Goal: Task Accomplishment & Management: Use online tool/utility

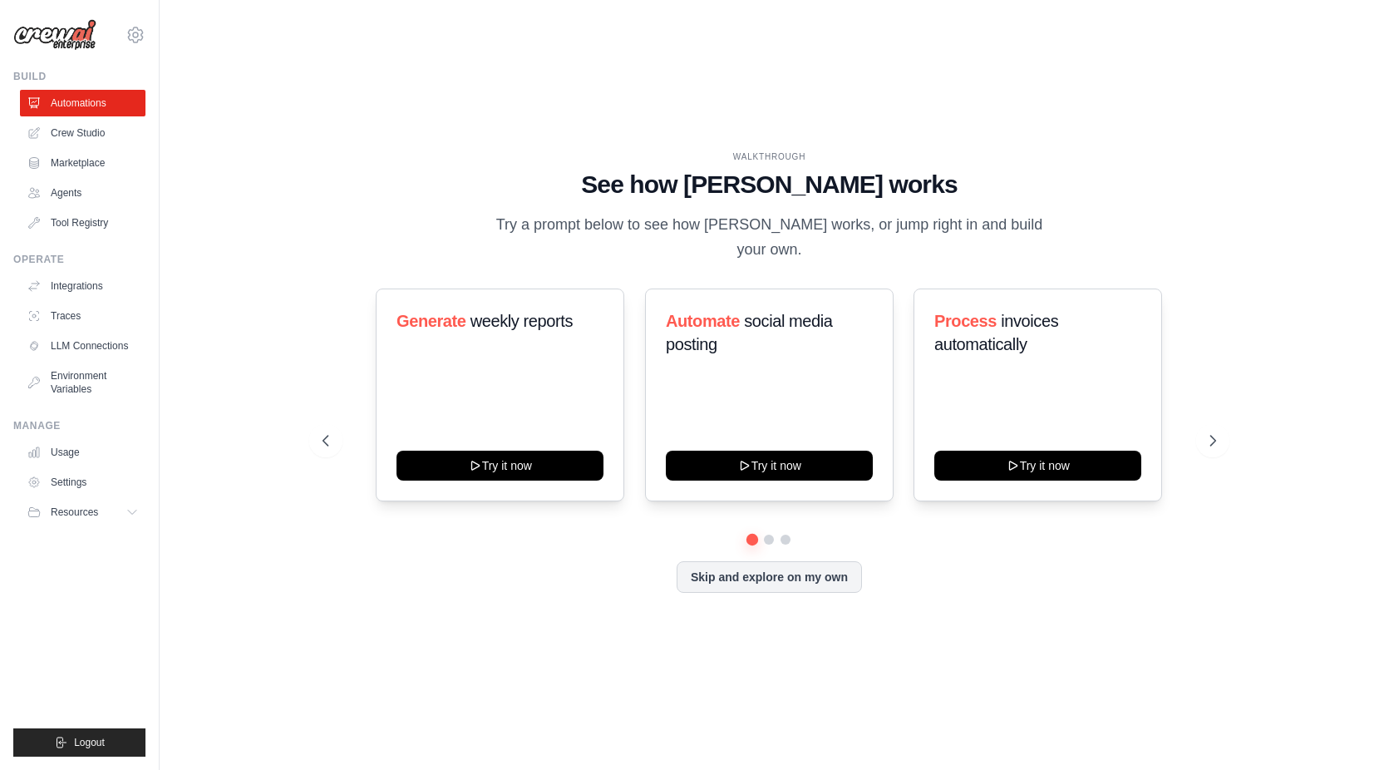
click at [261, 476] on div "WALKTHROUGH See how [PERSON_NAME] works Try a prompt below to see how [PERSON_N…" at bounding box center [769, 385] width 1166 height 737
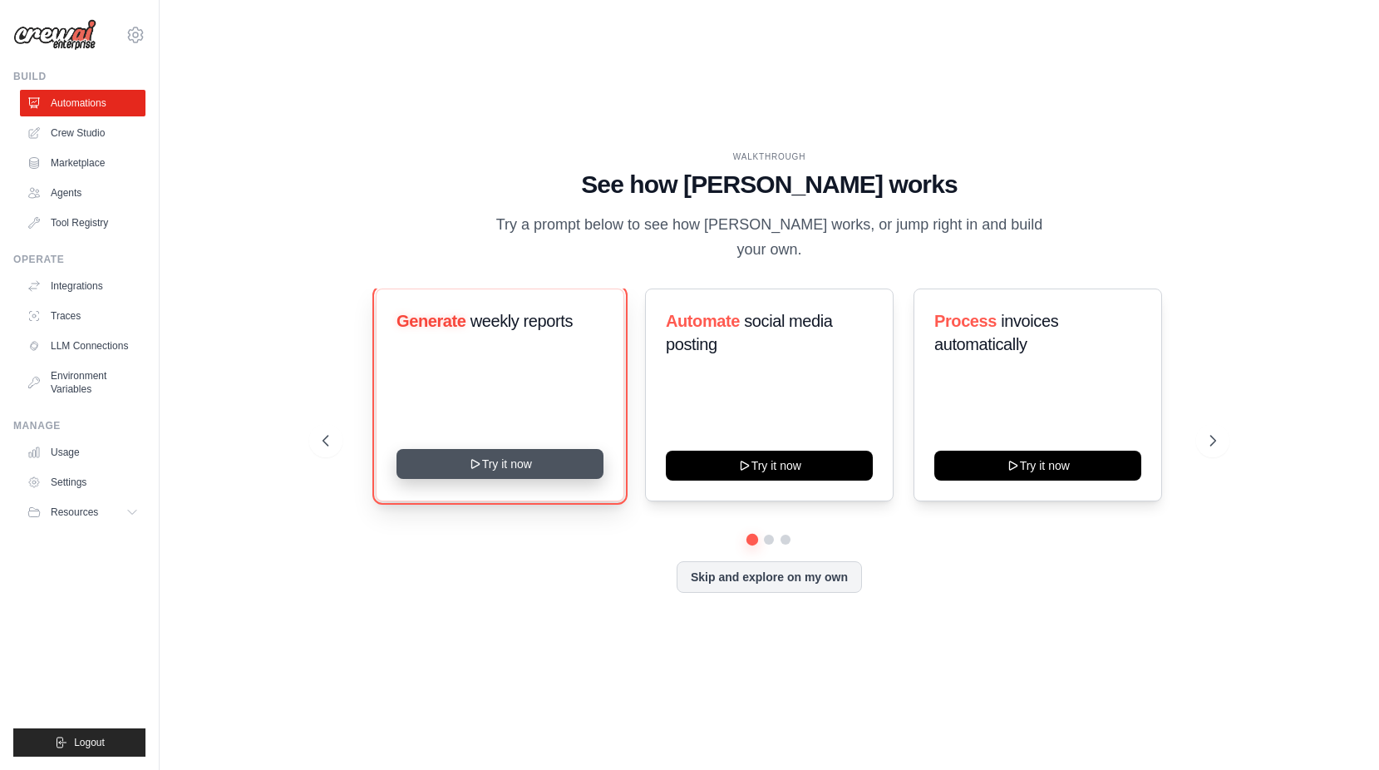
click at [525, 462] on button "Try it now" at bounding box center [500, 464] width 207 height 30
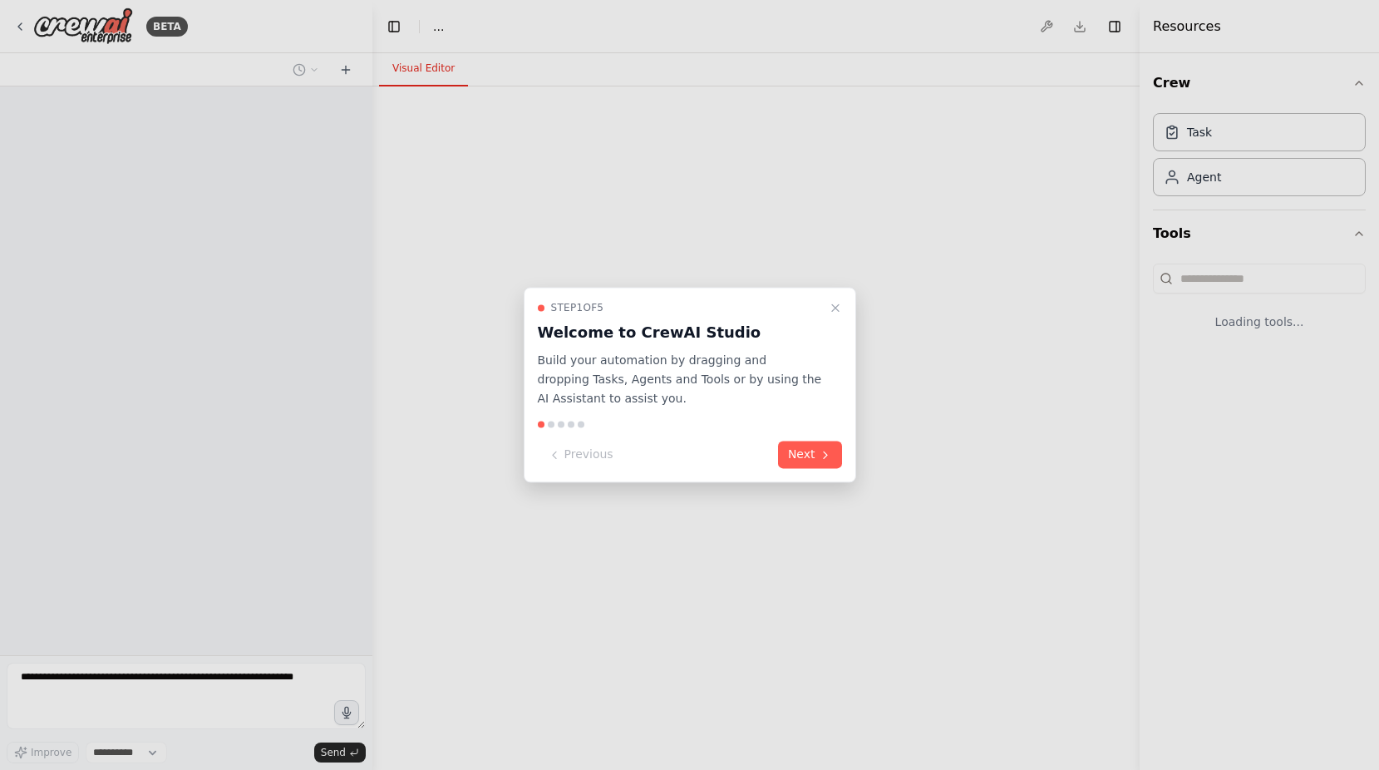
select select "****"
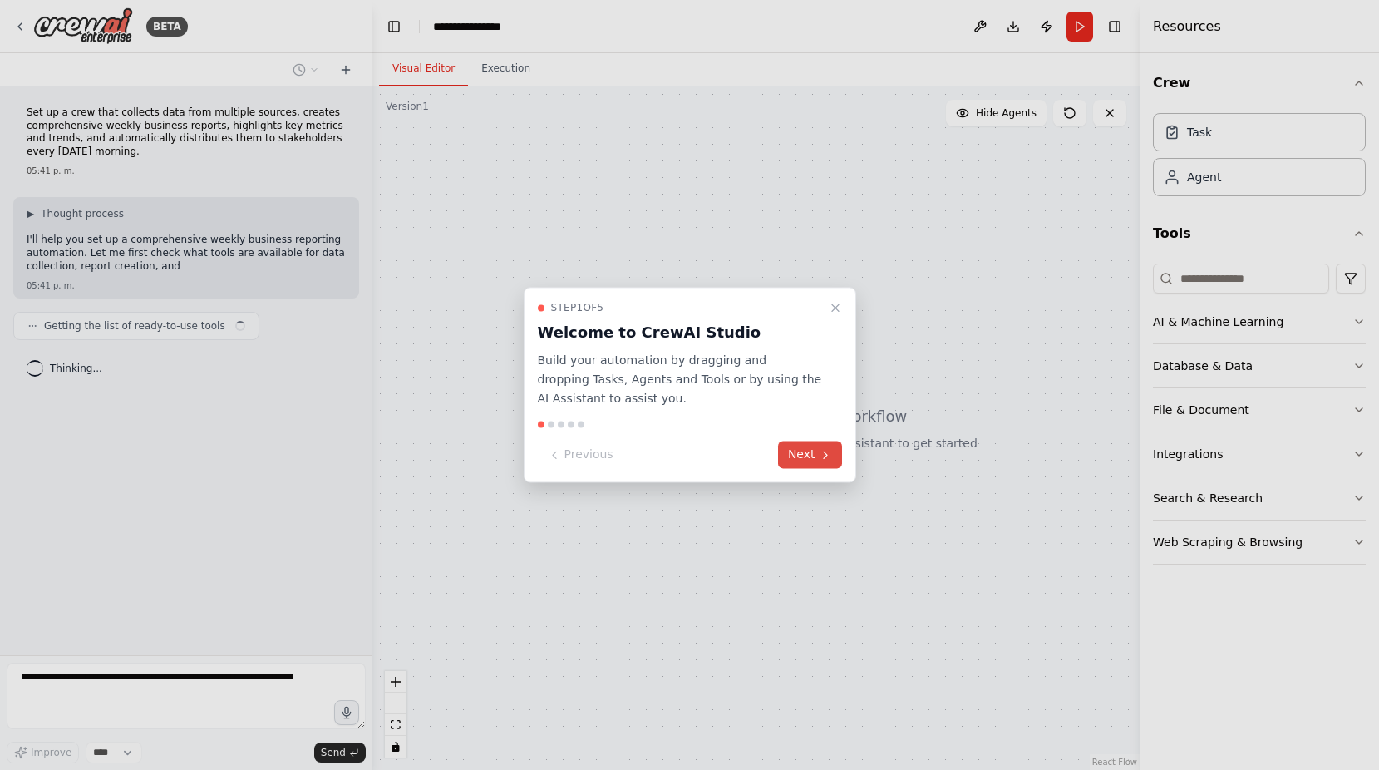
click at [815, 454] on button "Next" at bounding box center [810, 454] width 64 height 27
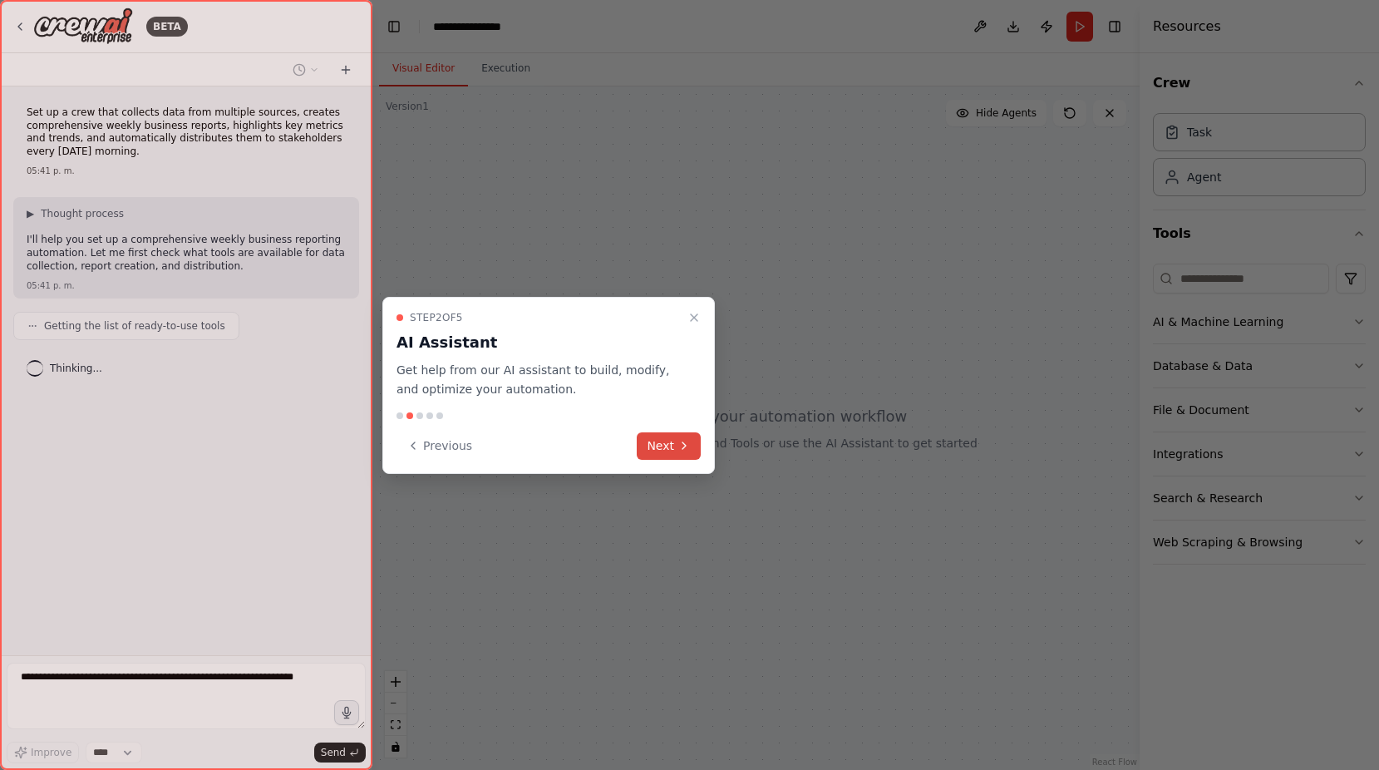
click at [683, 447] on icon at bounding box center [683, 445] width 13 height 13
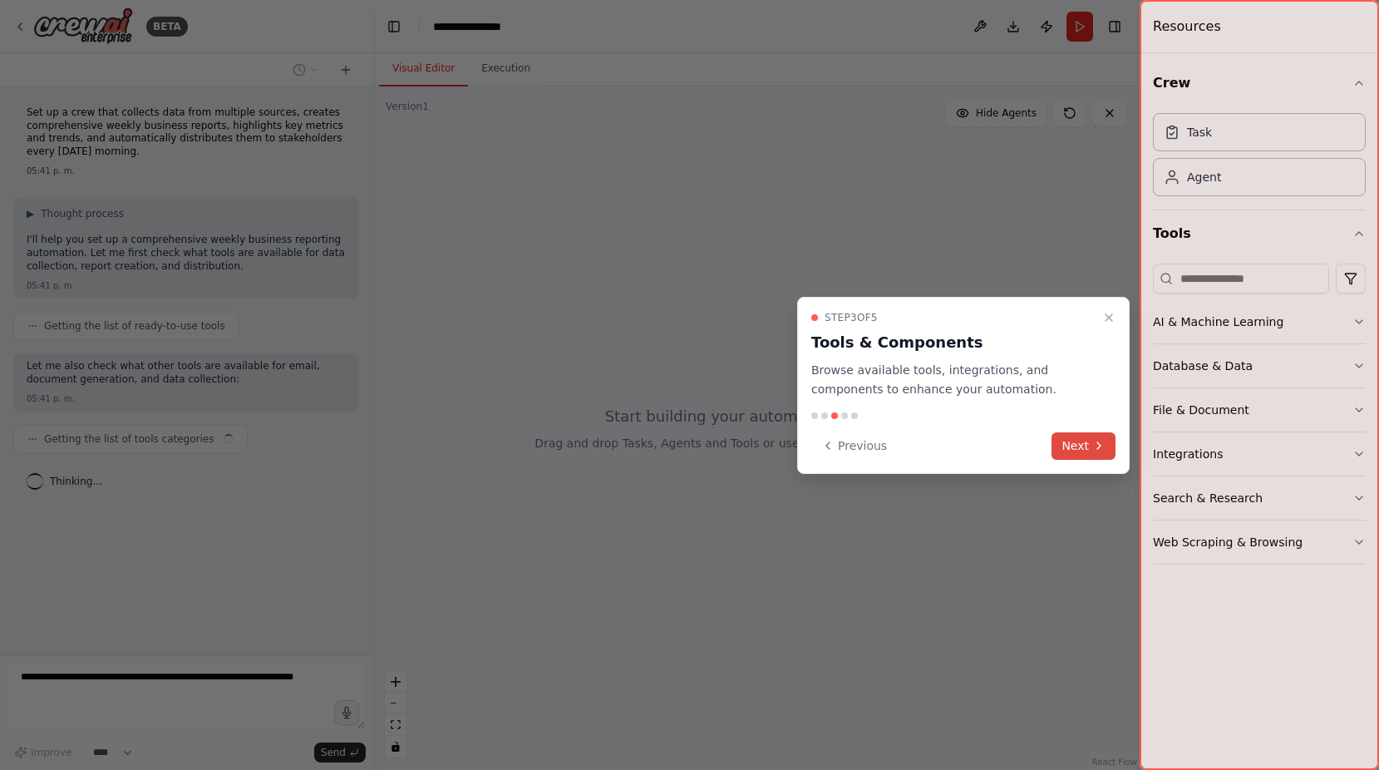
click at [1079, 448] on button "Next" at bounding box center [1084, 445] width 64 height 27
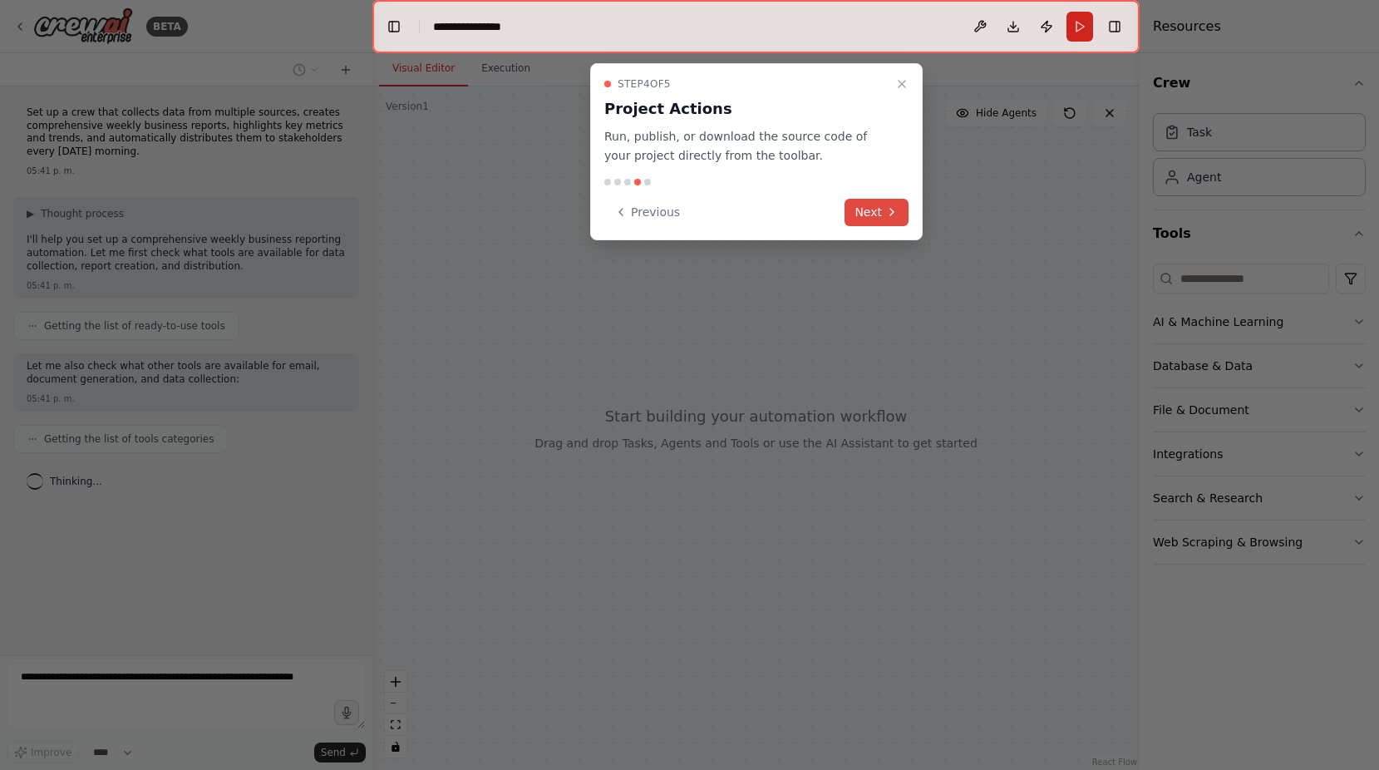
click at [878, 209] on button "Next" at bounding box center [877, 212] width 64 height 27
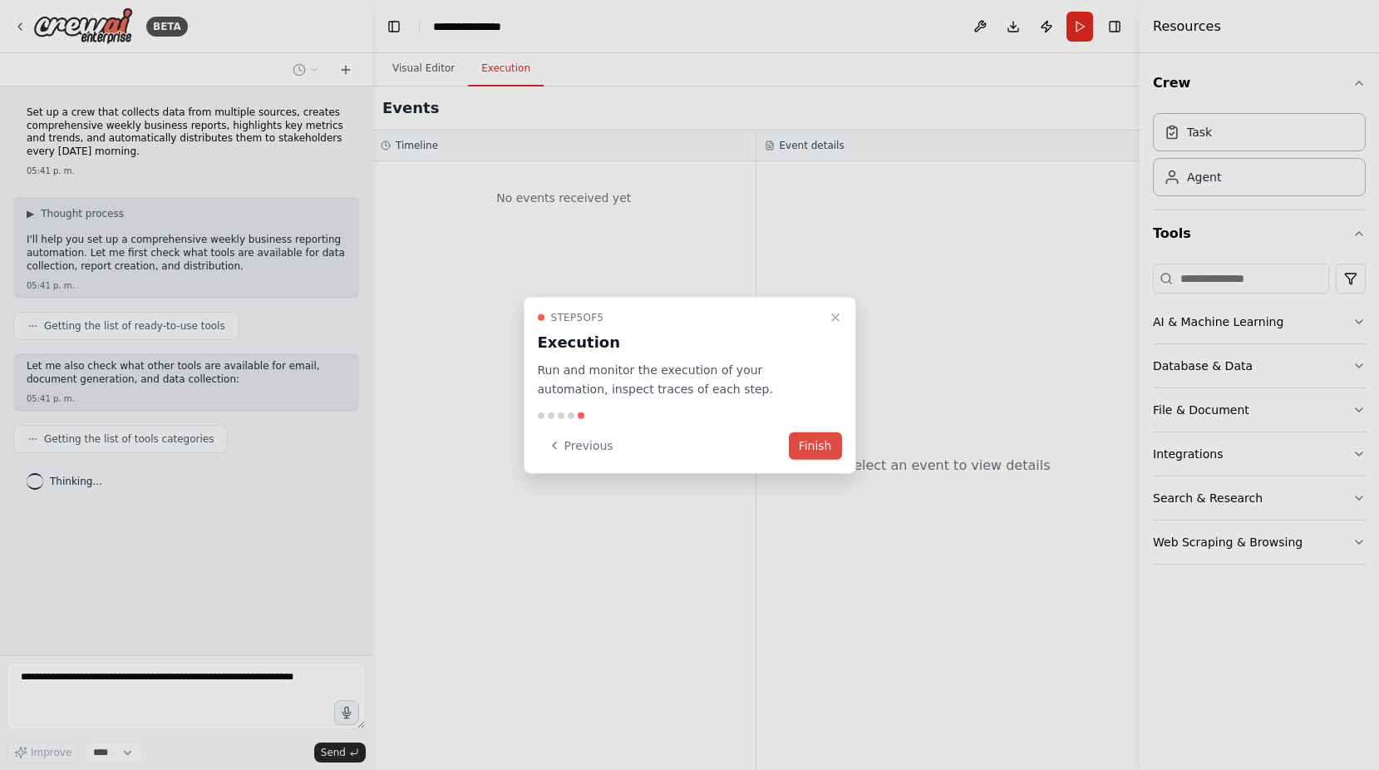
click at [813, 441] on button "Finish" at bounding box center [815, 444] width 53 height 27
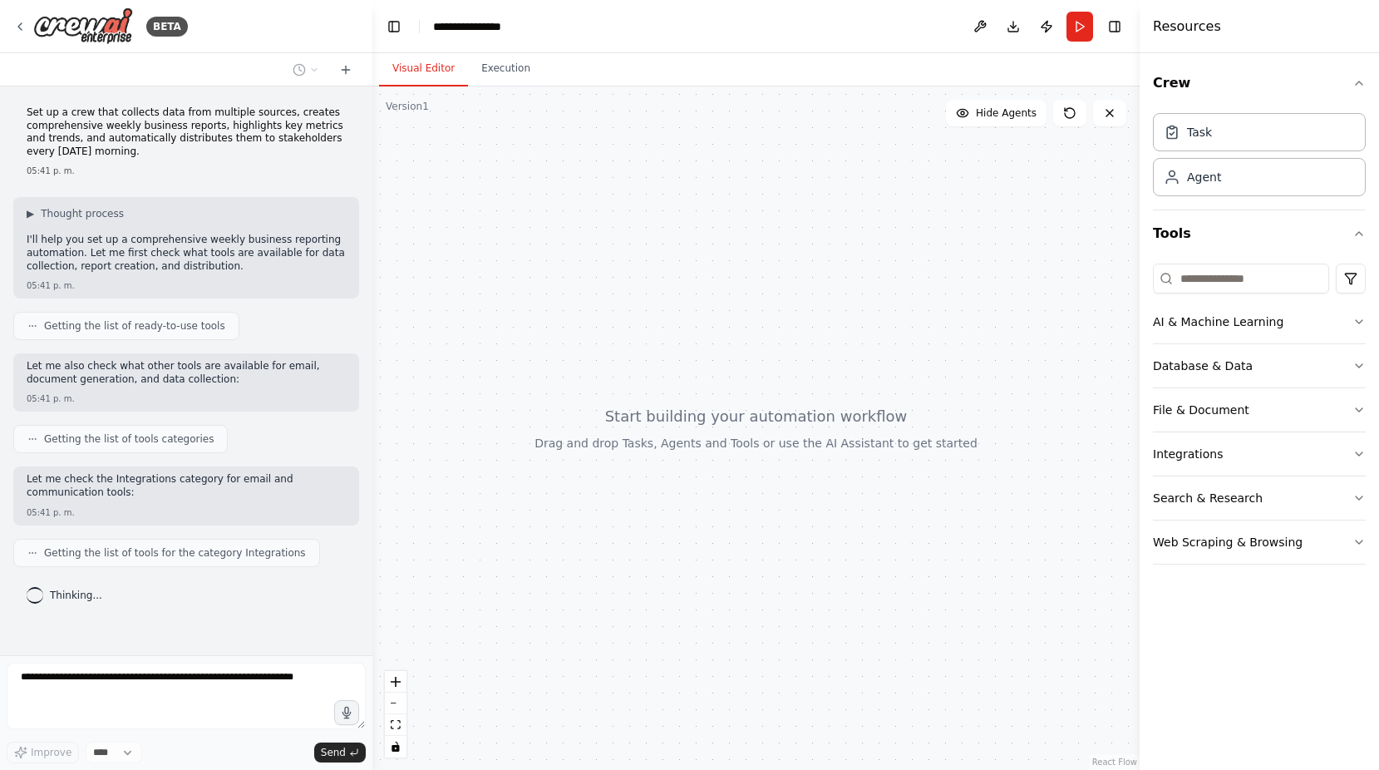
click at [164, 151] on div "Set up a crew that collects data from multiple sources, creates comprehensive w…" at bounding box center [186, 370] width 372 height 569
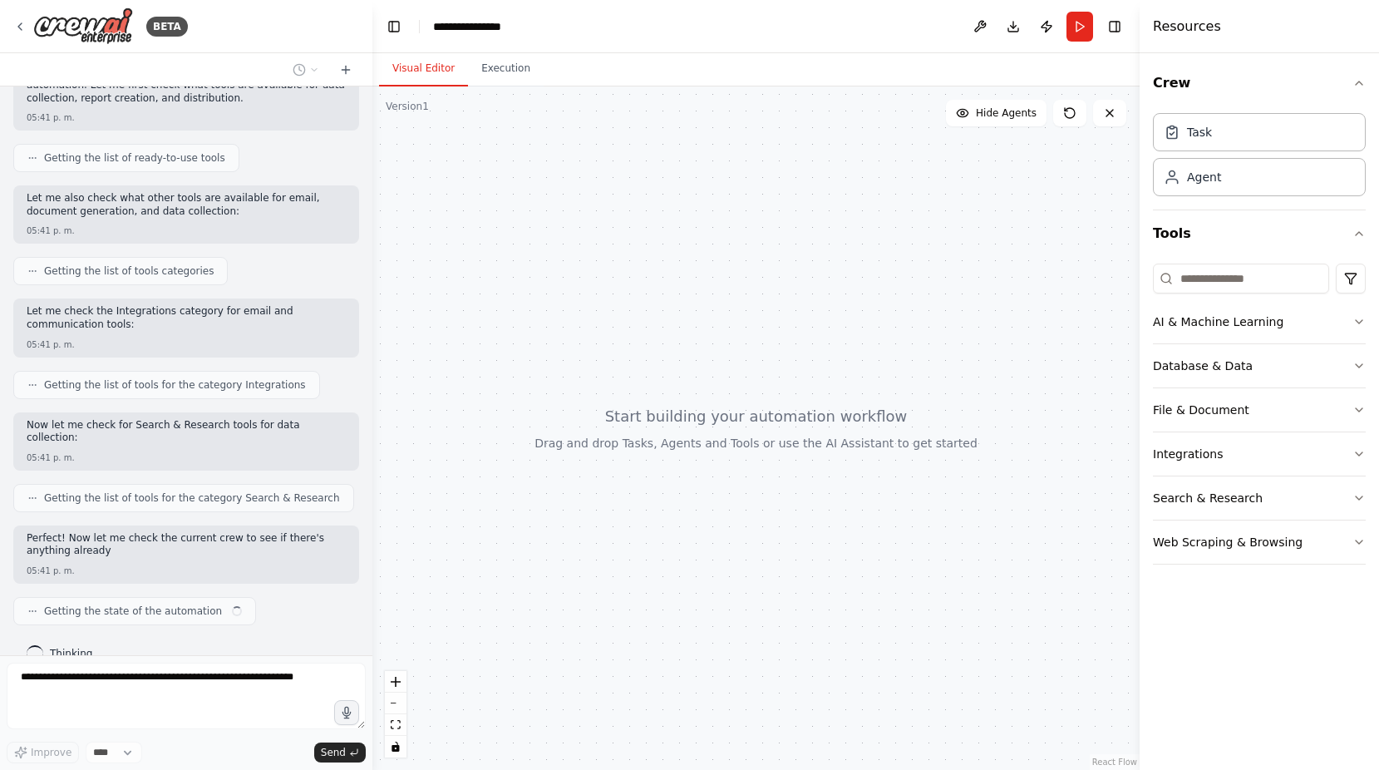
scroll to position [180, 0]
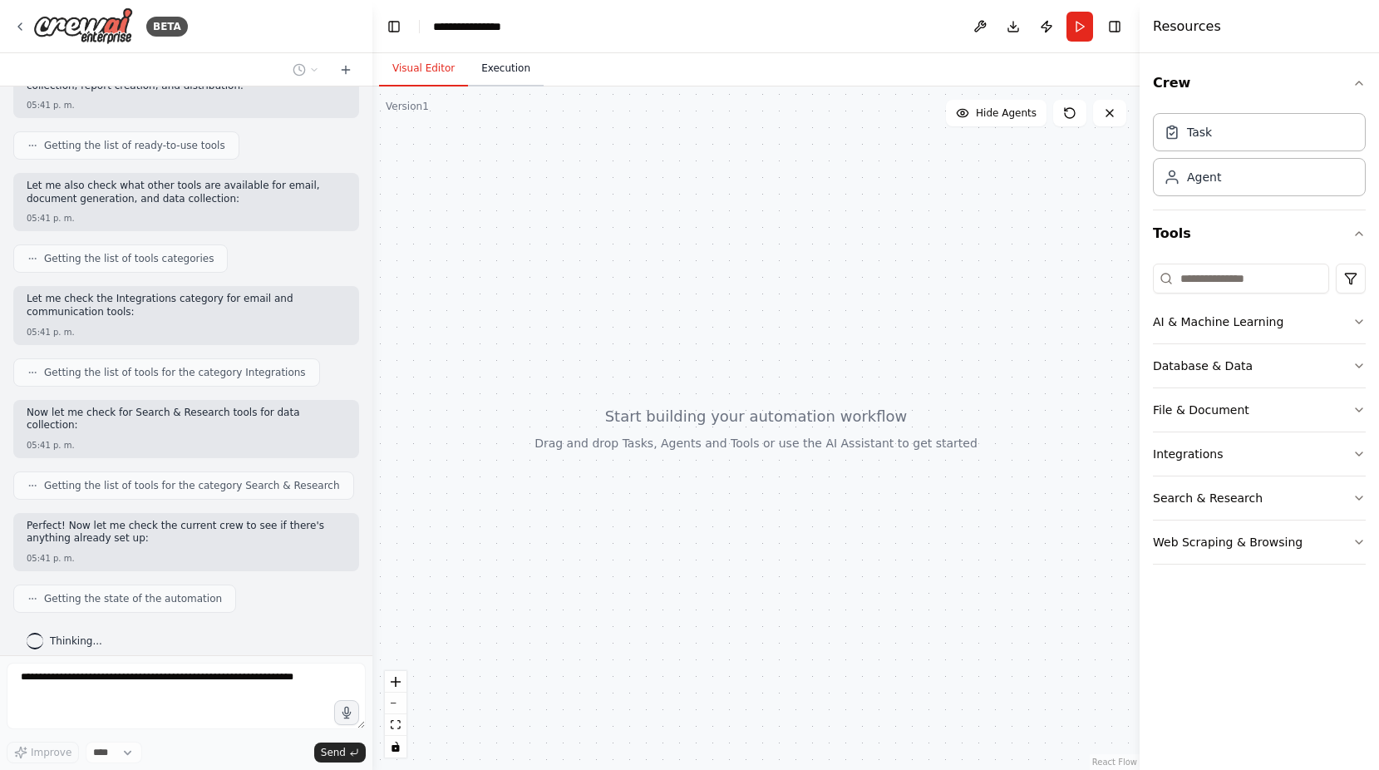
click at [510, 70] on button "Execution" at bounding box center [506, 69] width 76 height 35
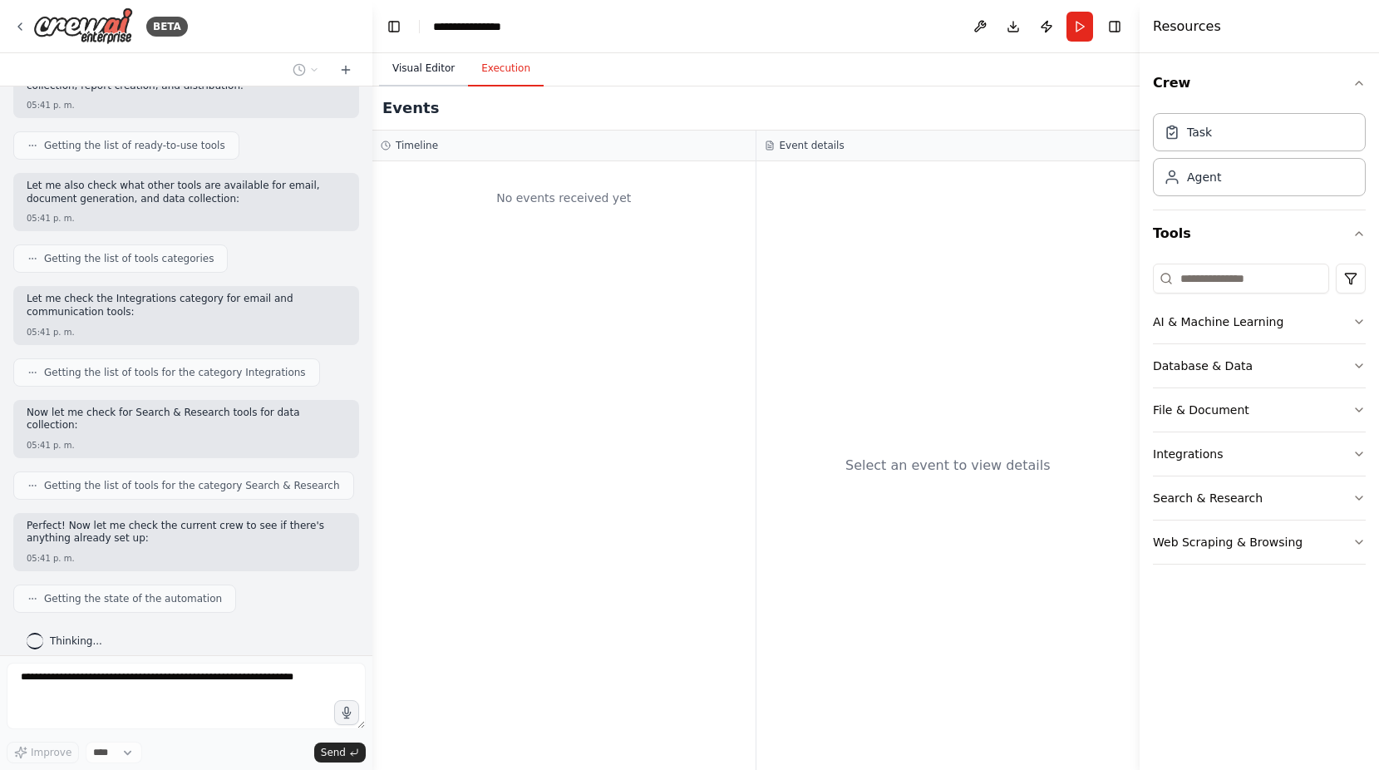
click at [427, 70] on button "Visual Editor" at bounding box center [423, 69] width 89 height 35
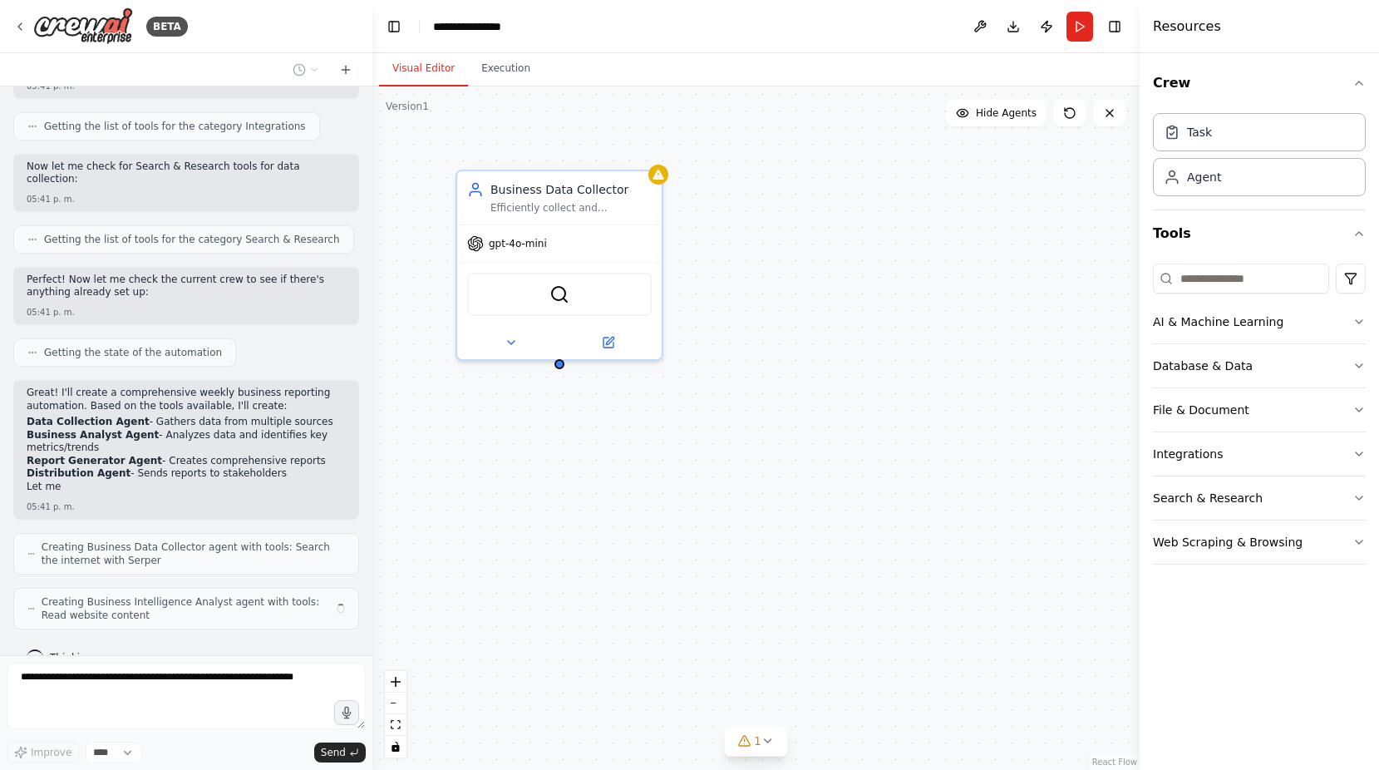
scroll to position [443, 0]
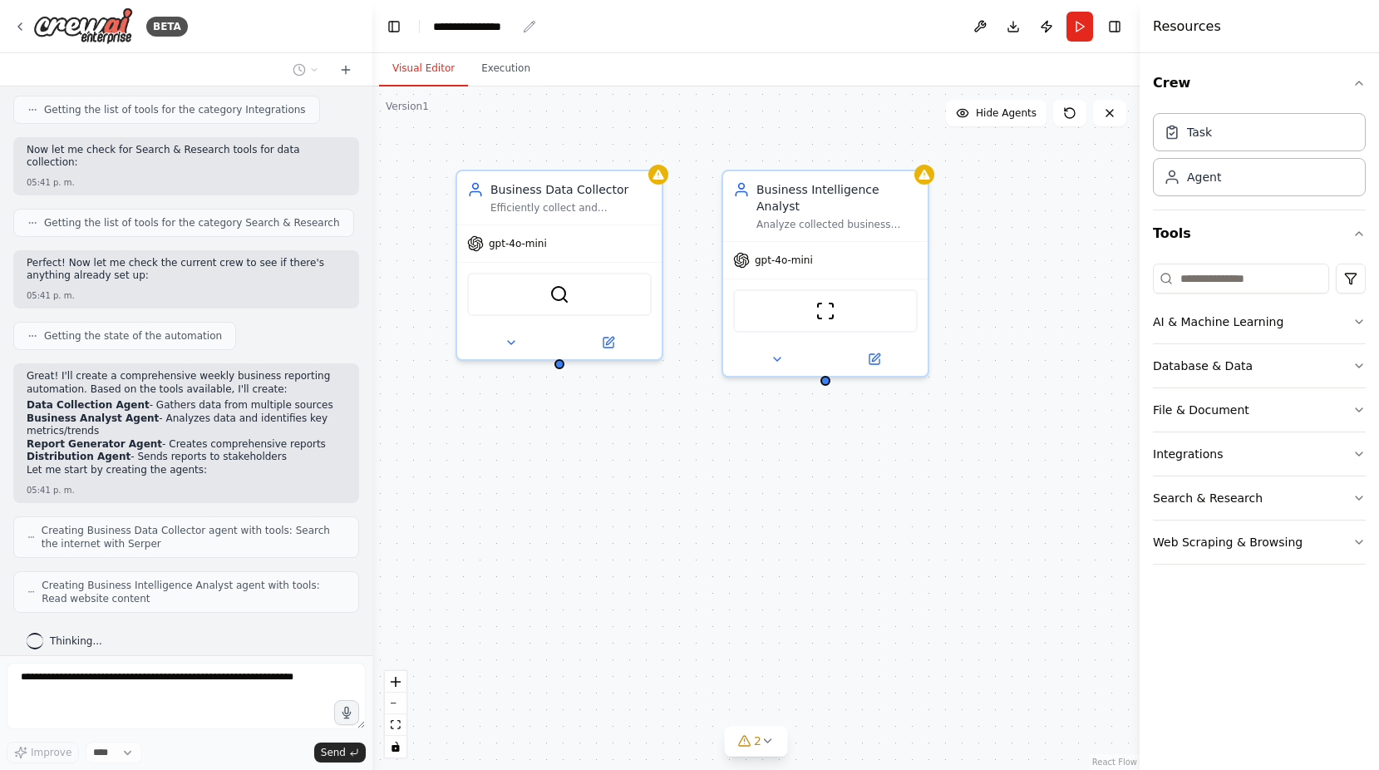
click at [495, 27] on div "**********" at bounding box center [474, 26] width 83 height 17
drag, startPoint x: 519, startPoint y: 24, endPoint x: 373, endPoint y: 24, distance: 145.5
click at [373, 24] on header "**********" at bounding box center [755, 26] width 767 height 53
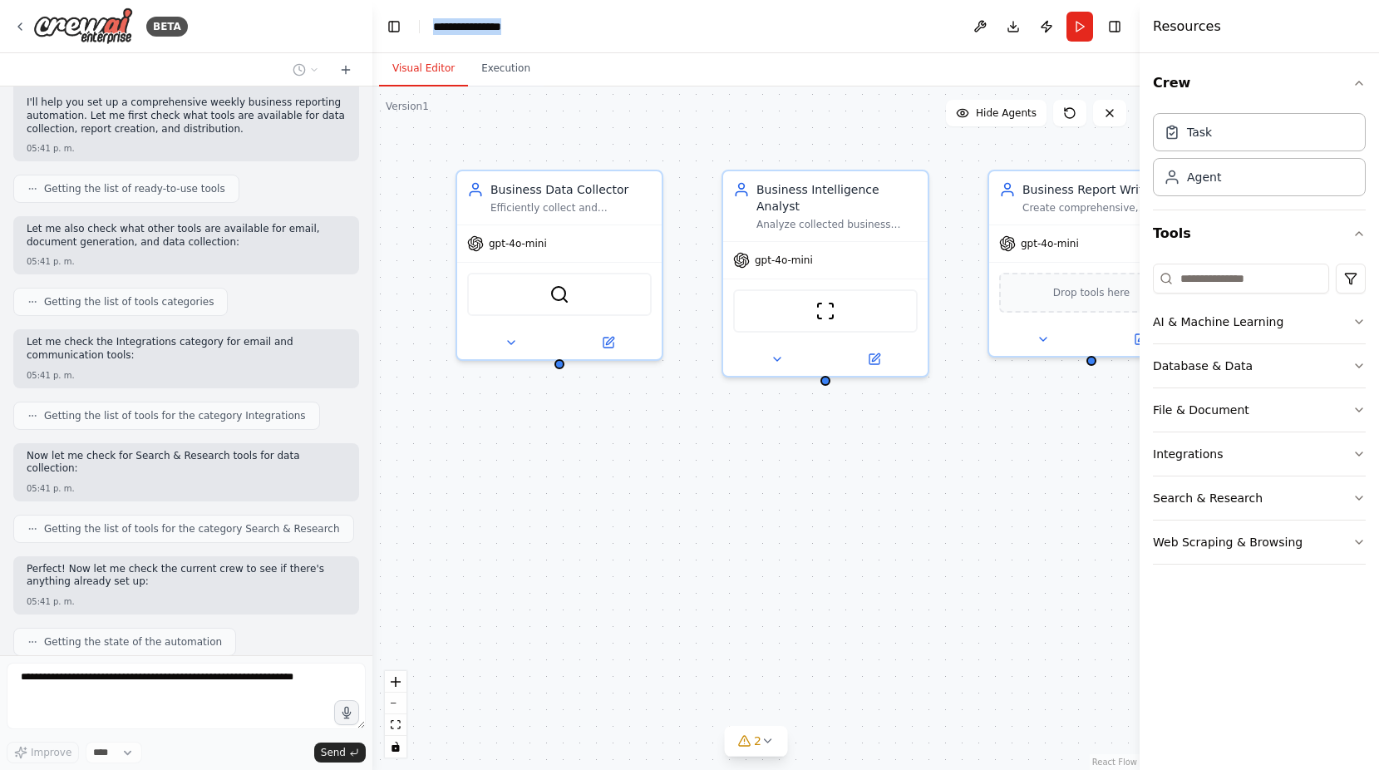
scroll to position [0, 0]
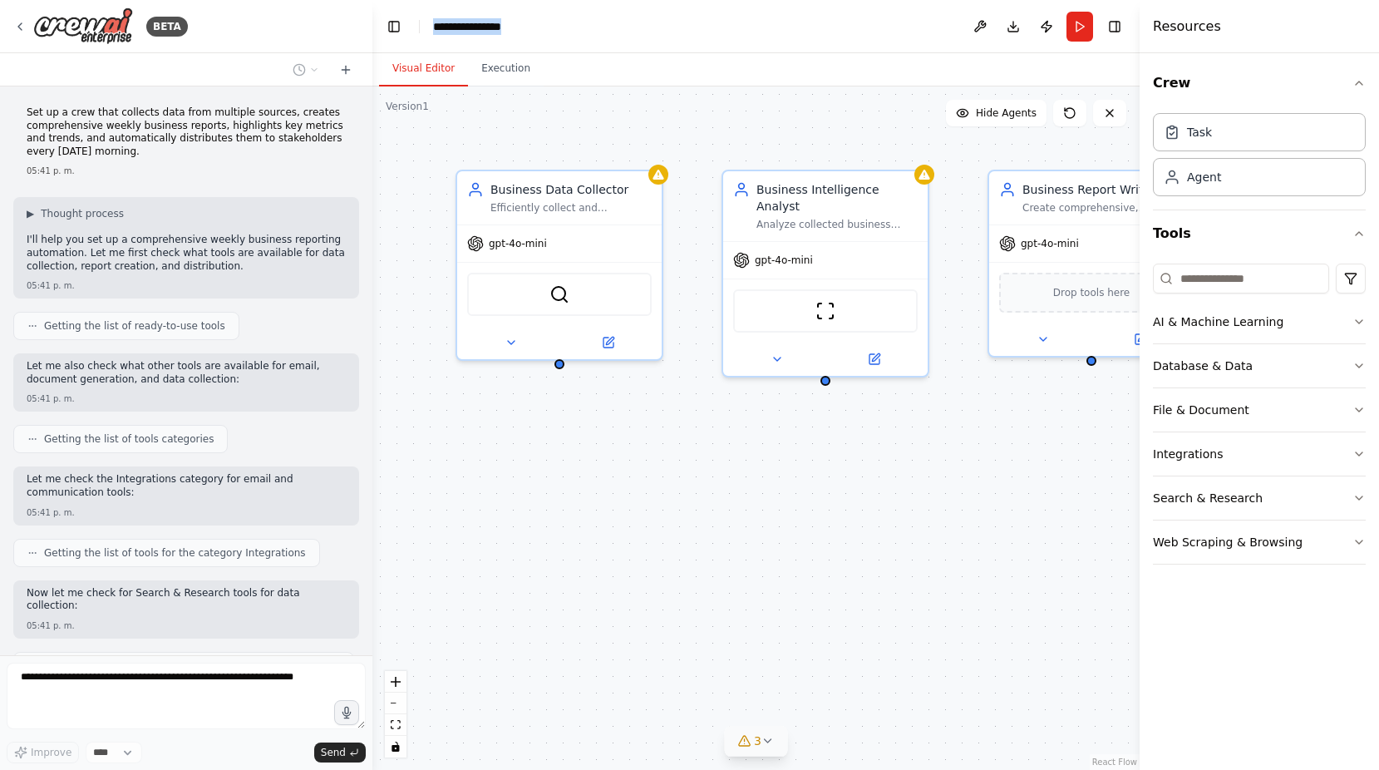
click at [764, 740] on icon at bounding box center [767, 740] width 13 height 13
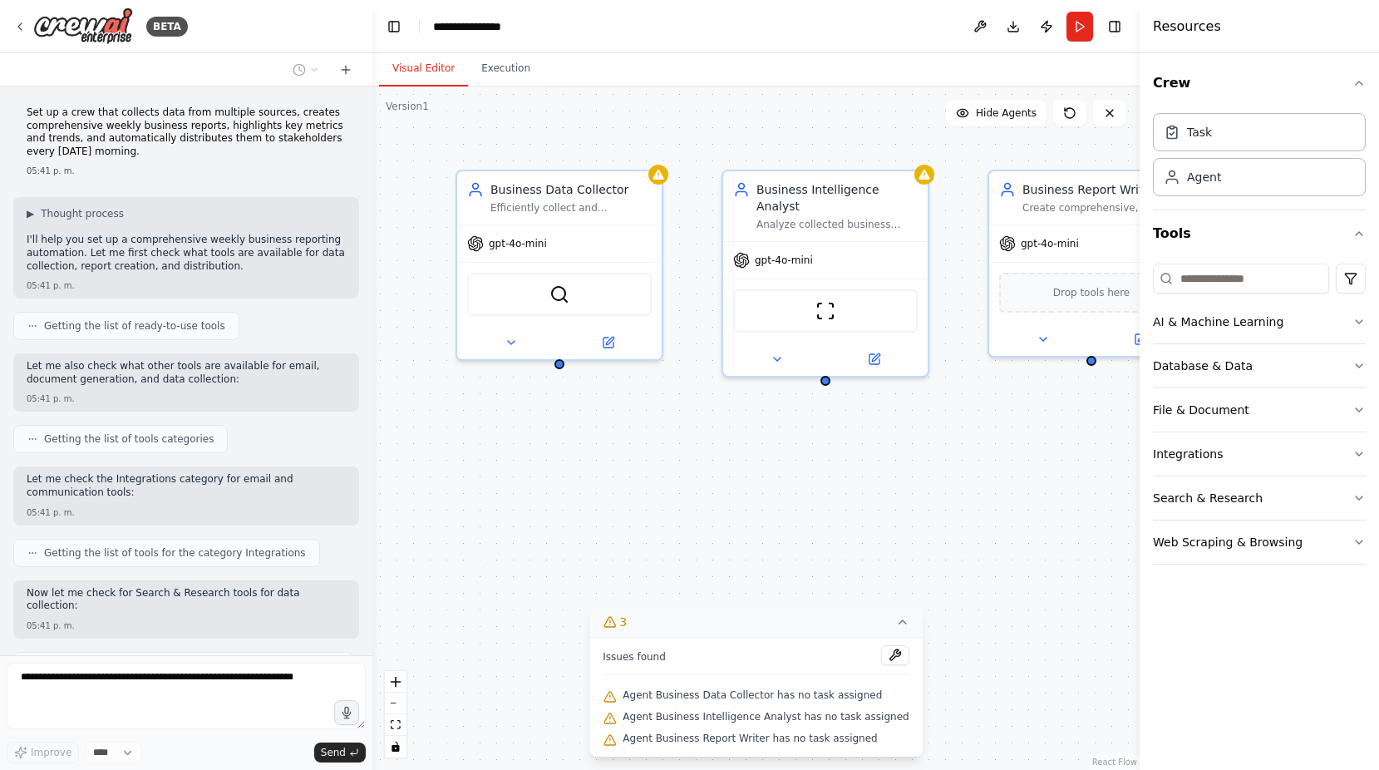
click at [1221, 648] on div "Crew Task Agent Tools AI & Machine Learning Database & Data File & Document Int…" at bounding box center [1259, 411] width 239 height 717
click at [1359, 81] on icon "button" at bounding box center [1358, 82] width 13 height 13
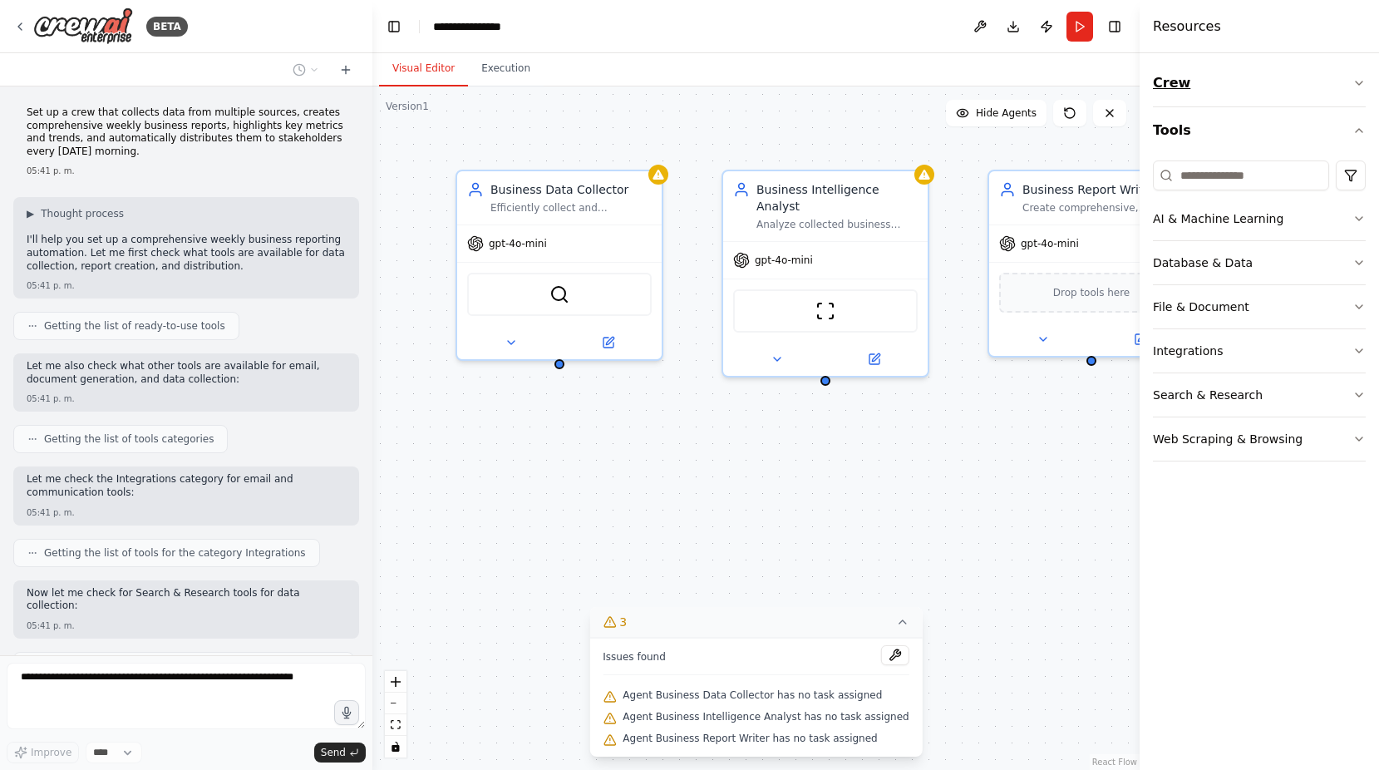
click at [1359, 81] on icon "button" at bounding box center [1358, 82] width 13 height 13
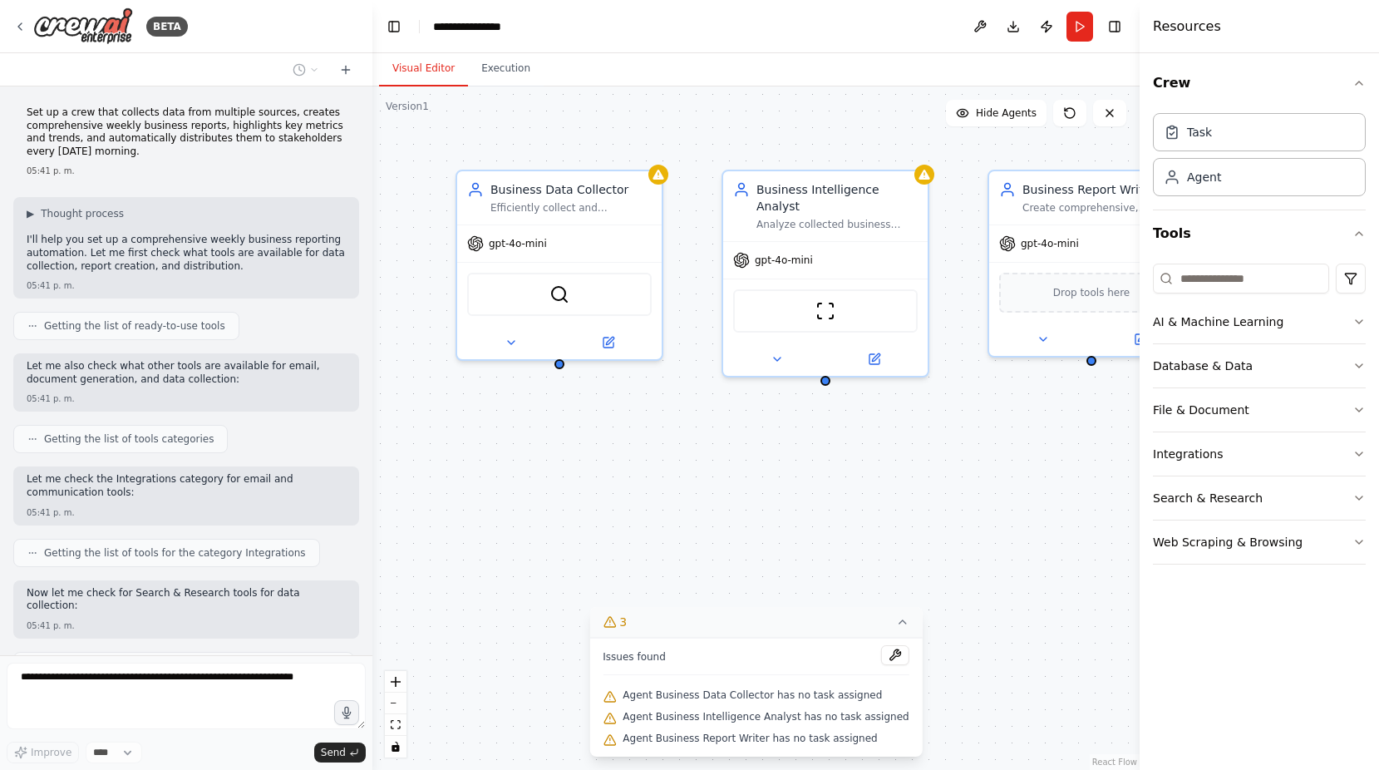
scroll to position [539, 0]
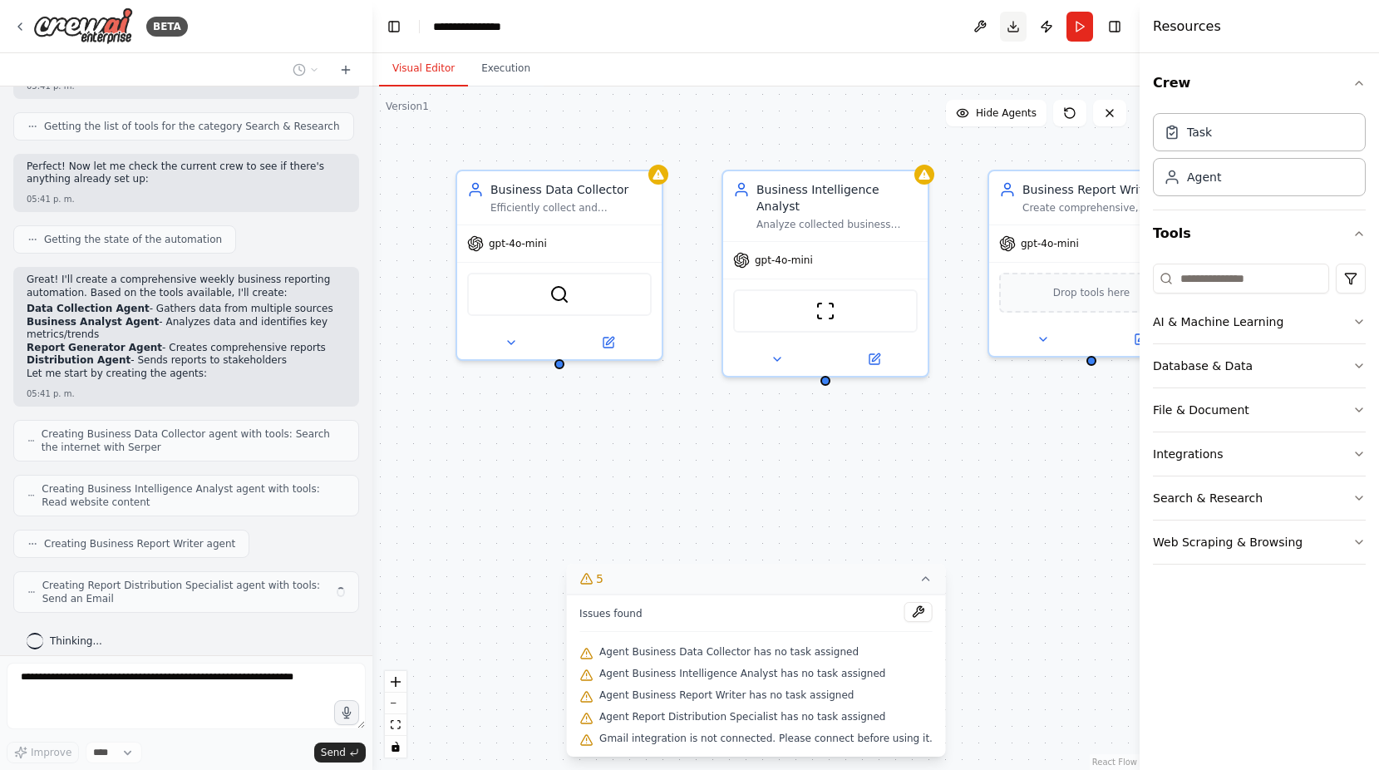
click at [1117, 32] on button "Toggle Right Sidebar" at bounding box center [1114, 26] width 23 height 23
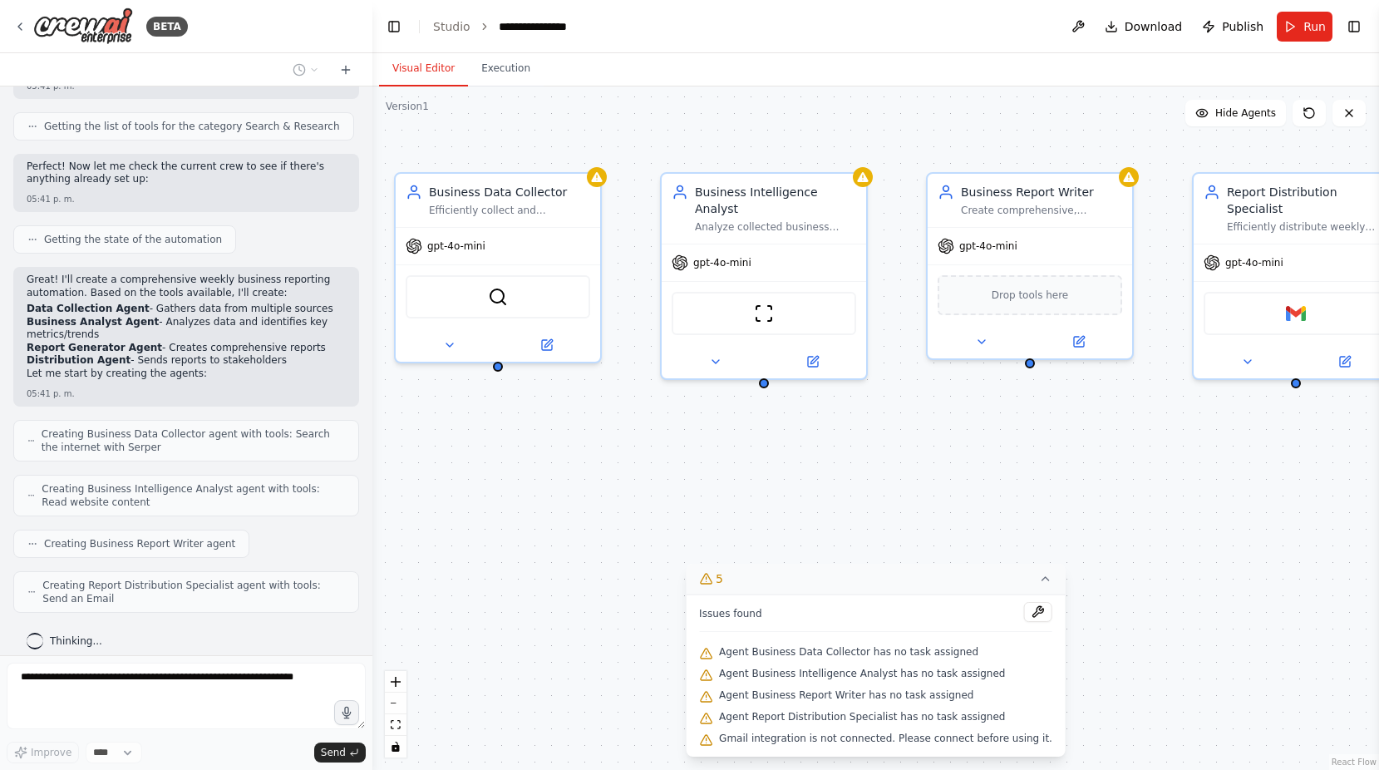
drag, startPoint x: 980, startPoint y: 507, endPoint x: 921, endPoint y: 510, distance: 59.1
click at [921, 510] on div "Business Data Collector Efficiently collect and aggregate business data from mu…" at bounding box center [875, 427] width 1007 height 683
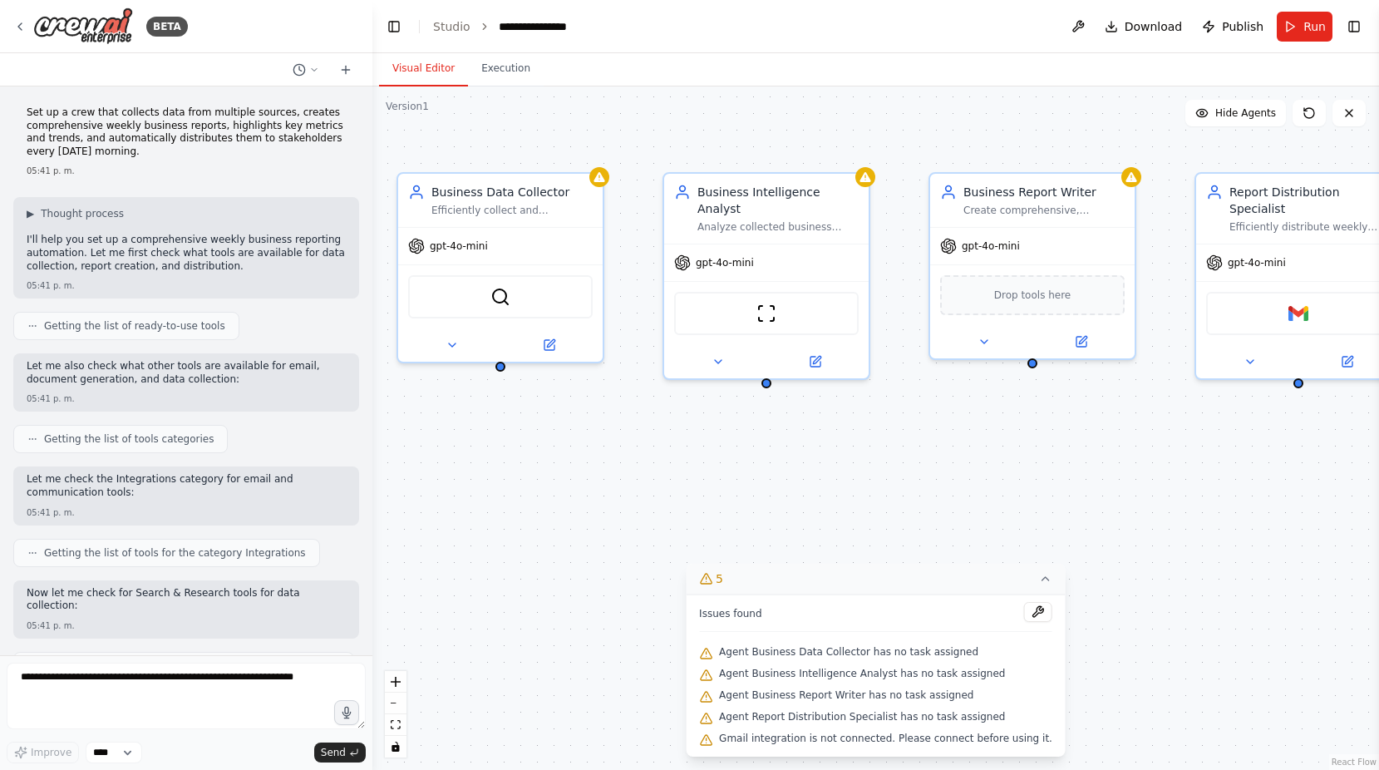
scroll to position [640, 0]
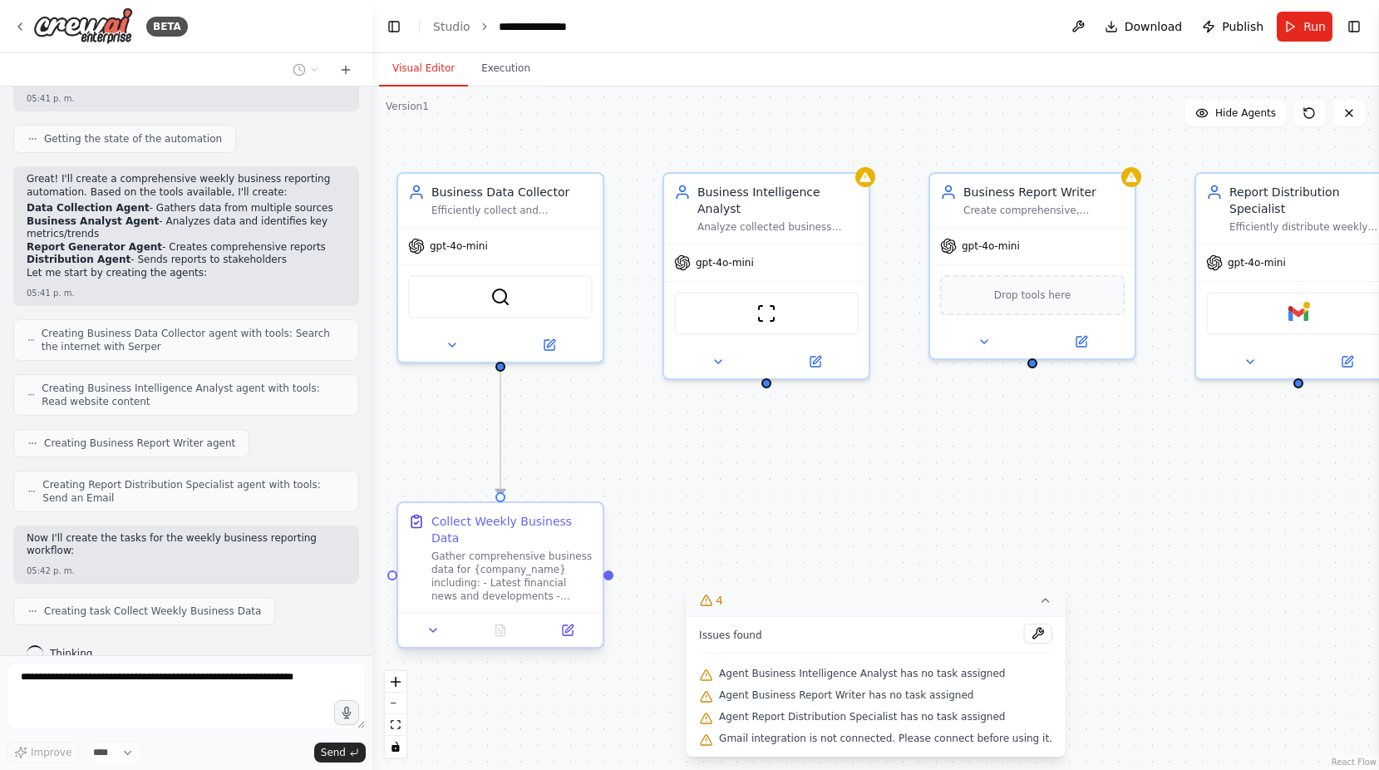
click at [431, 624] on div at bounding box center [500, 630] width 204 height 34
click at [436, 628] on icon at bounding box center [433, 629] width 7 height 3
click at [436, 623] on icon at bounding box center [432, 629] width 13 height 13
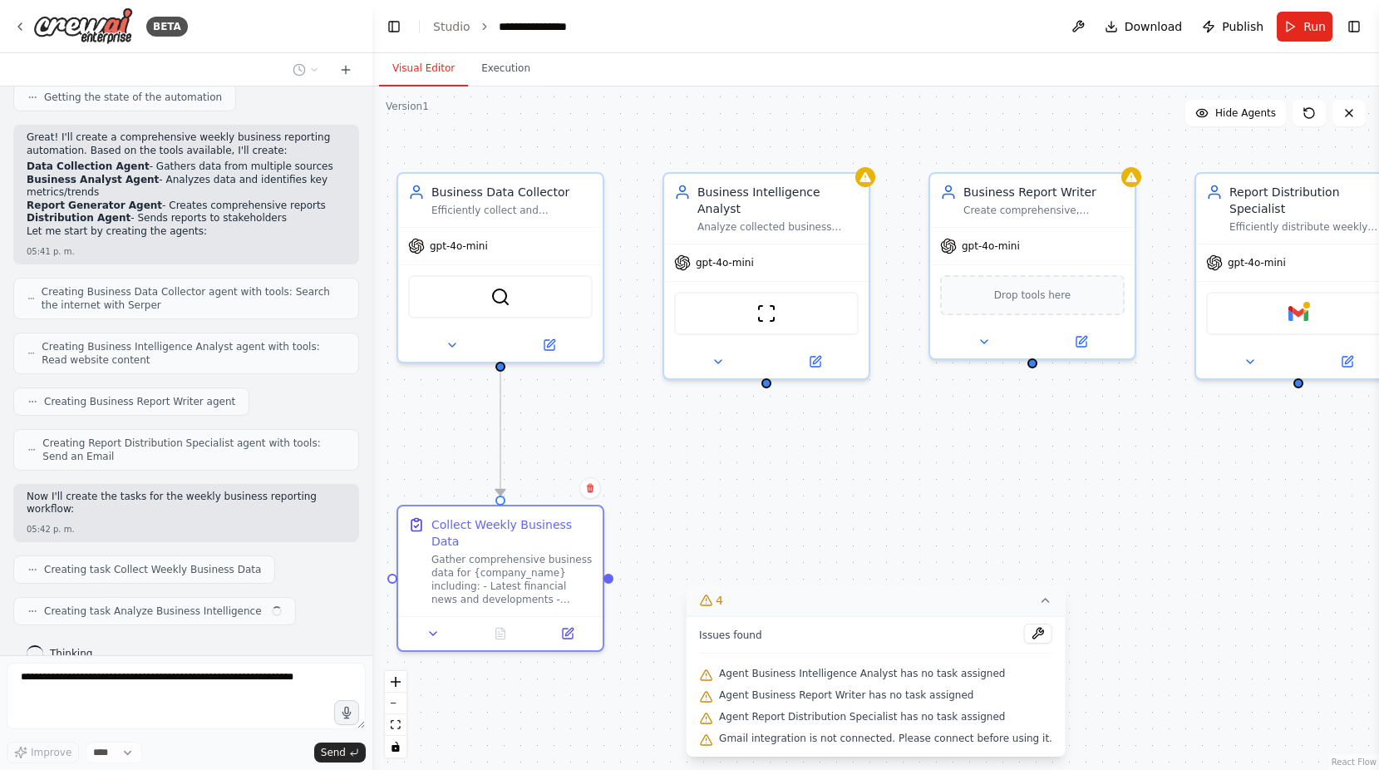
click at [692, 470] on div ".deletable-edge-delete-btn { width: 20px; height: 20px; border: 0px solid #ffff…" at bounding box center [875, 427] width 1007 height 683
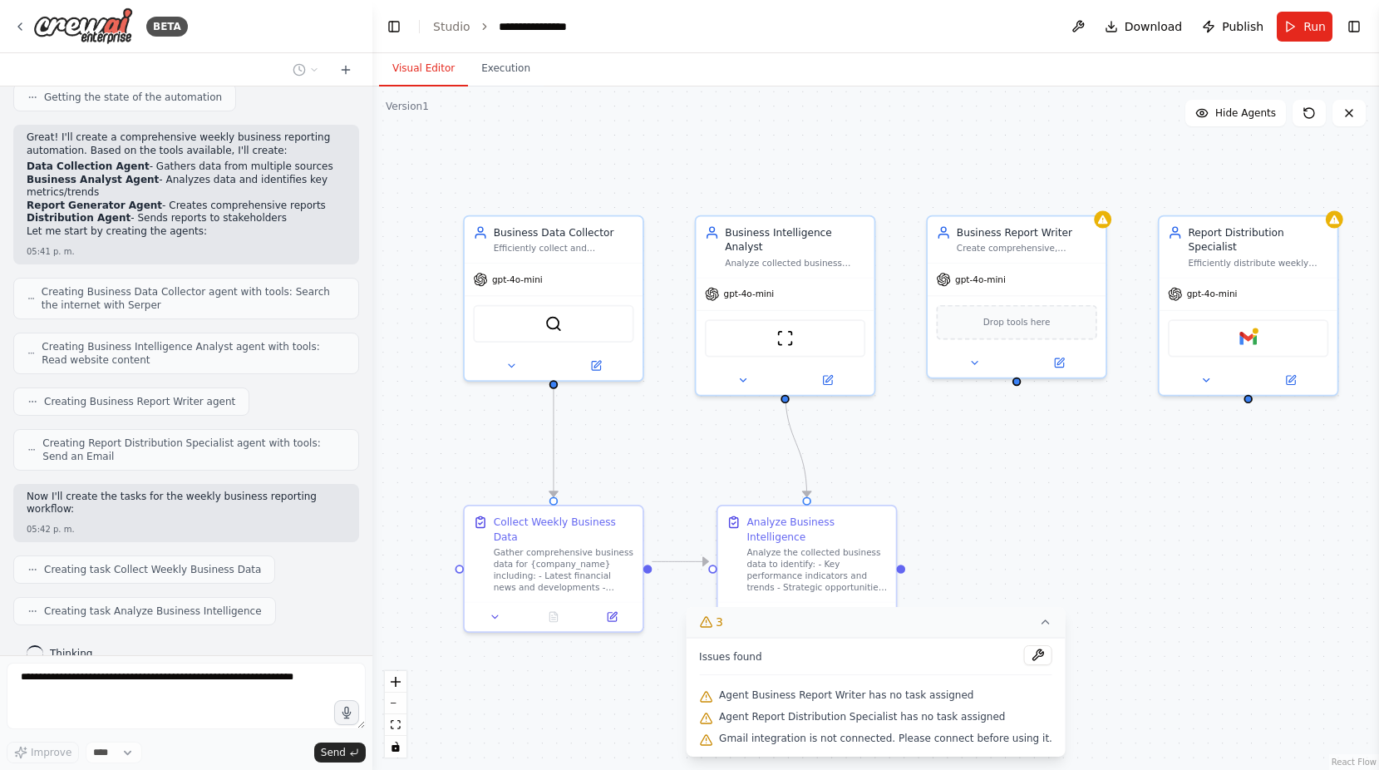
click at [1024, 629] on button "3" at bounding box center [876, 622] width 380 height 31
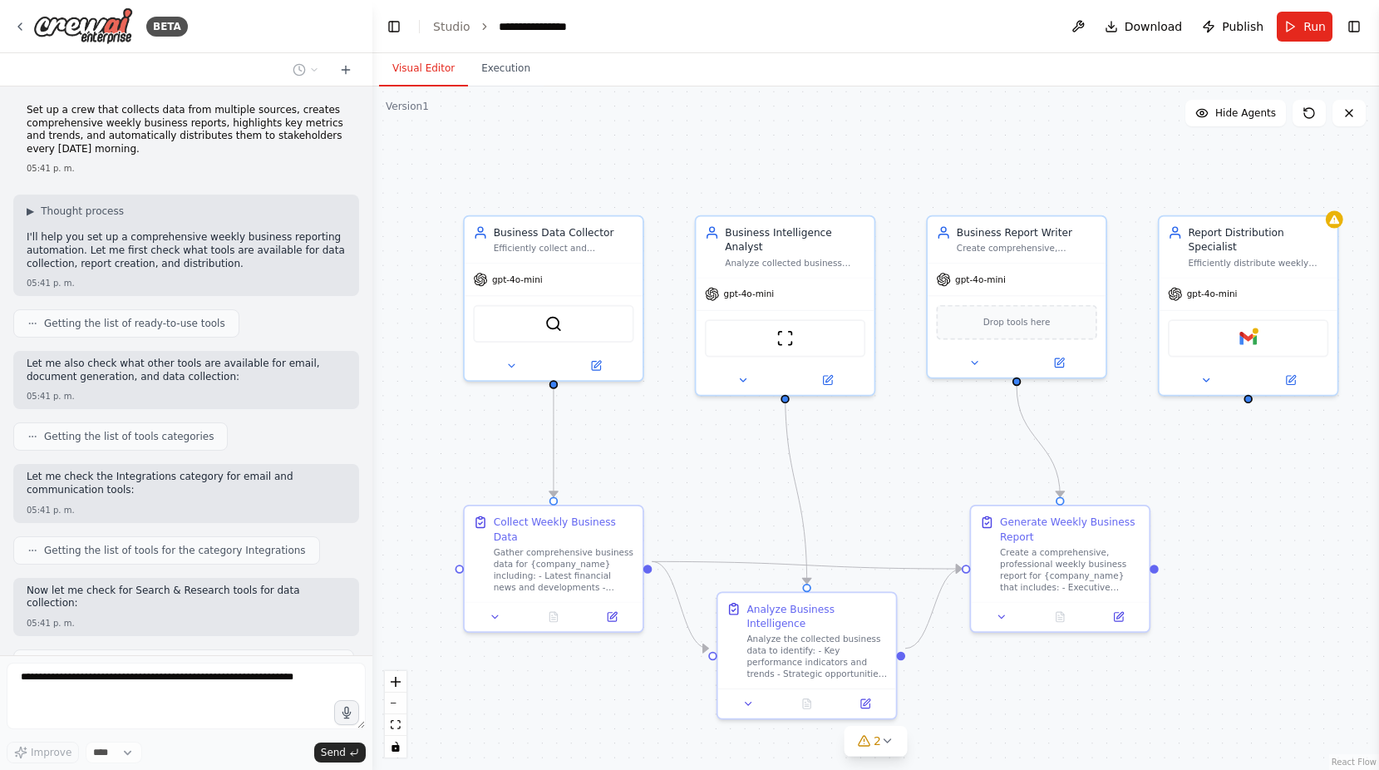
scroll to position [0, 0]
drag, startPoint x: 130, startPoint y: 116, endPoint x: 214, endPoint y: 145, distance: 88.9
click at [214, 145] on p "Set up a crew that collects data from multiple sources, creates comprehensive w…" at bounding box center [186, 132] width 319 height 52
drag, startPoint x: 214, startPoint y: 145, endPoint x: 74, endPoint y: 152, distance: 139.9
click at [74, 152] on p "Set up a crew that collects data from multiple sources, creates comprehensive w…" at bounding box center [186, 132] width 319 height 52
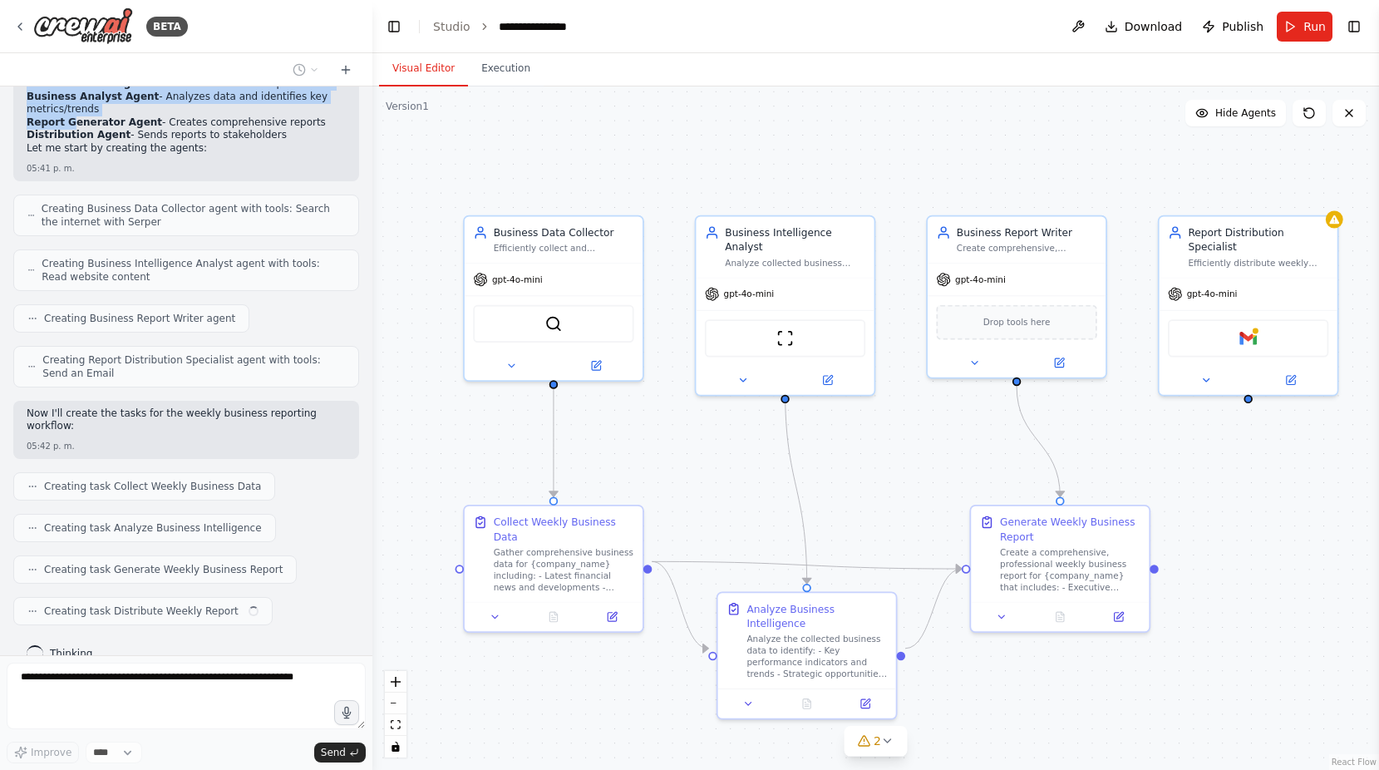
drag, startPoint x: 128, startPoint y: 152, endPoint x: 69, endPoint y: 111, distance: 72.2
click at [69, 111] on div "Set up a crew that collects data from multiple sources, creates comprehensive w…" at bounding box center [186, 370] width 372 height 569
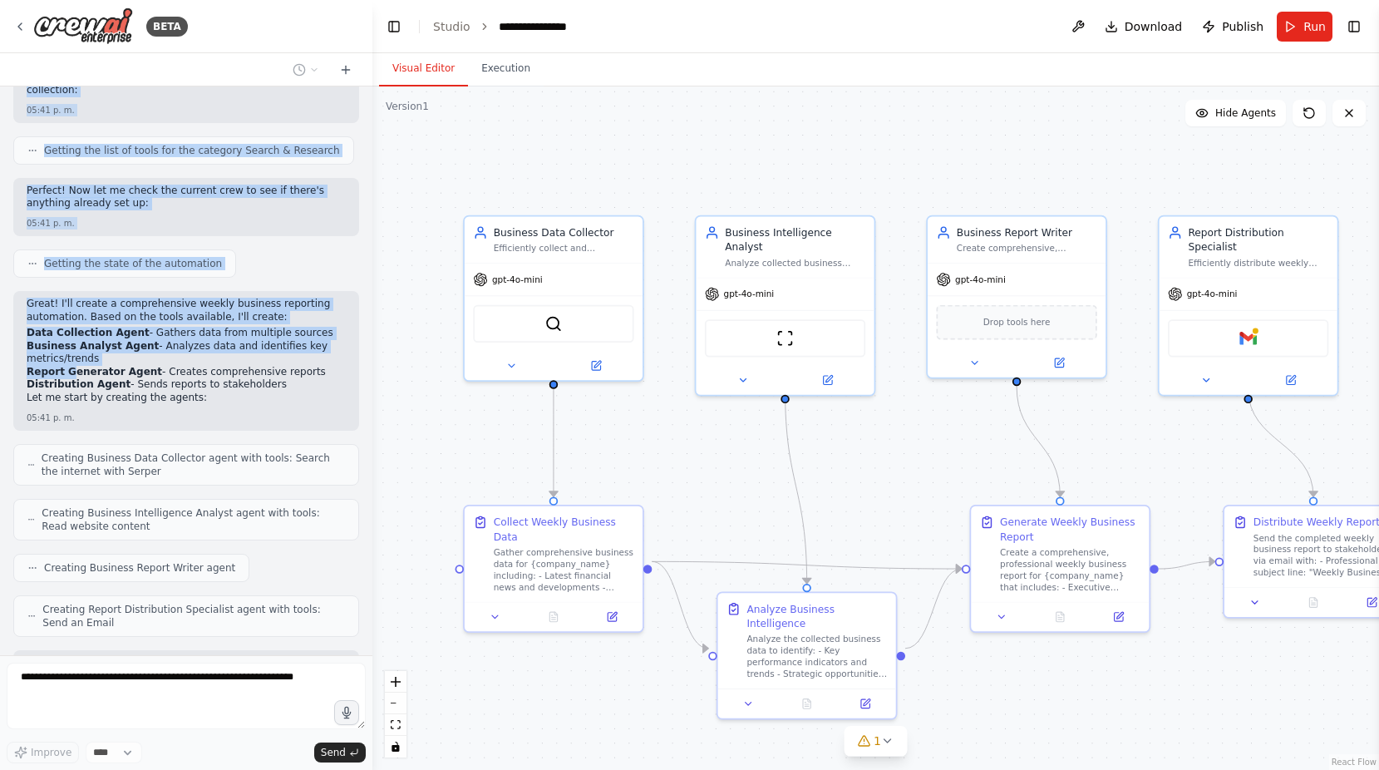
click at [220, 343] on li "Business Analyst Agent - Analyzes data and identifies key metrics/trends" at bounding box center [186, 353] width 319 height 26
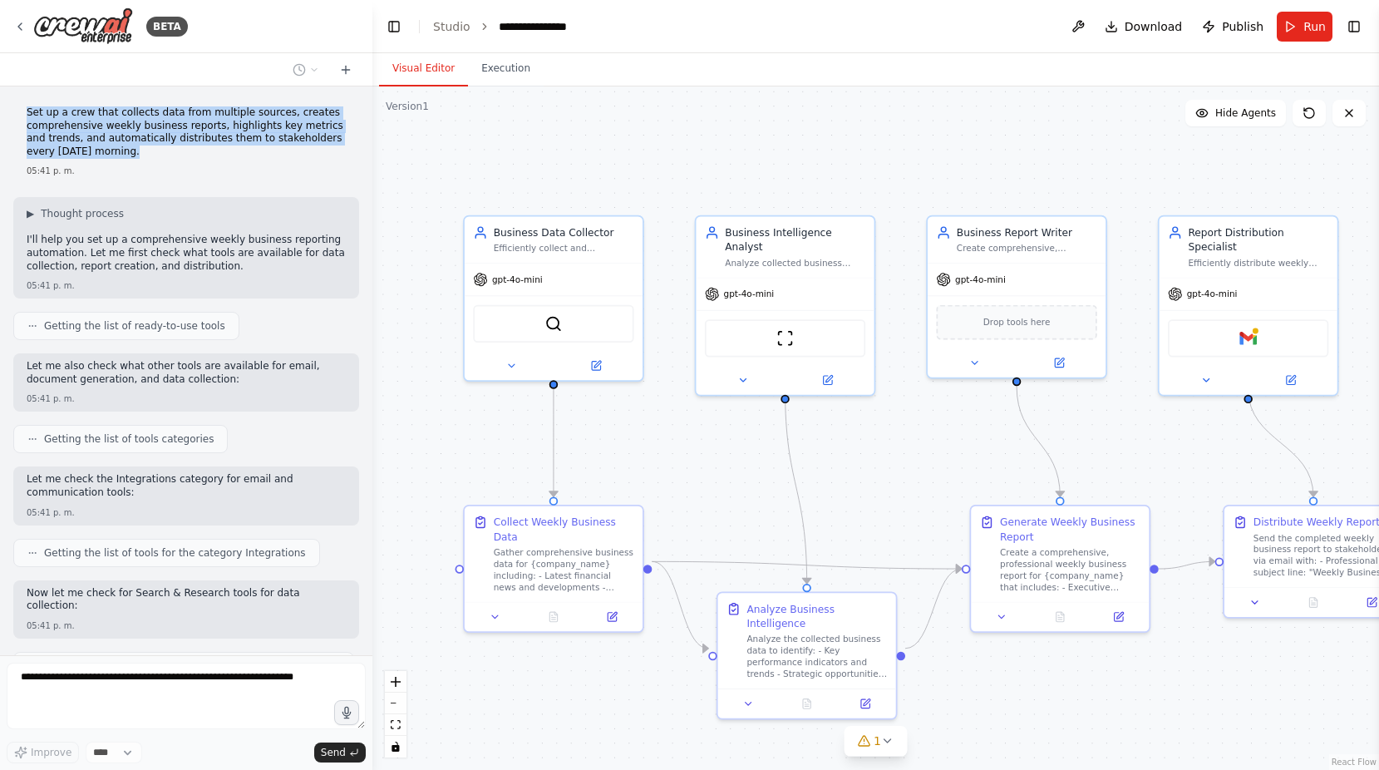
drag, startPoint x: 135, startPoint y: 151, endPoint x: 12, endPoint y: 118, distance: 127.4
click at [12, 118] on div "Set up a crew that collects data from multiple sources, creates comprehensive w…" at bounding box center [186, 370] width 372 height 569
drag, startPoint x: 12, startPoint y: 118, endPoint x: 260, endPoint y: 156, distance: 251.5
click at [260, 156] on p "Set up a crew that collects data from multiple sources, creates comprehensive w…" at bounding box center [186, 132] width 319 height 52
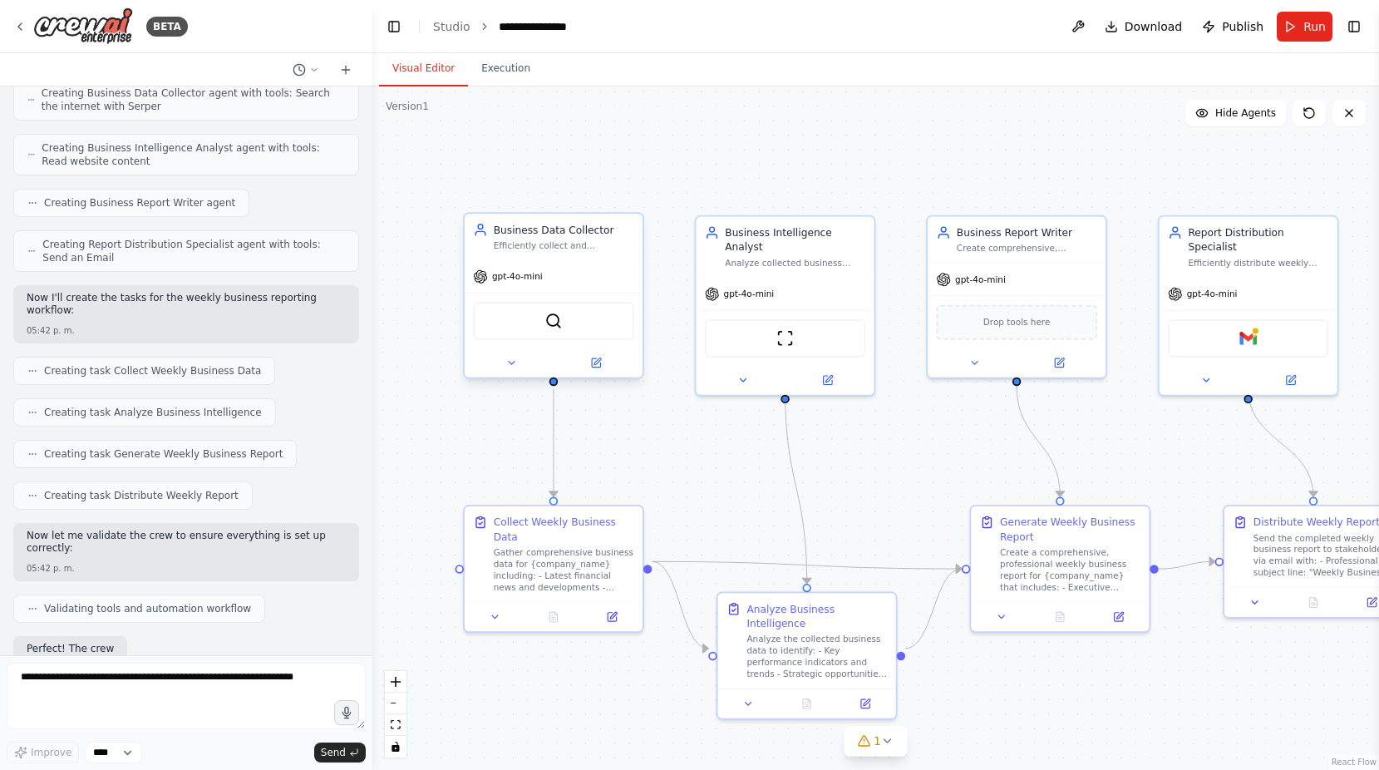
scroll to position [965, 0]
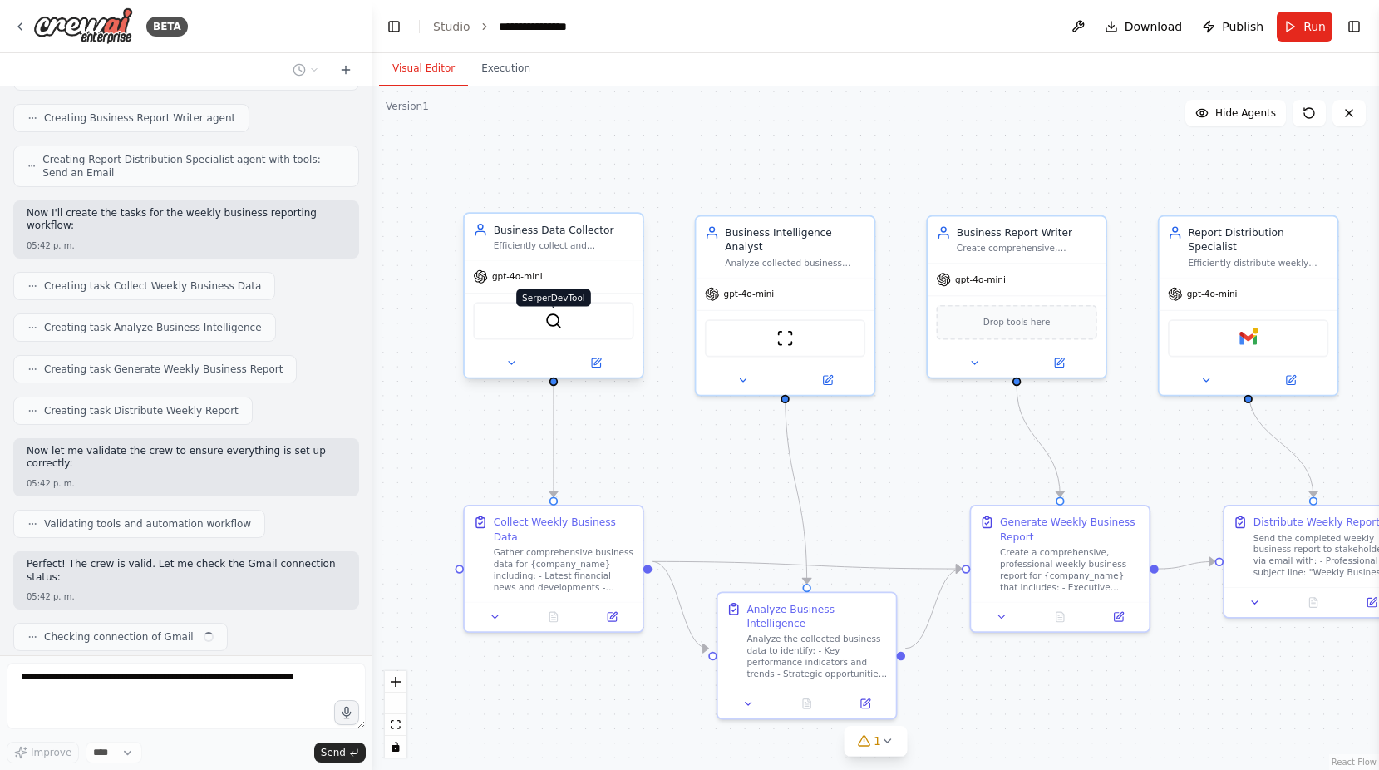
click at [554, 322] on img at bounding box center [553, 320] width 17 height 17
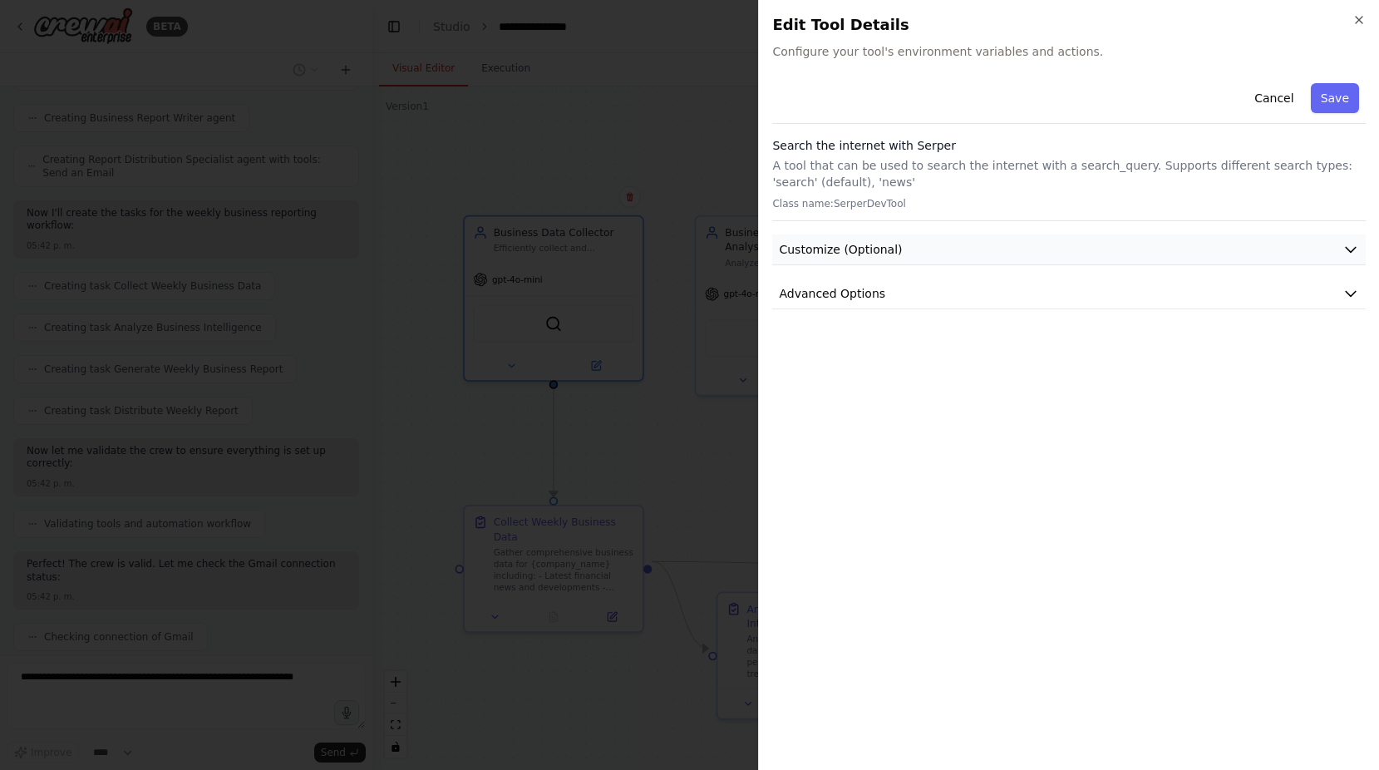
click at [1101, 253] on button "Customize (Optional)" at bounding box center [1069, 249] width 594 height 31
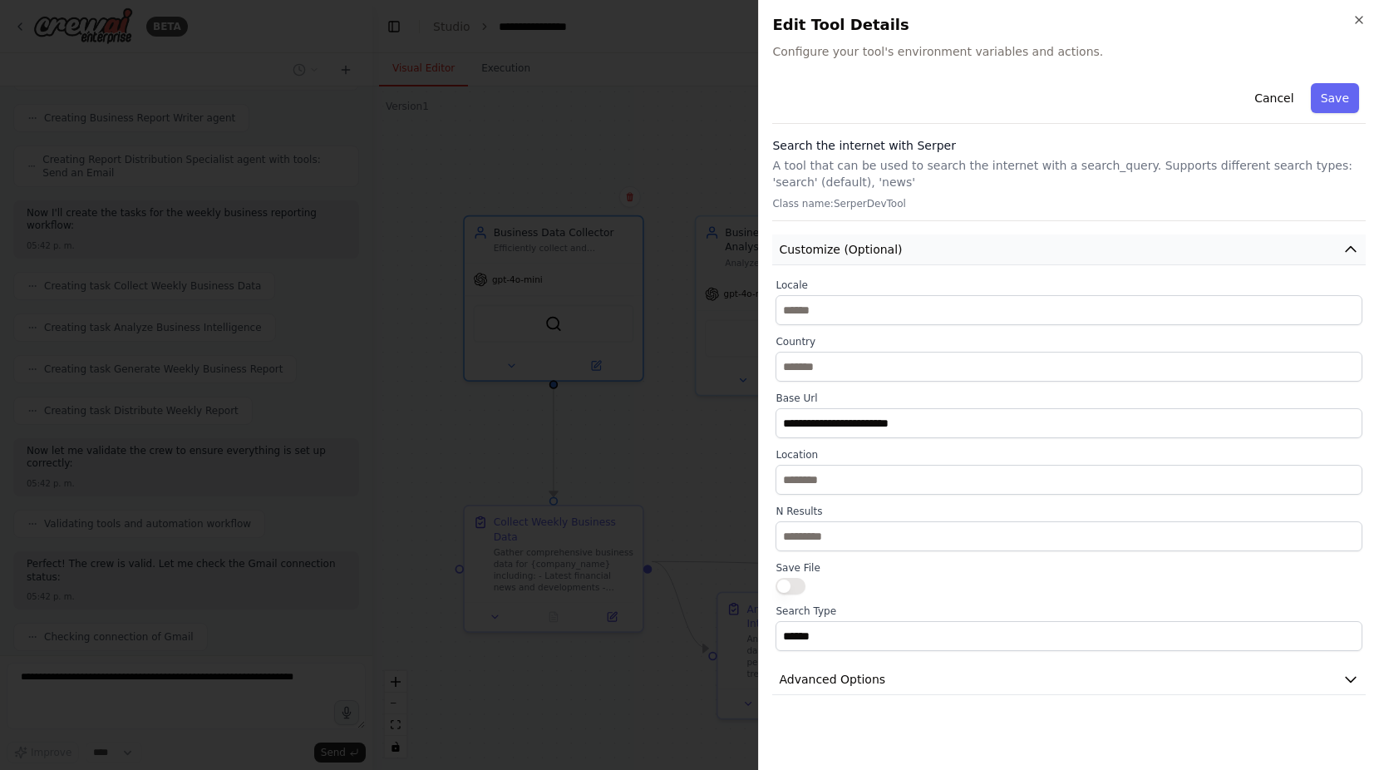
click at [1111, 244] on button "Customize (Optional)" at bounding box center [1069, 249] width 594 height 31
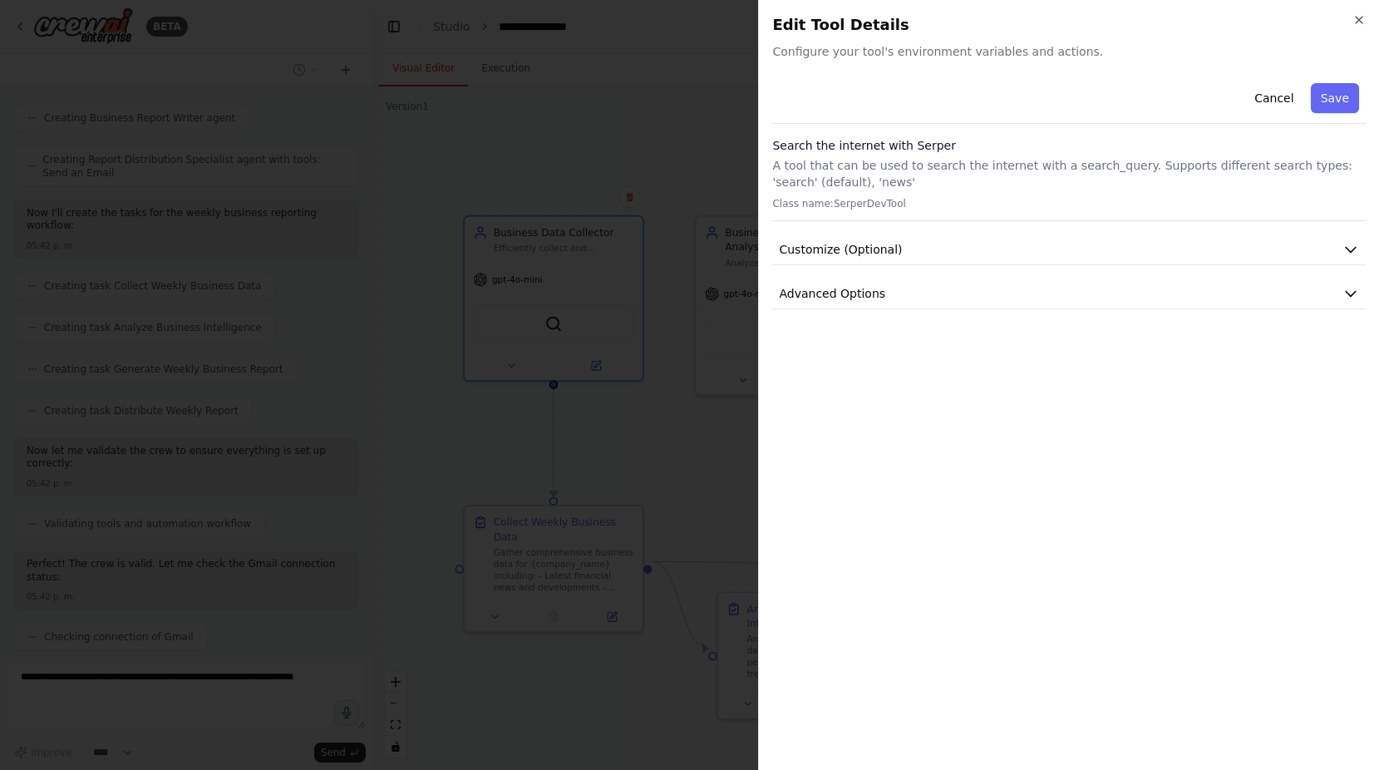
click at [850, 276] on div "Cancel Save Search the internet with Serper A tool that can be used to search t…" at bounding box center [1069, 192] width 594 height 233
click at [848, 293] on span "Advanced Options" at bounding box center [832, 293] width 106 height 17
click at [1358, 17] on icon "button" at bounding box center [1358, 19] width 13 height 13
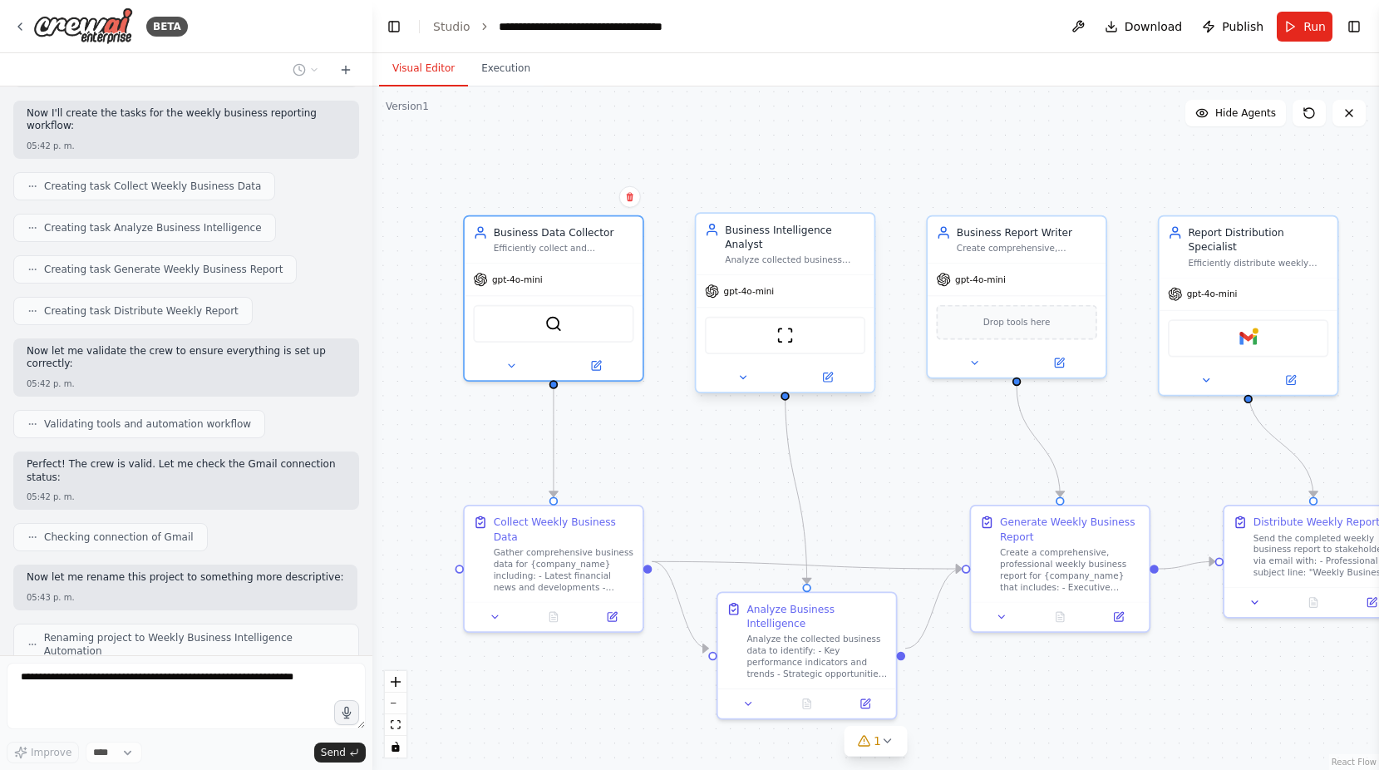
click at [787, 254] on div "Analyze collected business data, identify key performance metrics, emerging tre…" at bounding box center [795, 260] width 140 height 12
click at [746, 372] on icon at bounding box center [743, 378] width 12 height 12
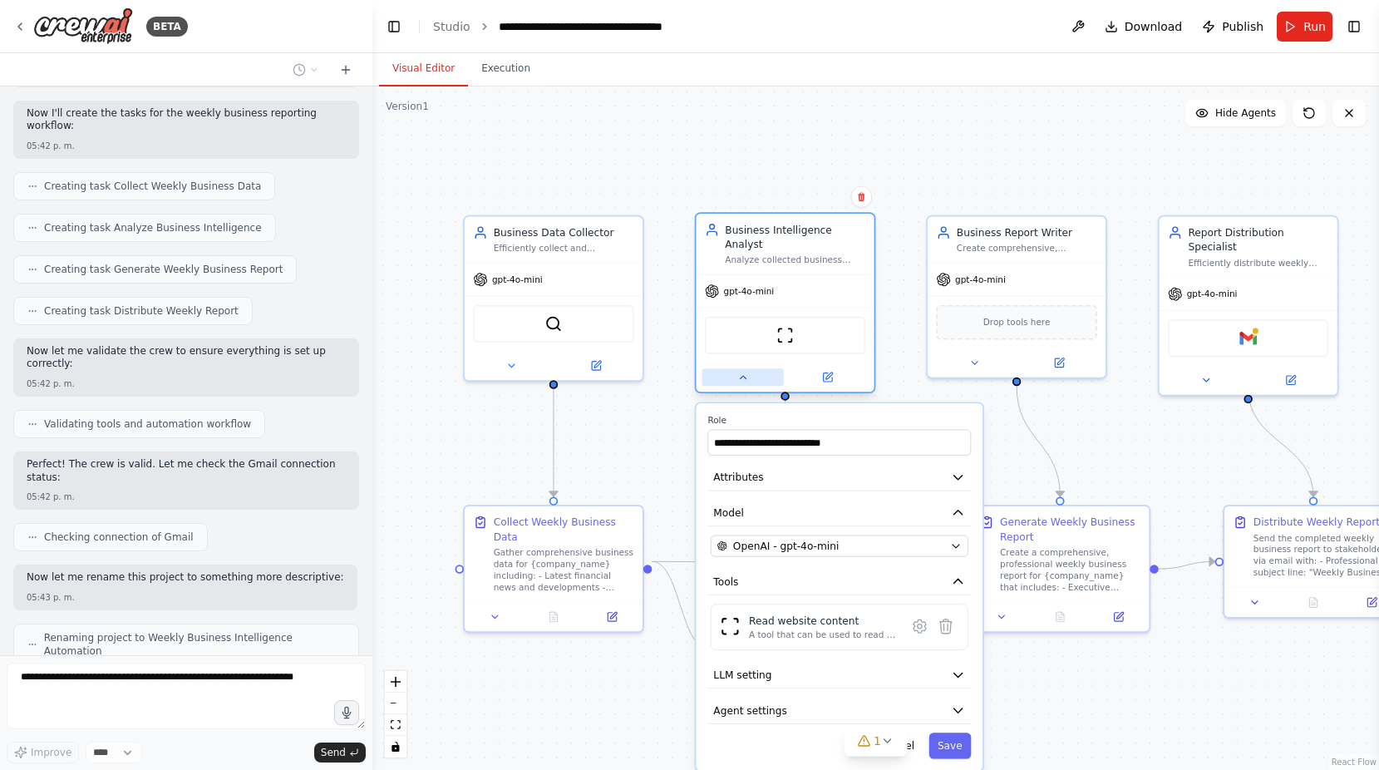
click at [746, 372] on icon at bounding box center [743, 378] width 12 height 12
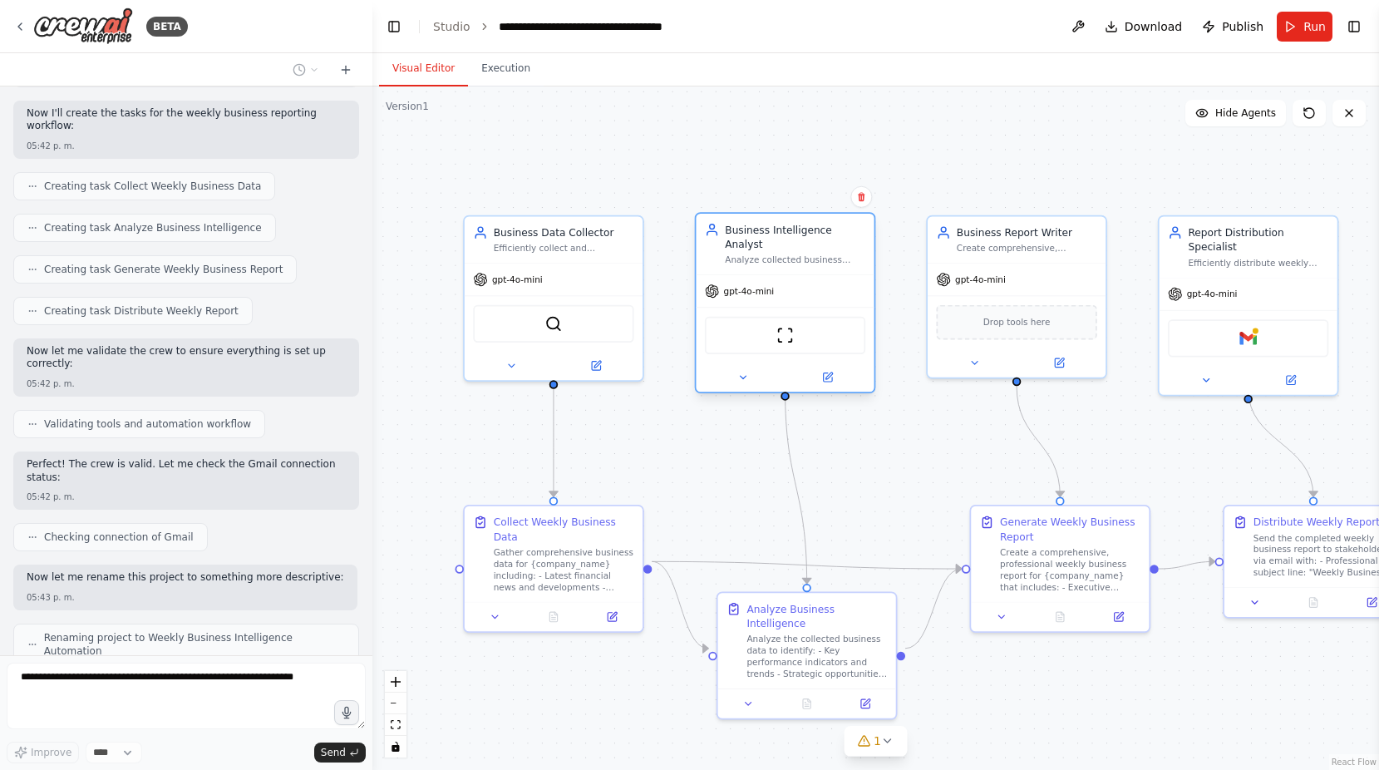
click at [797, 324] on div "ScrapeWebsiteTool" at bounding box center [785, 335] width 160 height 37
click at [790, 327] on img at bounding box center [784, 335] width 17 height 17
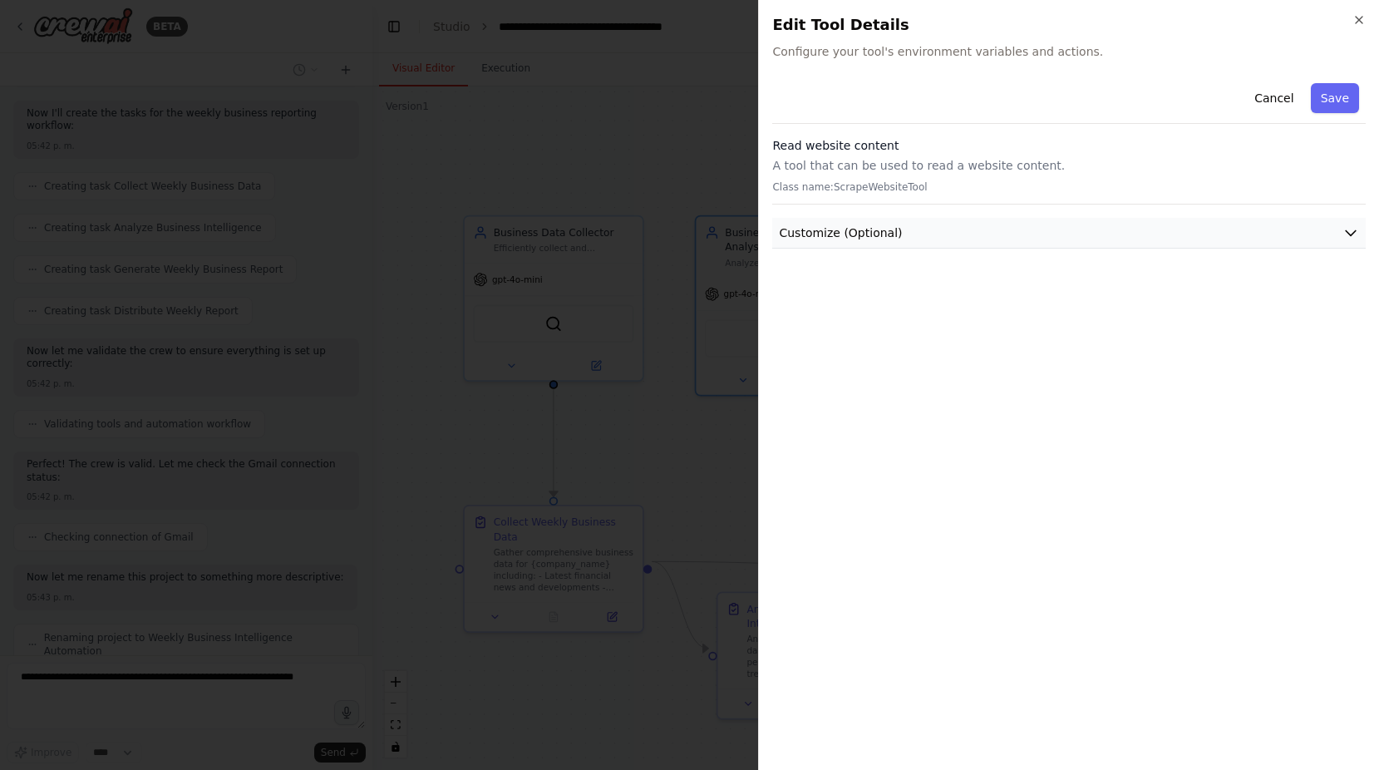
click at [881, 234] on span "Customize (Optional)" at bounding box center [840, 232] width 123 height 17
click at [1356, 24] on icon "button" at bounding box center [1358, 19] width 13 height 13
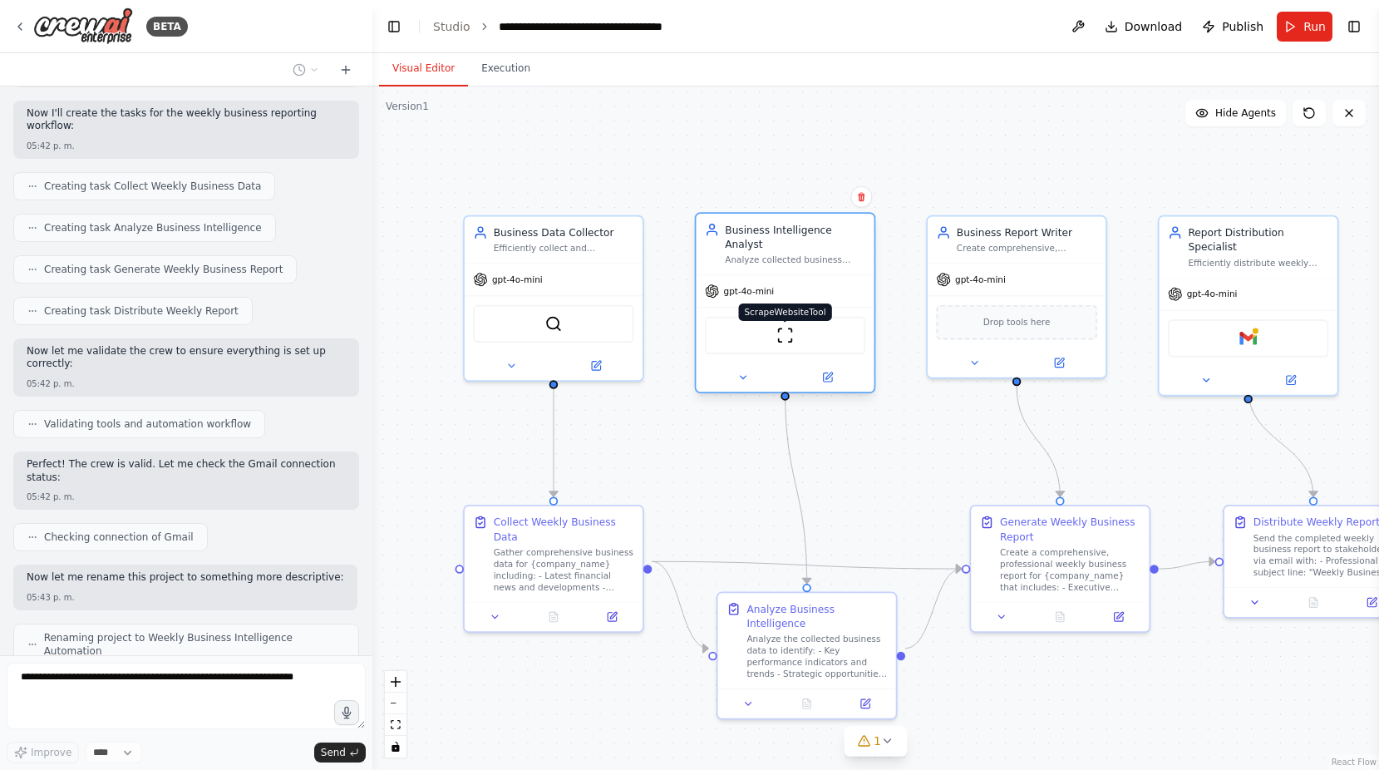
click at [779, 327] on img at bounding box center [784, 335] width 17 height 17
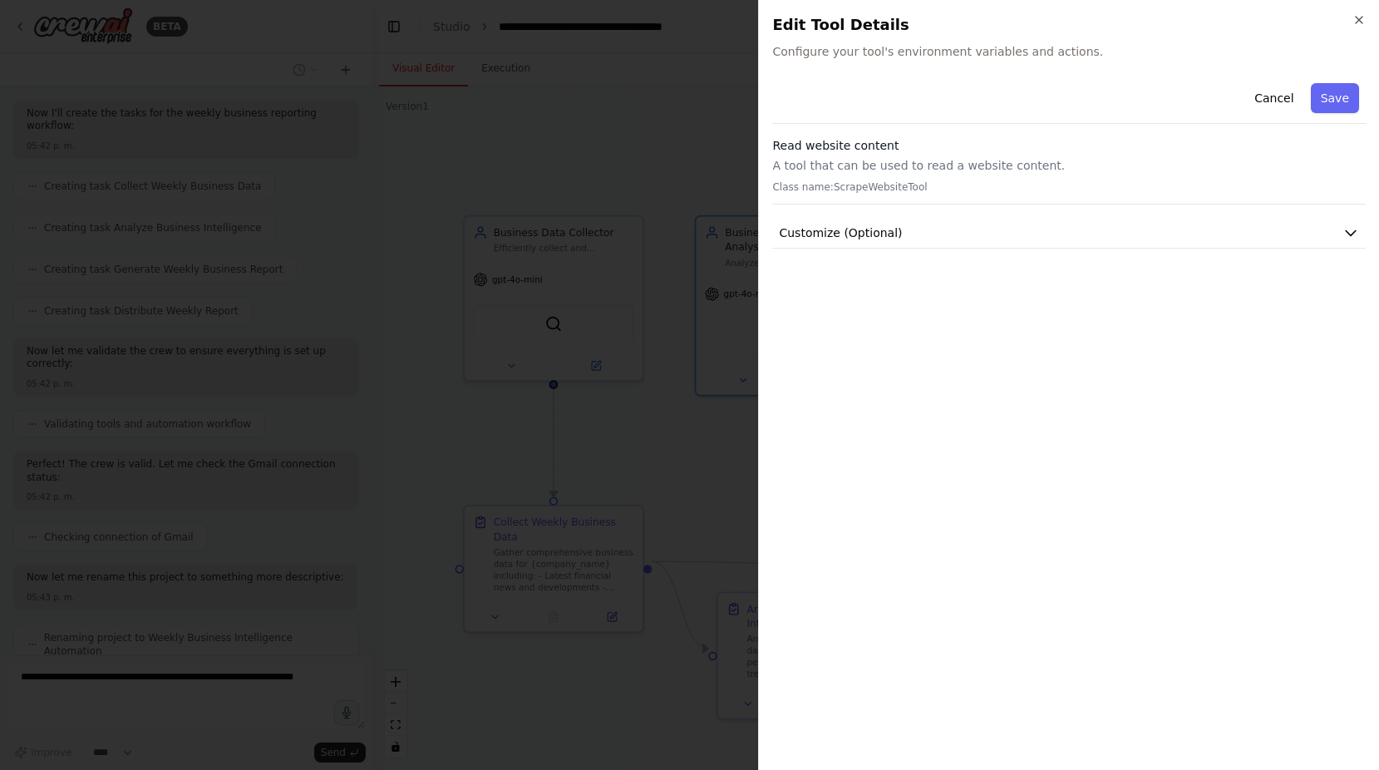
click at [948, 249] on div "Cancel Save Read website content A tool that can be used to read a website cont…" at bounding box center [1069, 416] width 594 height 680
click at [936, 234] on button "Customize (Optional)" at bounding box center [1069, 233] width 594 height 31
click at [1362, 23] on icon "button" at bounding box center [1358, 19] width 13 height 13
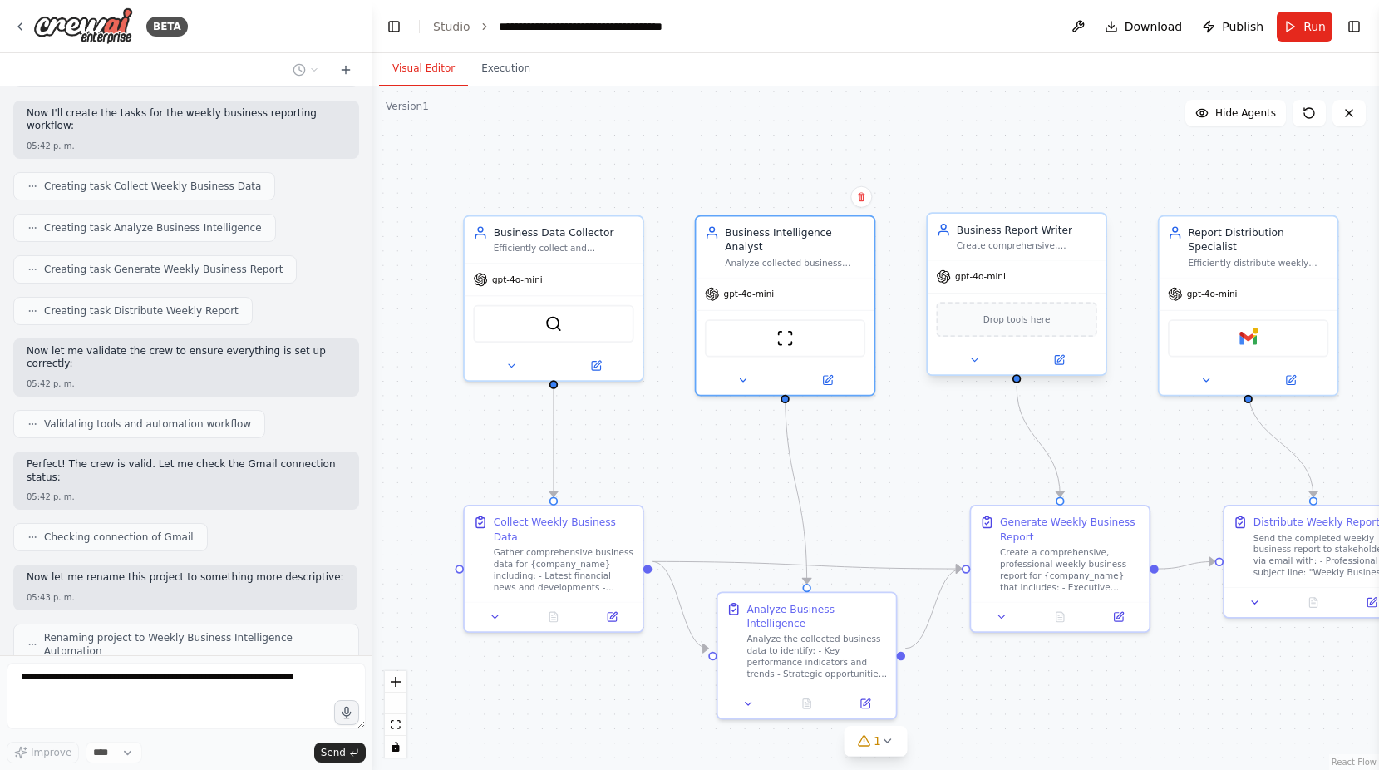
click at [1012, 258] on div "Business Report Writer Create comprehensive, professional weekly business repor…" at bounding box center [1017, 237] width 178 height 47
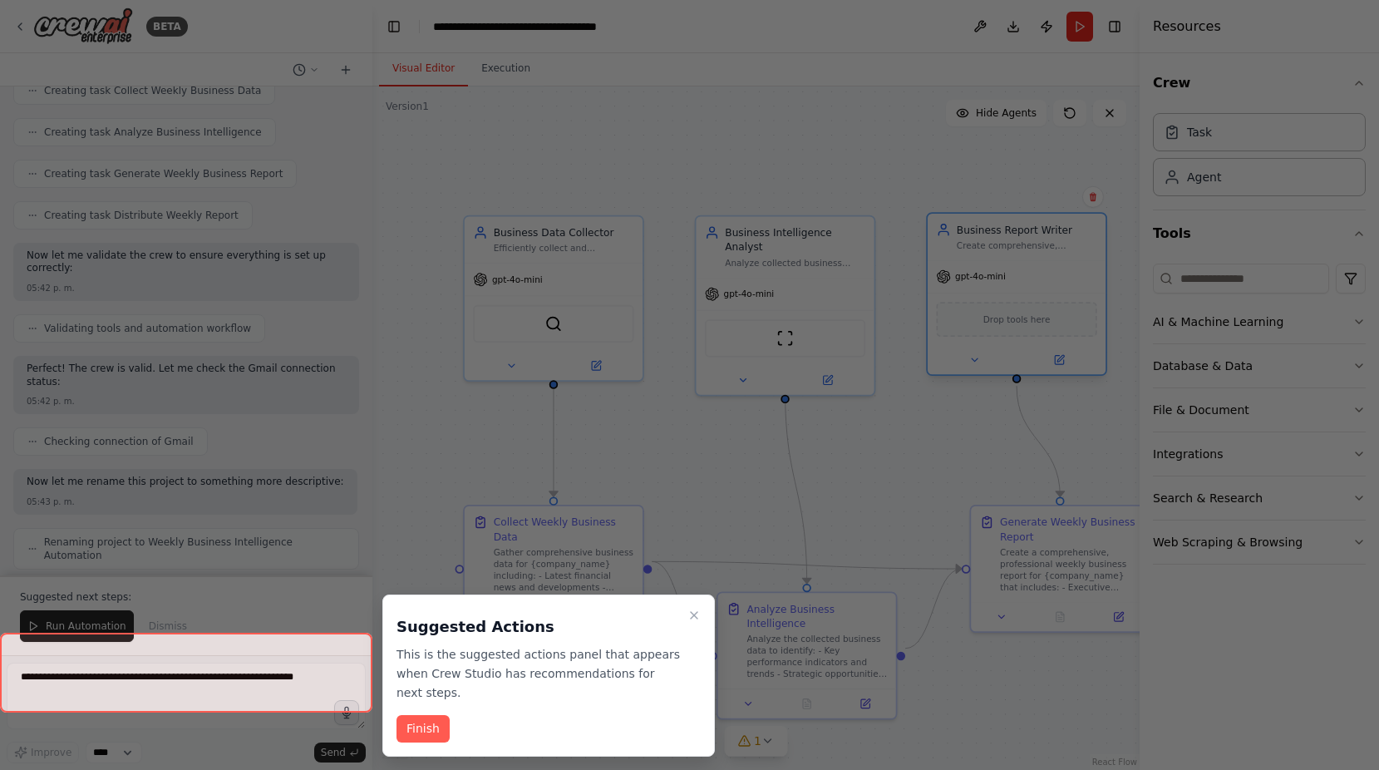
click at [1032, 321] on div at bounding box center [689, 385] width 1379 height 770
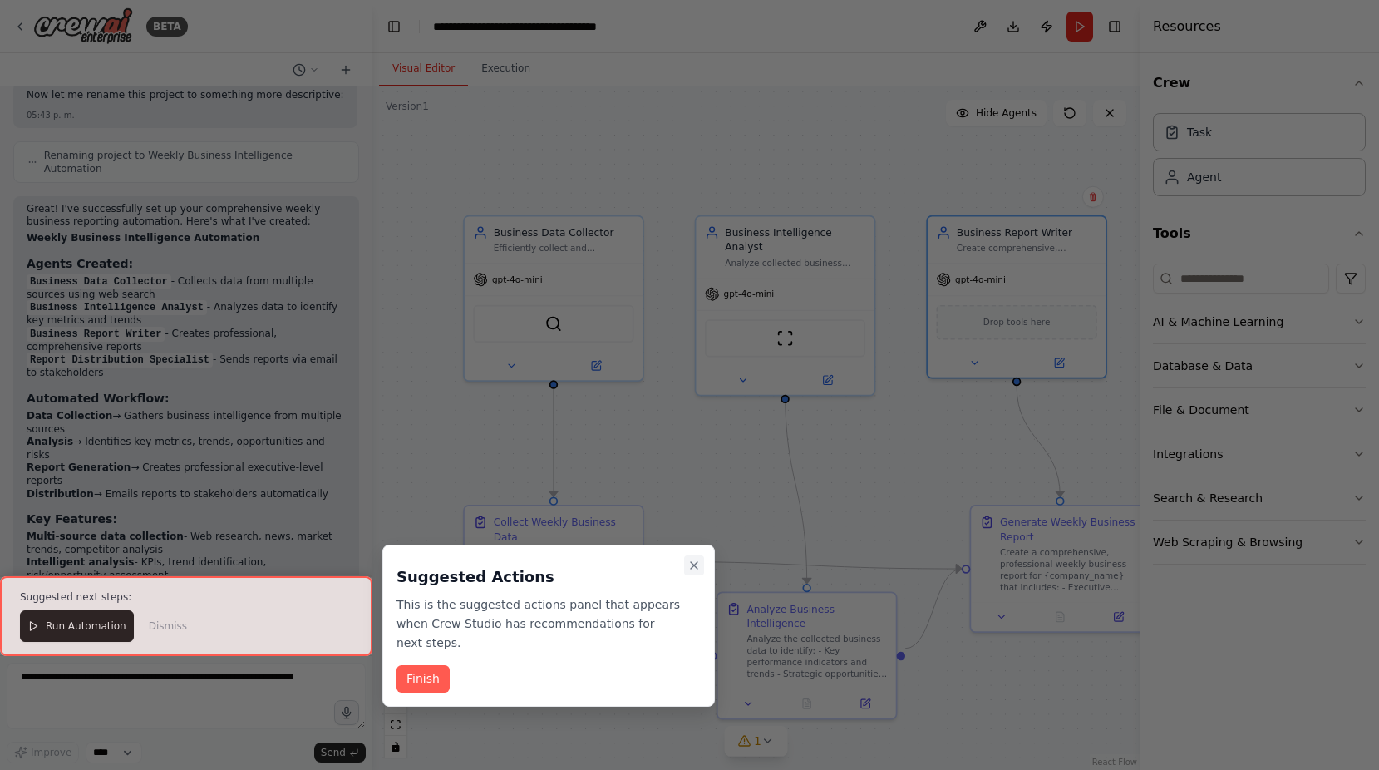
click at [697, 569] on icon "Close walkthrough" at bounding box center [694, 565] width 7 height 7
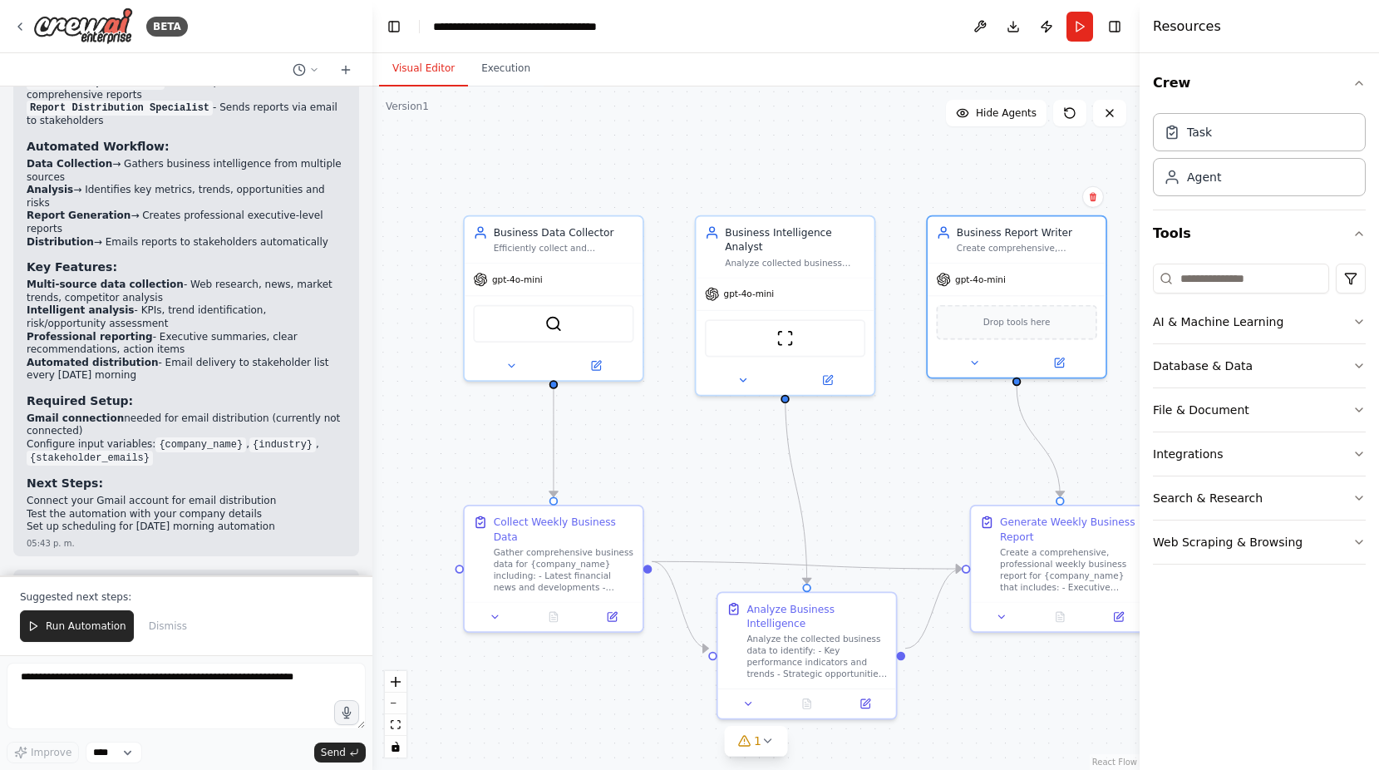
scroll to position [1811, 0]
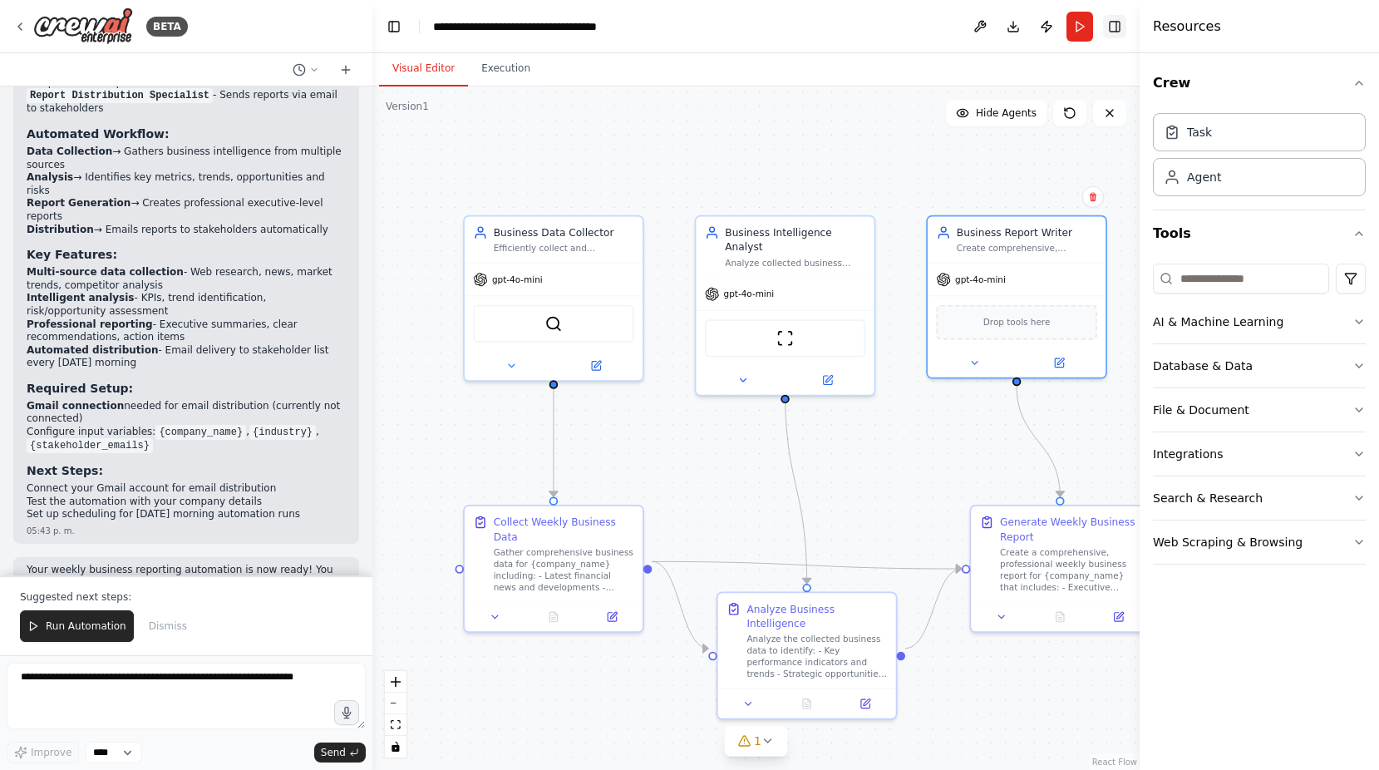
click at [1114, 27] on button "Toggle Right Sidebar" at bounding box center [1114, 26] width 23 height 23
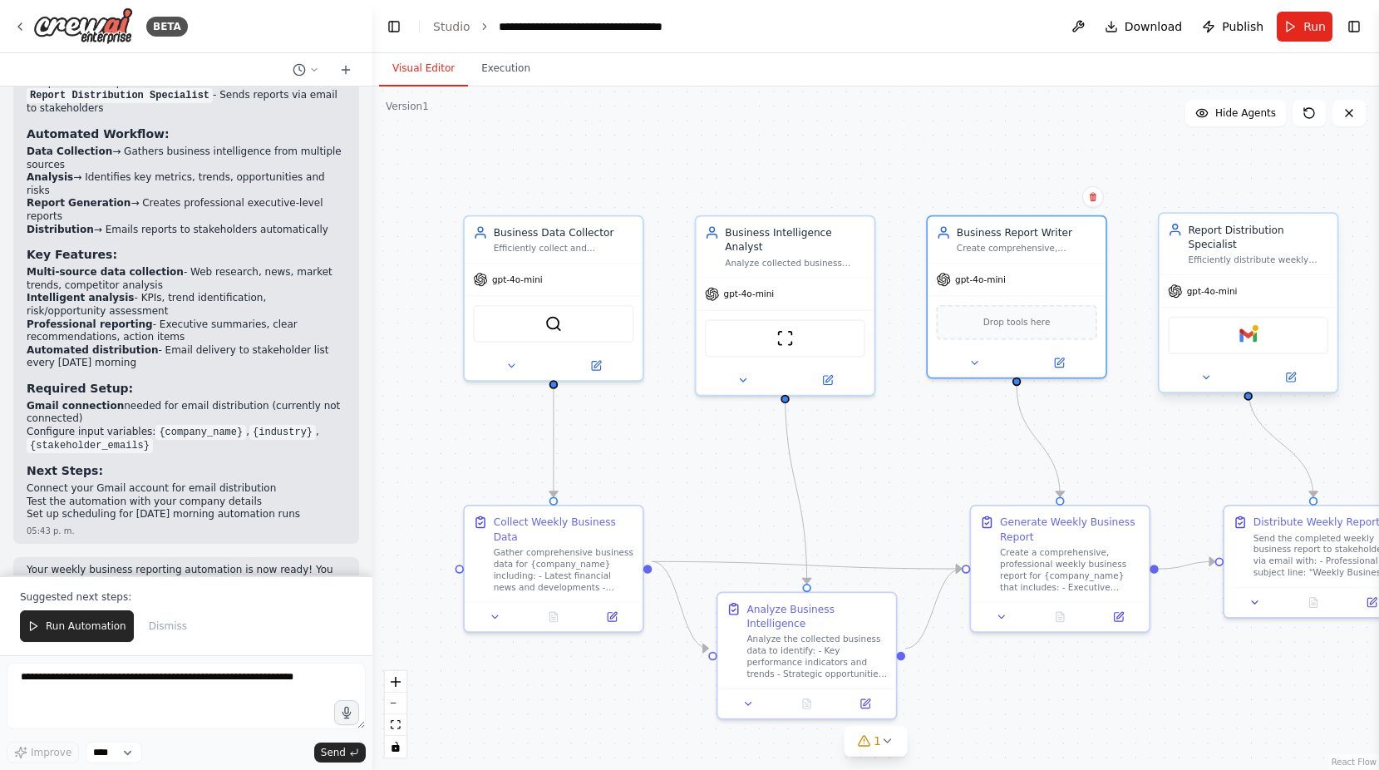
click at [1224, 322] on div "Gmail" at bounding box center [1248, 335] width 160 height 37
click at [1229, 317] on div "Gmail" at bounding box center [1248, 335] width 160 height 37
click at [1239, 275] on div "gpt-4o-mini" at bounding box center [1249, 291] width 178 height 32
click at [1233, 323] on div "Gmail" at bounding box center [1248, 335] width 160 height 37
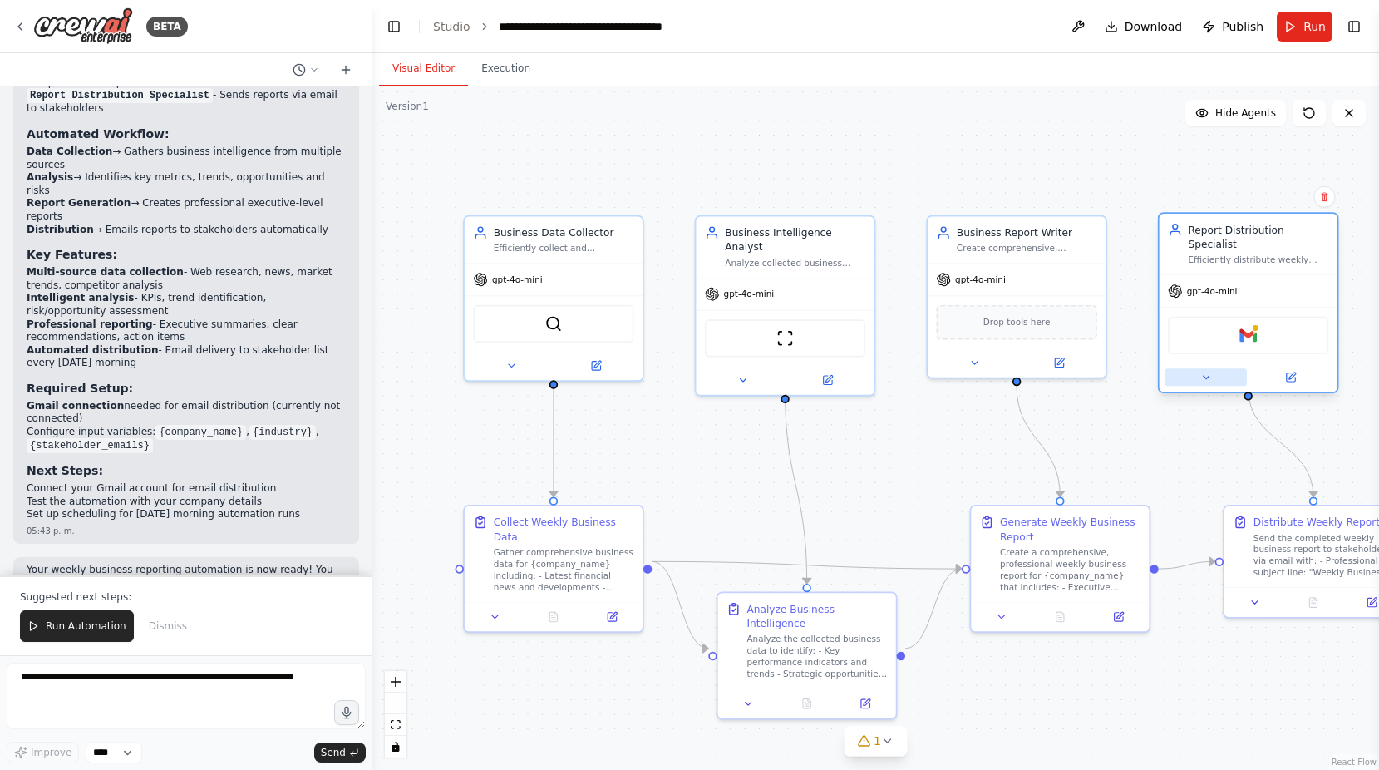
click at [1214, 369] on button at bounding box center [1205, 376] width 81 height 17
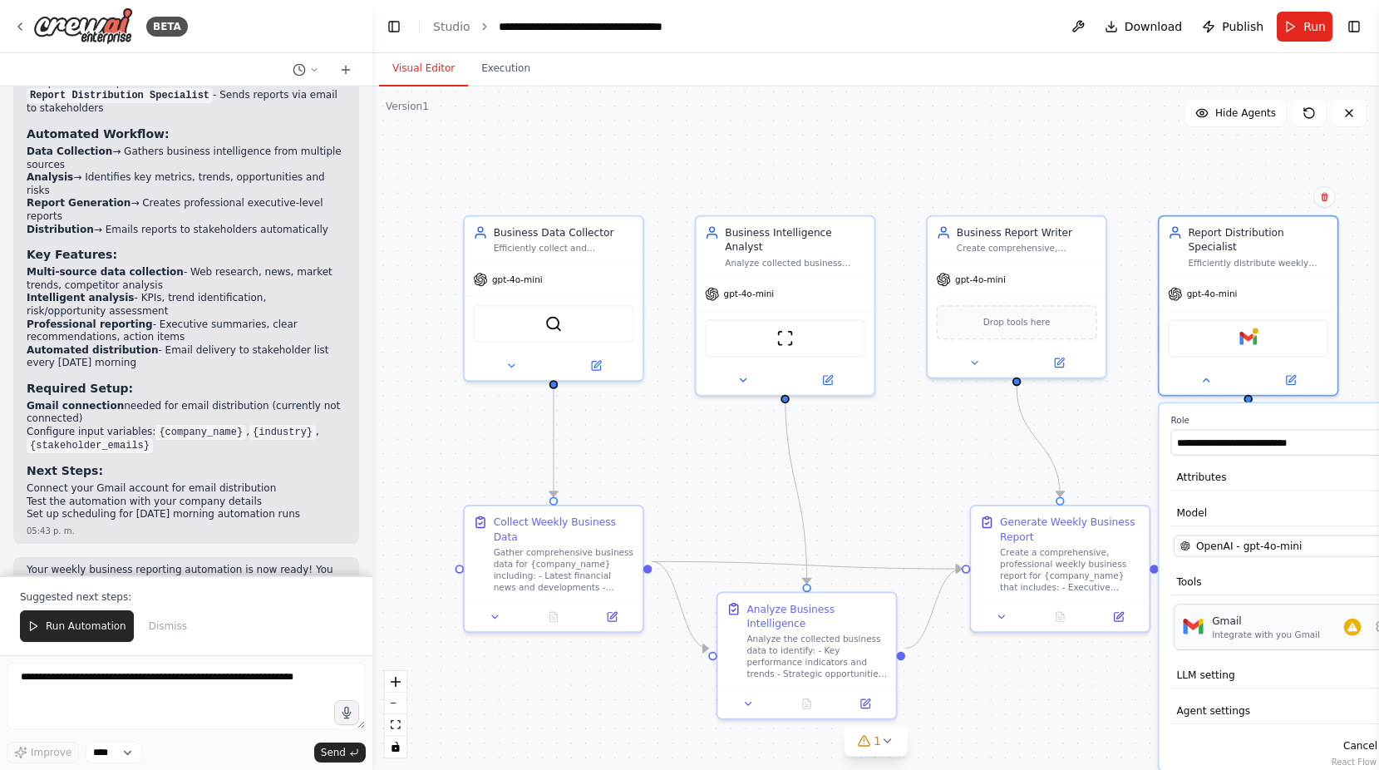
click at [1273, 629] on div "Integrate with you Gmail" at bounding box center [1266, 635] width 108 height 12
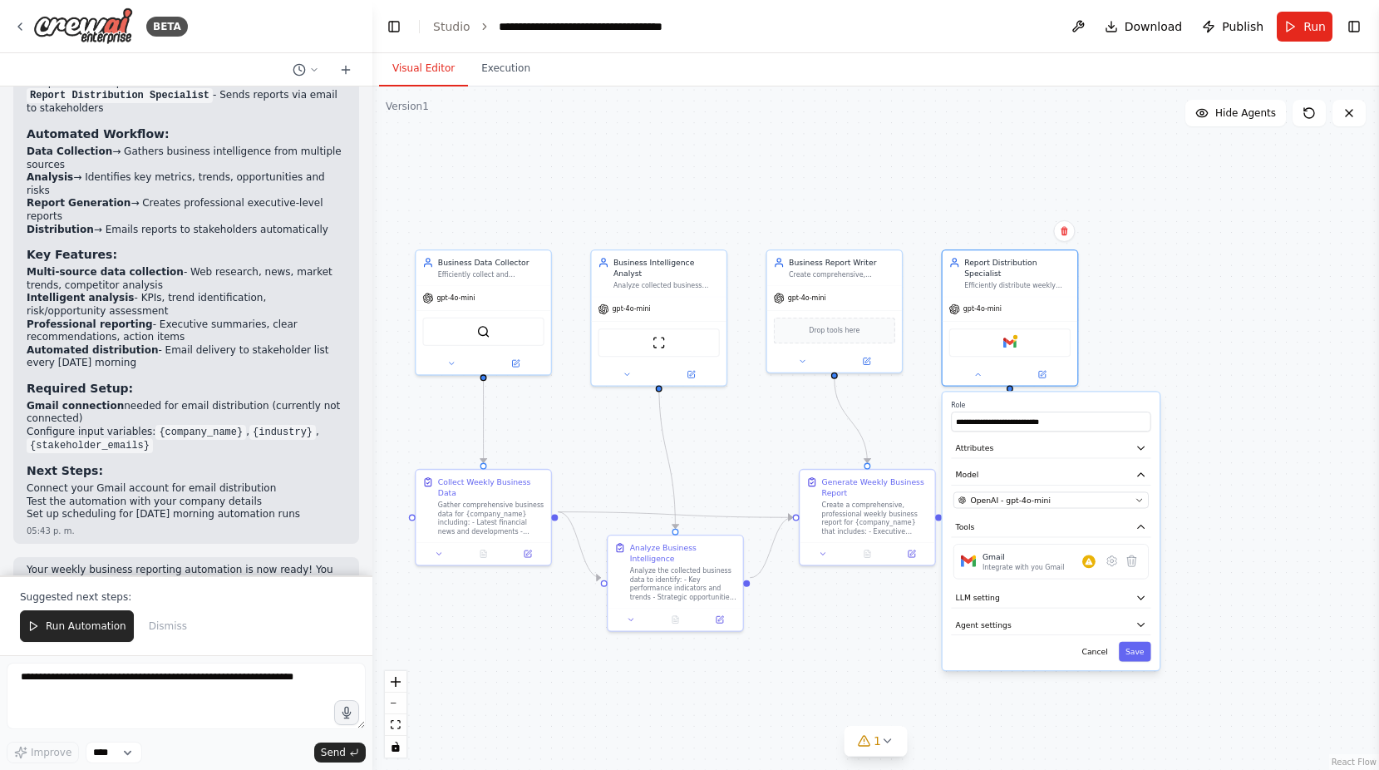
drag, startPoint x: 968, startPoint y: 239, endPoint x: 726, endPoint y: 165, distance: 254.0
click at [726, 165] on div ".deletable-edge-delete-btn { width: 20px; height: 20px; border: 0px solid #ffff…" at bounding box center [875, 427] width 1007 height 683
click at [1157, 303] on div ".deletable-edge-delete-btn { width: 20px; height: 20px; border: 0px solid #ffff…" at bounding box center [875, 427] width 1007 height 683
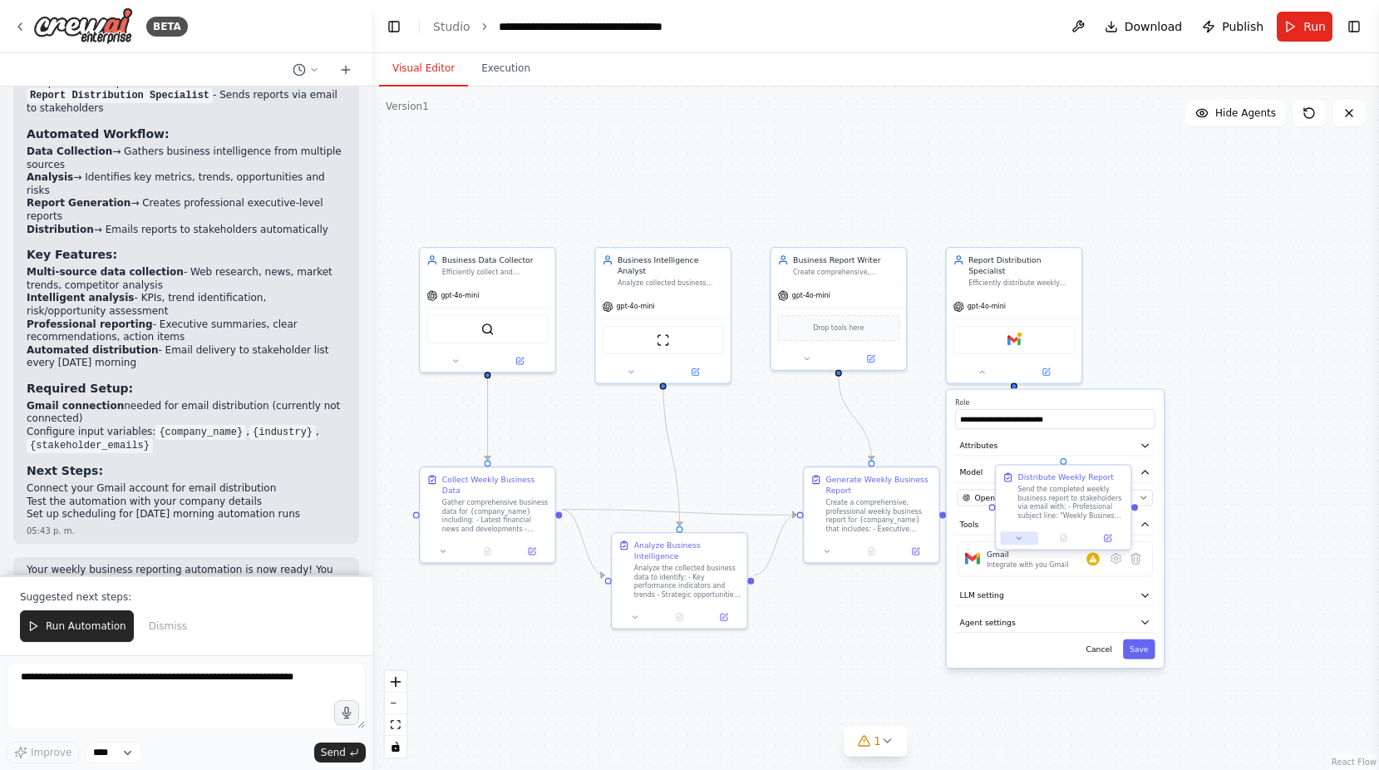
click at [1016, 544] on button at bounding box center [1018, 537] width 37 height 13
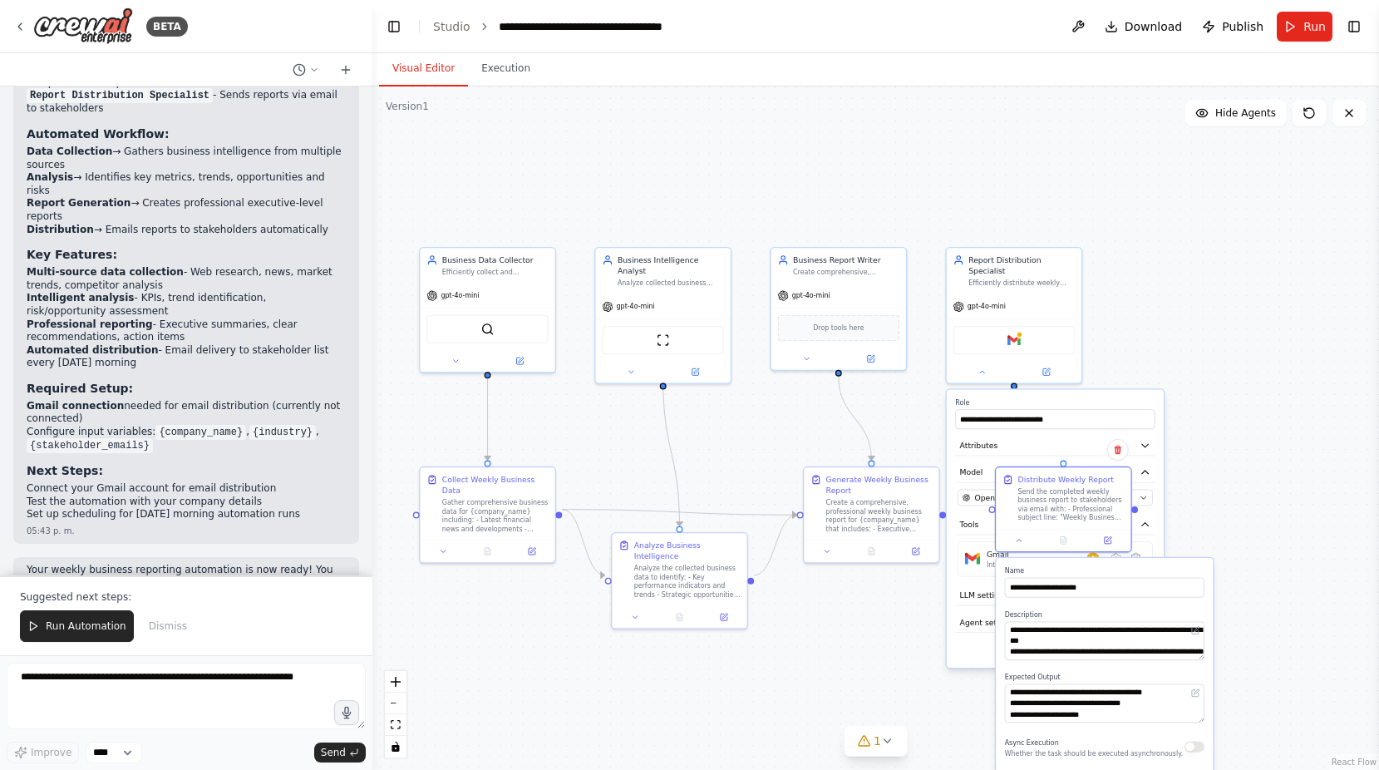
click at [1259, 386] on div ".deletable-edge-delete-btn { width: 20px; height: 20px; border: 0px solid #ffff…" at bounding box center [875, 427] width 1007 height 683
click at [1081, 643] on textarea "**********" at bounding box center [1105, 641] width 200 height 38
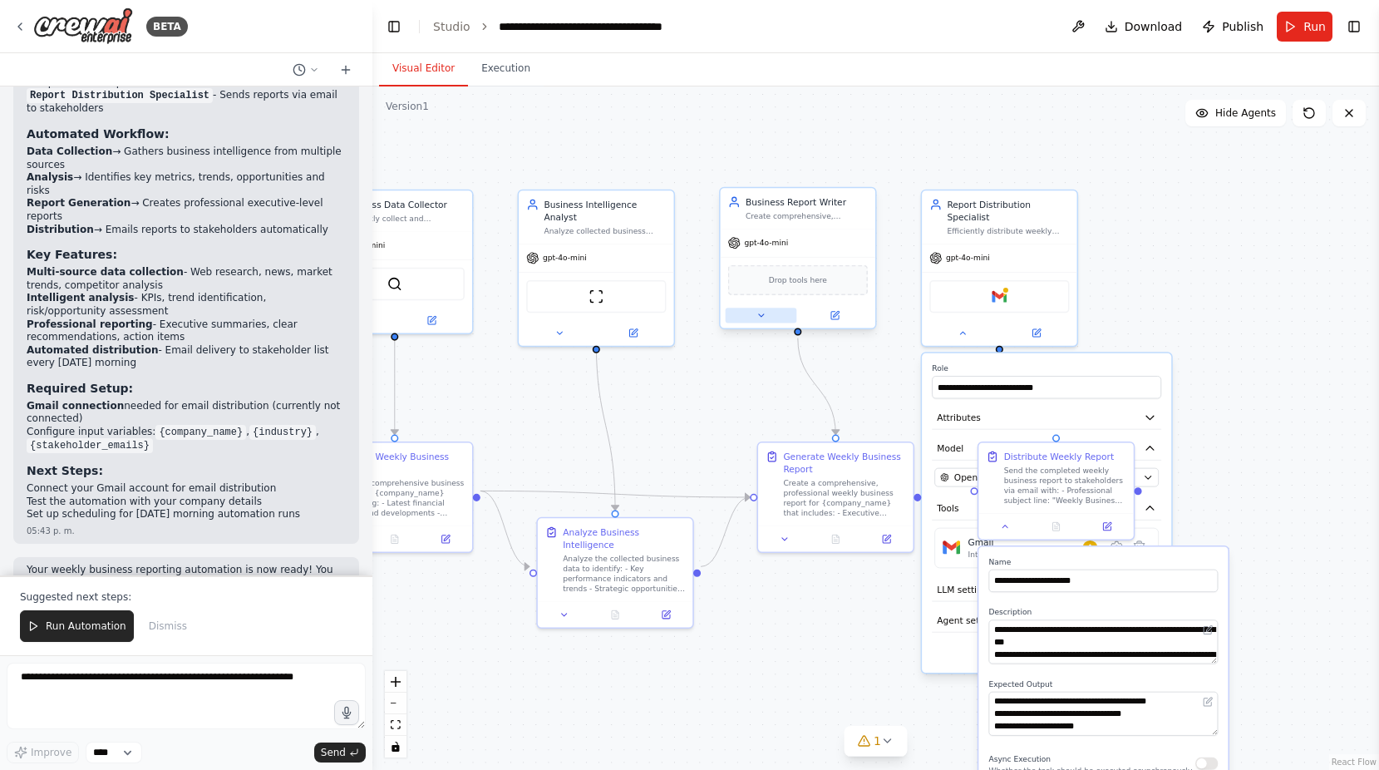
click at [764, 322] on button at bounding box center [761, 315] width 71 height 15
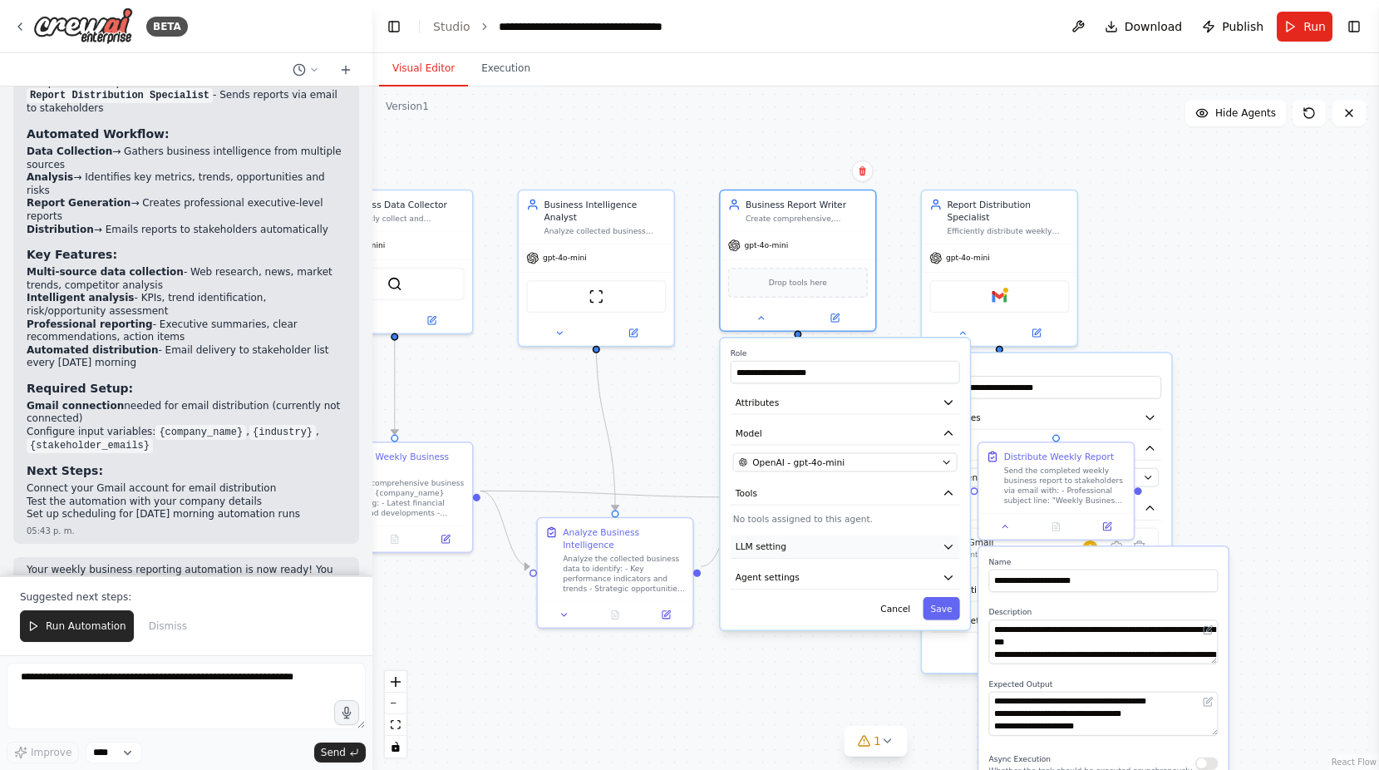
click at [831, 548] on button "LLM setting" at bounding box center [845, 546] width 229 height 23
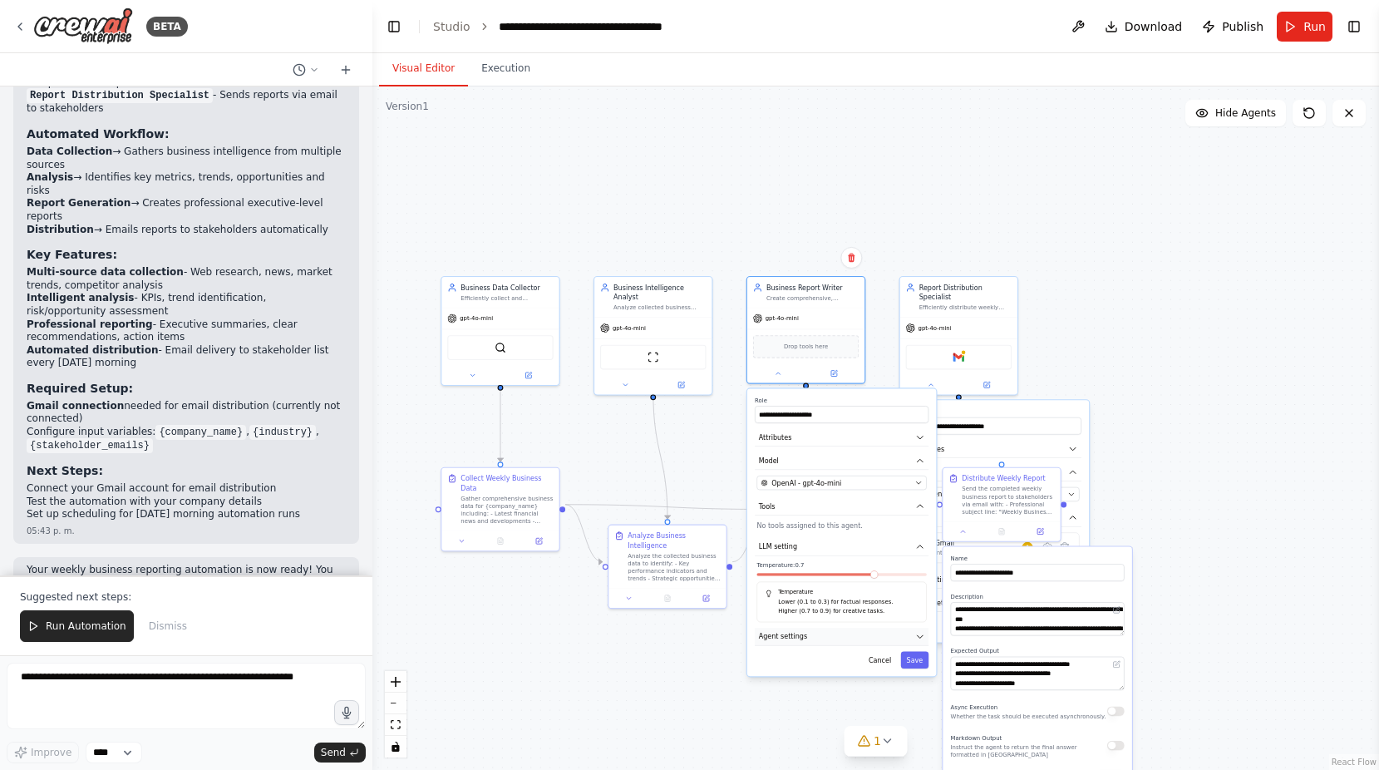
click at [800, 638] on span "Agent settings" at bounding box center [783, 636] width 48 height 9
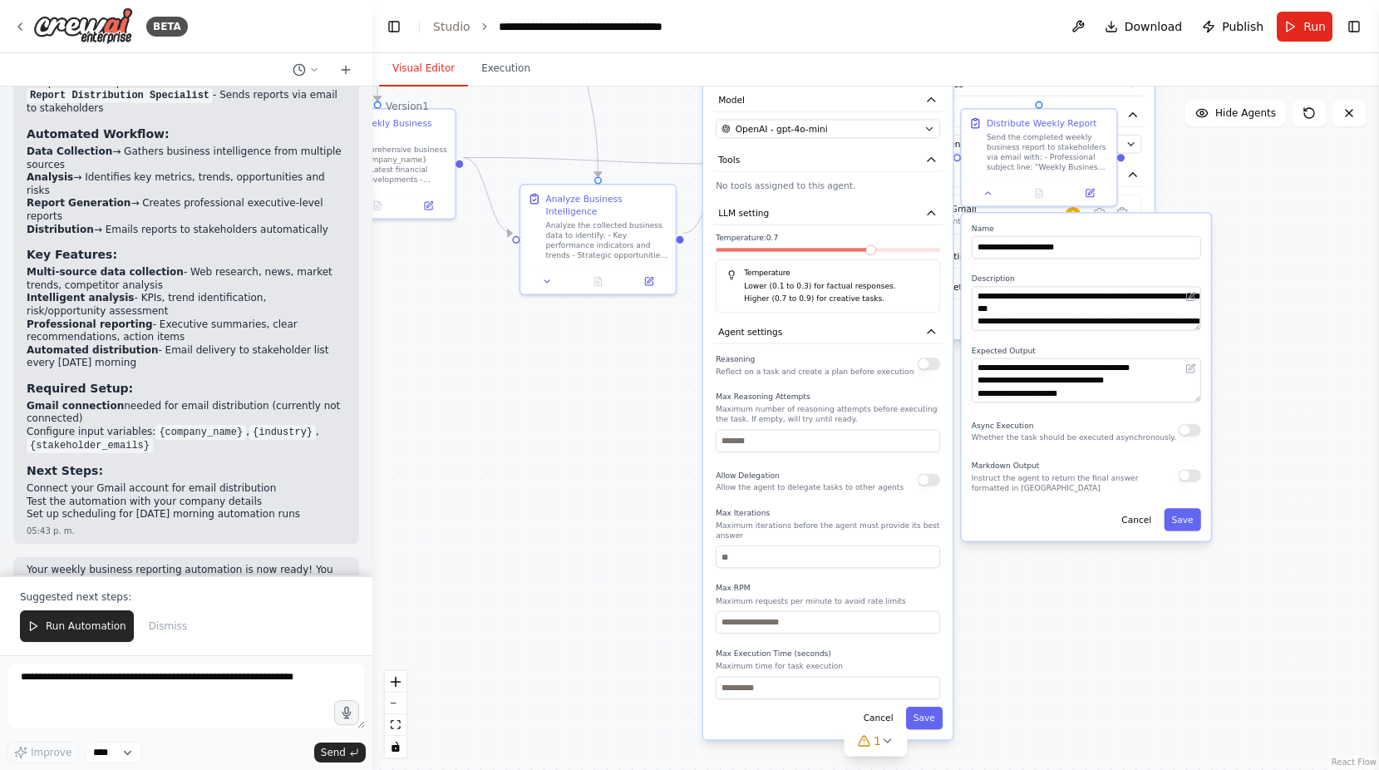
drag, startPoint x: 589, startPoint y: 574, endPoint x: 616, endPoint y: 337, distance: 237.7
click at [616, 337] on div ".deletable-edge-delete-btn { width: 20px; height: 20px; border: 0px solid #ffff…" at bounding box center [875, 427] width 1007 height 683
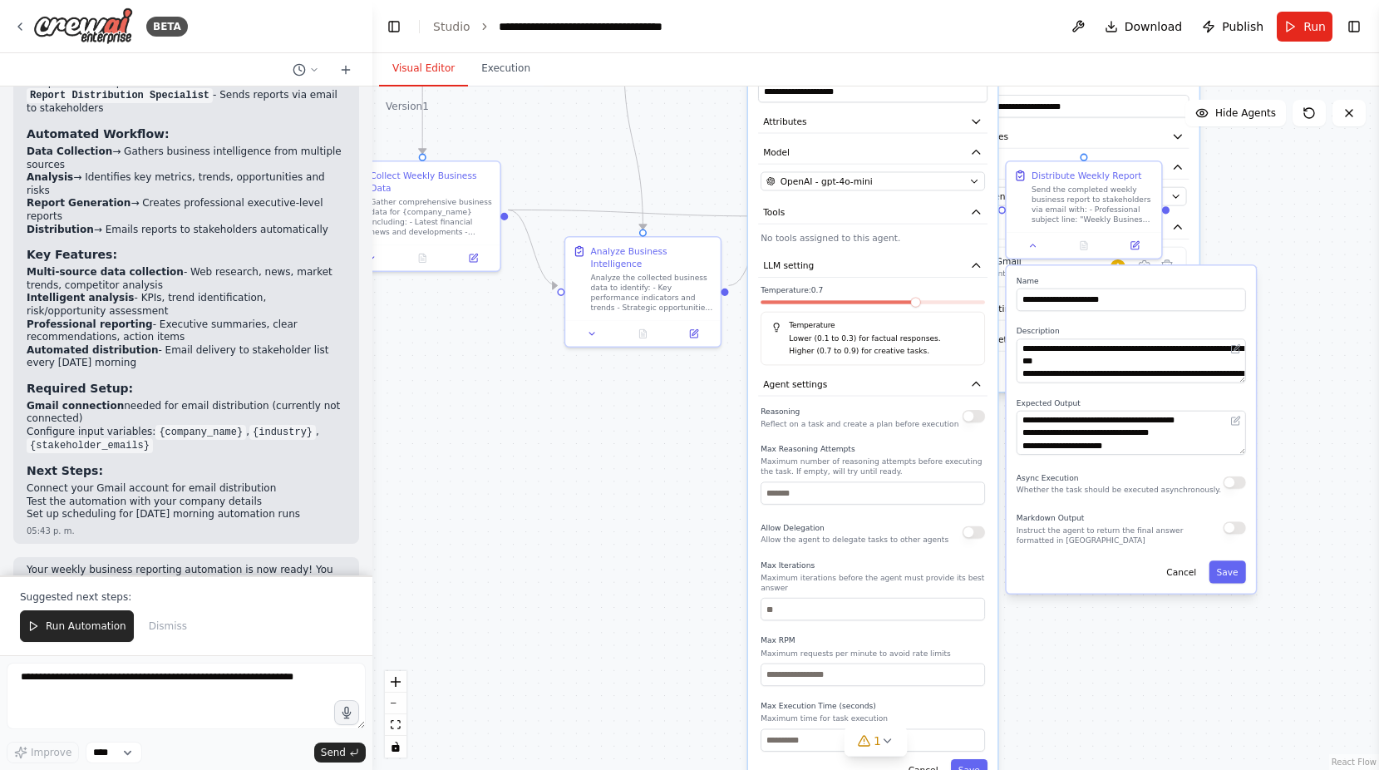
drag, startPoint x: 527, startPoint y: 409, endPoint x: 621, endPoint y: 566, distance: 183.0
click at [621, 566] on div ".deletable-edge-delete-btn { width: 20px; height: 20px; border: 0px solid #ffff…" at bounding box center [875, 427] width 1007 height 683
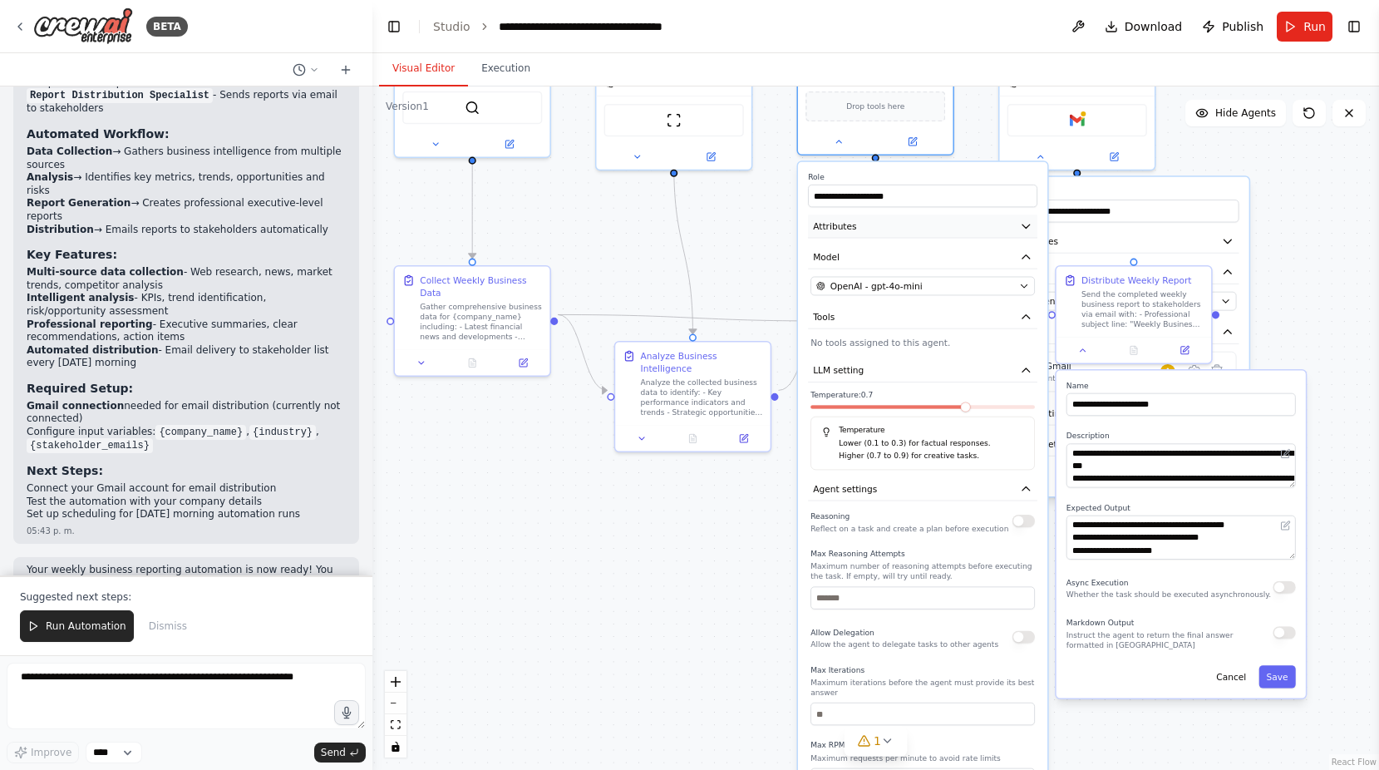
click at [990, 235] on button "Attributes" at bounding box center [922, 225] width 229 height 23
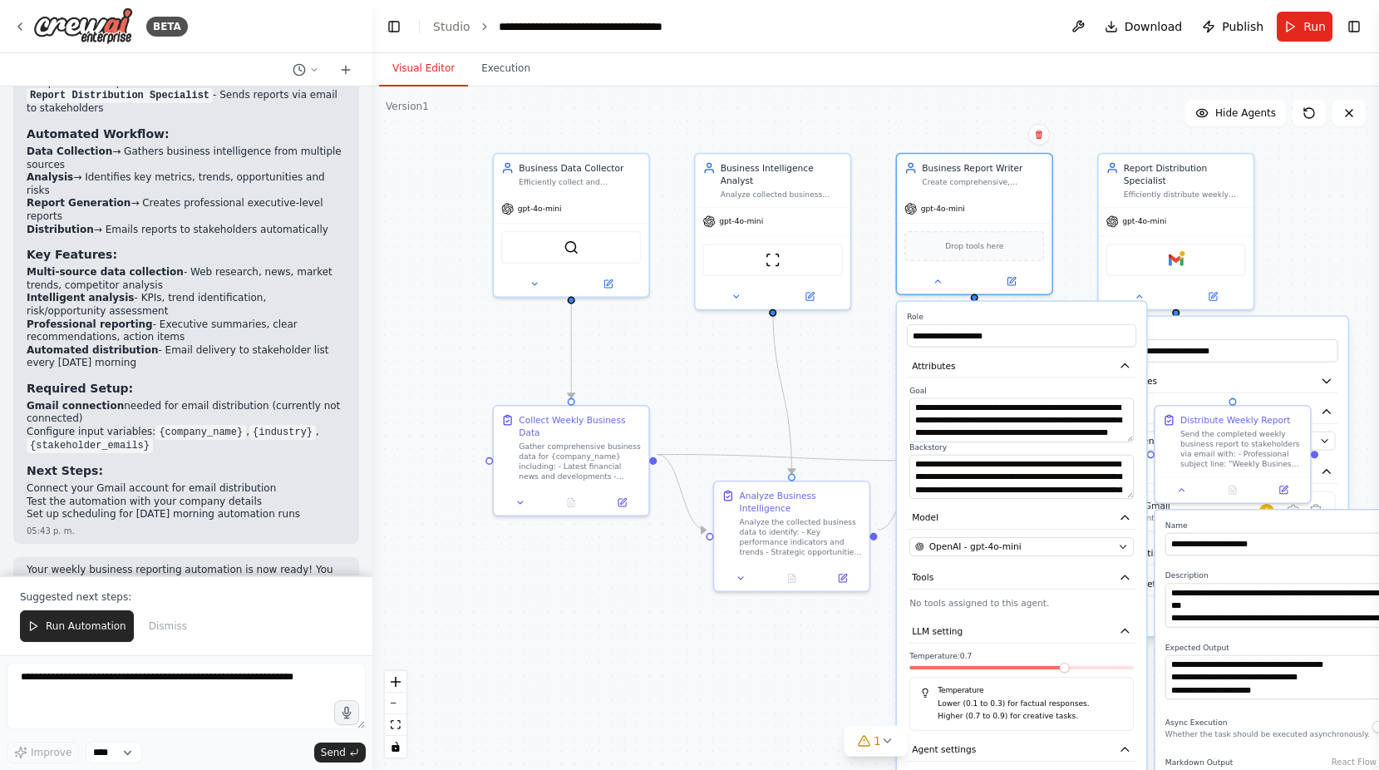
drag, startPoint x: 619, startPoint y: 300, endPoint x: 692, endPoint y: 373, distance: 103.5
click at [692, 373] on div ".deletable-edge-delete-btn { width: 20px; height: 20px; border: 0px solid #ffff…" at bounding box center [875, 427] width 1007 height 683
click at [535, 281] on icon at bounding box center [534, 281] width 5 height 2
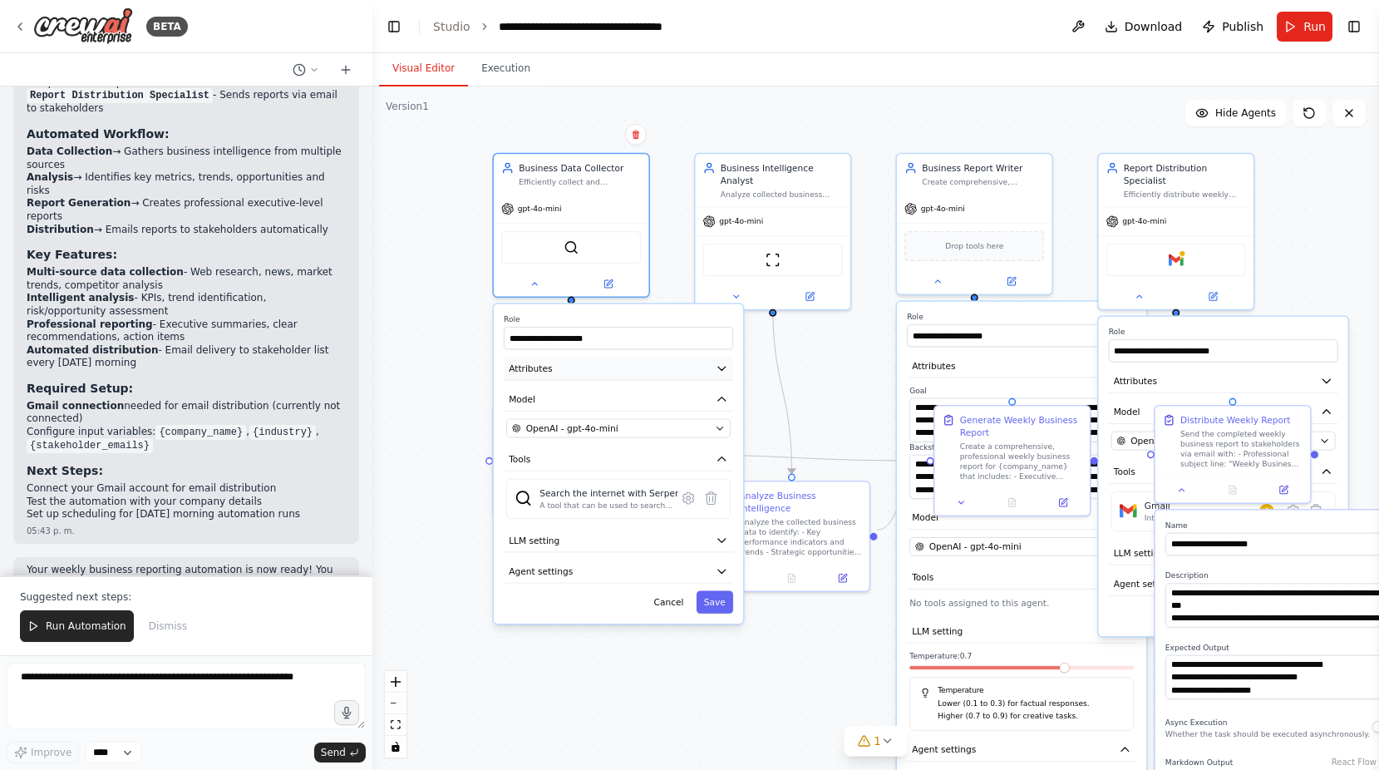
click at [726, 367] on icon "button" at bounding box center [721, 368] width 7 height 3
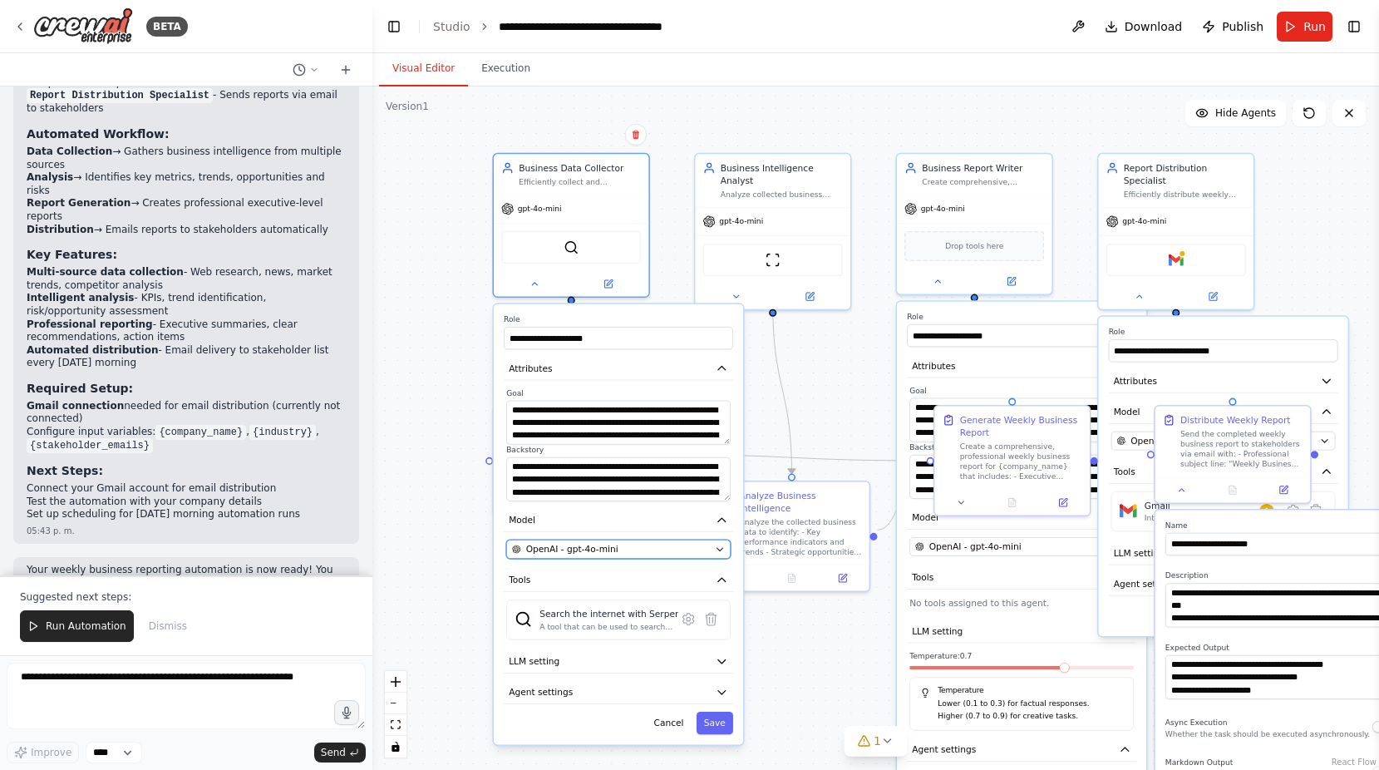
click at [720, 547] on icon "button" at bounding box center [720, 549] width 10 height 10
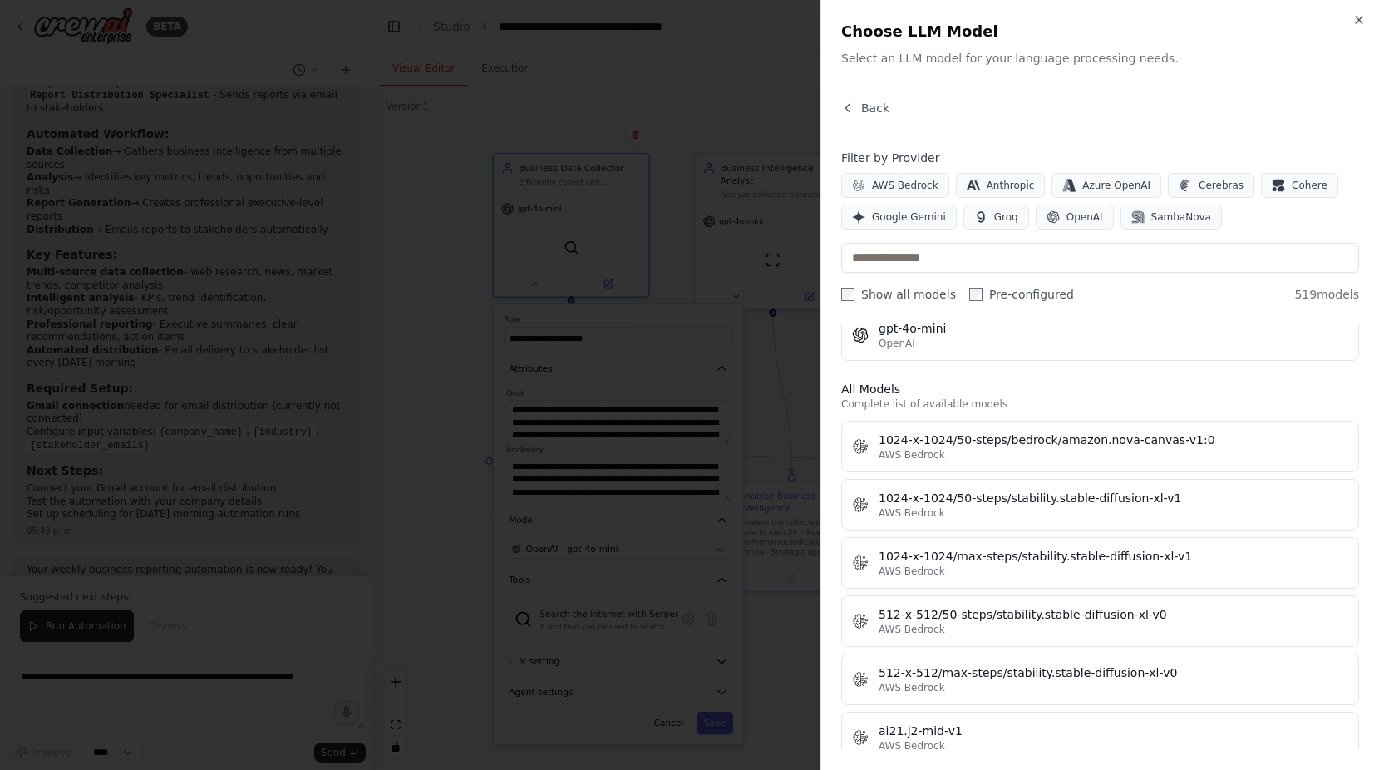
scroll to position [0, 0]
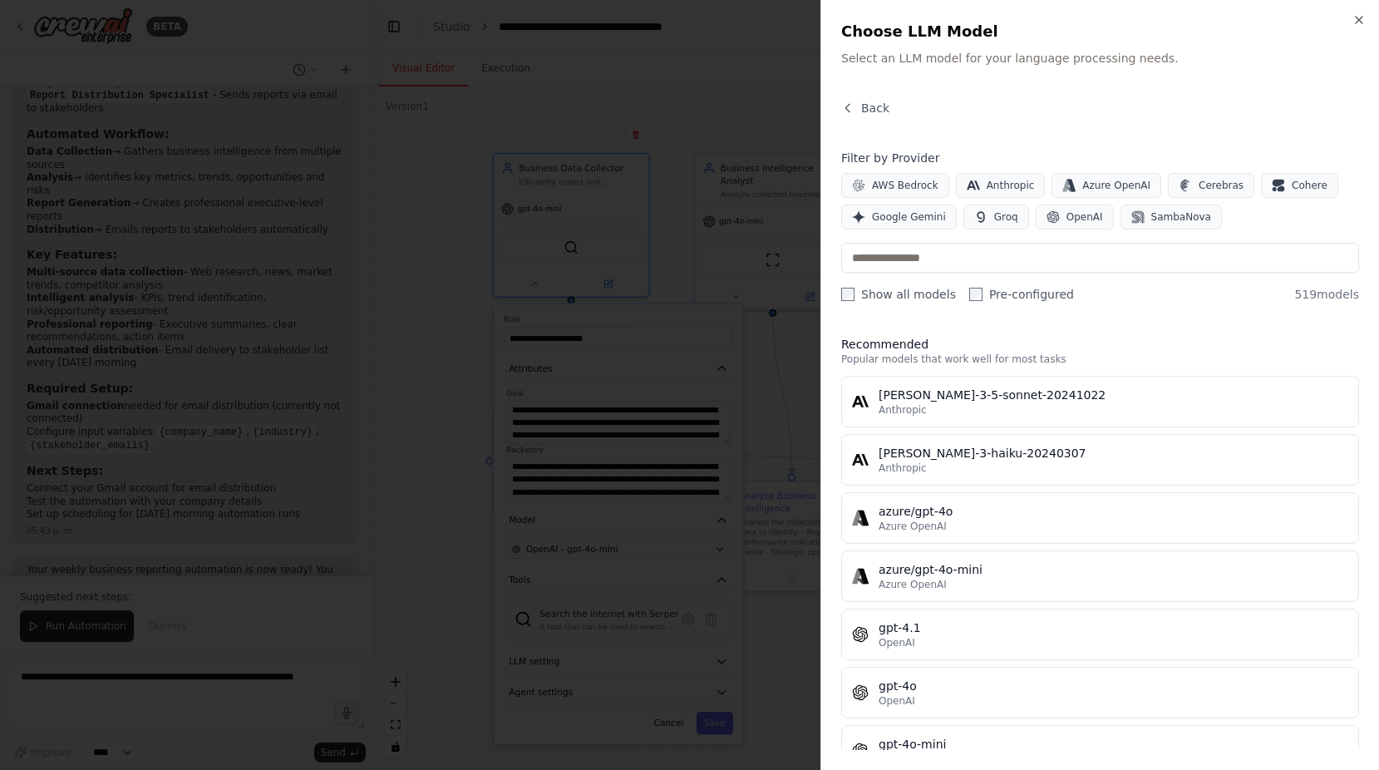
click at [1237, 229] on div "AWS Bedrock Anthropic Azure OpenAI Cerebras Cohere Google Gemini Groq OpenAI Sa…" at bounding box center [1100, 201] width 518 height 57
click at [891, 254] on input "text" at bounding box center [1100, 258] width 518 height 30
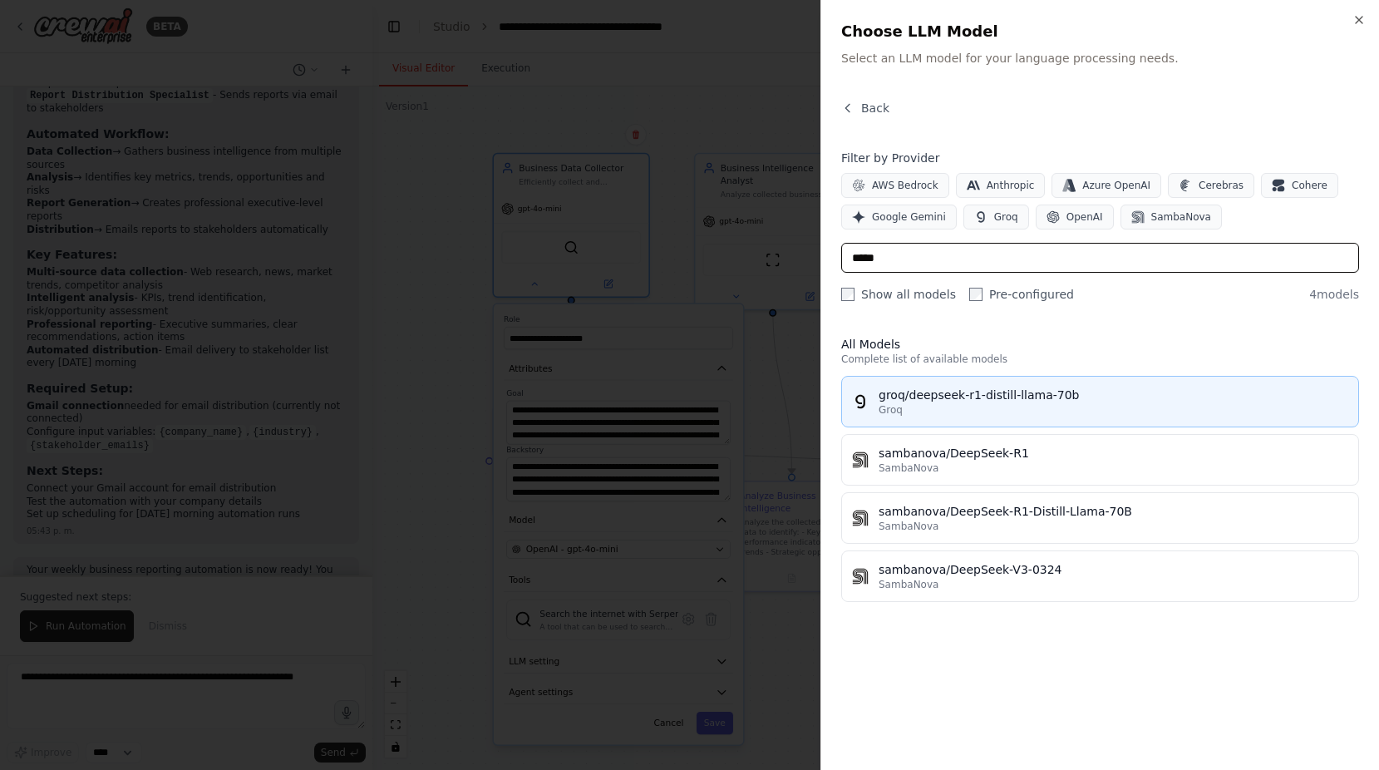
type input "*****"
click at [963, 402] on div "groq/deepseek-r1-distill-llama-70b" at bounding box center [1114, 395] width 470 height 17
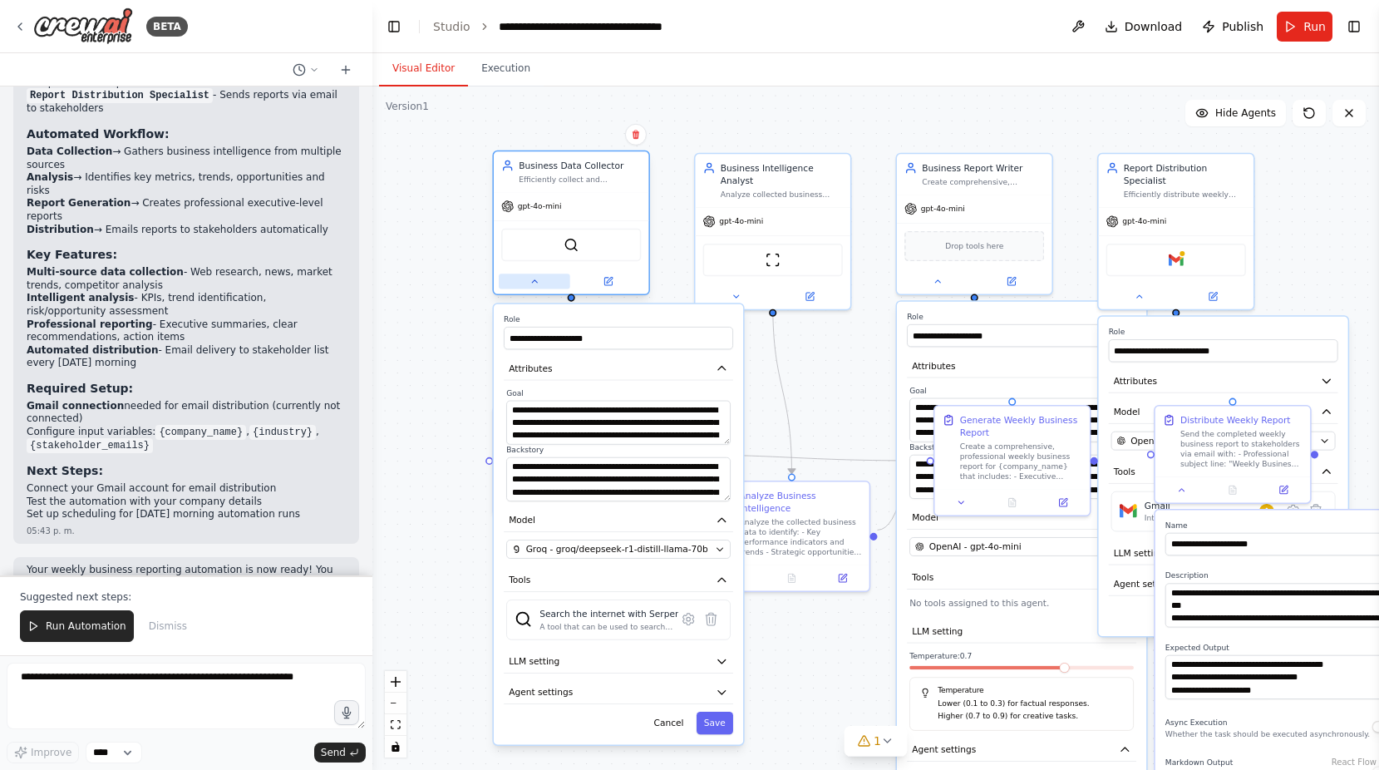
click at [529, 288] on button at bounding box center [534, 280] width 71 height 15
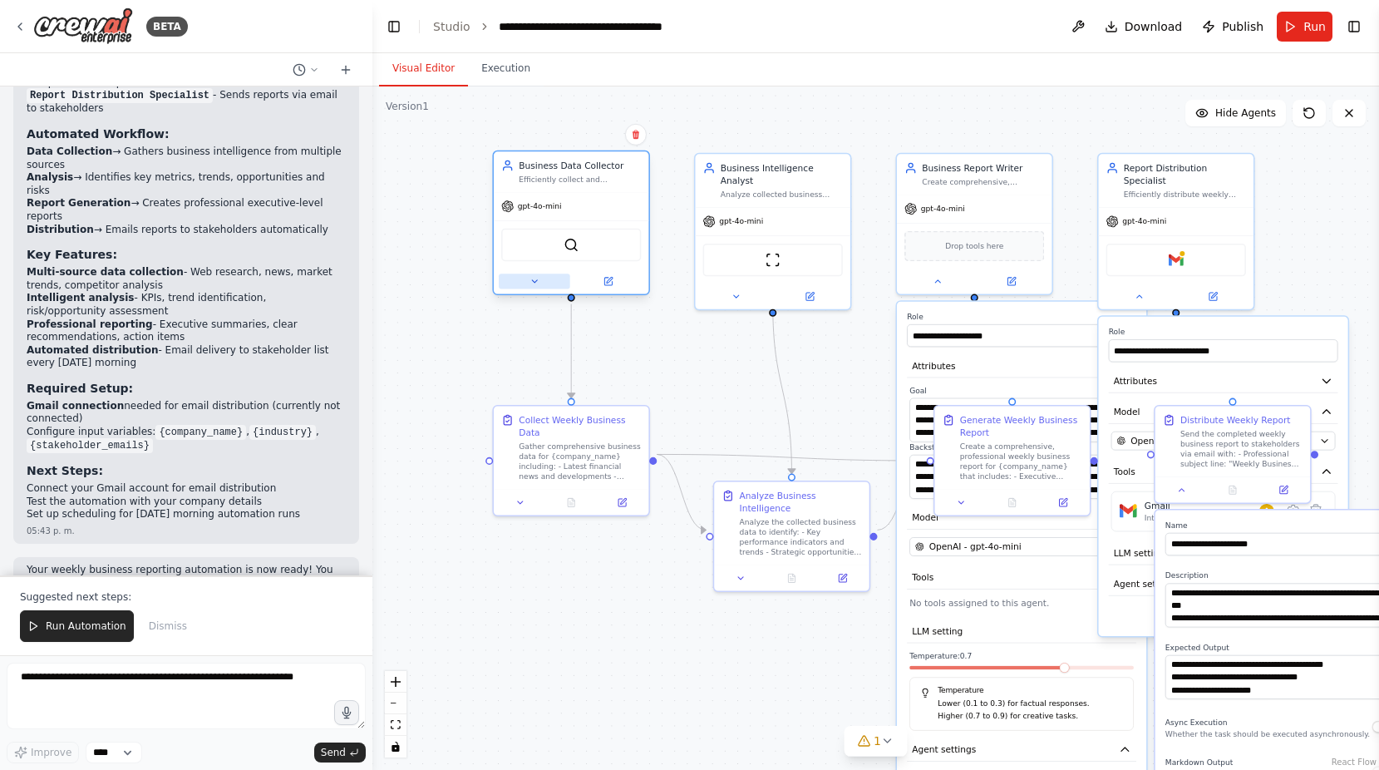
click at [529, 288] on button at bounding box center [534, 280] width 71 height 15
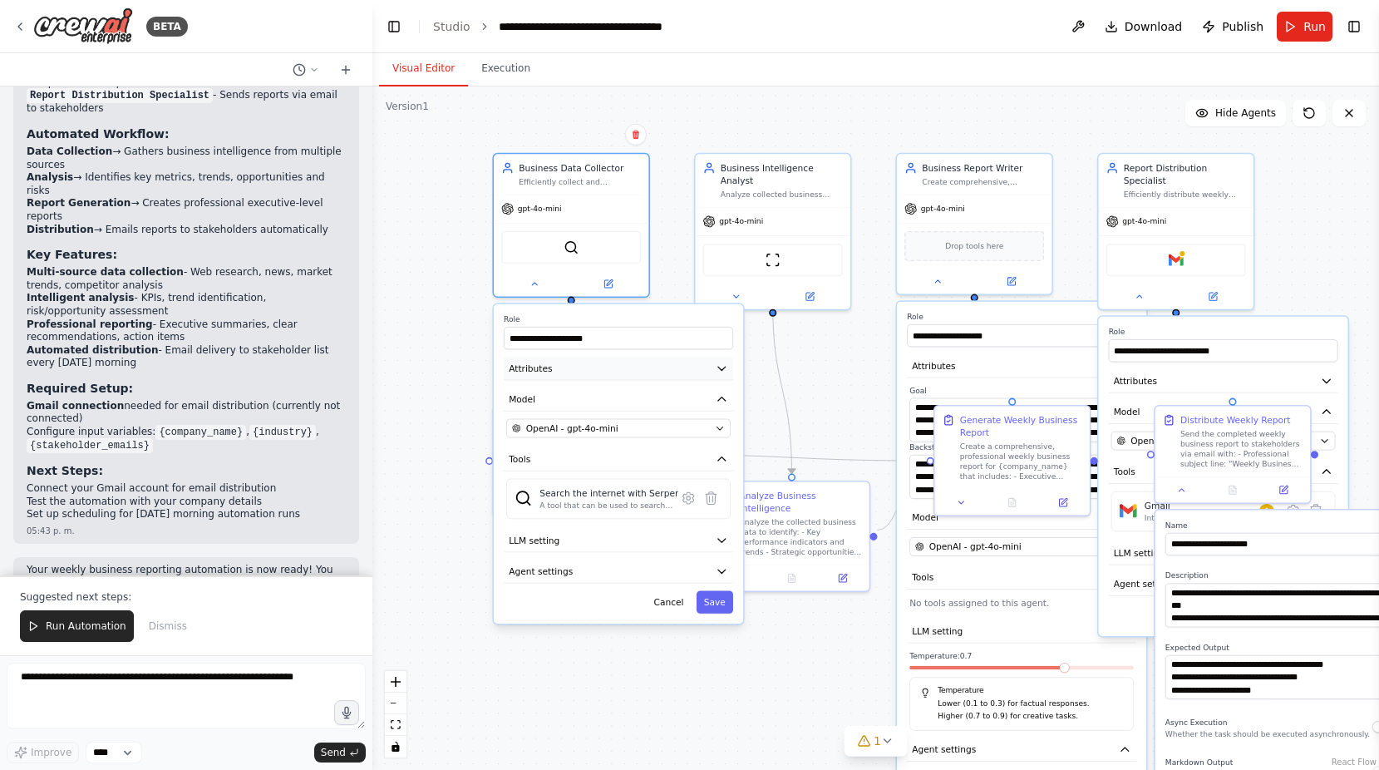
click at [566, 365] on button "Attributes" at bounding box center [618, 368] width 229 height 23
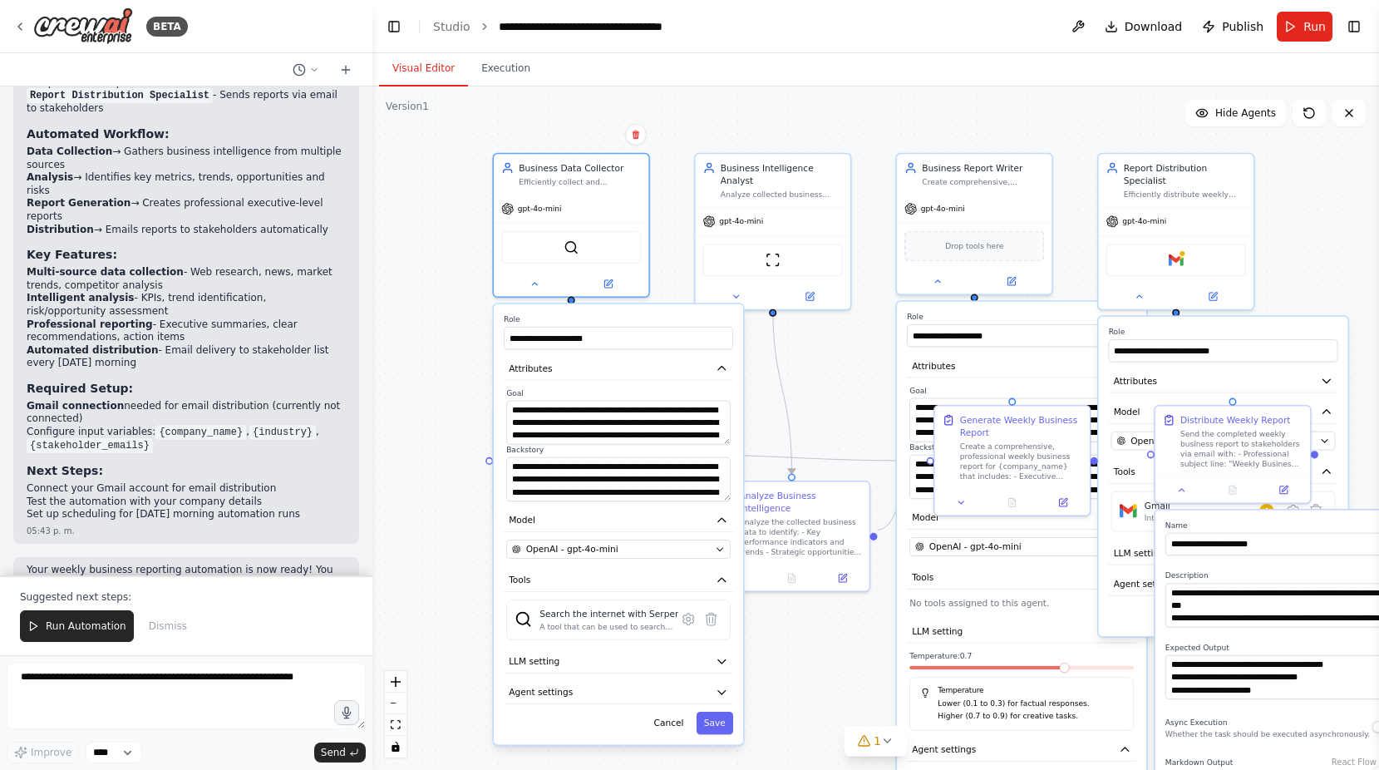
click at [595, 559] on div "**********" at bounding box center [618, 524] width 249 height 441
click at [602, 549] on span "OpenAI - gpt-4o-mini" at bounding box center [572, 549] width 92 height 12
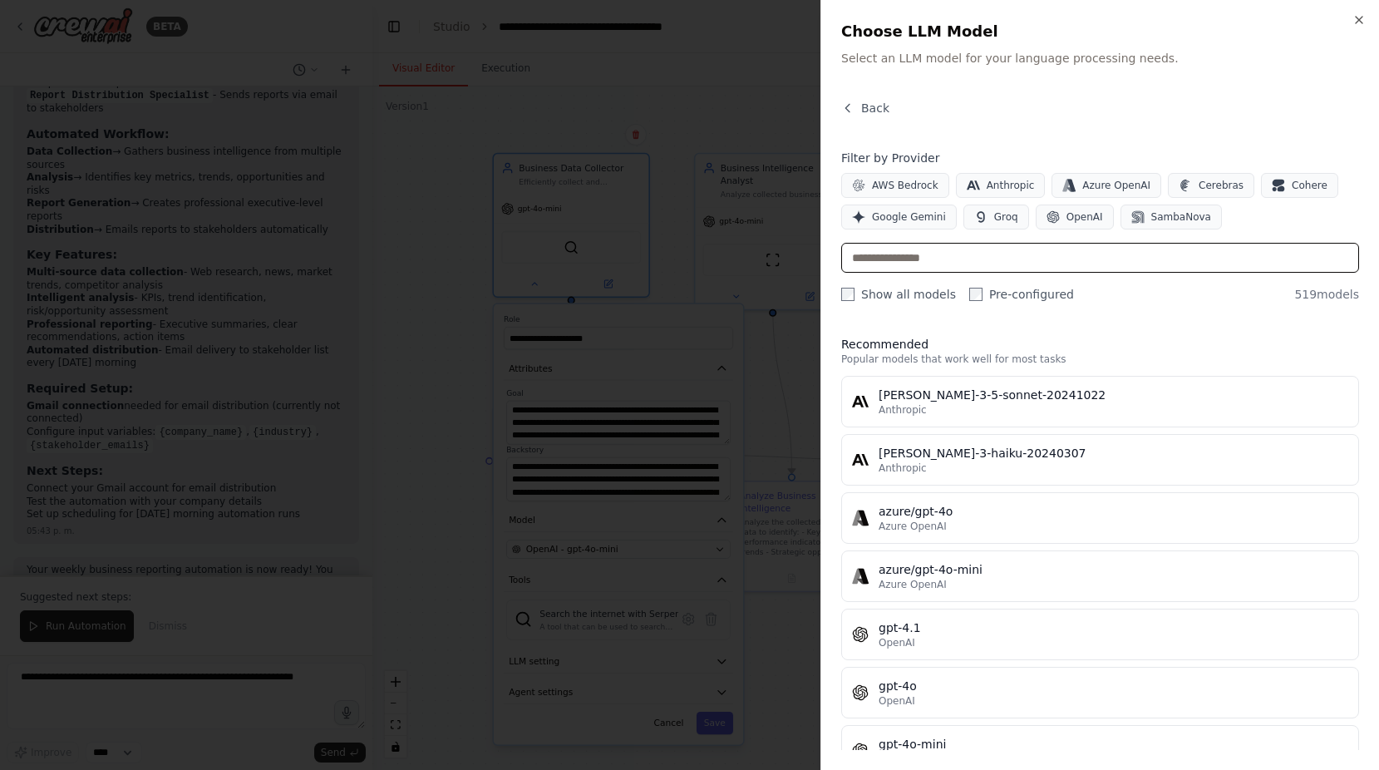
click at [887, 267] on input "text" at bounding box center [1100, 258] width 518 height 30
click at [1358, 16] on icon "button" at bounding box center [1358, 19] width 13 height 13
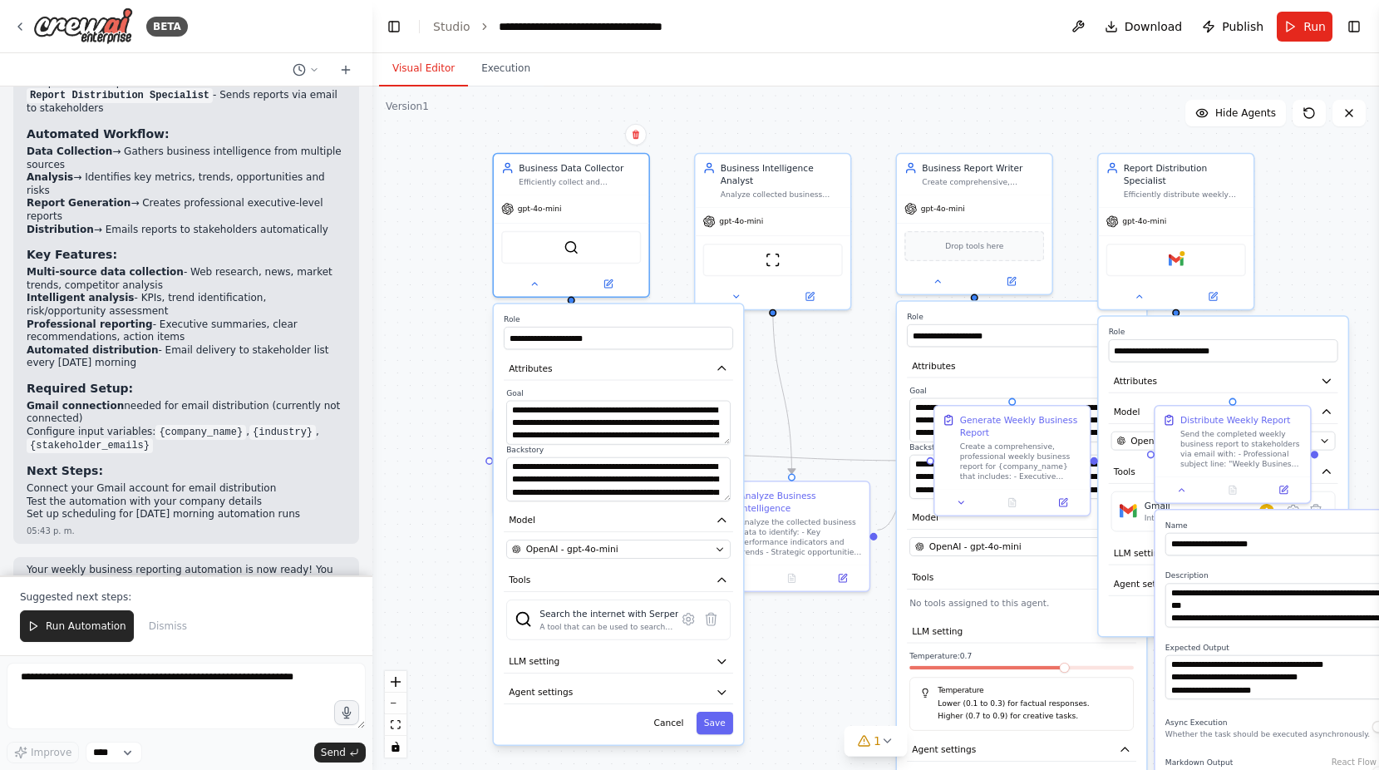
click at [443, 362] on div ".deletable-edge-delete-btn { width: 20px; height: 20px; border: 0px solid #ffff…" at bounding box center [875, 427] width 1007 height 683
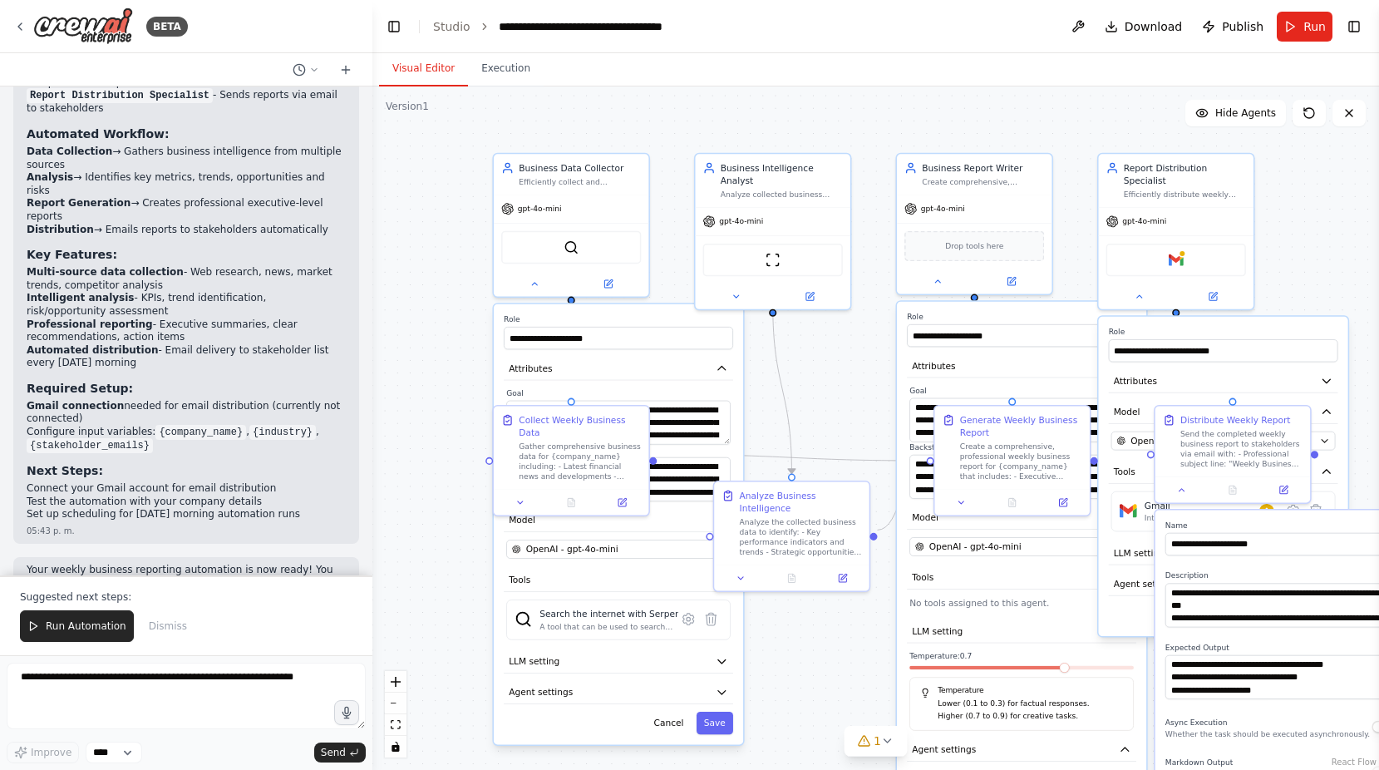
click at [821, 365] on div ".deletable-edge-delete-btn { width: 20px; height: 20px; border: 0px solid #ffff…" at bounding box center [875, 427] width 1007 height 683
click at [727, 369] on icon "button" at bounding box center [722, 367] width 7 height 3
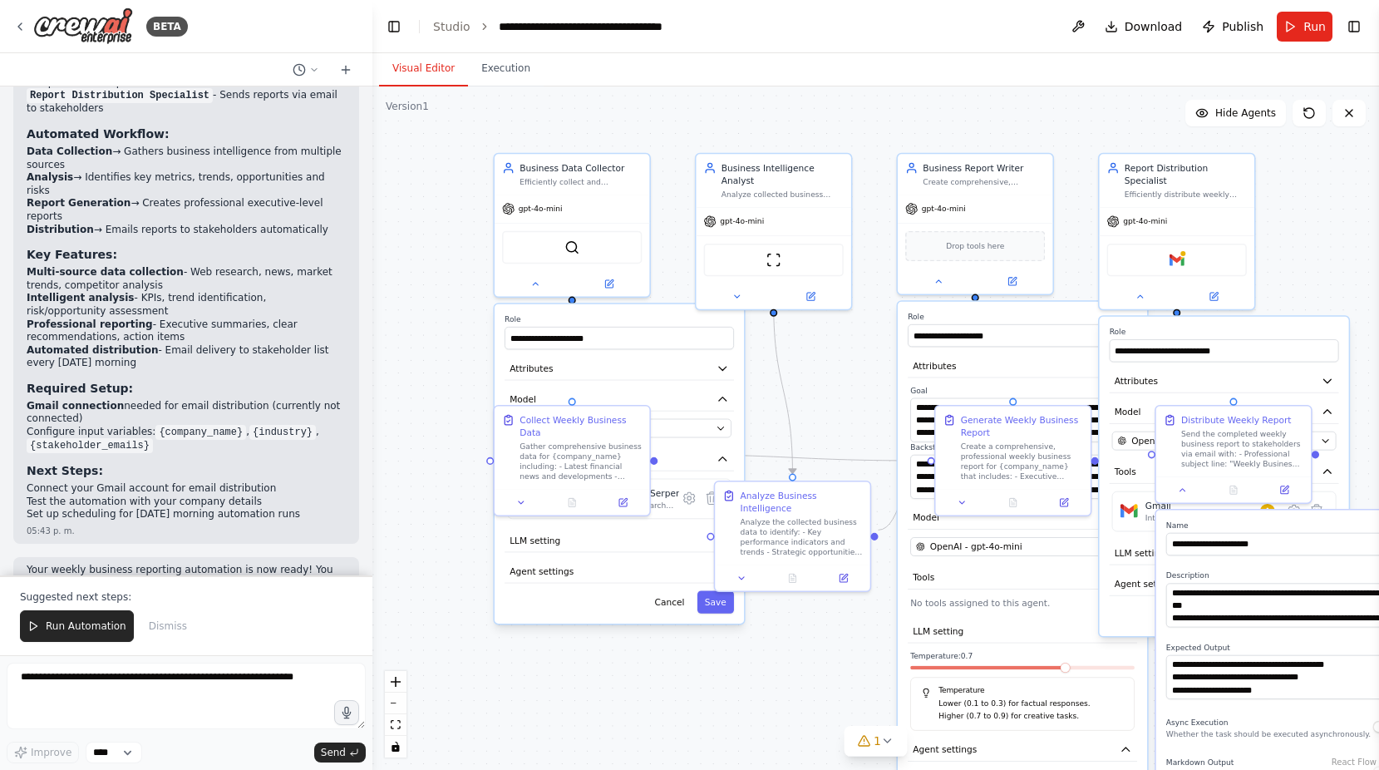
click at [653, 663] on div ".deletable-edge-delete-btn { width: 20px; height: 20px; border: 0px solid #ffff…" at bounding box center [875, 427] width 1007 height 683
click at [680, 606] on button "Cancel" at bounding box center [670, 602] width 45 height 22
click at [481, 359] on div ".deletable-edge-delete-btn { width: 20px; height: 20px; border: 0px solid #ffff…" at bounding box center [875, 427] width 1007 height 683
click at [521, 495] on icon at bounding box center [521, 500] width 10 height 10
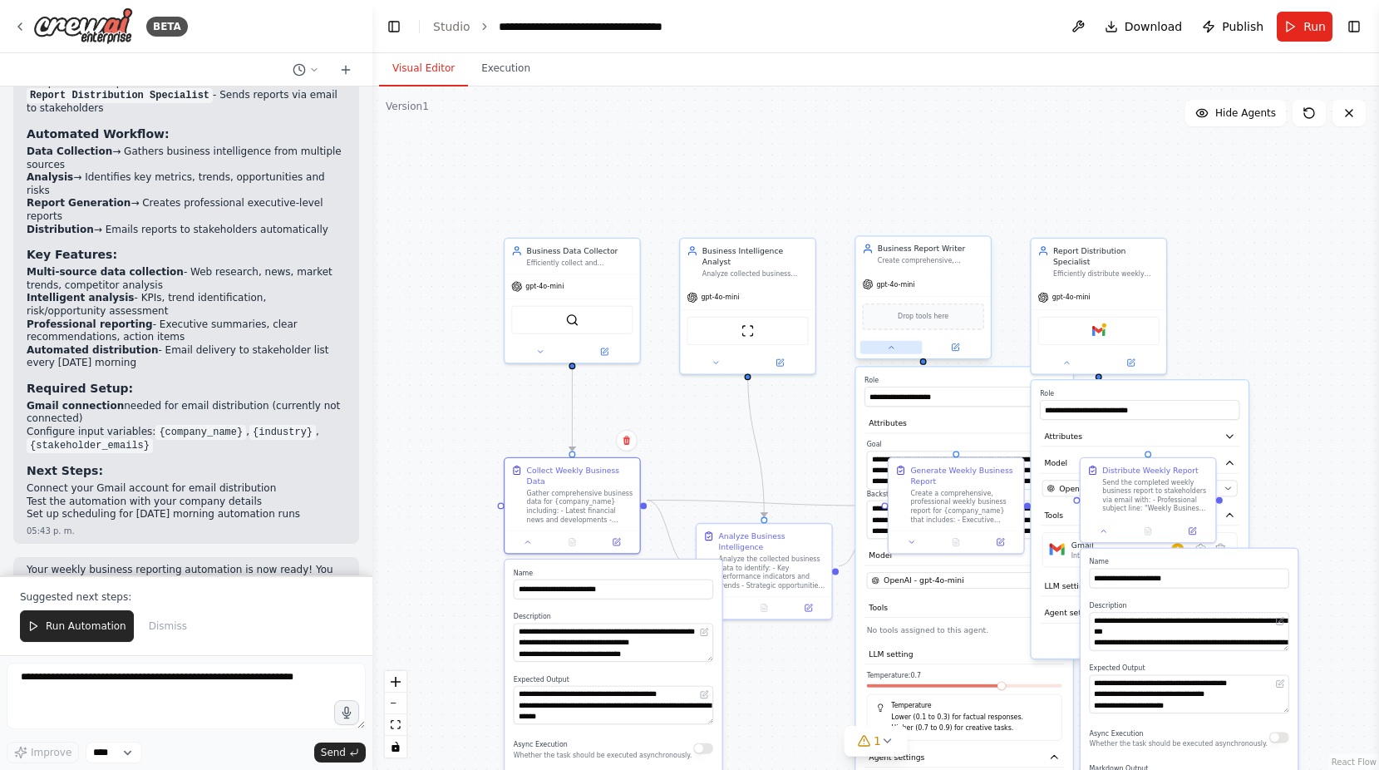
click at [891, 355] on div at bounding box center [922, 348] width 135 height 22
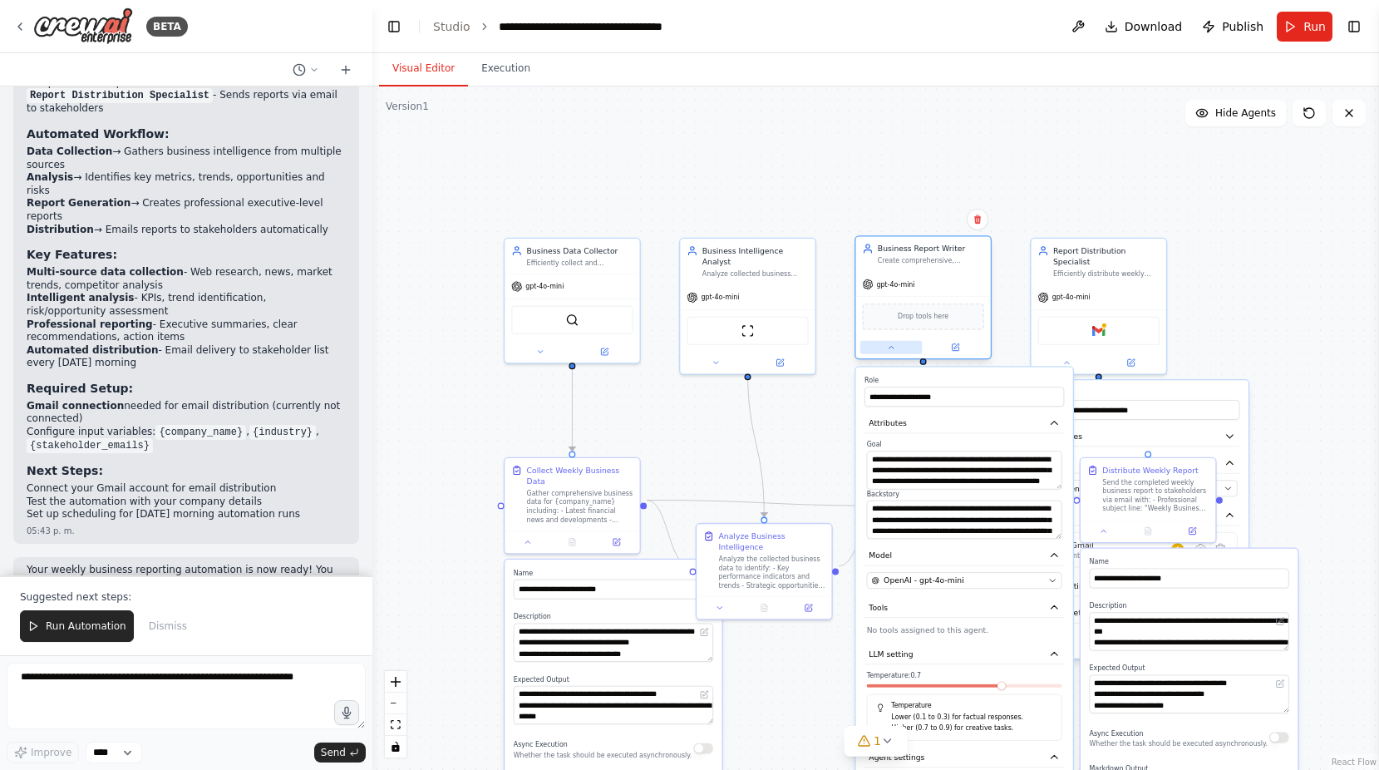
click at [877, 344] on button at bounding box center [891, 347] width 62 height 13
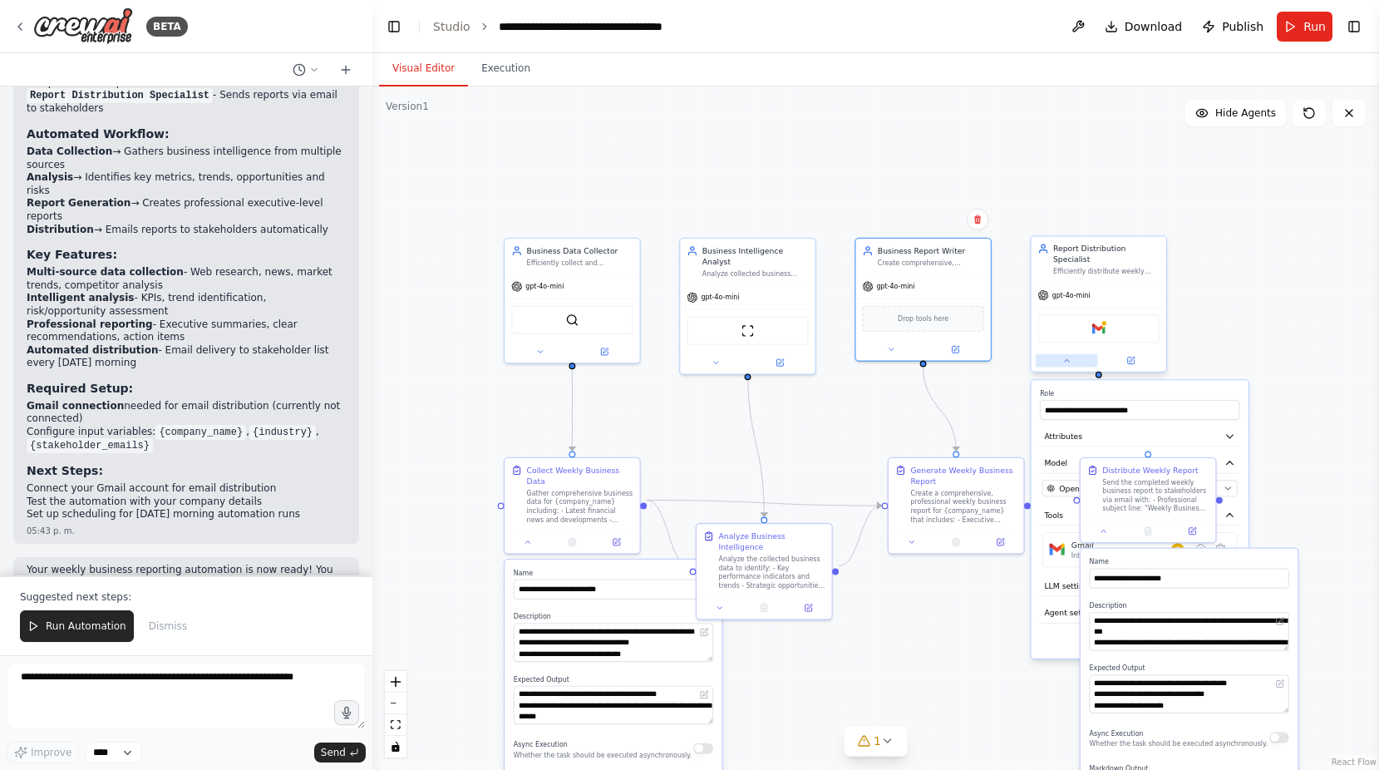
click at [1058, 354] on button at bounding box center [1067, 360] width 62 height 13
click at [966, 619] on div ".deletable-edge-delete-btn { width: 20px; height: 20px; border: 0px solid #ffff…" at bounding box center [875, 427] width 1007 height 683
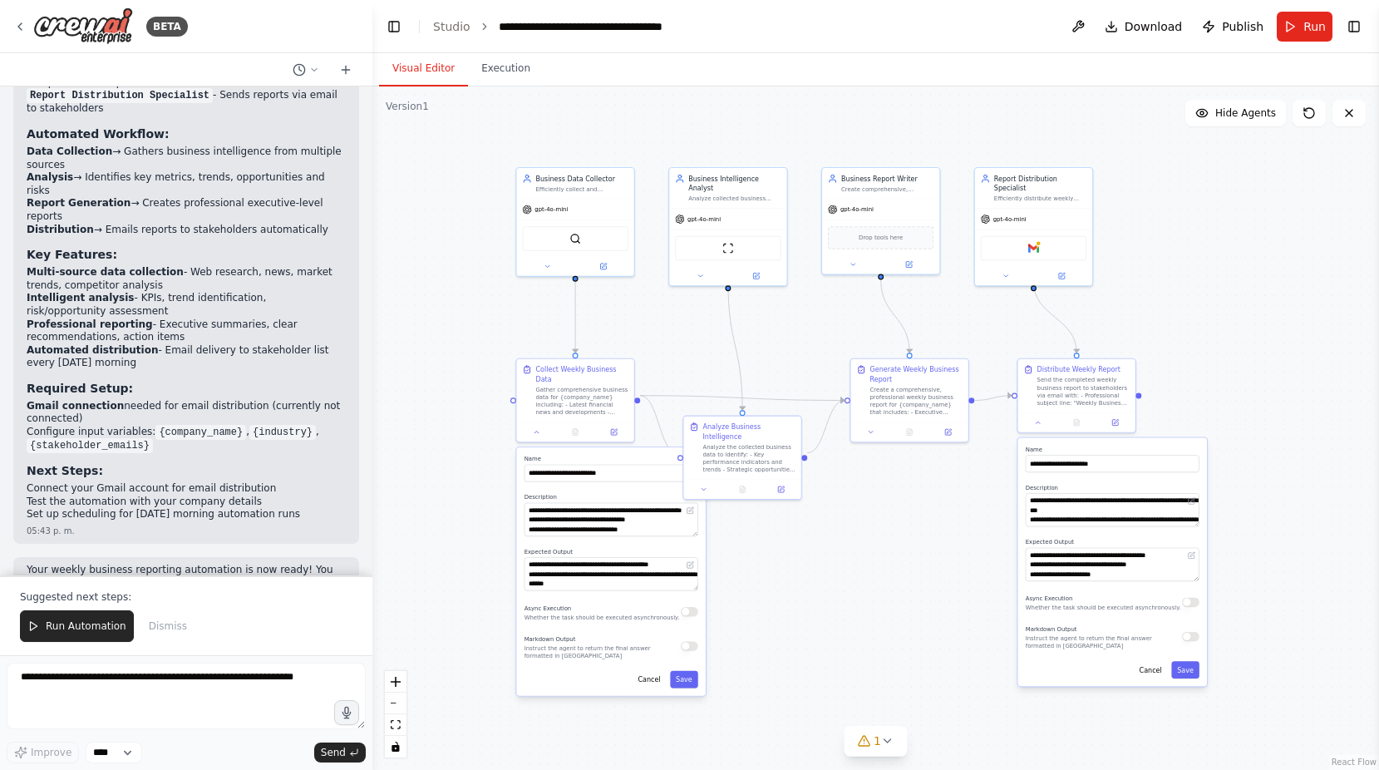
drag, startPoint x: 1285, startPoint y: 495, endPoint x: 1149, endPoint y: 268, distance: 265.4
click at [1149, 268] on div ".deletable-edge-delete-btn { width: 20px; height: 20px; border: 0px solid #ffff…" at bounding box center [875, 427] width 1007 height 683
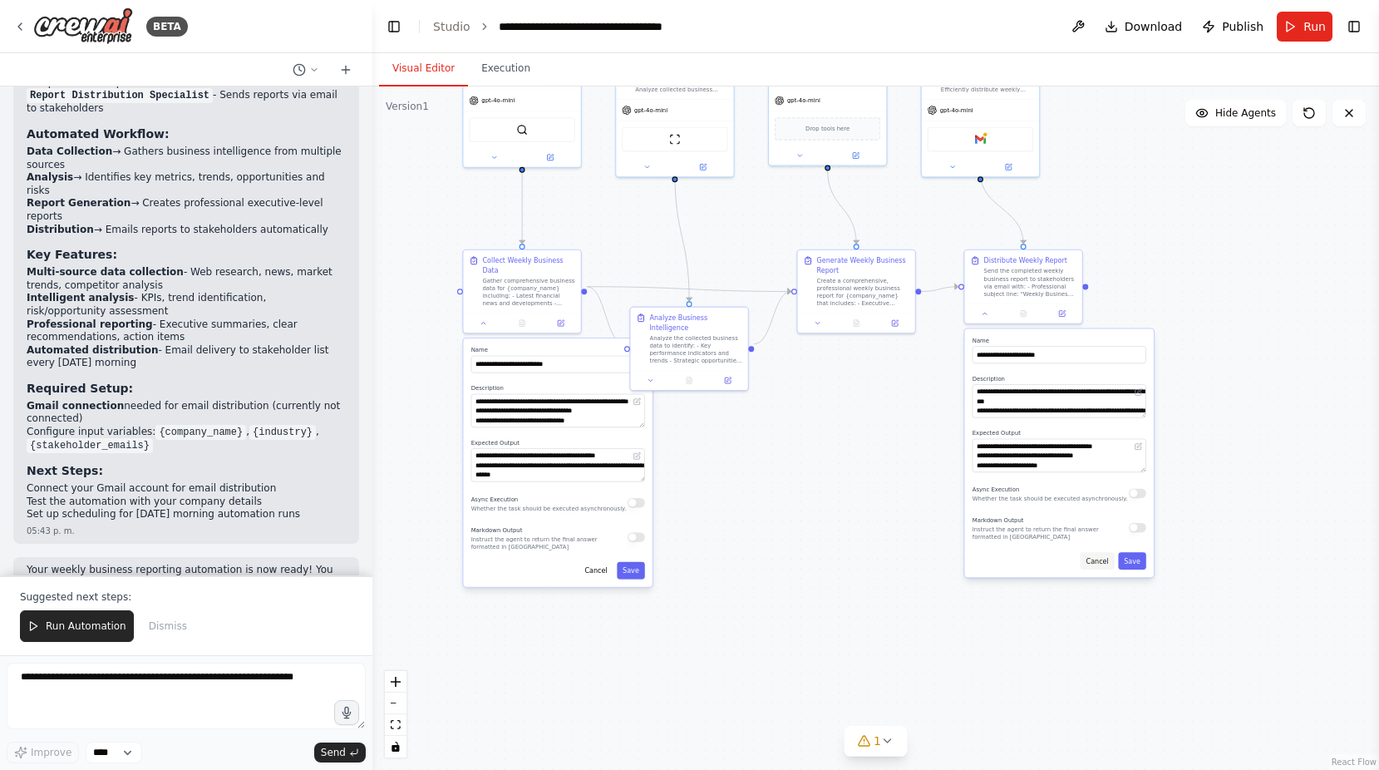
click at [1107, 565] on button "Cancel" at bounding box center [1098, 560] width 34 height 17
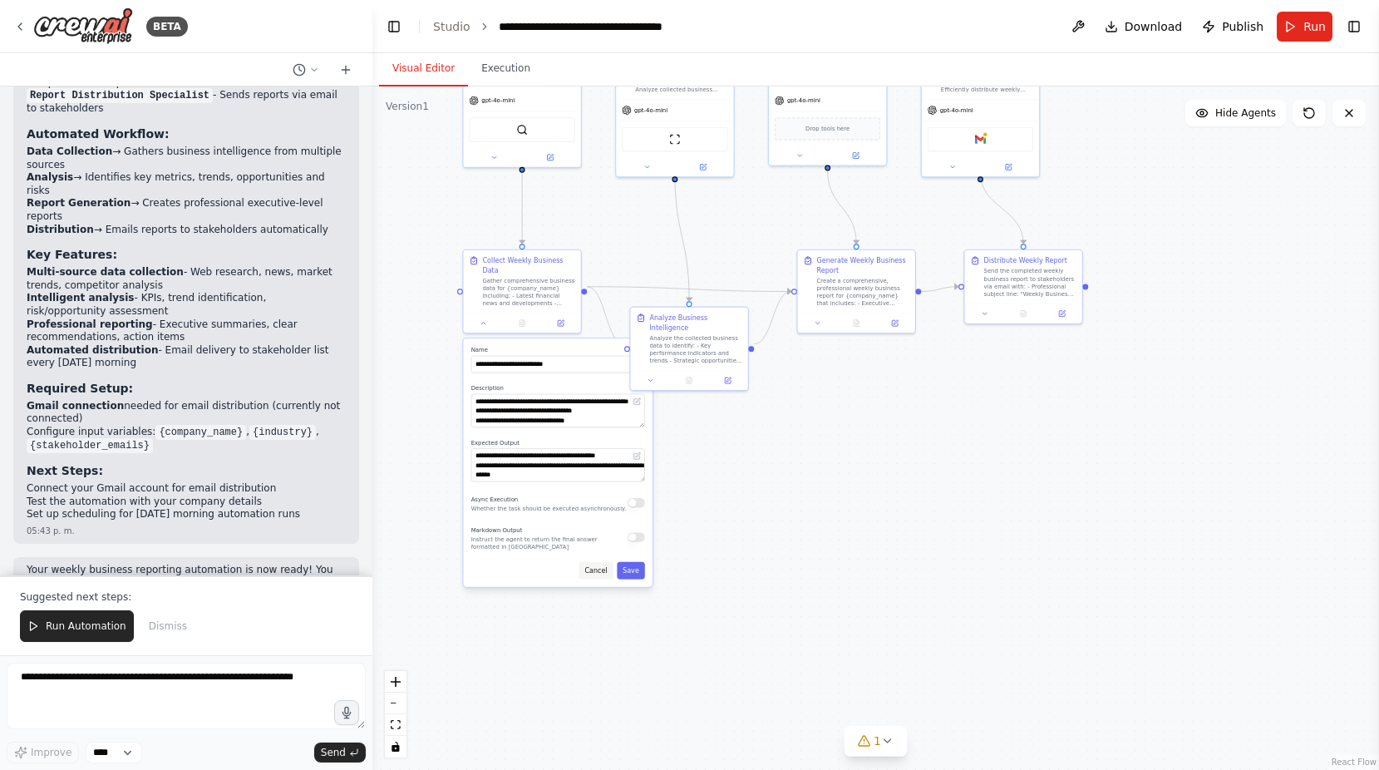
click at [590, 562] on button "Cancel" at bounding box center [596, 570] width 34 height 17
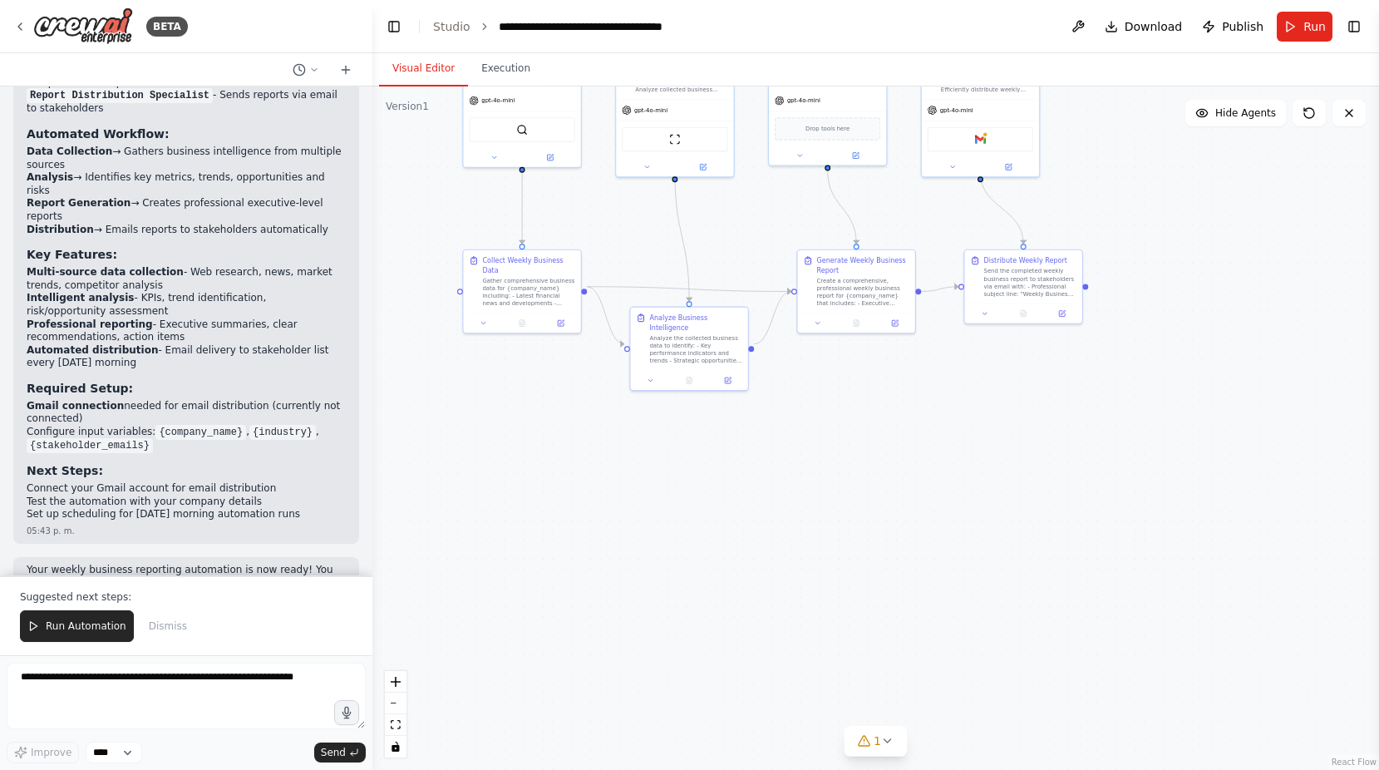
click at [787, 525] on div ".deletable-edge-delete-btn { width: 20px; height: 20px; border: 0px solid #ffff…" at bounding box center [875, 427] width 1007 height 683
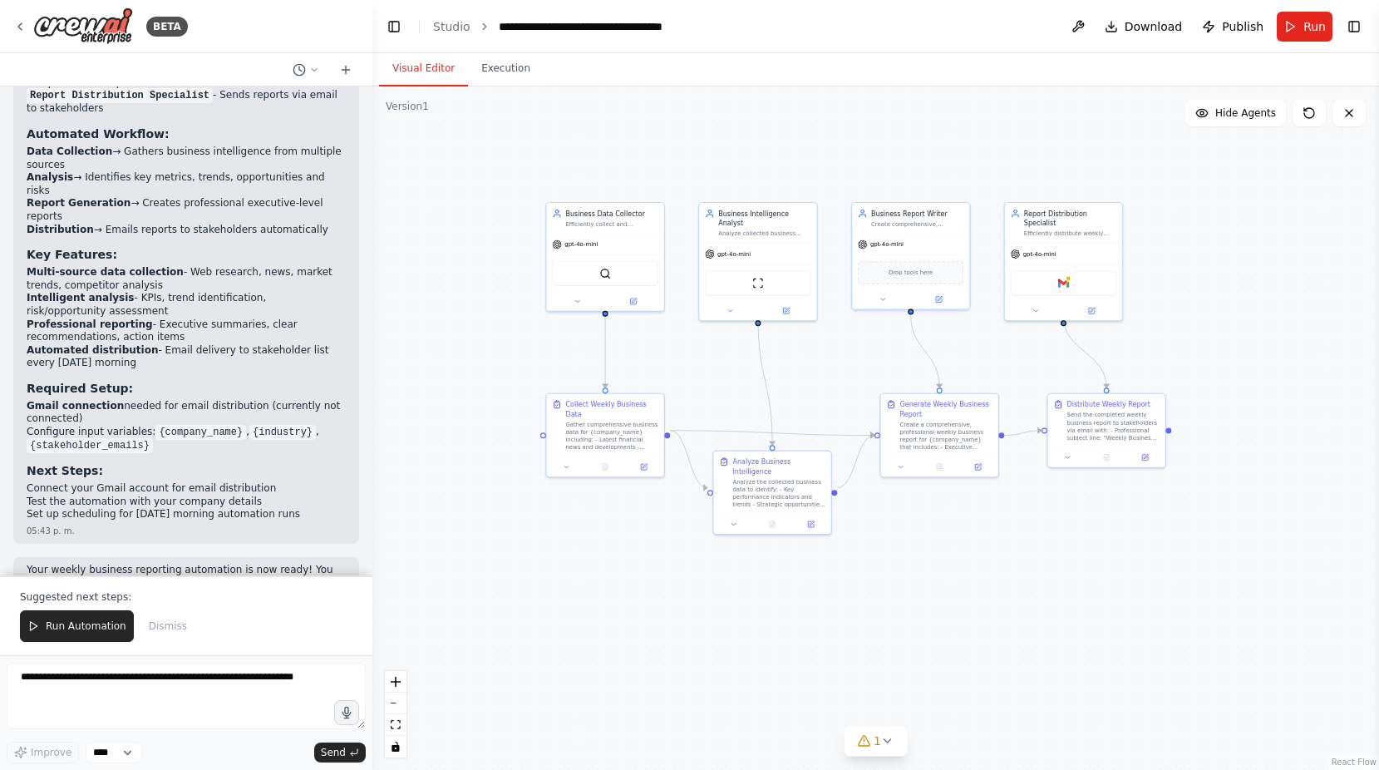
drag, startPoint x: 570, startPoint y: 485, endPoint x: 663, endPoint y: 683, distance: 218.3
click at [661, 685] on div ".deletable-edge-delete-btn { width: 20px; height: 20px; border: 0px solid #ffff…" at bounding box center [875, 427] width 1007 height 683
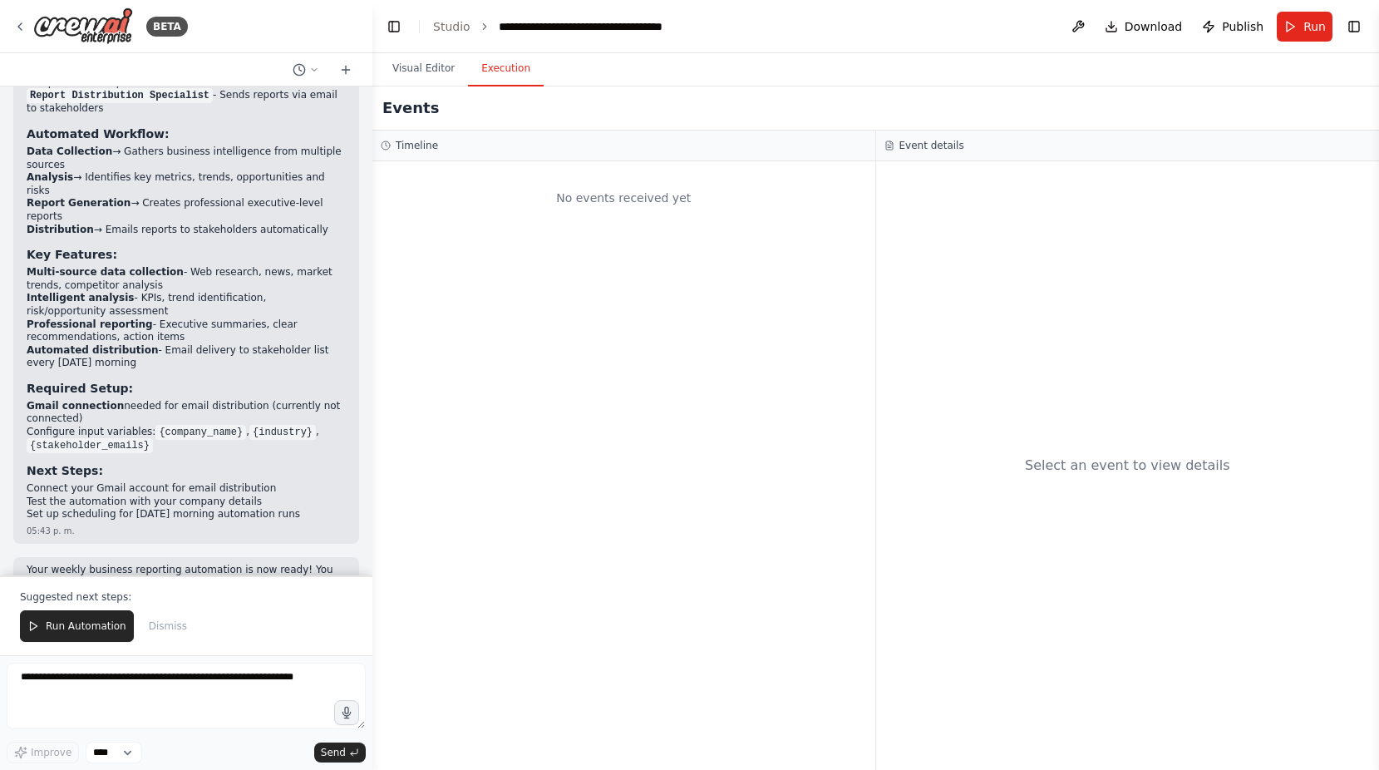
click at [509, 62] on button "Execution" at bounding box center [506, 69] width 76 height 35
click at [429, 73] on button "Visual Editor" at bounding box center [423, 69] width 89 height 35
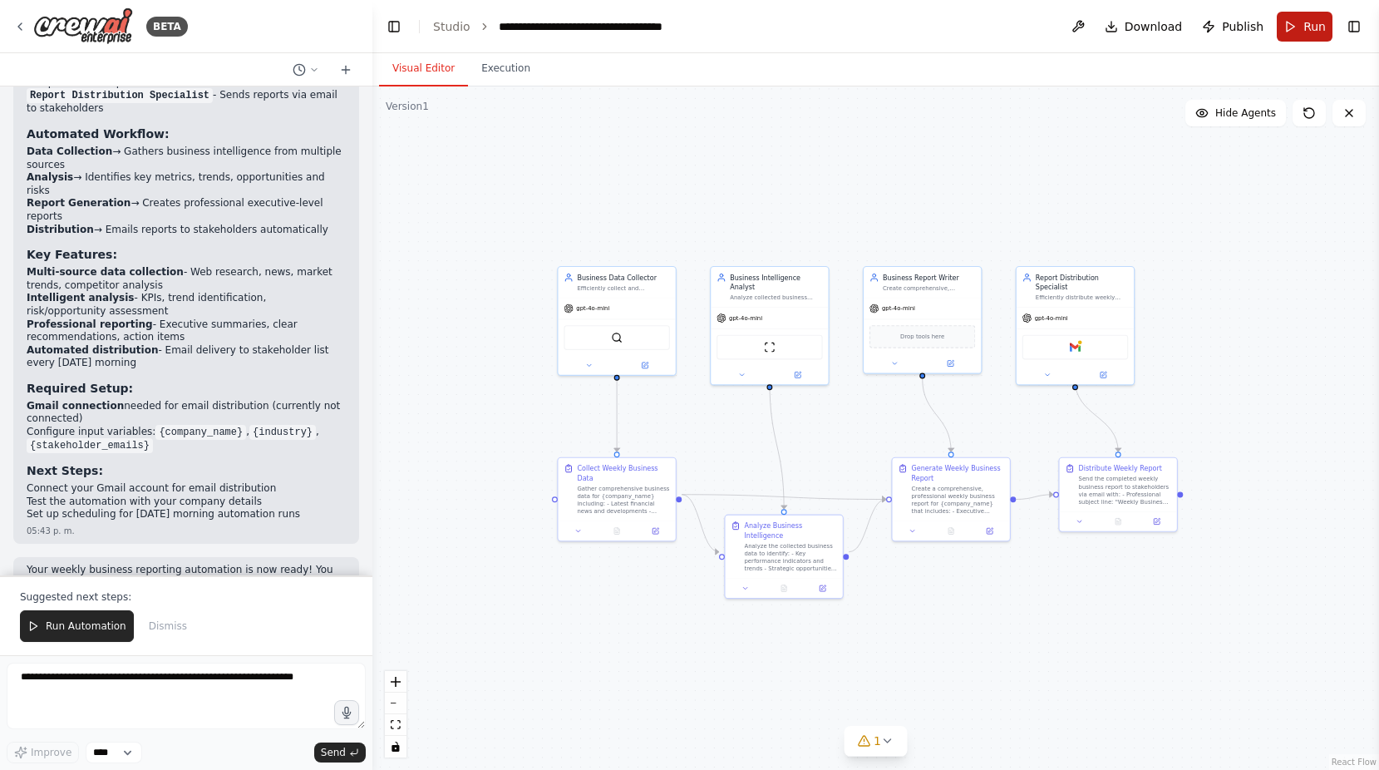
click at [1302, 29] on button "Run" at bounding box center [1305, 27] width 56 height 30
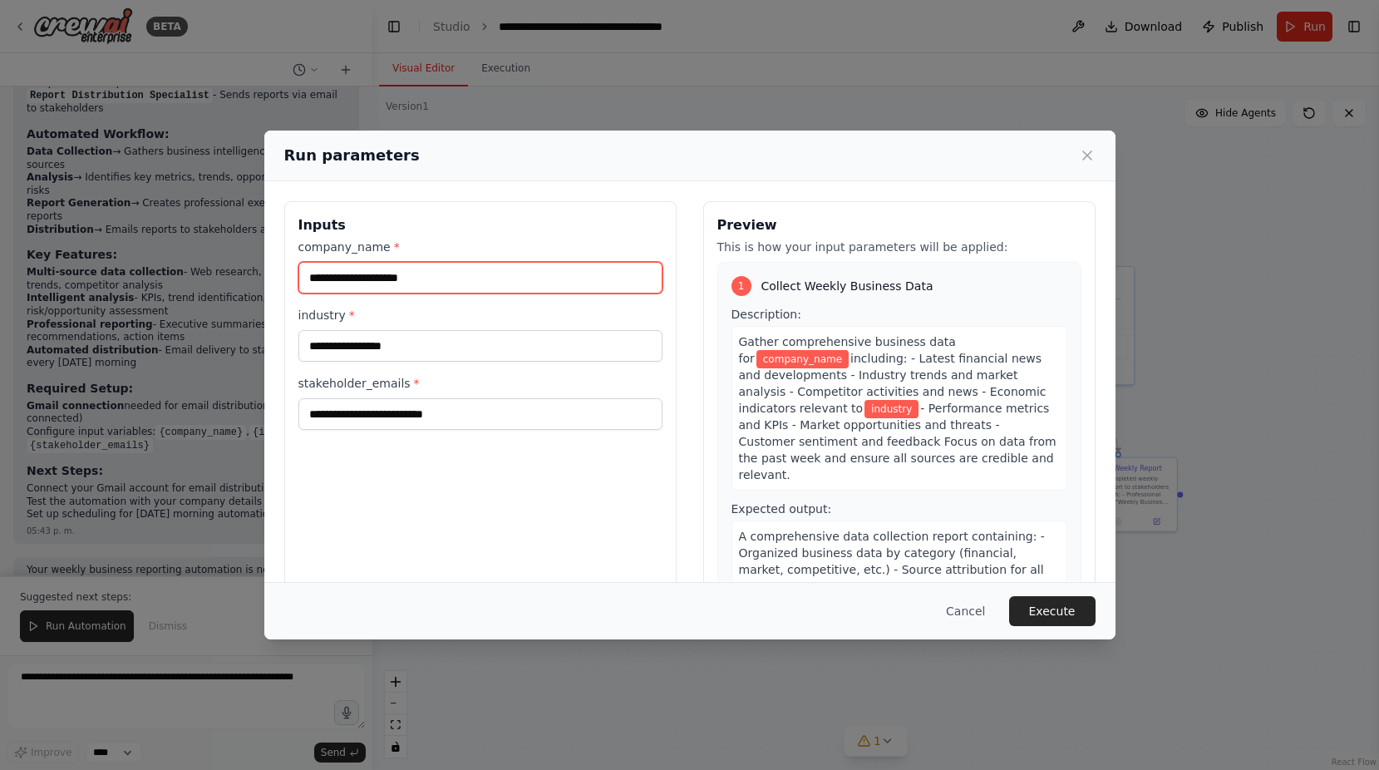
click at [446, 279] on input "company_name *" at bounding box center [480, 278] width 364 height 32
click at [1091, 160] on icon at bounding box center [1087, 155] width 8 height 8
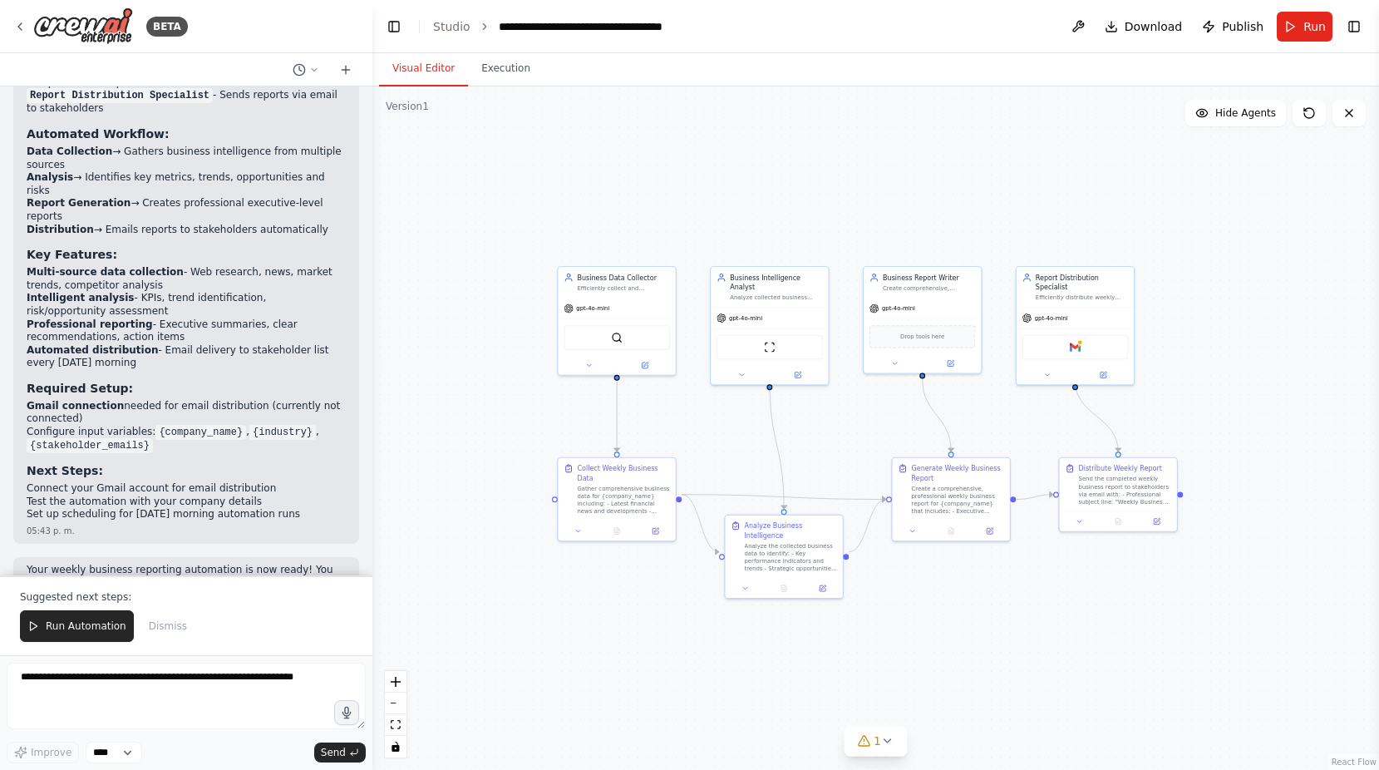
click at [448, 200] on div ".deletable-edge-delete-btn { width: 20px; height: 20px; border: 0px solid #ffff…" at bounding box center [875, 427] width 1007 height 683
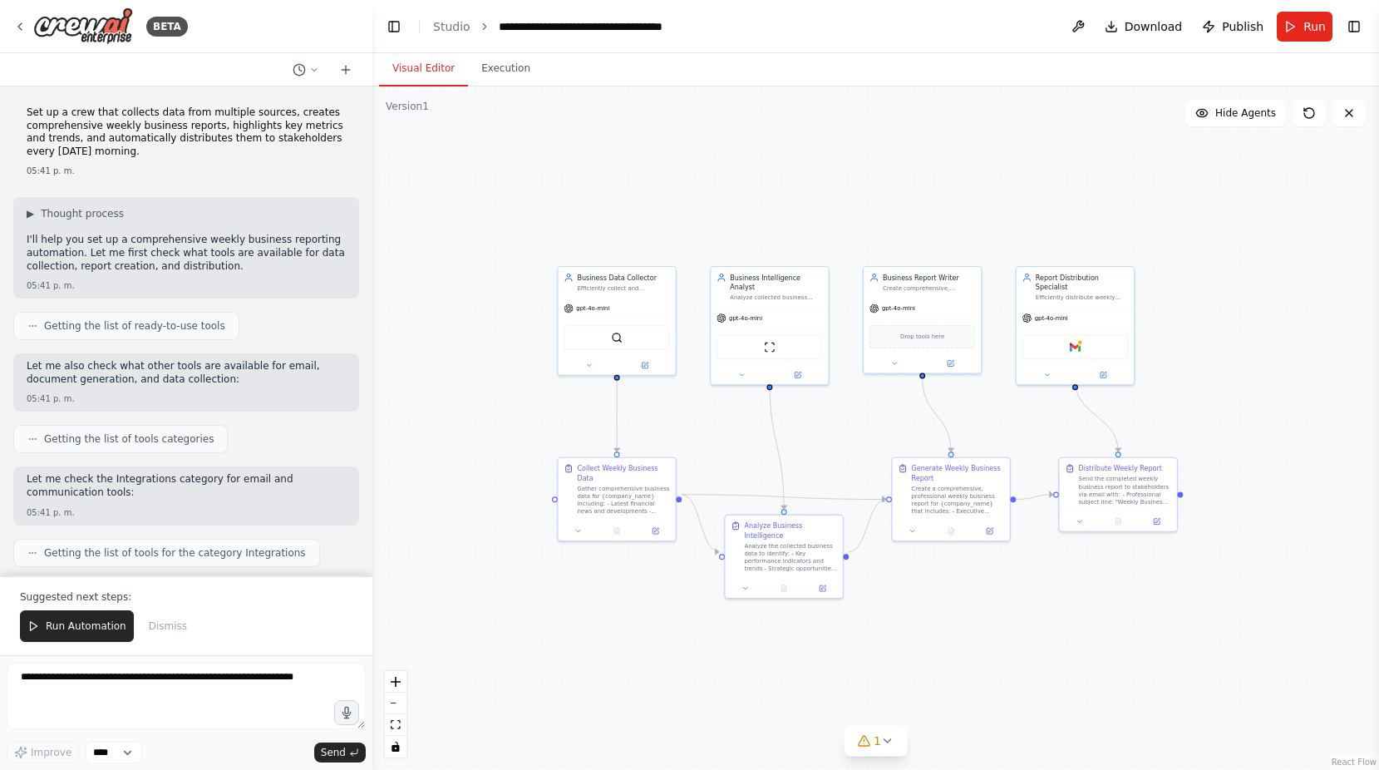
click at [455, 278] on div ".deletable-edge-delete-btn { width: 20px; height: 20px; border: 0px solid #ffff…" at bounding box center [875, 427] width 1007 height 683
click at [32, 22] on div "BETA" at bounding box center [100, 25] width 175 height 37
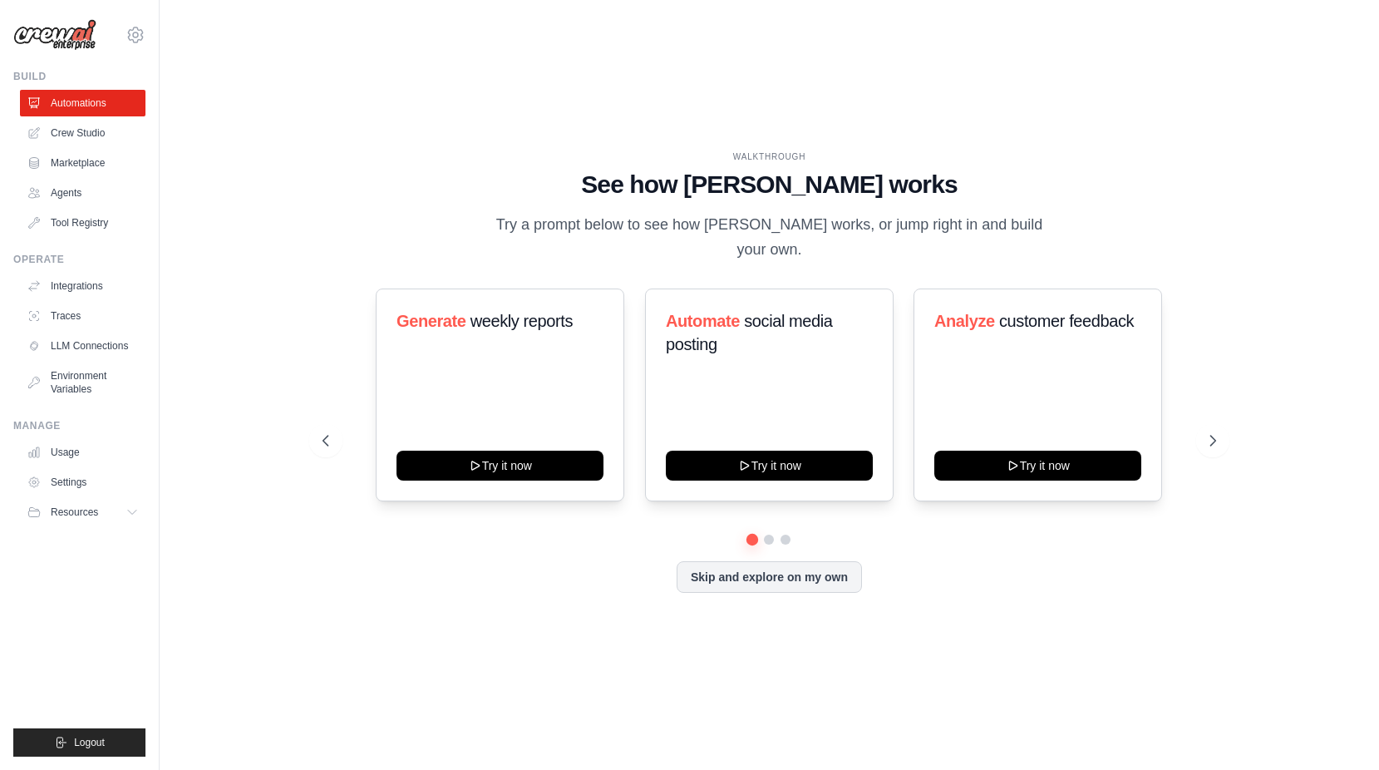
click at [362, 59] on div "WALKTHROUGH See how [PERSON_NAME] works Try a prompt below to see how [PERSON_N…" at bounding box center [769, 385] width 1166 height 737
click at [765, 533] on button at bounding box center [769, 539] width 13 height 13
click at [790, 533] on button at bounding box center [786, 539] width 13 height 13
click at [750, 533] on button at bounding box center [752, 539] width 12 height 12
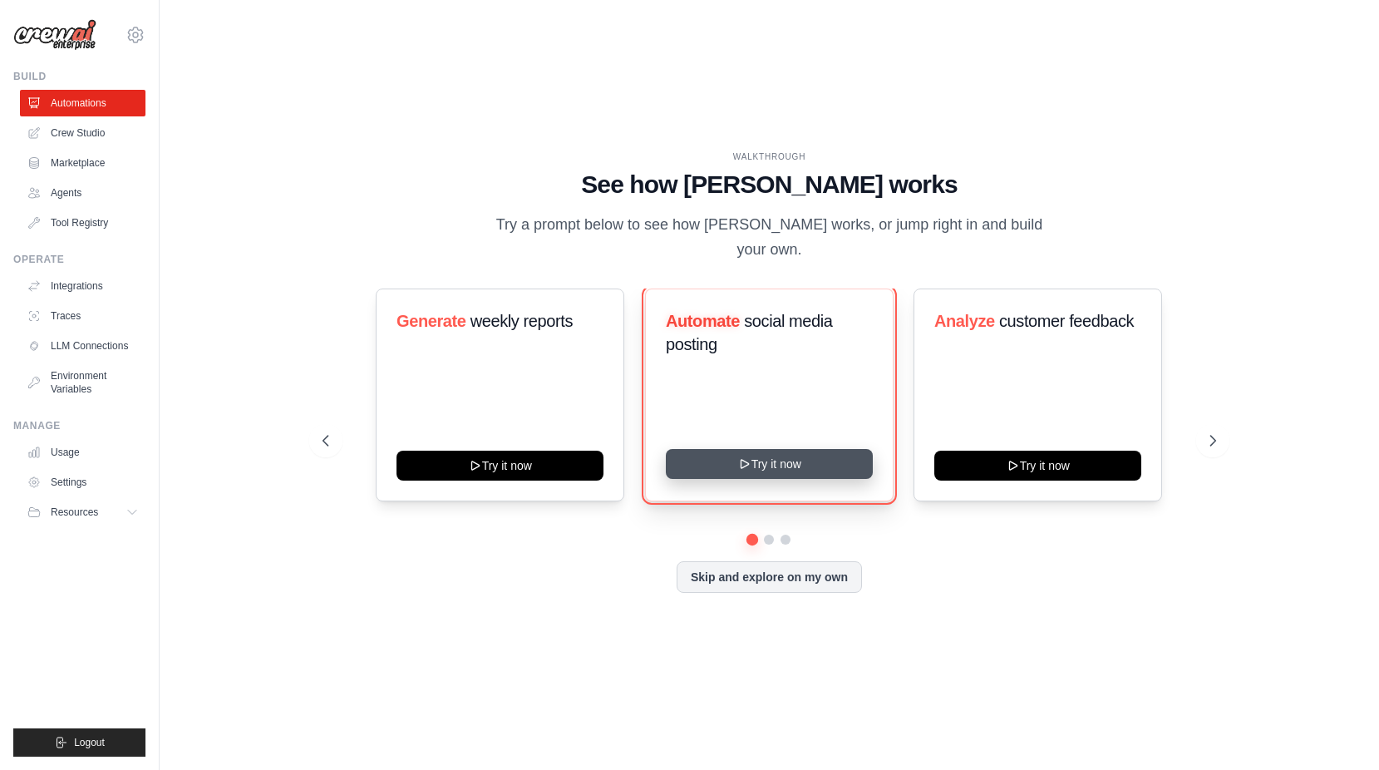
click at [751, 449] on button "Try it now" at bounding box center [769, 464] width 207 height 30
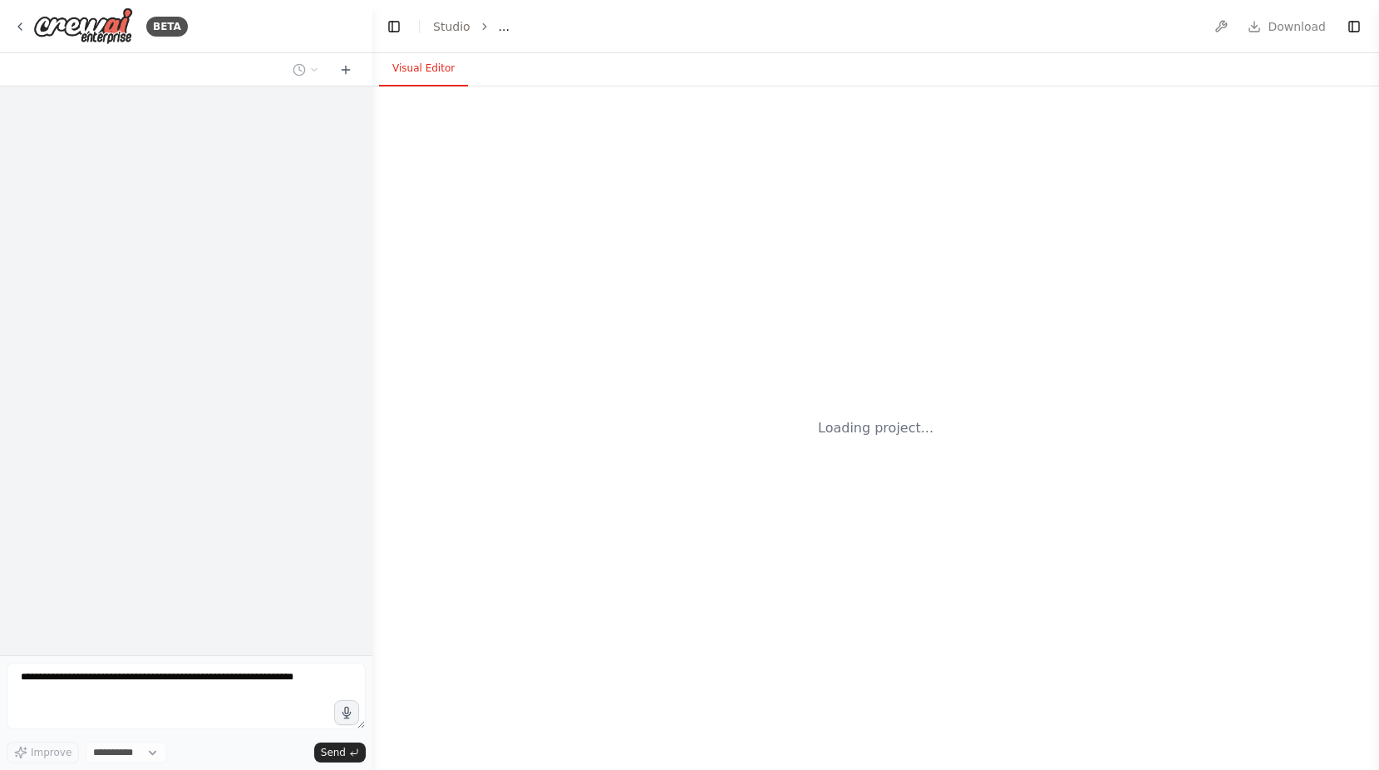
select select "****"
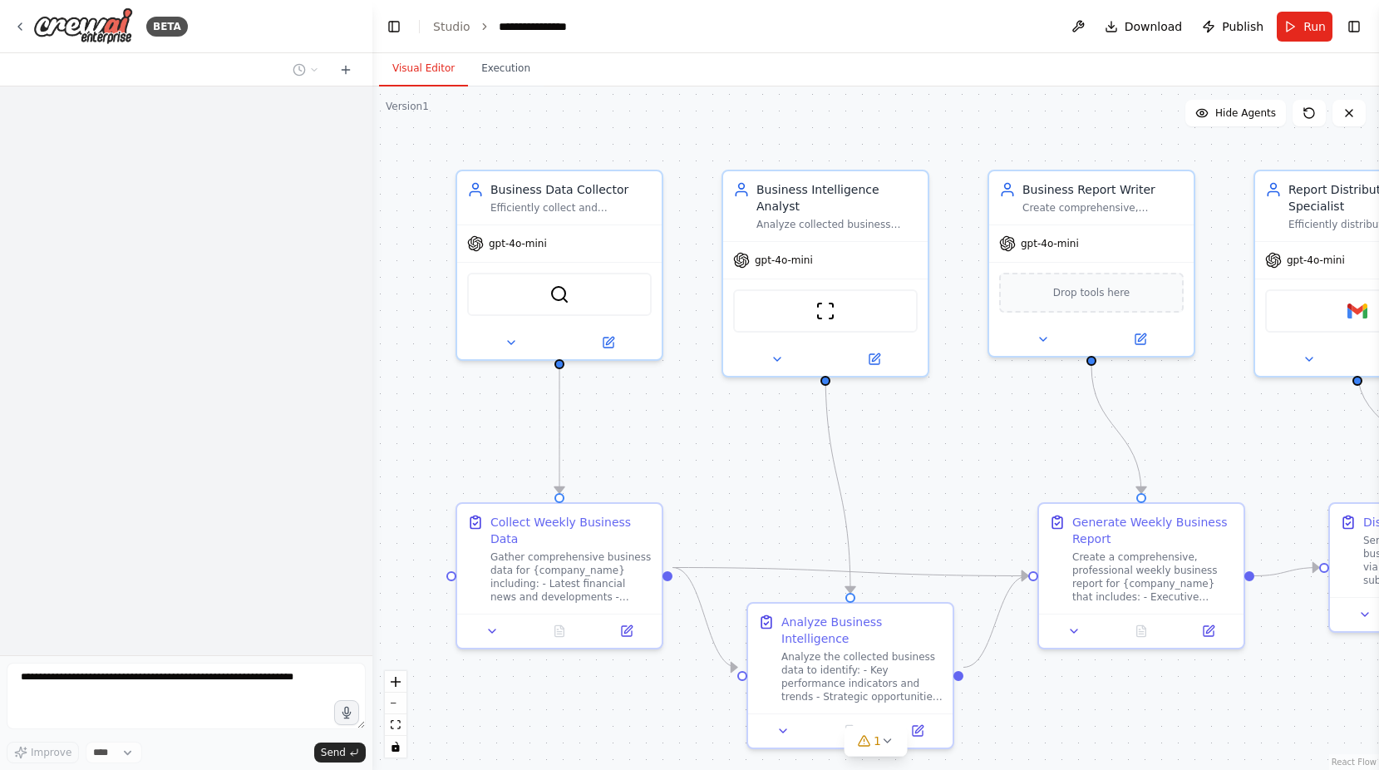
scroll to position [1745, 0]
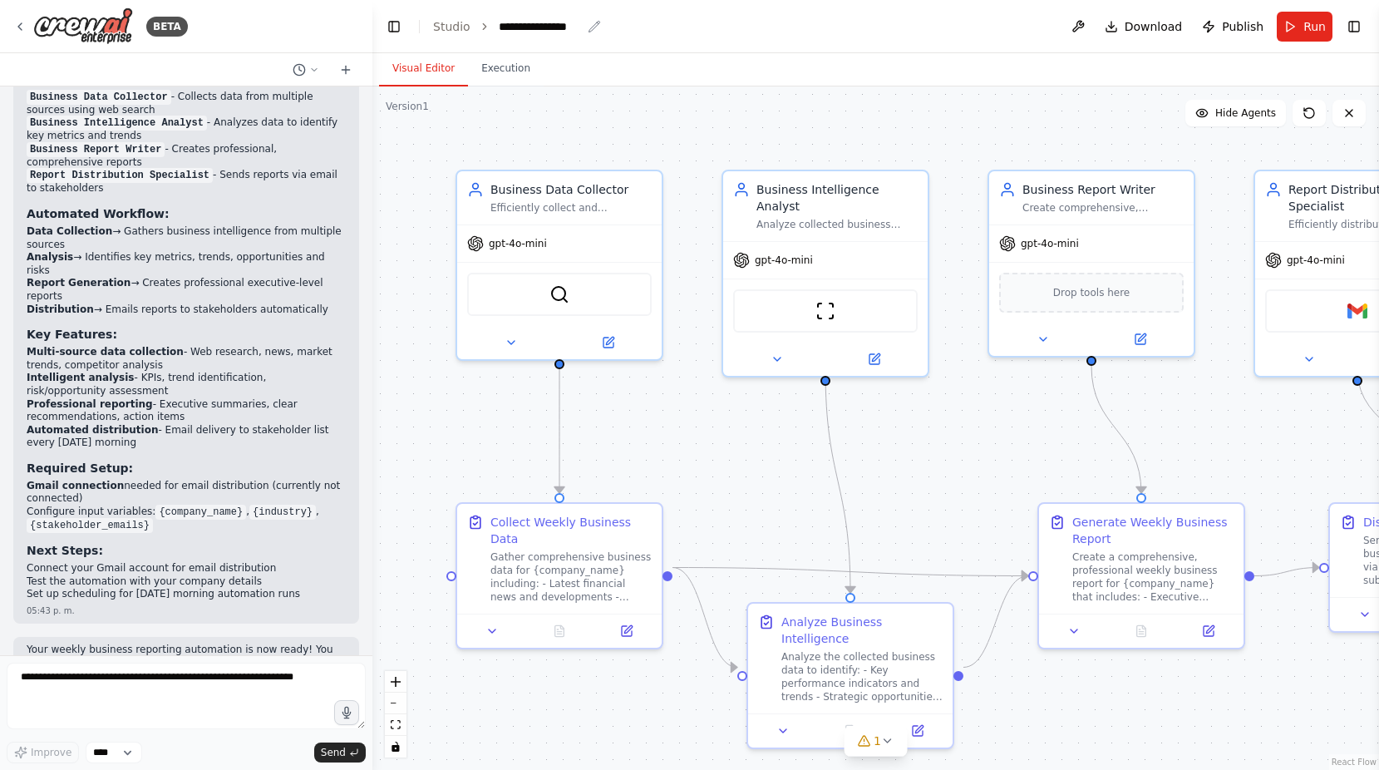
click at [533, 25] on div "**********" at bounding box center [540, 26] width 83 height 17
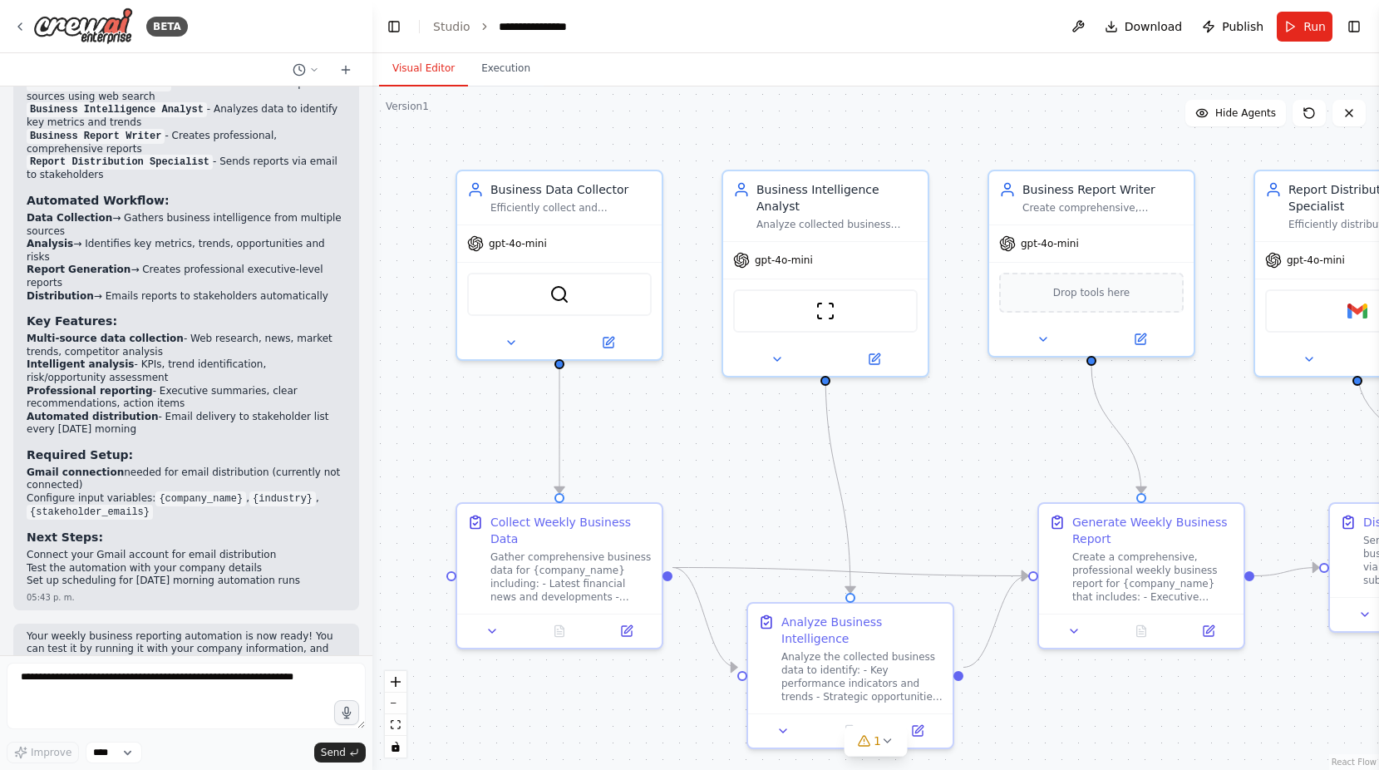
scroll to position [1732, 0]
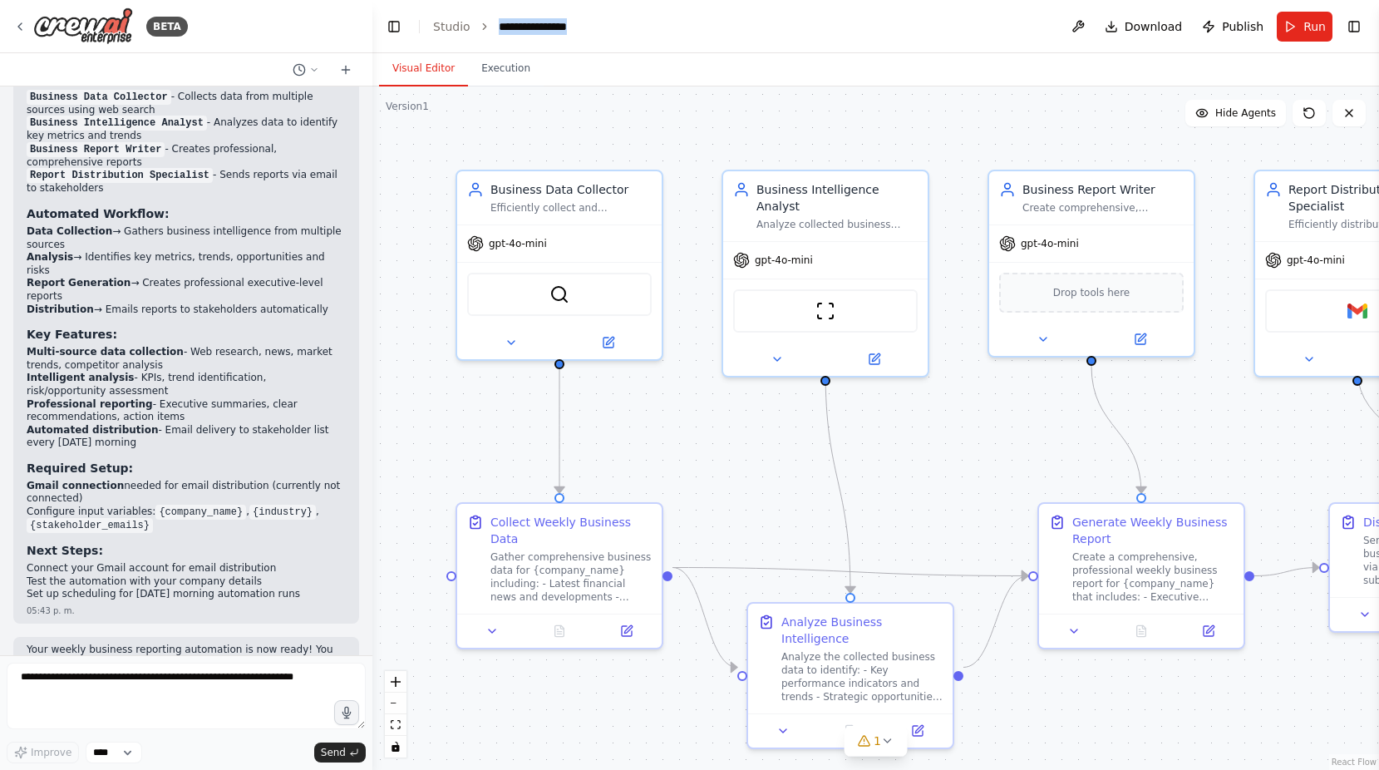
drag, startPoint x: 579, startPoint y: 27, endPoint x: 228, endPoint y: 28, distance: 350.8
click at [228, 28] on div "BETA Set up a crew that collects data from multiple sources, creates comprehens…" at bounding box center [689, 385] width 1379 height 770
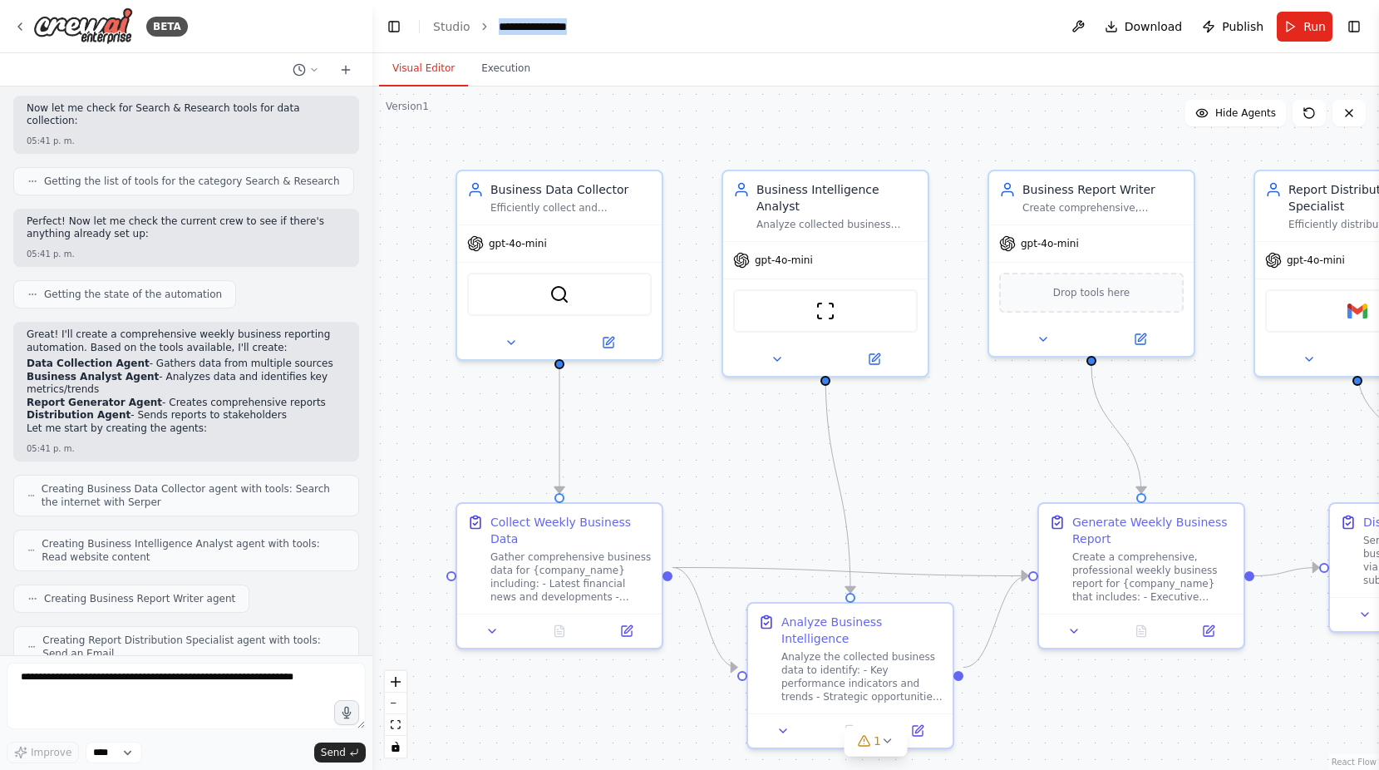
scroll to position [0, 0]
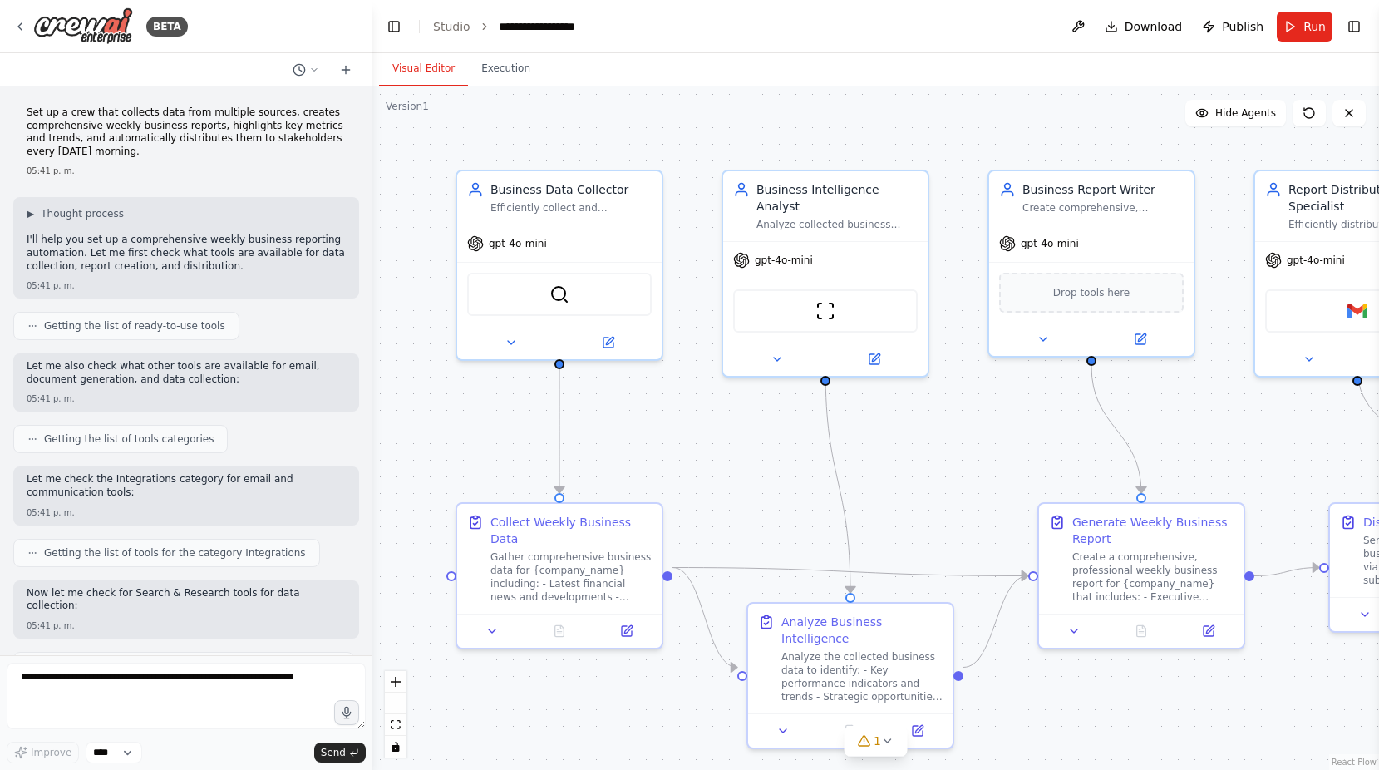
click at [435, 180] on div ".deletable-edge-delete-btn { width: 20px; height: 20px; border: 0px solid #ffff…" at bounding box center [875, 427] width 1007 height 683
click at [437, 15] on header "**********" at bounding box center [875, 26] width 1007 height 53
click at [393, 29] on button "Toggle Left Sidebar" at bounding box center [393, 26] width 23 height 23
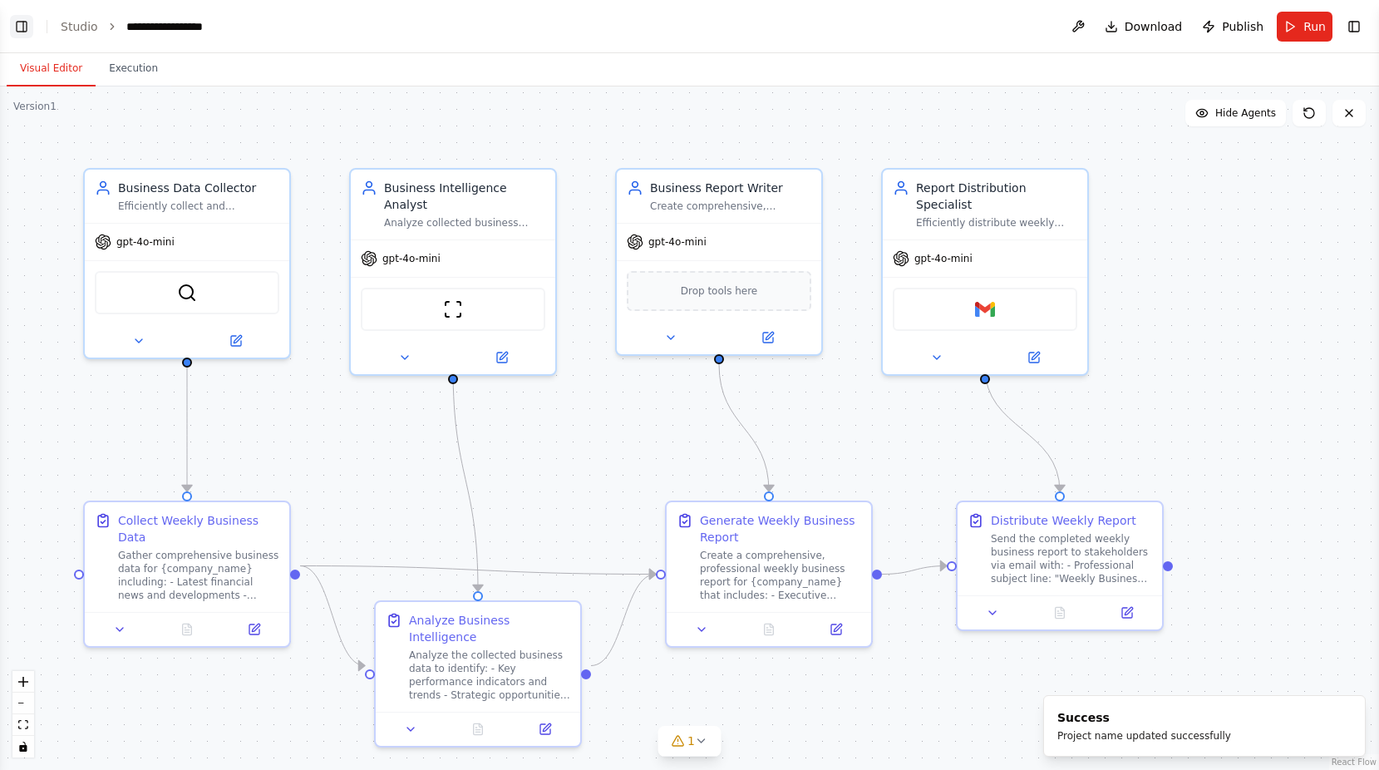
click at [27, 27] on button "Toggle Left Sidebar" at bounding box center [21, 26] width 23 height 23
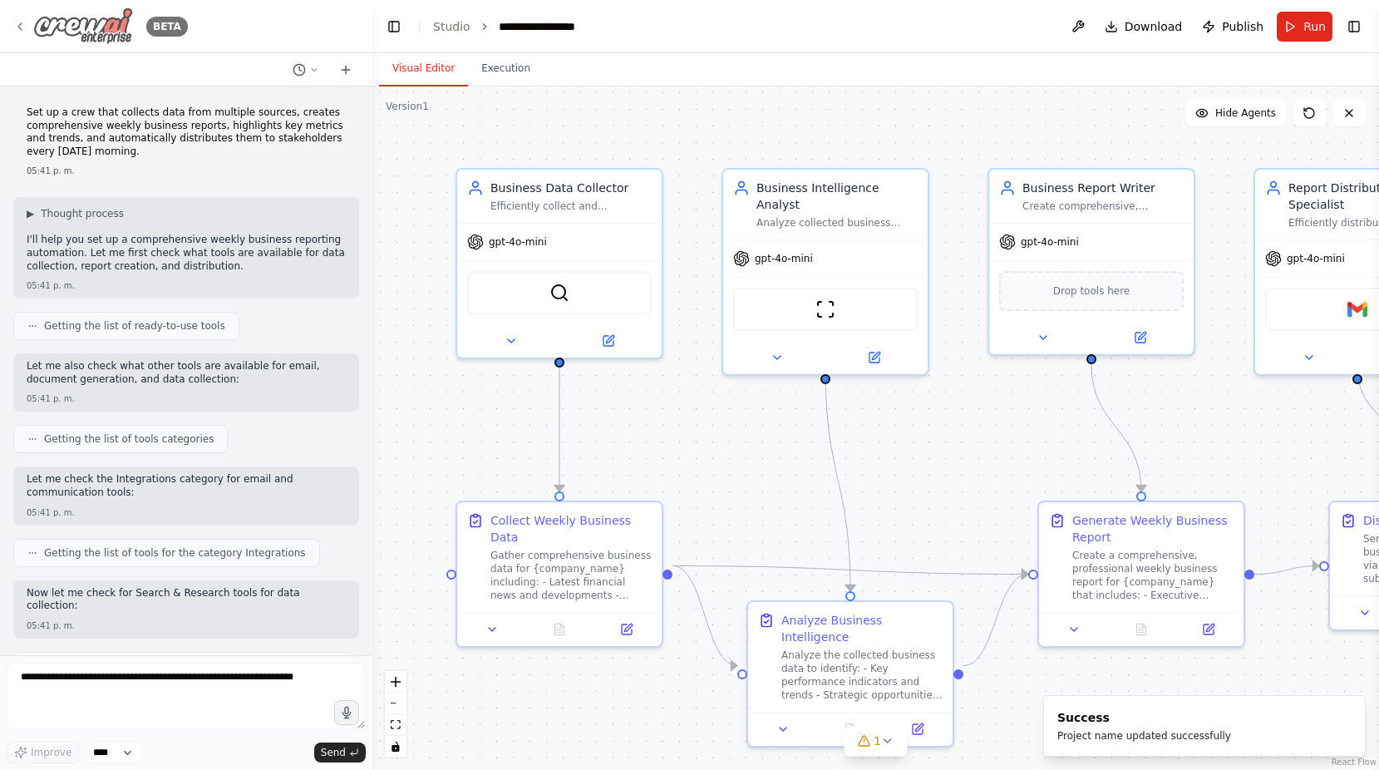
click at [68, 39] on img at bounding box center [83, 25] width 100 height 37
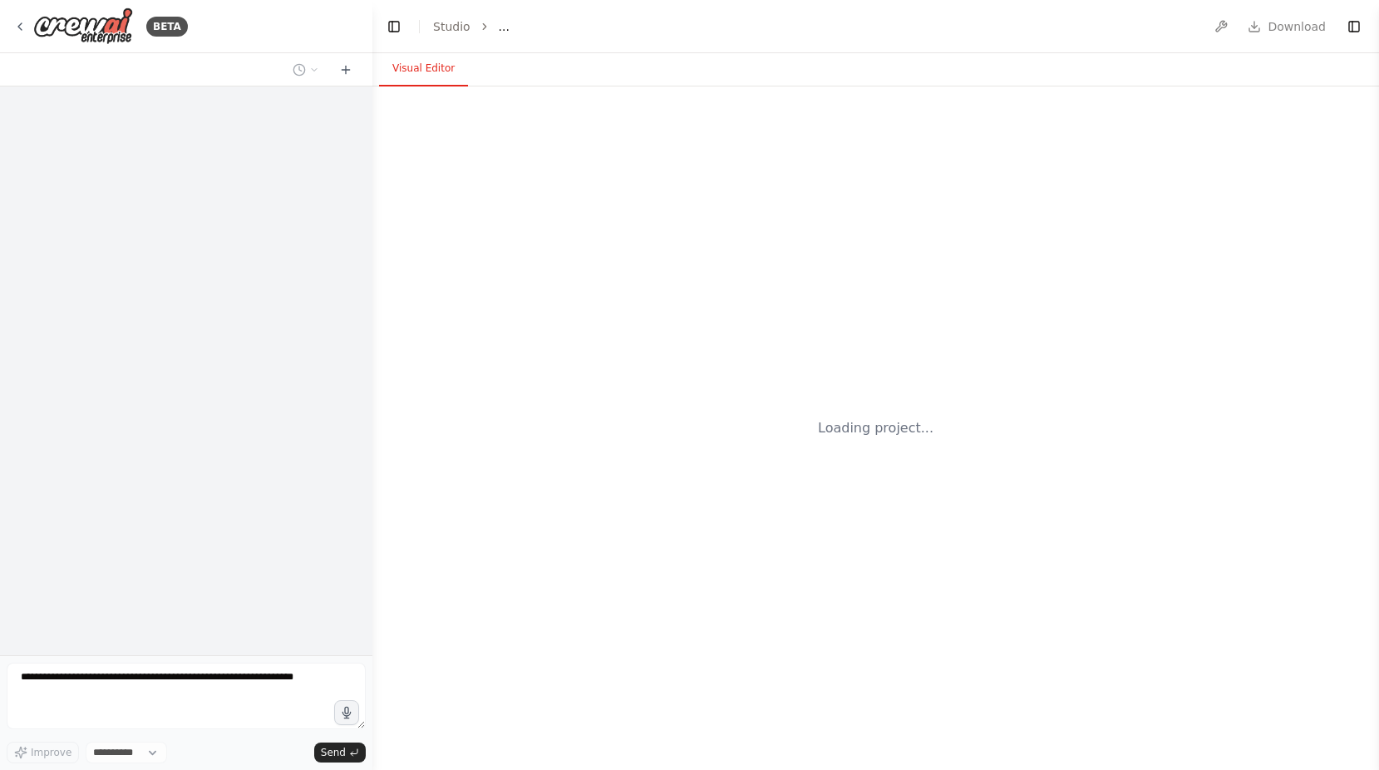
select select "****"
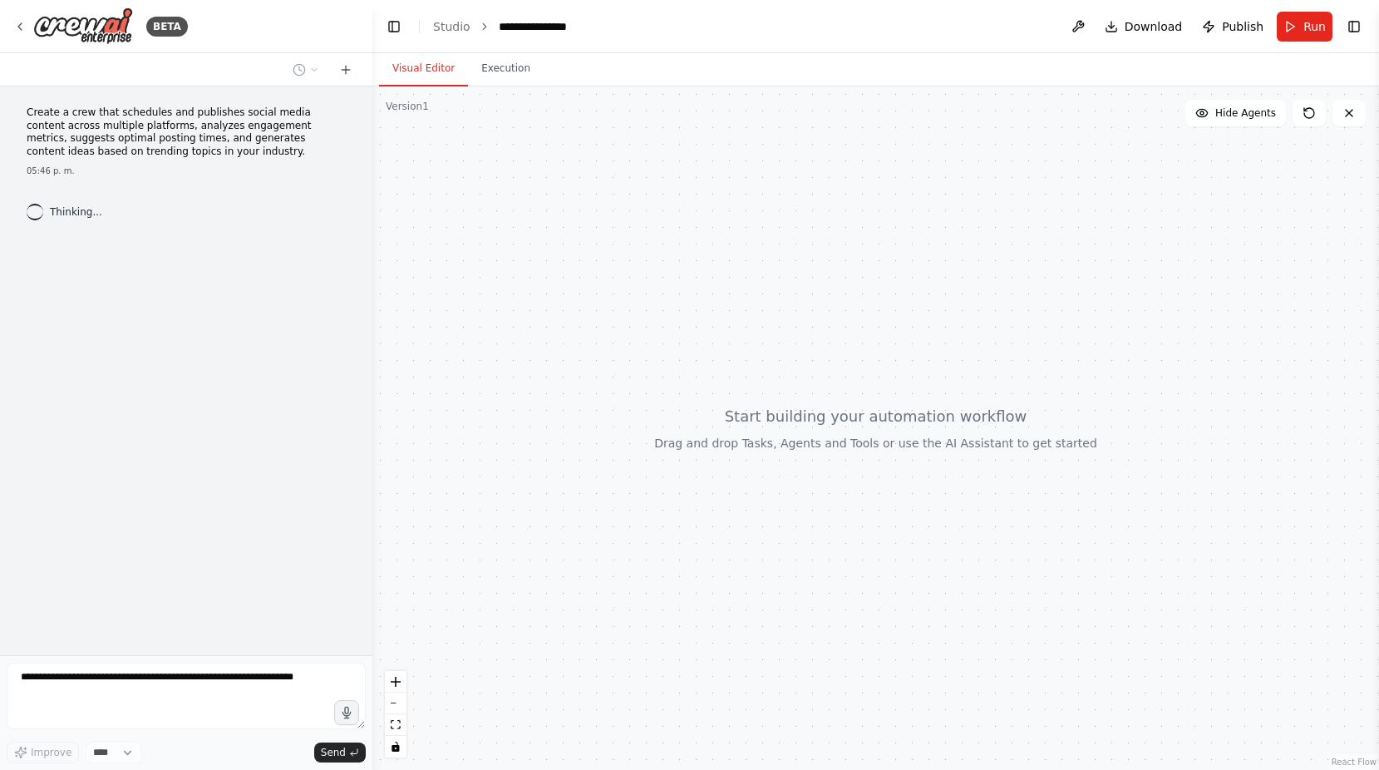
click at [698, 320] on div at bounding box center [875, 427] width 1007 height 683
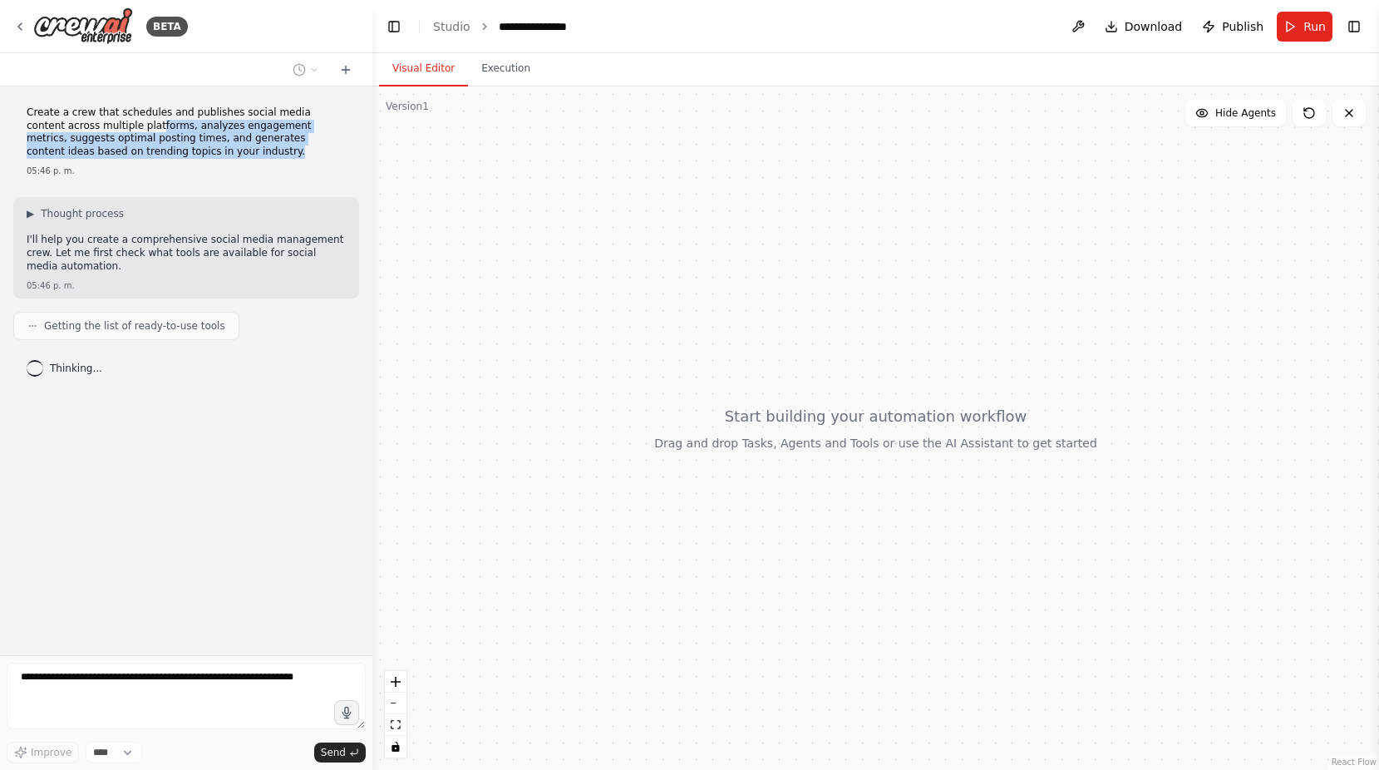
drag, startPoint x: 120, startPoint y: 154, endPoint x: 83, endPoint y: 121, distance: 48.9
click at [83, 121] on p "Create a crew that schedules and publishes social media content across multiple…" at bounding box center [186, 132] width 319 height 52
drag, startPoint x: 83, startPoint y: 121, endPoint x: 186, endPoint y: 162, distance: 110.8
click at [186, 162] on div "Create a crew that schedules and publishes social media content across multiple…" at bounding box center [186, 142] width 346 height 84
drag, startPoint x: 131, startPoint y: 165, endPoint x: 22, endPoint y: 111, distance: 121.6
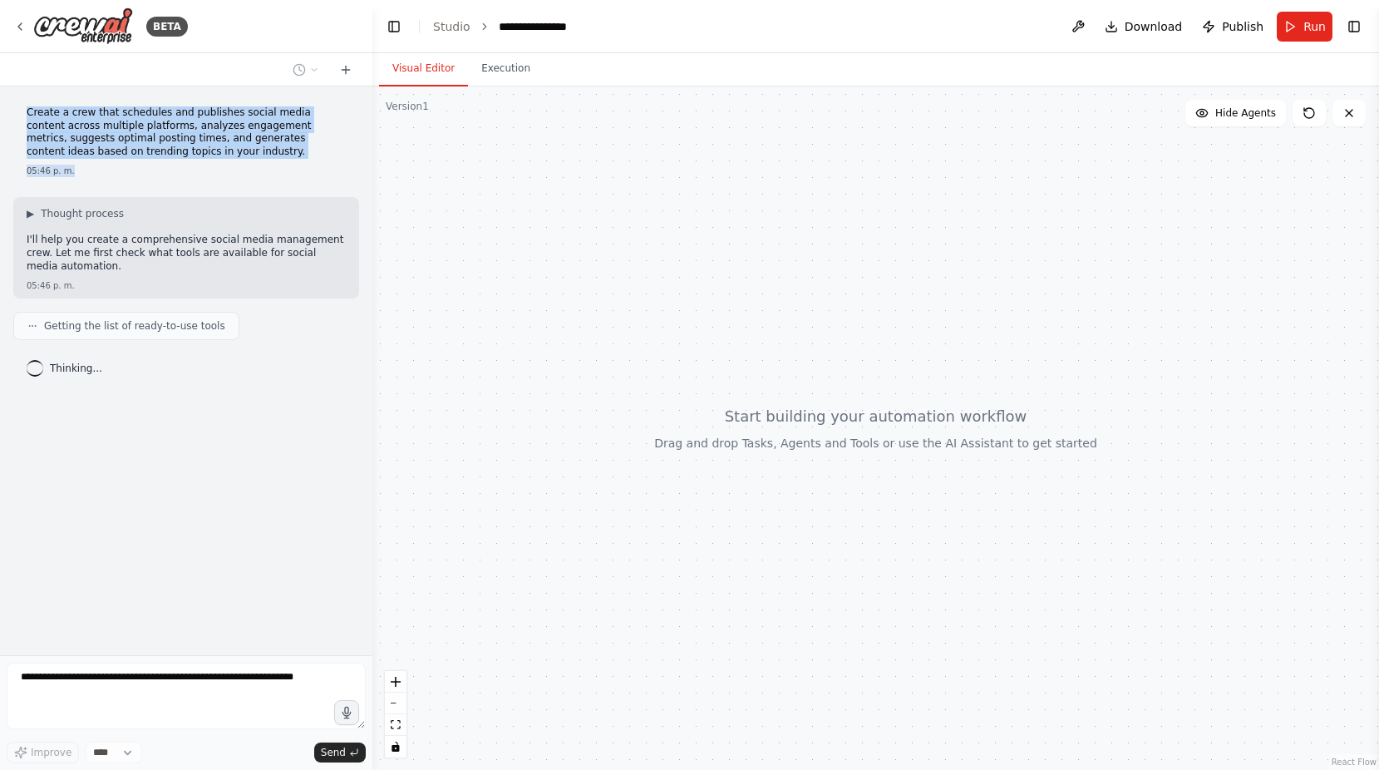
click at [22, 111] on div "Create a crew that schedules and publishes social media content across multiple…" at bounding box center [186, 142] width 346 height 84
drag, startPoint x: 22, startPoint y: 111, endPoint x: 197, endPoint y: 135, distance: 177.0
click at [197, 135] on p "Create a crew that schedules and publishes social media content across multiple…" at bounding box center [186, 132] width 319 height 52
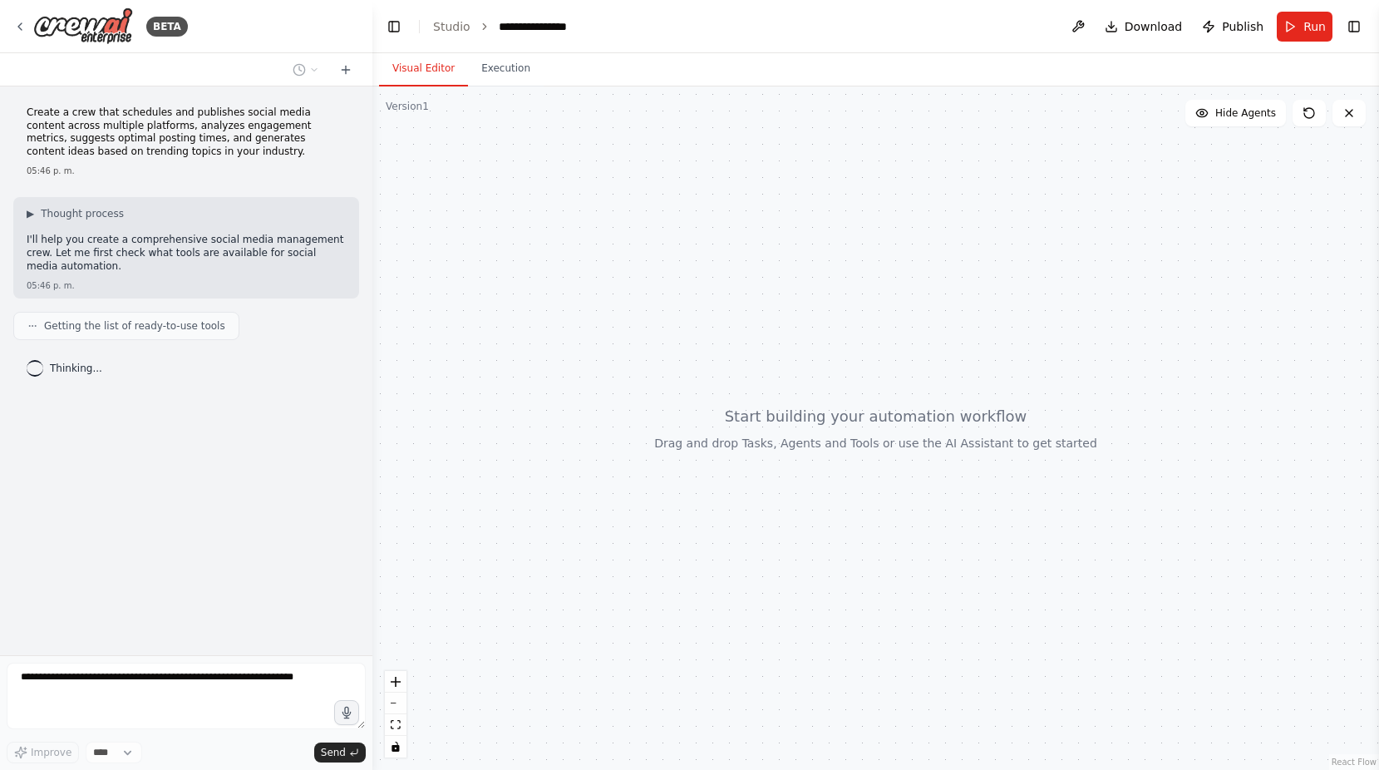
click at [197, 135] on p "Create a crew that schedules and publishes social media content across multiple…" at bounding box center [186, 132] width 319 height 52
click at [140, 660] on form "Improve **** Send" at bounding box center [186, 712] width 372 height 115
click at [126, 392] on div "Create a crew that schedules and publishes social media content across multiple…" at bounding box center [186, 370] width 372 height 569
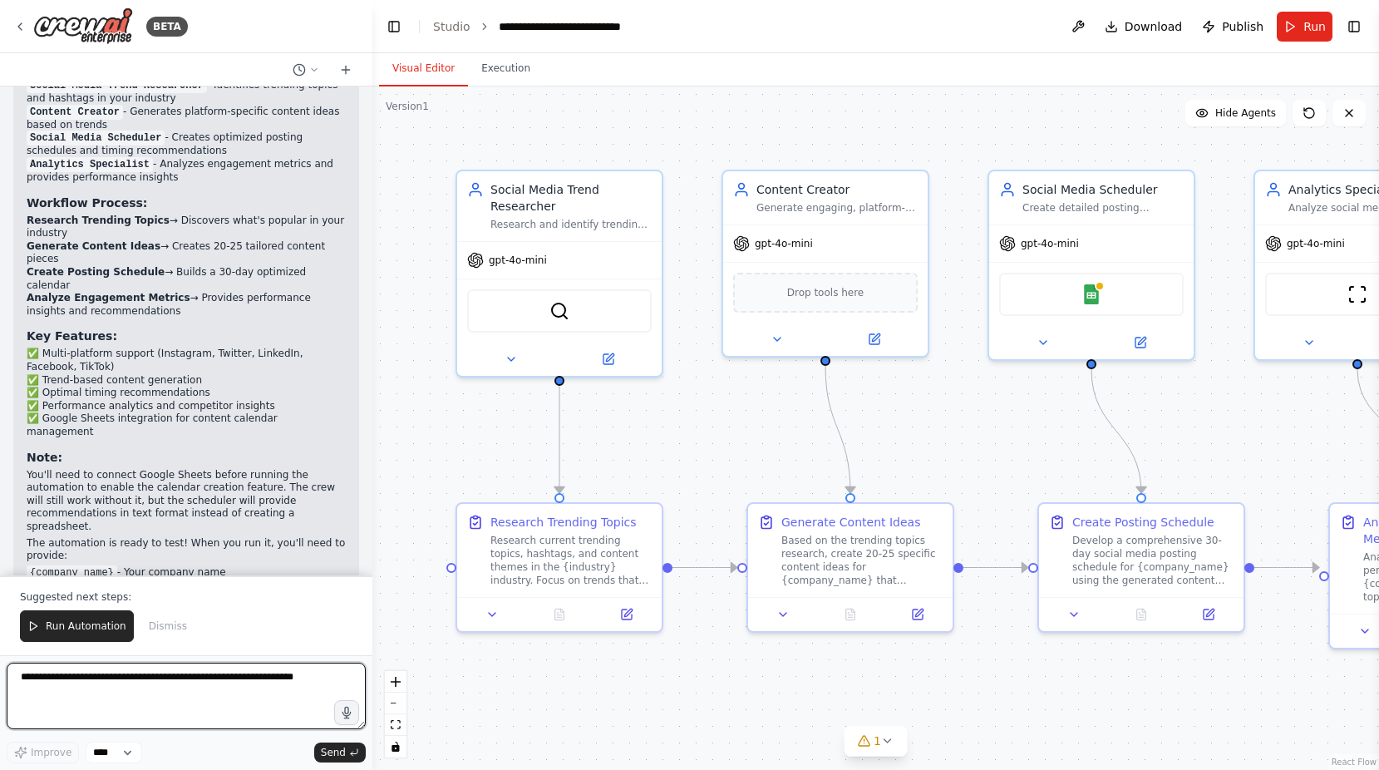
scroll to position [1657, 0]
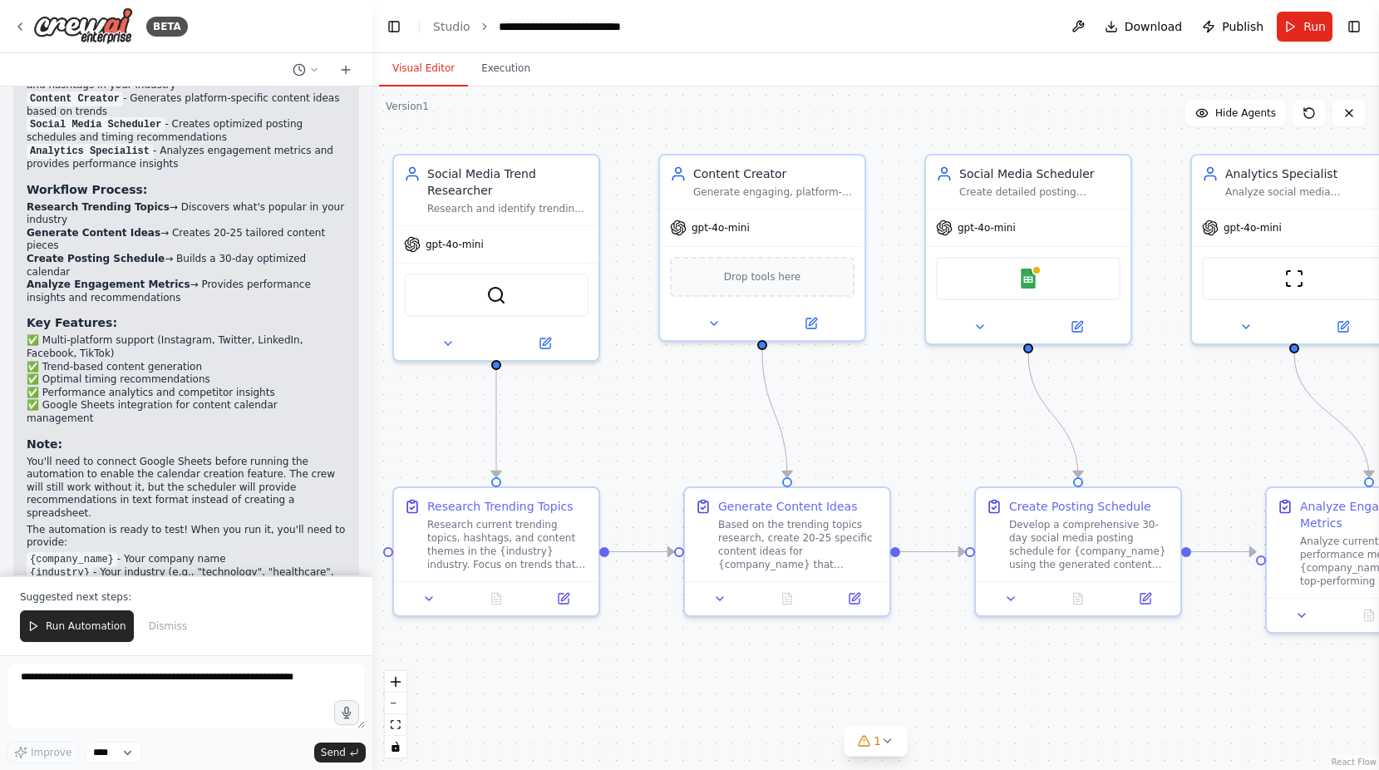
drag, startPoint x: 1071, startPoint y: 440, endPoint x: 1011, endPoint y: 424, distance: 61.9
click at [1011, 424] on div ".deletable-edge-delete-btn { width: 20px; height: 20px; border: 0px solid #ffff…" at bounding box center [875, 427] width 1007 height 683
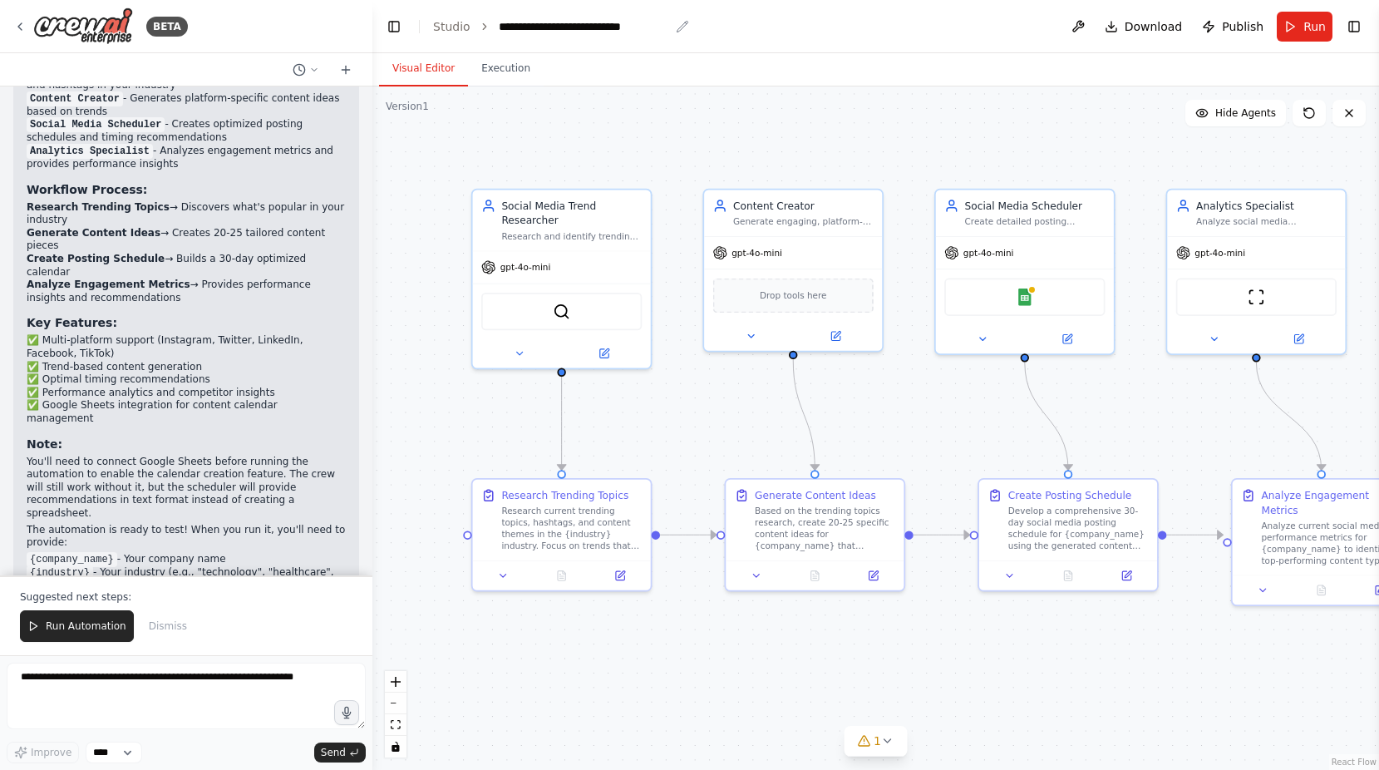
click at [535, 28] on div "**********" at bounding box center [584, 26] width 170 height 17
click at [703, 32] on header "**********" at bounding box center [875, 26] width 1007 height 53
click at [642, 22] on div "**********" at bounding box center [584, 26] width 170 height 17
click at [649, 417] on div ".deletable-edge-delete-btn { width: 20px; height: 20px; border: 0px solid #ffff…" at bounding box center [875, 427] width 1007 height 683
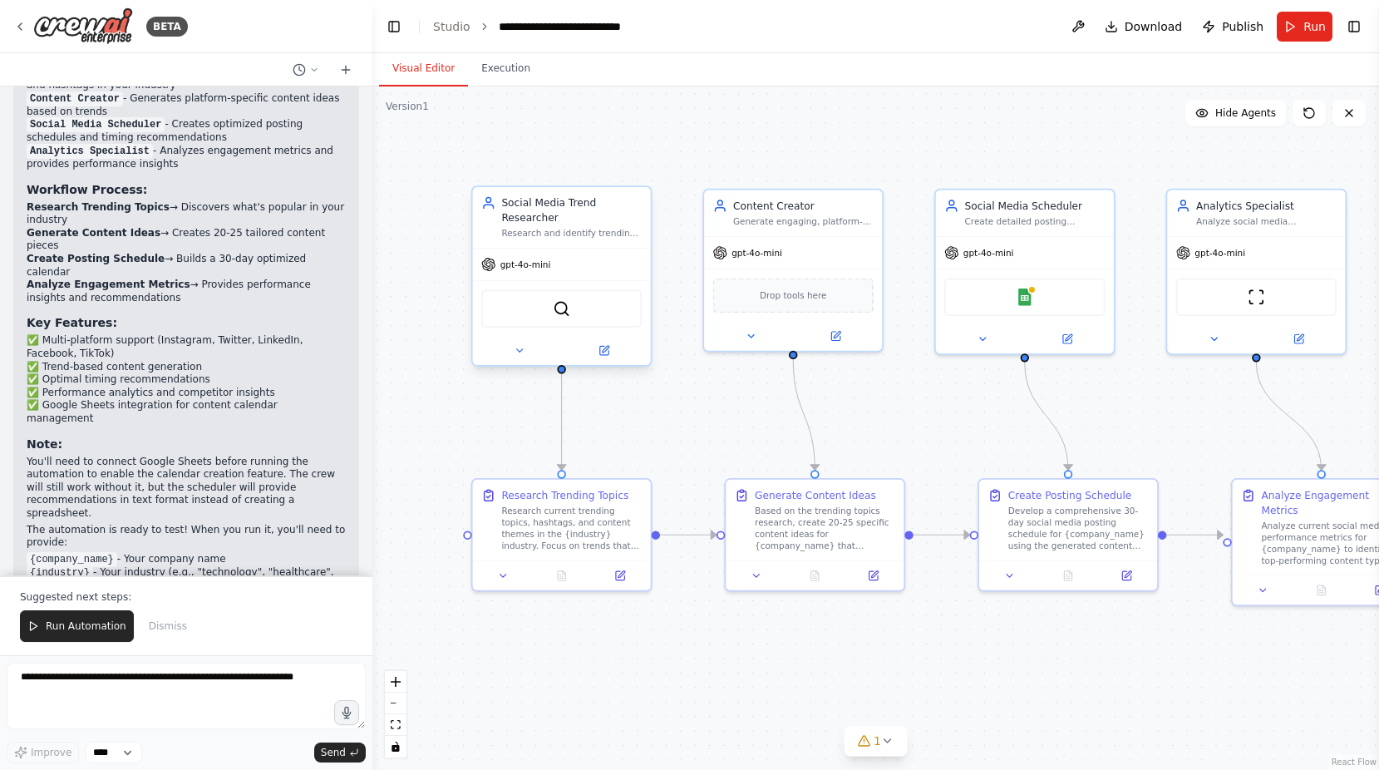
click at [515, 345] on div at bounding box center [562, 350] width 178 height 29
click at [517, 345] on icon at bounding box center [520, 351] width 12 height 12
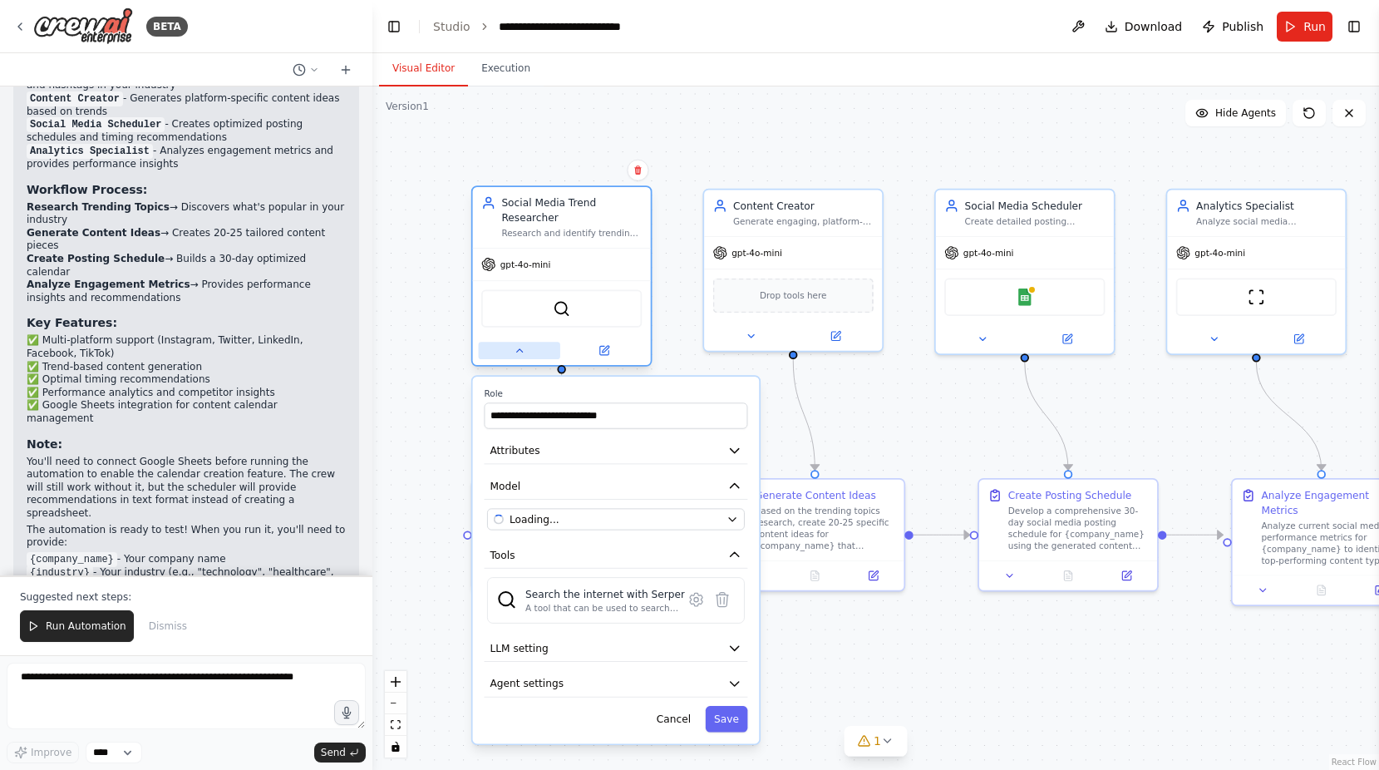
click at [517, 345] on icon at bounding box center [520, 351] width 12 height 12
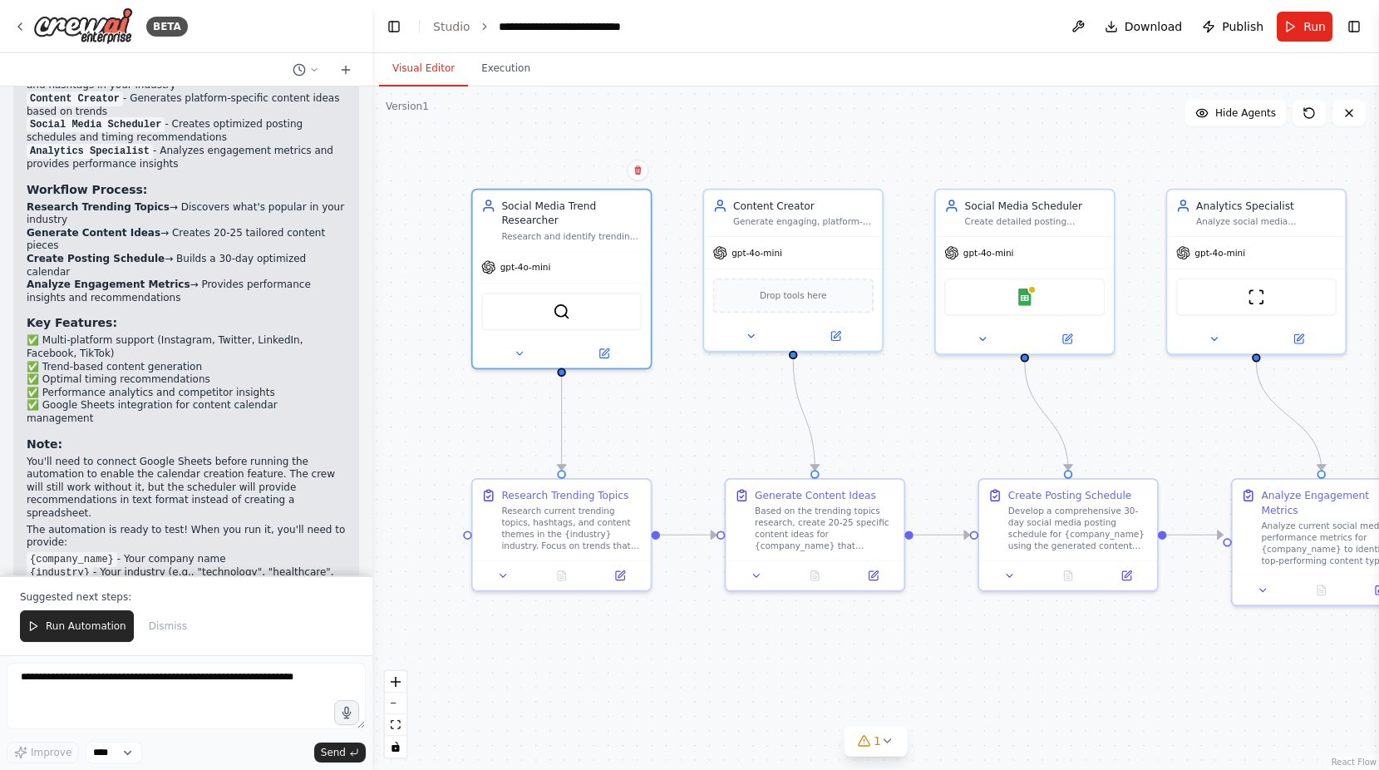
click at [439, 347] on div ".deletable-edge-delete-btn { width: 20px; height: 20px; border: 0px solid #ffff…" at bounding box center [875, 427] width 1007 height 683
click at [50, 15] on img at bounding box center [83, 25] width 100 height 37
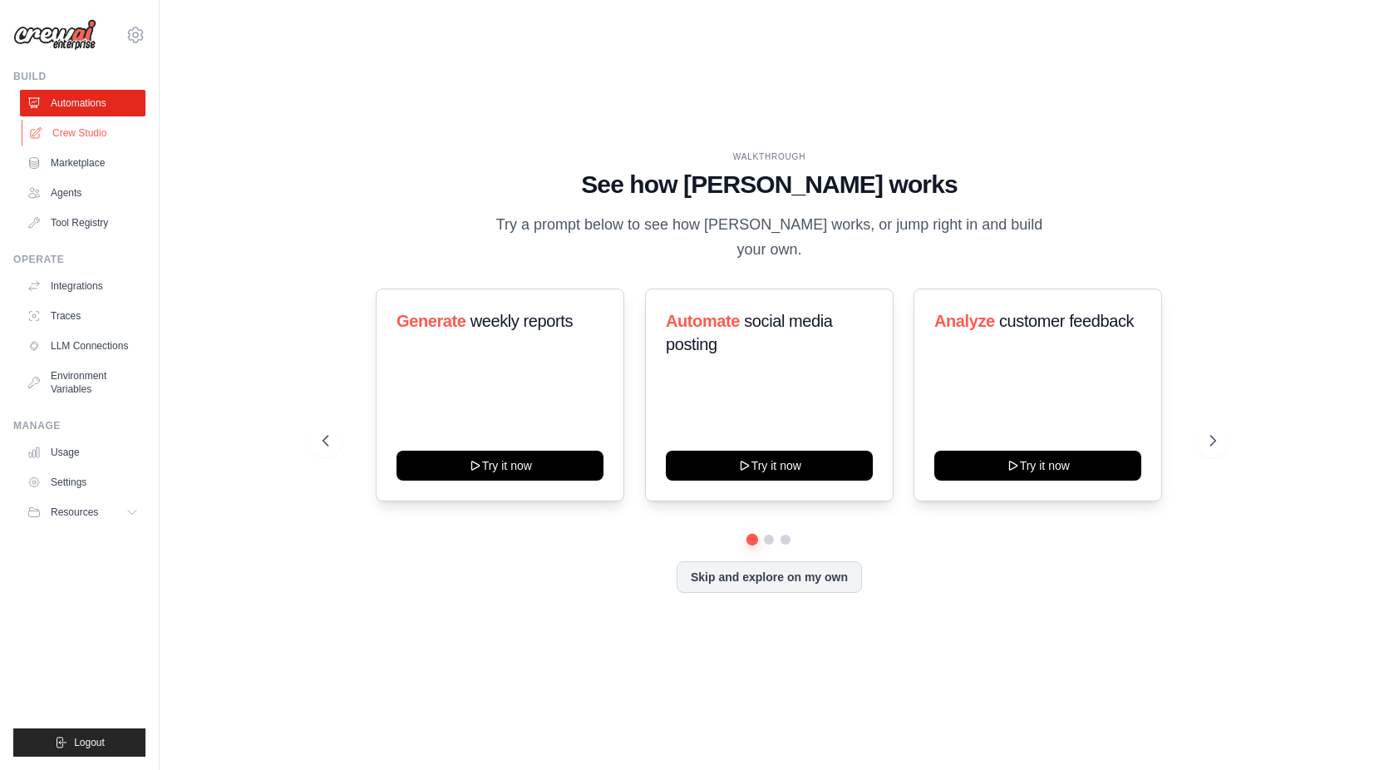
click at [75, 128] on link "Crew Studio" at bounding box center [85, 133] width 126 height 27
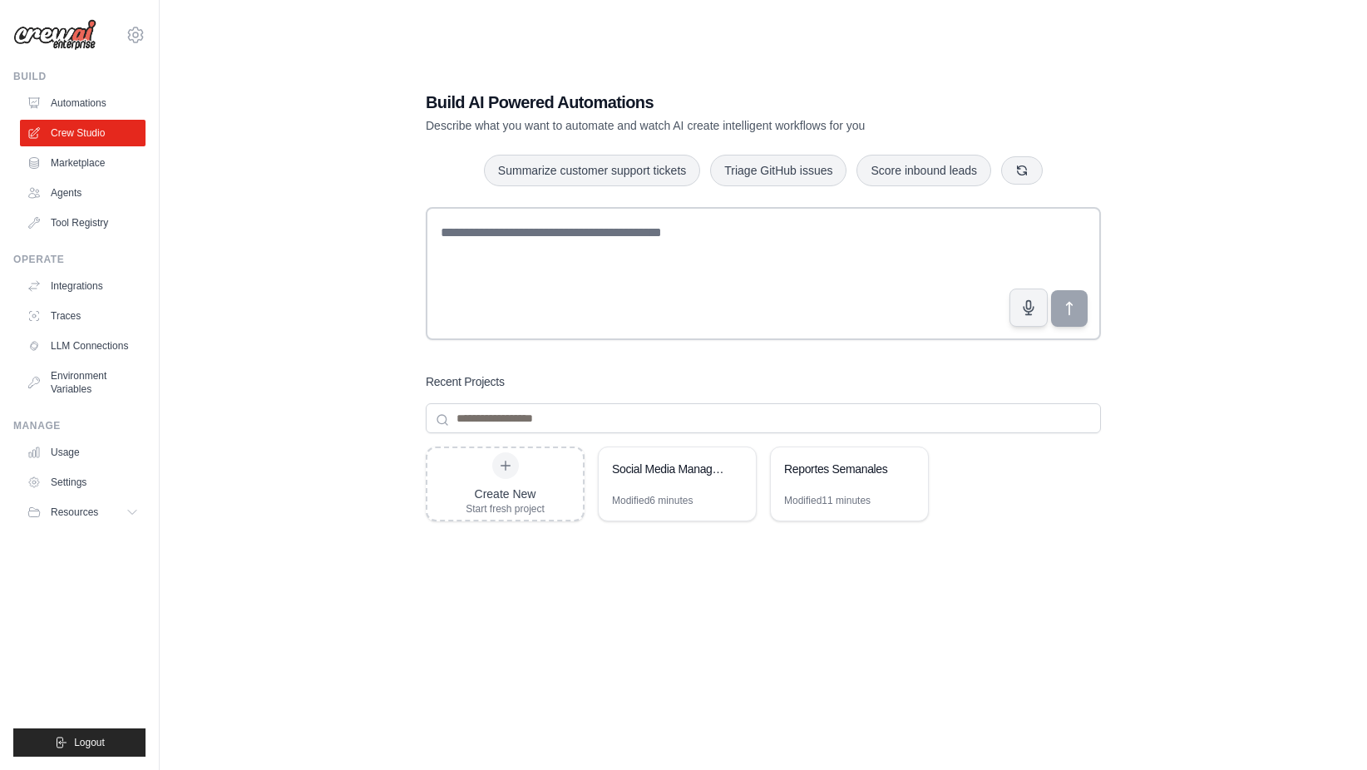
click at [362, 402] on div "Build AI Powered Automations Describe what you want to automate and watch AI cr…" at bounding box center [763, 402] width 1154 height 770
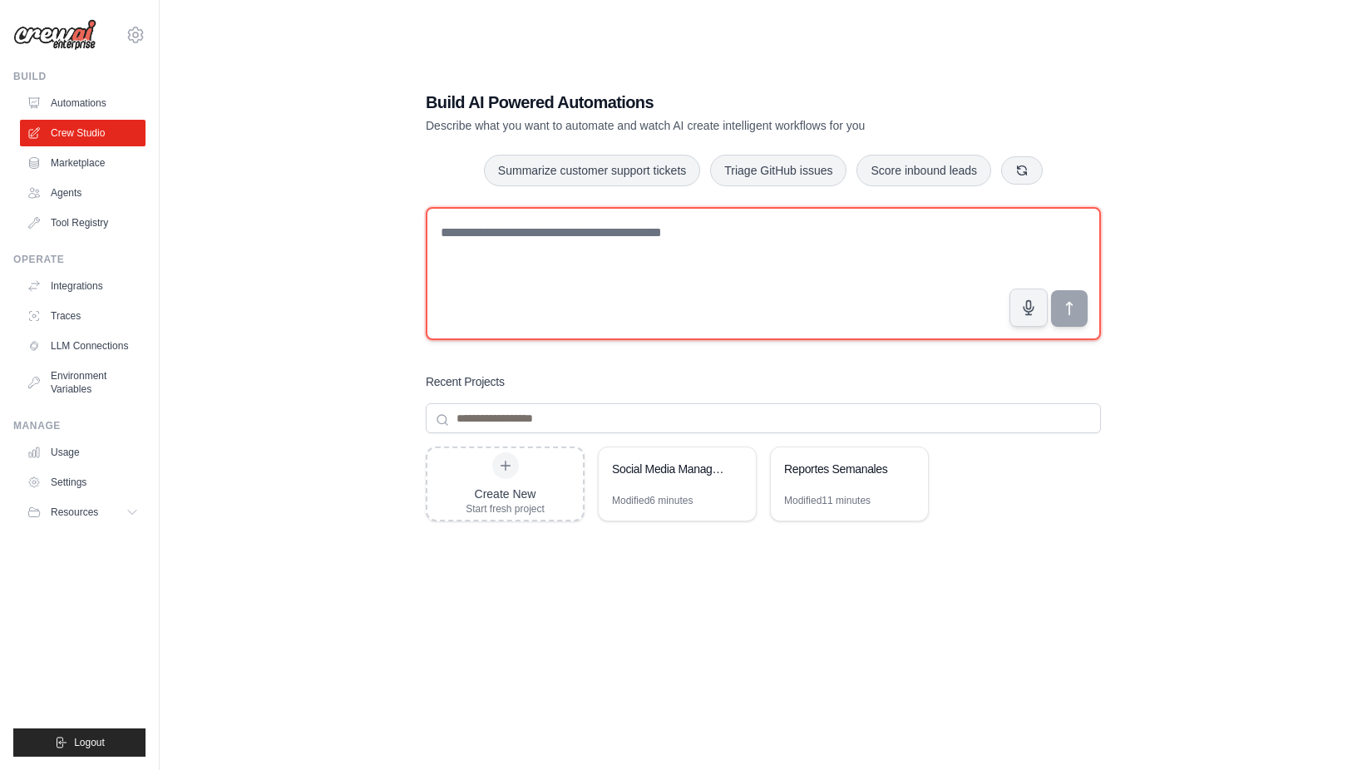
click at [497, 255] on textarea at bounding box center [763, 273] width 675 height 133
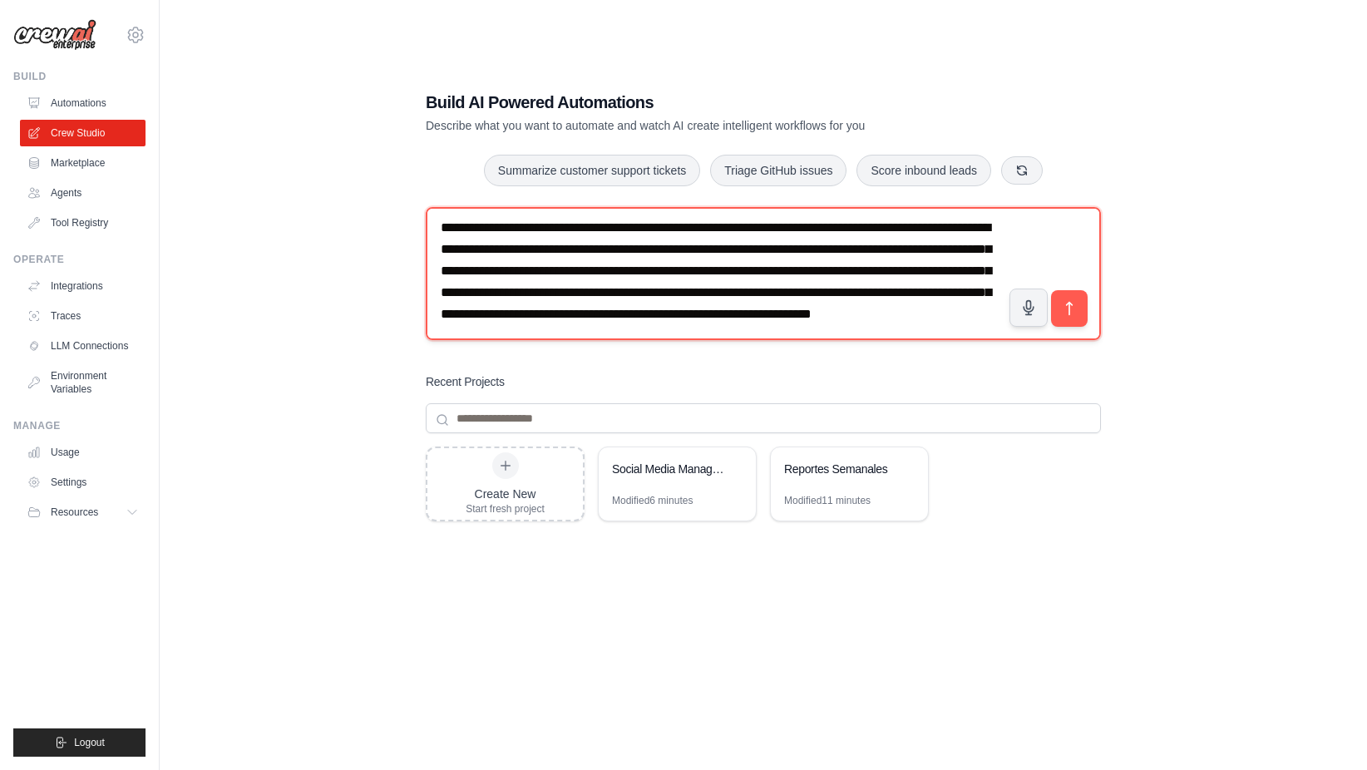
scroll to position [31, 0]
click at [750, 286] on textarea "**********" at bounding box center [763, 273] width 675 height 133
type textarea "**********"
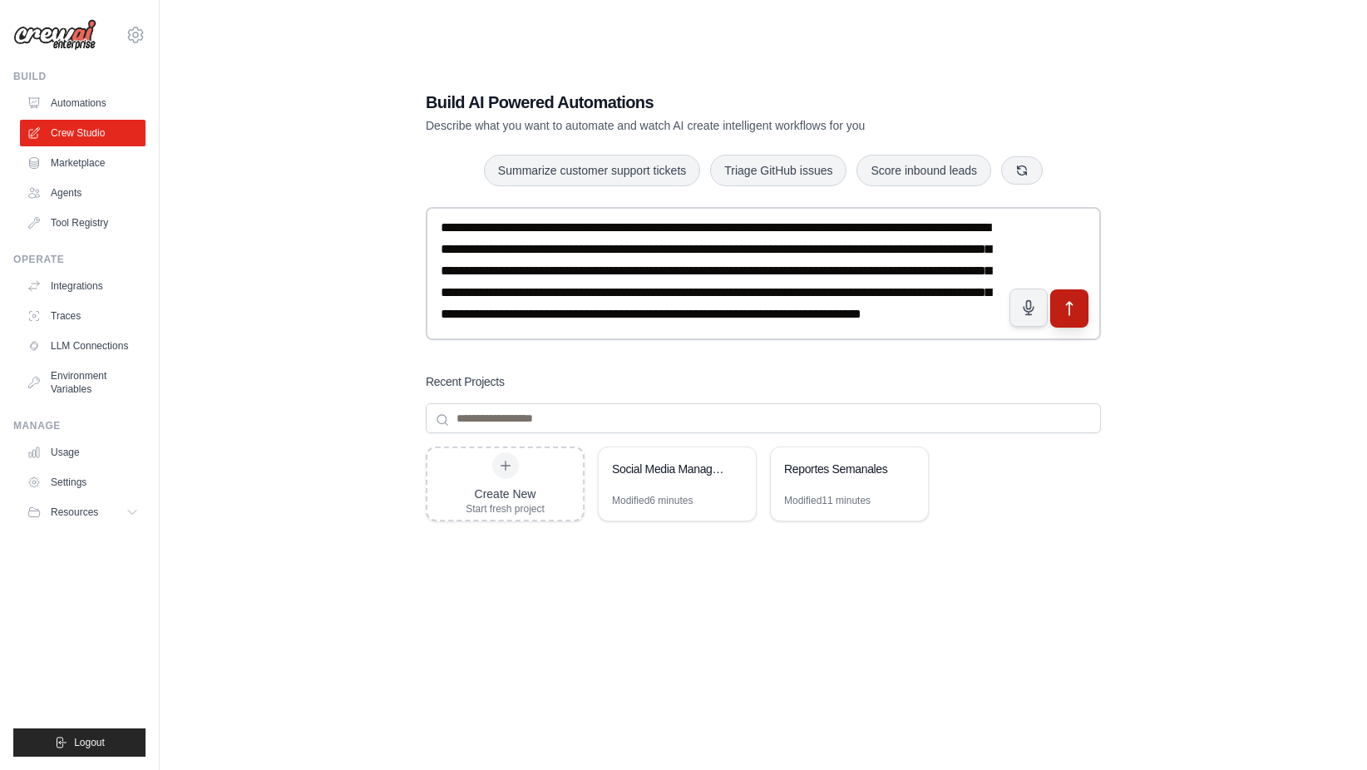
click at [1066, 298] on button "submit" at bounding box center [1069, 308] width 38 height 38
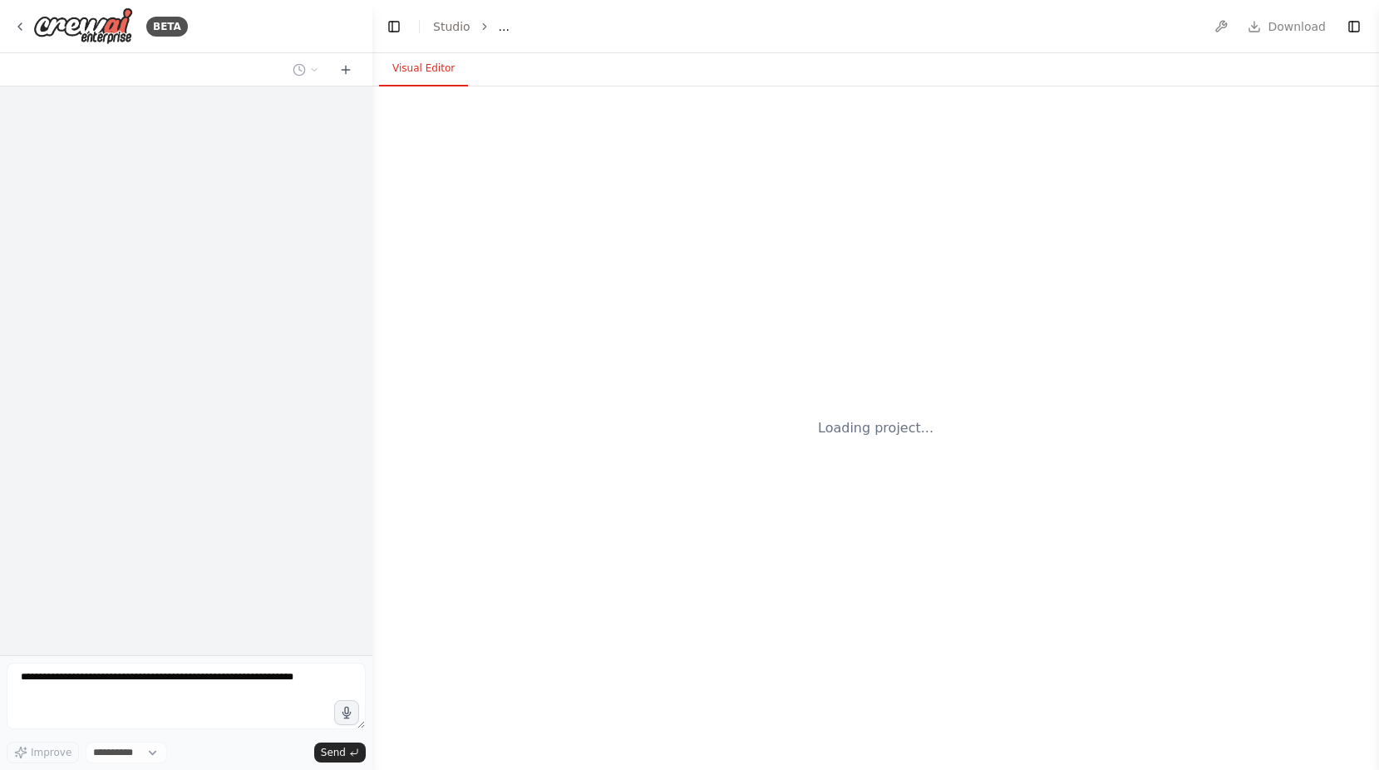
select select "****"
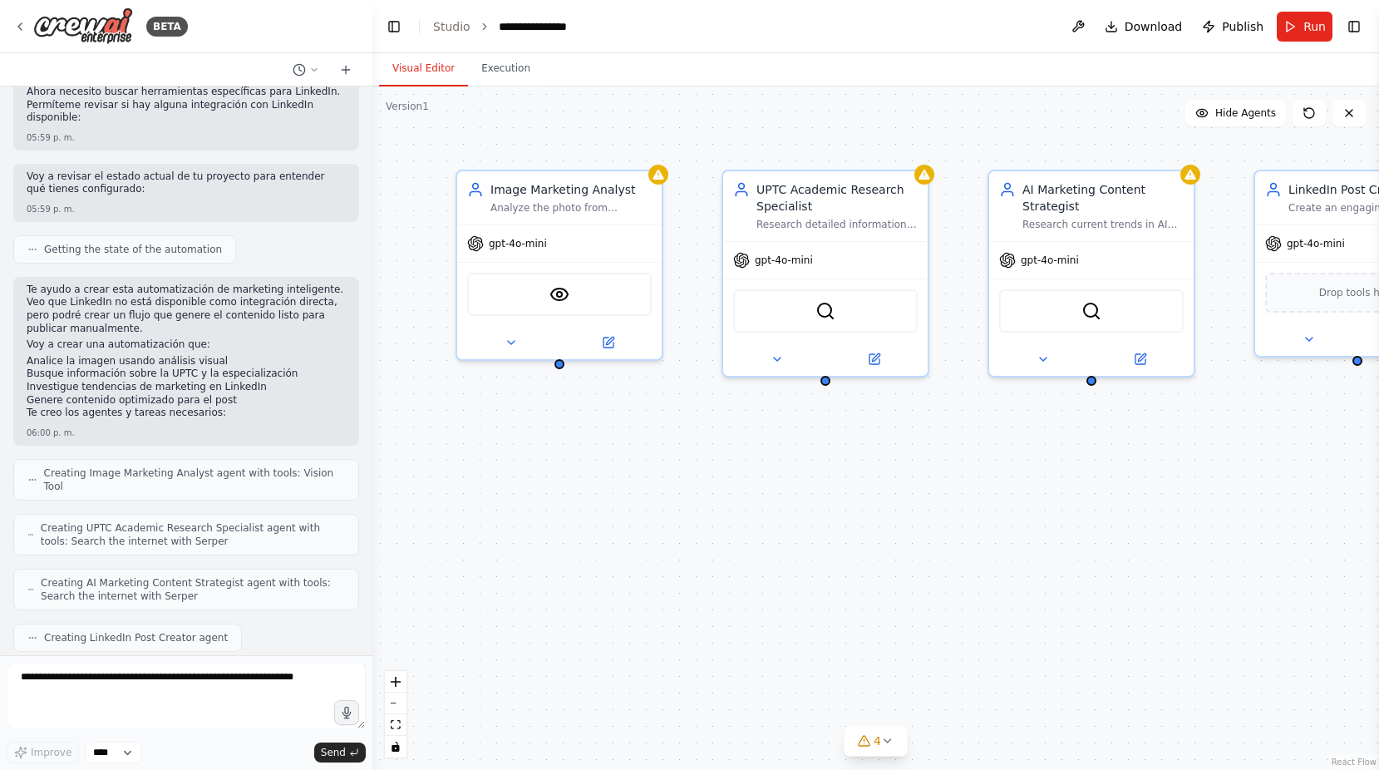
scroll to position [786, 0]
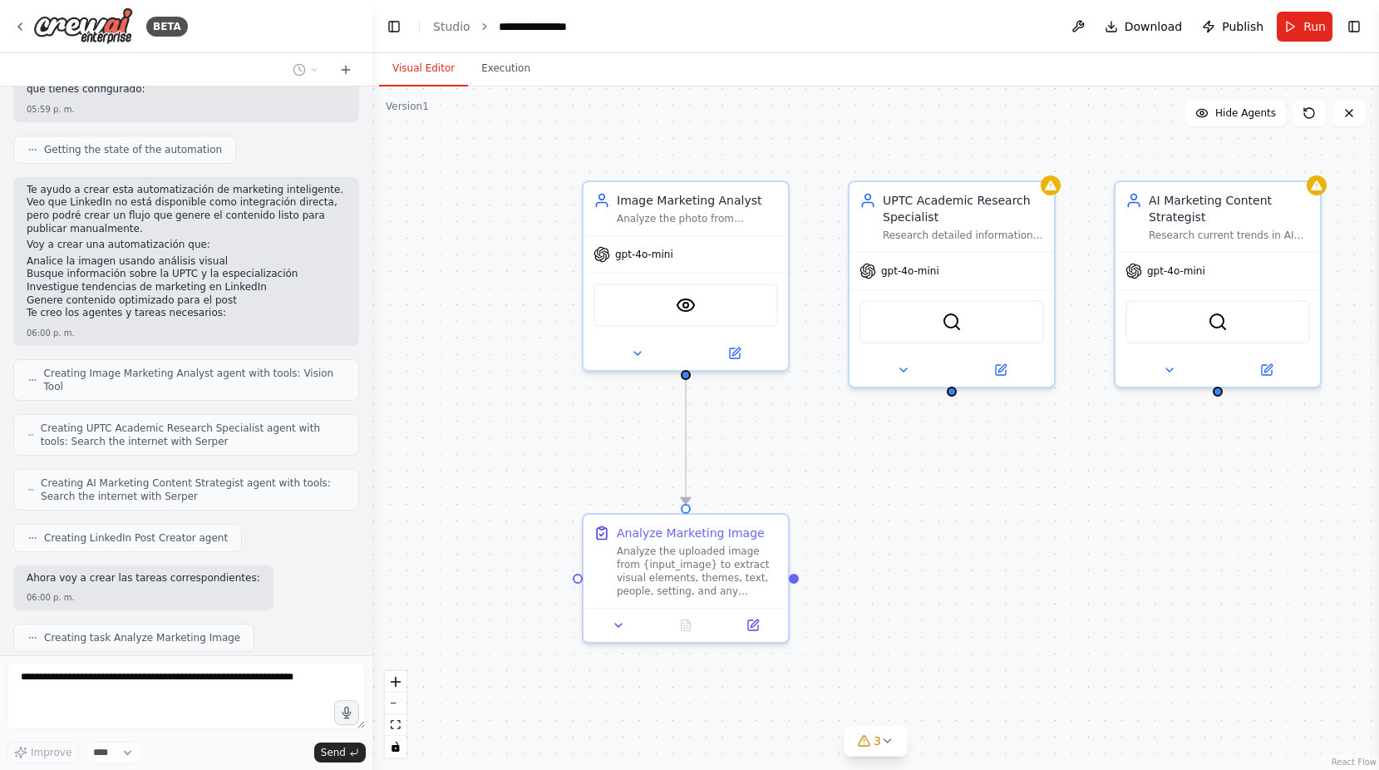
drag, startPoint x: 1020, startPoint y: 505, endPoint x: 1189, endPoint y: 505, distance: 168.7
click at [1189, 505] on div ".deletable-edge-delete-btn { width: 20px; height: 20px; border: 0px solid #ffff…" at bounding box center [875, 427] width 1007 height 683
click at [672, 204] on div "Image Marketing Analyst" at bounding box center [697, 197] width 161 height 17
click at [660, 576] on div "Analyze the uploaded image from {input_image} to extract visual elements, theme…" at bounding box center [697, 567] width 161 height 53
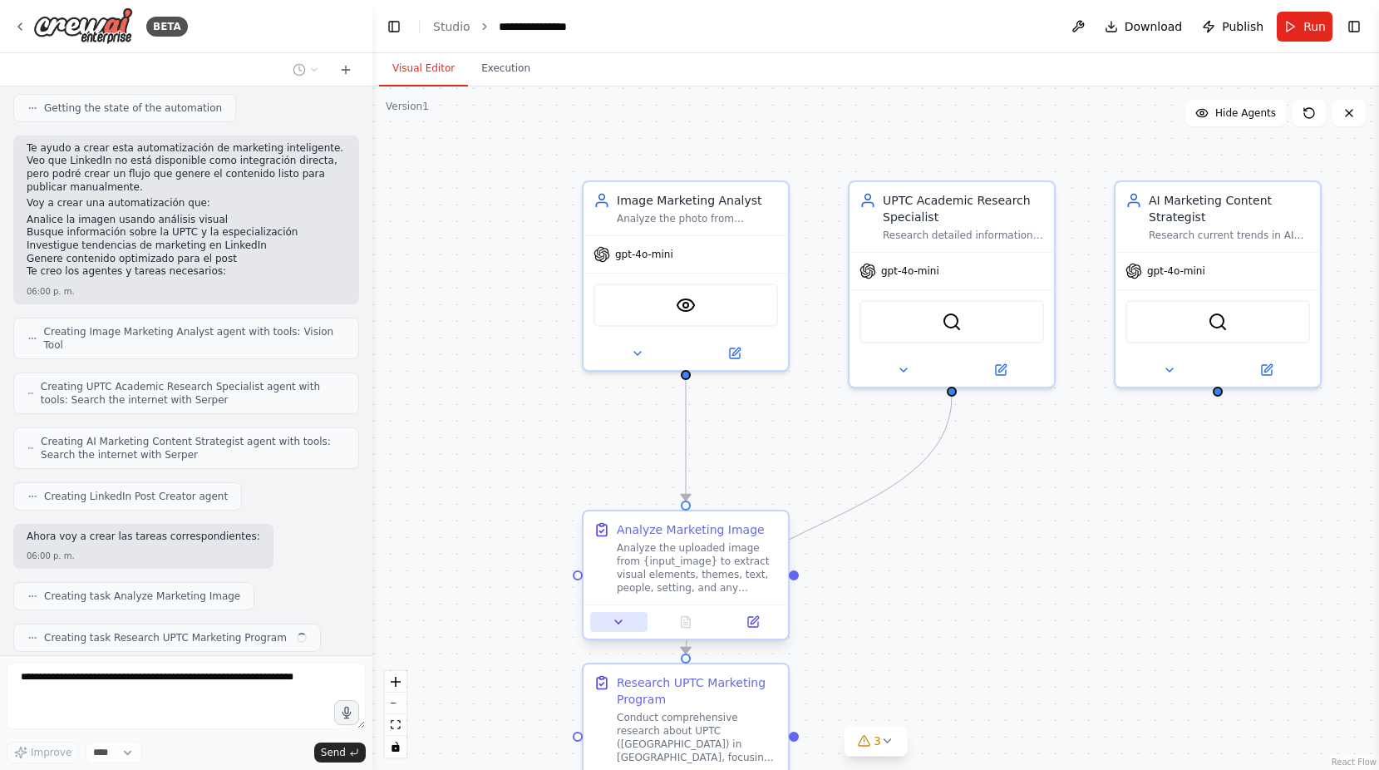
click at [615, 625] on icon at bounding box center [618, 621] width 13 height 13
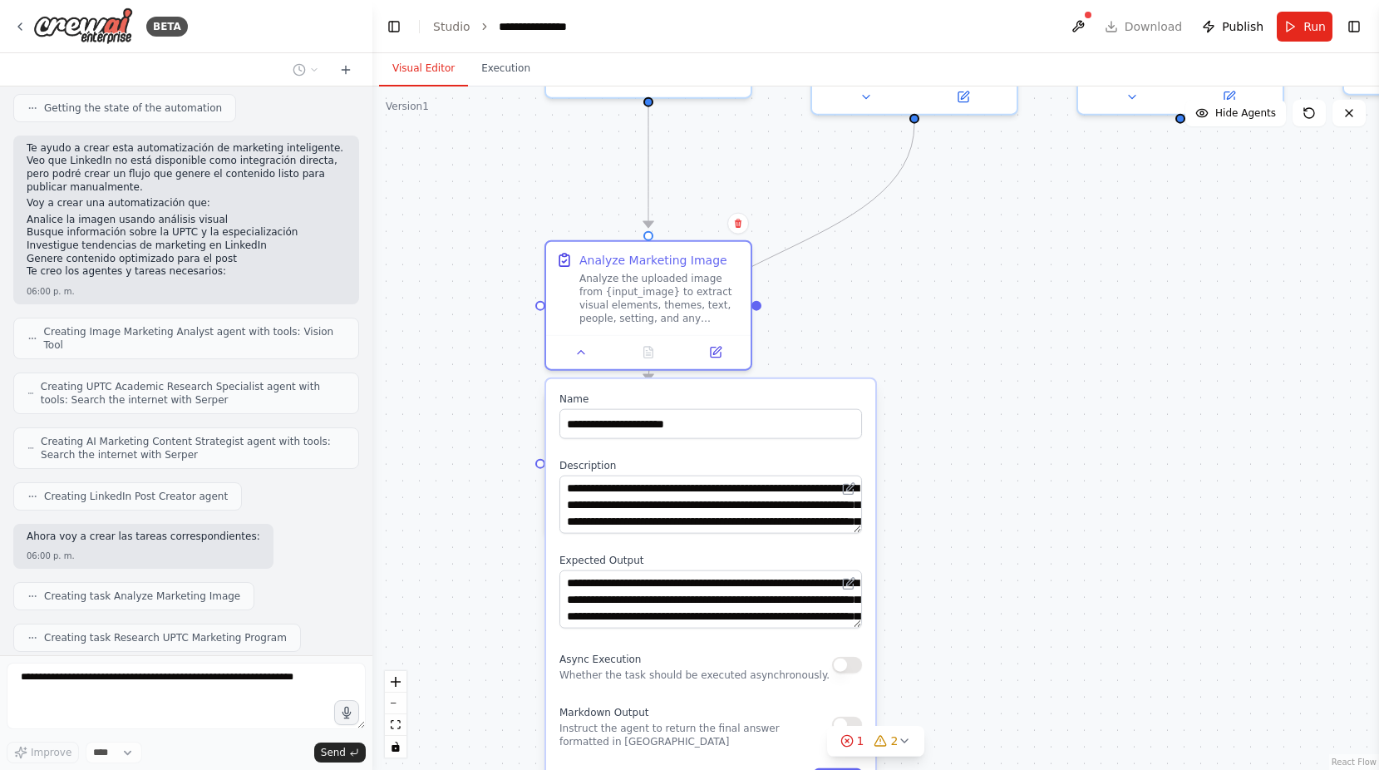
drag, startPoint x: 875, startPoint y: 597, endPoint x: 835, endPoint y: 325, distance: 274.7
click at [835, 325] on div ".deletable-edge-delete-btn { width: 20px; height: 20px; border: 0px solid #ffff…" at bounding box center [875, 427] width 1007 height 683
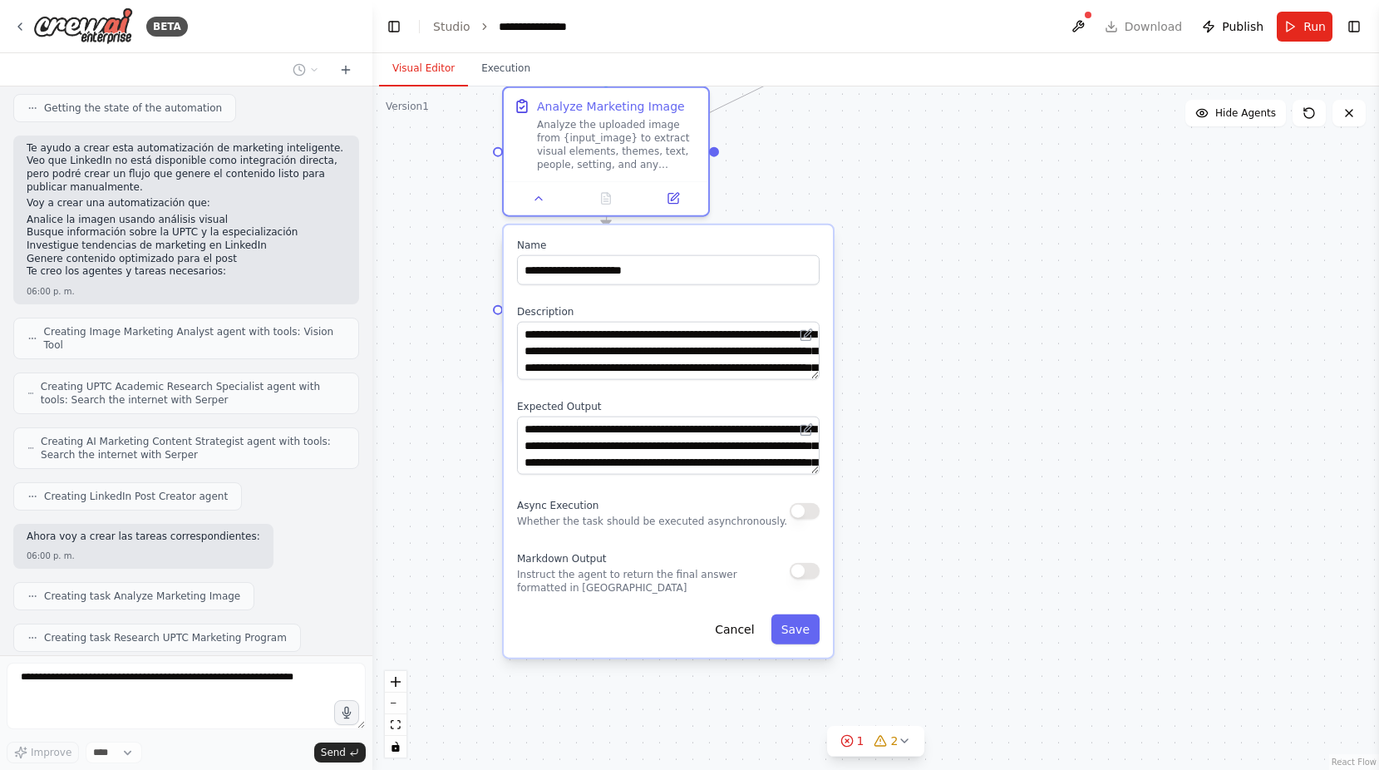
drag, startPoint x: 965, startPoint y: 530, endPoint x: 929, endPoint y: 672, distance: 146.8
click at [929, 672] on div ".deletable-edge-delete-btn { width: 20px; height: 20px; border: 0px solid #ffff…" at bounding box center [875, 427] width 1007 height 683
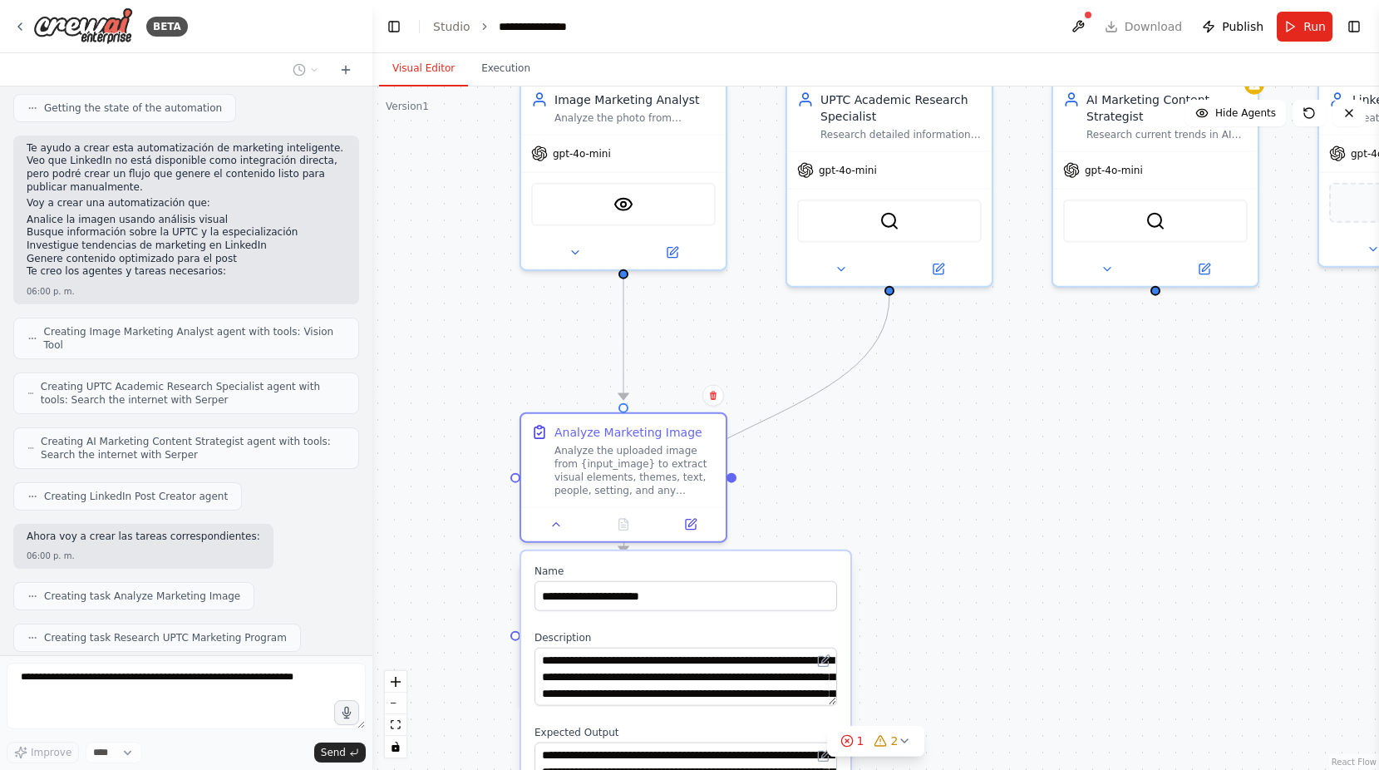
drag, startPoint x: 902, startPoint y: 410, endPoint x: 870, endPoint y: 502, distance: 97.5
click at [870, 502] on div ".deletable-edge-delete-btn { width: 20px; height: 20px; border: 0px solid #ffff…" at bounding box center [875, 427] width 1007 height 683
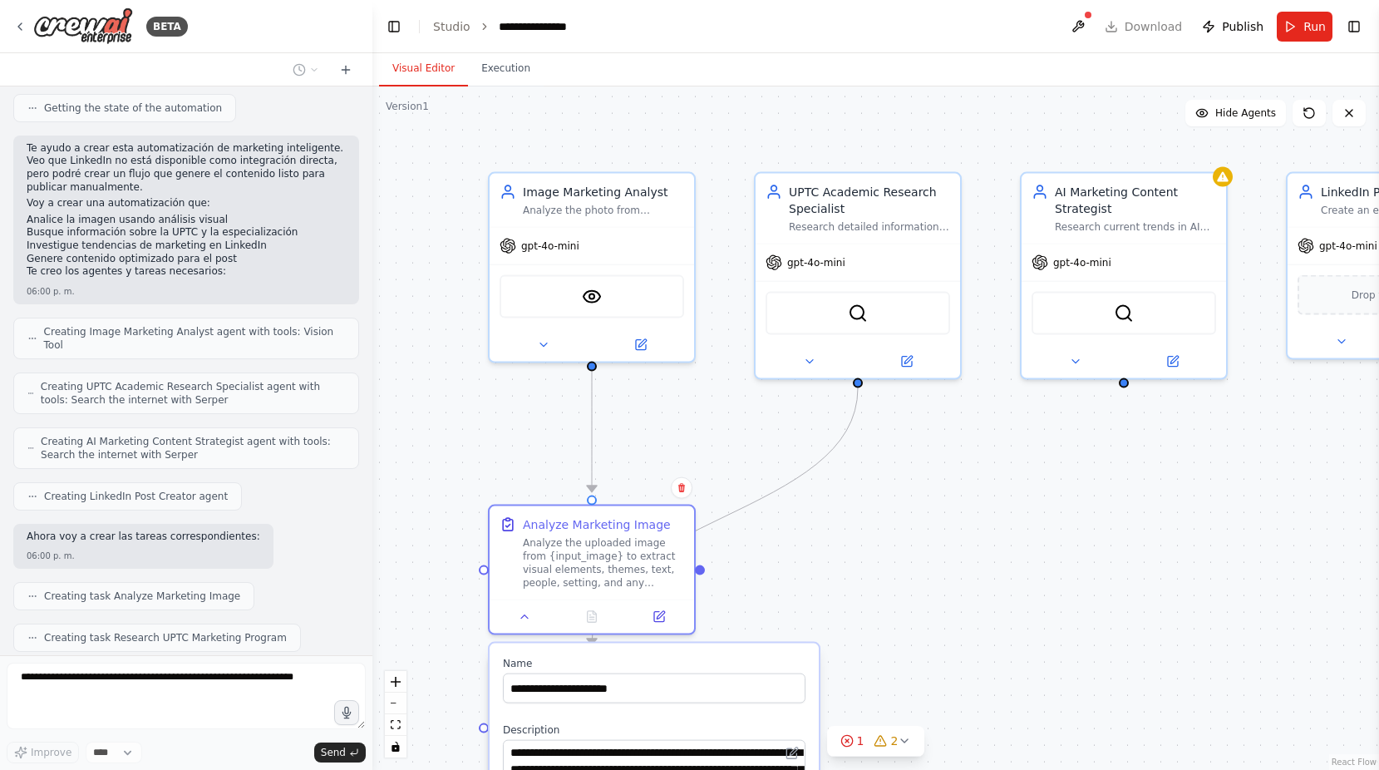
scroll to position [883, 0]
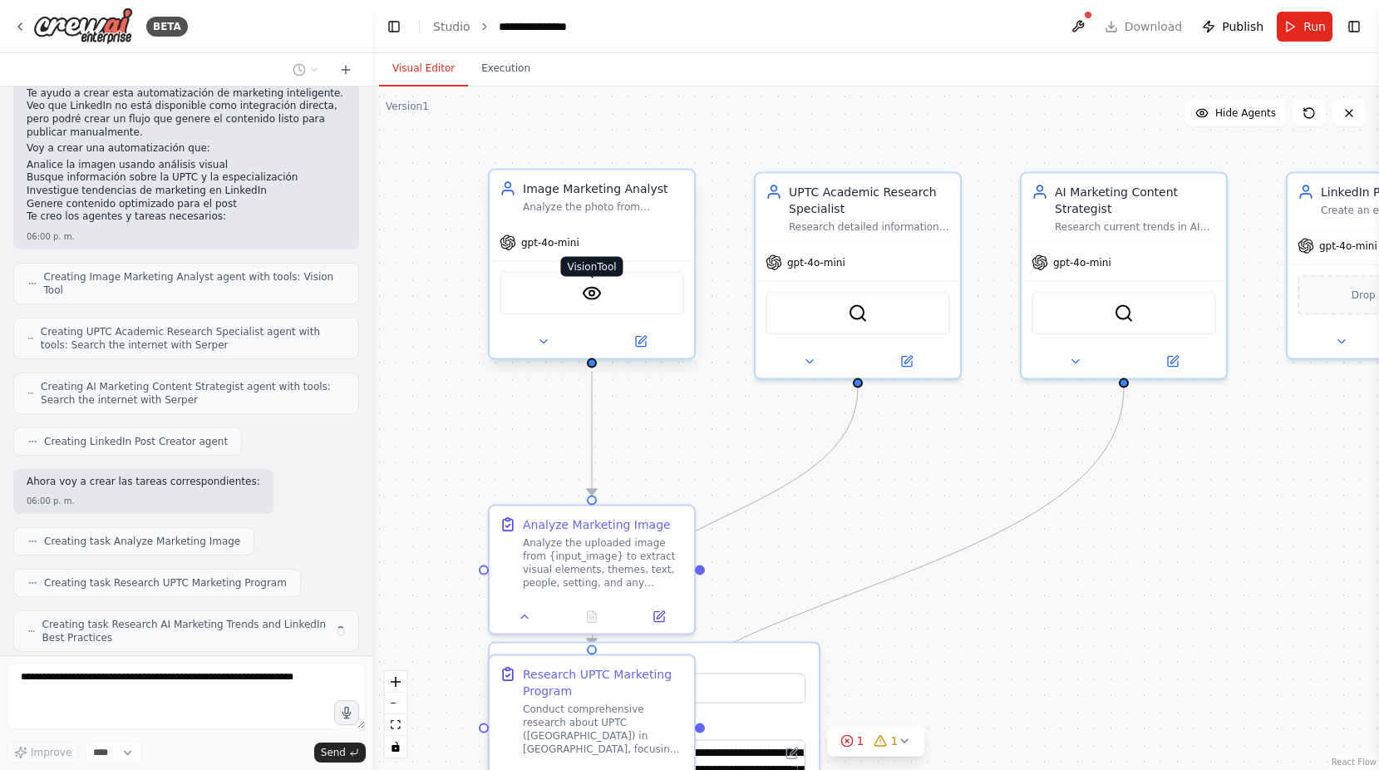
click at [593, 292] on img at bounding box center [592, 293] width 20 height 20
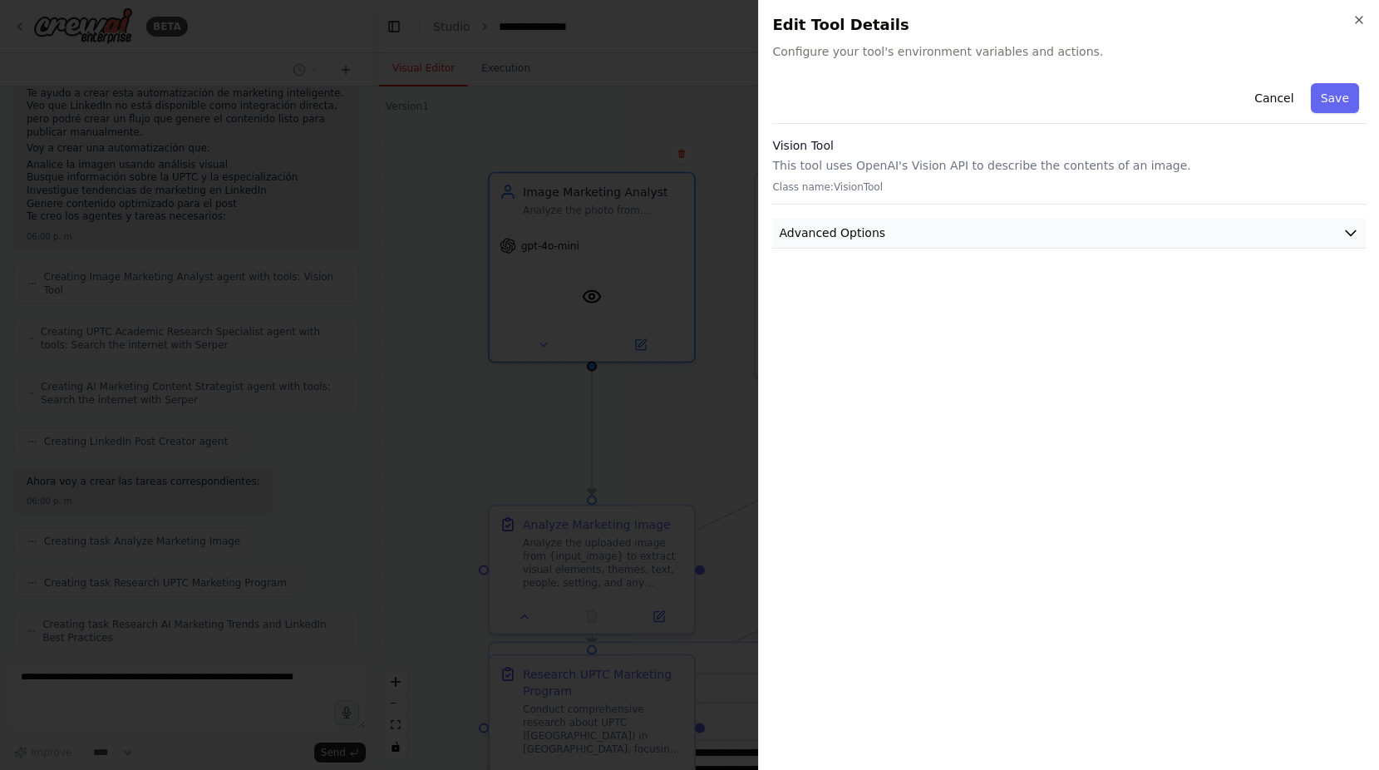
click at [896, 229] on button "Advanced Options" at bounding box center [1069, 233] width 594 height 31
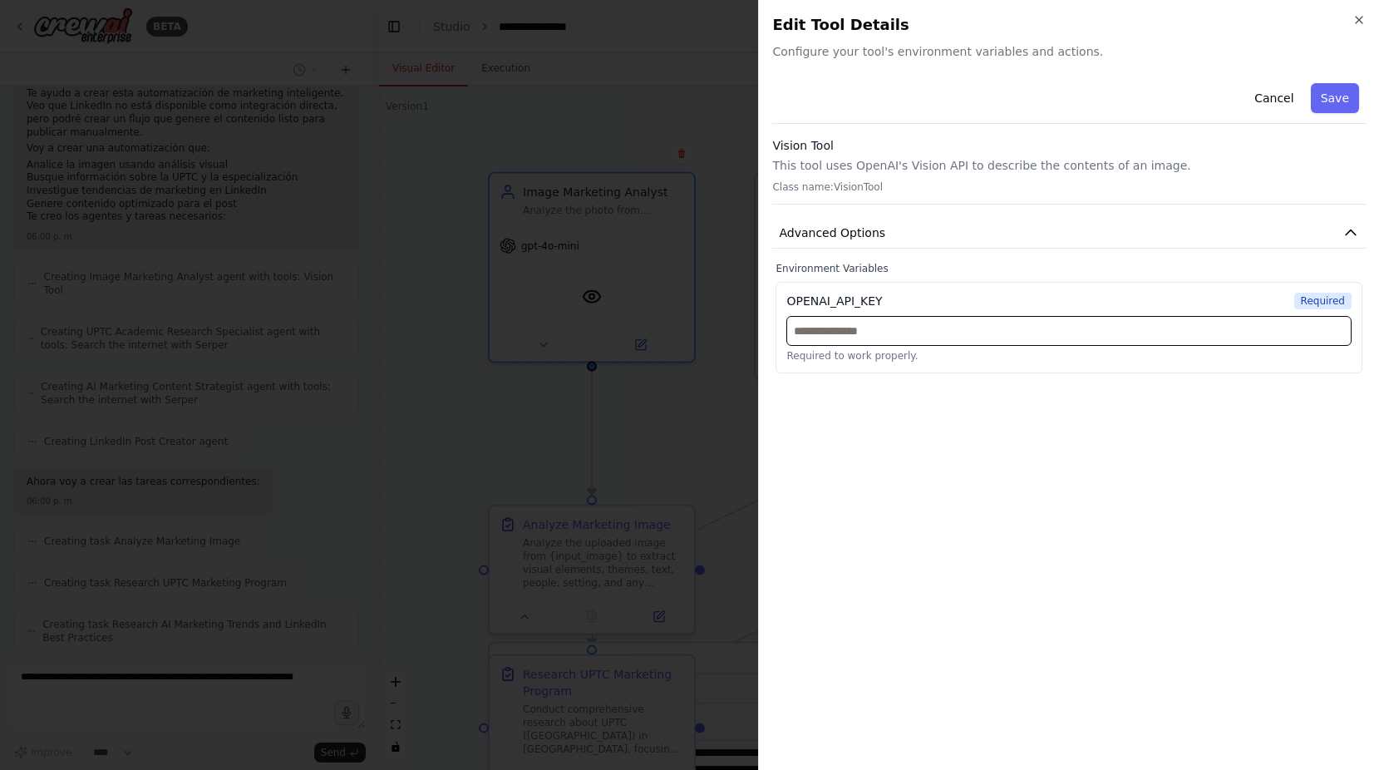
click at [893, 333] on input "text" at bounding box center [1068, 331] width 565 height 30
click at [1357, 22] on icon "button" at bounding box center [1359, 20] width 7 height 7
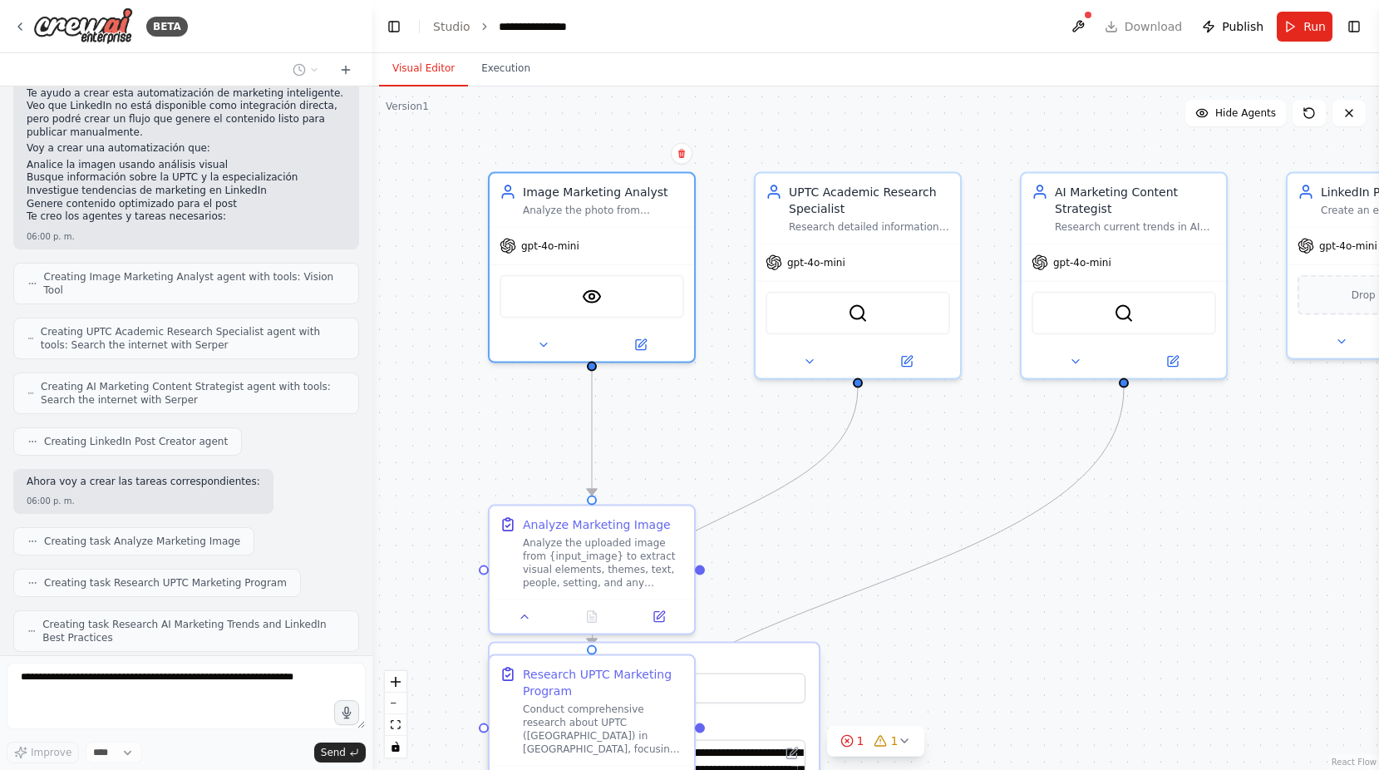
click at [467, 152] on div ".deletable-edge-delete-btn { width: 20px; height: 20px; border: 0px solid #ffff…" at bounding box center [875, 427] width 1007 height 683
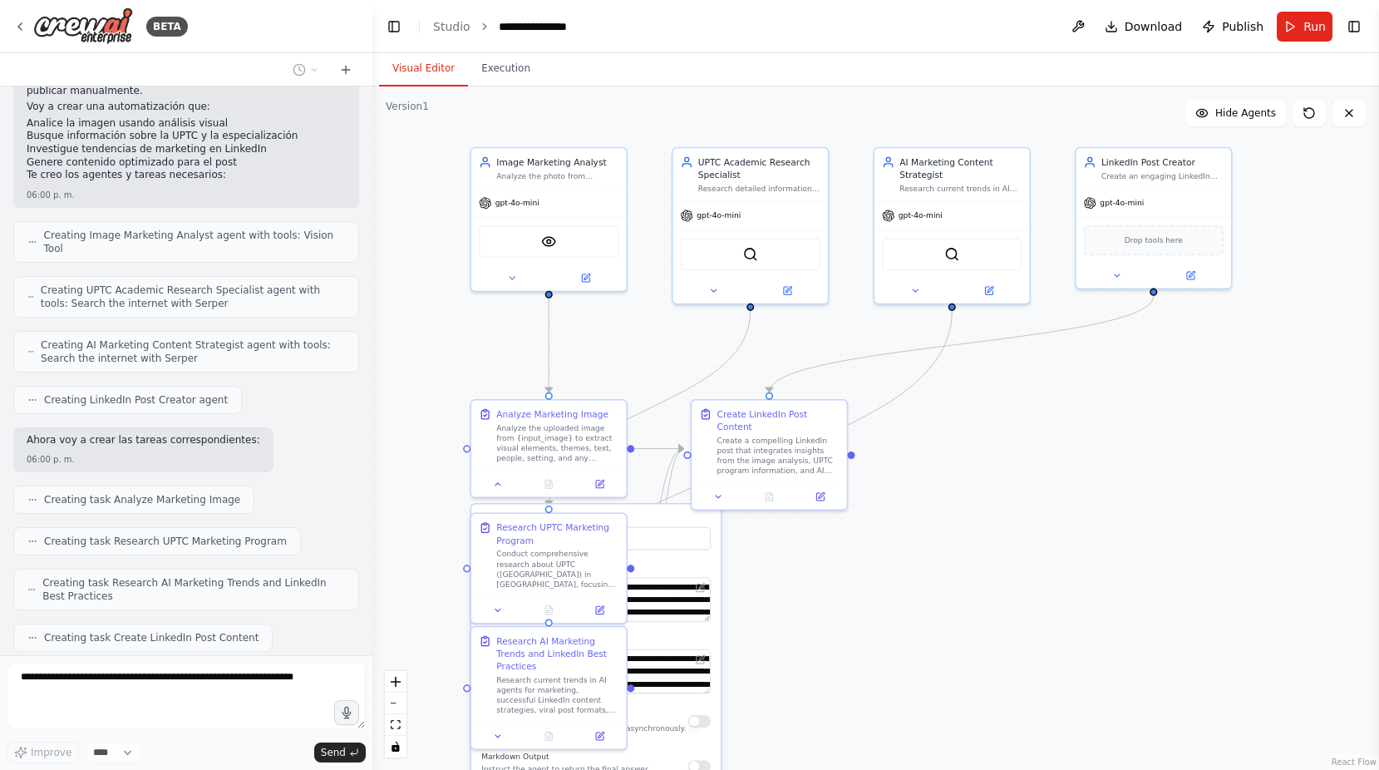
drag, startPoint x: 942, startPoint y: 525, endPoint x: 1067, endPoint y: 451, distance: 145.4
click at [1067, 451] on div ".deletable-edge-delete-btn { width: 20px; height: 20px; border: 0px solid #ffff…" at bounding box center [875, 427] width 1007 height 683
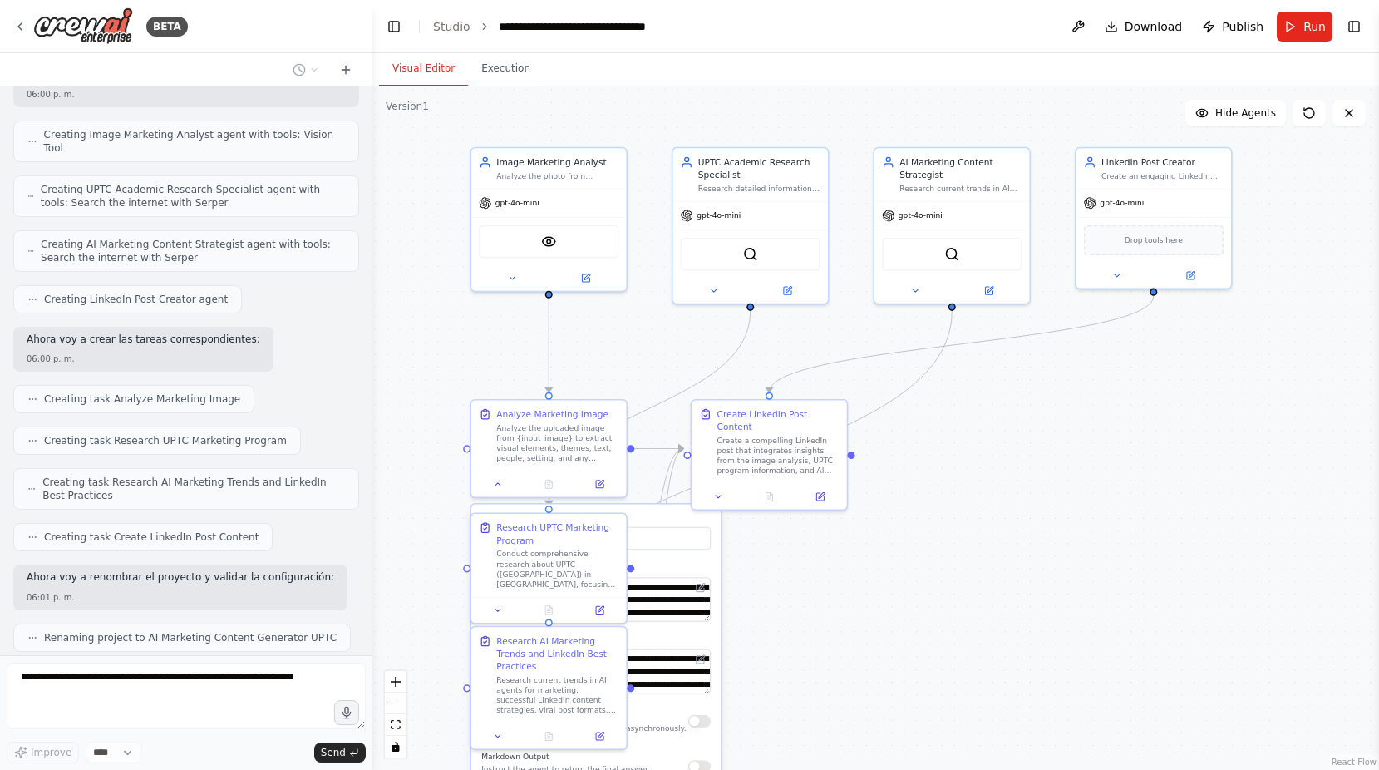
scroll to position [1067, 0]
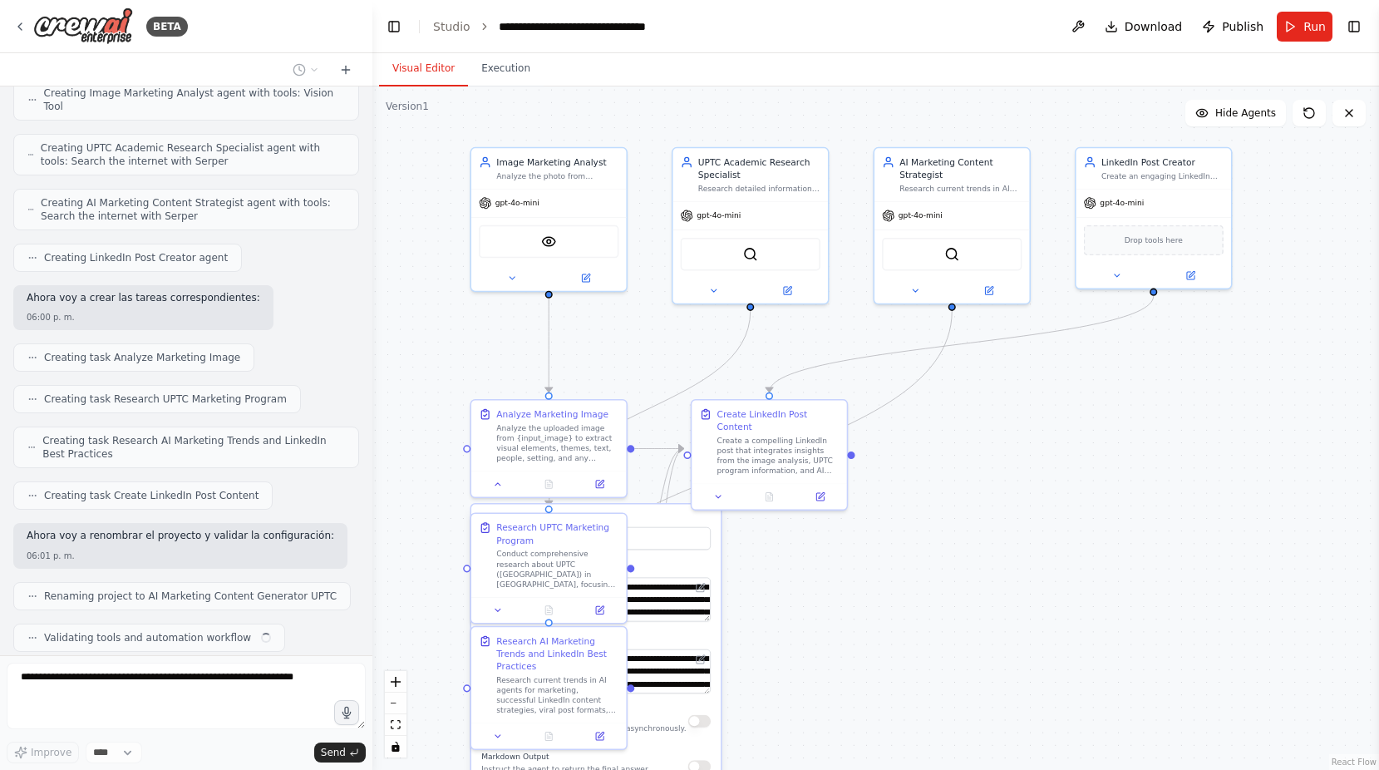
click at [1131, 435] on div ".deletable-edge-delete-btn { width: 20px; height: 20px; border: 0px solid #ffff…" at bounding box center [875, 427] width 1007 height 683
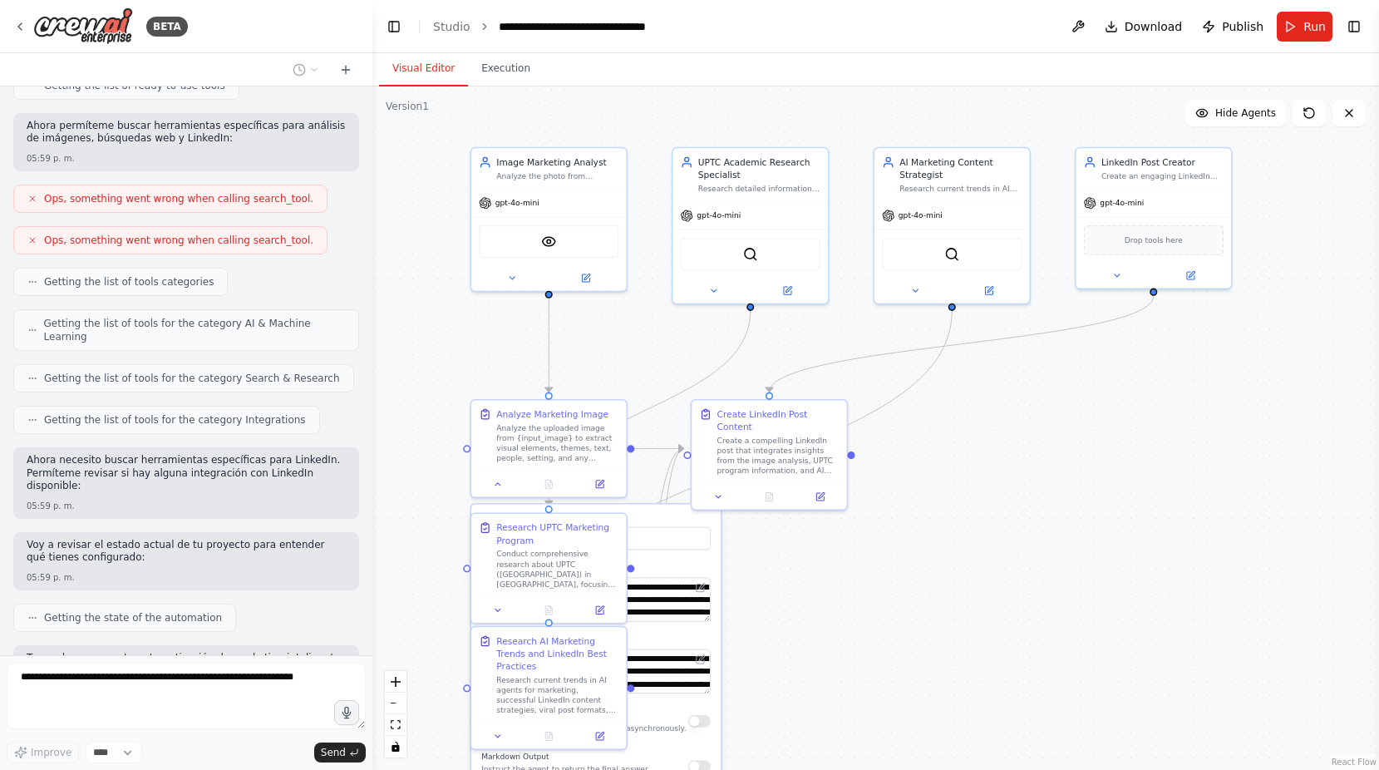
scroll to position [0, 0]
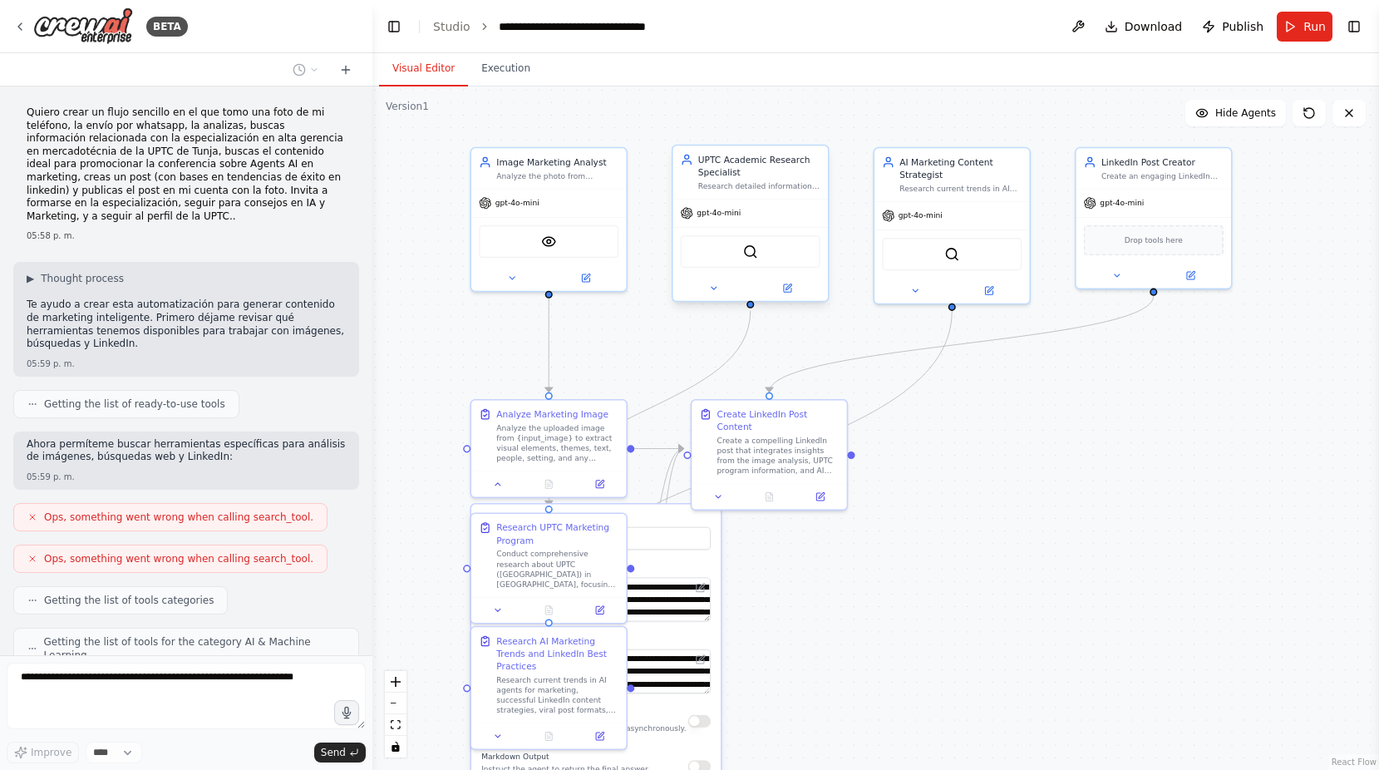
click at [772, 254] on div "SerperDevTool" at bounding box center [751, 251] width 140 height 32
click at [707, 289] on button at bounding box center [713, 288] width 71 height 15
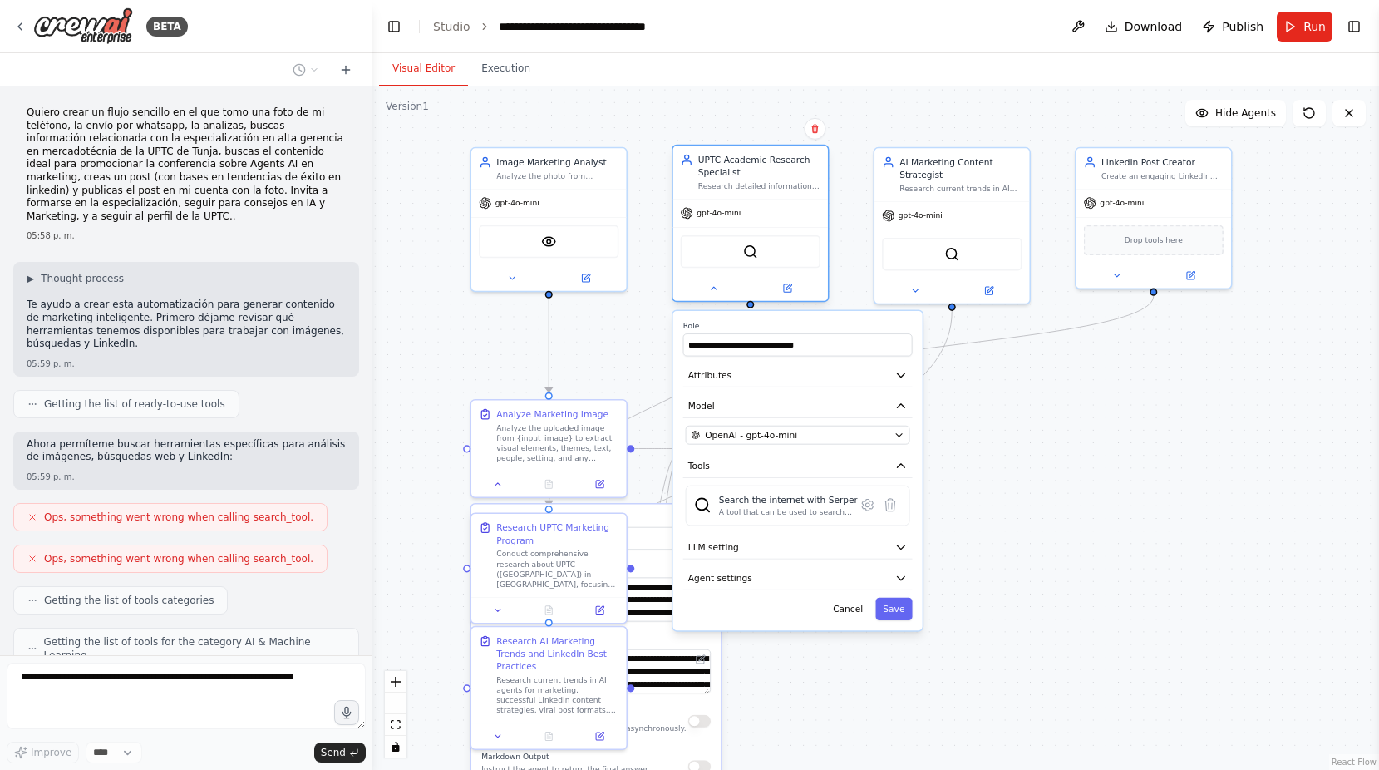
click at [716, 254] on div "SerperDevTool" at bounding box center [751, 251] width 140 height 32
click at [841, 544] on button "LLM setting" at bounding box center [797, 546] width 229 height 23
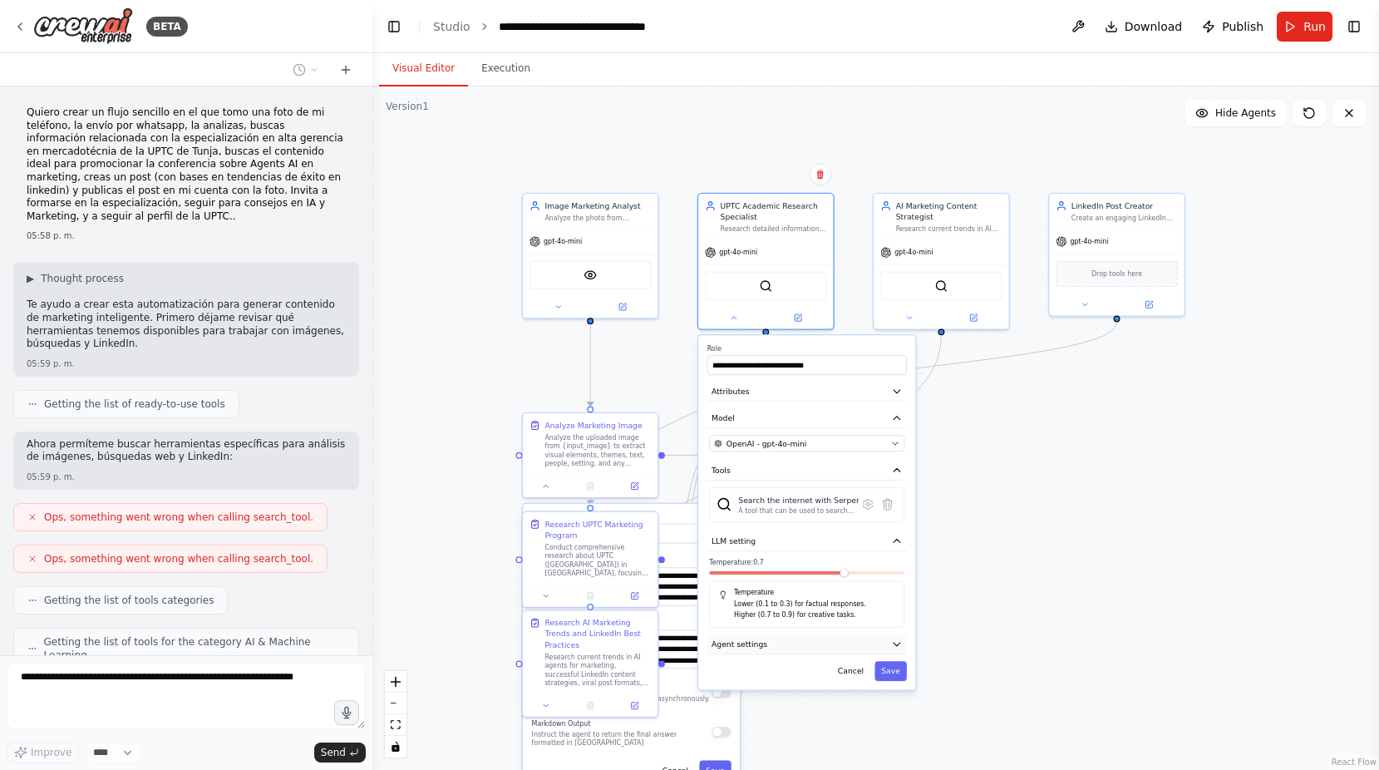
click at [752, 651] on button "Agent settings" at bounding box center [807, 644] width 200 height 20
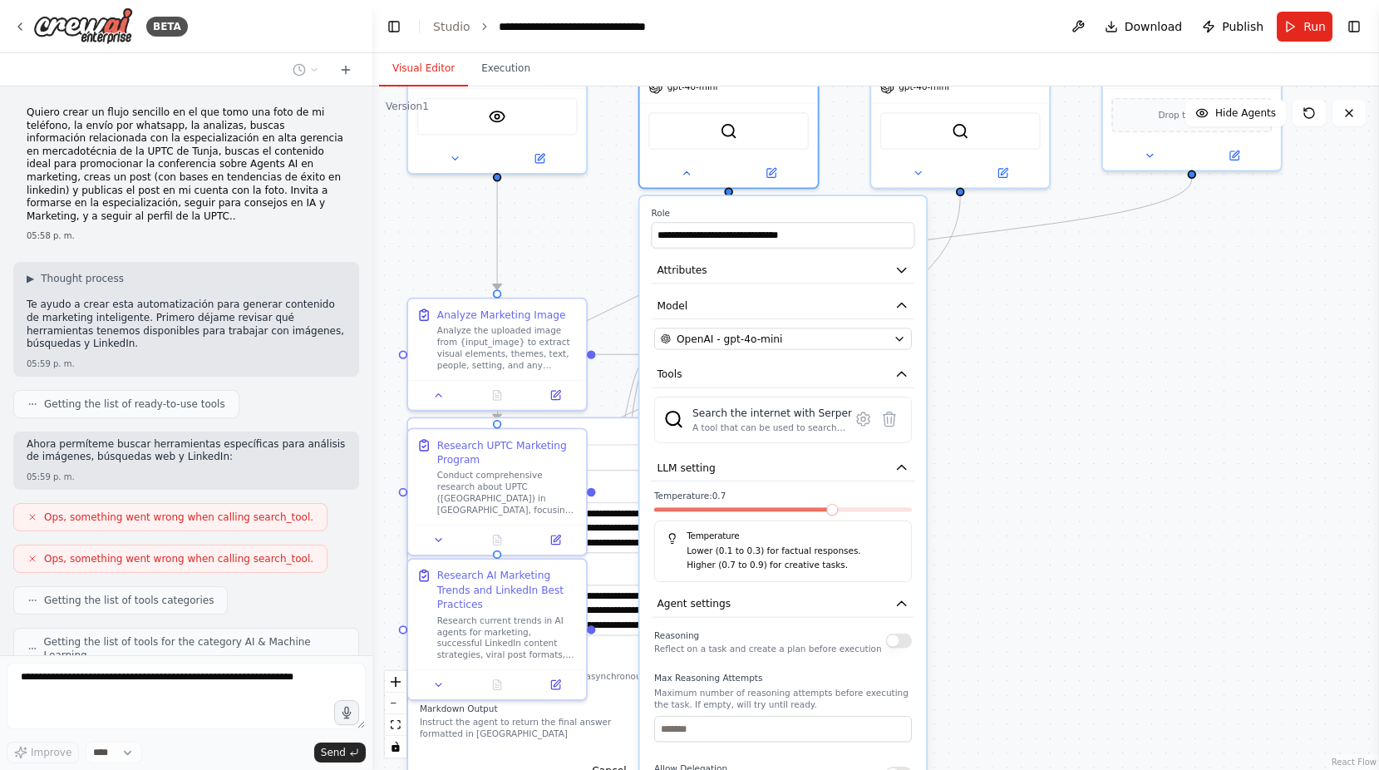
drag, startPoint x: 1027, startPoint y: 505, endPoint x: 994, endPoint y: 525, distance: 37.6
click at [996, 523] on div ".deletable-edge-delete-btn { width: 20px; height: 20px; border: 0px solid #ffff…" at bounding box center [875, 427] width 1007 height 683
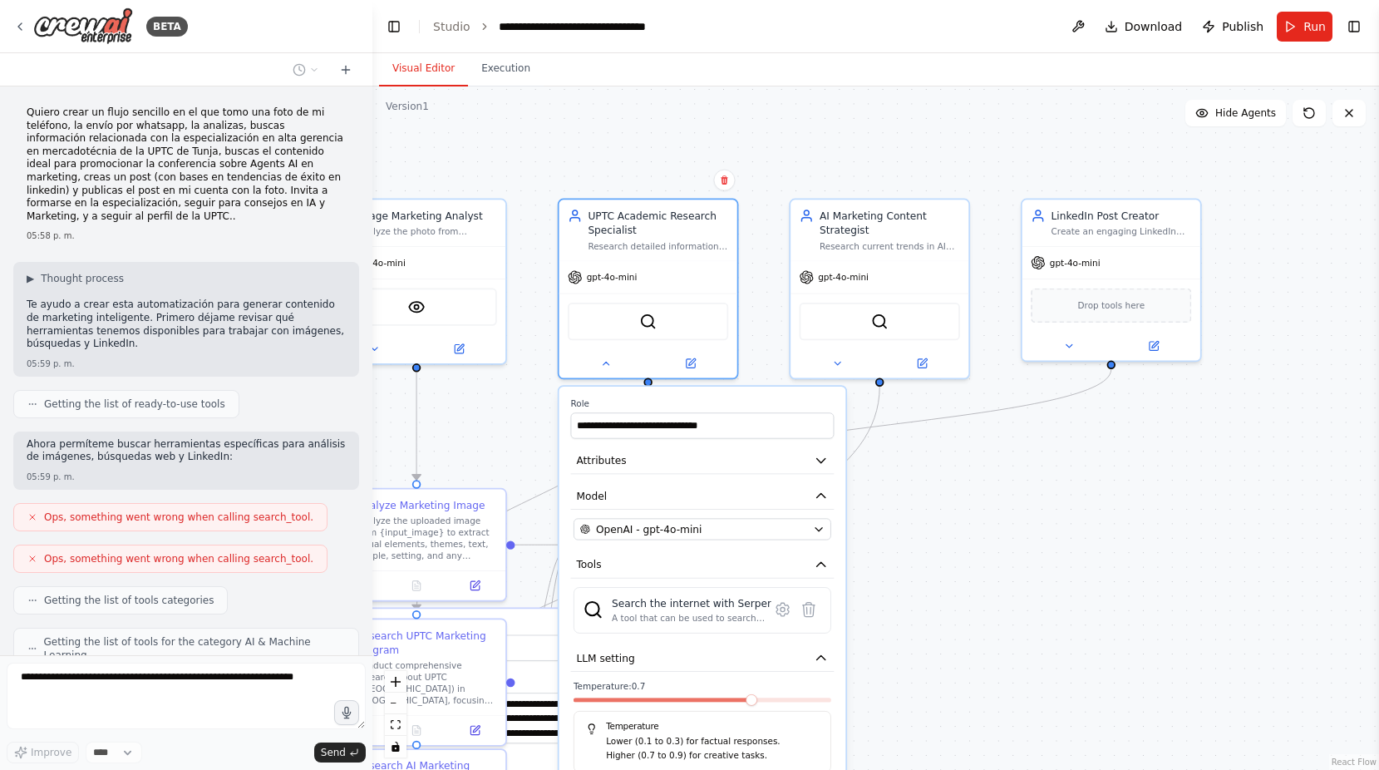
drag, startPoint x: 1135, startPoint y: 446, endPoint x: 1057, endPoint y: 565, distance: 142.9
click at [1057, 565] on div ".deletable-edge-delete-btn { width: 20px; height: 20px; border: 0px solid #ffff…" at bounding box center [875, 427] width 1007 height 683
click at [687, 355] on icon at bounding box center [691, 361] width 12 height 12
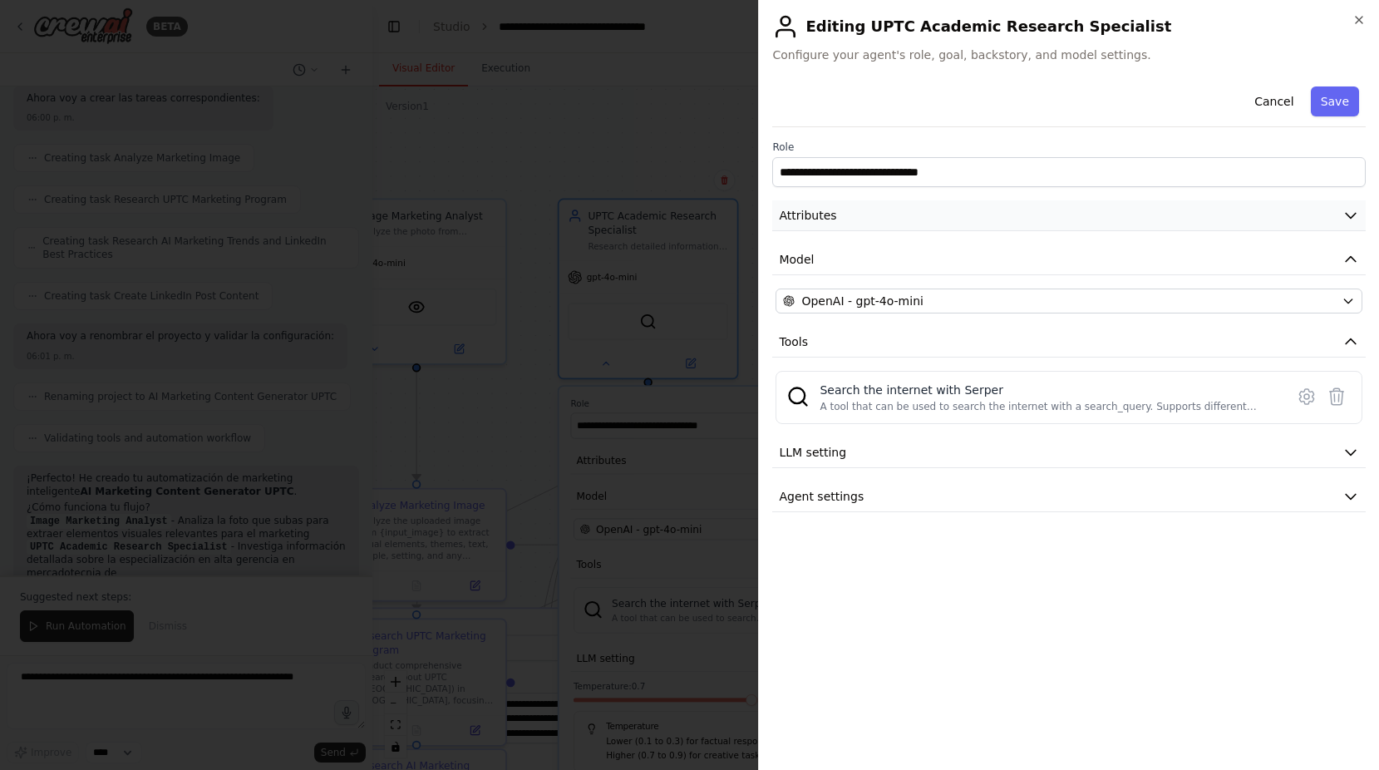
click at [870, 214] on button "Attributes" at bounding box center [1069, 215] width 594 height 31
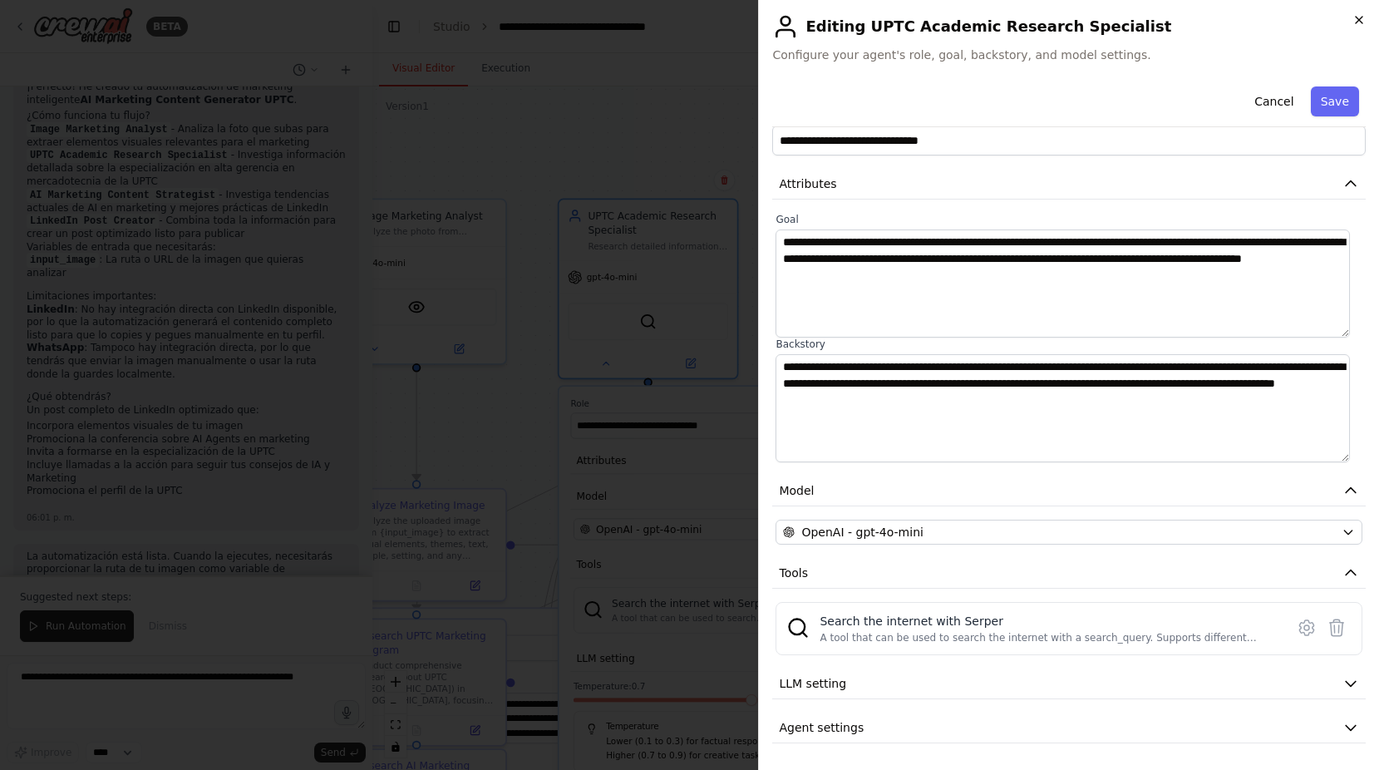
scroll to position [1670, 0]
click at [1357, 22] on icon "button" at bounding box center [1359, 20] width 7 height 7
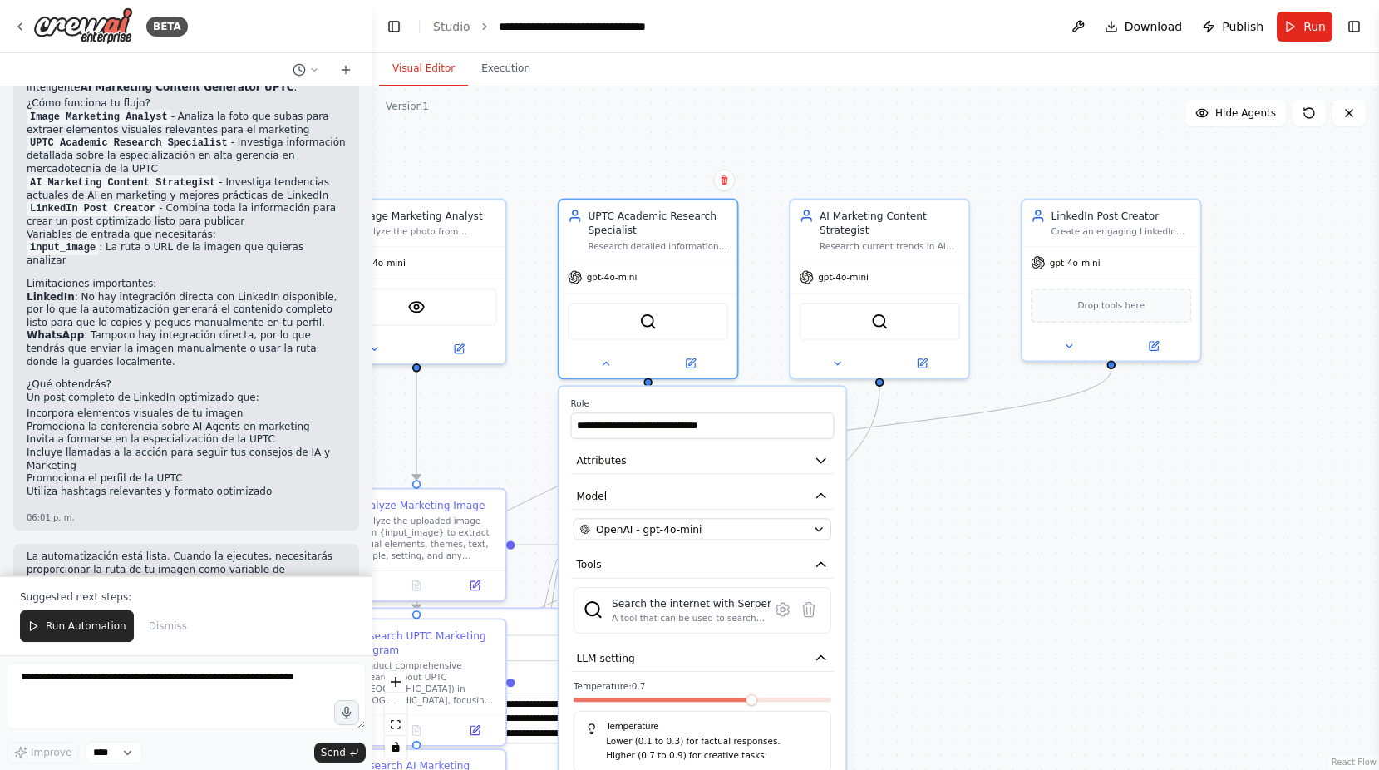
click at [989, 465] on div ".deletable-edge-delete-btn { width: 20px; height: 20px; border: 0px solid #ffff…" at bounding box center [875, 427] width 1007 height 683
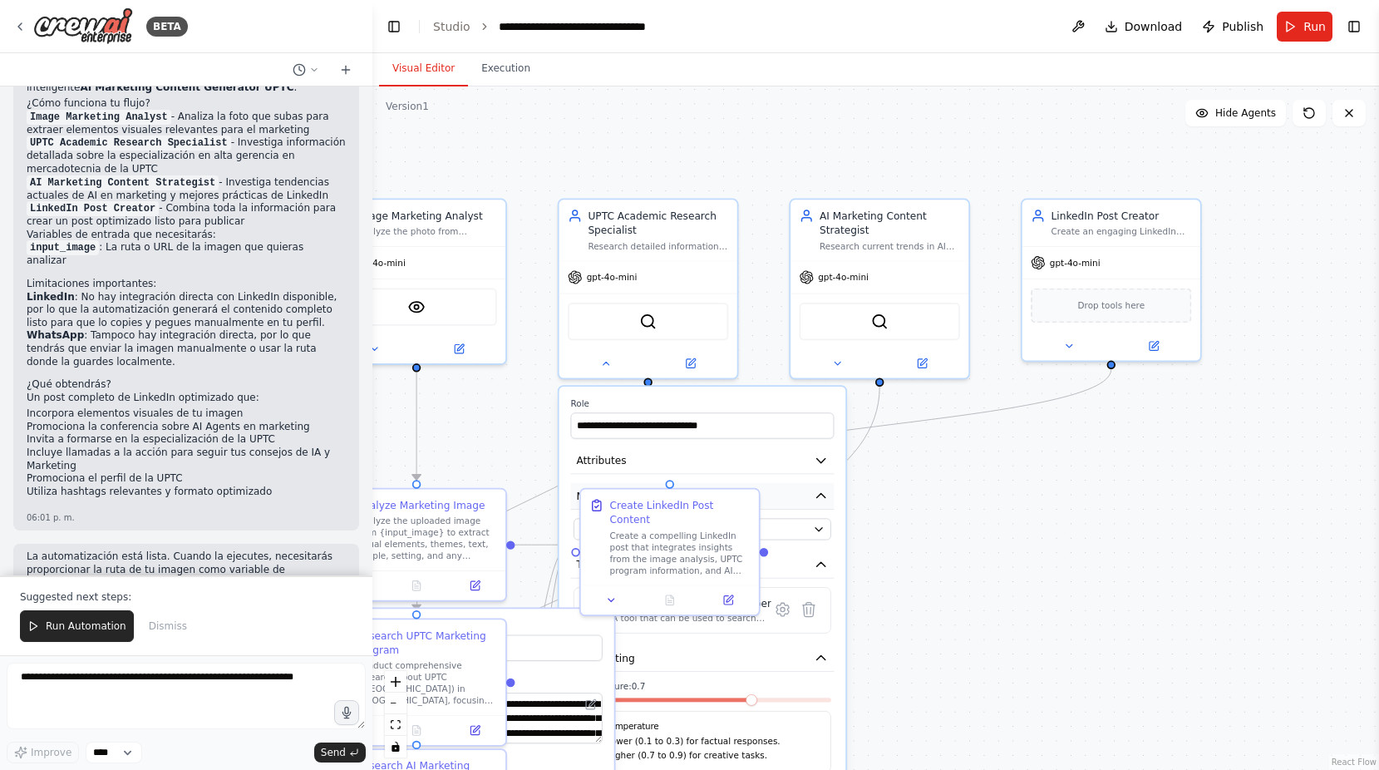
click at [820, 485] on button "Model" at bounding box center [702, 496] width 264 height 27
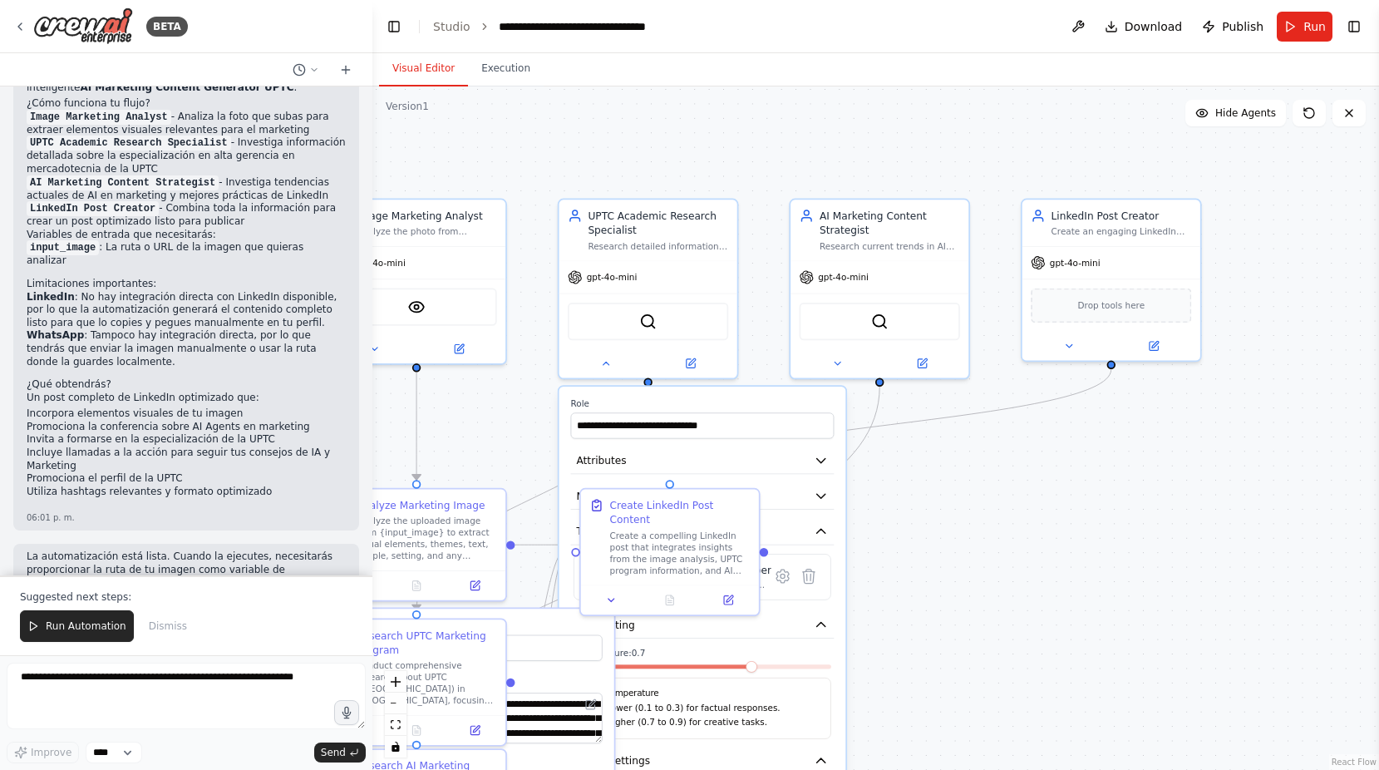
click at [951, 495] on div ".deletable-edge-delete-btn { width: 20px; height: 20px; border: 0px solid #ffff…" at bounding box center [875, 427] width 1007 height 683
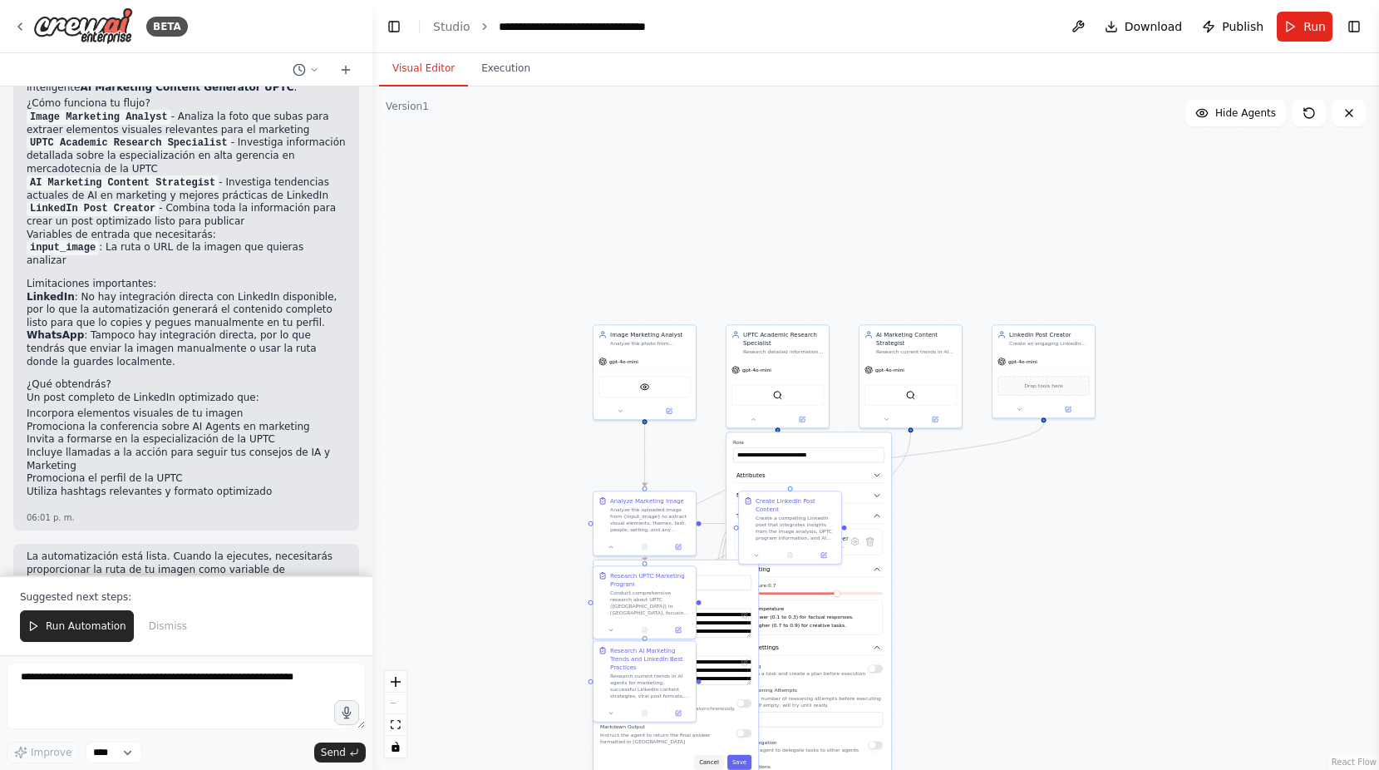
click at [712, 765] on button "Cancel" at bounding box center [709, 762] width 30 height 15
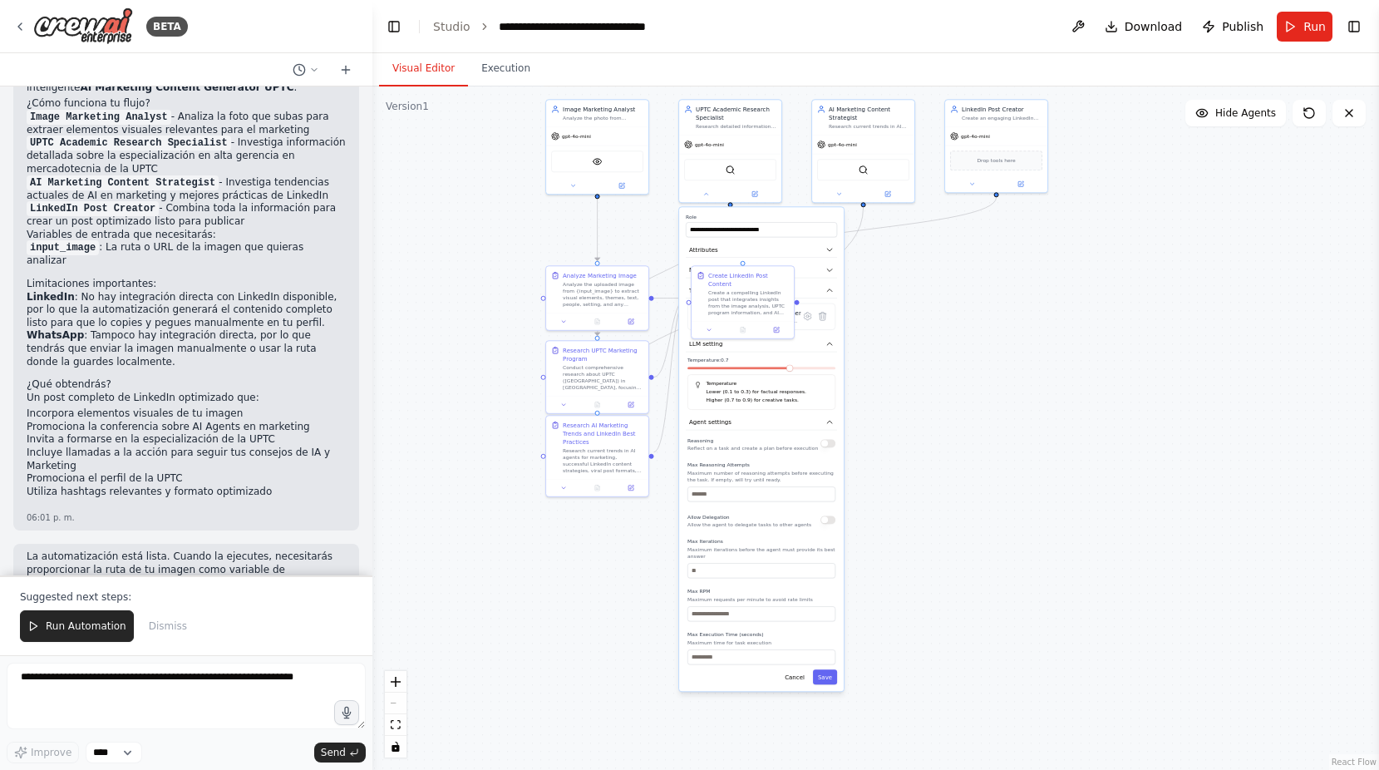
drag, startPoint x: 1017, startPoint y: 478, endPoint x: 986, endPoint y: 337, distance: 144.8
click at [993, 323] on div ".deletable-edge-delete-btn { width: 20px; height: 20px; border: 0px solid #ffff…" at bounding box center [875, 427] width 1007 height 683
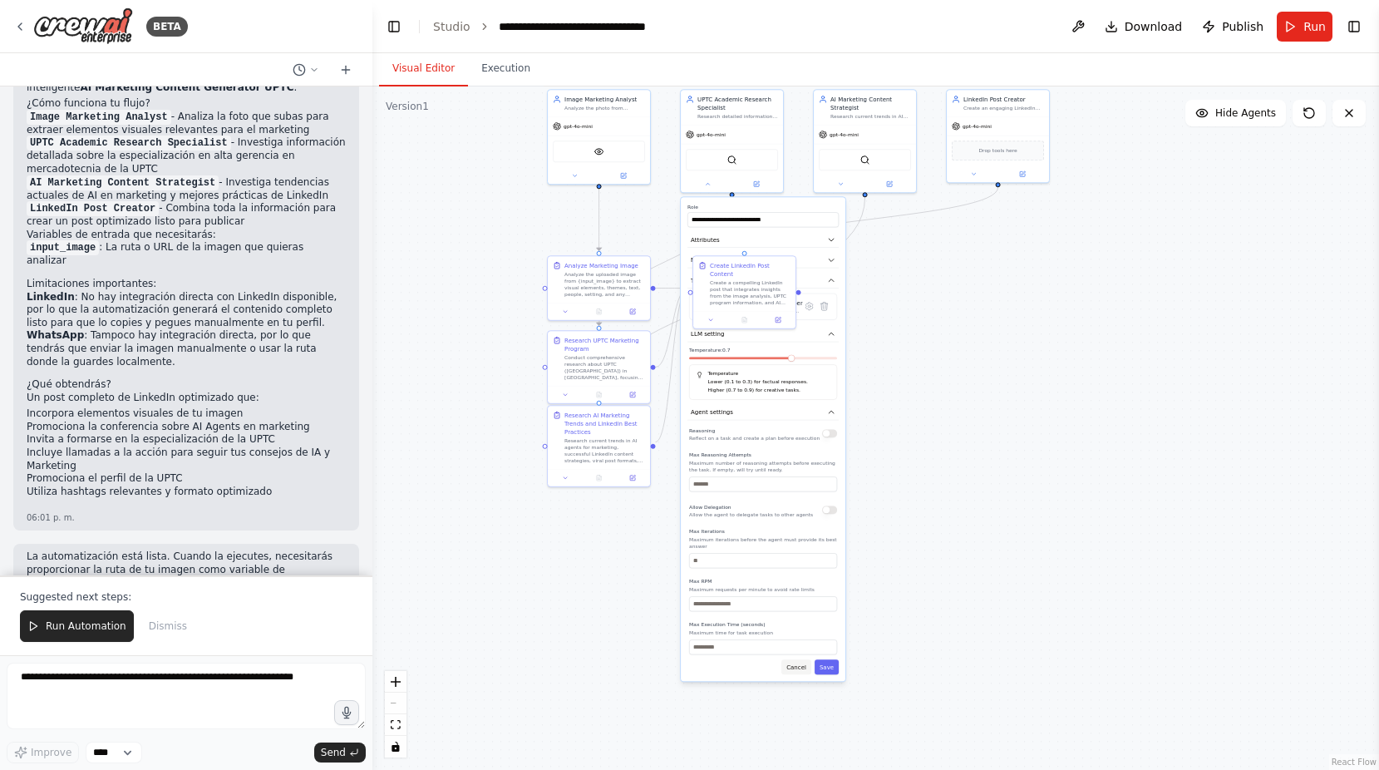
click at [801, 665] on button "Cancel" at bounding box center [796, 666] width 30 height 15
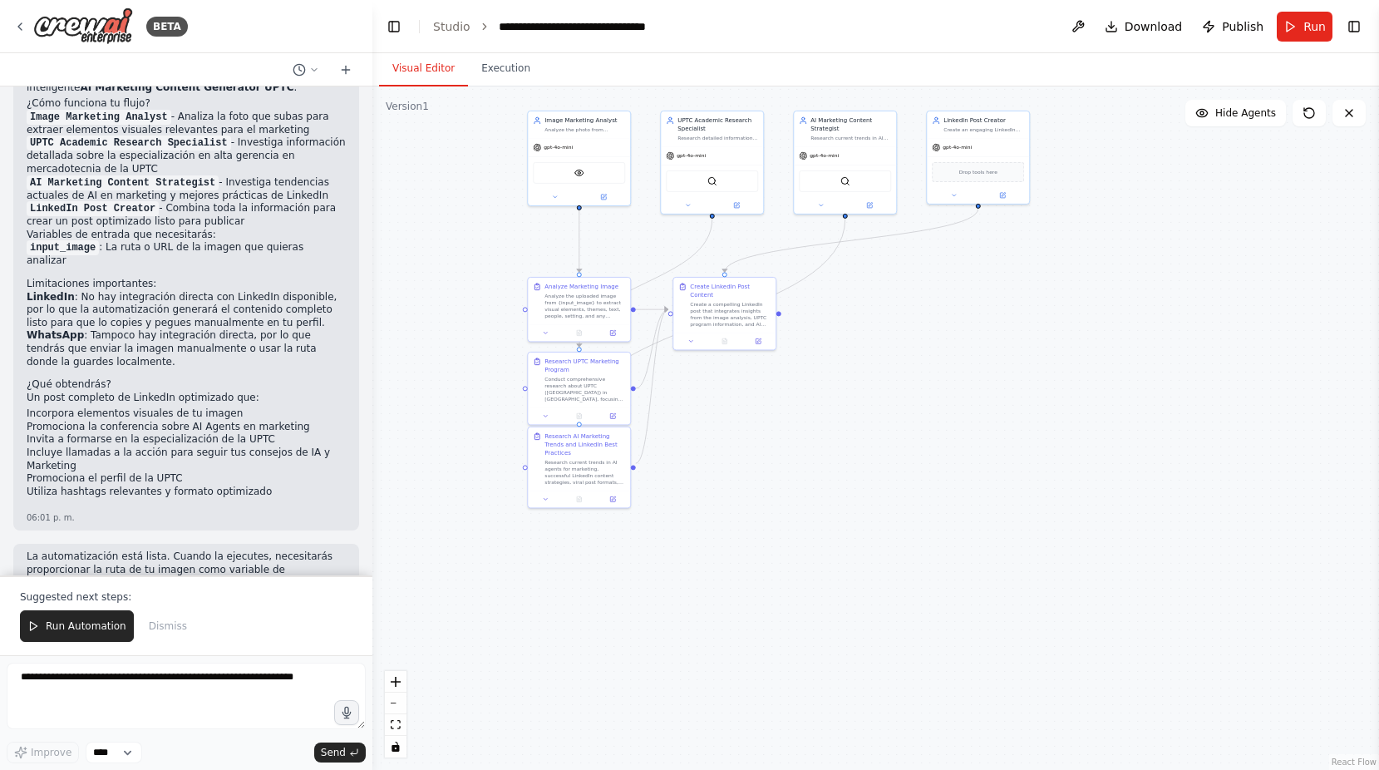
drag, startPoint x: 972, startPoint y: 330, endPoint x: 957, endPoint y: 594, distance: 264.8
click at [963, 592] on div ".deletable-edge-delete-btn { width: 20px; height: 20px; border: 0px solid #ffff…" at bounding box center [875, 427] width 1007 height 683
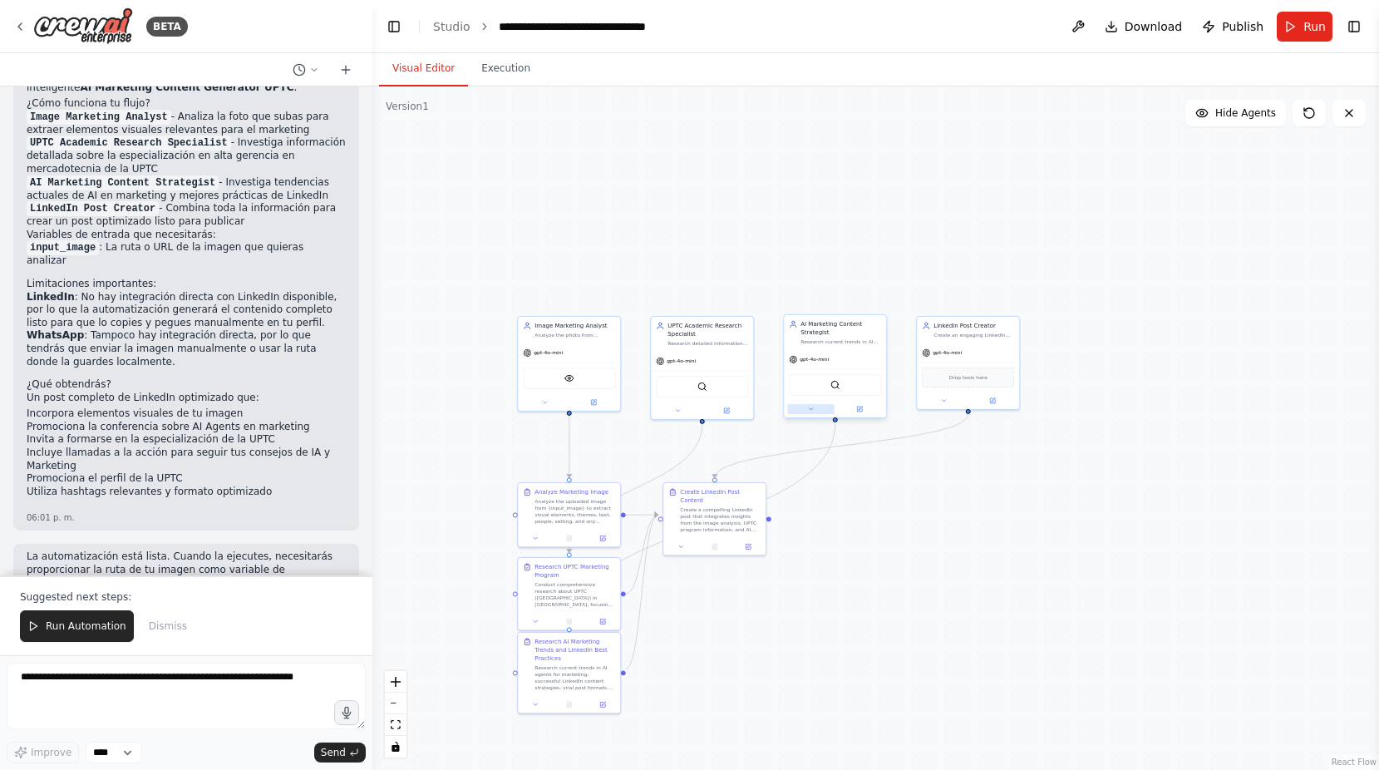
click at [805, 413] on button at bounding box center [810, 409] width 47 height 10
click at [1009, 453] on div ".deletable-edge-delete-btn { width: 20px; height: 20px; border: 0px solid #ffff…" at bounding box center [875, 427] width 1007 height 683
click at [939, 396] on button at bounding box center [943, 399] width 47 height 10
click at [1179, 391] on div ".deletable-edge-delete-btn { width: 20px; height: 20px; border: 0px solid #ffff…" at bounding box center [875, 427] width 1007 height 683
click at [1033, 599] on button "Cancel" at bounding box center [1032, 591] width 30 height 15
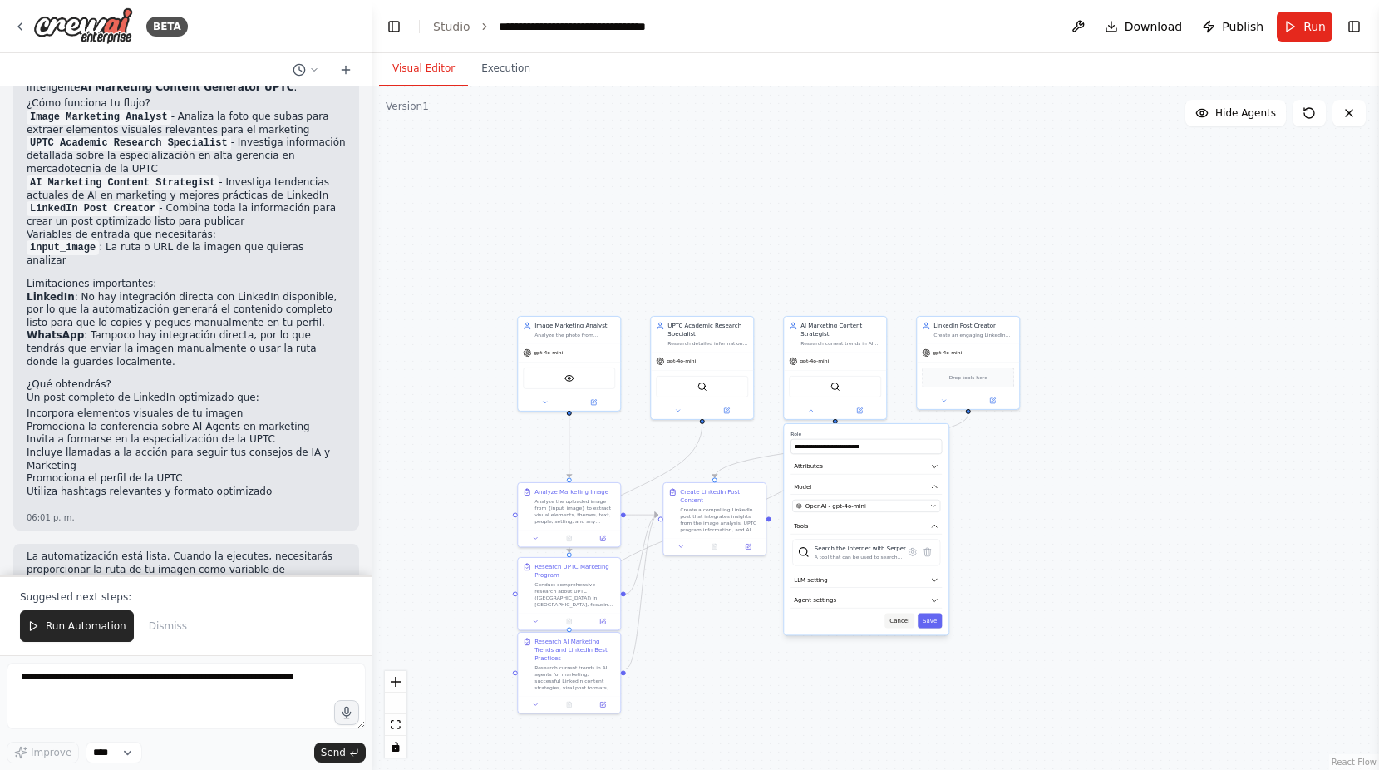
click at [902, 621] on button "Cancel" at bounding box center [899, 620] width 30 height 15
click at [1040, 510] on div ".deletable-edge-delete-btn { width: 20px; height: 20px; border: 0px solid #ffff…" at bounding box center [875, 427] width 1007 height 683
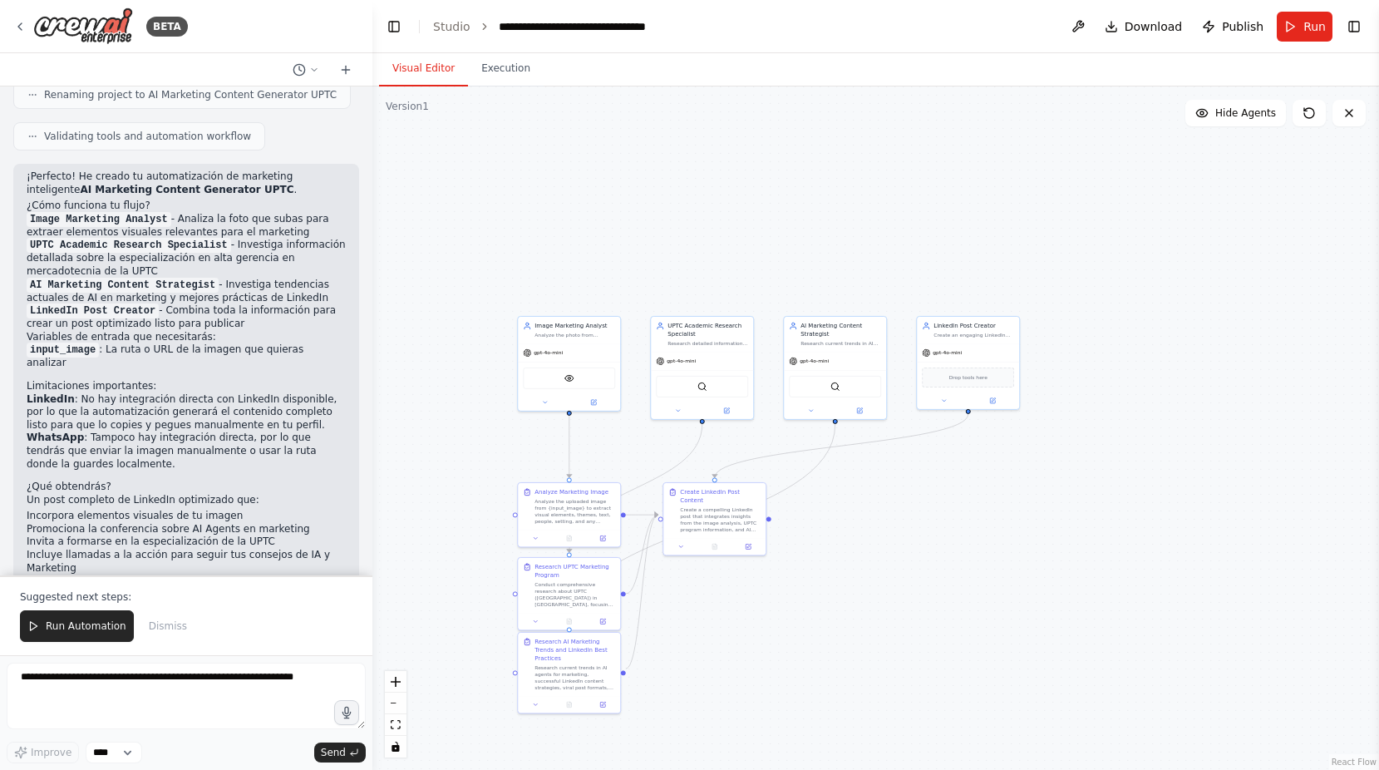
scroll to position [1587, 0]
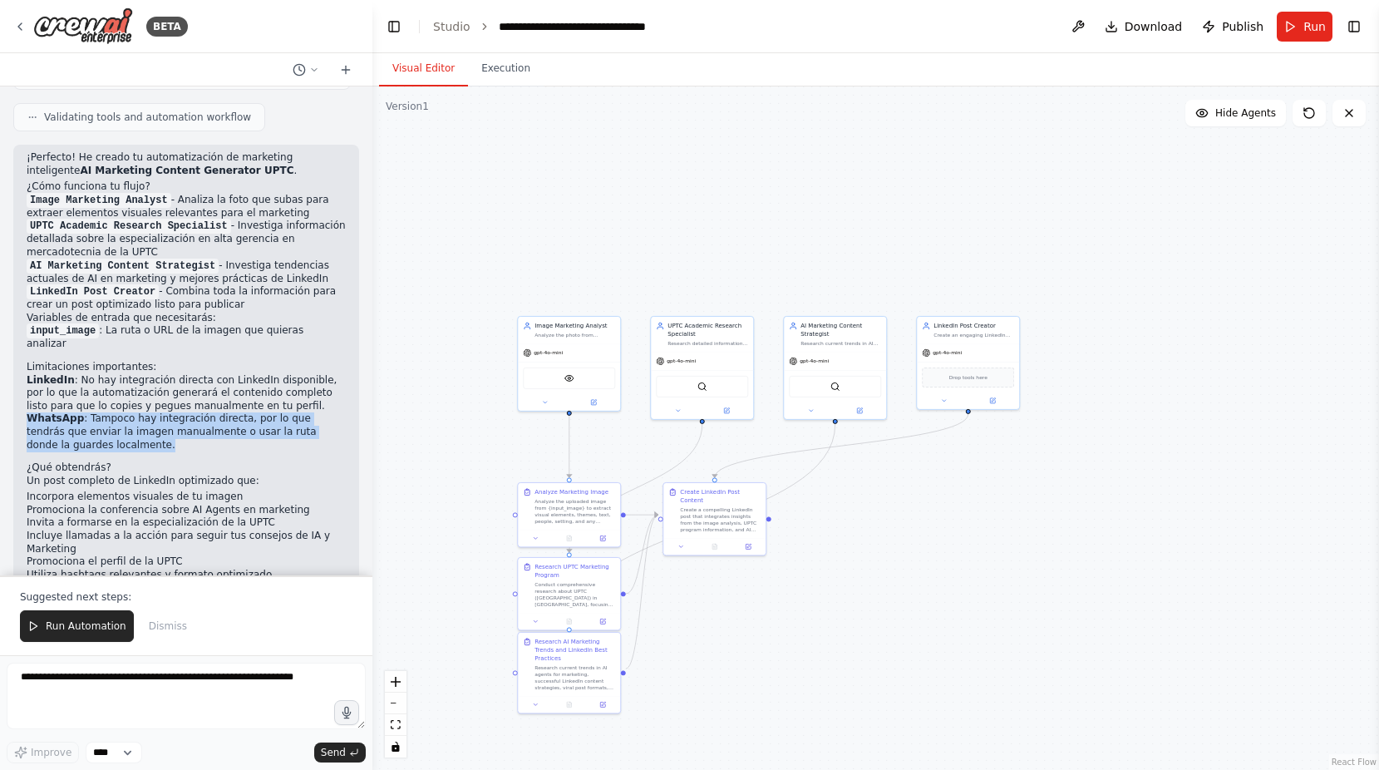
drag, startPoint x: 95, startPoint y: 379, endPoint x: 25, endPoint y: 350, distance: 75.6
click at [25, 350] on div "¡Perfecto! He creado tu automatización de marketing inteligente AI Marketing Co…" at bounding box center [186, 379] width 346 height 469
drag, startPoint x: 25, startPoint y: 350, endPoint x: 179, endPoint y: 381, distance: 156.8
click at [179, 412] on li "WhatsApp : Tampoco hay integración directa, por lo que tendrás que enviar la im…" at bounding box center [186, 431] width 319 height 39
click at [84, 31] on img at bounding box center [83, 25] width 100 height 37
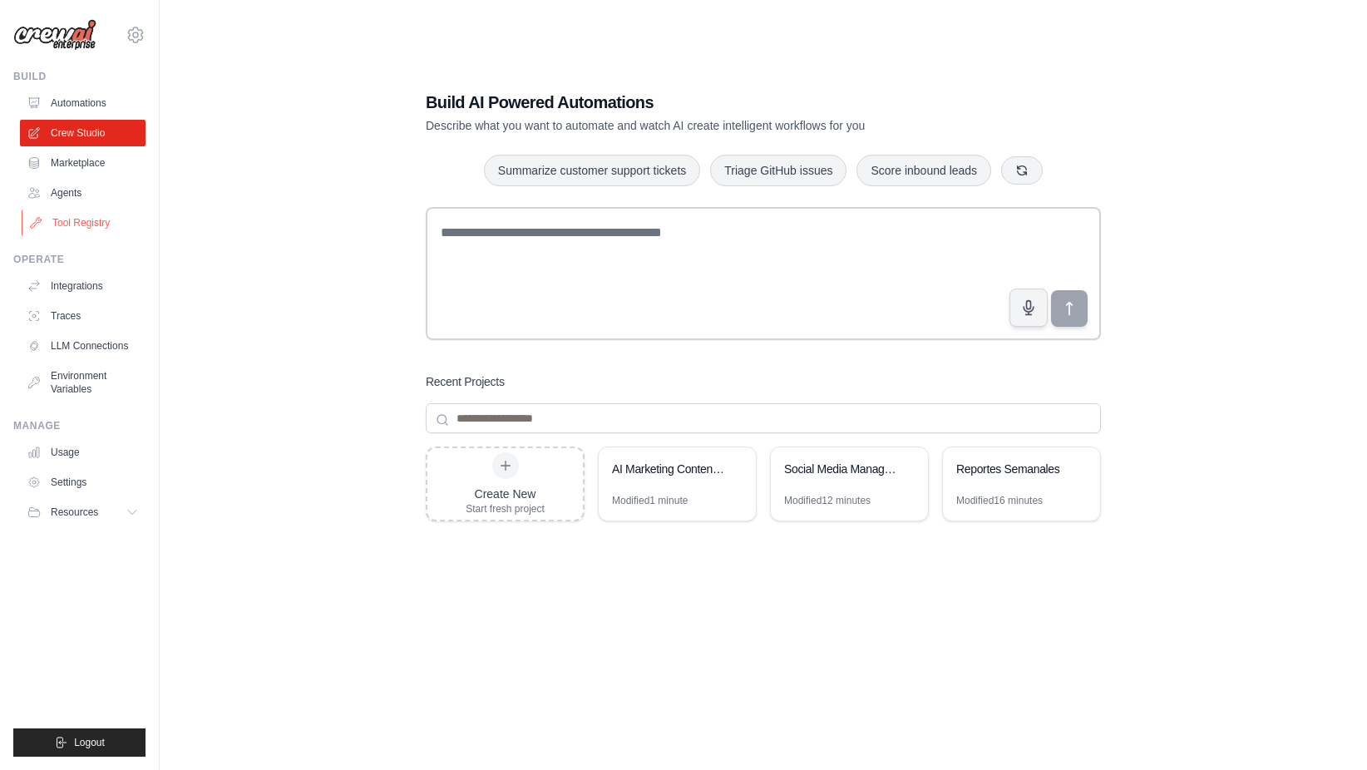
click at [84, 214] on link "Tool Registry" at bounding box center [85, 222] width 126 height 27
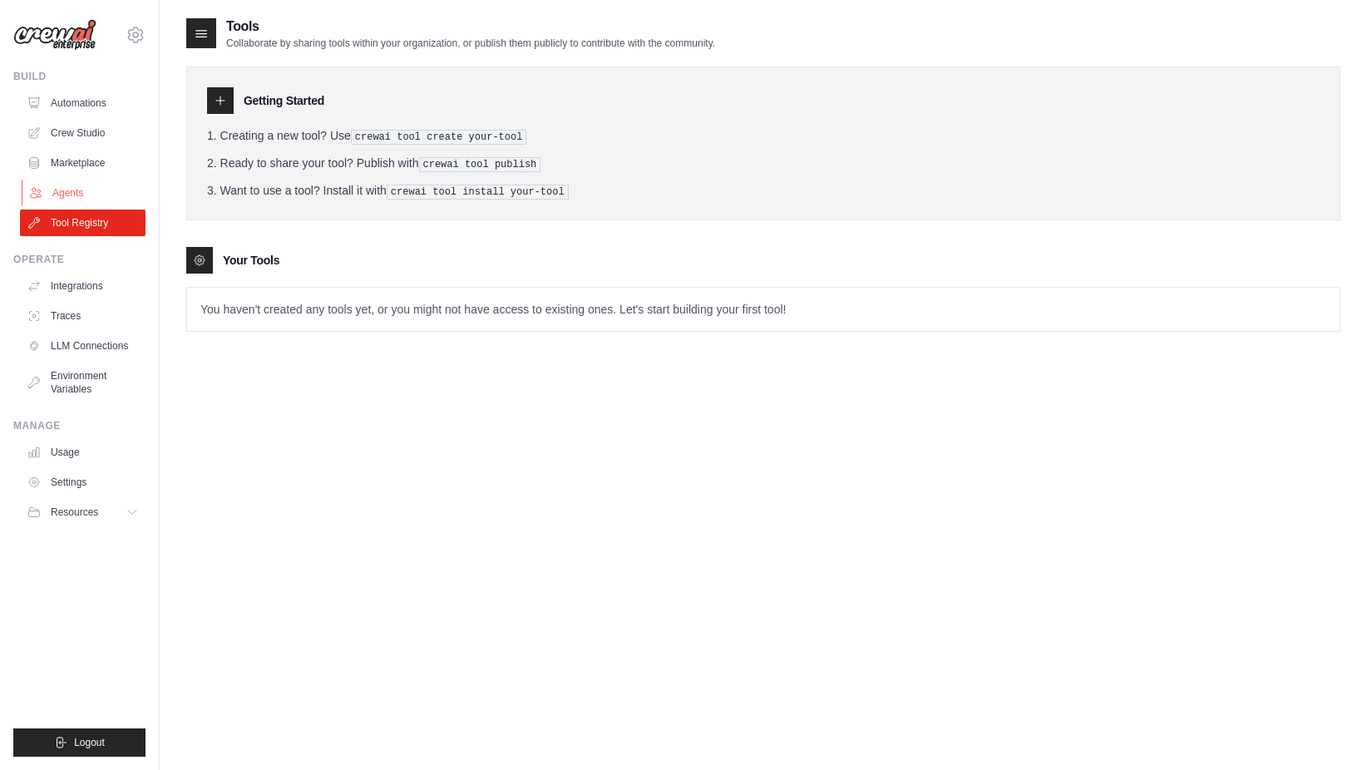
click at [62, 190] on link "Agents" at bounding box center [85, 193] width 126 height 27
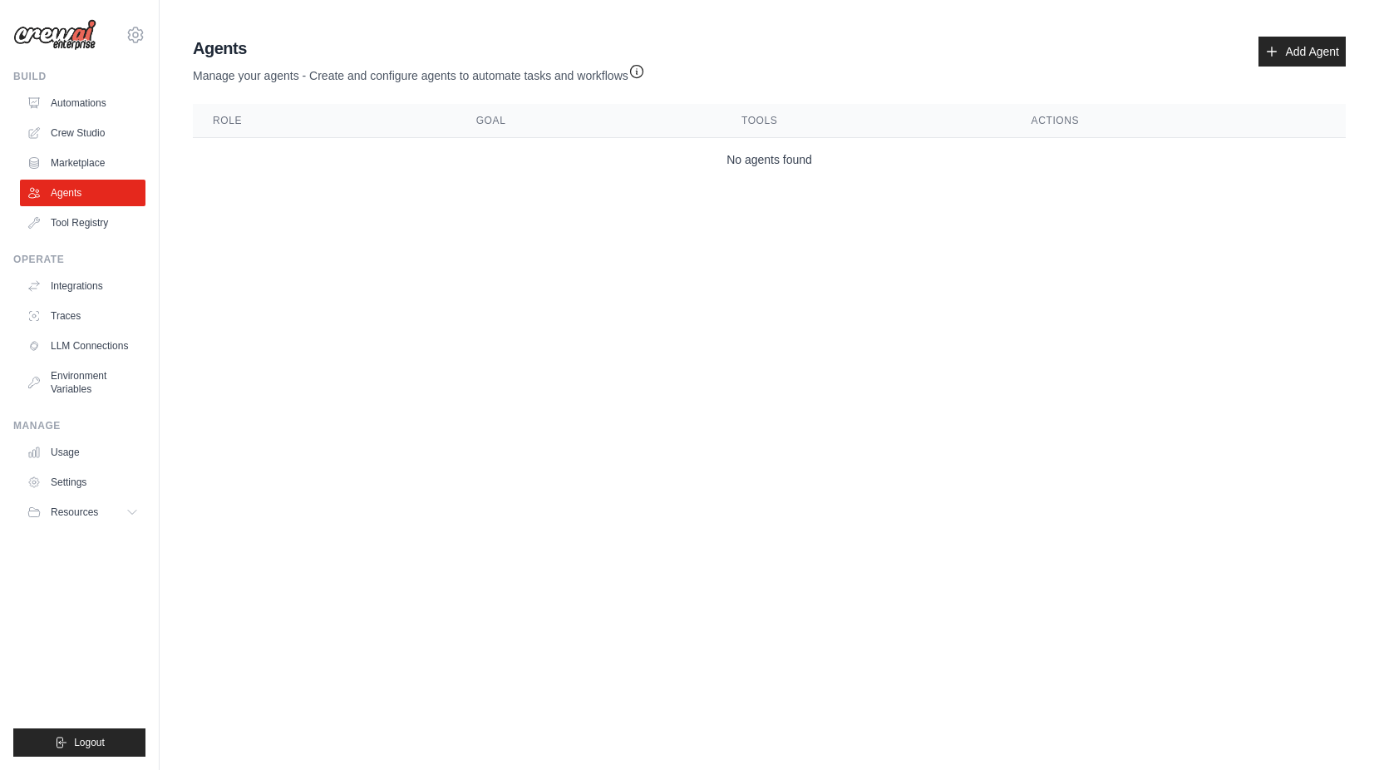
click at [61, 147] on ul "Automations Crew Studio Marketplace Agents Tool Registry" at bounding box center [83, 163] width 126 height 146
click at [62, 155] on link "Marketplace" at bounding box center [85, 163] width 126 height 27
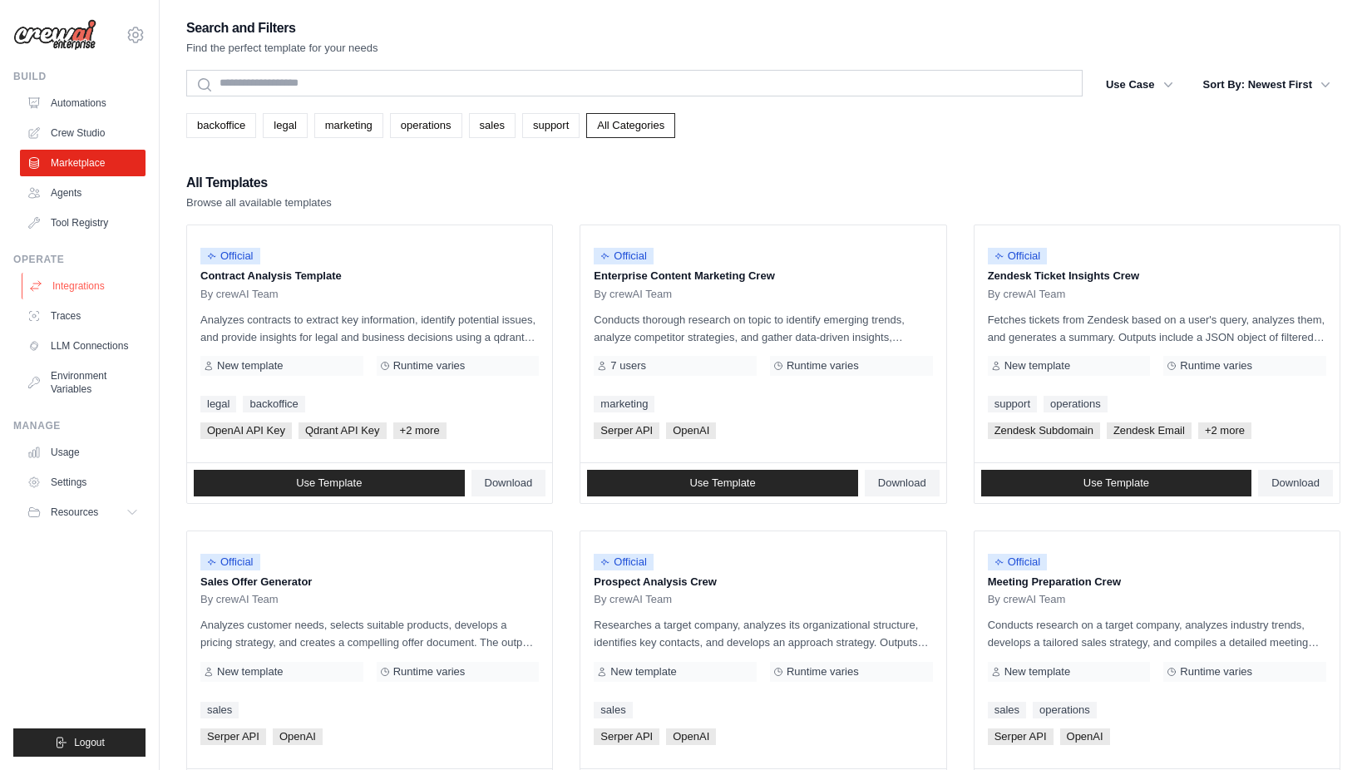
click at [66, 277] on link "Integrations" at bounding box center [85, 286] width 126 height 27
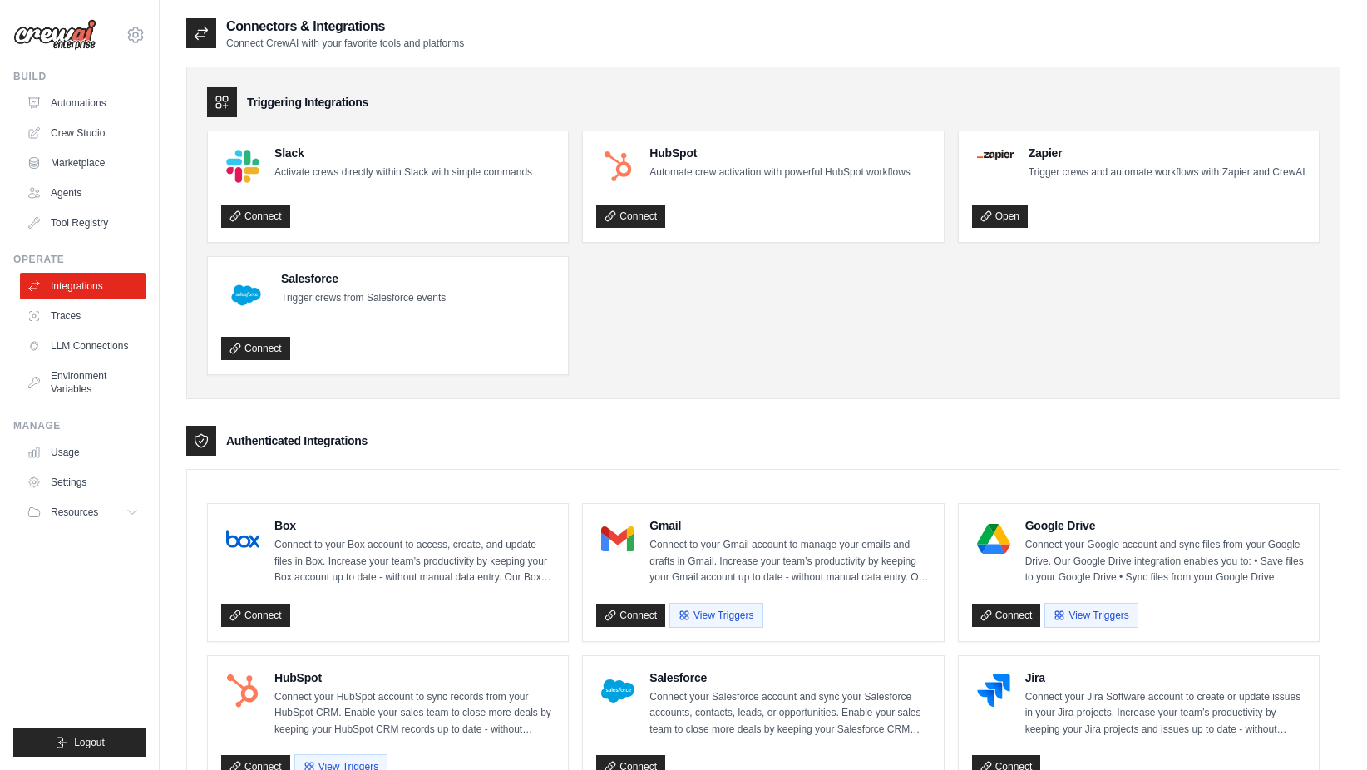
click at [906, 323] on ul "Slack Activate crews directly within Slack with simple commands Connect HubSpot…" at bounding box center [763, 253] width 1112 height 244
click at [872, 283] on ul "Slack Activate crews directly within Slack with simple commands Connect HubSpot…" at bounding box center [763, 253] width 1112 height 244
click at [987, 214] on icon at bounding box center [985, 215] width 9 height 9
click at [76, 290] on link "Integrations" at bounding box center [85, 286] width 126 height 27
click at [69, 138] on link "Crew Studio" at bounding box center [85, 133] width 126 height 27
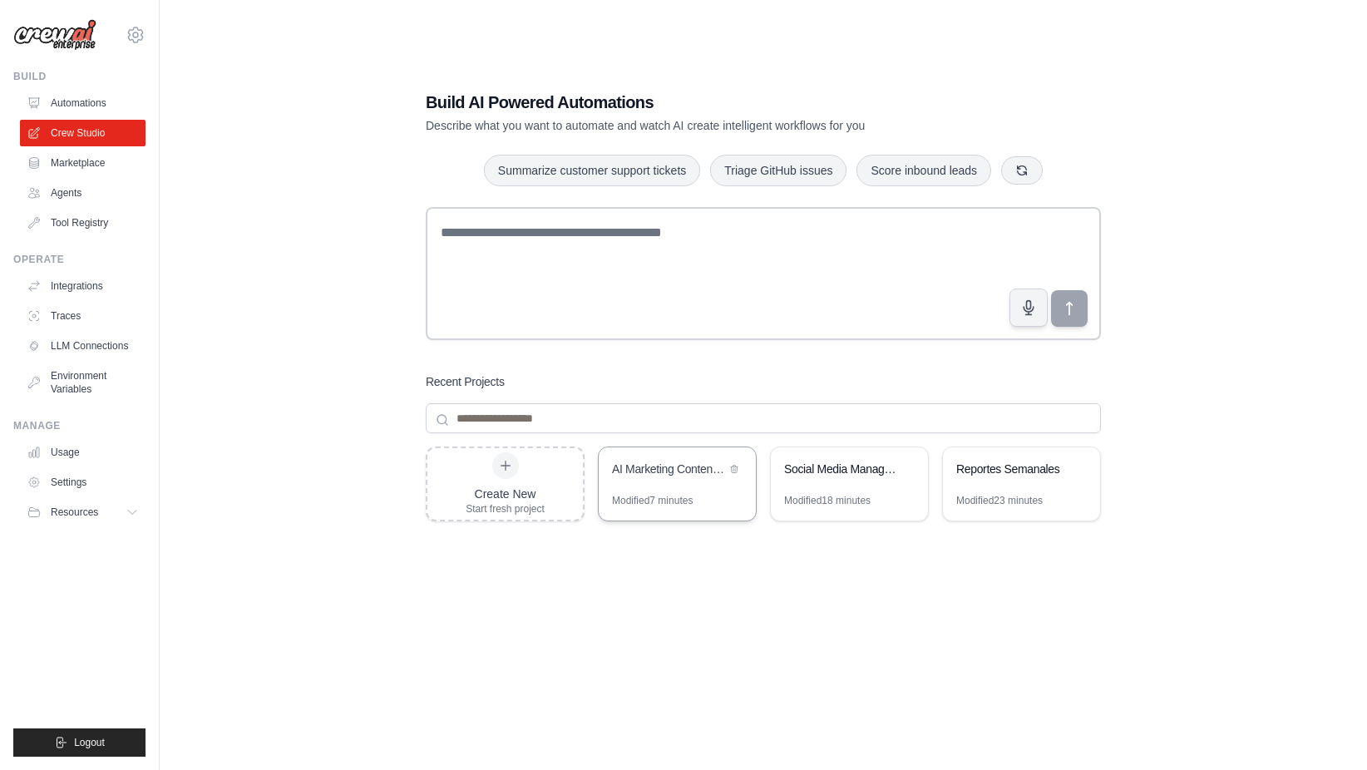
click at [667, 478] on div "AI Marketing Content Generator UPTC" at bounding box center [669, 471] width 114 height 20
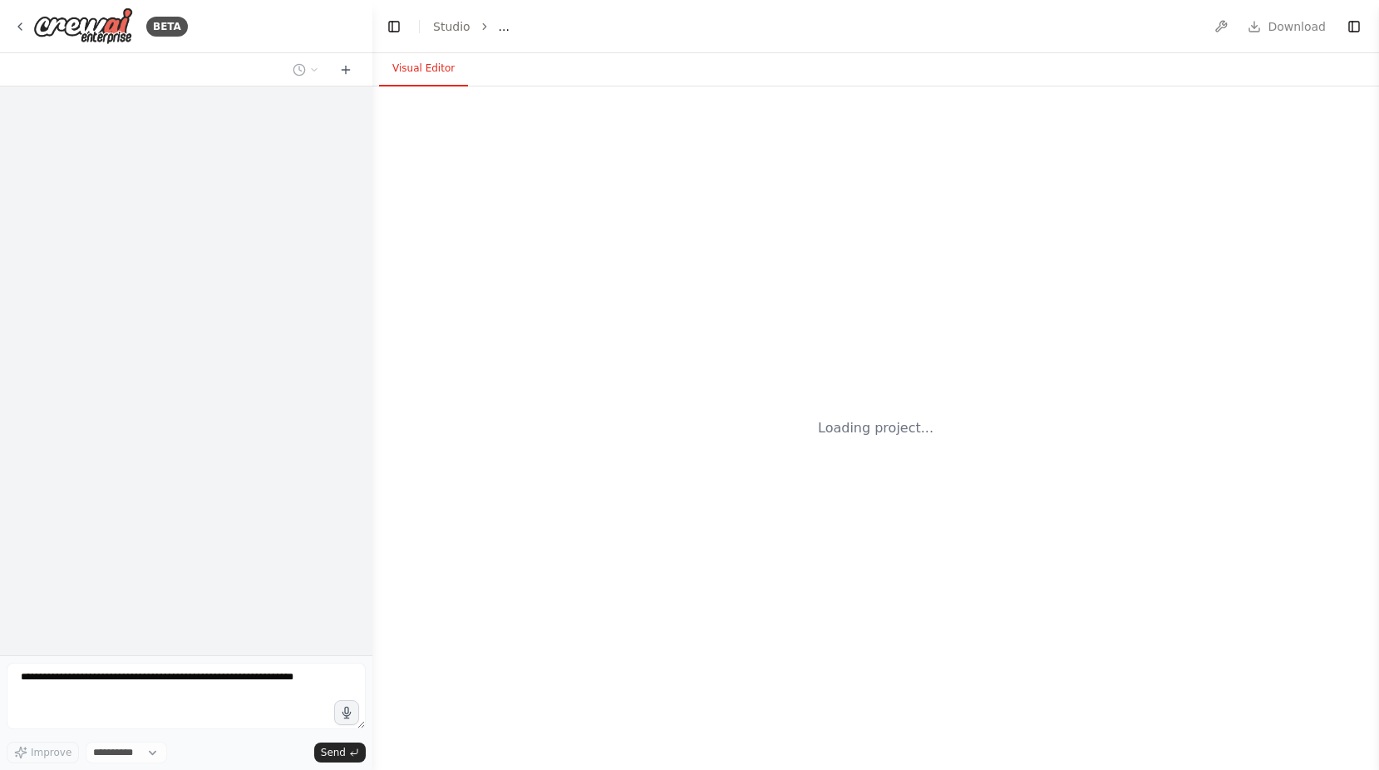
select select "****"
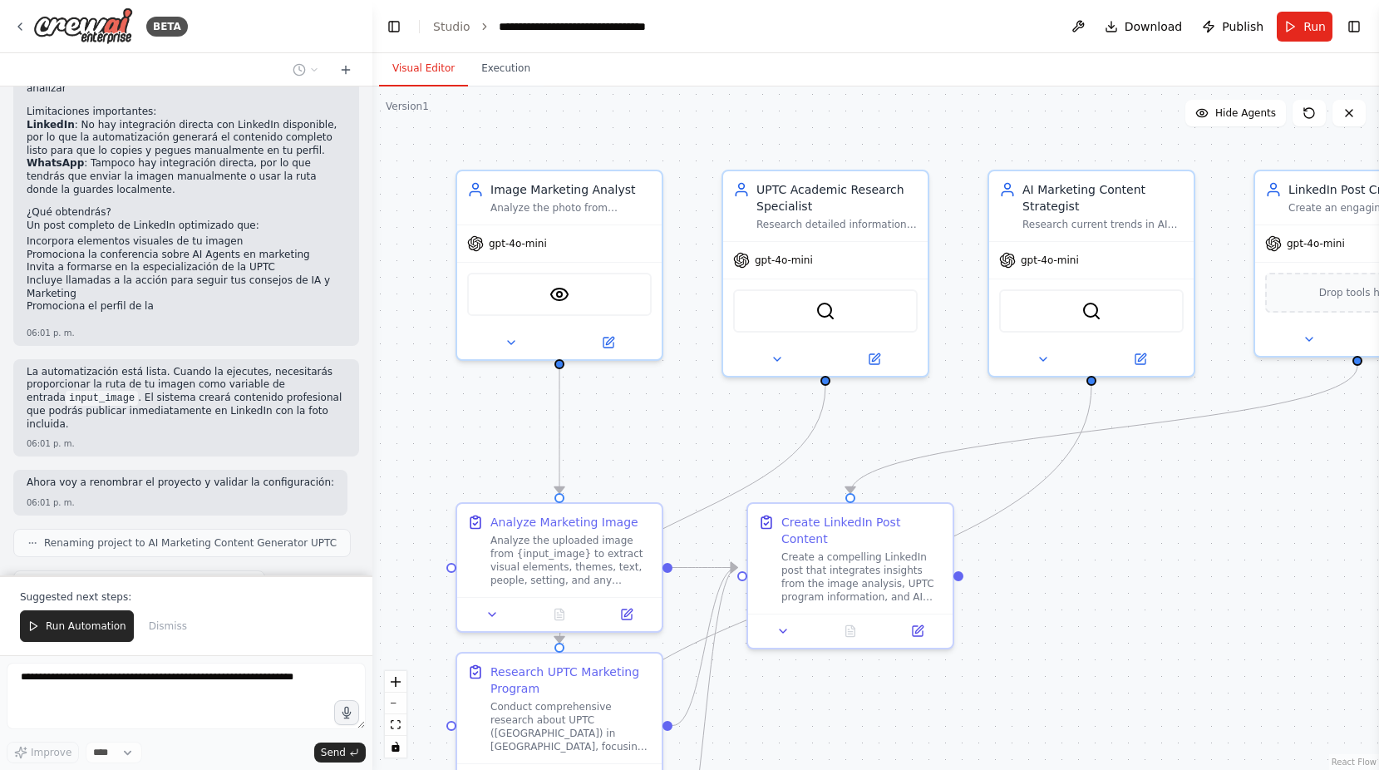
scroll to position [1855, 0]
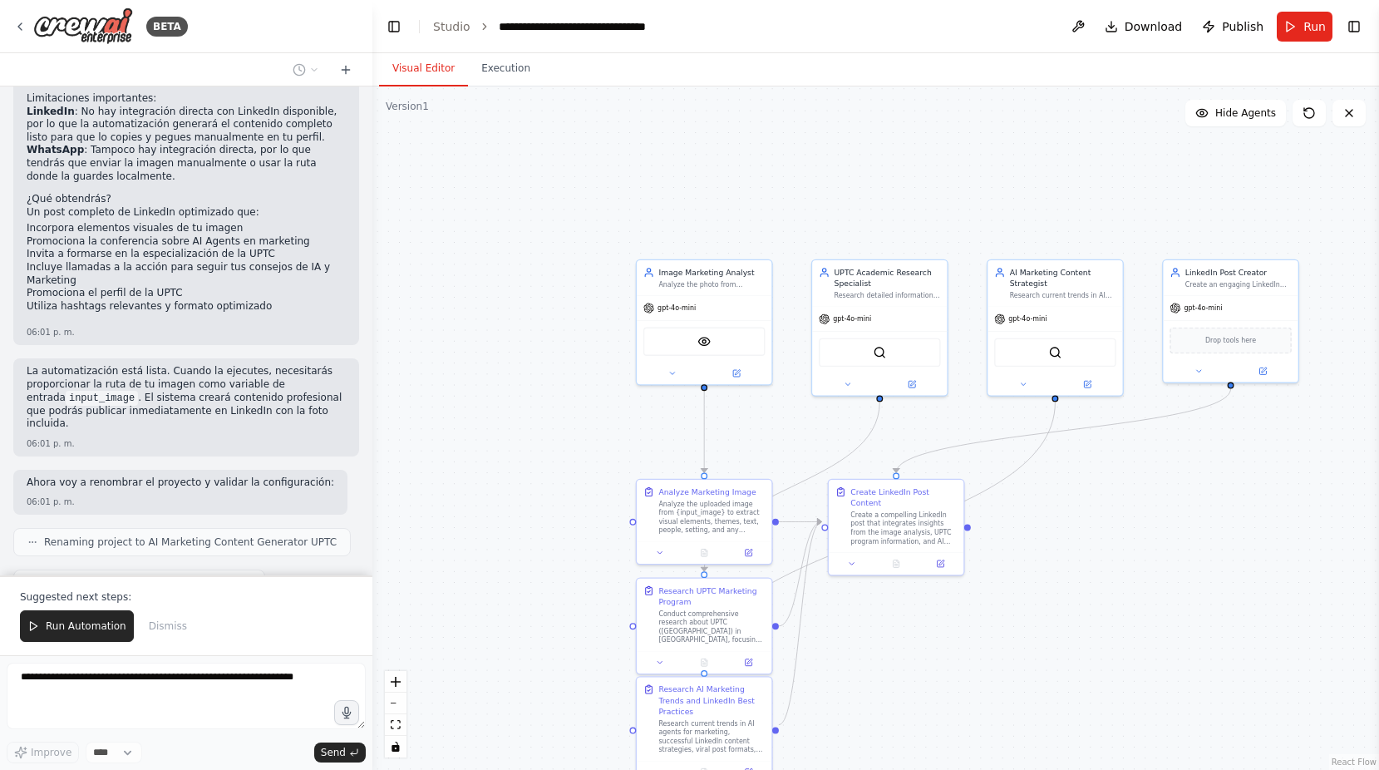
click at [159, 624] on span "Dismiss" at bounding box center [168, 625] width 38 height 13
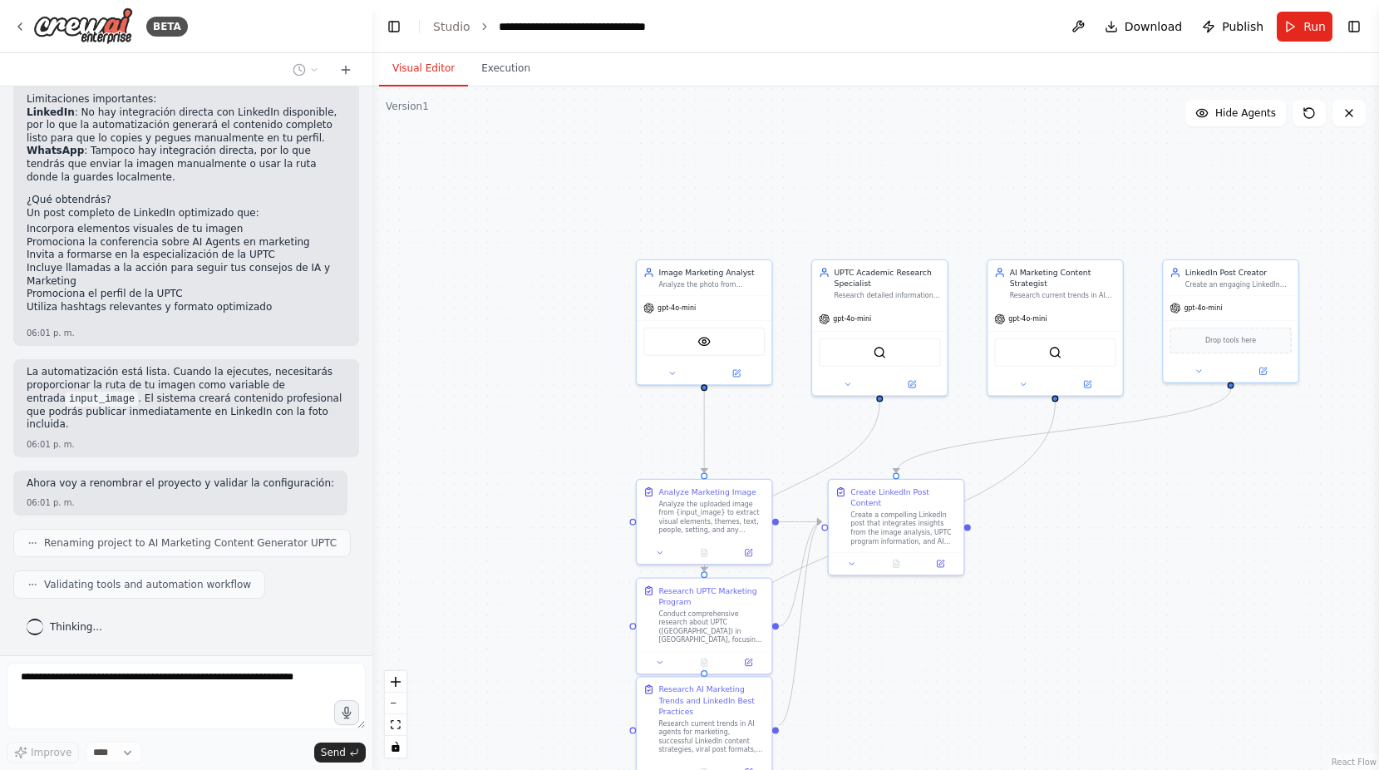
scroll to position [1776, 0]
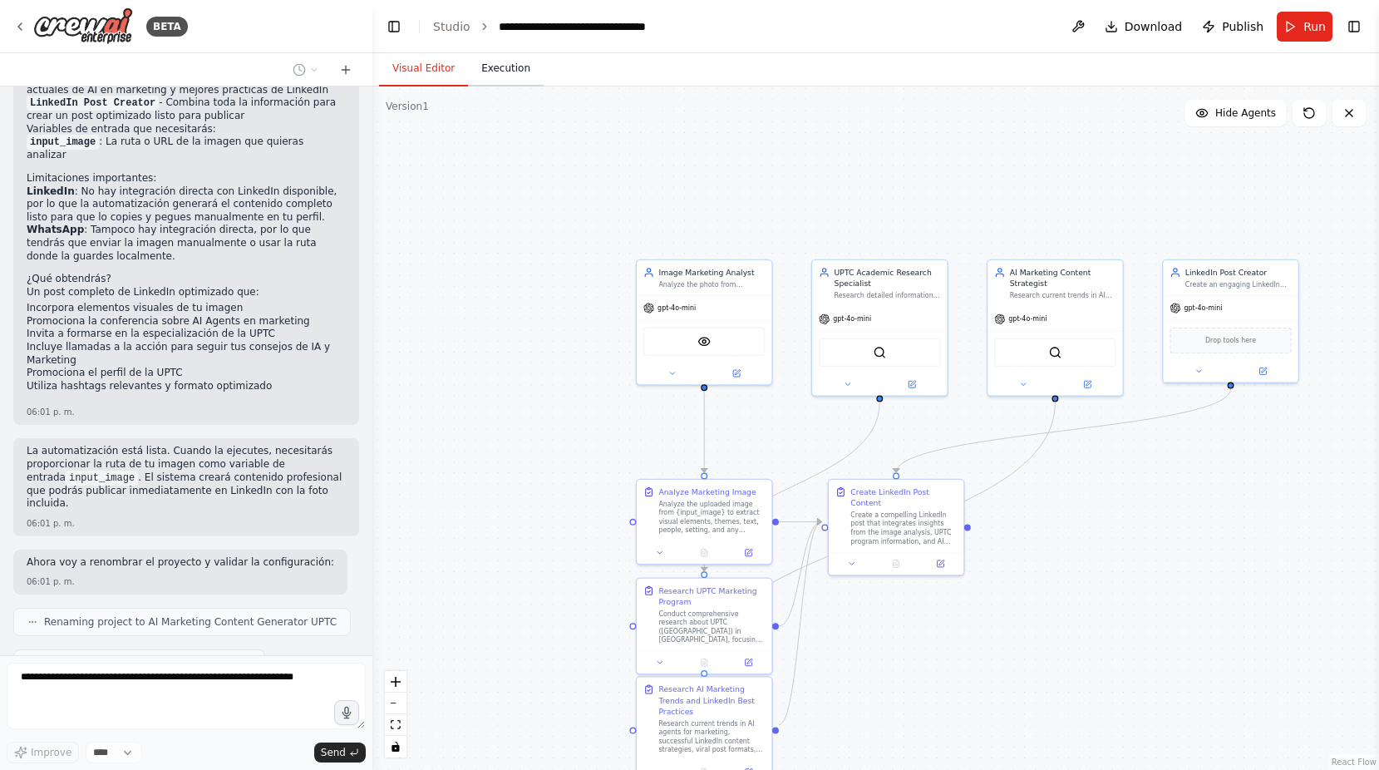
click at [474, 72] on button "Execution" at bounding box center [506, 69] width 76 height 35
click at [397, 73] on button "Visual Editor" at bounding box center [423, 69] width 89 height 35
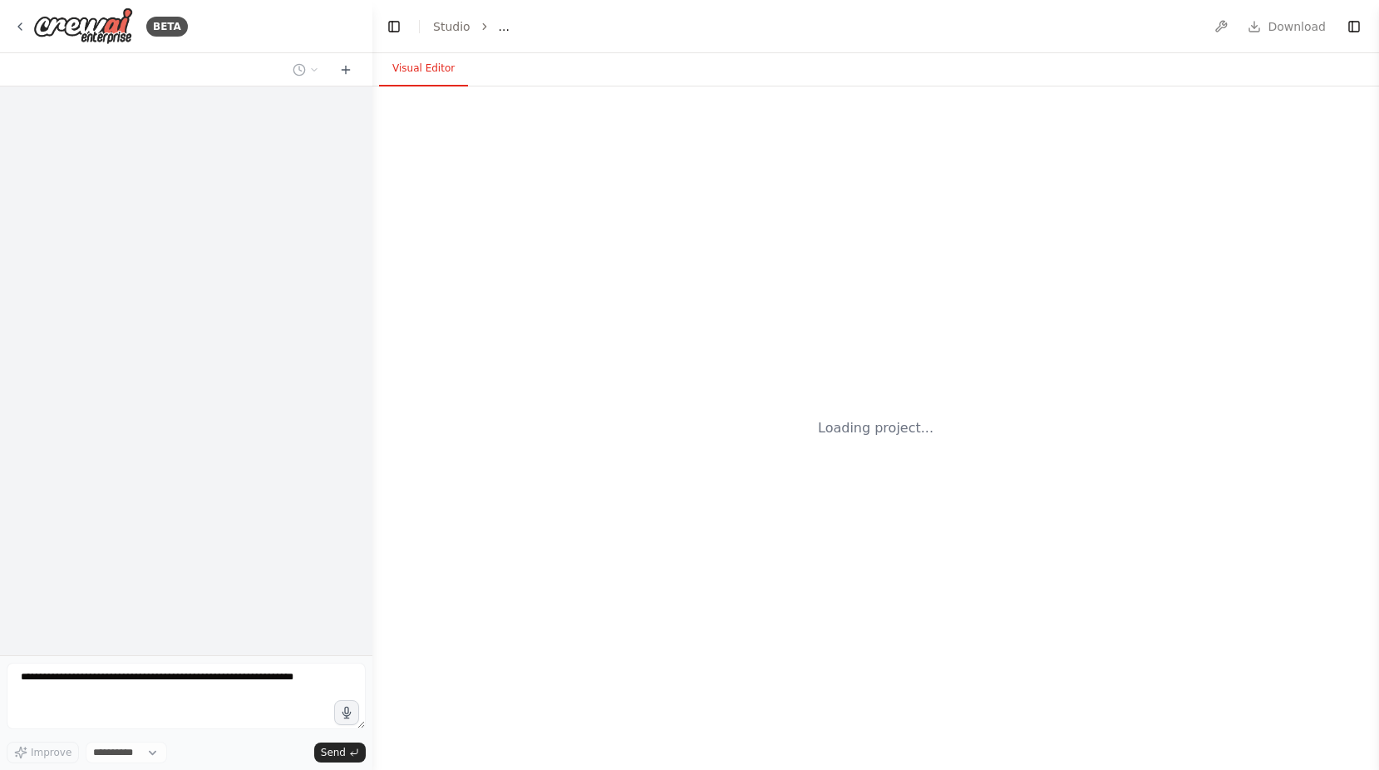
select select "****"
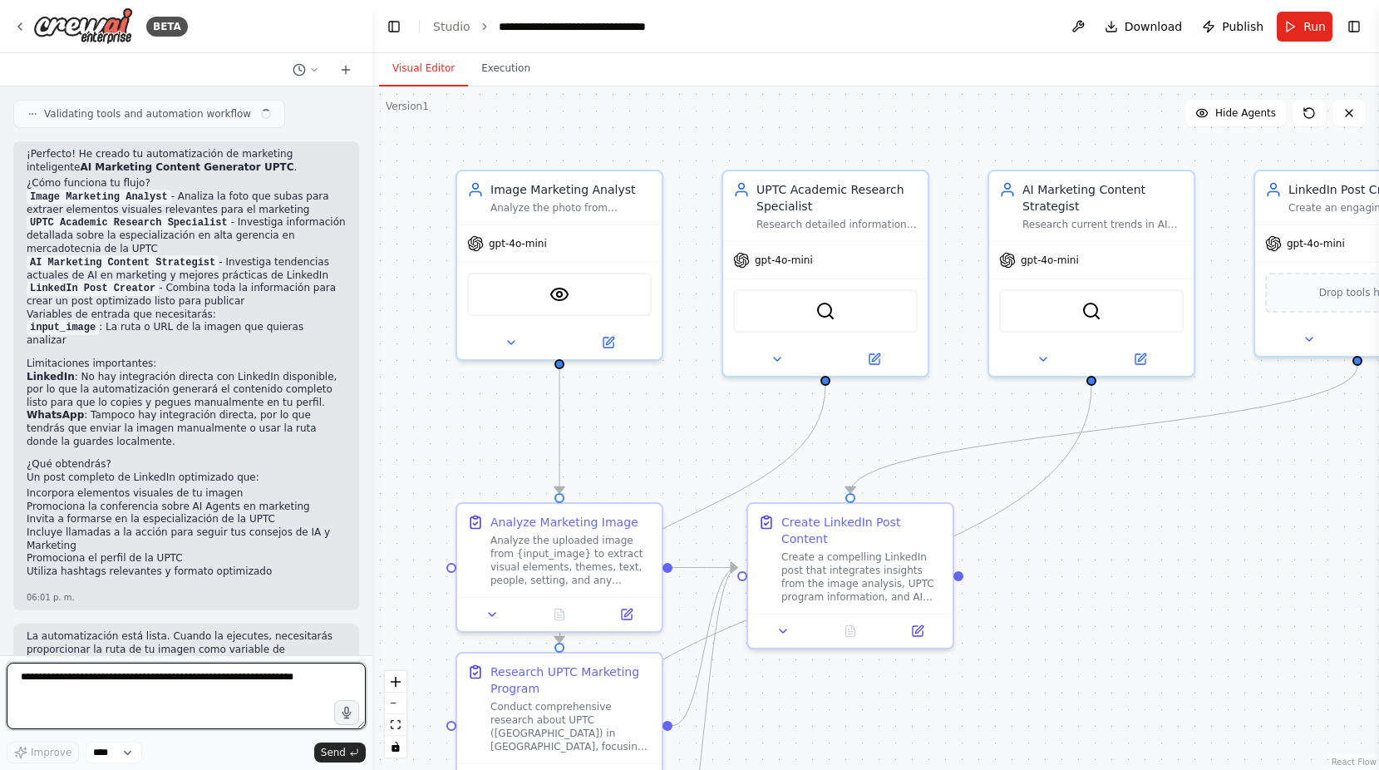
click at [224, 678] on textarea at bounding box center [186, 696] width 359 height 67
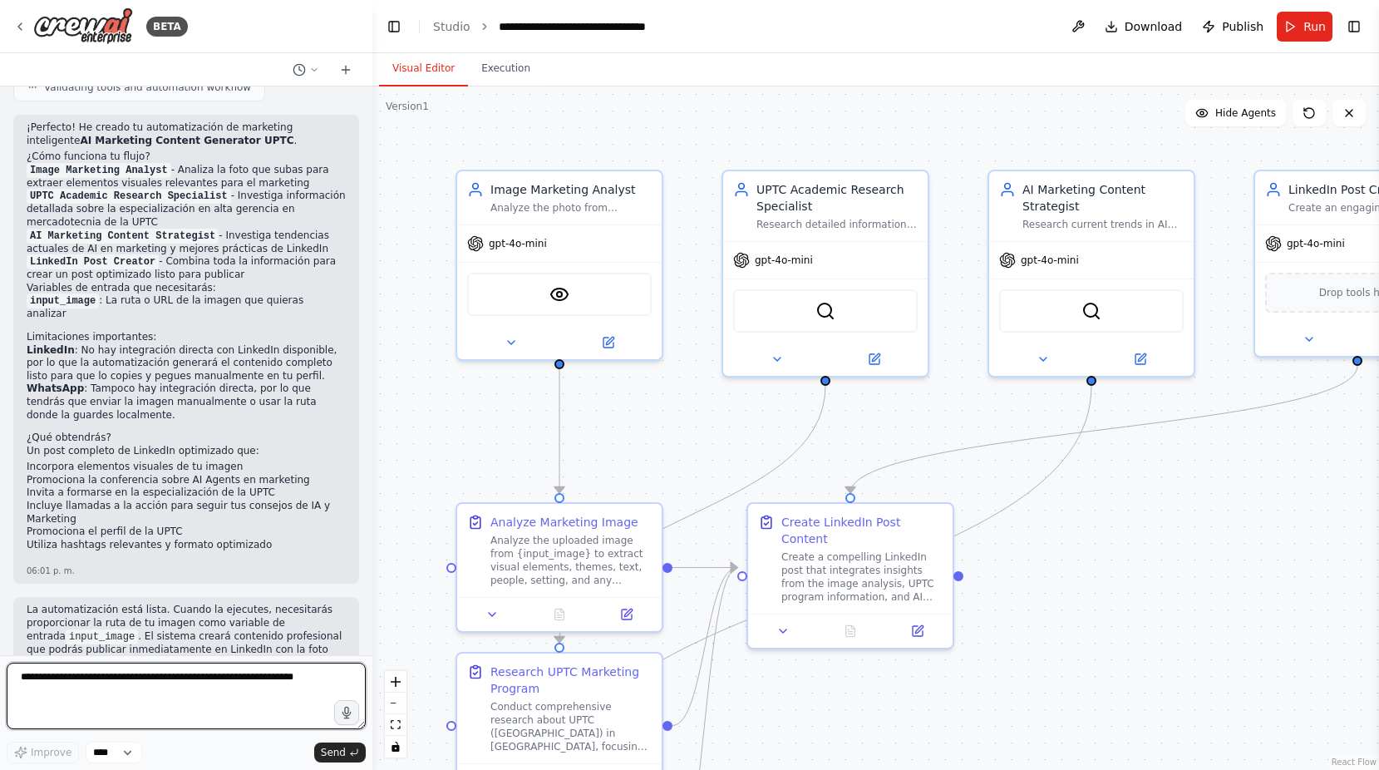
scroll to position [1590, 0]
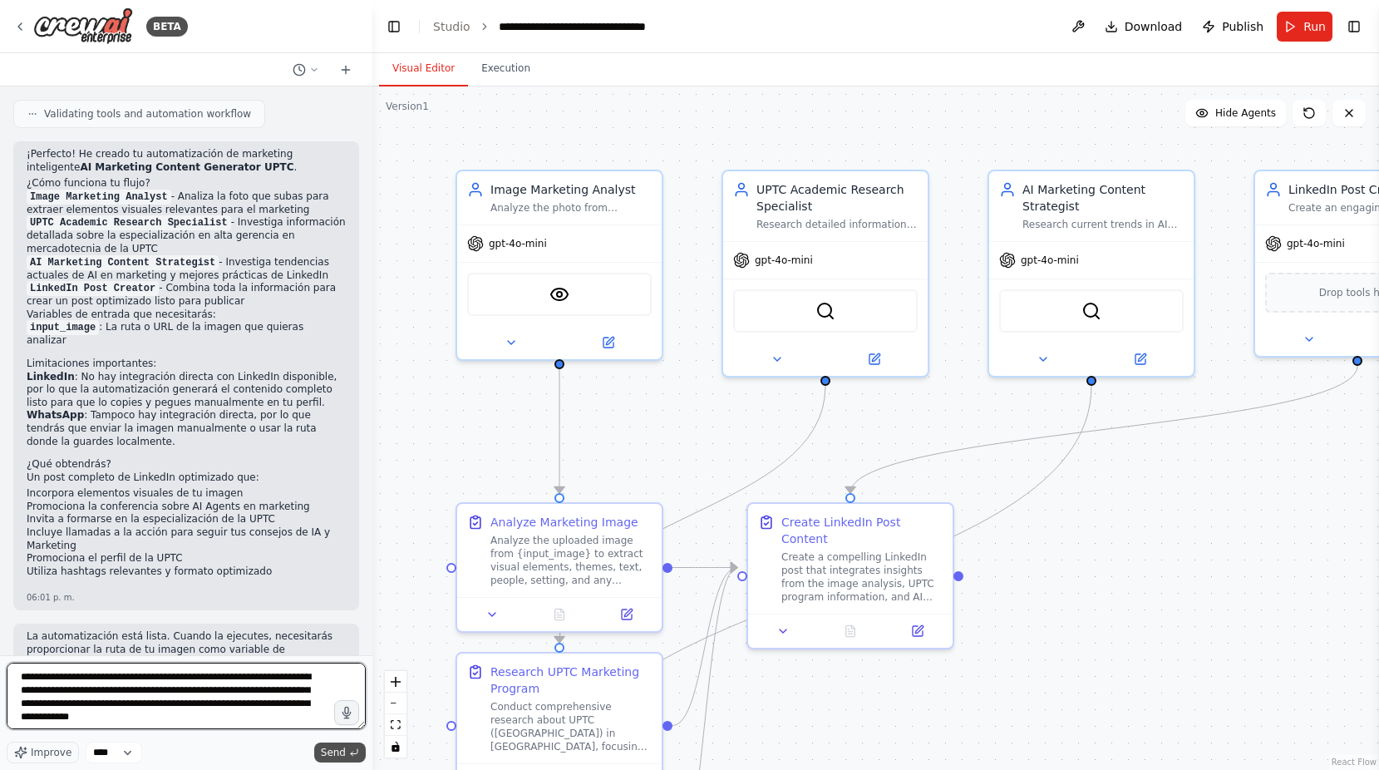
type textarea "**********"
click at [334, 745] on button "Send" at bounding box center [340, 752] width 52 height 20
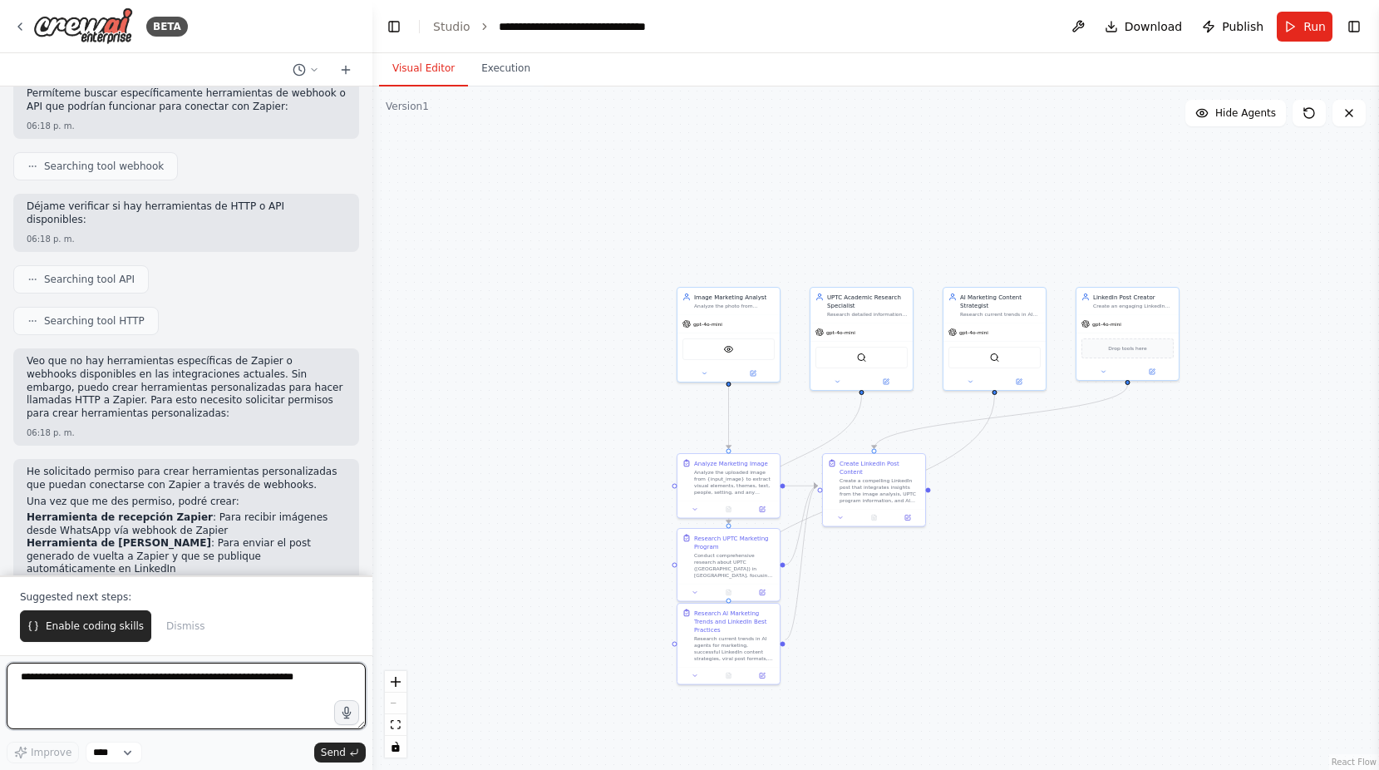
scroll to position [2510, 0]
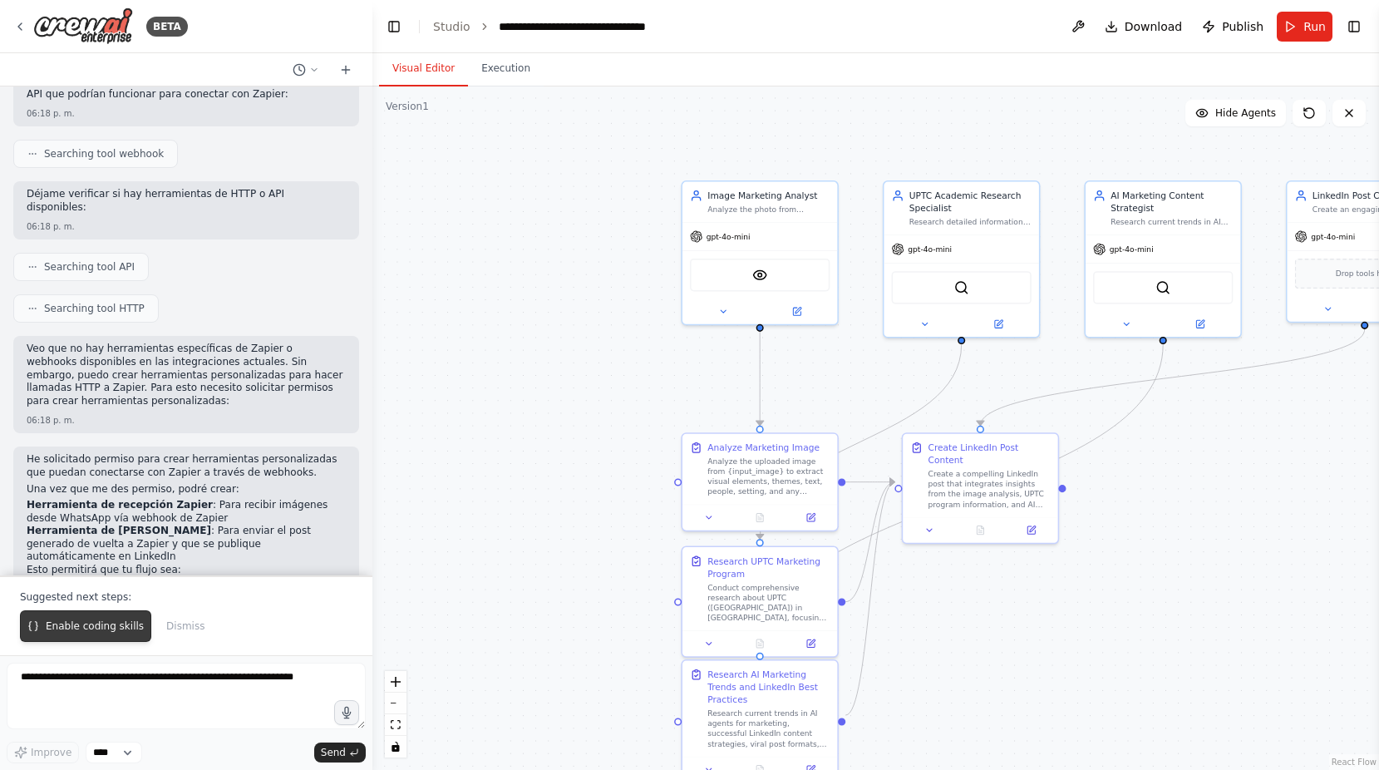
click at [58, 628] on span "Enable coding skills" at bounding box center [95, 625] width 98 height 13
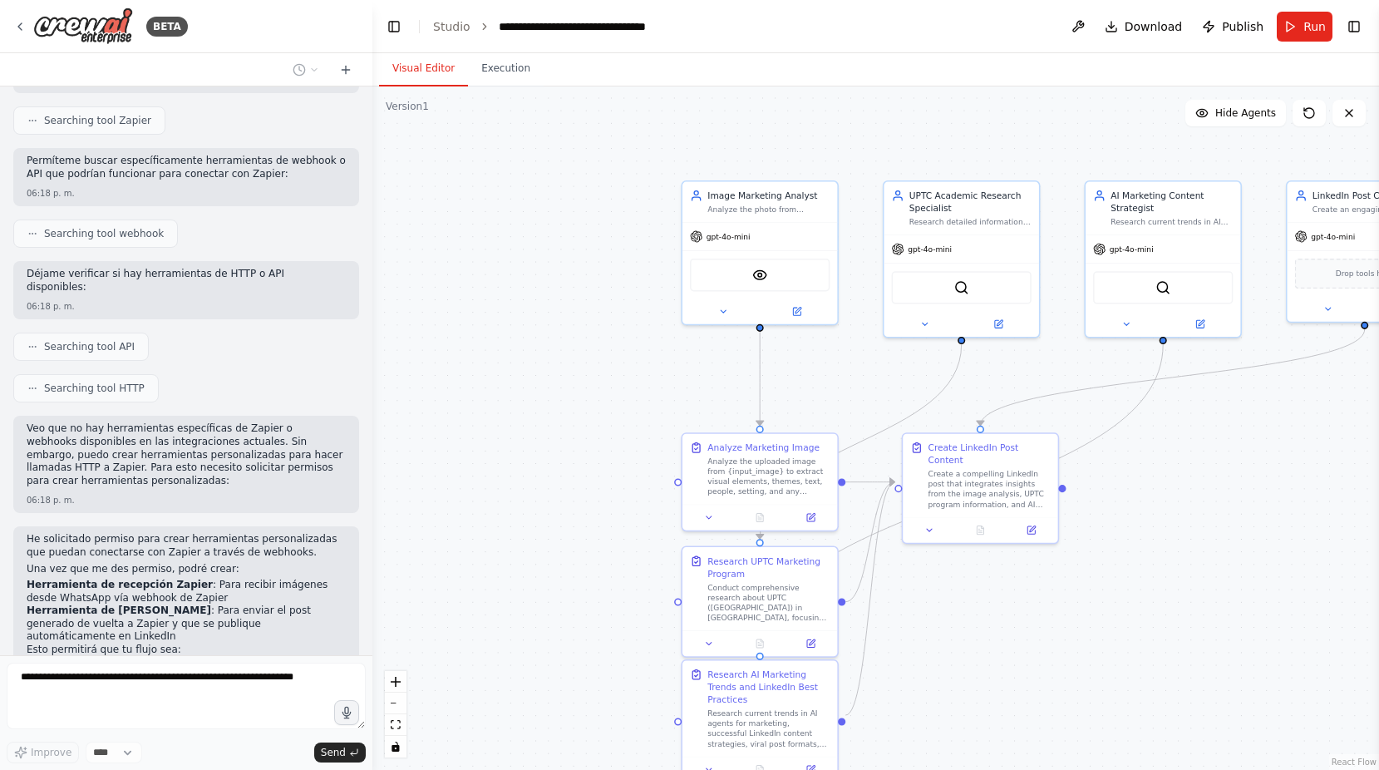
scroll to position [2474, 0]
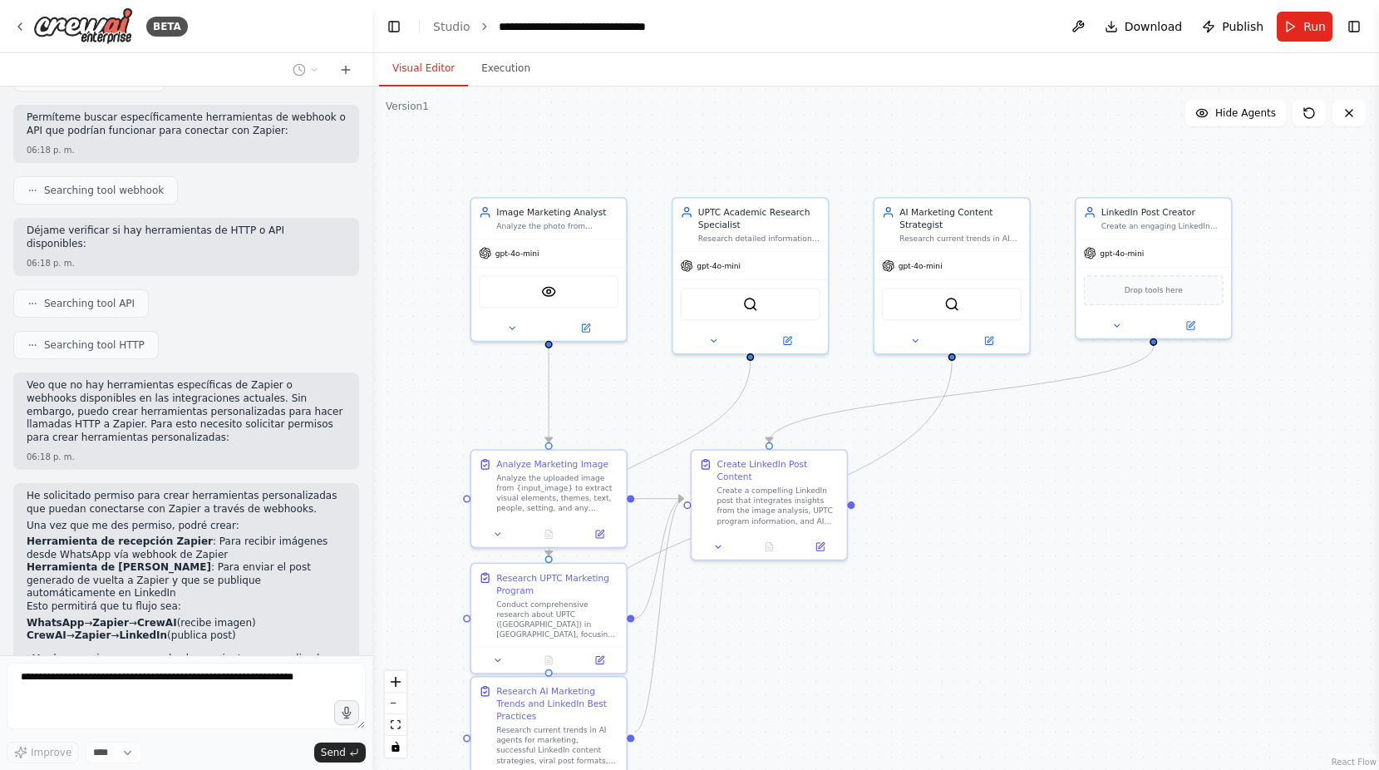
drag, startPoint x: 689, startPoint y: 388, endPoint x: 478, endPoint y: 405, distance: 211.8
click at [478, 405] on div ".deletable-edge-delete-btn { width: 20px; height: 20px; border: 0px solid #ffff…" at bounding box center [875, 427] width 1007 height 683
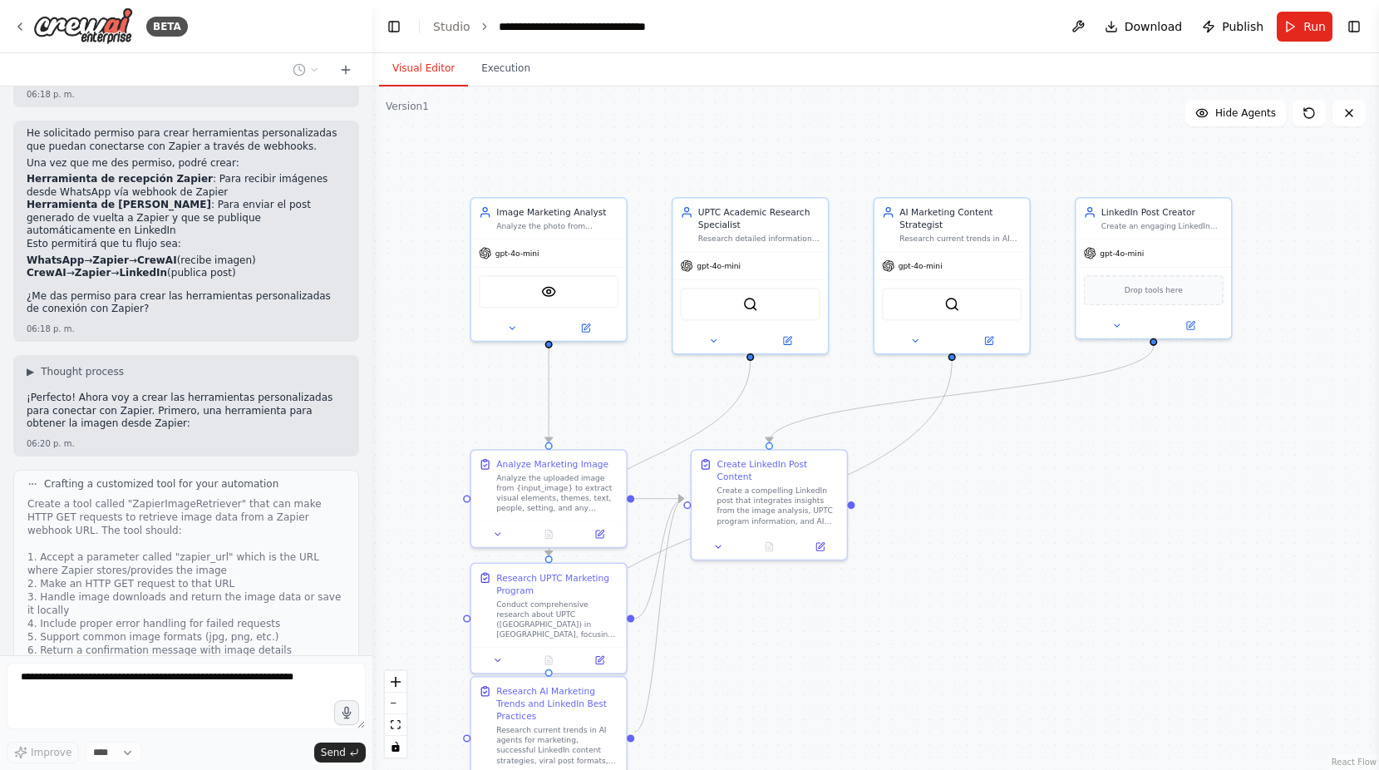
scroll to position [2931, 0]
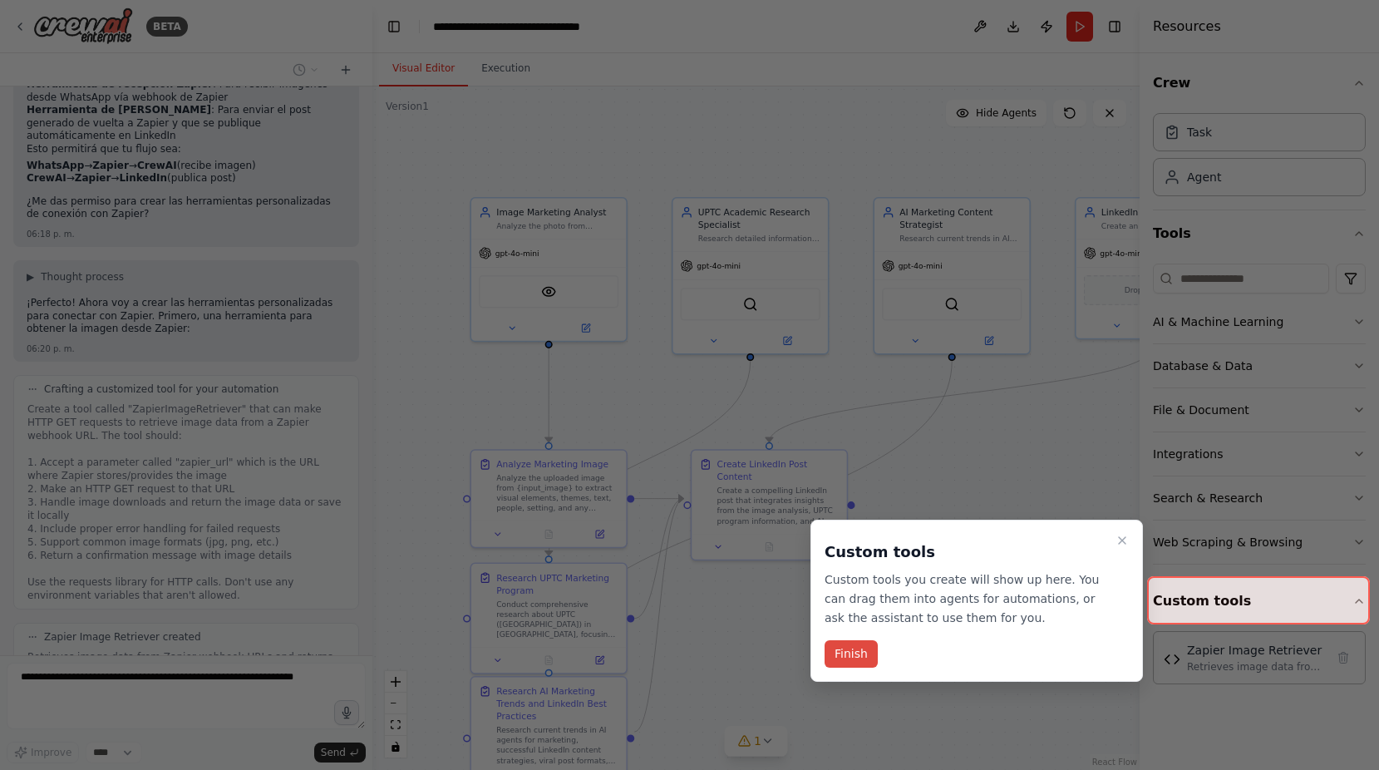
click at [841, 653] on button "Finish" at bounding box center [851, 653] width 53 height 27
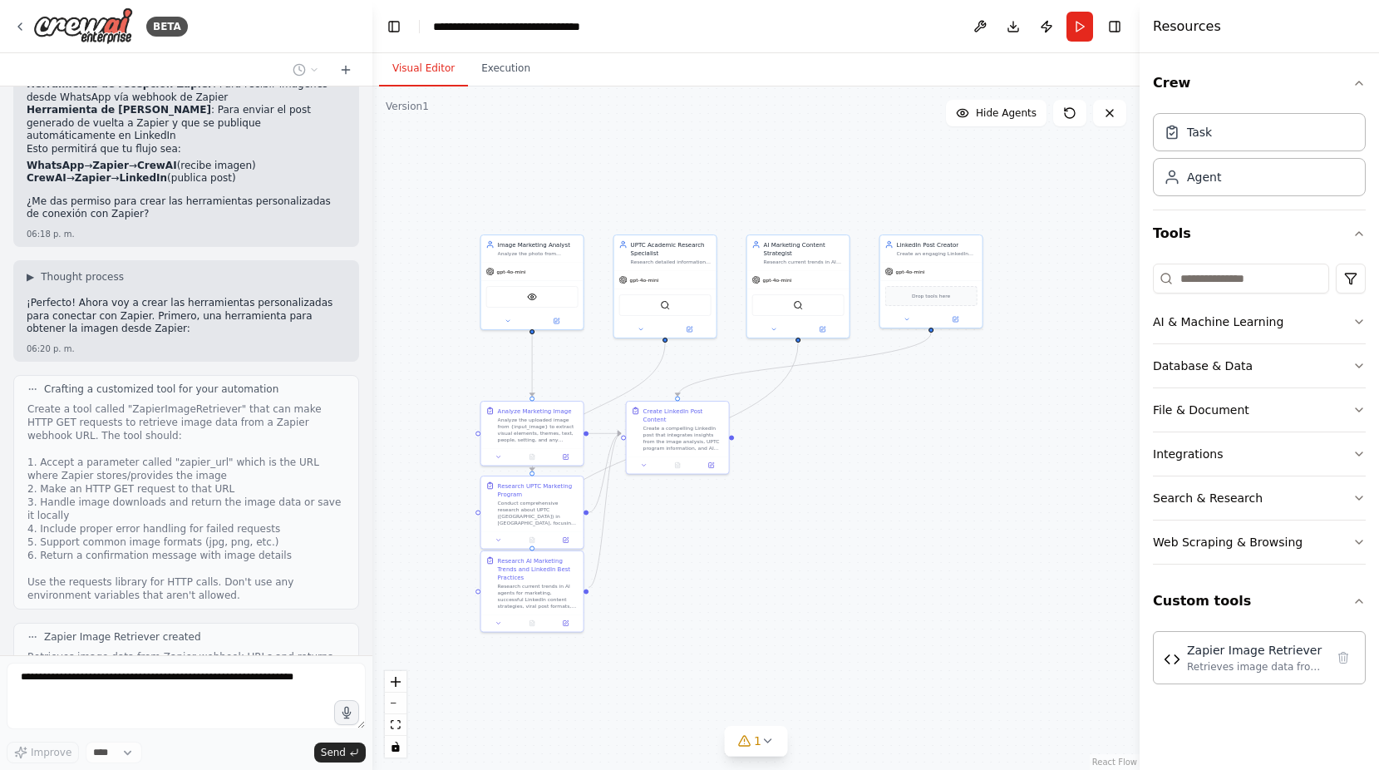
drag, startPoint x: 1039, startPoint y: 483, endPoint x: 920, endPoint y: 365, distance: 167.5
click at [920, 365] on div ".deletable-edge-delete-btn { width: 20px; height: 20px; border: 0px solid #ffff…" at bounding box center [755, 427] width 767 height 683
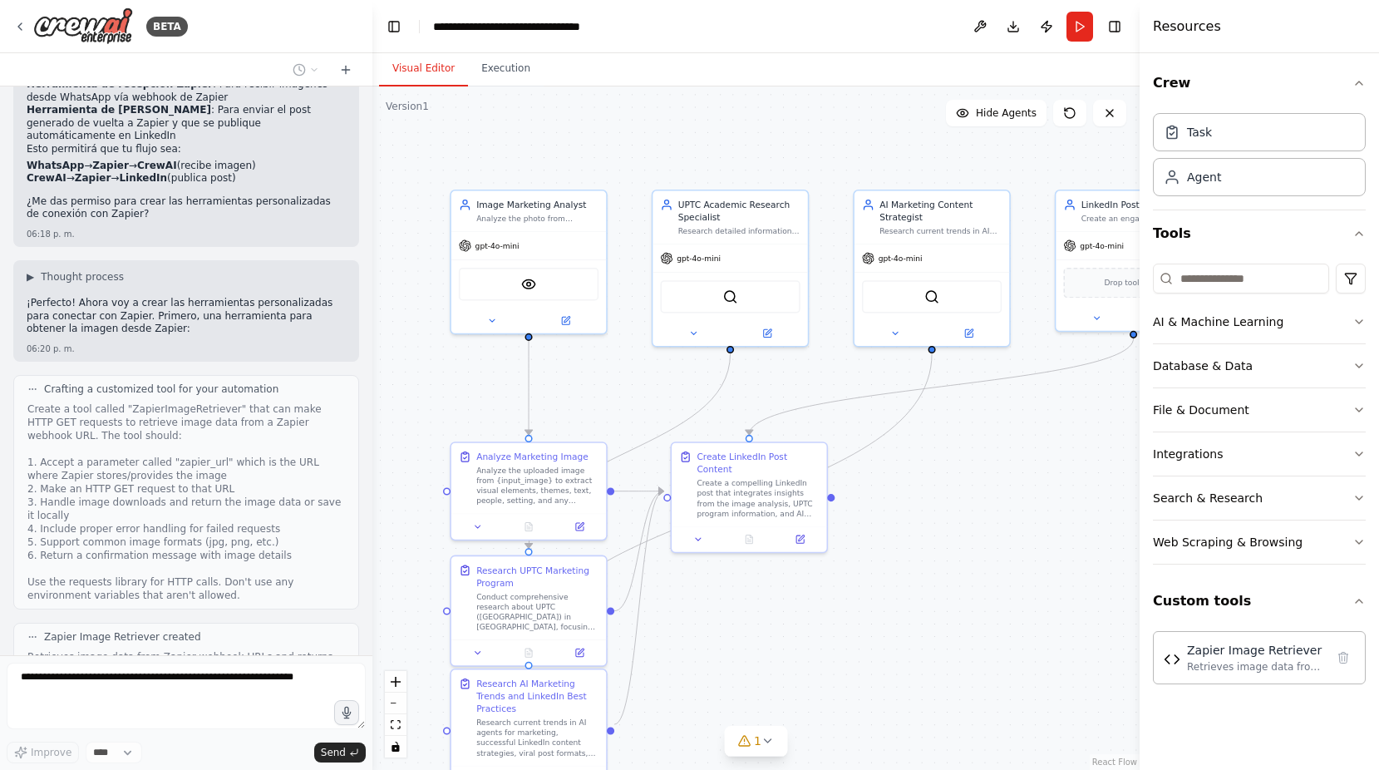
drag, startPoint x: 872, startPoint y: 382, endPoint x: 1025, endPoint y: 474, distance: 178.2
click at [1025, 474] on div ".deletable-edge-delete-btn { width: 20px; height: 20px; border: 0px solid #ffff…" at bounding box center [755, 427] width 767 height 683
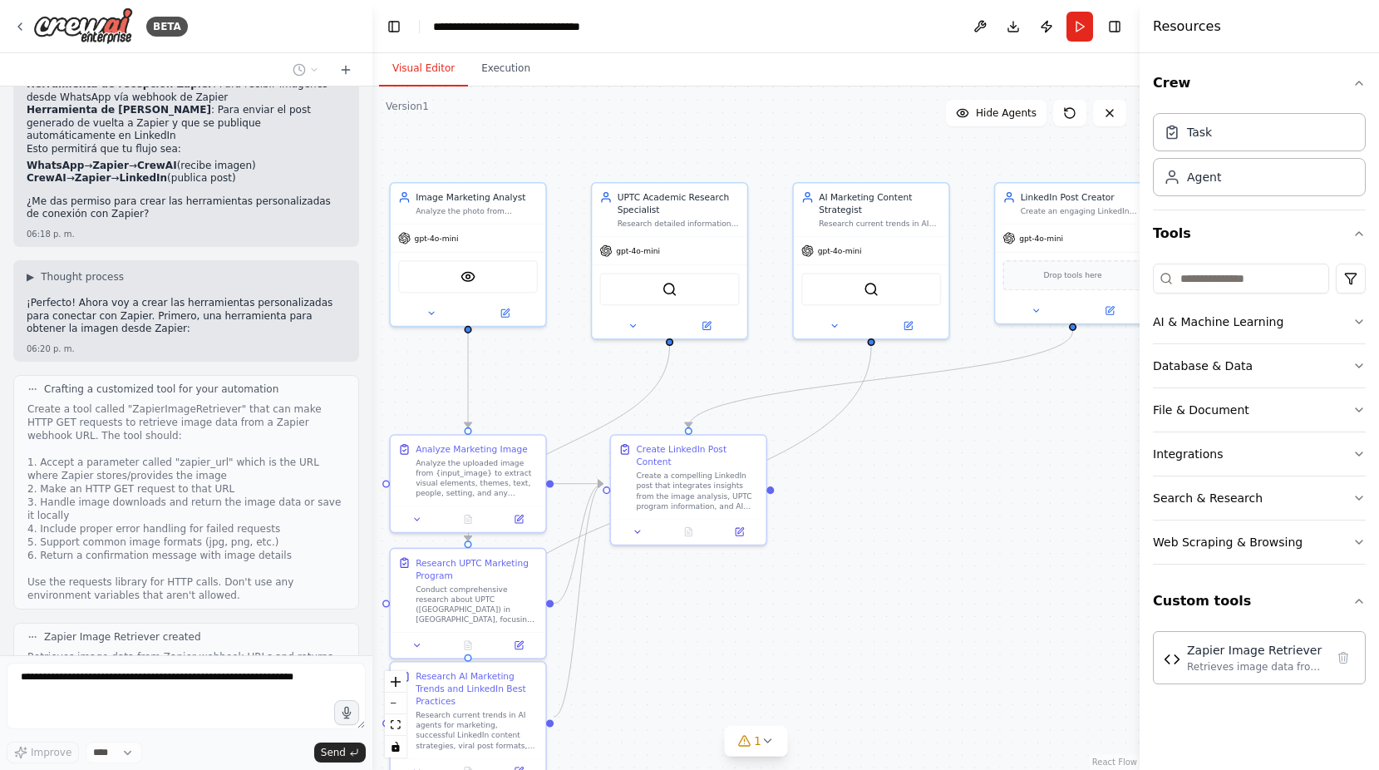
drag, startPoint x: 978, startPoint y: 448, endPoint x: 917, endPoint y: 441, distance: 61.1
click at [917, 441] on div ".deletable-edge-delete-btn { width: 20px; height: 20px; border: 0px solid #ffff…" at bounding box center [755, 427] width 767 height 683
click at [1239, 536] on div "Web Scraping & Browsing" at bounding box center [1228, 542] width 150 height 17
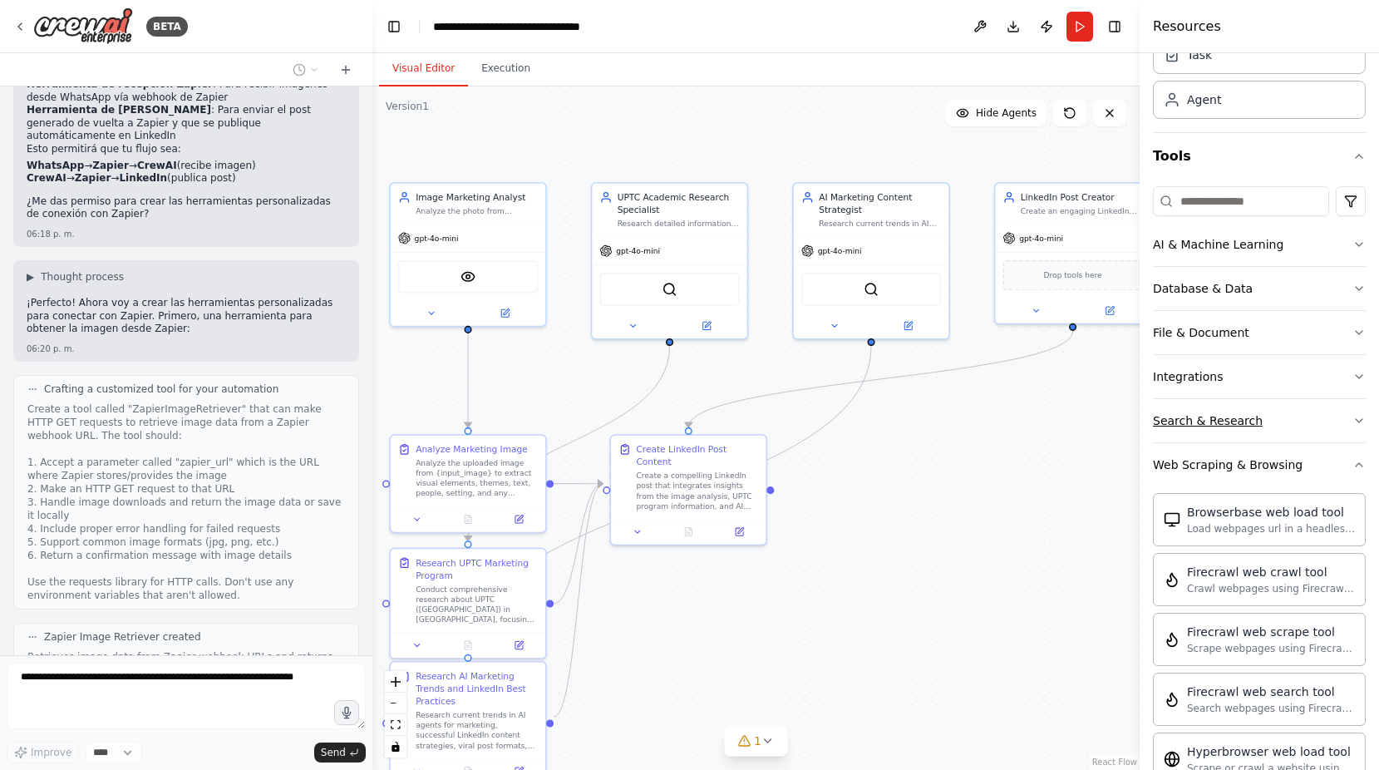
scroll to position [0, 0]
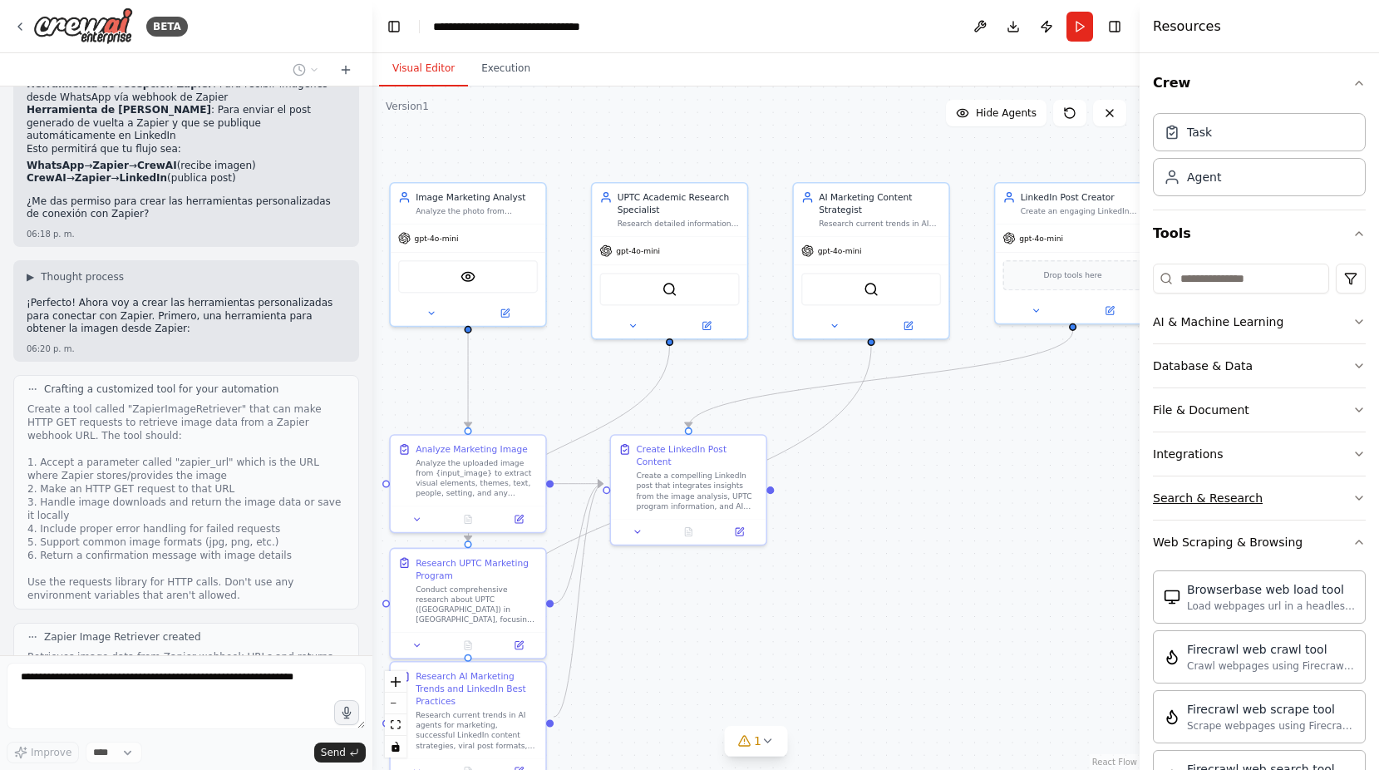
click at [1309, 489] on button "Search & Research" at bounding box center [1259, 497] width 213 height 43
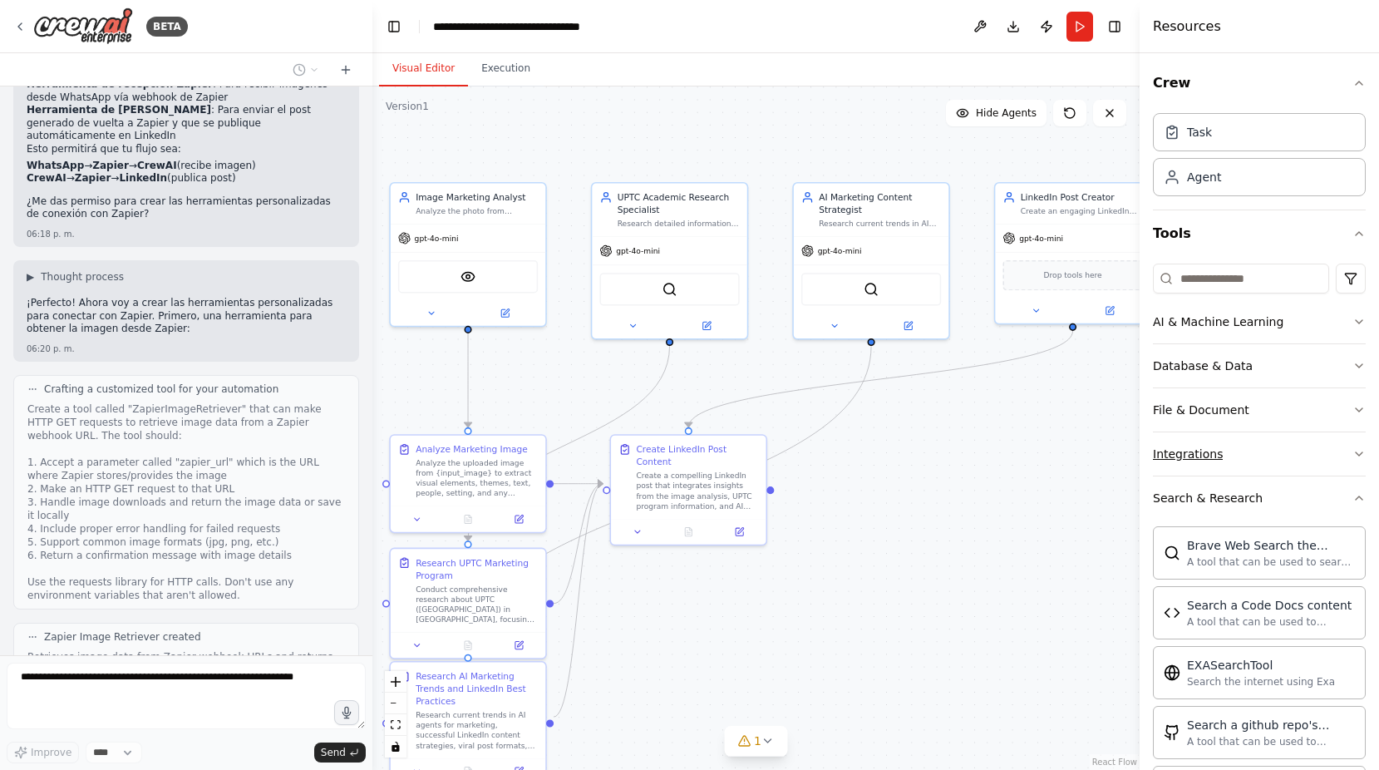
click at [1281, 457] on button "Integrations" at bounding box center [1259, 453] width 213 height 43
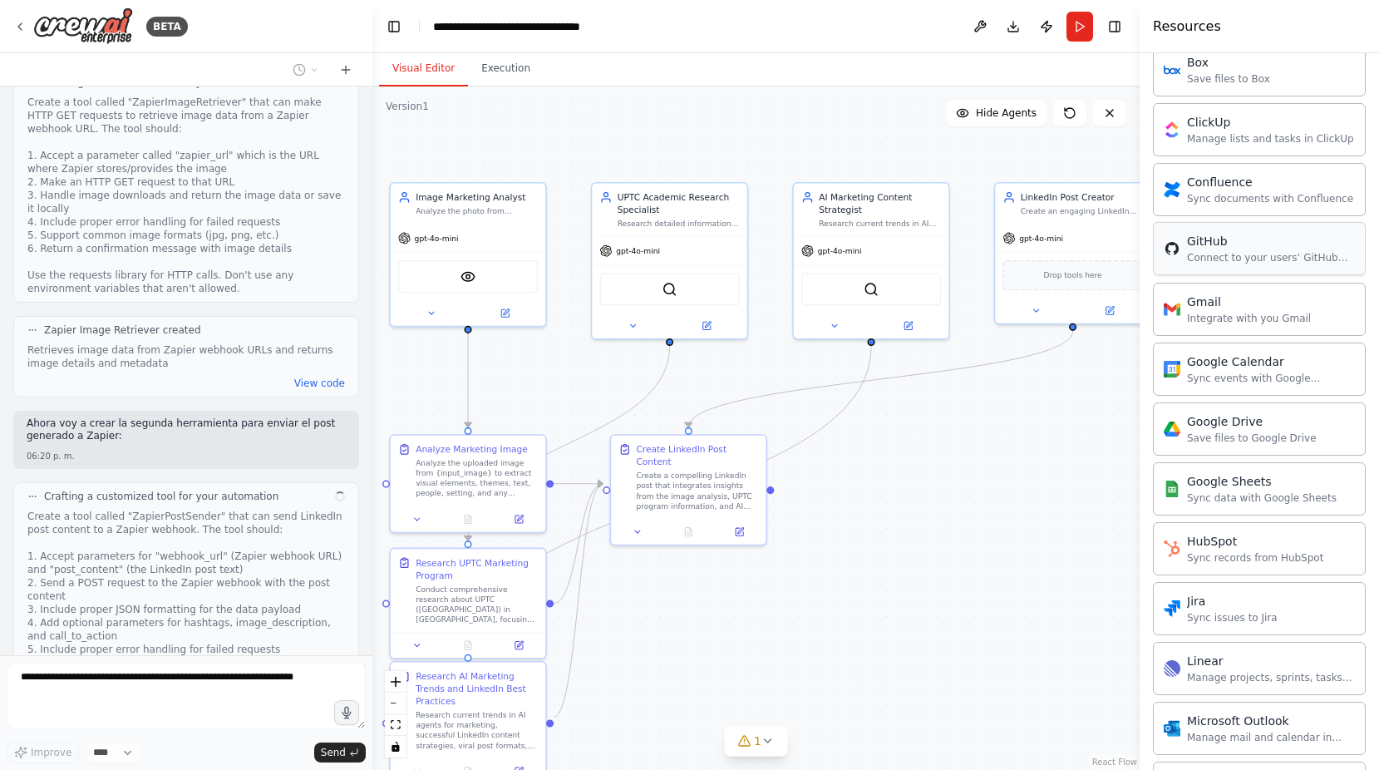
scroll to position [3250, 0]
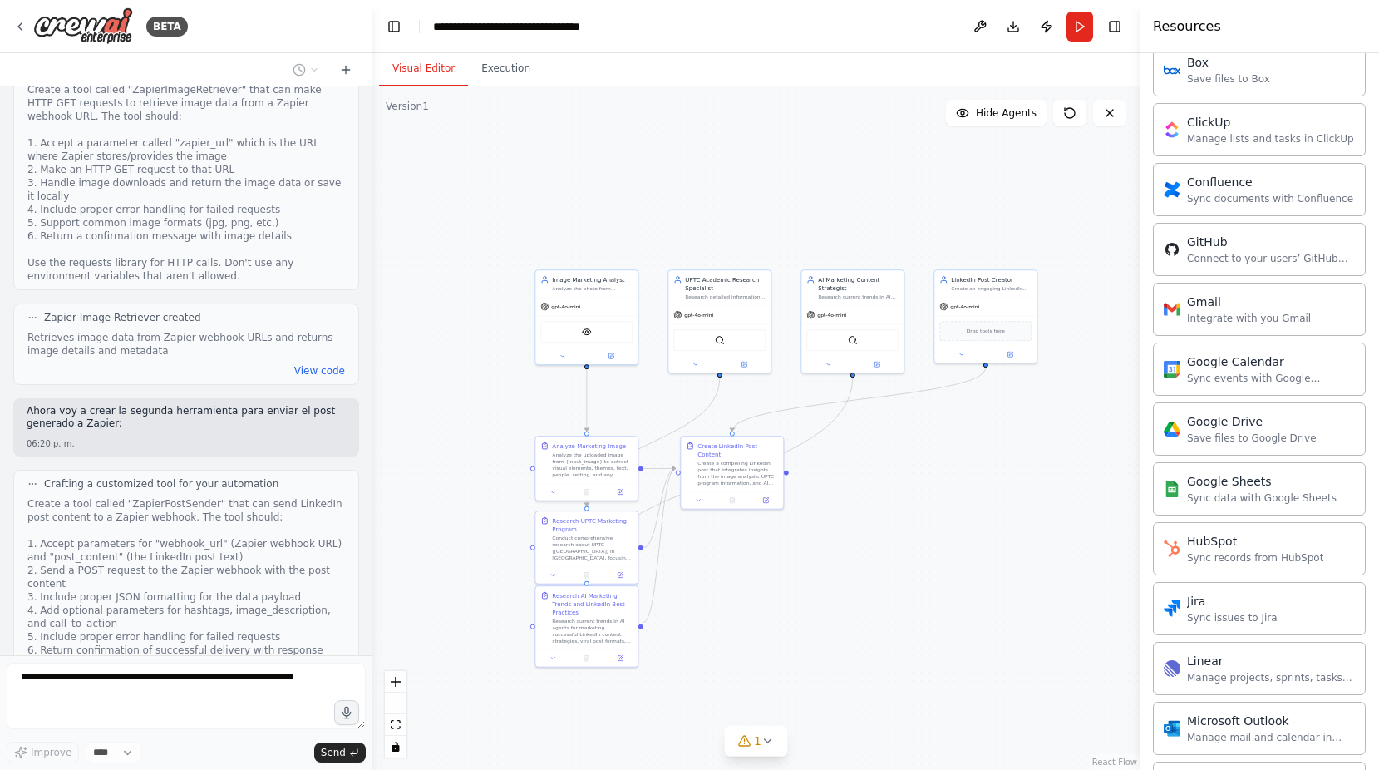
drag, startPoint x: 927, startPoint y: 399, endPoint x: 882, endPoint y: 422, distance: 50.6
click at [882, 422] on div ".deletable-edge-delete-btn { width: 20px; height: 20px; border: 0px solid #ffff…" at bounding box center [755, 427] width 767 height 683
click at [511, 64] on button "Execution" at bounding box center [506, 69] width 76 height 35
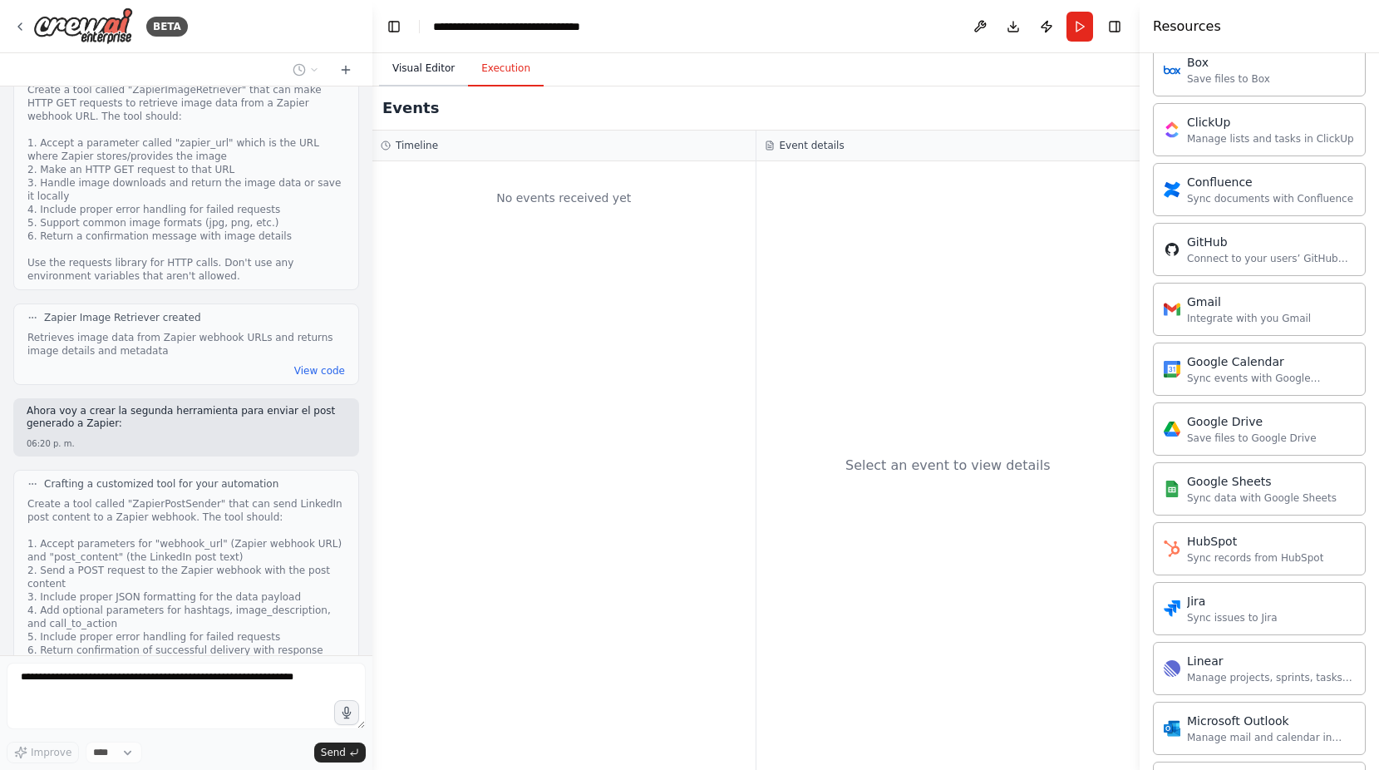
click at [403, 62] on button "Visual Editor" at bounding box center [423, 69] width 89 height 35
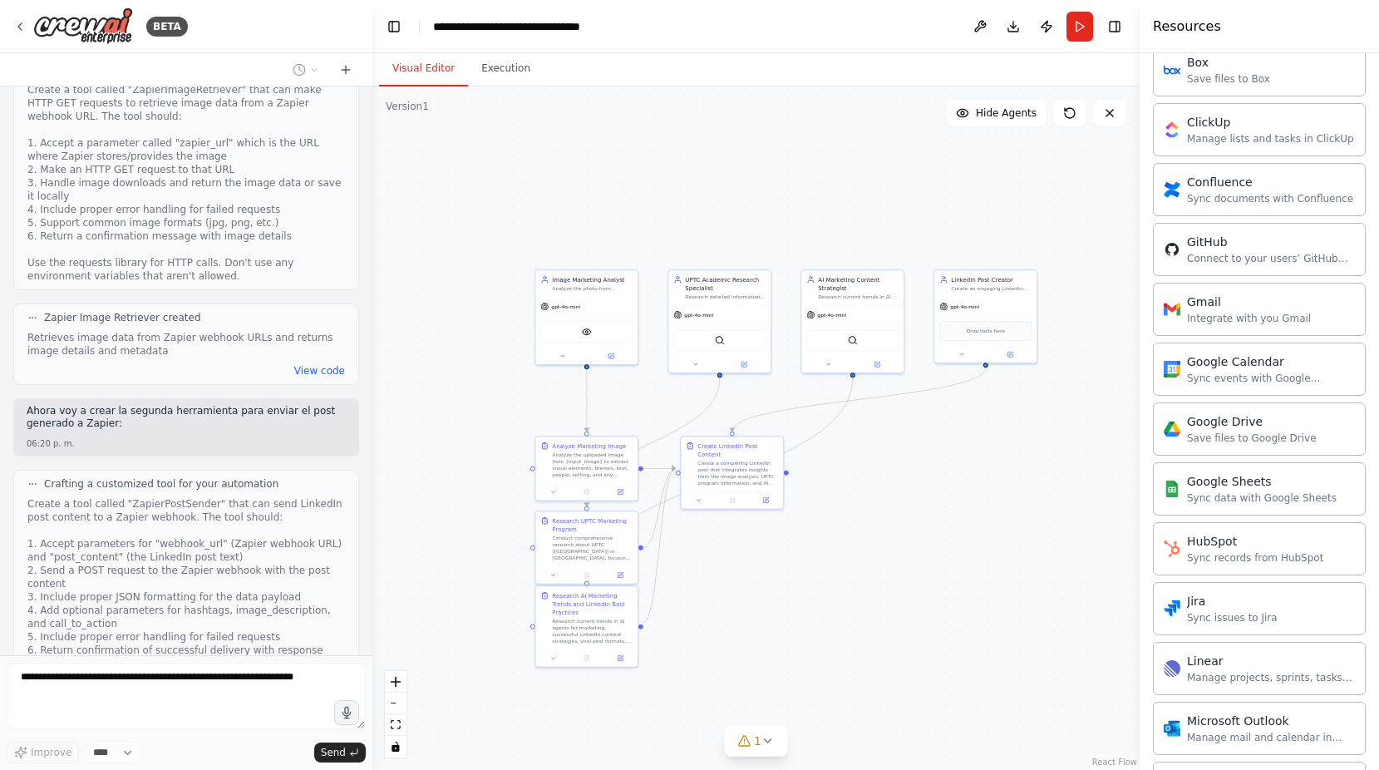
click at [937, 201] on div ".deletable-edge-delete-btn { width: 20px; height: 20px; border: 0px solid #ffff…" at bounding box center [755, 427] width 767 height 683
click at [999, 121] on button "Hide Agents" at bounding box center [996, 113] width 101 height 27
click at [994, 116] on span "Show Agents" at bounding box center [1004, 112] width 65 height 13
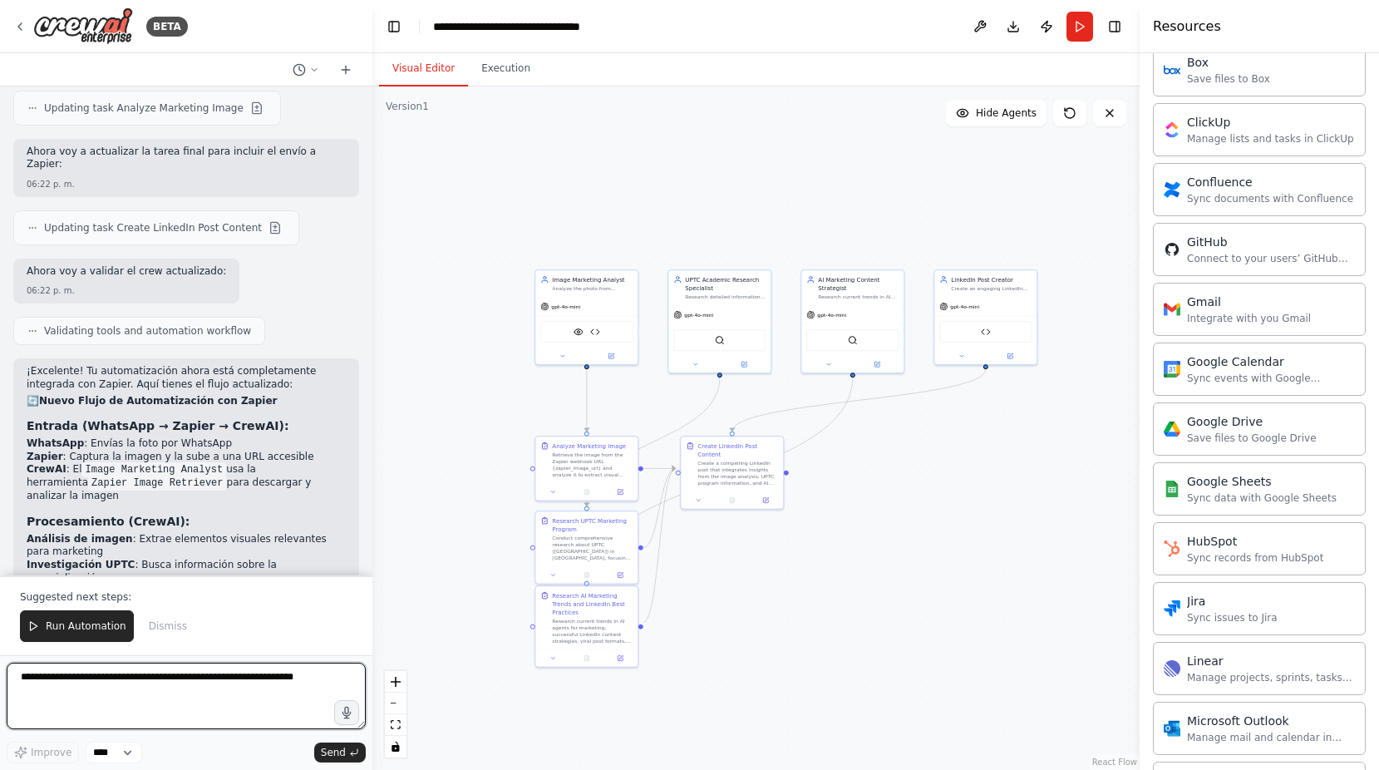
scroll to position [4481, 0]
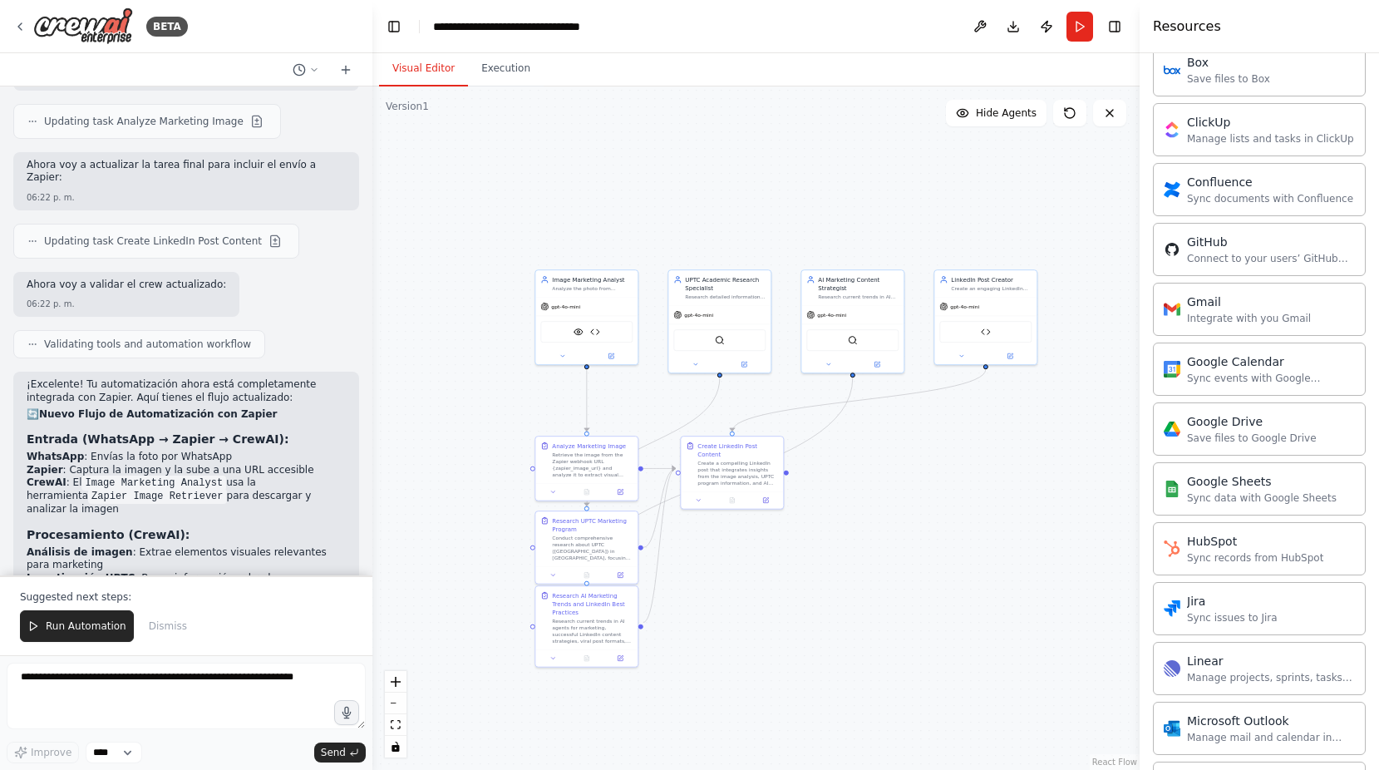
click at [157, 378] on p "¡Excelente! Tu automatización ahora está completamente integrada con Zapier. Aq…" at bounding box center [186, 391] width 319 height 26
click at [273, 378] on div "¡Excelente! Tu automatización ahora está completamente integrada con Zapier. Aq…" at bounding box center [186, 667] width 319 height 579
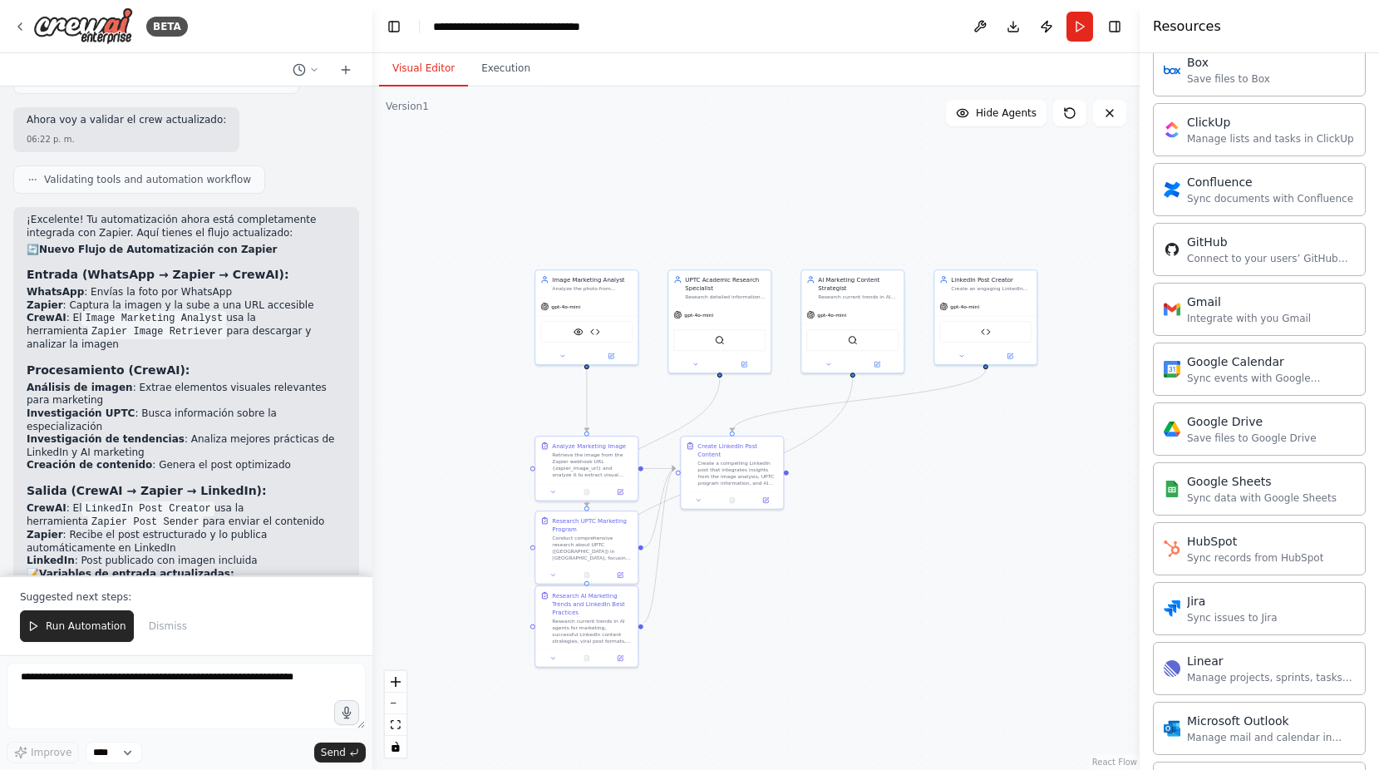
scroll to position [4648, 0]
click at [495, 298] on div ".deletable-edge-delete-btn { width: 20px; height: 20px; border: 0px solid #ffff…" at bounding box center [755, 427] width 767 height 683
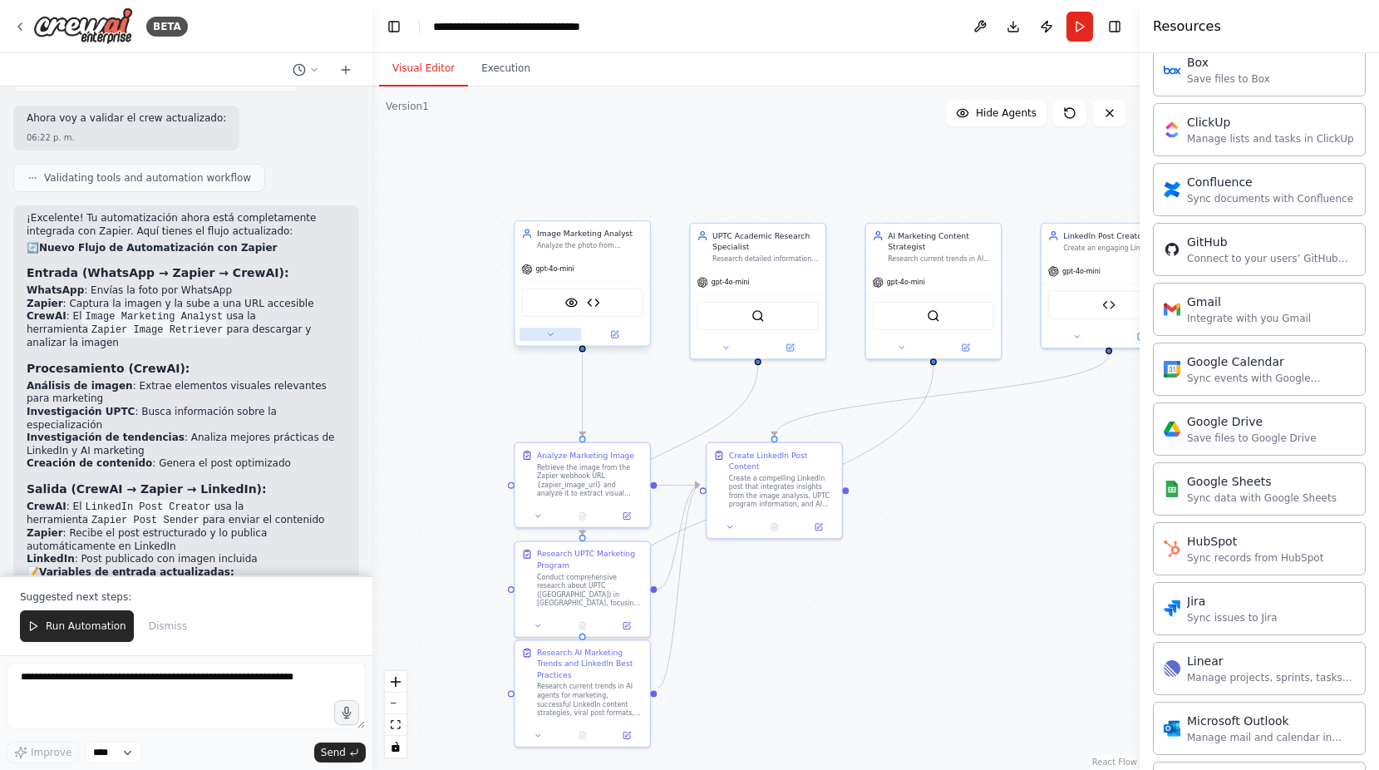
click at [547, 335] on icon at bounding box center [550, 334] width 9 height 9
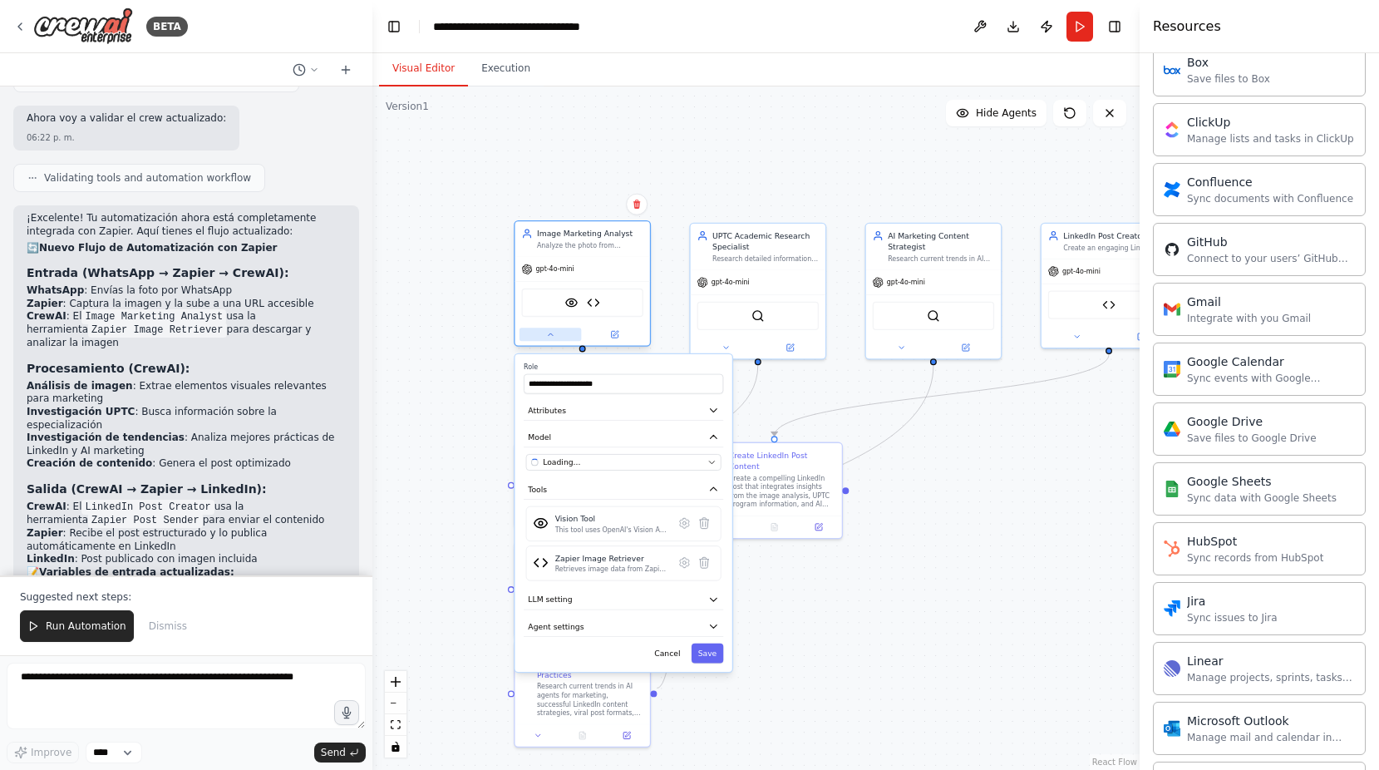
click at [547, 335] on icon at bounding box center [550, 334] width 9 height 9
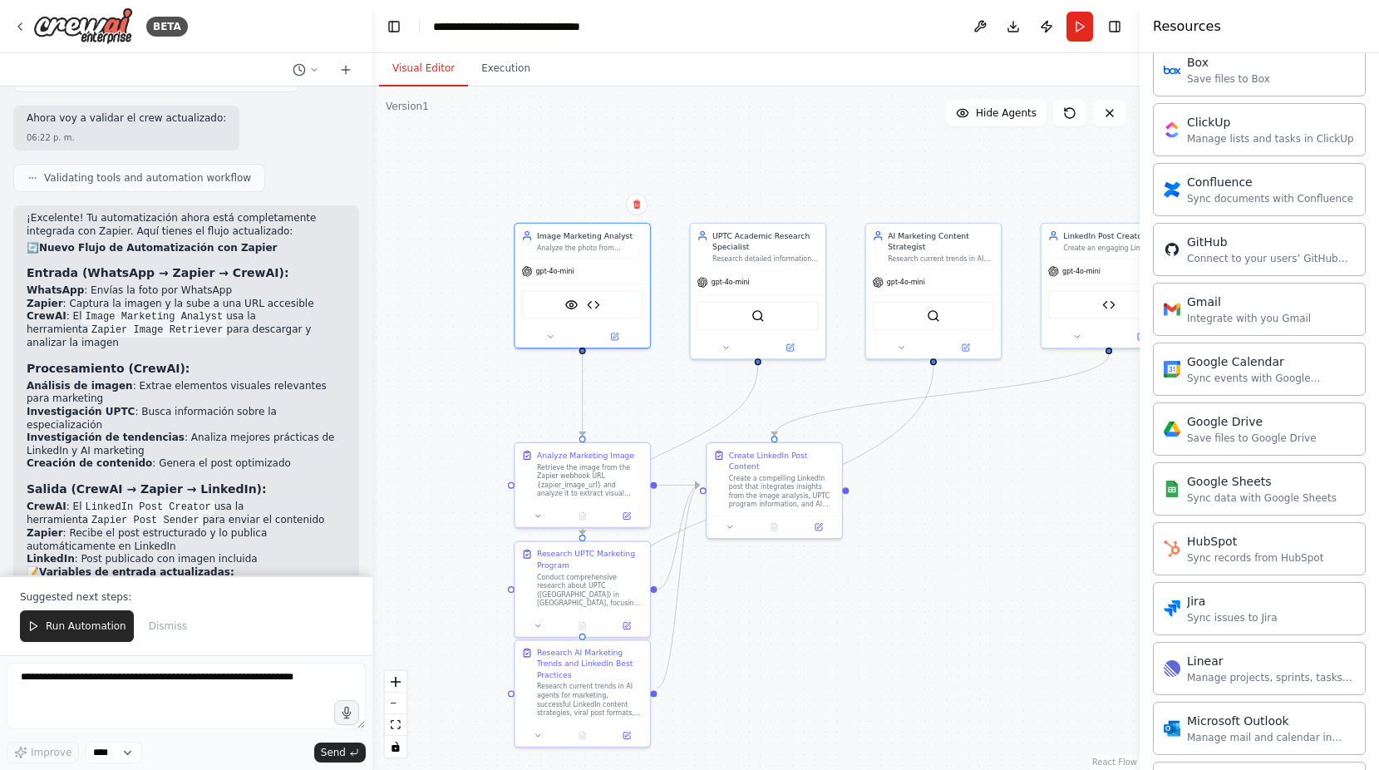
click at [485, 325] on div ".deletable-edge-delete-btn { width: 20px; height: 20px; border: 0px solid #ffff…" at bounding box center [755, 427] width 767 height 683
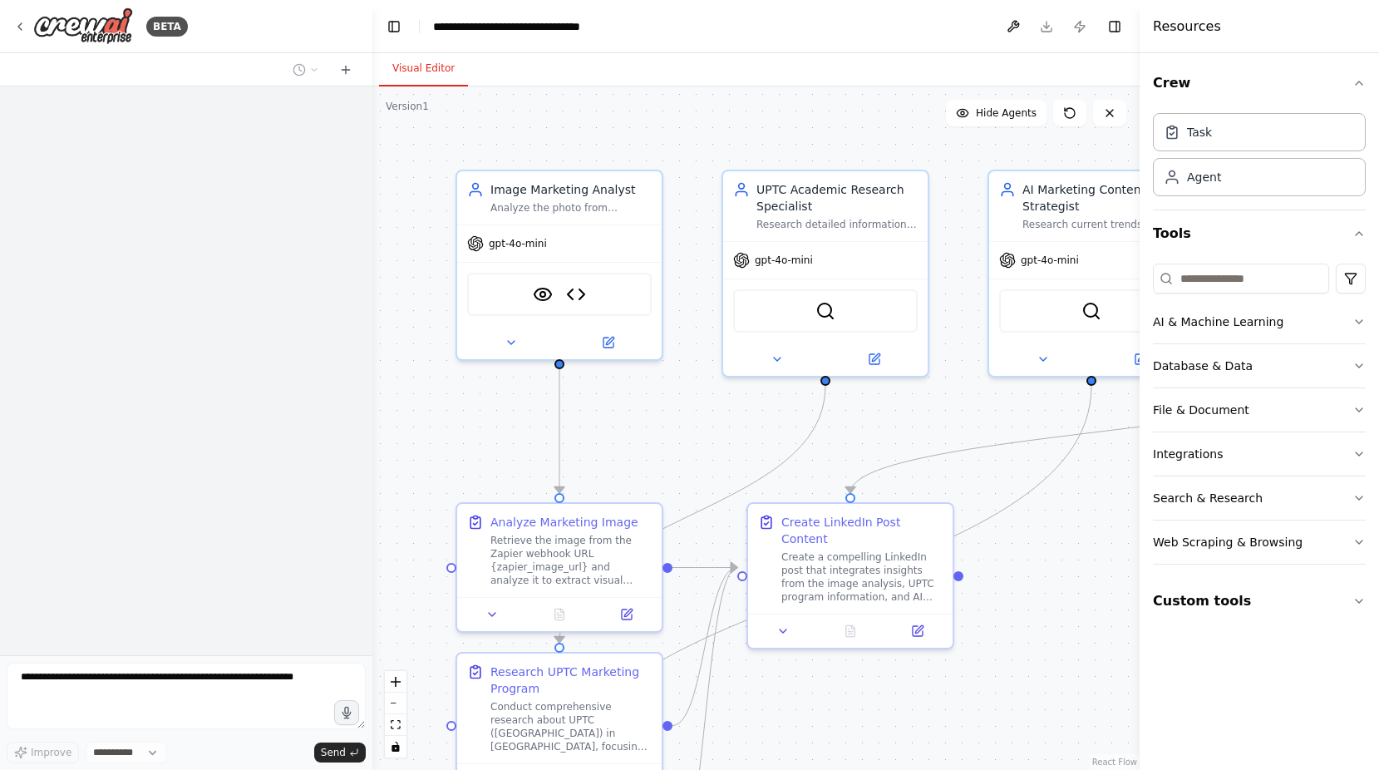
select select "****"
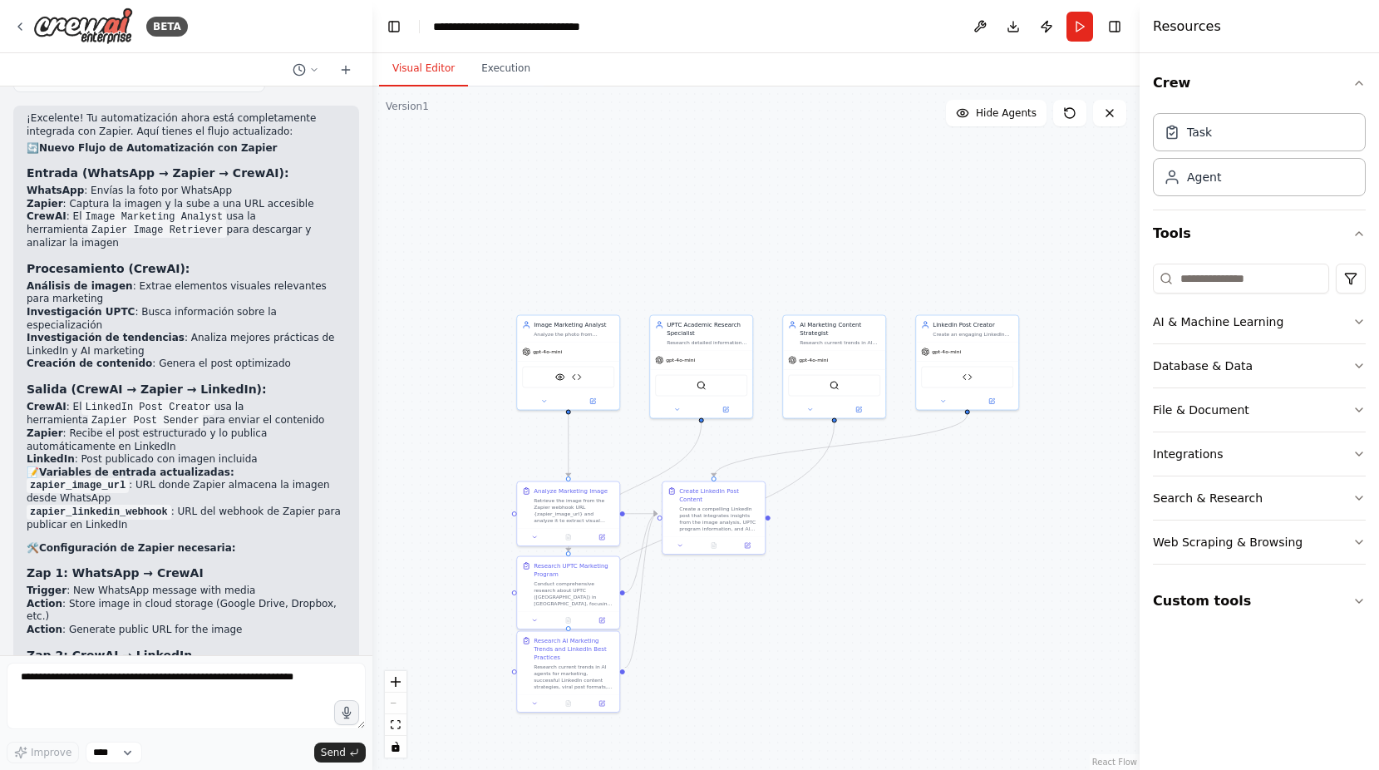
scroll to position [4734, 0]
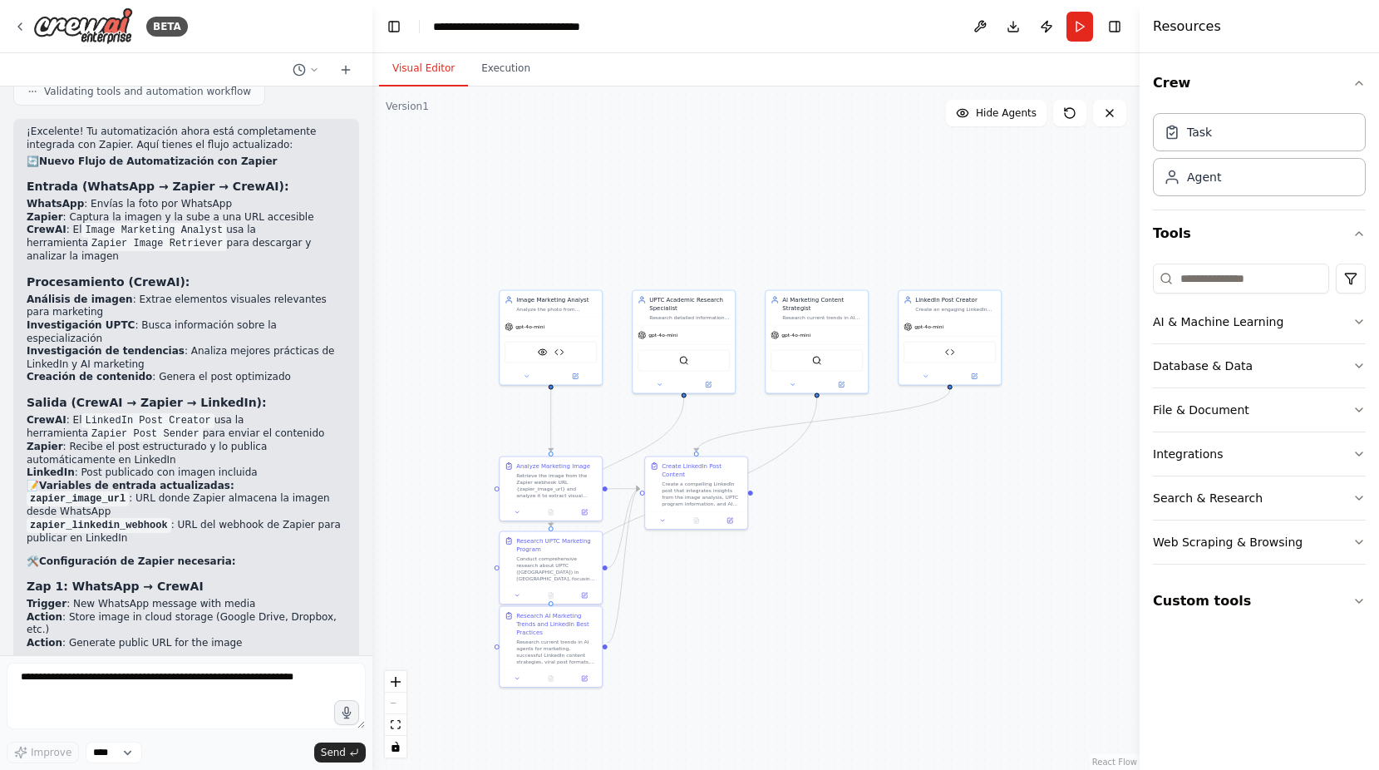
drag, startPoint x: 968, startPoint y: 529, endPoint x: 870, endPoint y: 515, distance: 99.0
click at [870, 515] on div ".deletable-edge-delete-btn { width: 20px; height: 20px; border: 0px solid #ffff…" at bounding box center [755, 427] width 767 height 683
click at [27, 24] on div "BETA" at bounding box center [100, 25] width 175 height 37
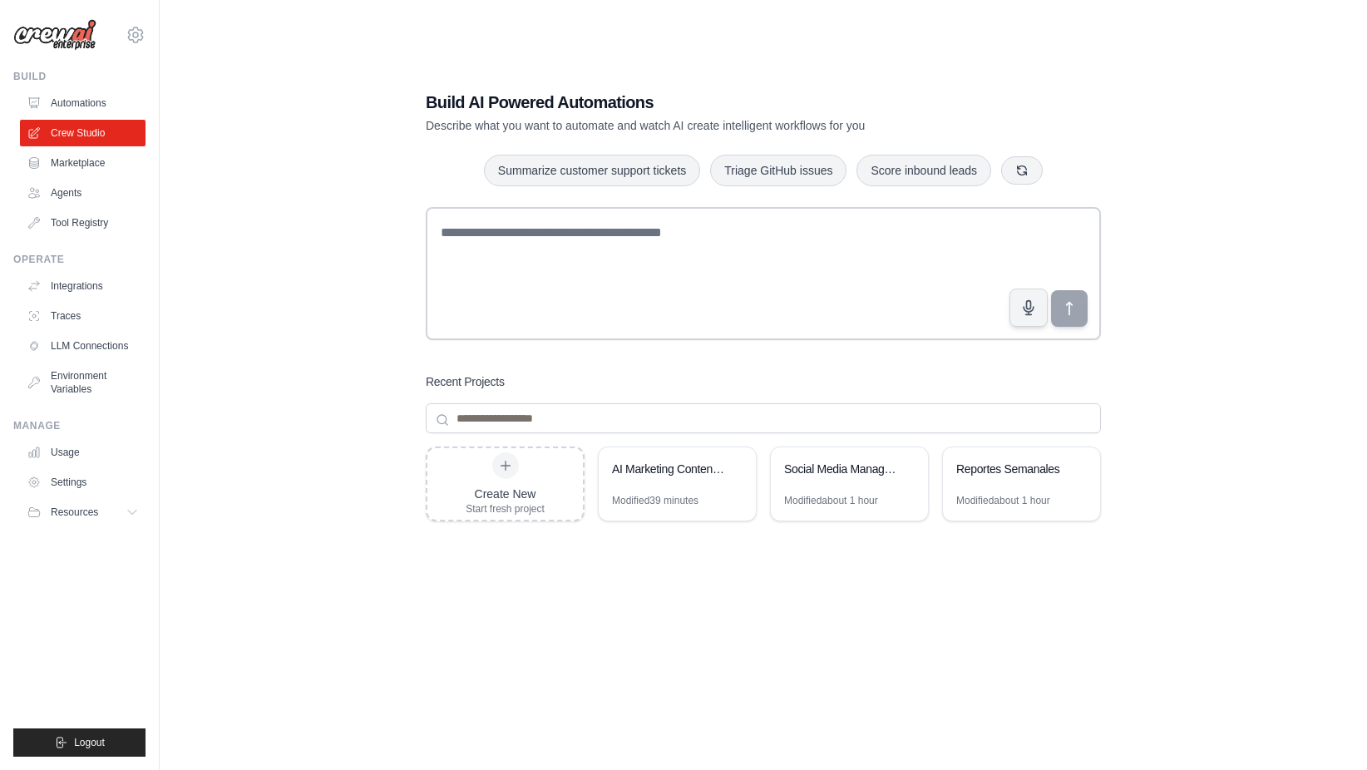
click at [775, 563] on div "Create New Start fresh project AI Marketing Content Generator UPTC Modified 39 …" at bounding box center [763, 579] width 675 height 266
click at [717, 484] on div "AI Marketing Content Generator UPTC" at bounding box center [677, 470] width 157 height 47
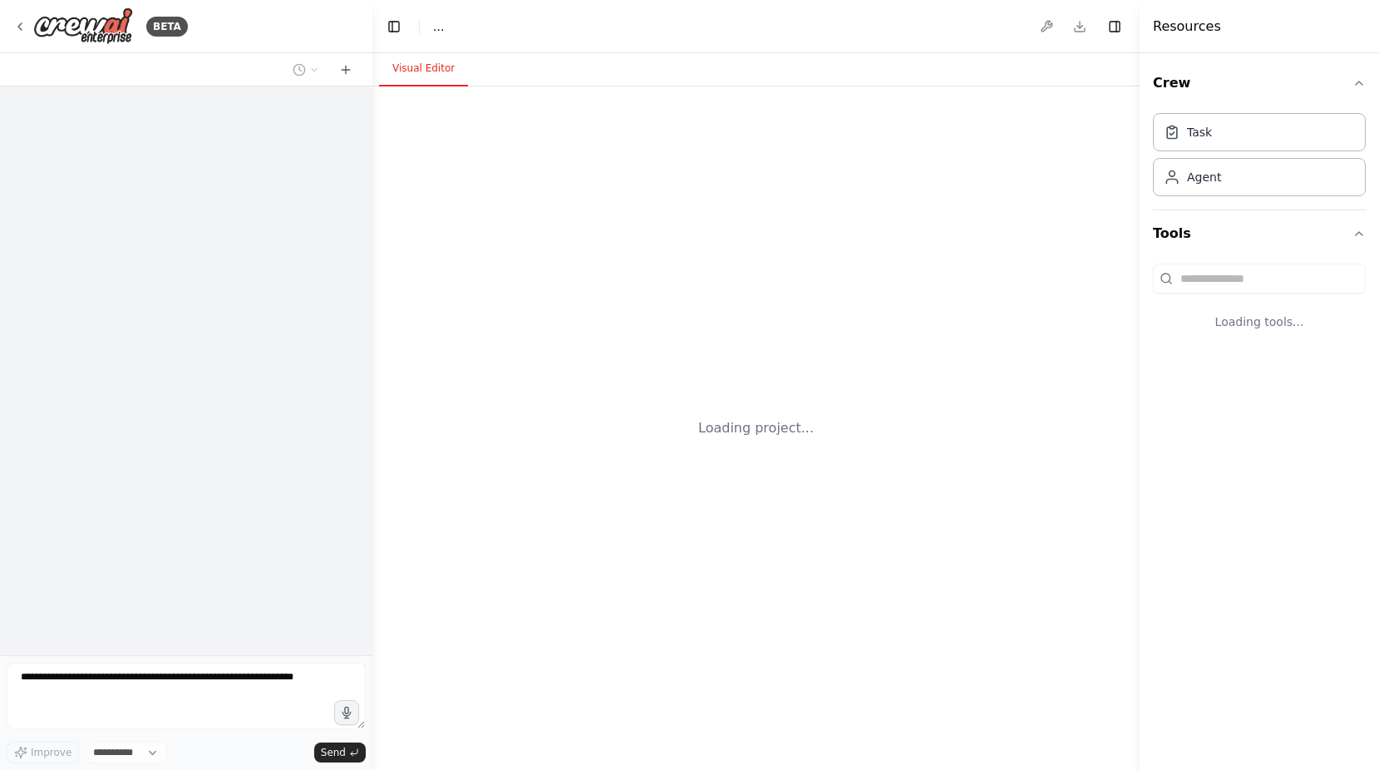
select select "****"
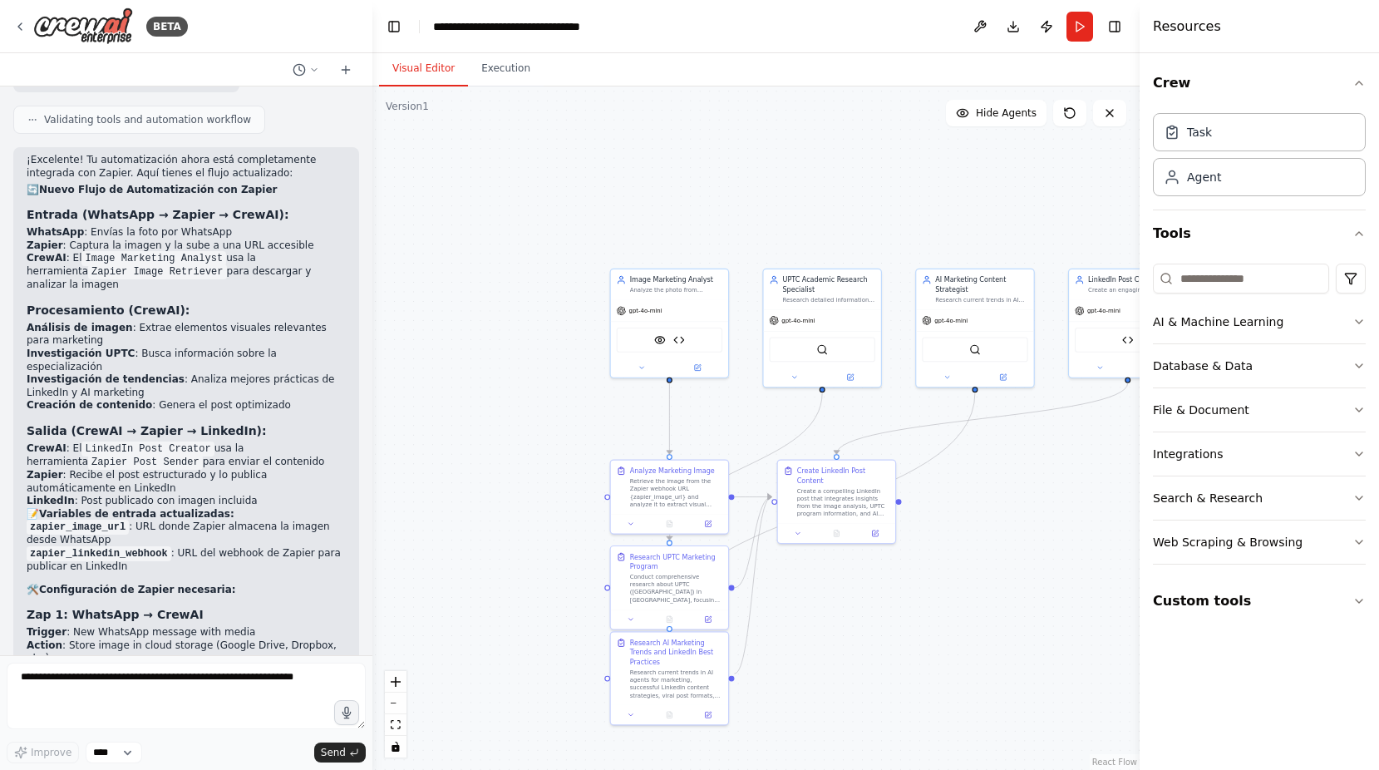
scroll to position [4734, 0]
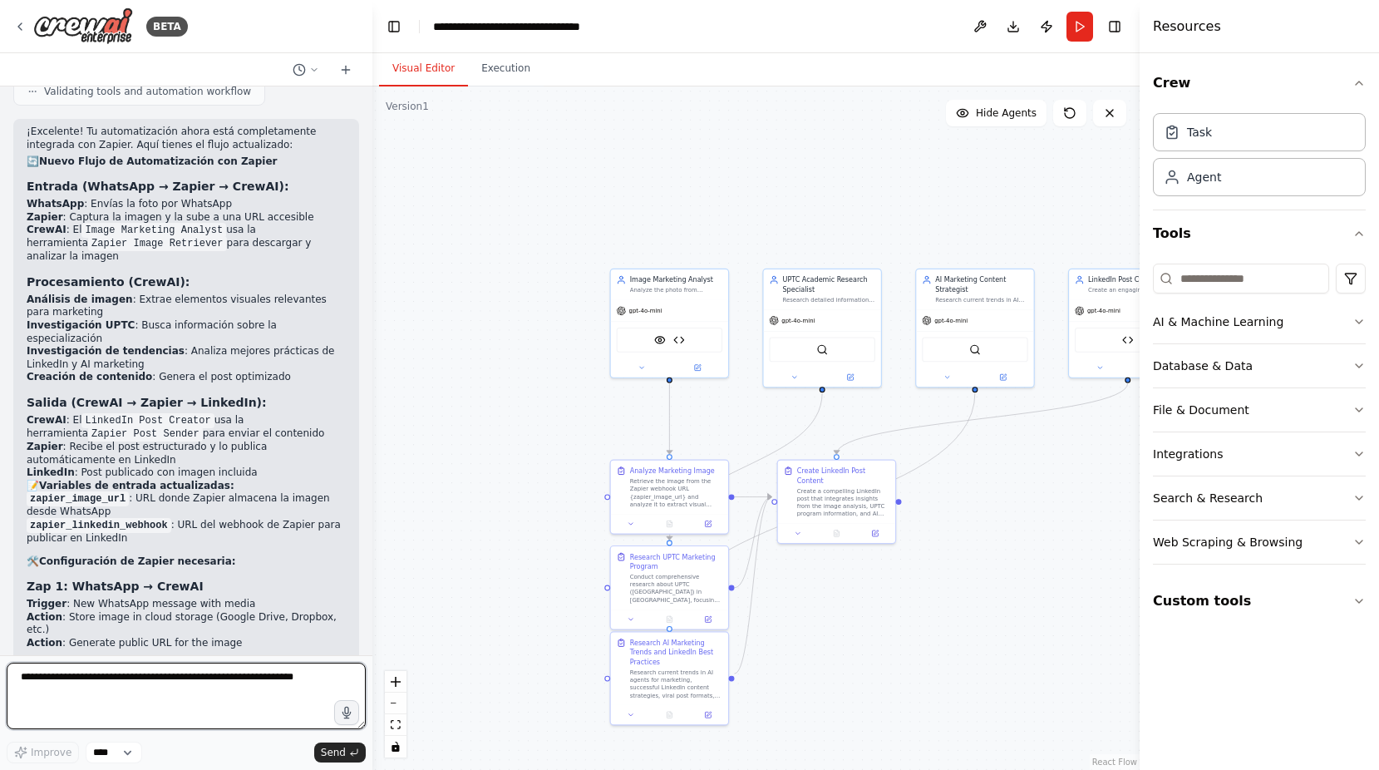
click at [94, 681] on textarea at bounding box center [186, 696] width 359 height 67
type textarea "**********"
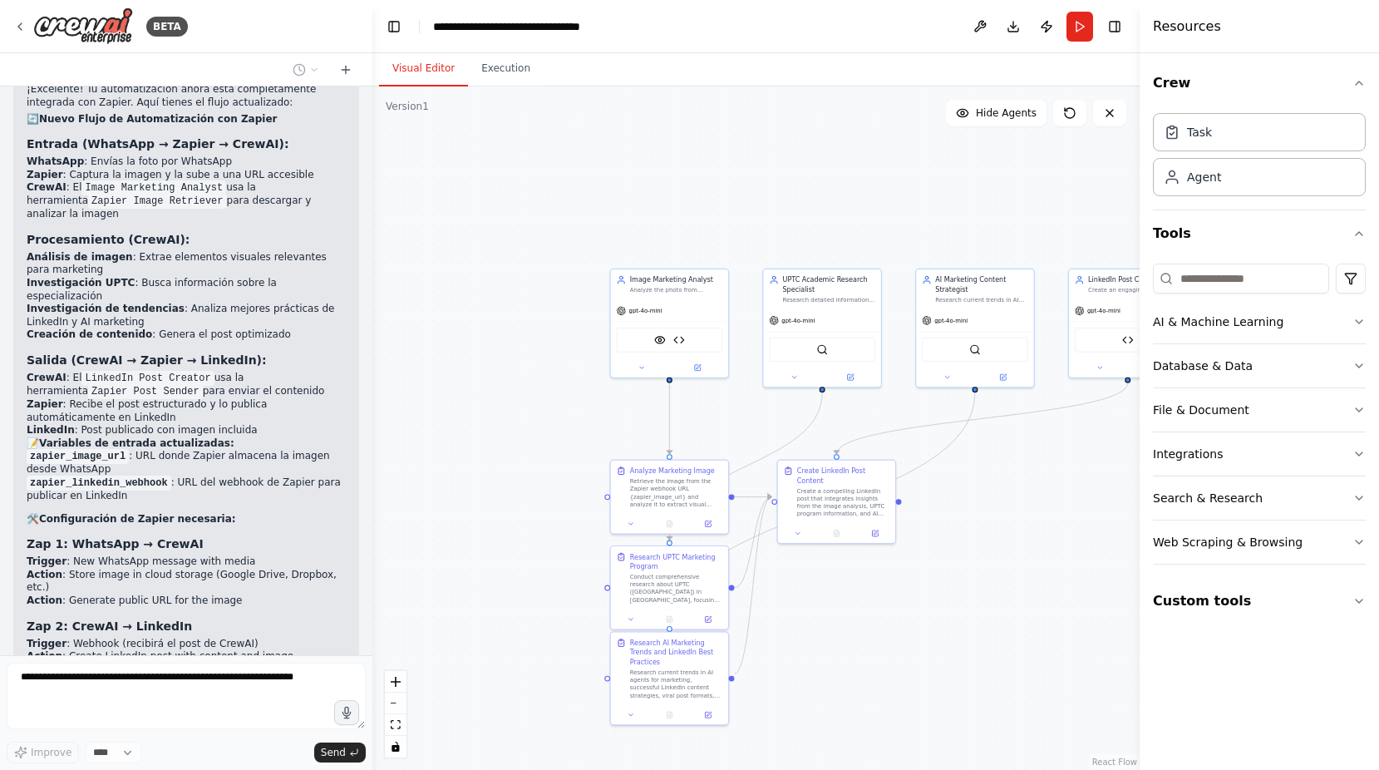
scroll to position [4836, 0]
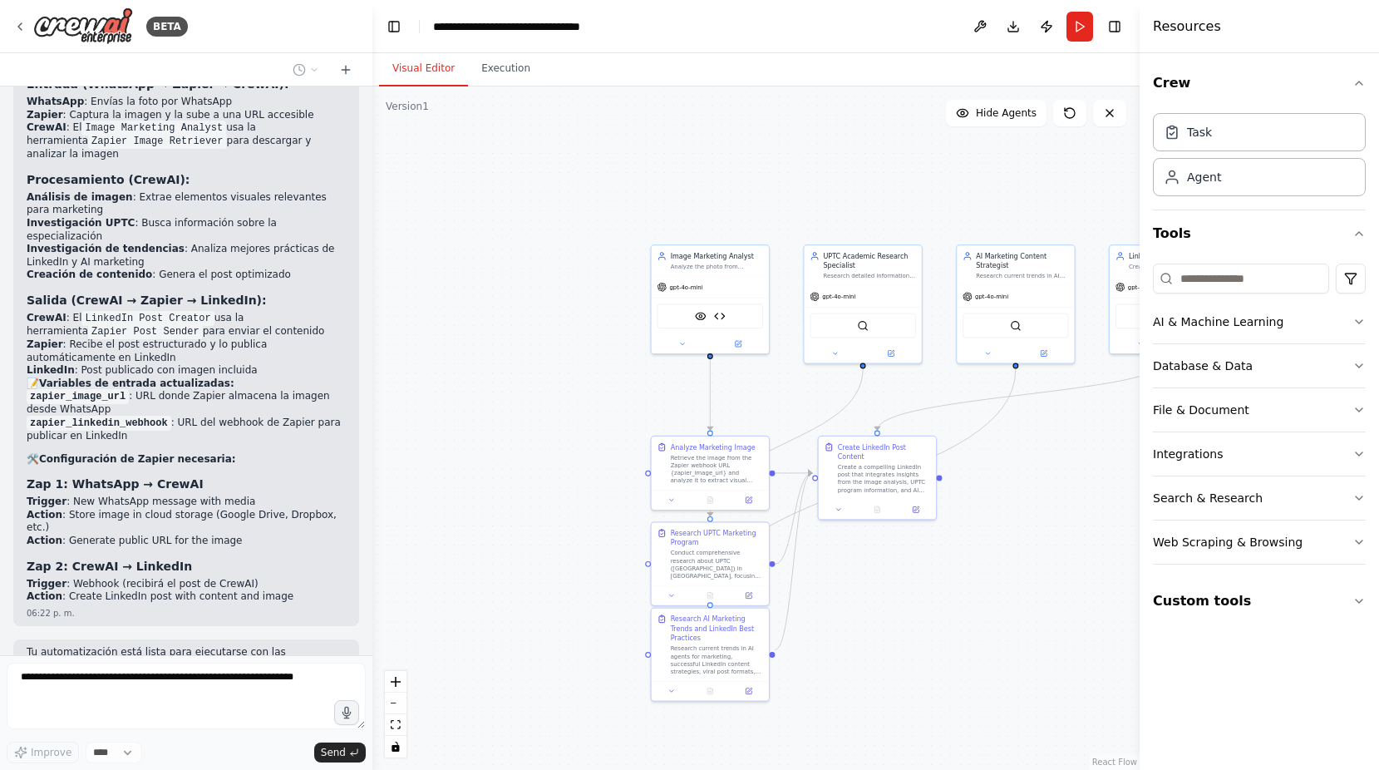
drag, startPoint x: 185, startPoint y: 474, endPoint x: 266, endPoint y: 478, distance: 81.6
click at [266, 646] on p "Tu automatización está lista para ejecutarse con las integraciones de Zapier. S…" at bounding box center [186, 678] width 319 height 65
click at [483, 461] on div ".deletable-edge-delete-btn { width: 20px; height: 20px; border: 0px solid #ffff…" at bounding box center [755, 427] width 767 height 683
click at [286, 646] on p "Tu automatización está lista para ejecutarse con las integraciones de Zapier. S…" at bounding box center [186, 678] width 319 height 65
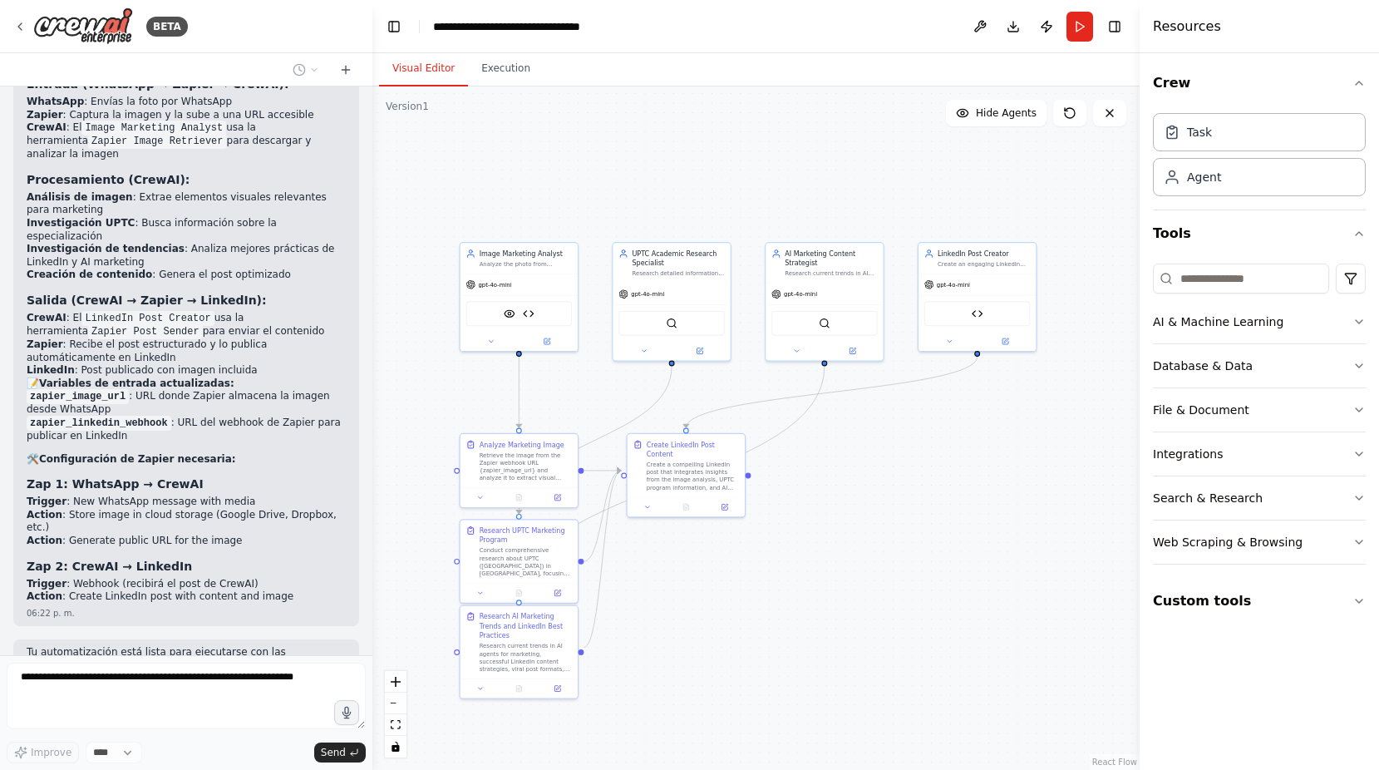
drag, startPoint x: 1013, startPoint y: 411, endPoint x: 821, endPoint y: 409, distance: 192.0
click at [821, 409] on div ".deletable-edge-delete-btn { width: 20px; height: 20px; border: 0px solid #ffff…" at bounding box center [755, 427] width 767 height 683
click at [95, 646] on p "Tu automatización está lista para ejecutarse con las integraciones de Zapier. S…" at bounding box center [186, 678] width 319 height 65
click at [493, 66] on button "Execution" at bounding box center [506, 69] width 76 height 35
click at [441, 69] on button "Visual Editor" at bounding box center [423, 69] width 89 height 35
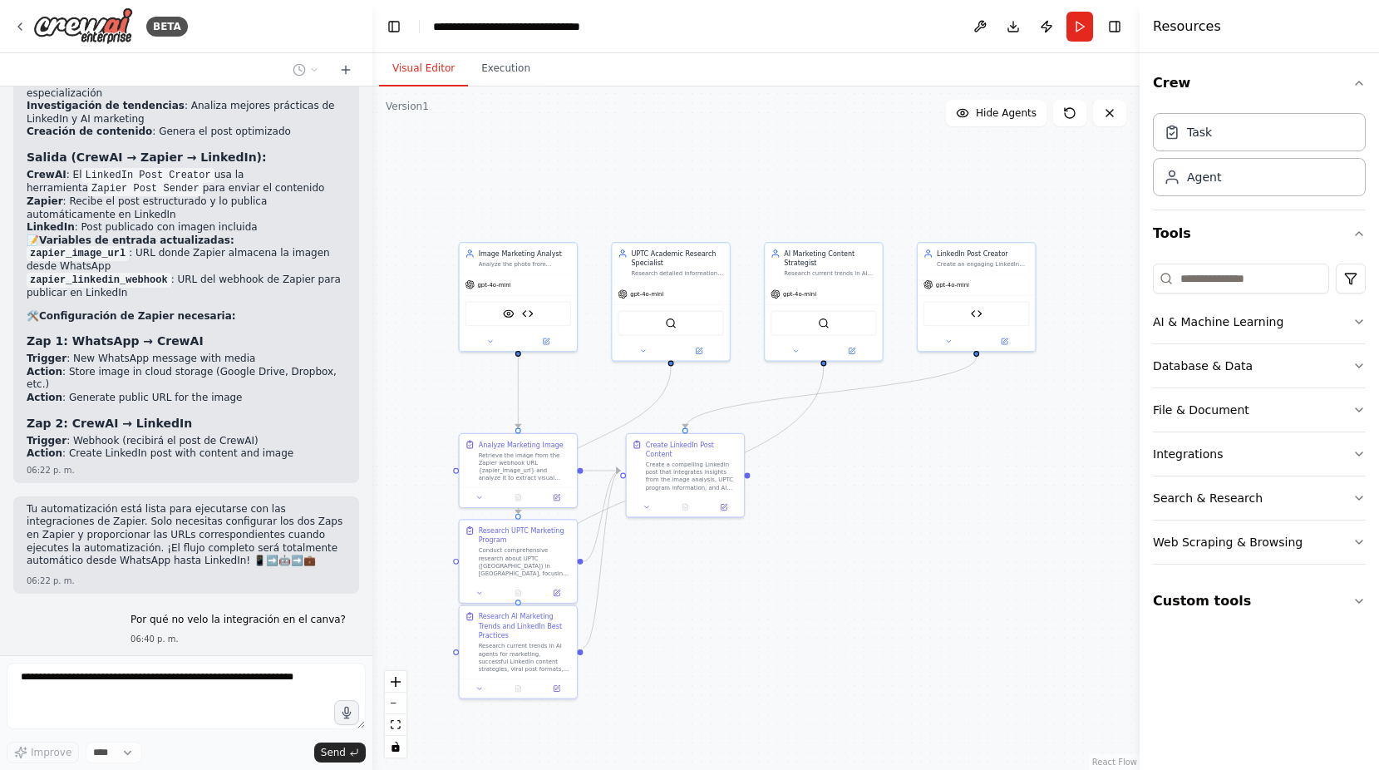
scroll to position [4993, 0]
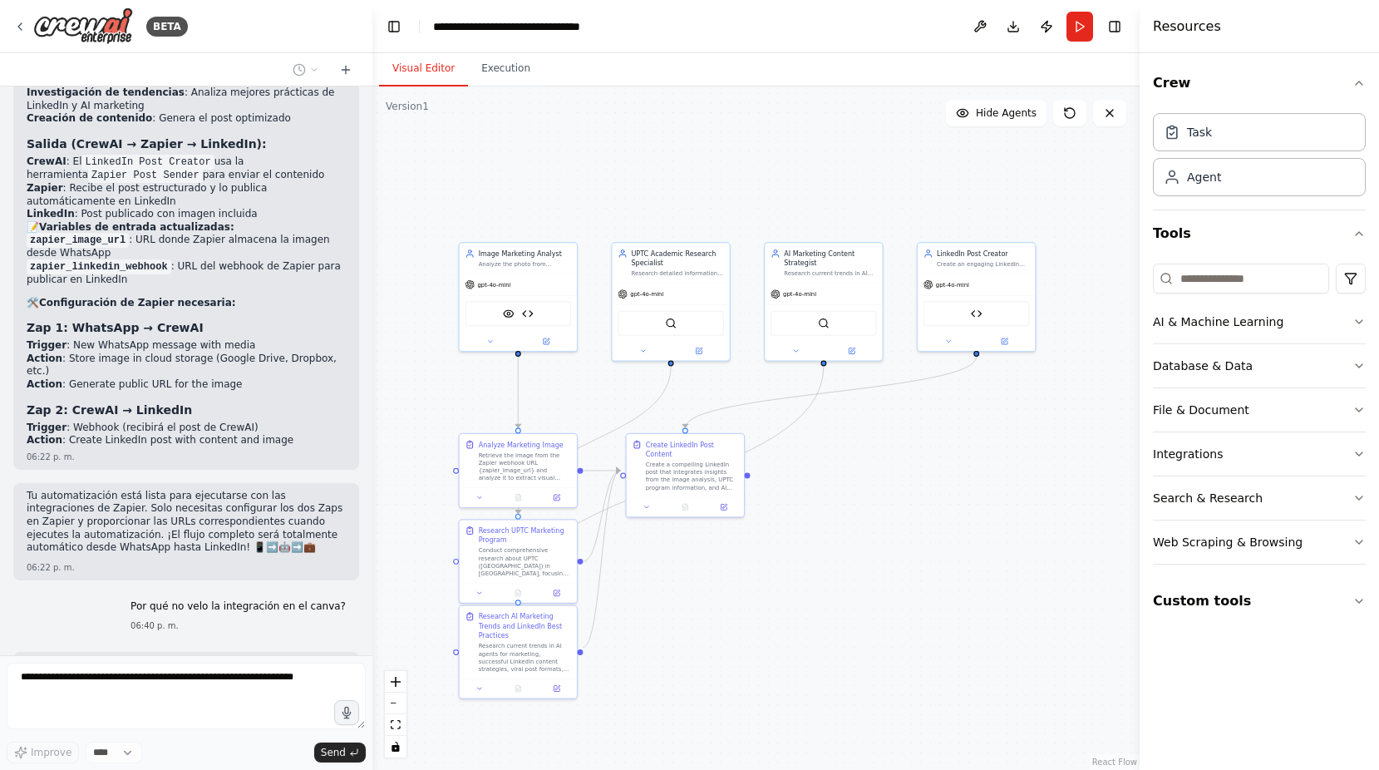
drag, startPoint x: 62, startPoint y: 516, endPoint x: 218, endPoint y: 535, distance: 156.5
click at [218, 688] on div "Tienes razón, déjame revisar el estado actual de la configuración para ver por …" at bounding box center [186, 709] width 319 height 42
drag, startPoint x: 218, startPoint y: 535, endPoint x: 204, endPoint y: 539, distance: 15.0
click at [204, 734] on div "06:40 p. m." at bounding box center [186, 740] width 319 height 12
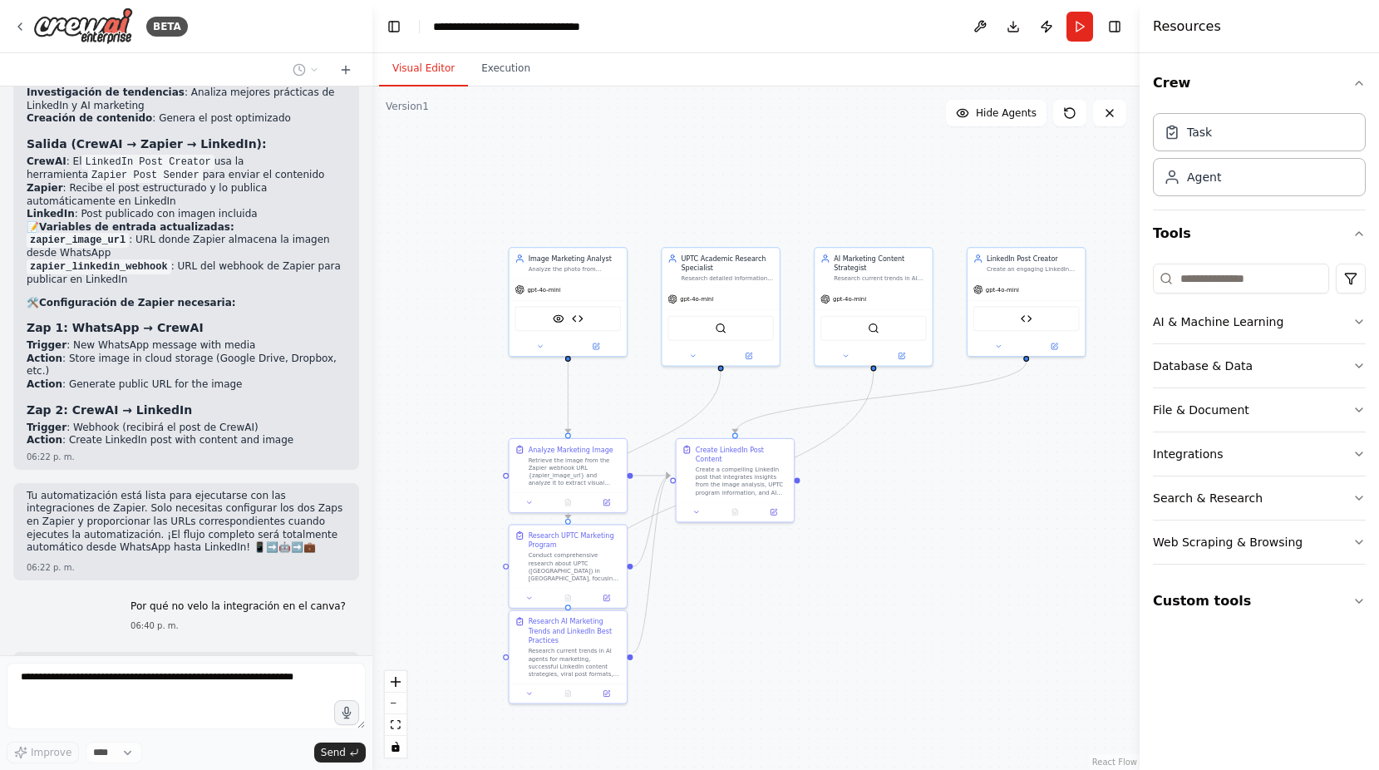
drag, startPoint x: 886, startPoint y: 467, endPoint x: 936, endPoint y: 472, distance: 50.1
click at [936, 472] on div ".deletable-edge-delete-btn { width: 20px; height: 20px; border: 0px solid #ffff…" at bounding box center [755, 427] width 767 height 683
click at [1181, 362] on div "Database & Data" at bounding box center [1203, 365] width 100 height 17
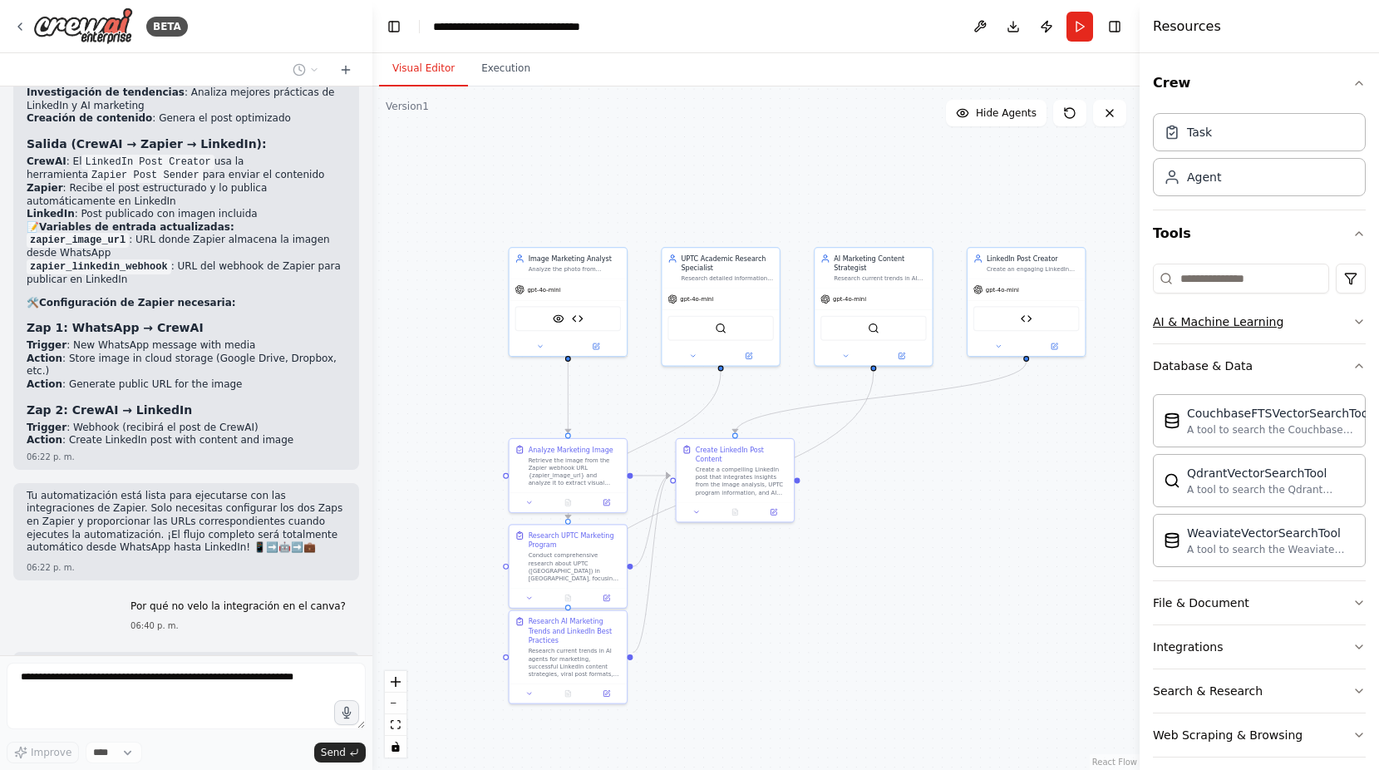
click at [1305, 325] on button "AI & Machine Learning" at bounding box center [1259, 321] width 213 height 43
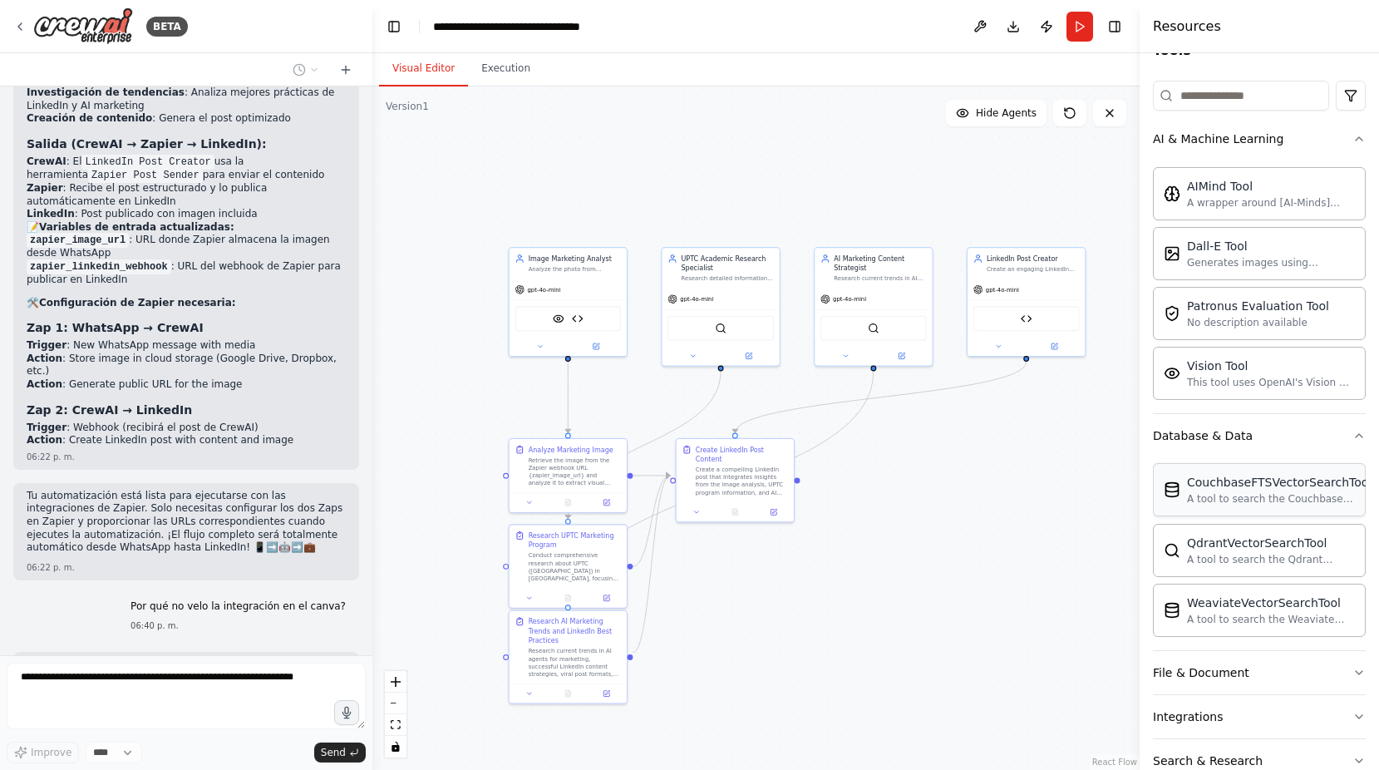
scroll to position [313, 0]
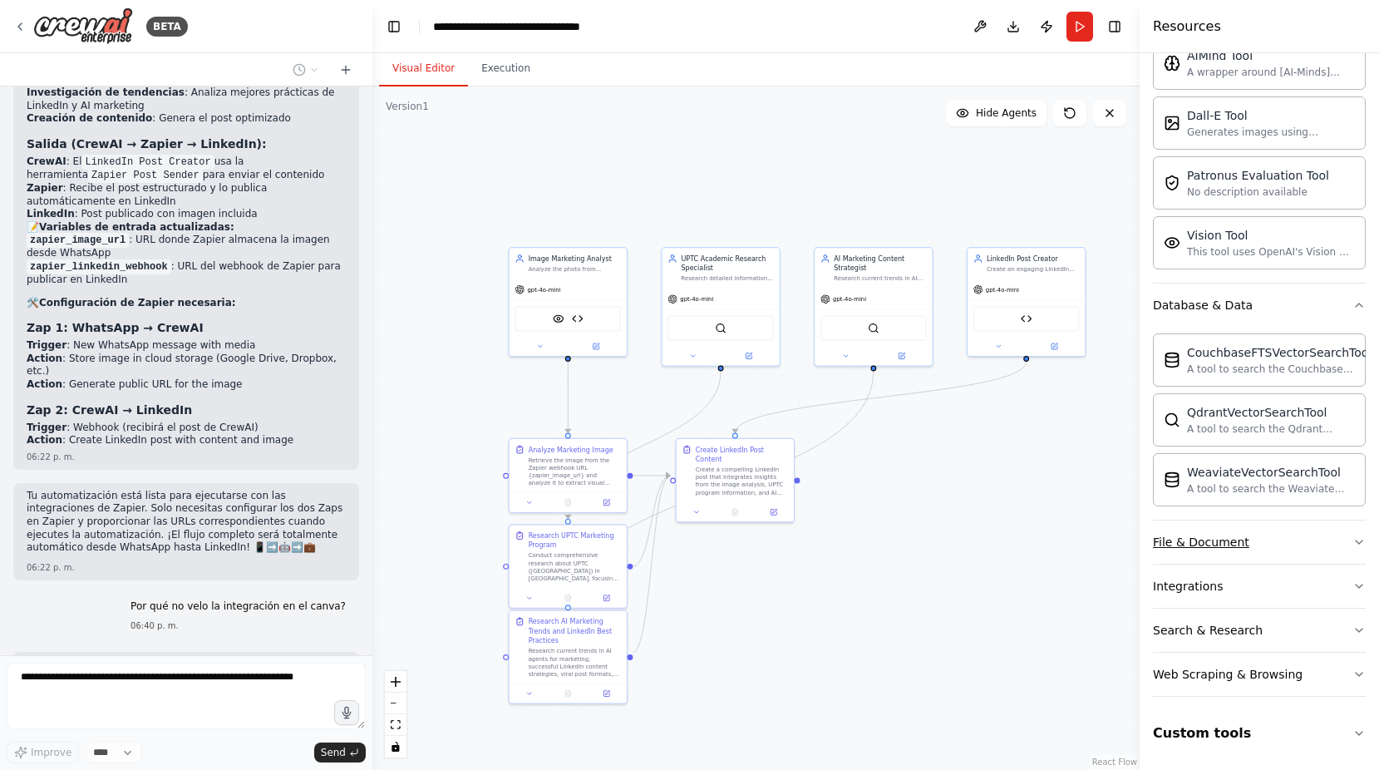
click at [1209, 546] on div "File & Document" at bounding box center [1201, 542] width 96 height 17
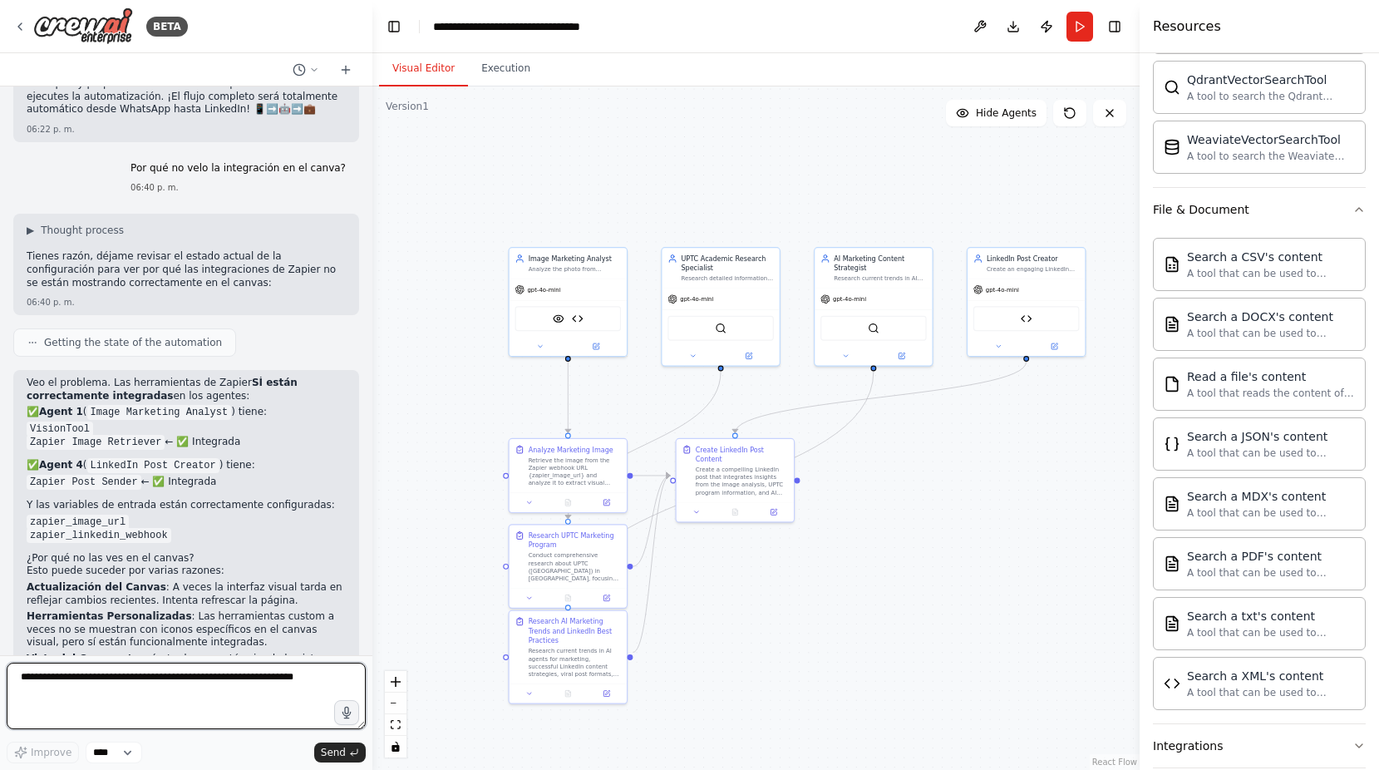
scroll to position [5443, 0]
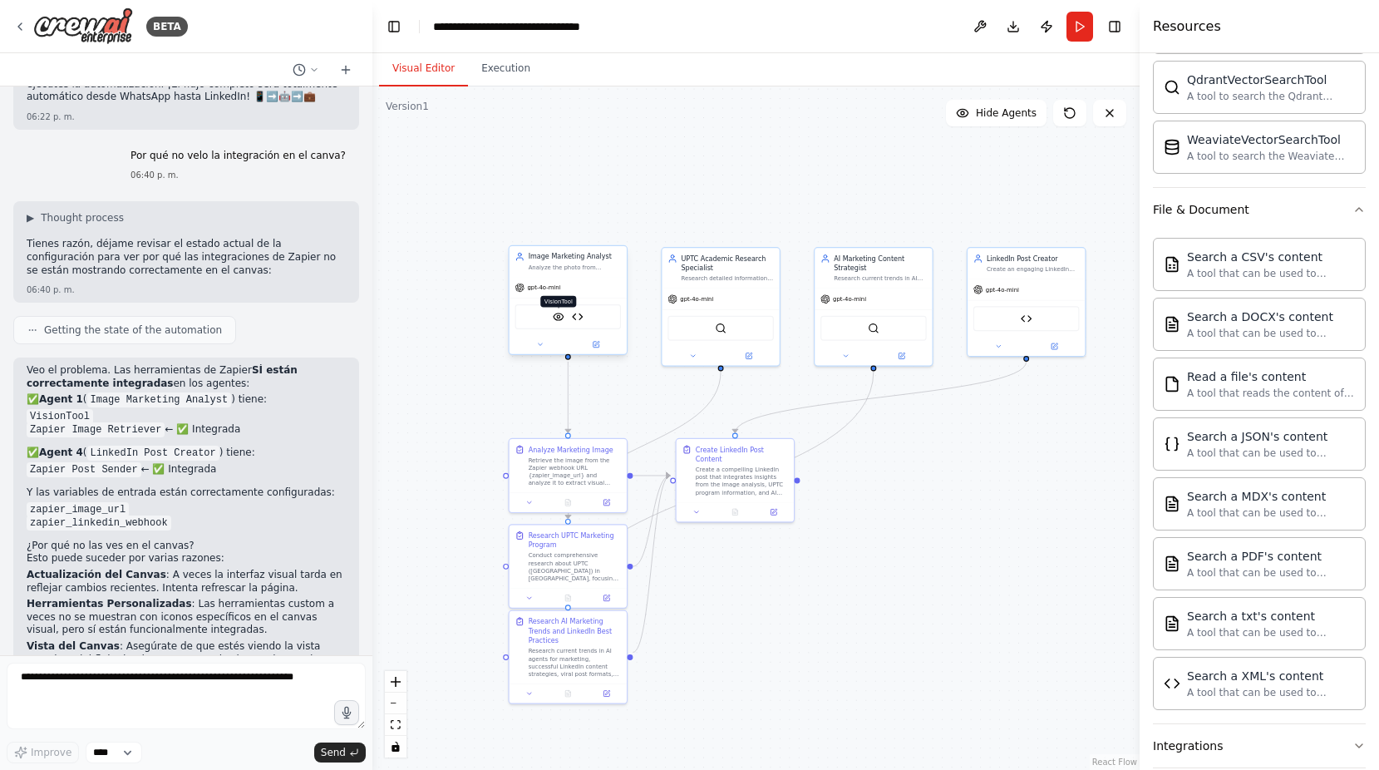
click at [554, 317] on img at bounding box center [559, 317] width 12 height 12
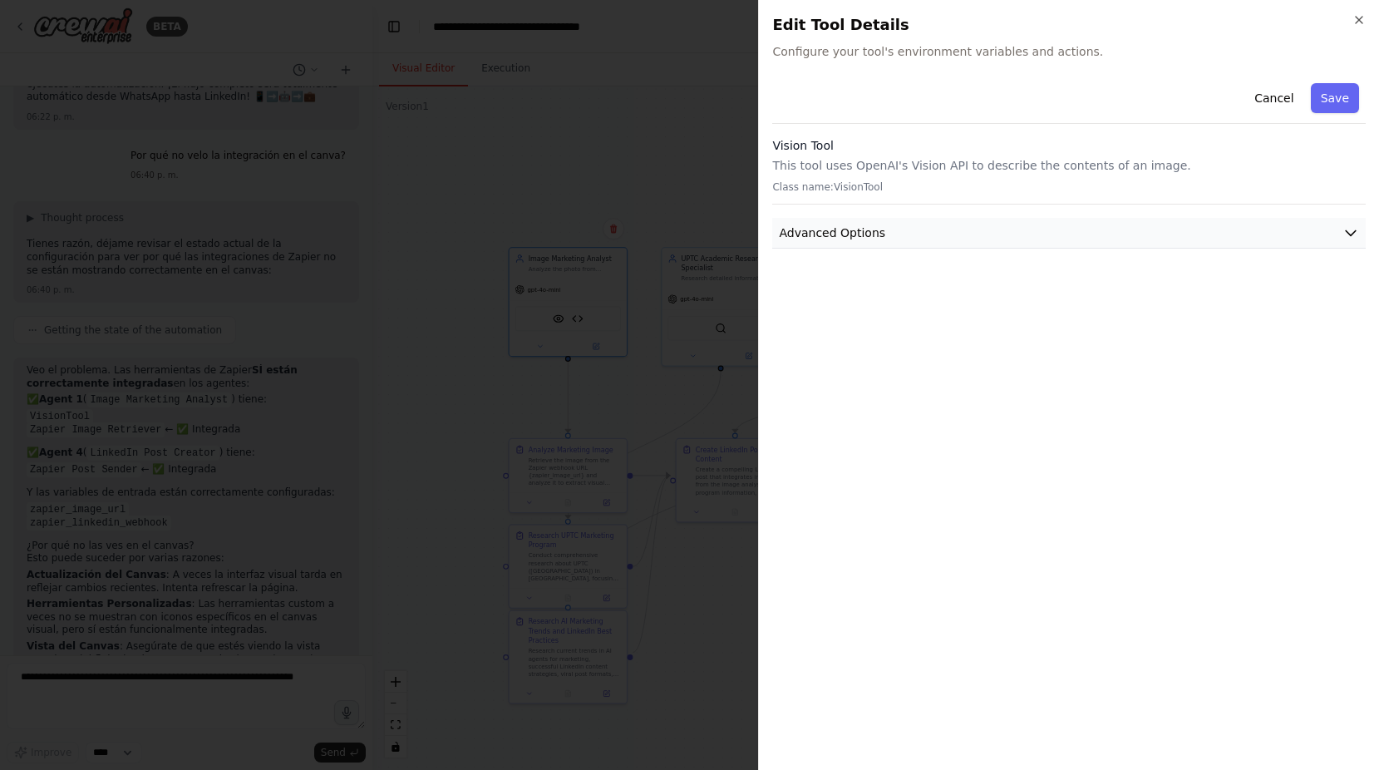
click at [932, 230] on button "Advanced Options" at bounding box center [1069, 233] width 594 height 31
click at [1360, 22] on icon "button" at bounding box center [1358, 19] width 13 height 13
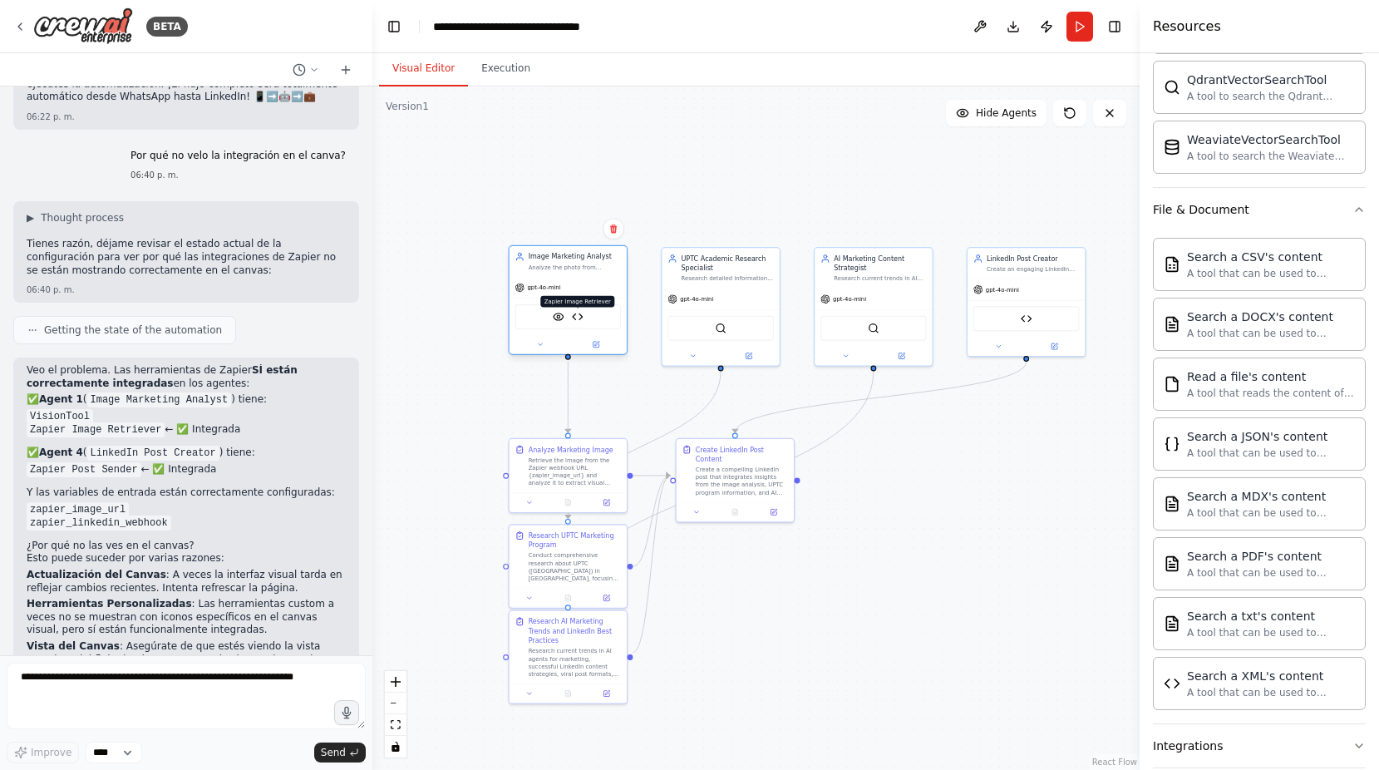
click at [579, 315] on img at bounding box center [578, 317] width 12 height 12
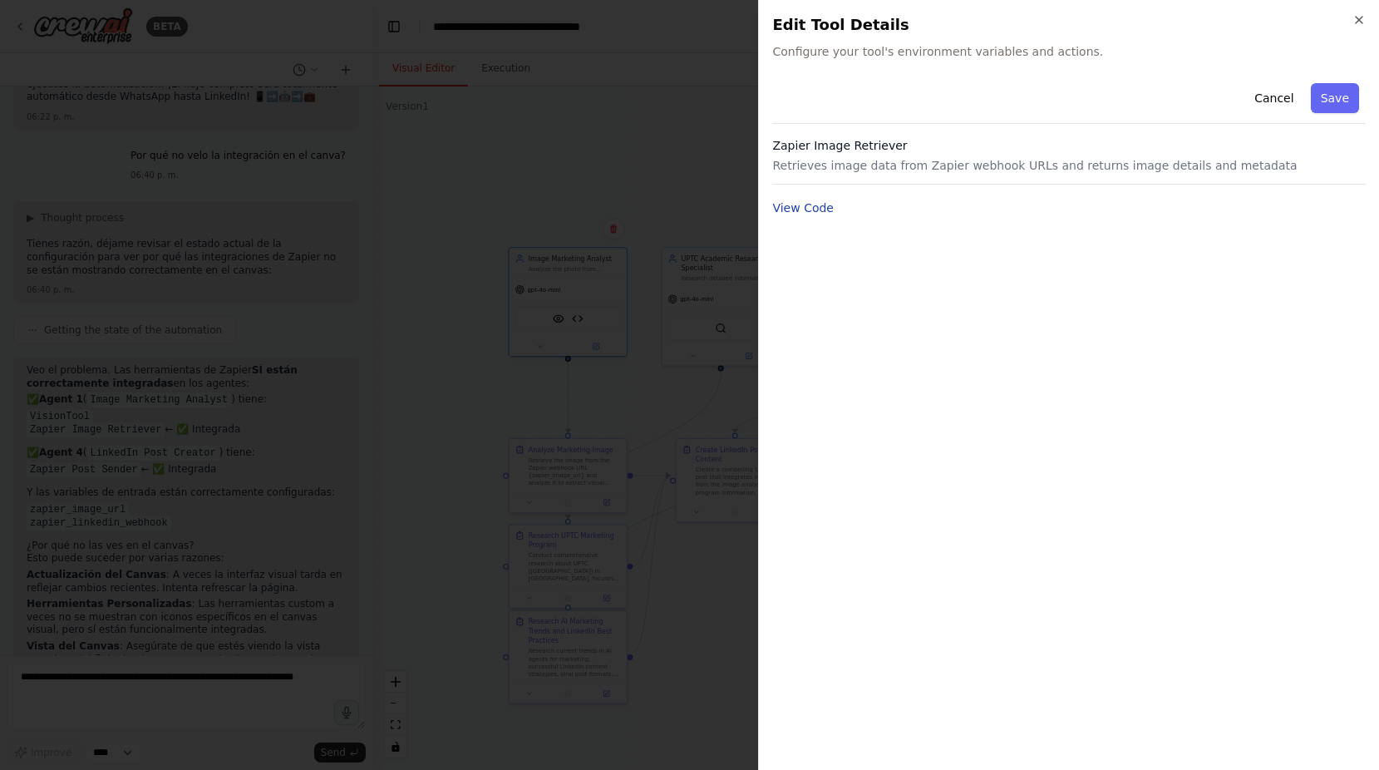
click at [795, 208] on button "View Code" at bounding box center [803, 208] width 62 height 17
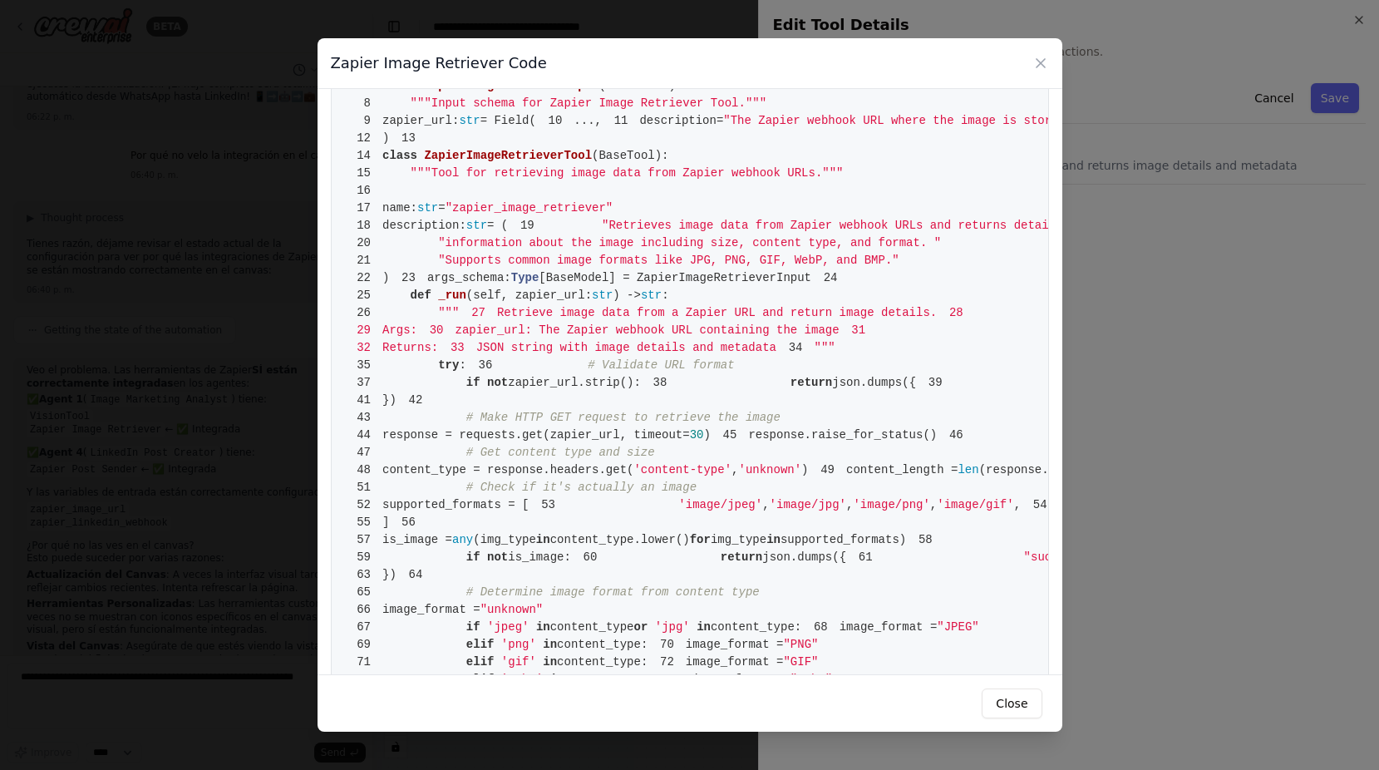
scroll to position [0, 0]
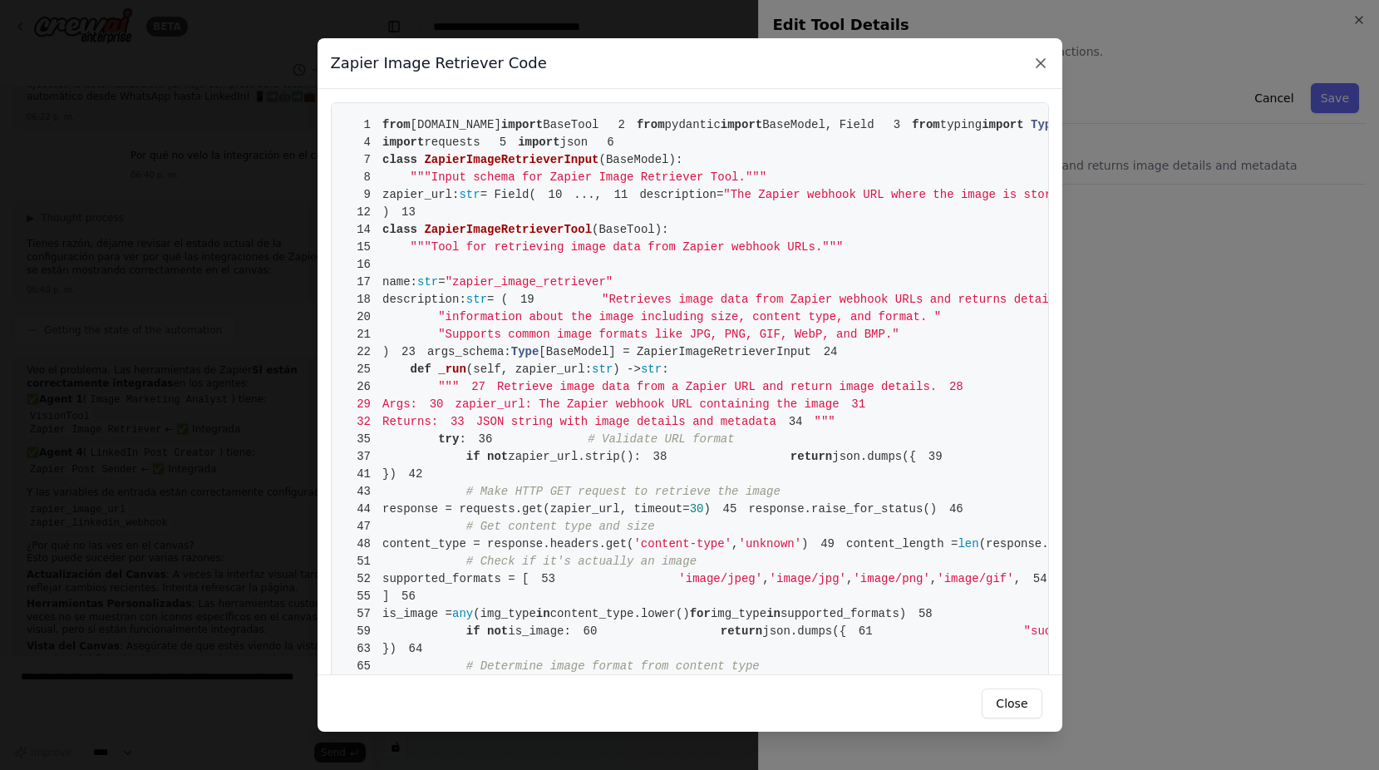
click at [1043, 67] on icon at bounding box center [1041, 63] width 8 height 8
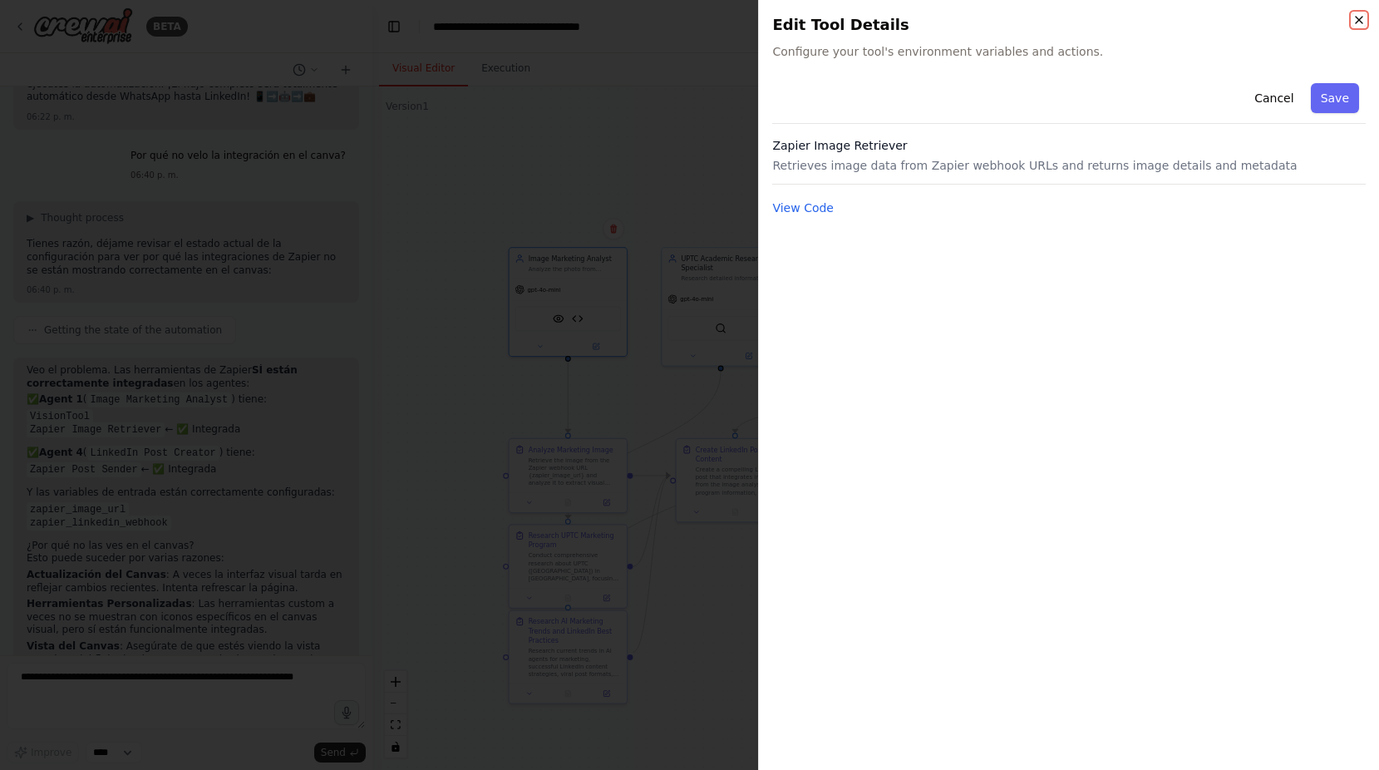
click at [1353, 22] on icon "button" at bounding box center [1358, 19] width 13 height 13
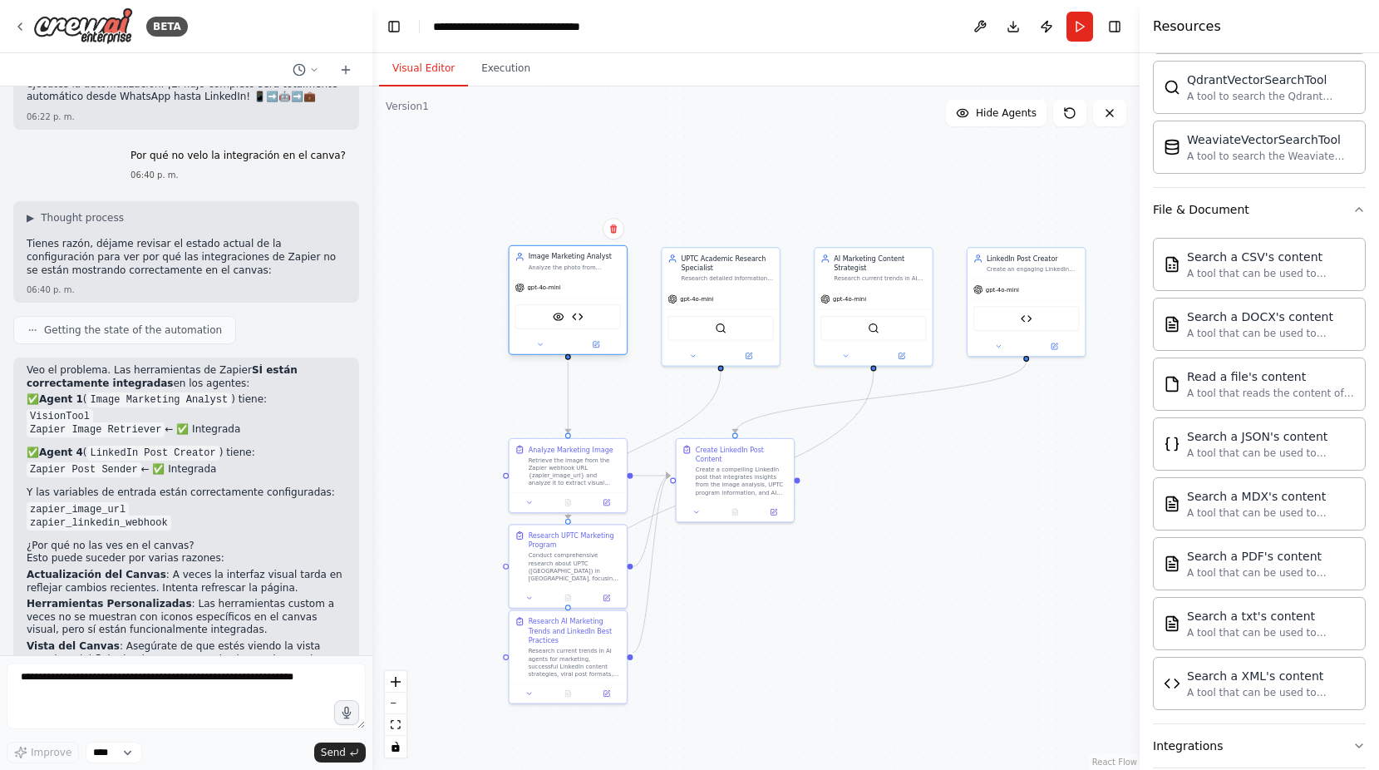
click at [585, 320] on div "VisionTool Zapier Image Retriever" at bounding box center [568, 316] width 106 height 25
click at [581, 320] on img at bounding box center [578, 317] width 12 height 12
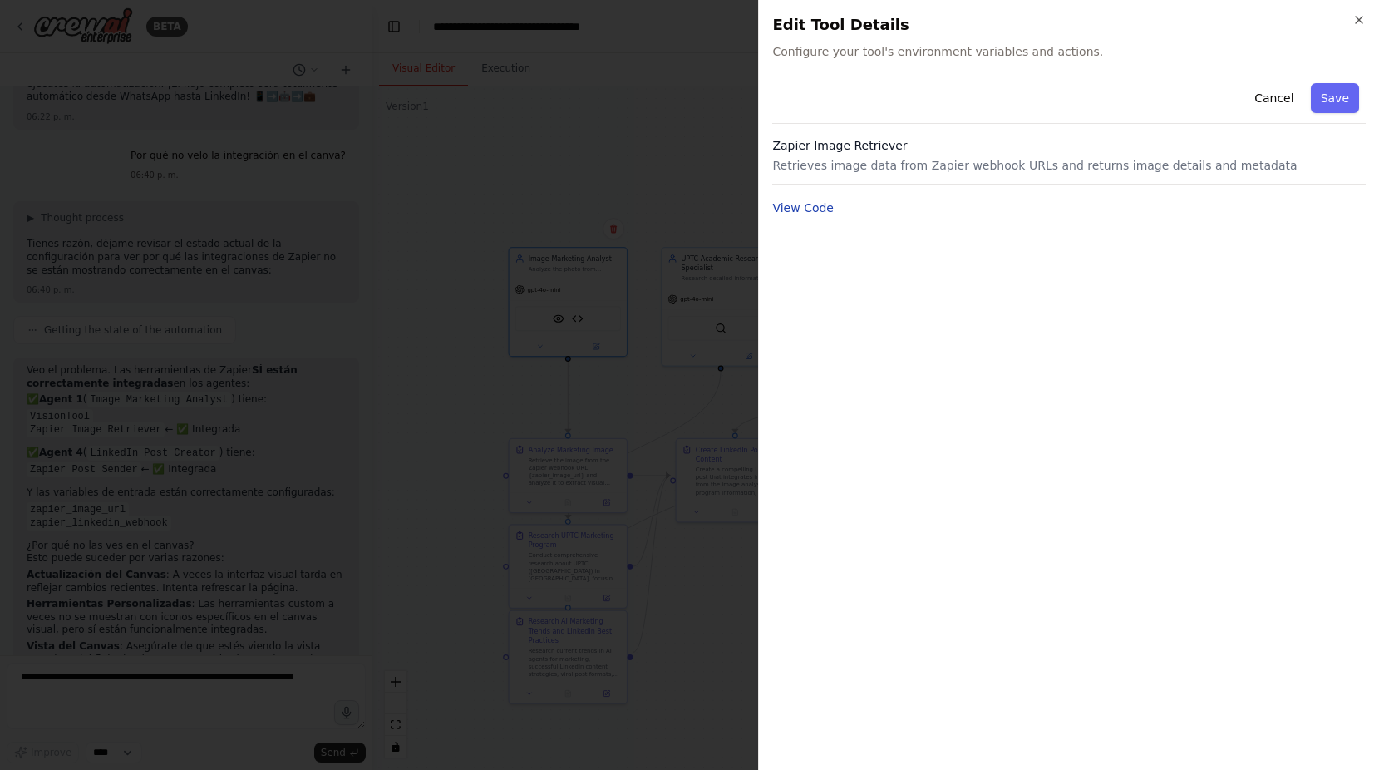
click at [801, 210] on button "View Code" at bounding box center [803, 208] width 62 height 17
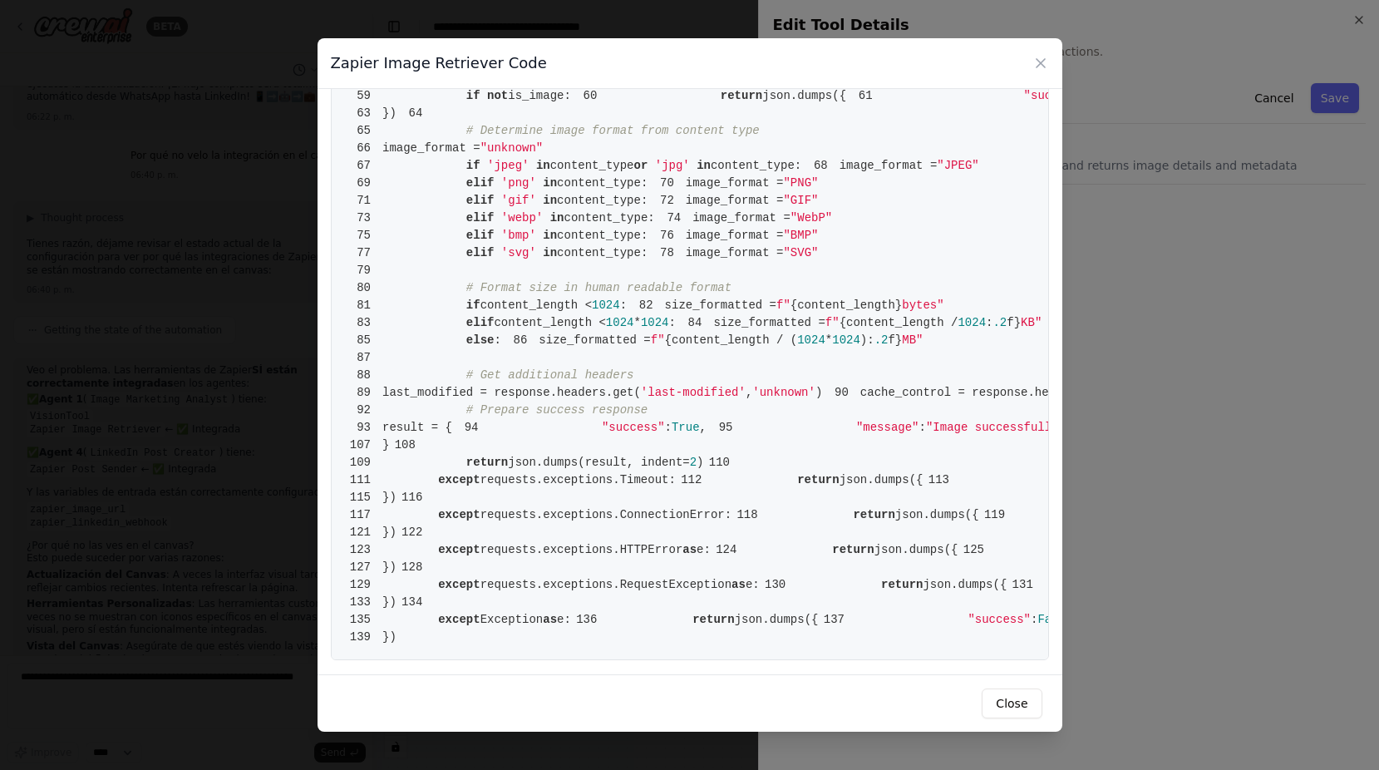
scroll to position [1909, 0]
click at [1032, 65] on icon at bounding box center [1040, 63] width 17 height 17
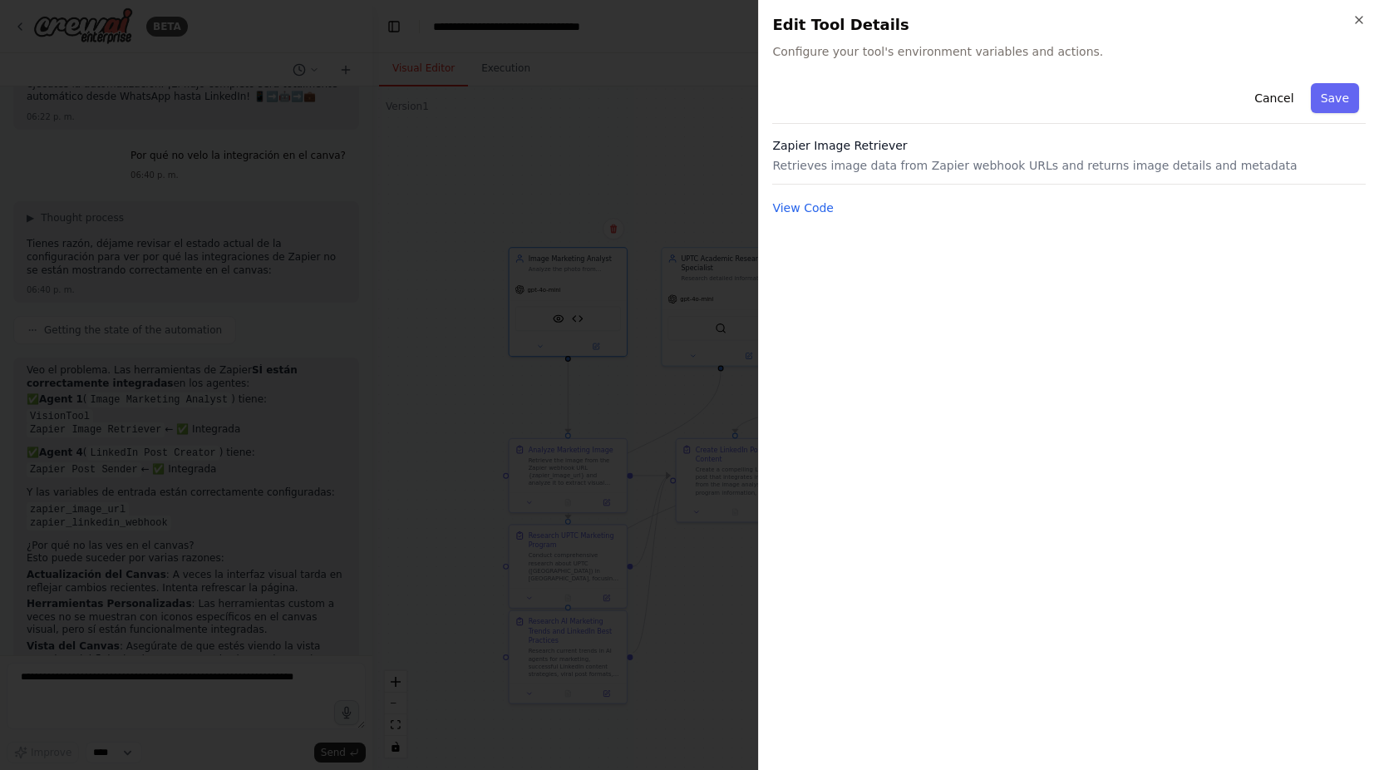
click at [660, 281] on div at bounding box center [689, 385] width 1379 height 770
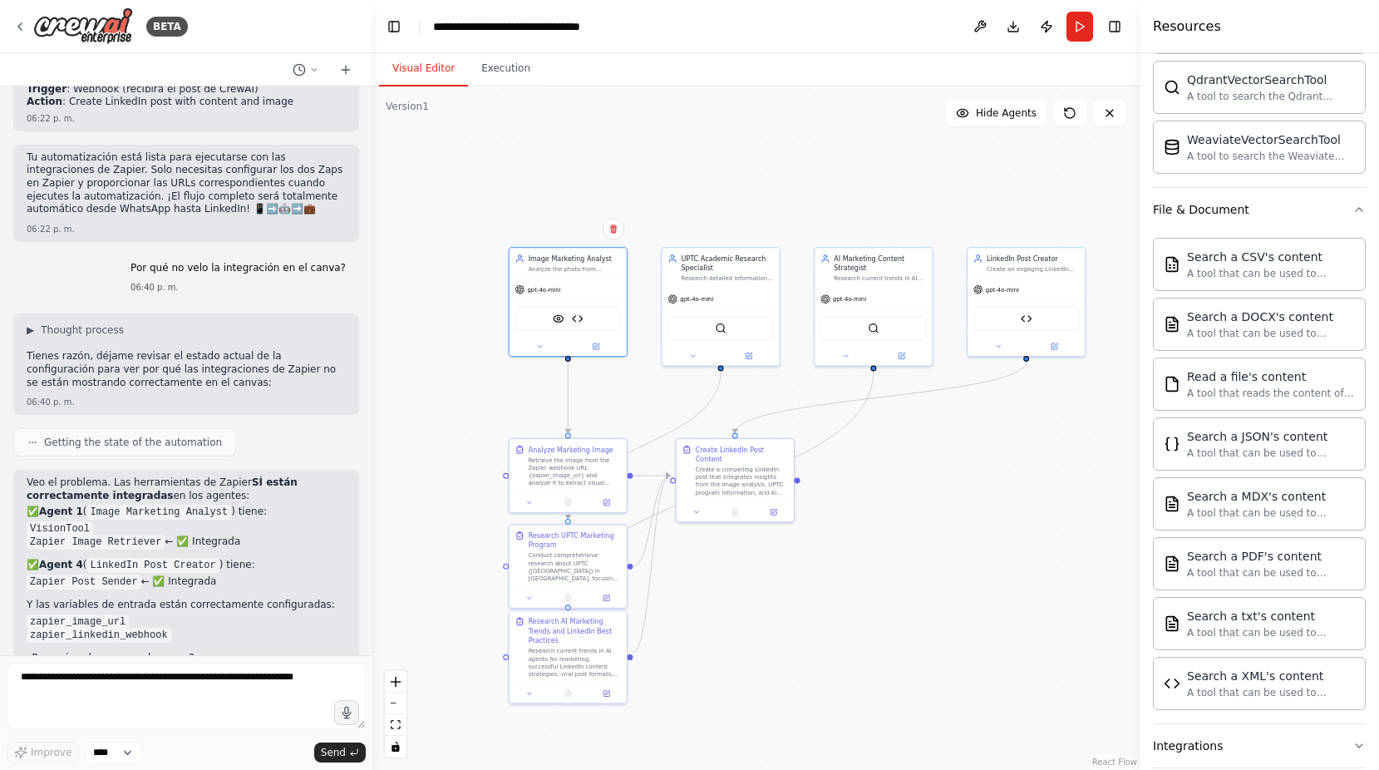
scroll to position [5443, 0]
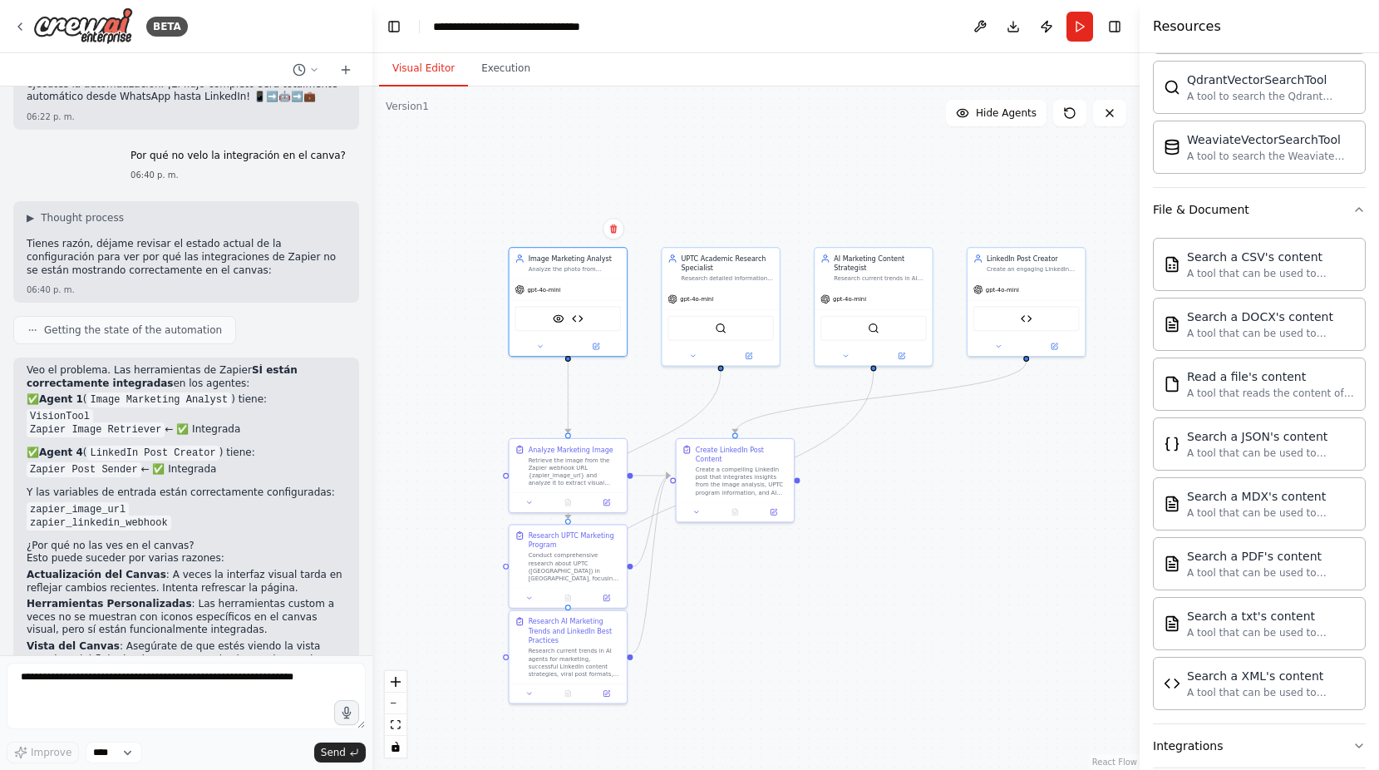
click at [255, 569] on p "Actualización del Canvas : A veces la interfaz visual tarda en reflejar cambios…" at bounding box center [186, 582] width 319 height 26
click at [227, 598] on p "Herramientas Personalizadas : Las herramientas custom a veces no se muestran co…" at bounding box center [186, 617] width 319 height 39
click at [556, 318] on img at bounding box center [559, 317] width 12 height 12
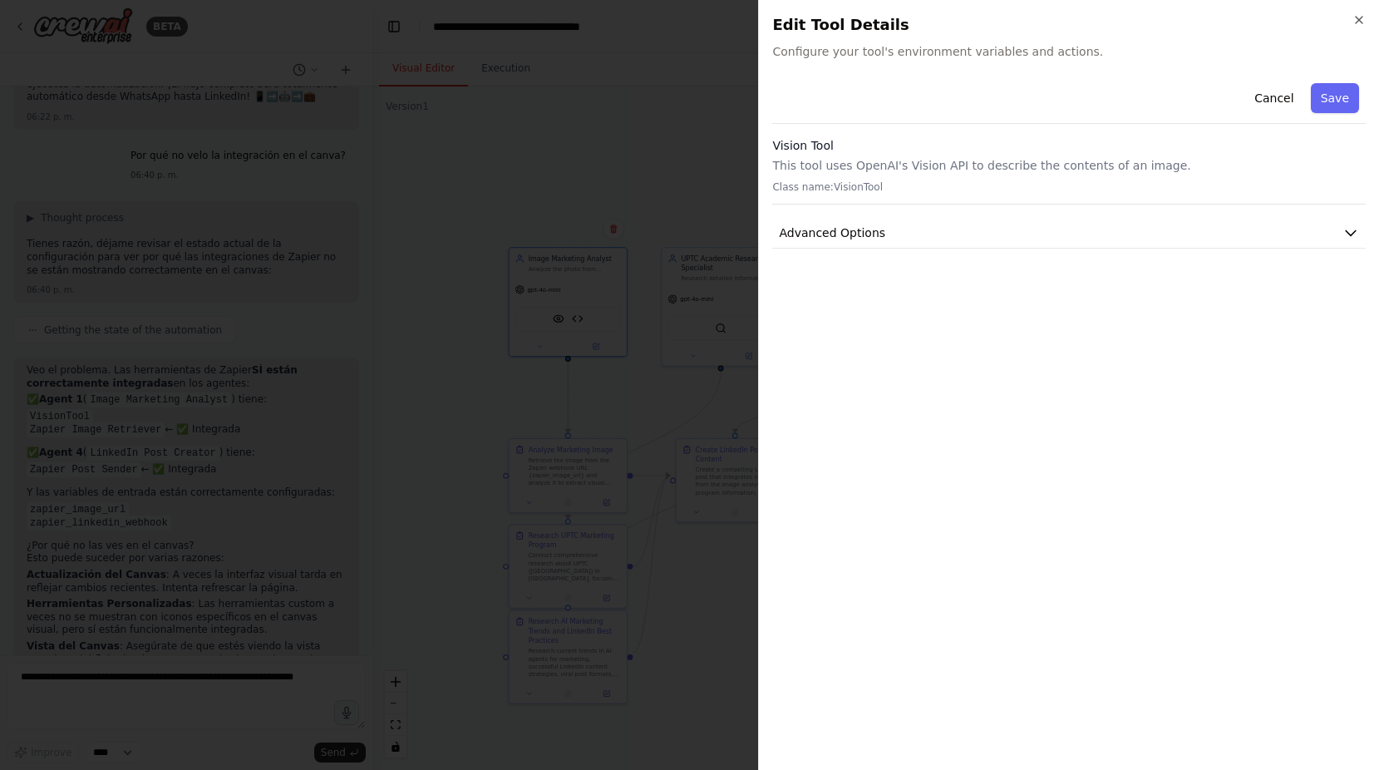
click at [584, 320] on div at bounding box center [689, 385] width 1379 height 770
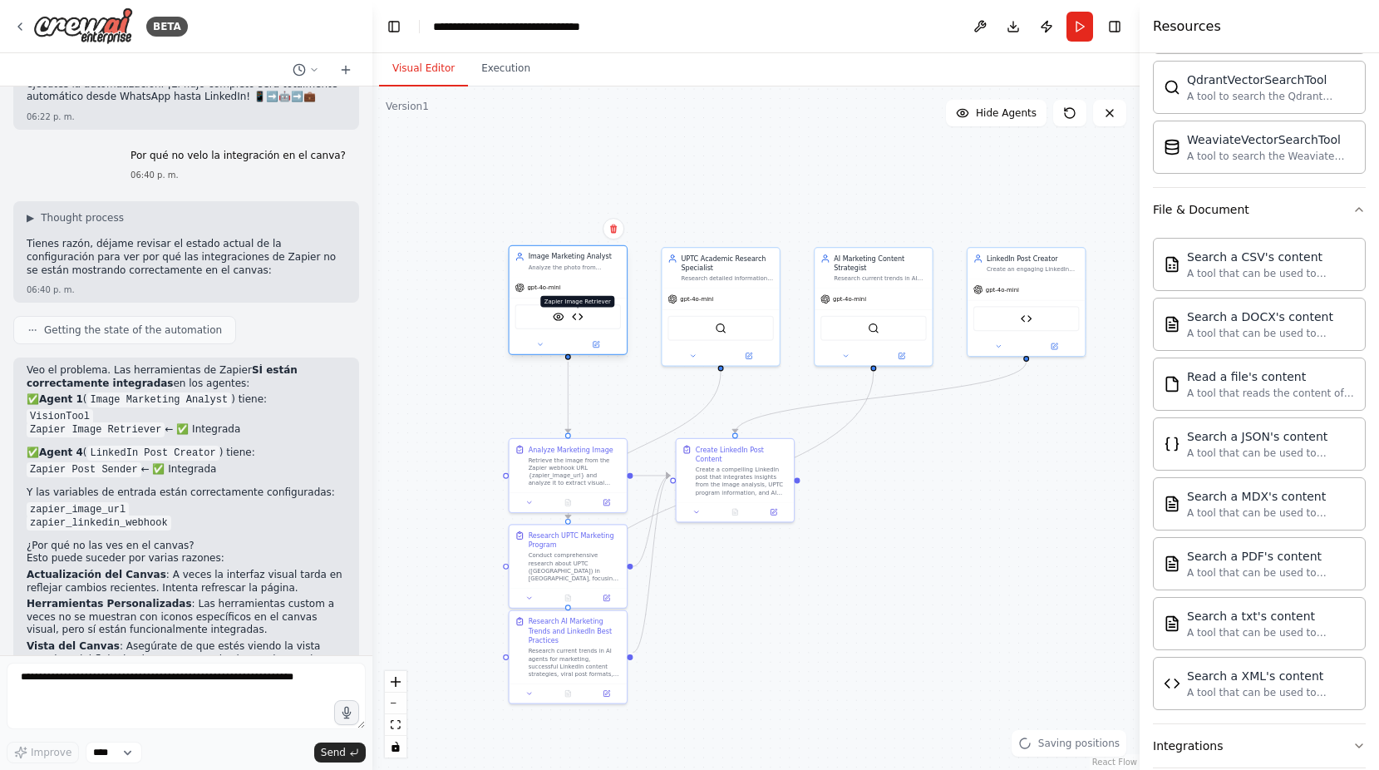
click at [577, 317] on img at bounding box center [578, 317] width 12 height 12
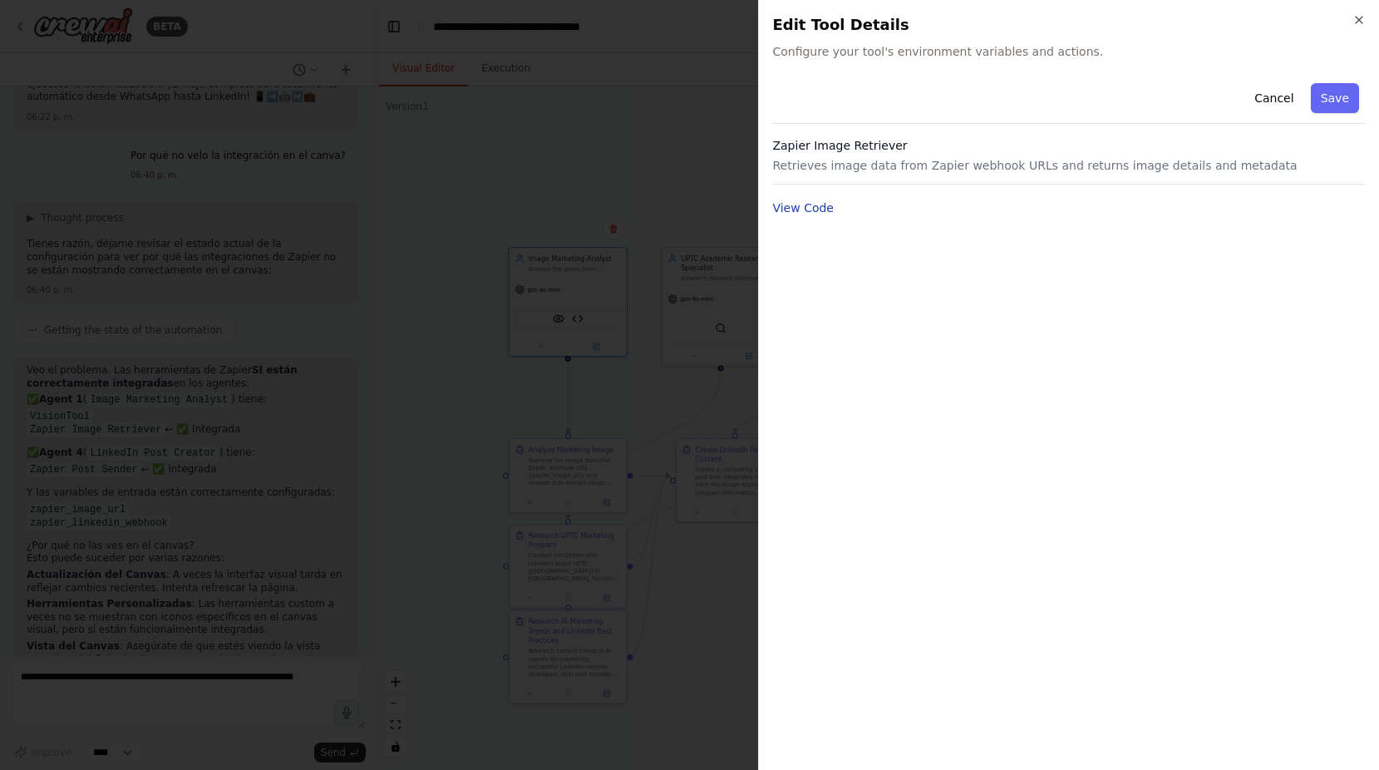
click at [803, 207] on button "View Code" at bounding box center [803, 208] width 62 height 17
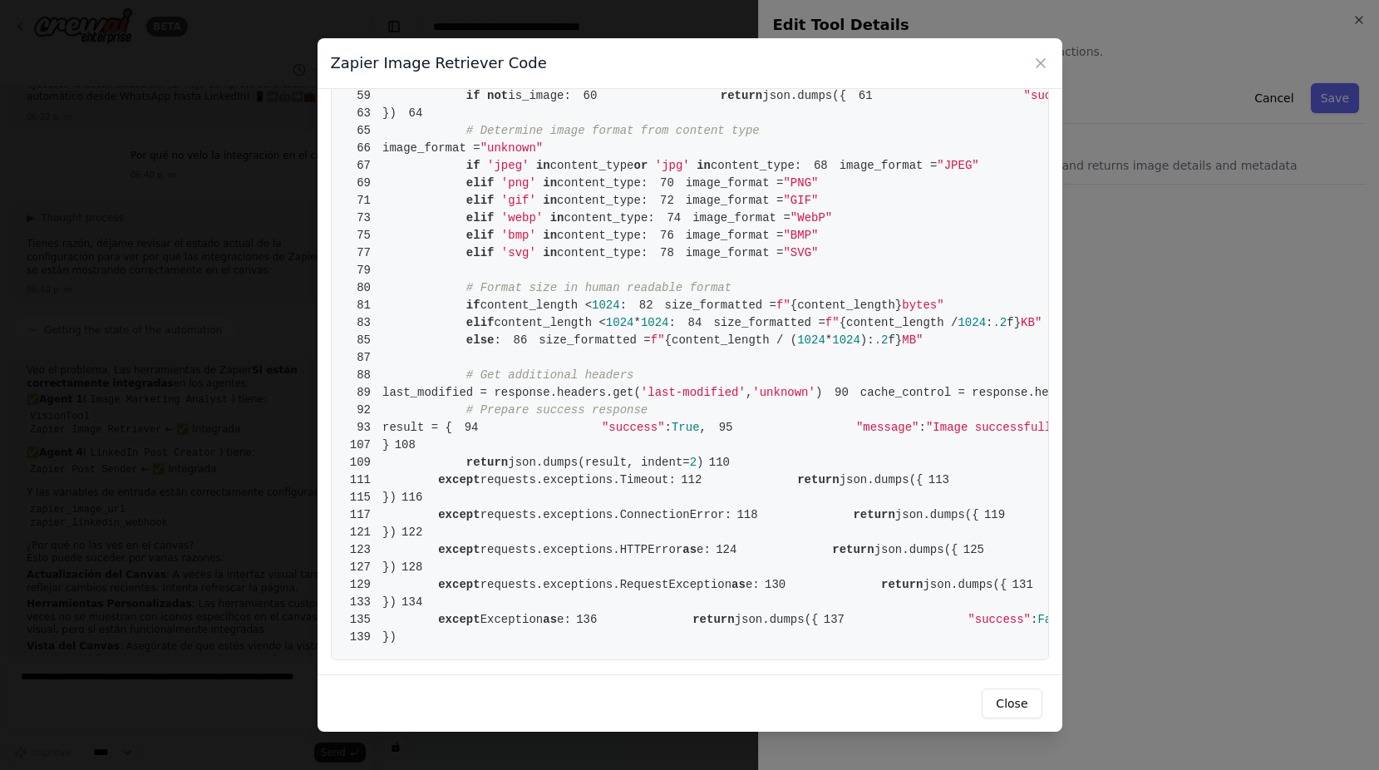
scroll to position [1909, 0]
click at [1045, 58] on icon at bounding box center [1040, 63] width 17 height 17
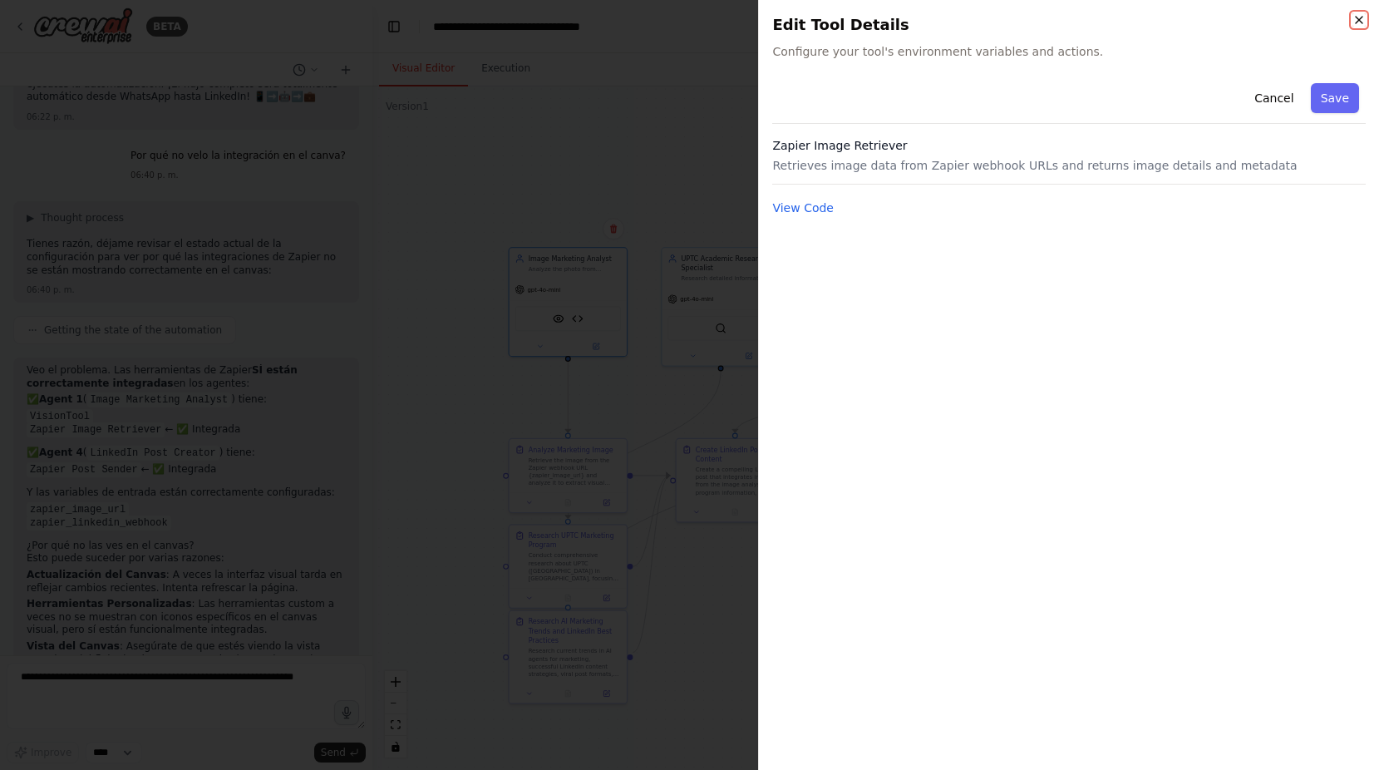
click at [1357, 14] on icon "button" at bounding box center [1358, 19] width 13 height 13
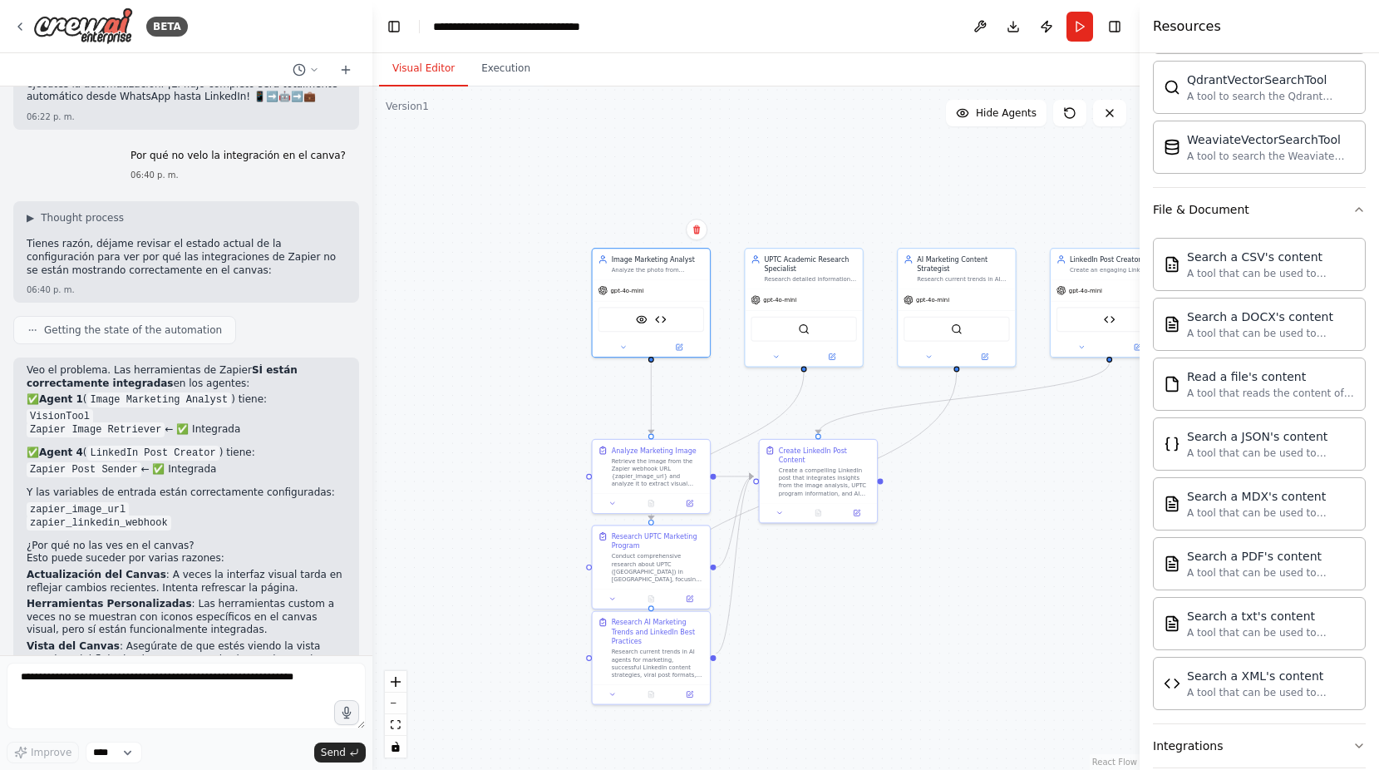
drag, startPoint x: 456, startPoint y: 383, endPoint x: 539, endPoint y: 384, distance: 83.1
click at [539, 384] on div ".deletable-edge-delete-btn { width: 20px; height: 20px; border: 0px solid #ffff…" at bounding box center [755, 427] width 767 height 683
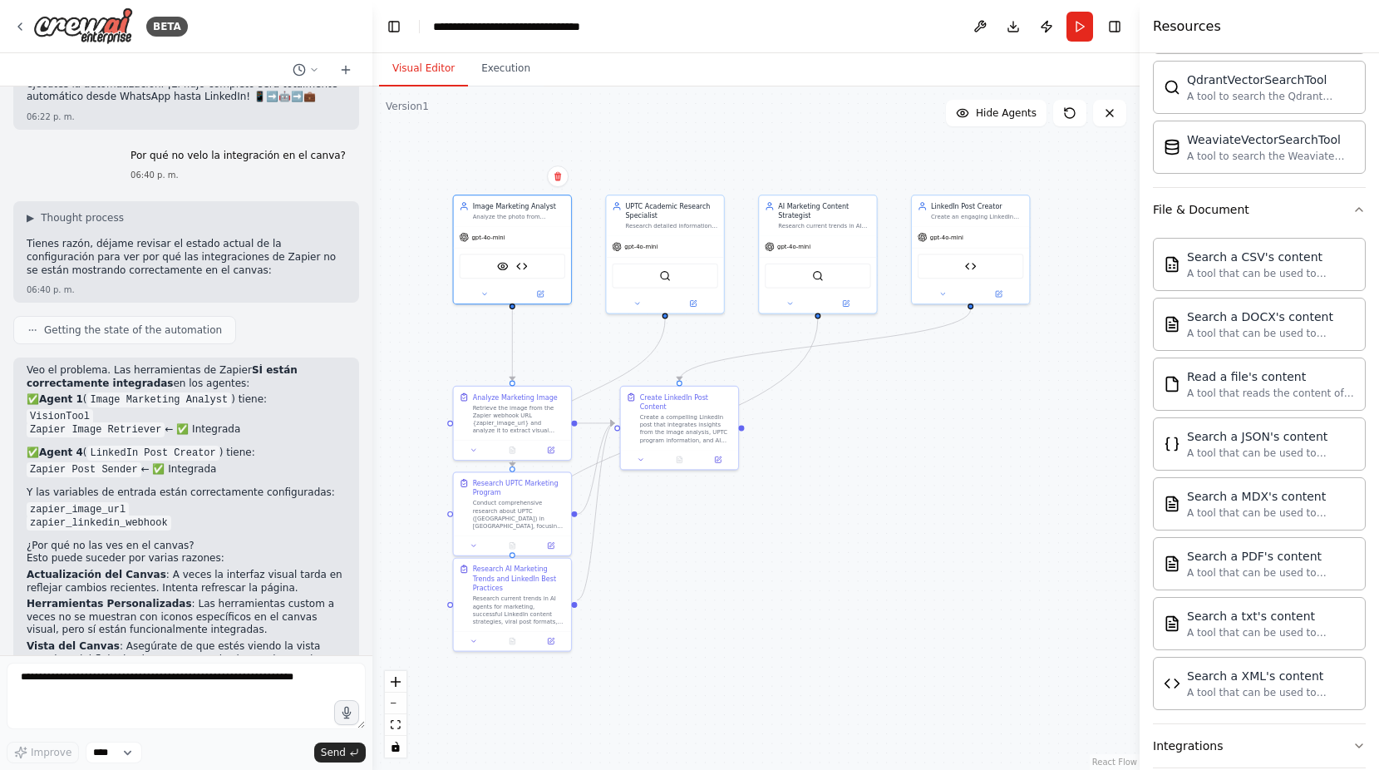
drag, startPoint x: 714, startPoint y: 406, endPoint x: 593, endPoint y: 359, distance: 130.3
click at [593, 359] on div ".deletable-edge-delete-btn { width: 20px; height: 20px; border: 0px solid #ffff…" at bounding box center [755, 427] width 767 height 683
click at [971, 268] on img at bounding box center [971, 265] width 12 height 12
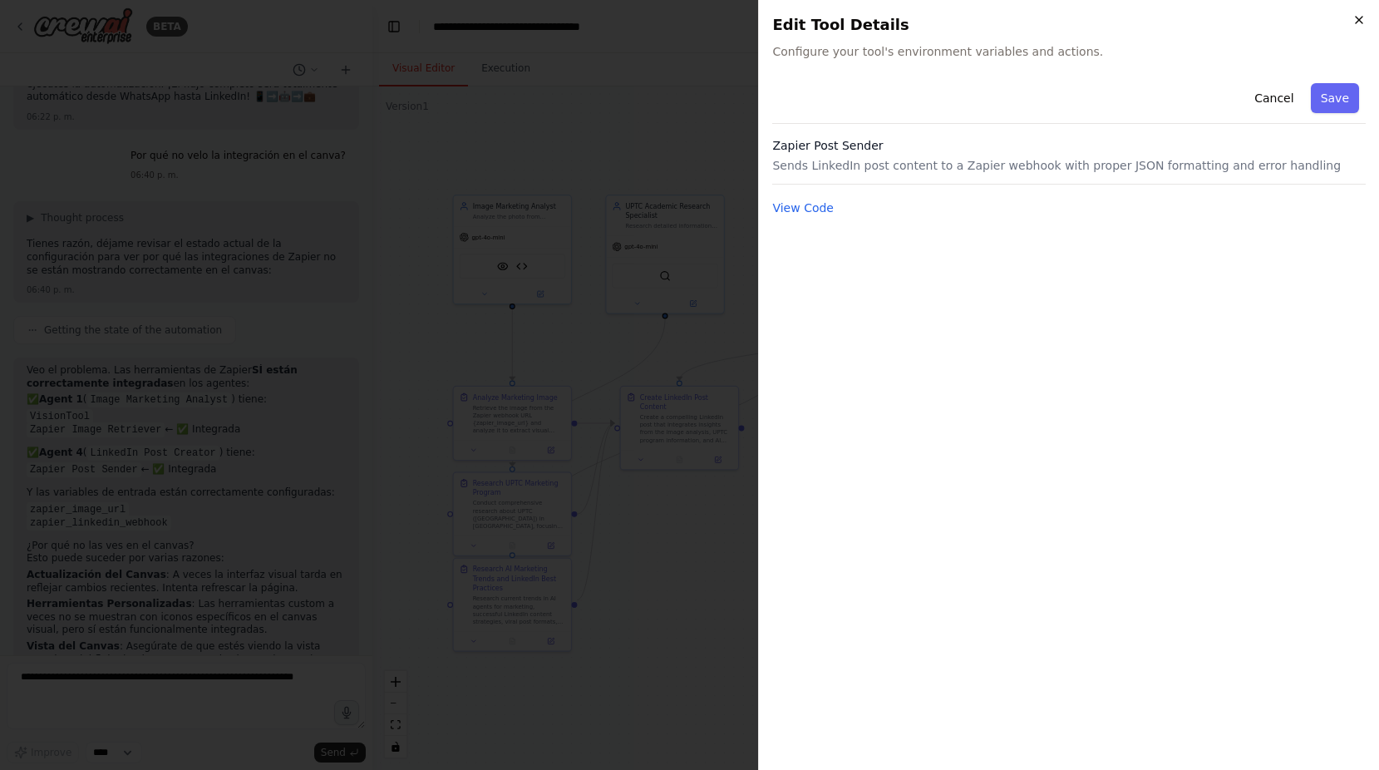
click at [1361, 18] on icon "button" at bounding box center [1359, 20] width 7 height 7
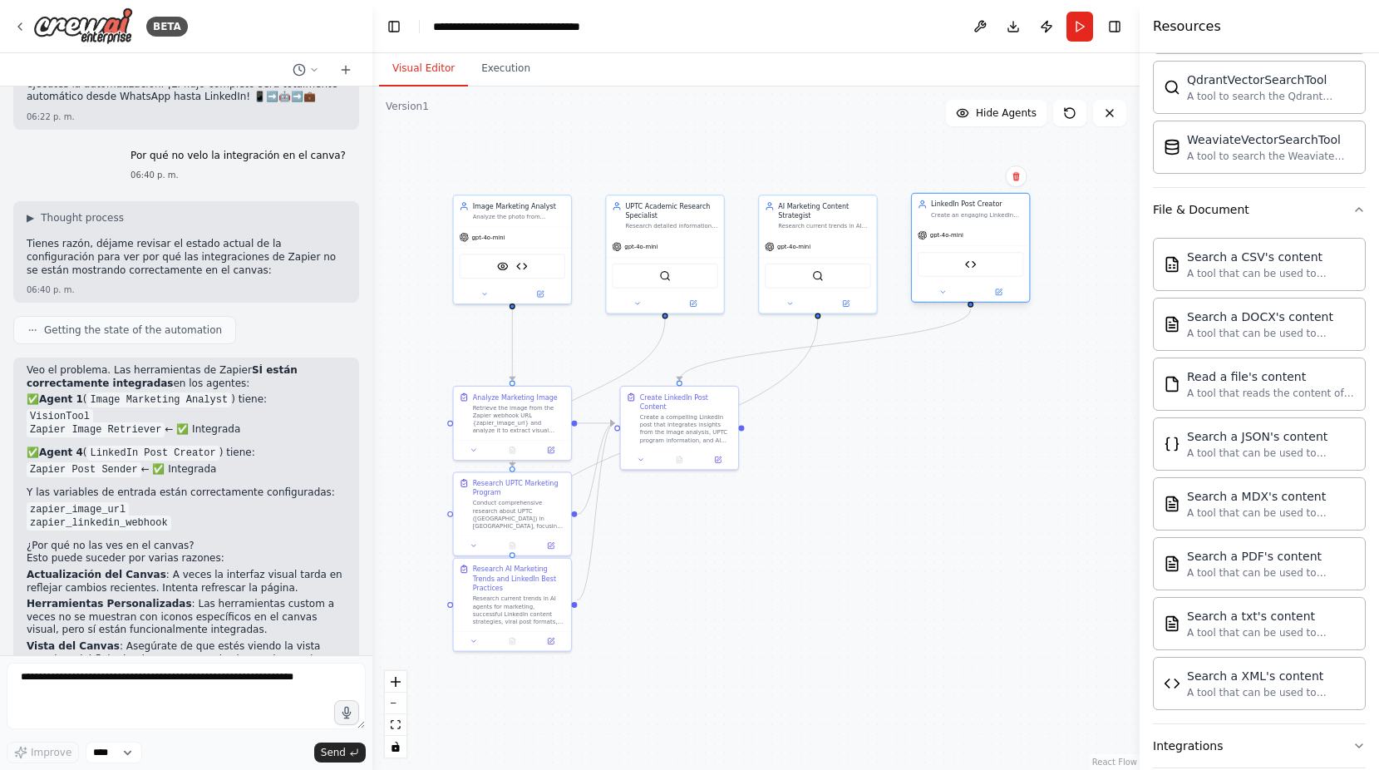
click at [977, 266] on div "Zapier Post Sender" at bounding box center [971, 264] width 106 height 25
click at [968, 270] on div "Zapier Post Sender" at bounding box center [971, 264] width 106 height 25
click at [974, 268] on img at bounding box center [971, 265] width 12 height 12
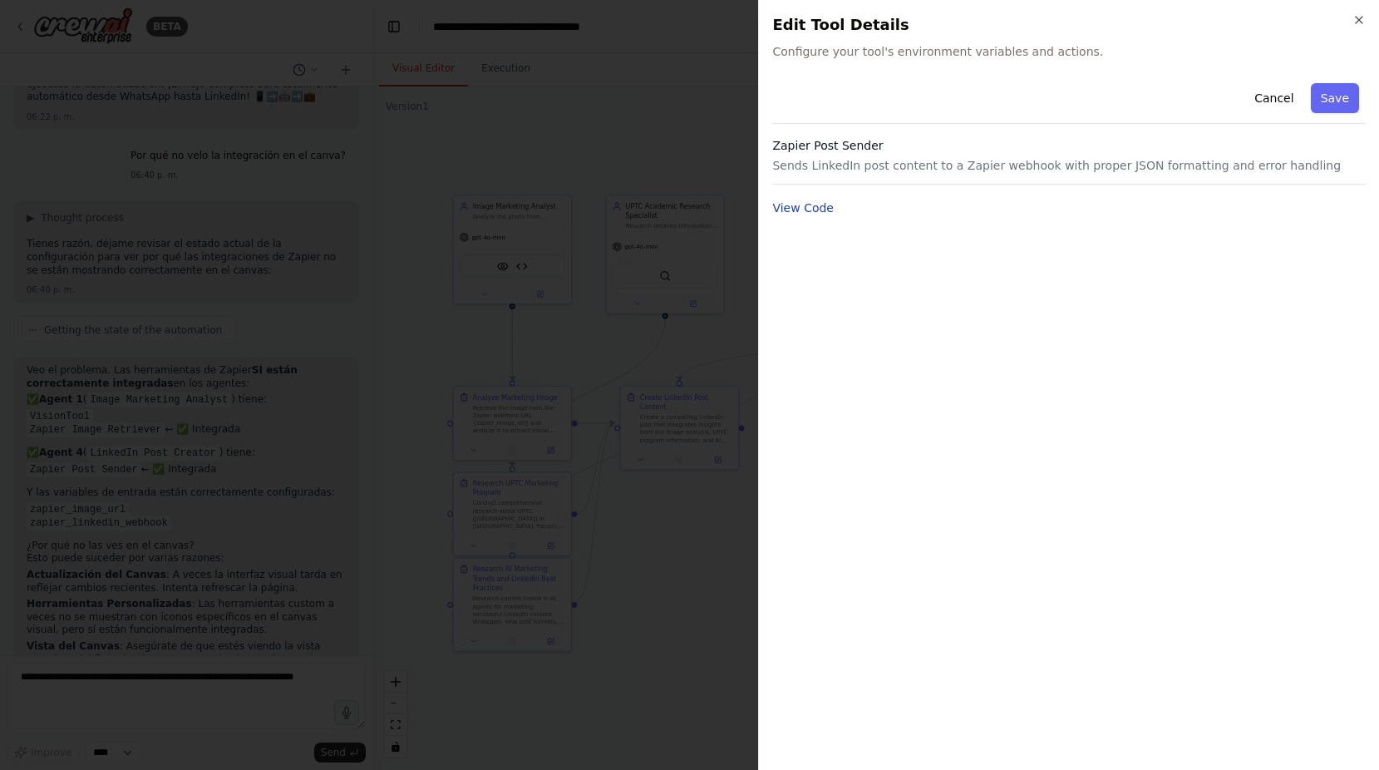
click at [823, 207] on button "View Code" at bounding box center [803, 208] width 62 height 17
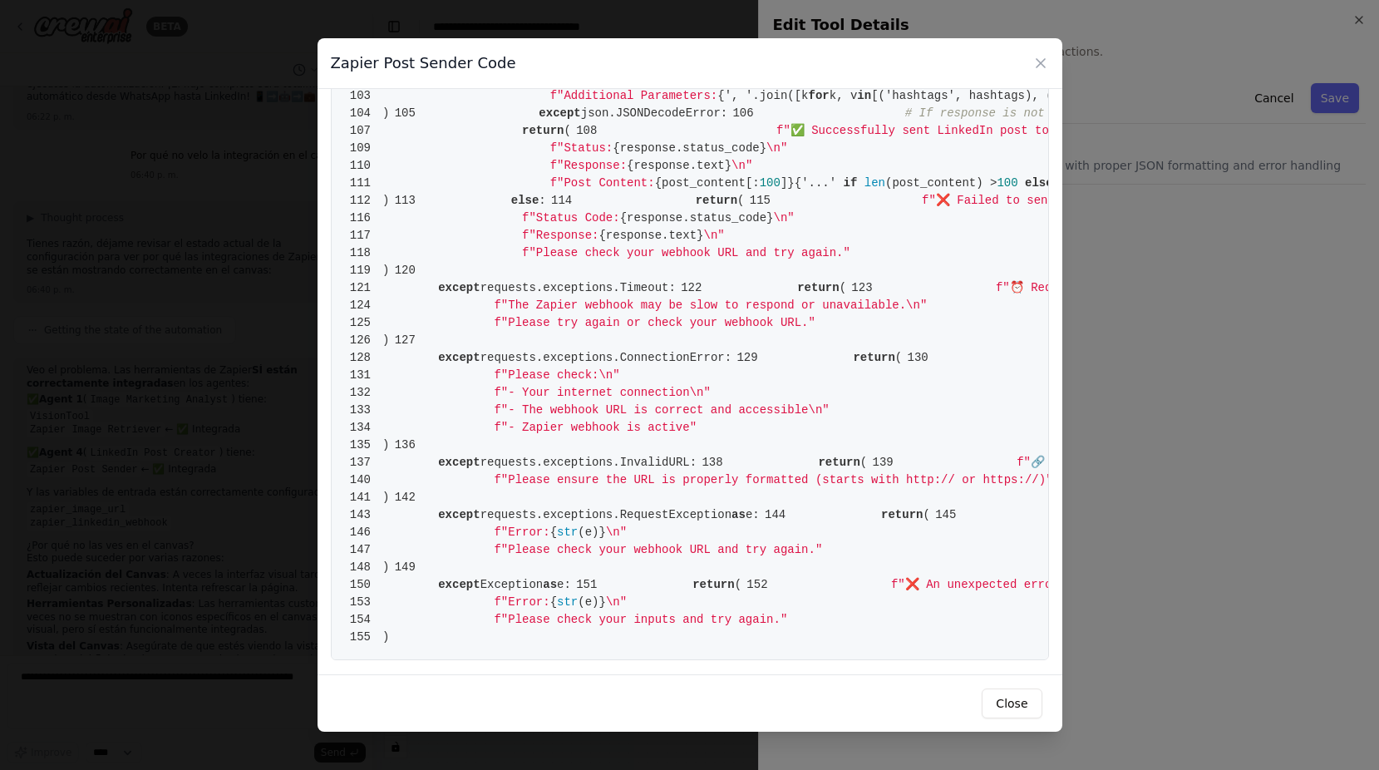
scroll to position [1164, 0]
click at [1050, 63] on div "Zapier Post Sender Code" at bounding box center [690, 63] width 745 height 51
click at [1037, 68] on icon at bounding box center [1040, 63] width 17 height 17
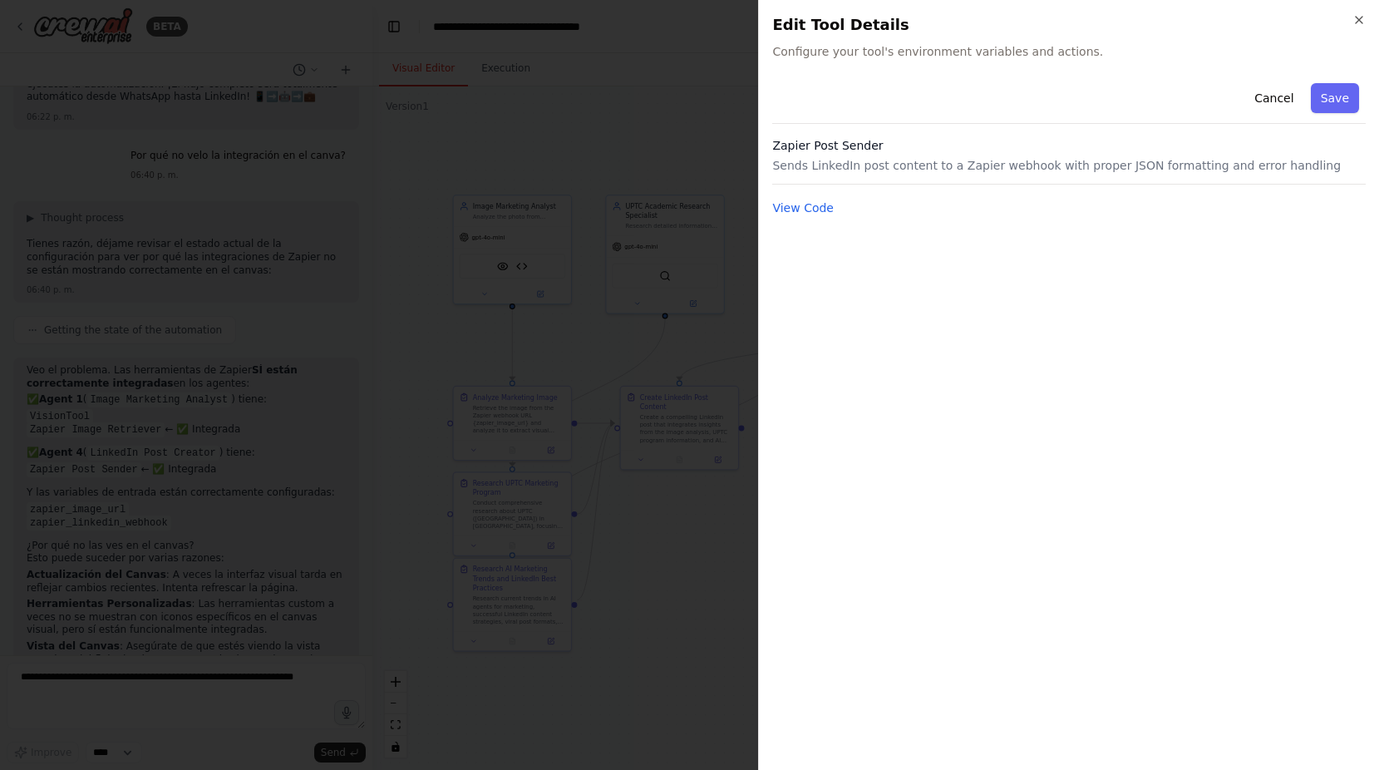
click at [587, 238] on div at bounding box center [689, 385] width 1379 height 770
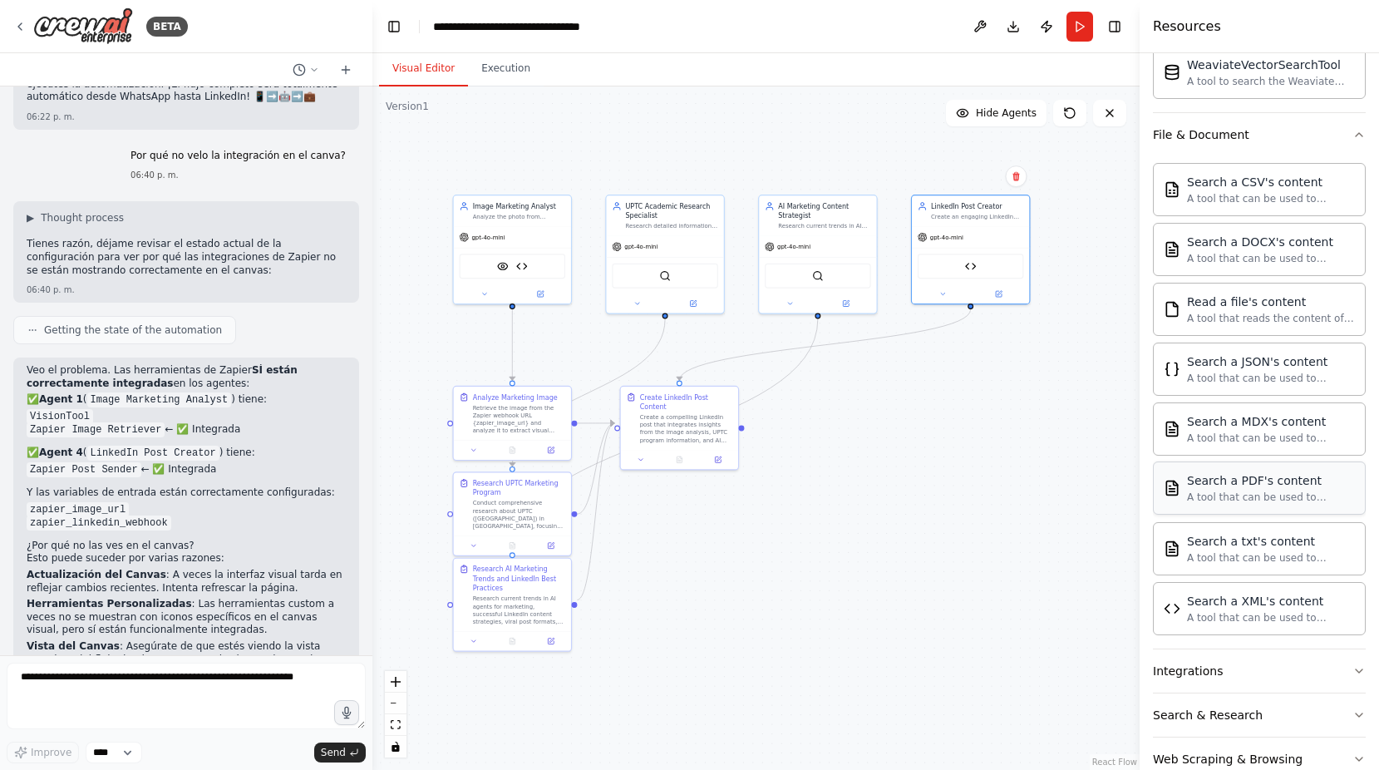
scroll to position [805, 0]
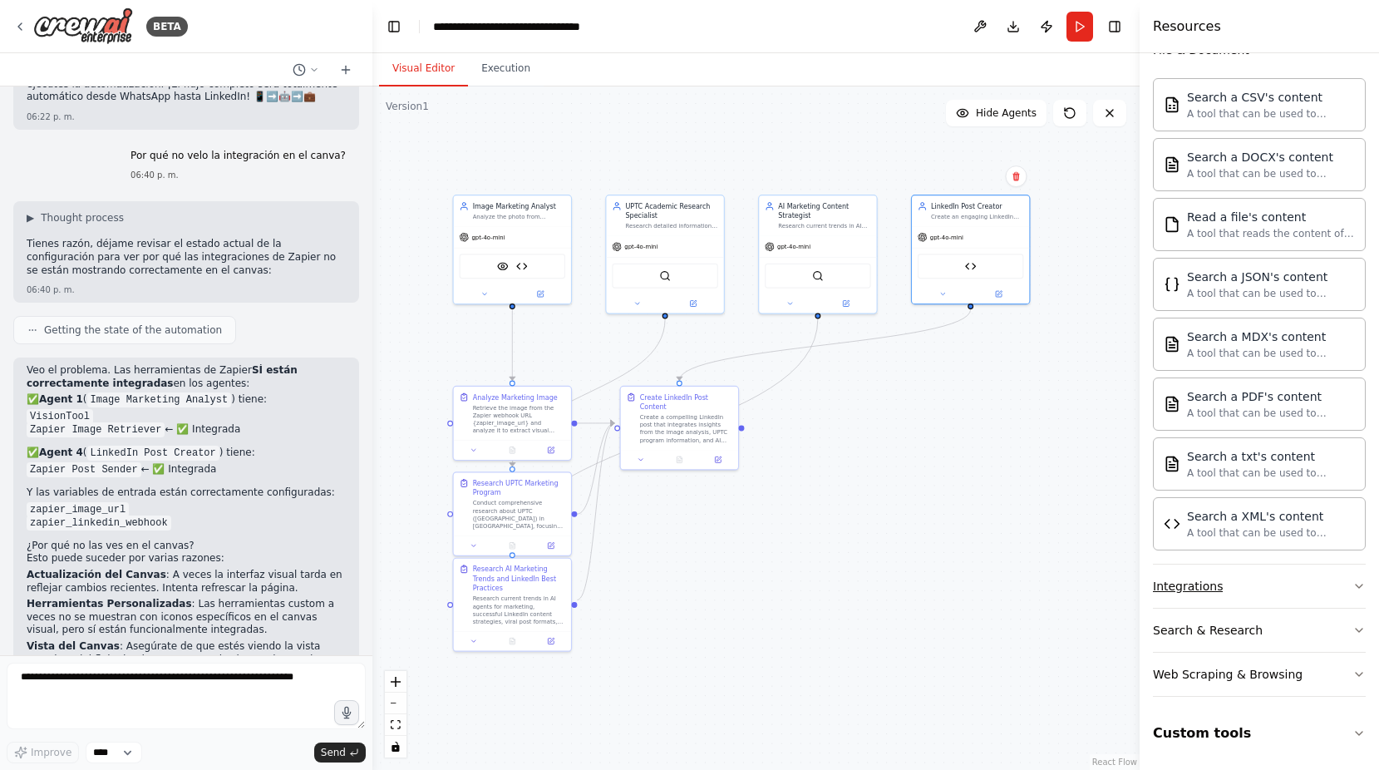
click at [1178, 594] on div "Integrations" at bounding box center [1188, 586] width 70 height 17
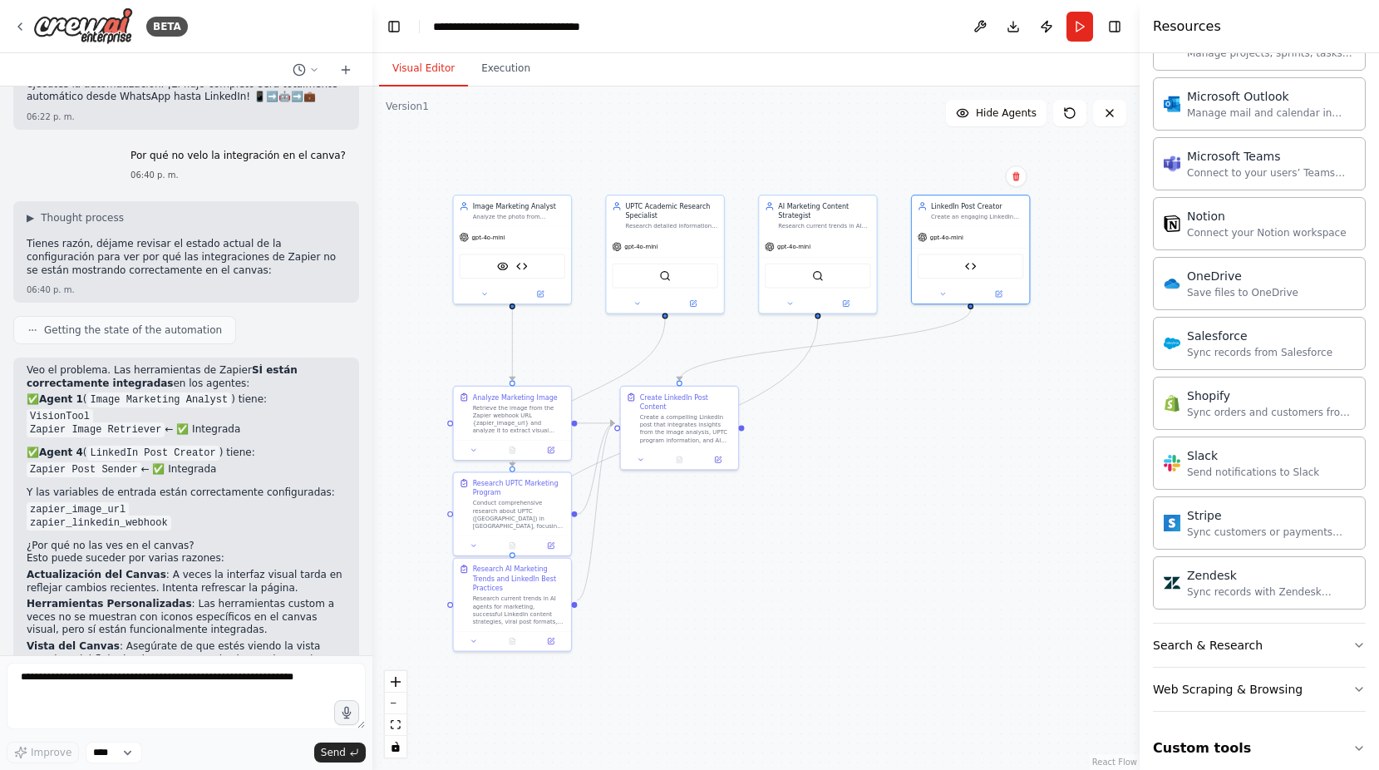
scroll to position [2076, 0]
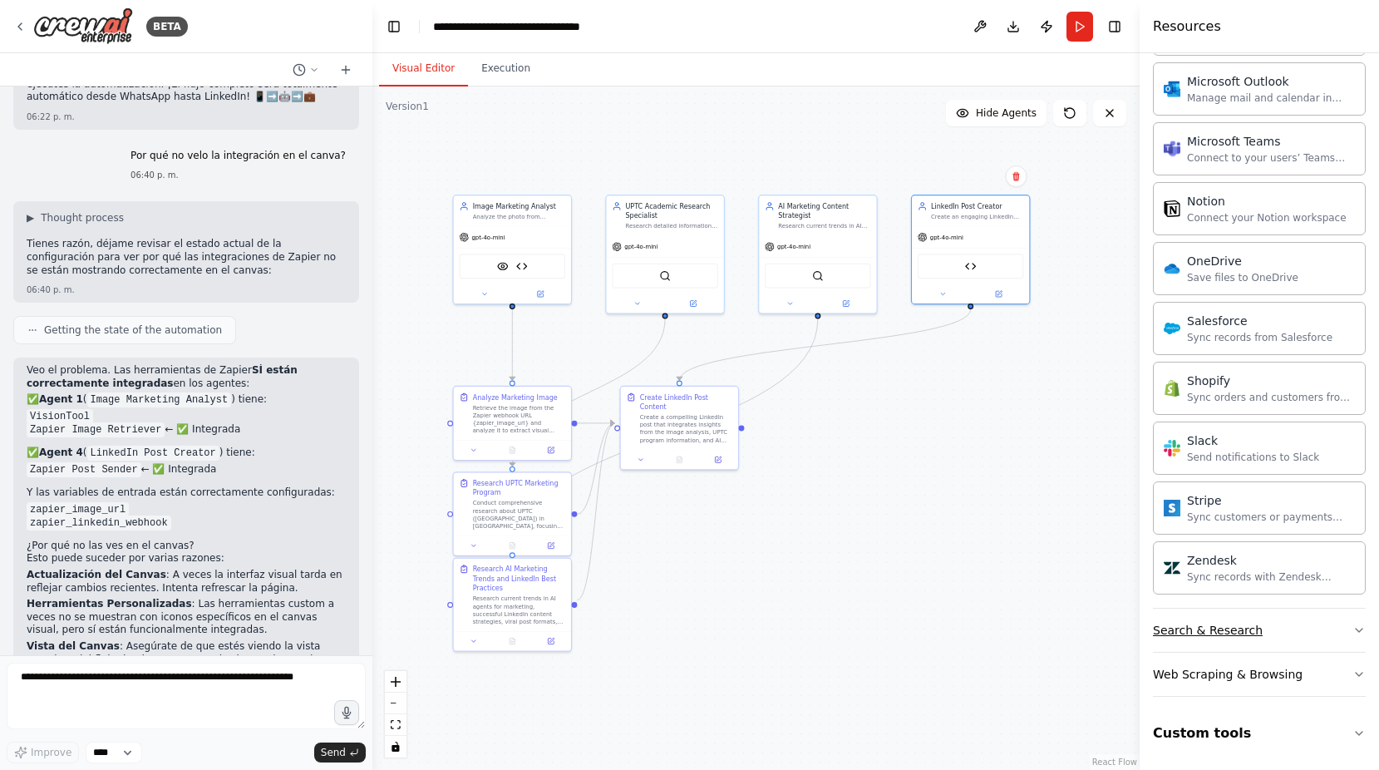
click at [1183, 625] on div "Search & Research" at bounding box center [1208, 630] width 110 height 17
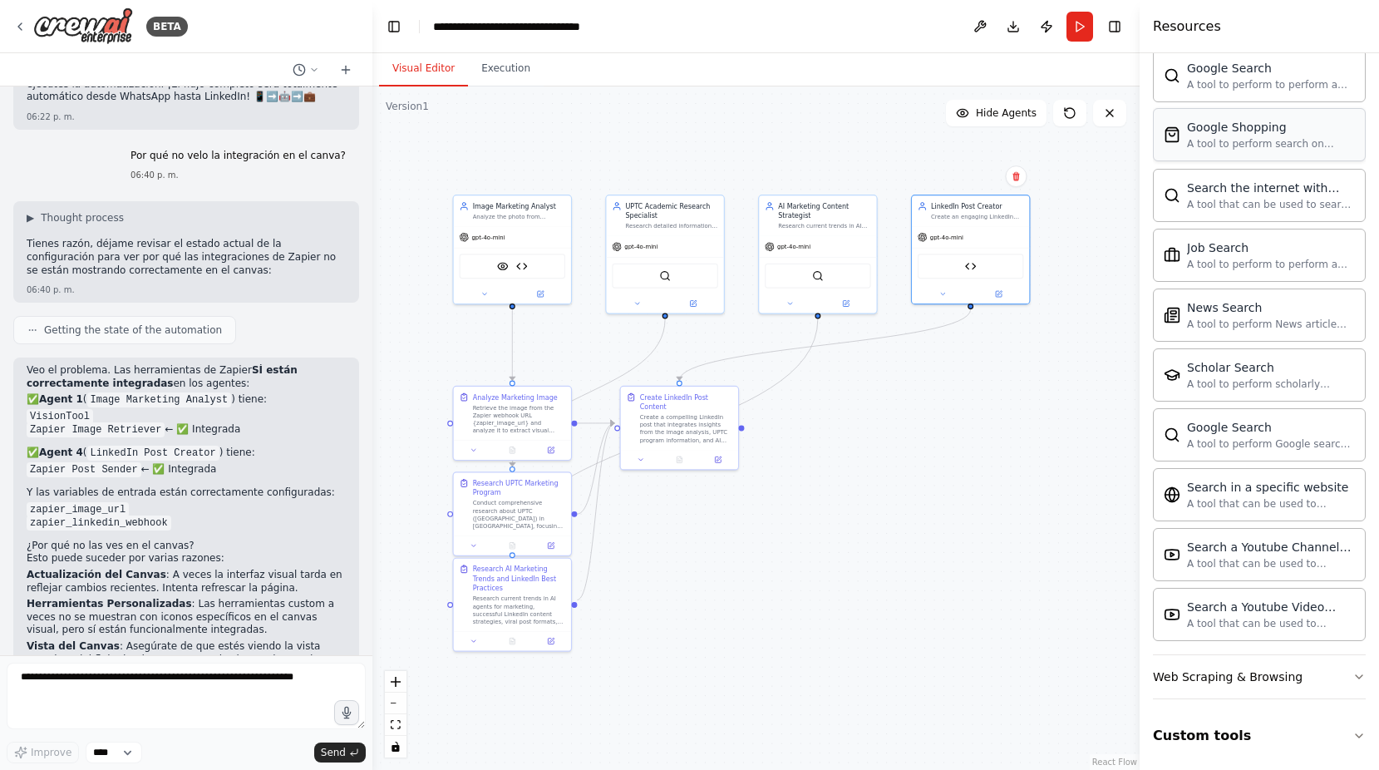
scroll to position [2927, 0]
click at [1230, 679] on div "Web Scraping & Browsing" at bounding box center [1228, 674] width 150 height 17
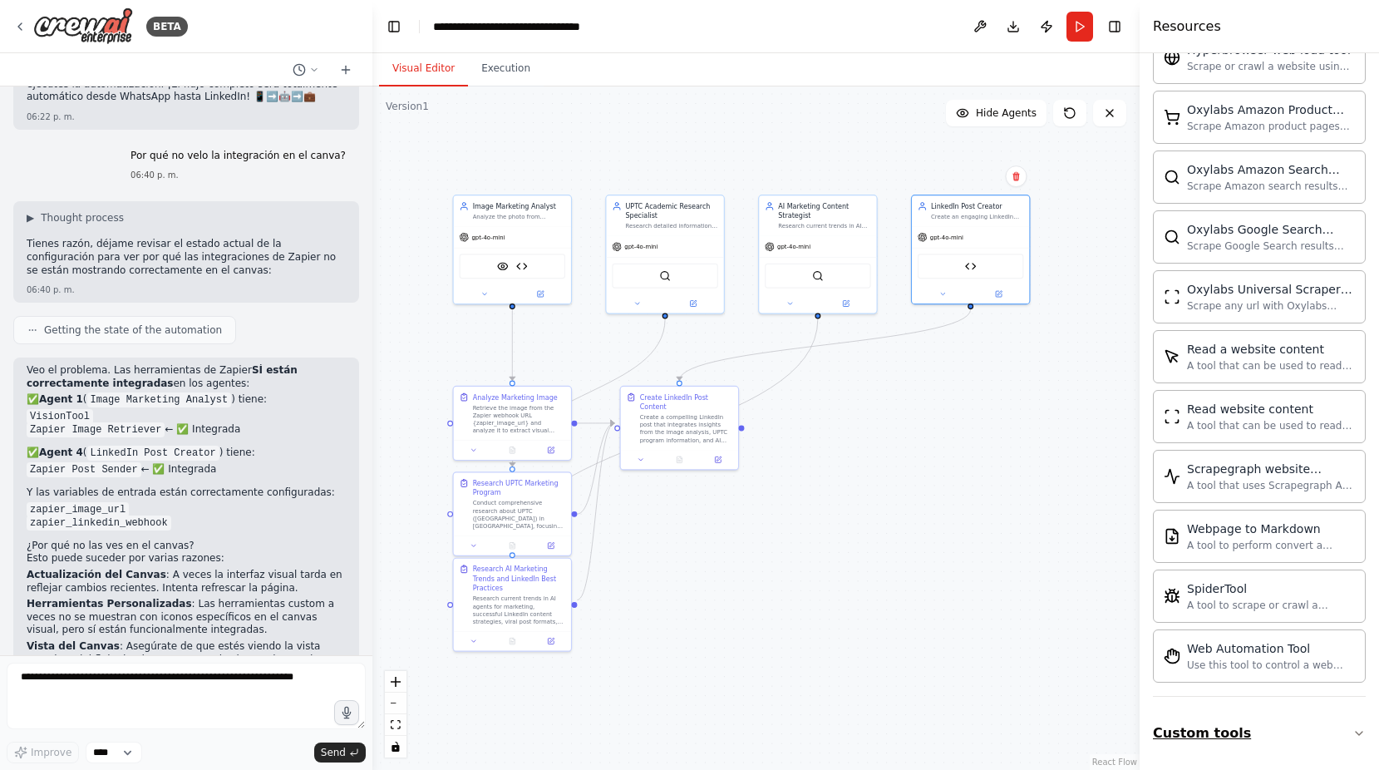
click at [1190, 739] on button "Custom tools" at bounding box center [1259, 733] width 213 height 47
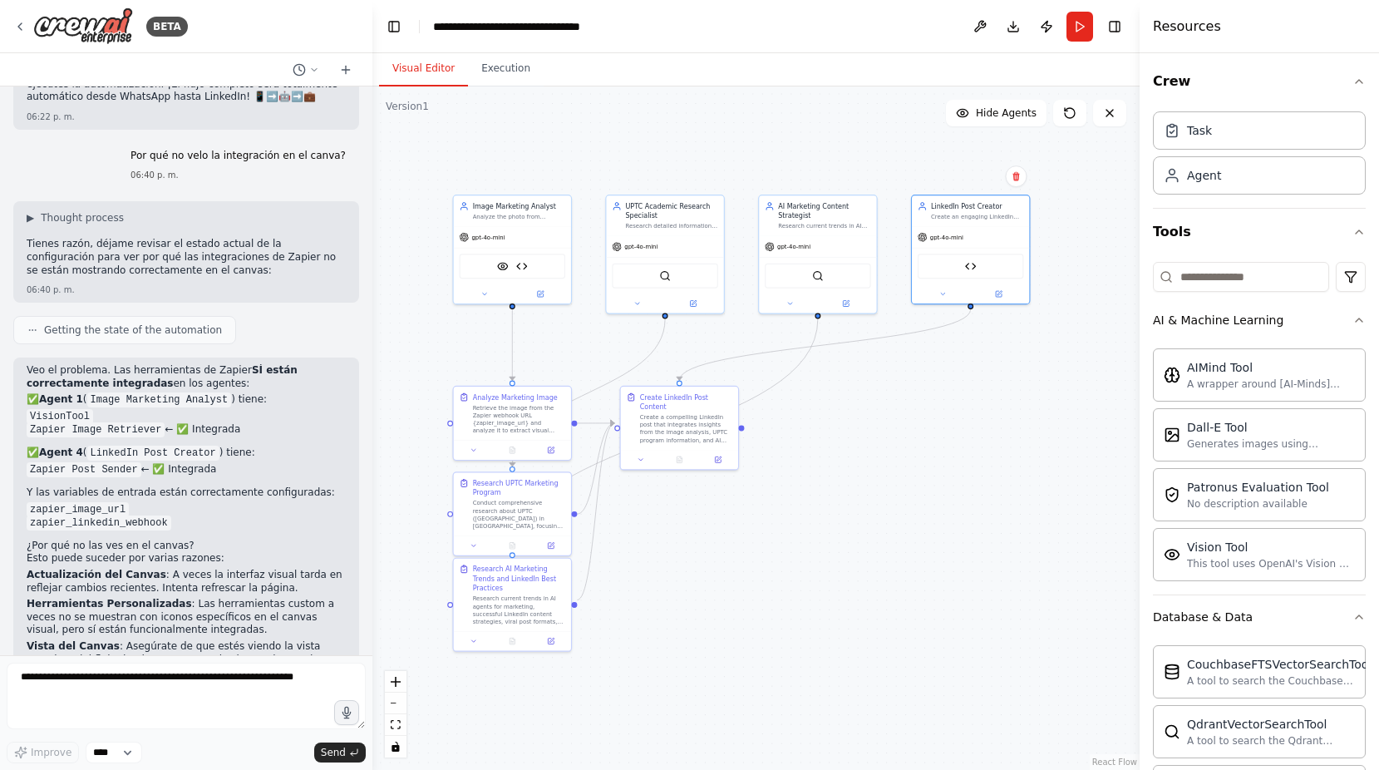
scroll to position [0, 0]
click at [1237, 282] on input at bounding box center [1241, 279] width 176 height 30
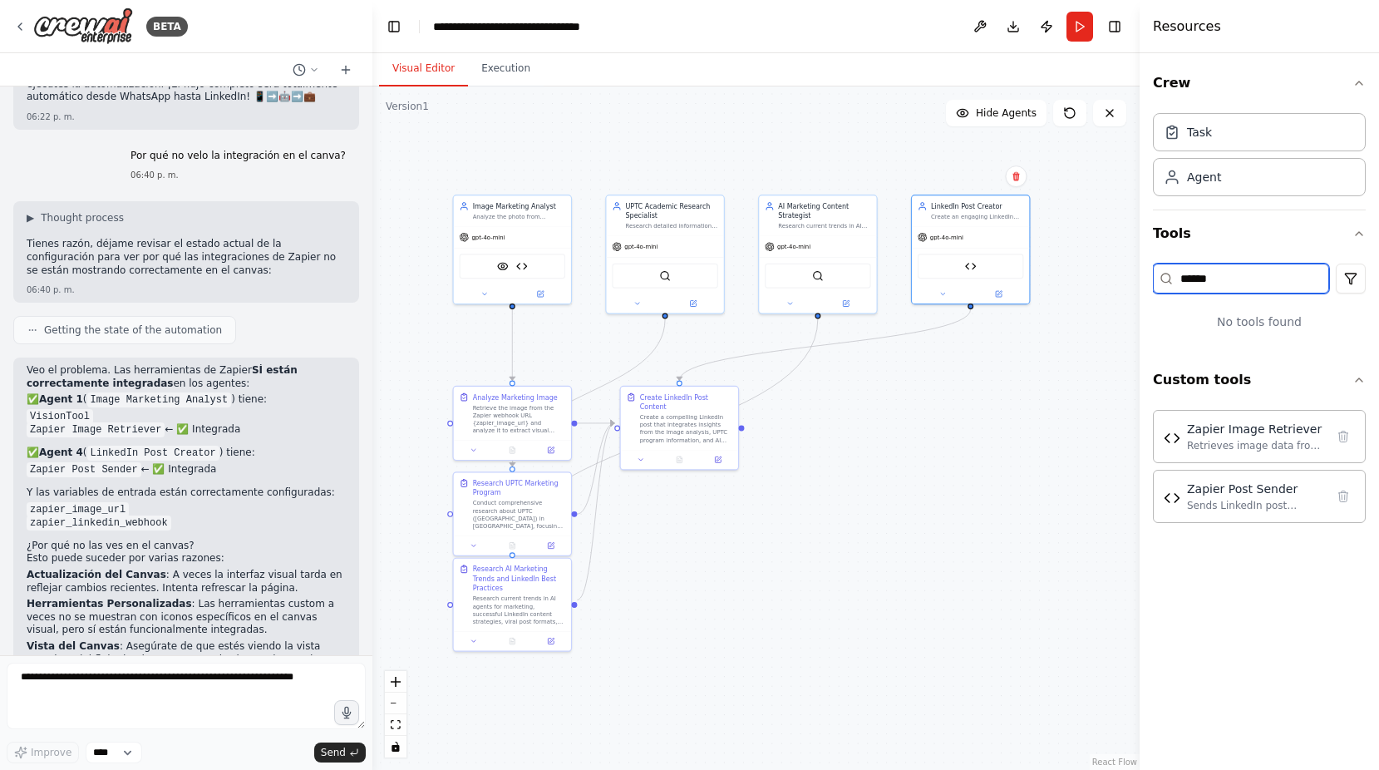
type input "******"
click at [84, 25] on img at bounding box center [83, 25] width 100 height 37
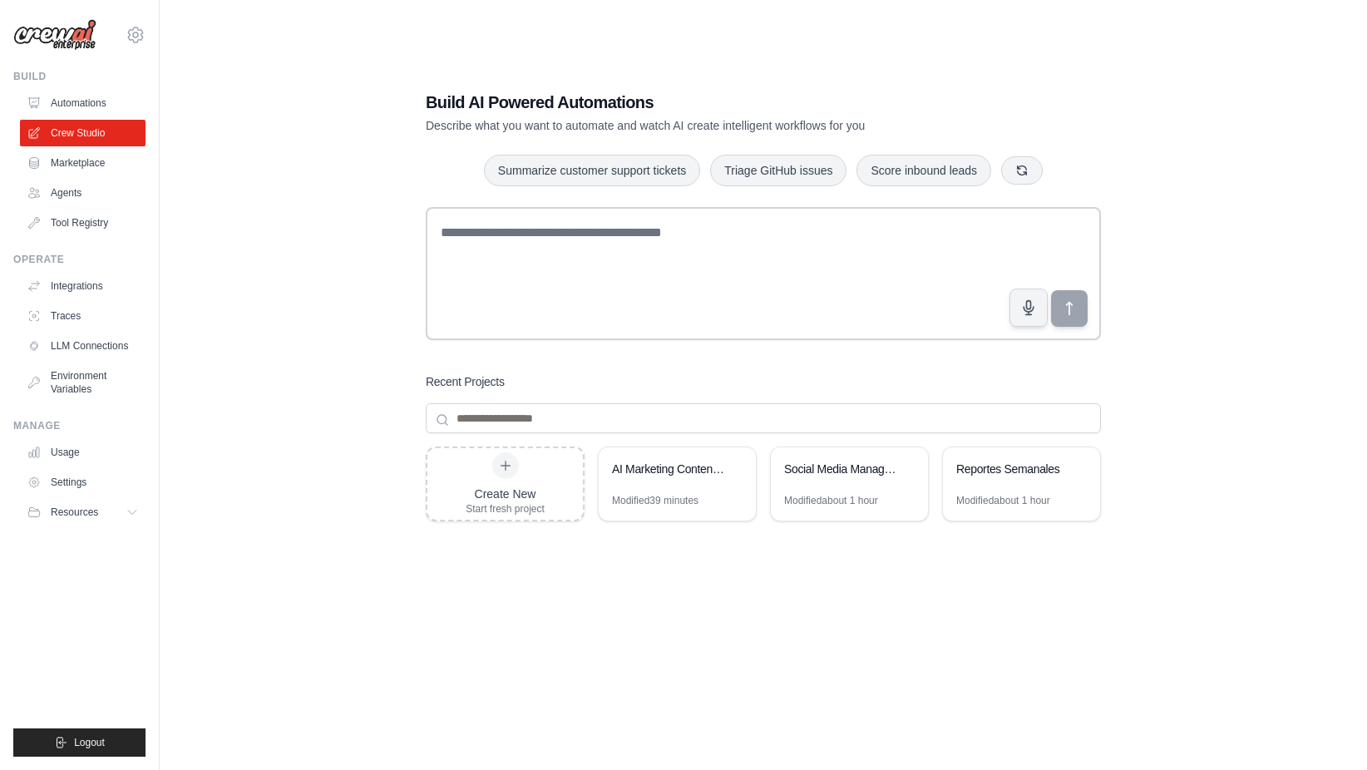
click at [352, 290] on div "Build AI Powered Automations Describe what you want to automate and watch AI cr…" at bounding box center [763, 402] width 1154 height 770
click at [80, 284] on link "Integrations" at bounding box center [85, 286] width 126 height 27
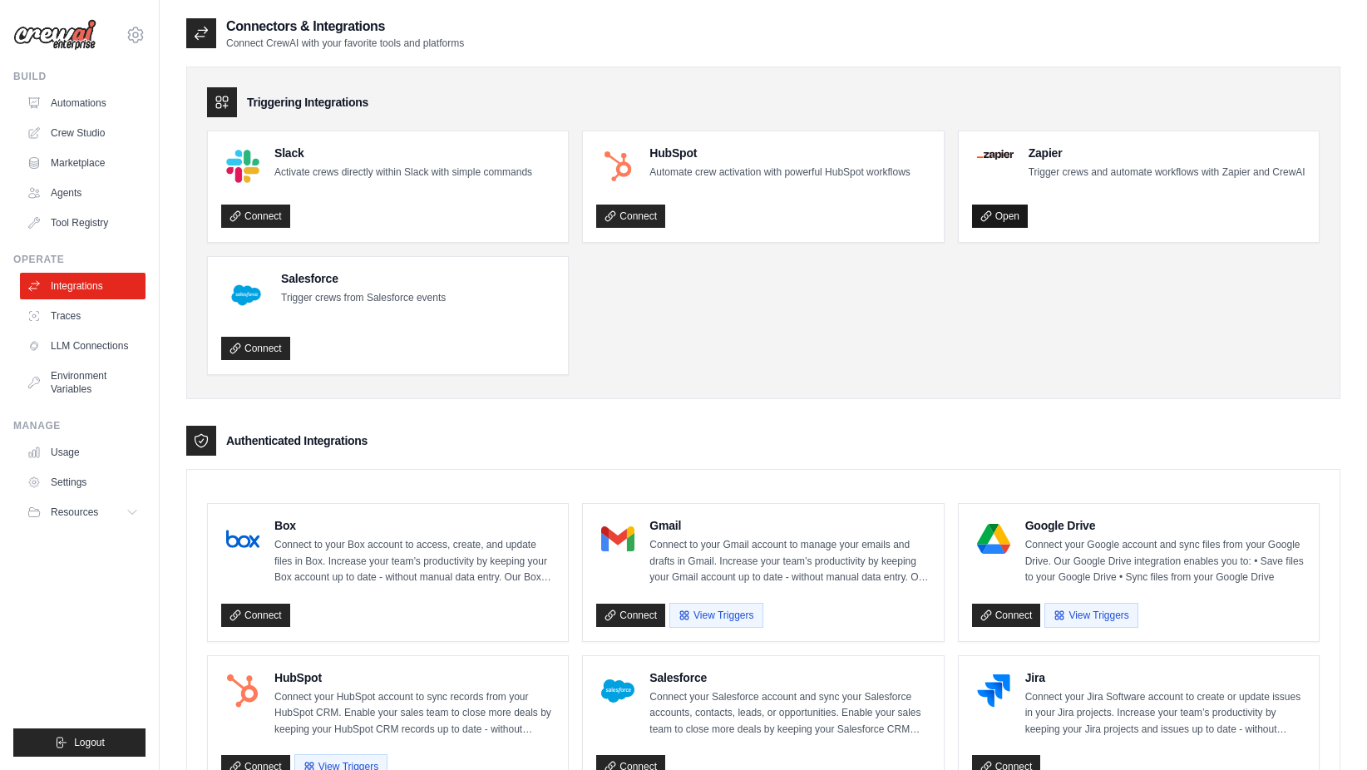
click at [1010, 216] on link "Open" at bounding box center [1000, 215] width 56 height 23
click at [73, 131] on link "Crew Studio" at bounding box center [85, 133] width 126 height 27
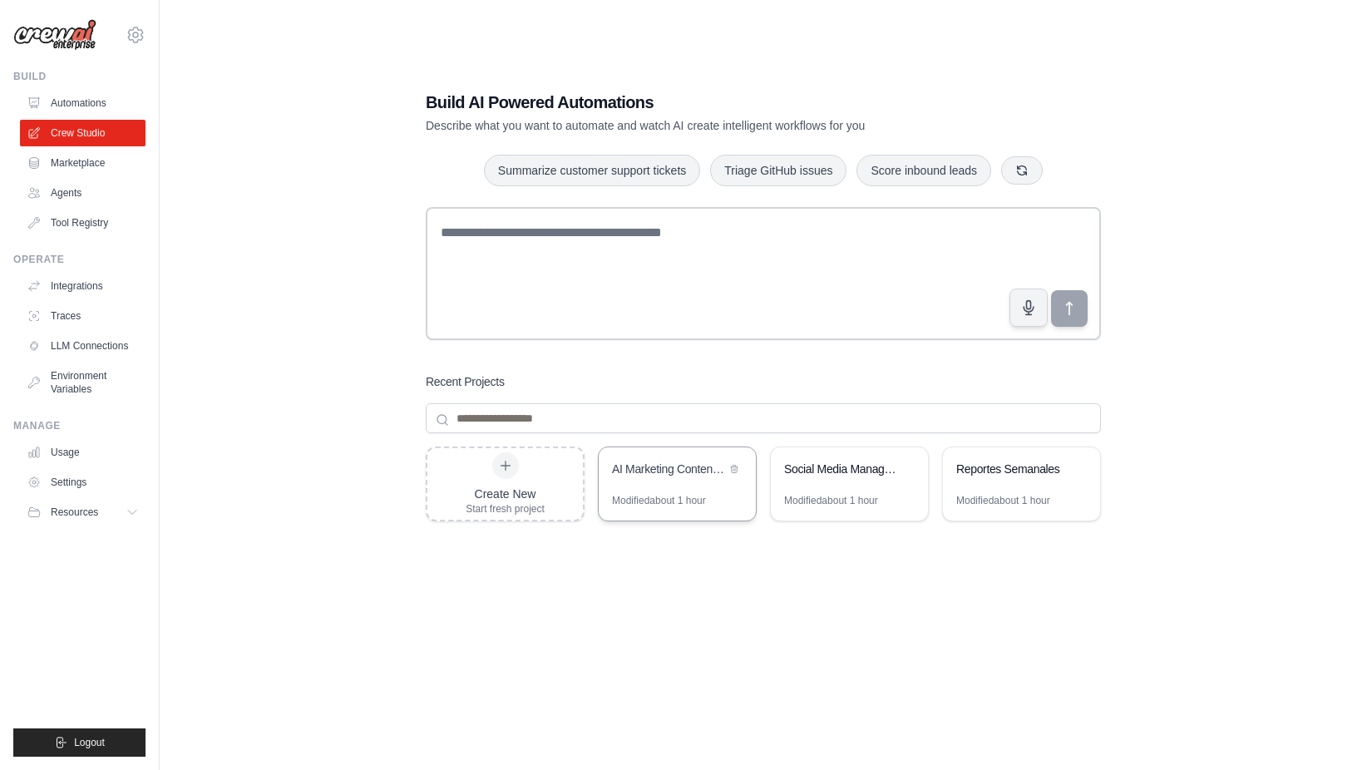
click at [634, 473] on div "AI Marketing Content Generator UPTC" at bounding box center [669, 469] width 114 height 17
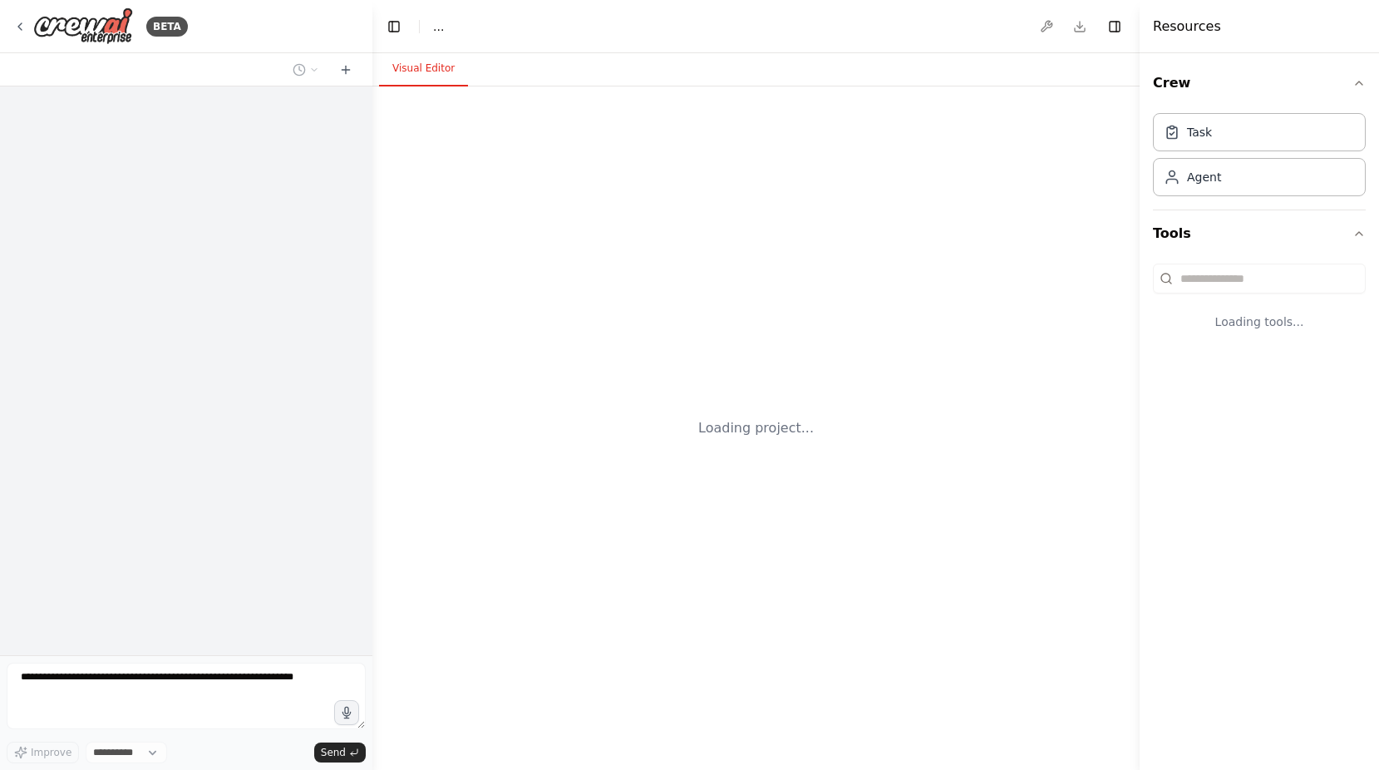
select select "****"
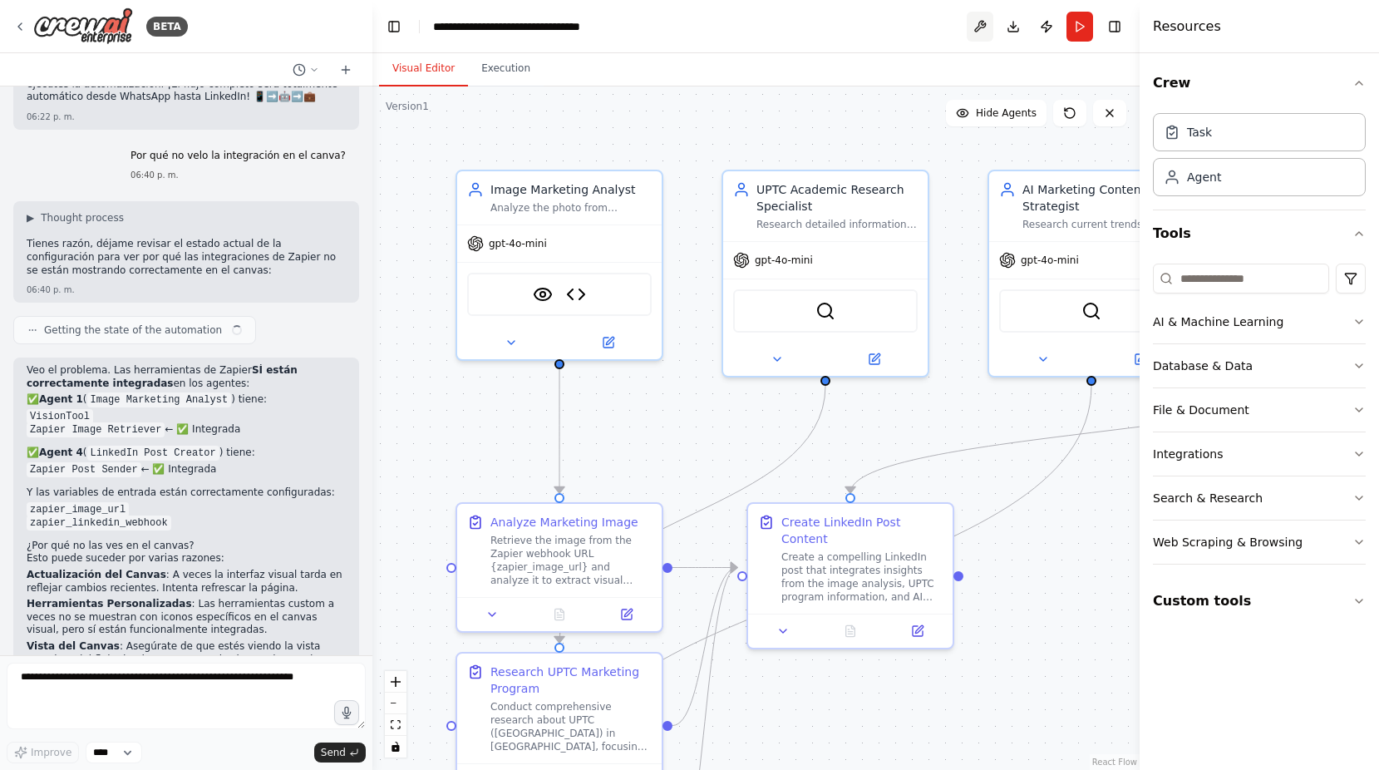
click at [988, 31] on button at bounding box center [980, 27] width 27 height 30
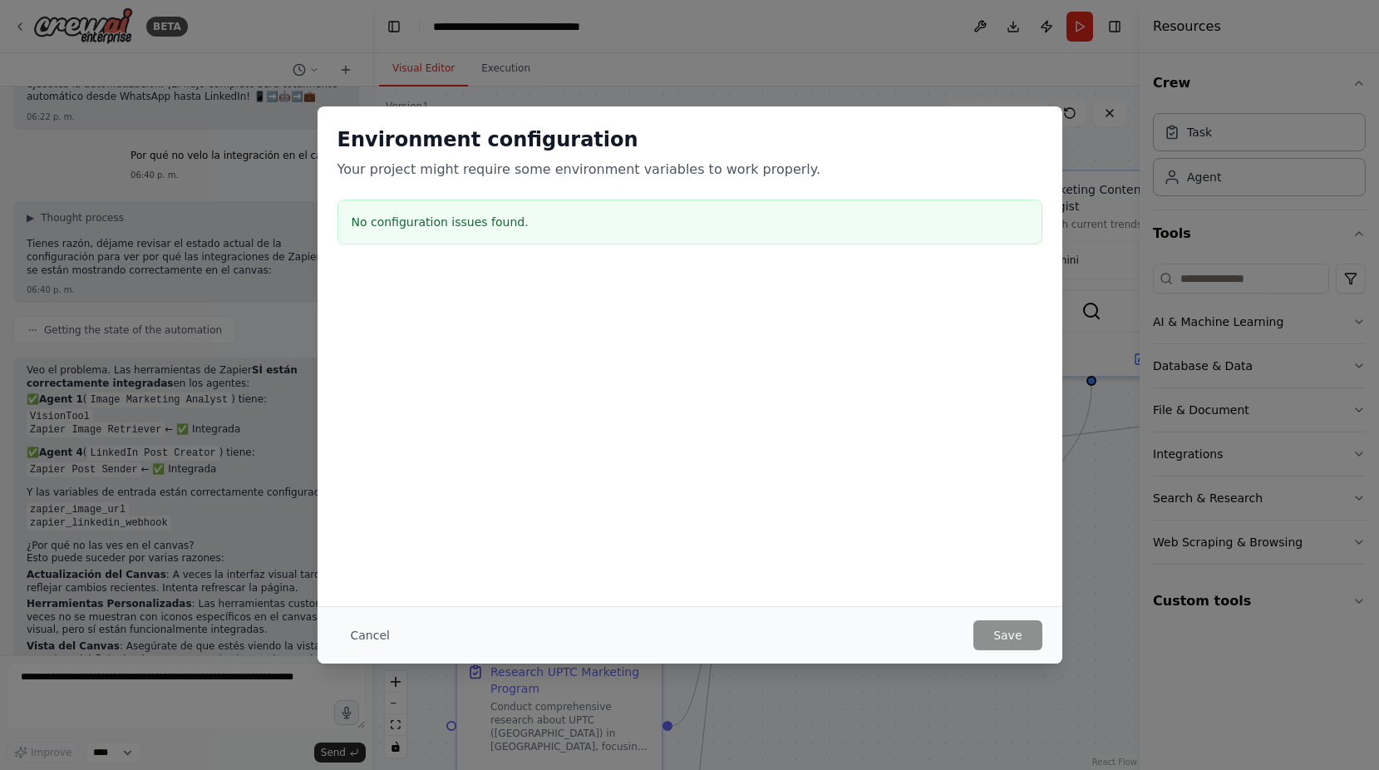
click at [1057, 82] on div "Environment configuration Your project might require some environment variables…" at bounding box center [689, 385] width 1379 height 770
click at [376, 640] on button "Cancel" at bounding box center [370, 635] width 66 height 30
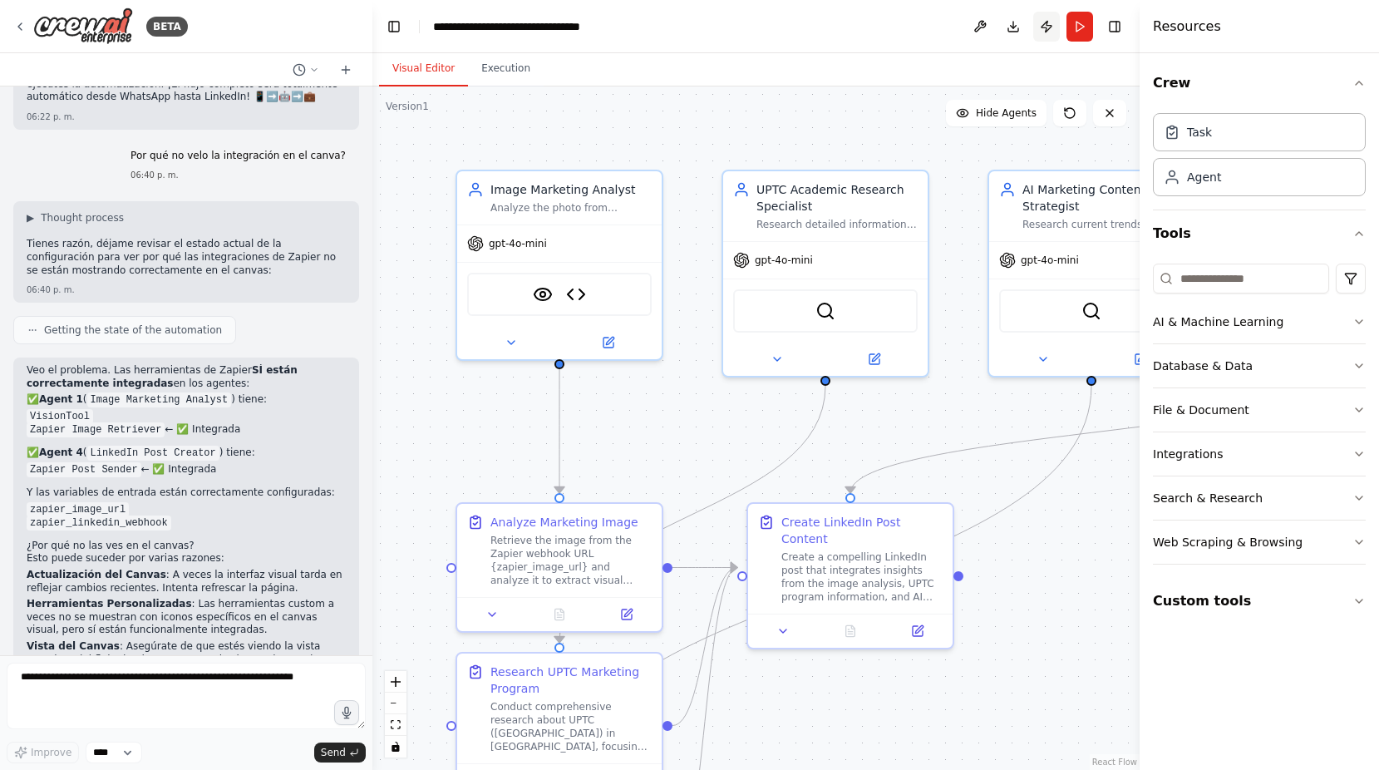
click at [1051, 29] on button "Publish" at bounding box center [1046, 27] width 27 height 30
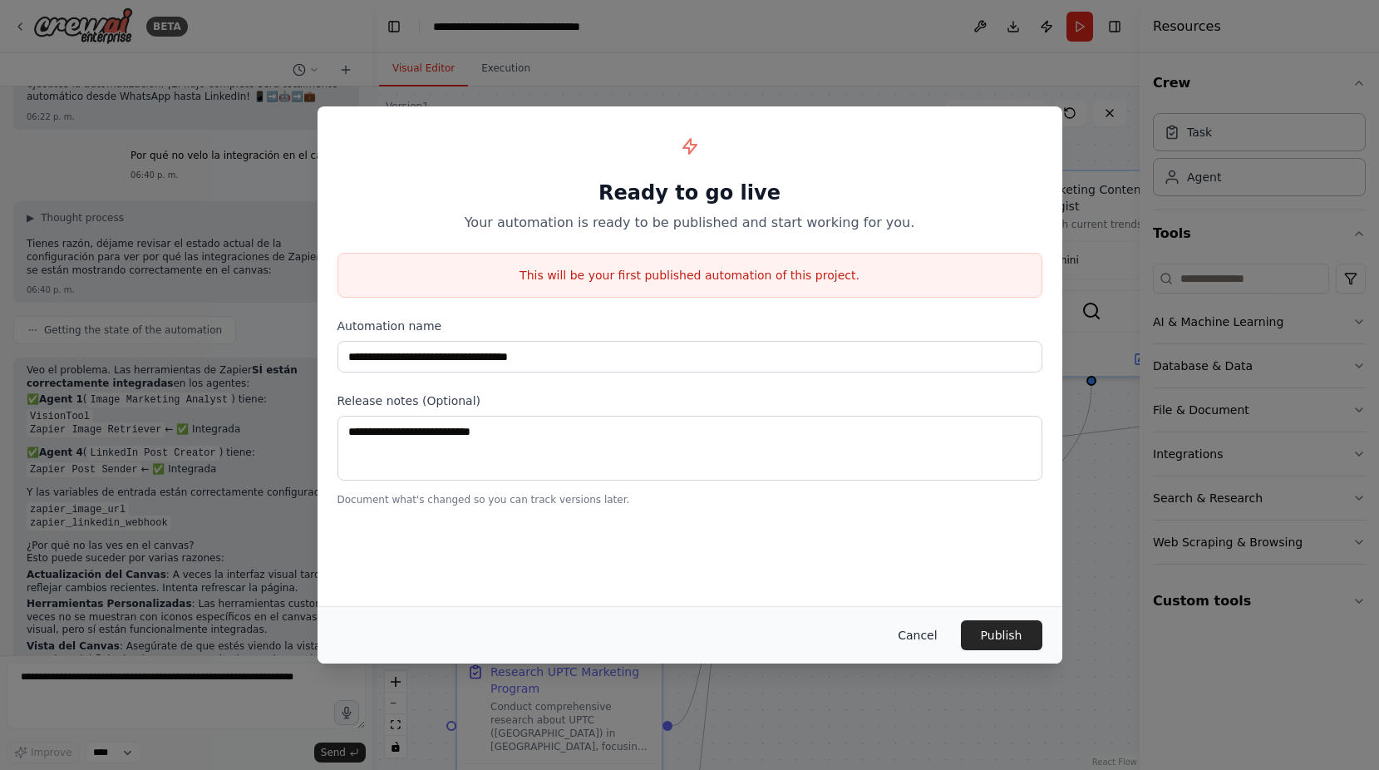
click at [930, 635] on button "Cancel" at bounding box center [917, 635] width 66 height 30
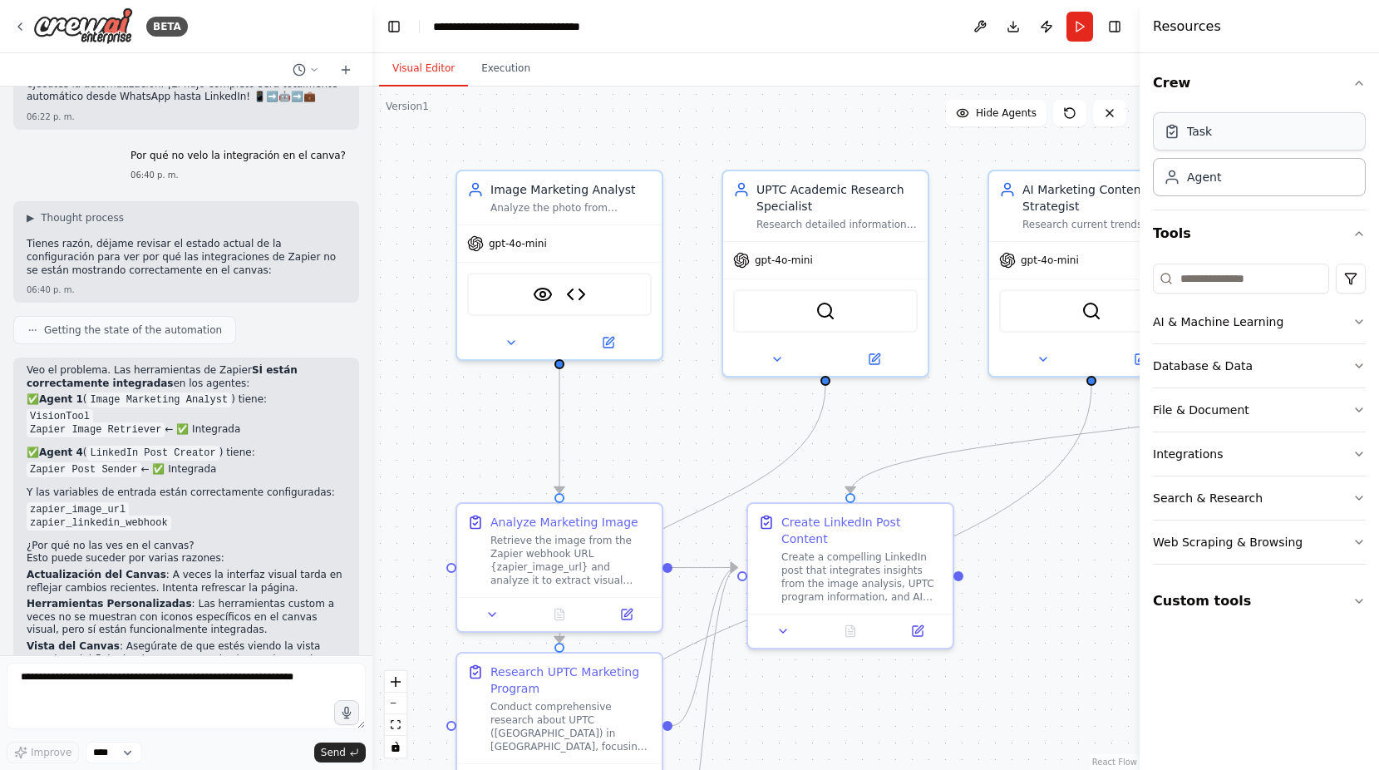
click at [1259, 142] on div "Task" at bounding box center [1259, 131] width 213 height 38
click at [1261, 190] on div "Agent" at bounding box center [1259, 176] width 213 height 38
click at [514, 70] on button "Execution" at bounding box center [506, 69] width 76 height 35
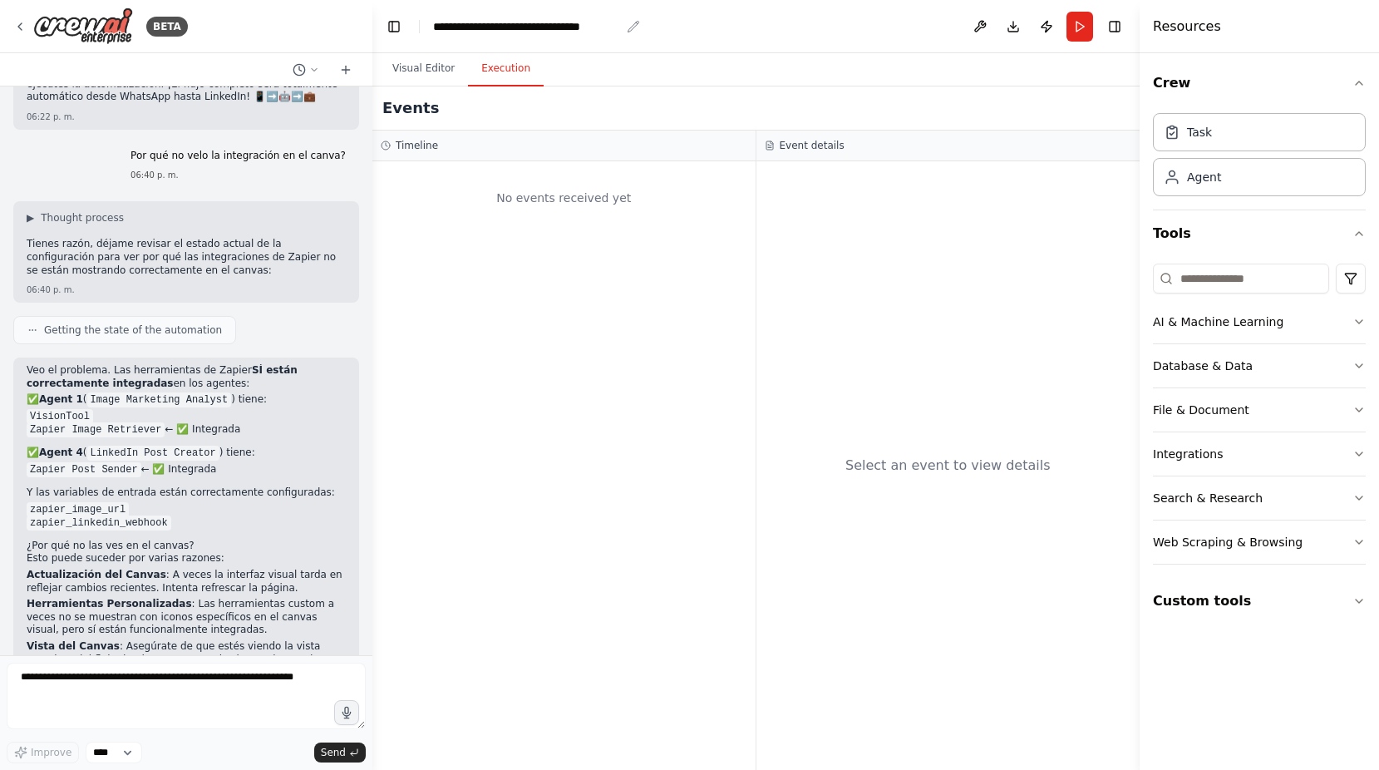
click at [632, 24] on icon "breadcrumb" at bounding box center [633, 26] width 13 height 13
click at [983, 24] on button at bounding box center [980, 27] width 27 height 30
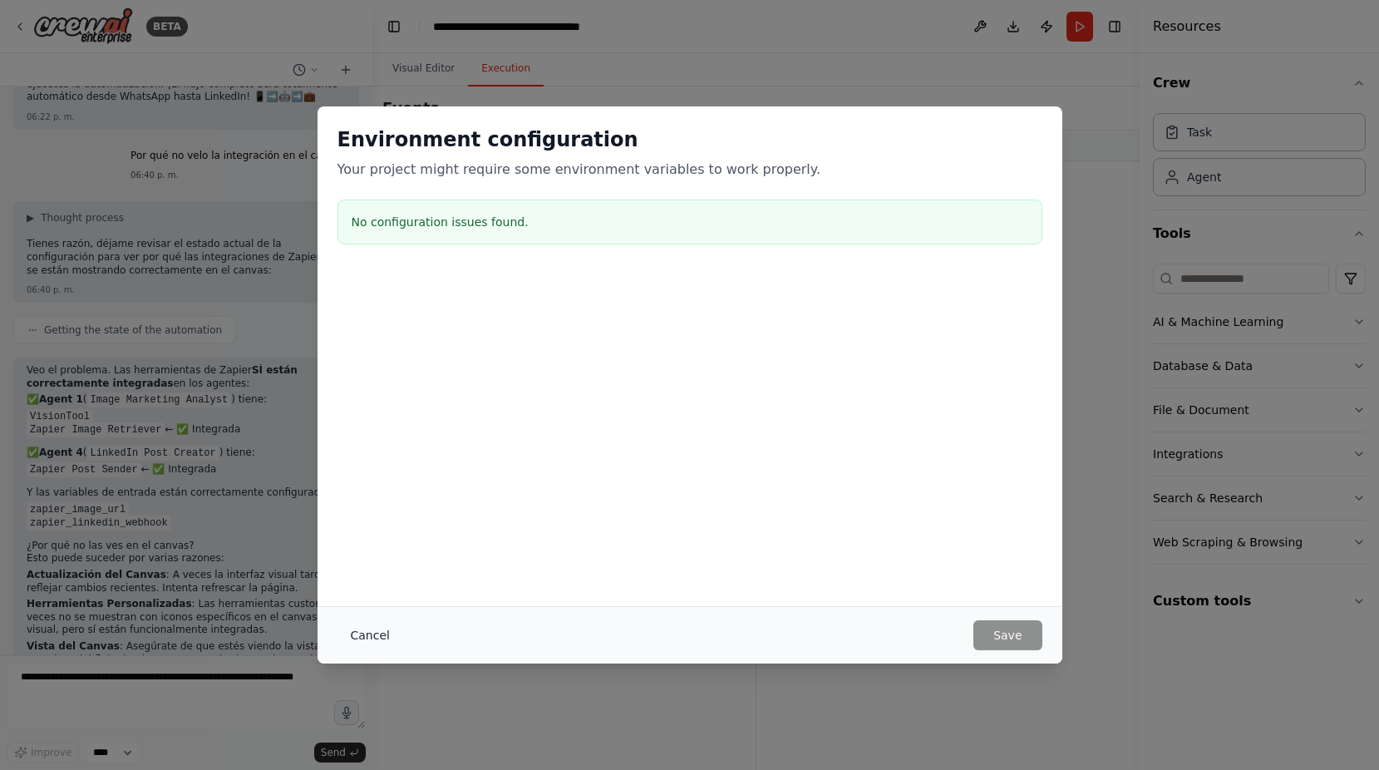
click at [386, 635] on button "Cancel" at bounding box center [370, 635] width 66 height 30
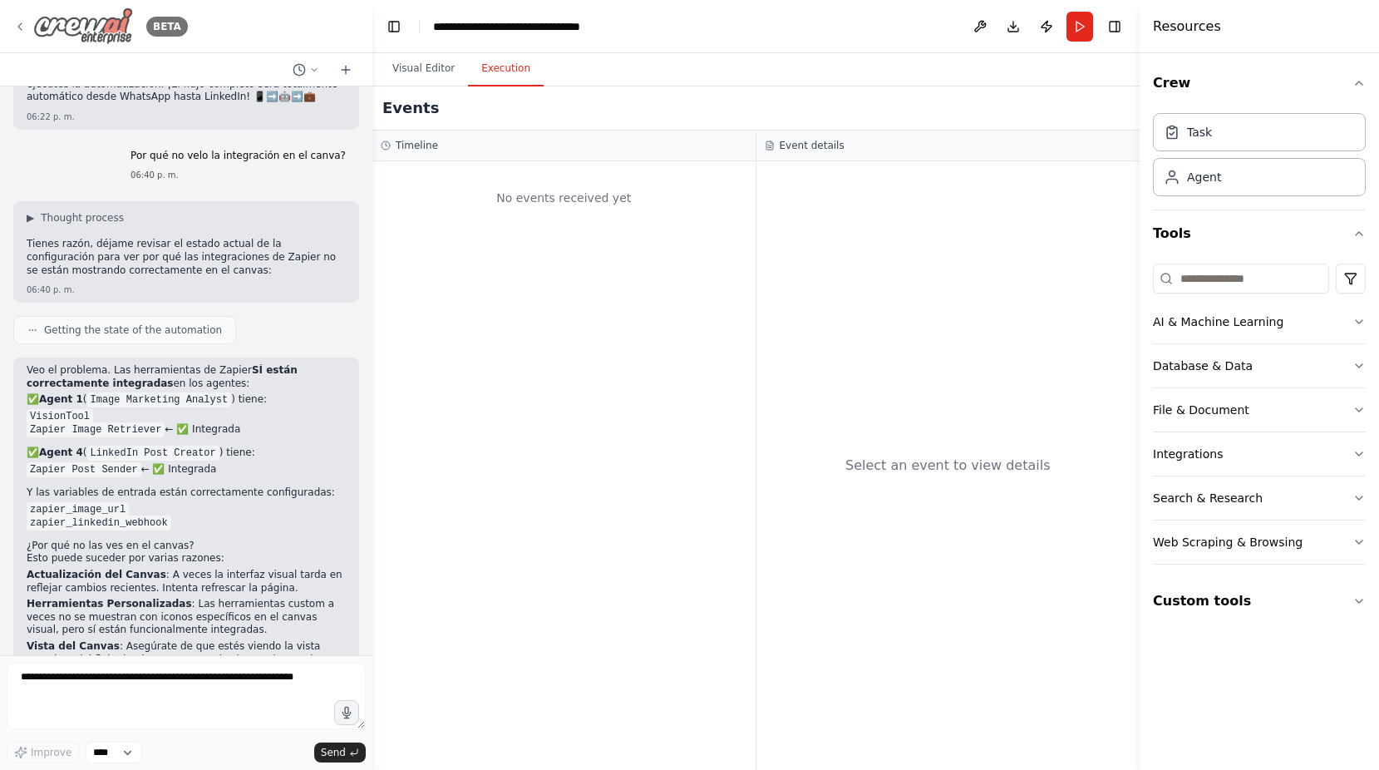
click at [32, 39] on div "BETA" at bounding box center [100, 25] width 175 height 37
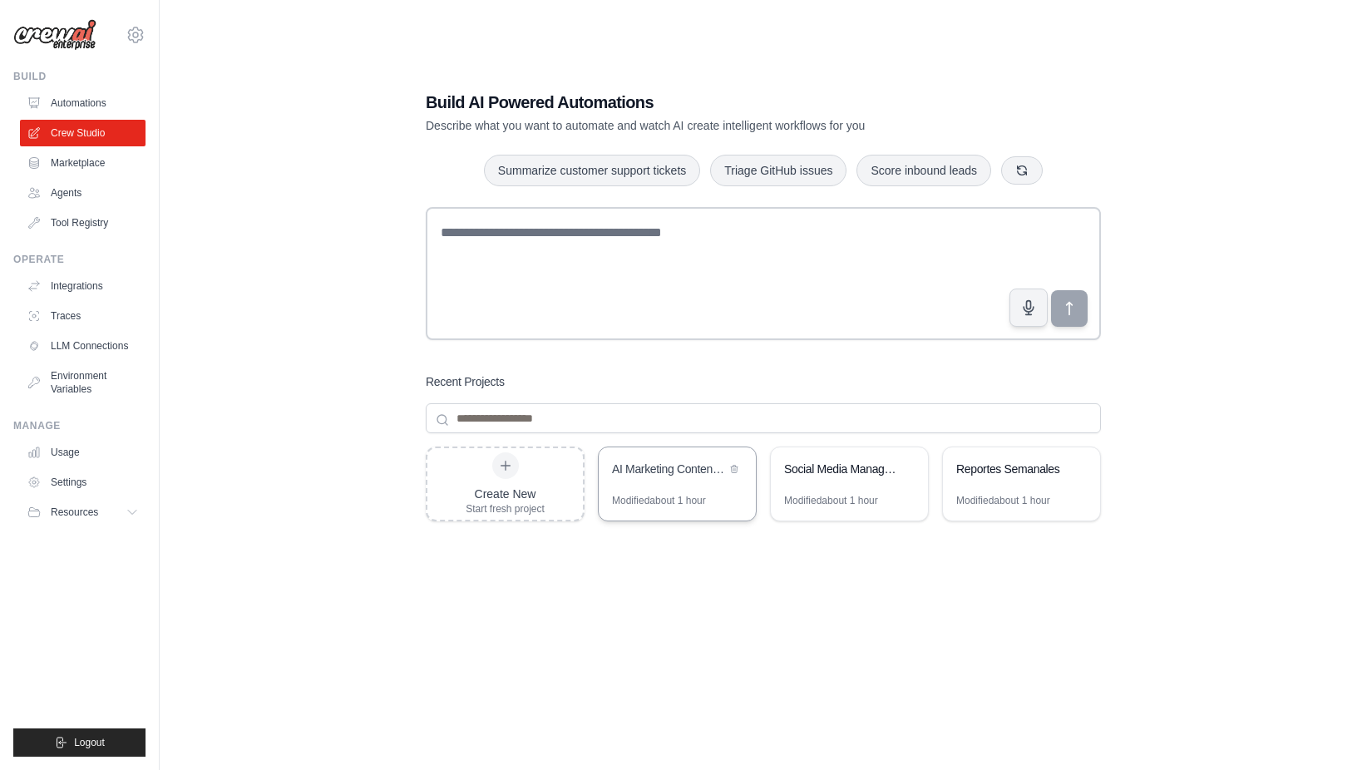
drag, startPoint x: 682, startPoint y: 488, endPoint x: 628, endPoint y: 493, distance: 54.3
click at [628, 493] on div "AI Marketing Content Generator UPTC" at bounding box center [677, 470] width 157 height 47
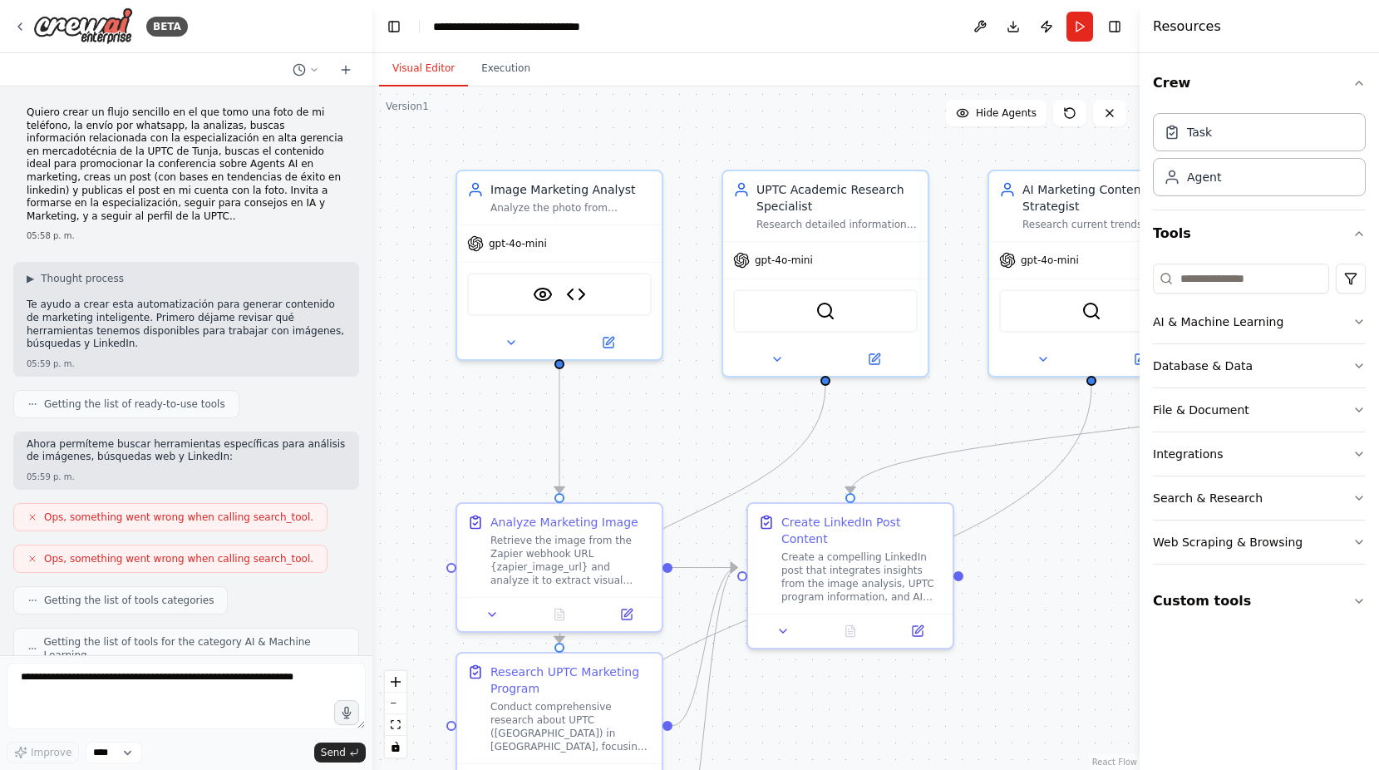
scroll to position [5443, 0]
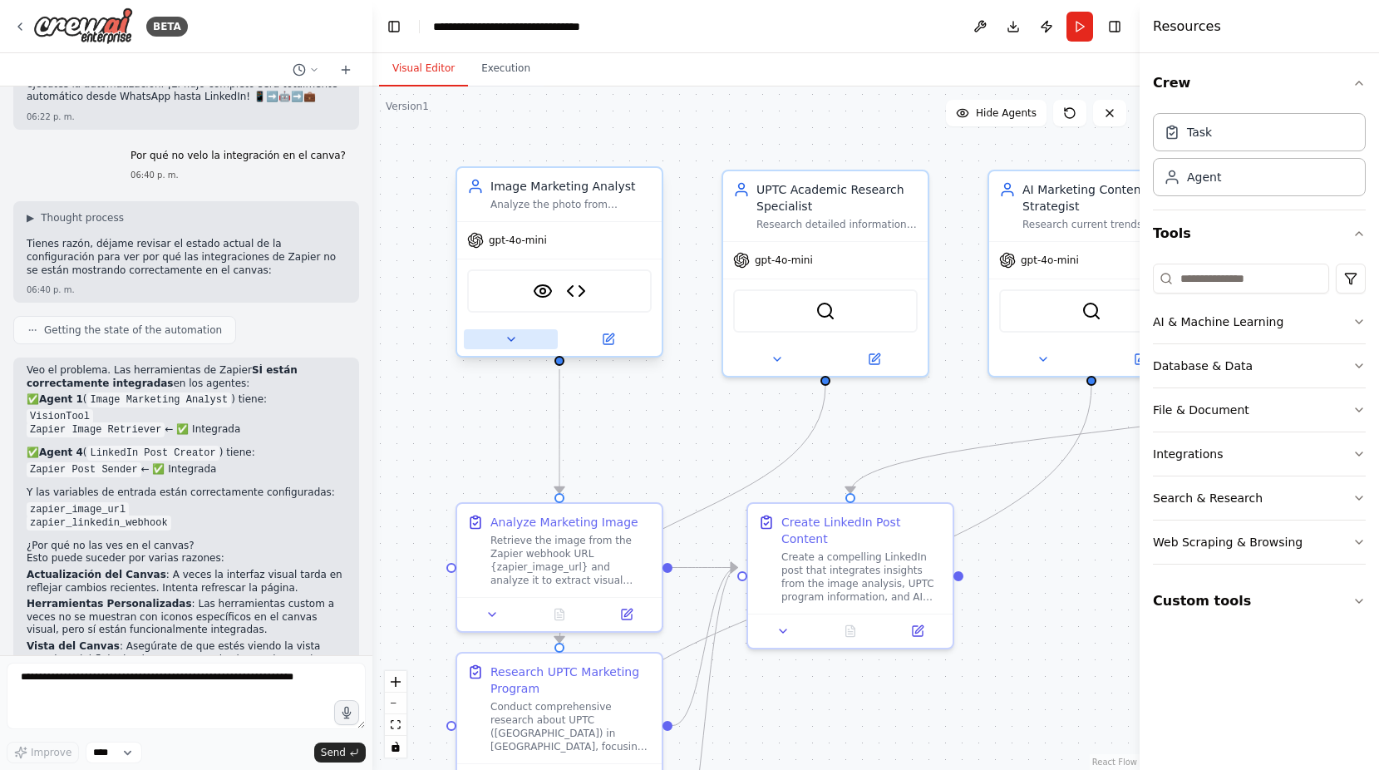
click at [508, 341] on icon at bounding box center [511, 339] width 13 height 13
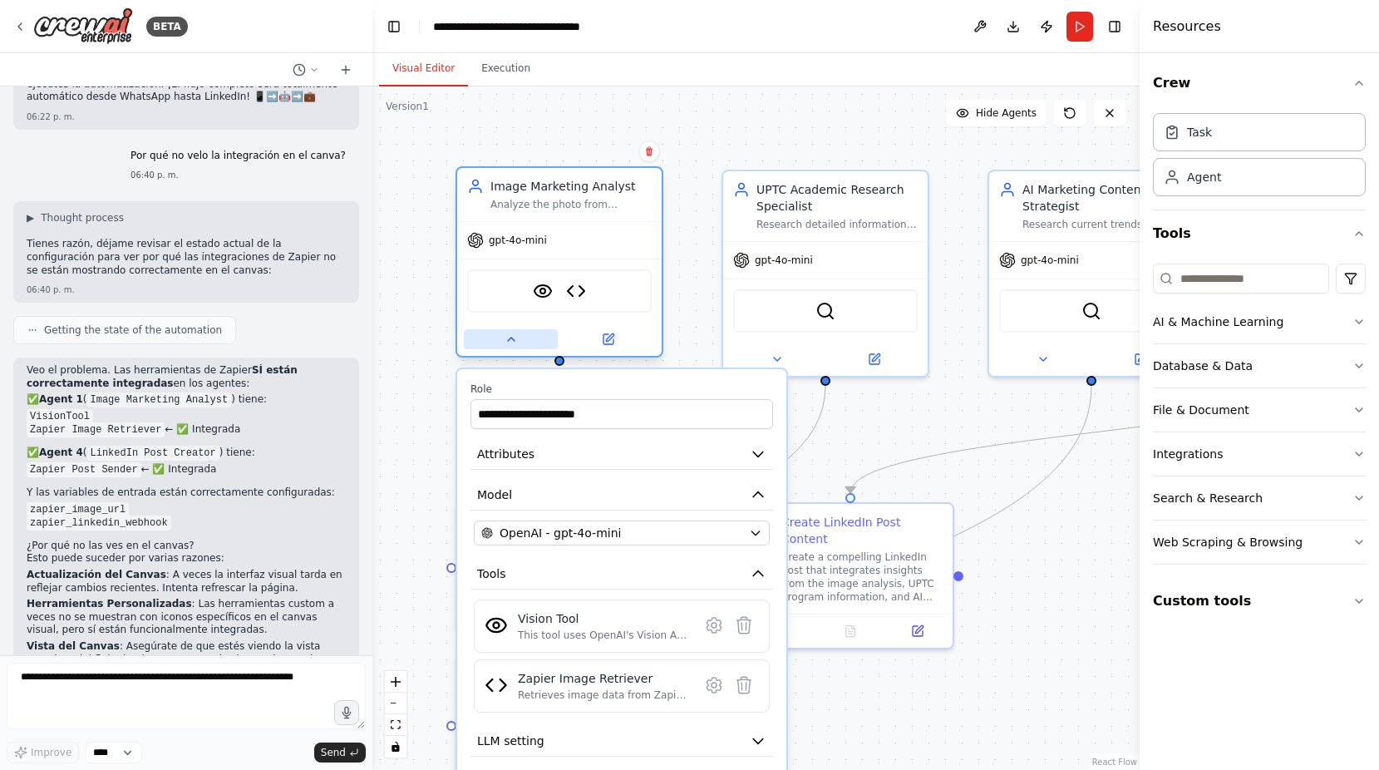
click at [508, 341] on icon at bounding box center [511, 338] width 7 height 3
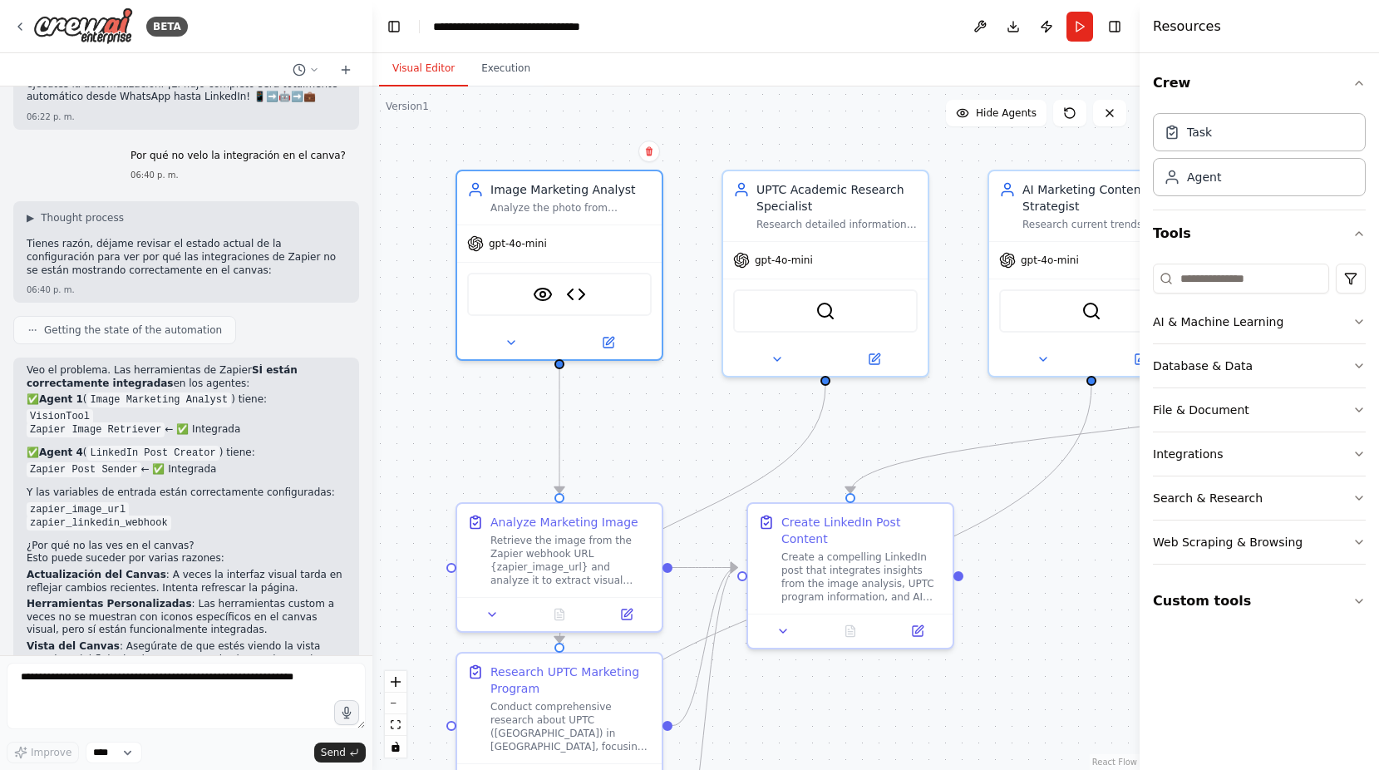
click at [441, 355] on div ".deletable-edge-delete-btn { width: 20px; height: 20px; border: 0px solid #ffff…" at bounding box center [755, 427] width 767 height 683
click at [1356, 460] on icon "button" at bounding box center [1358, 453] width 13 height 13
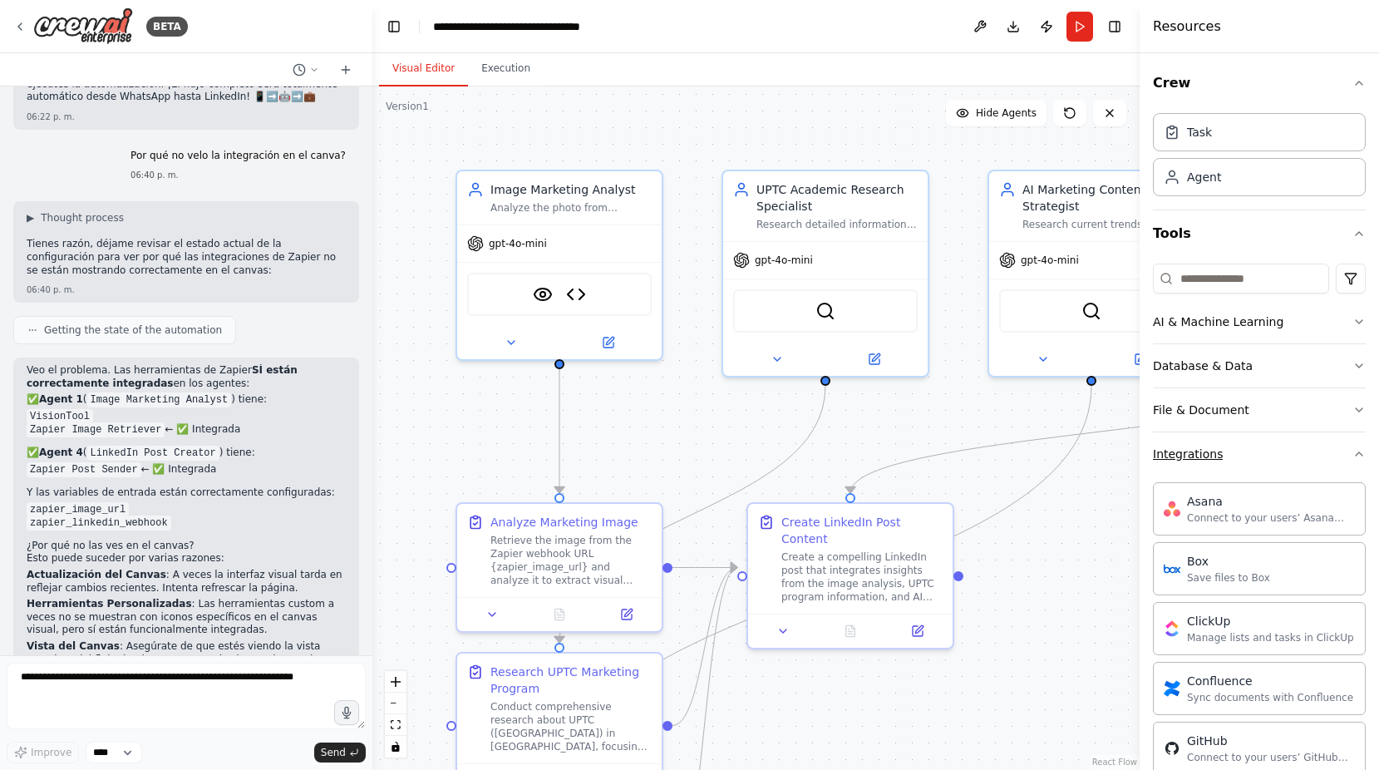
click at [1352, 459] on icon "button" at bounding box center [1358, 453] width 13 height 13
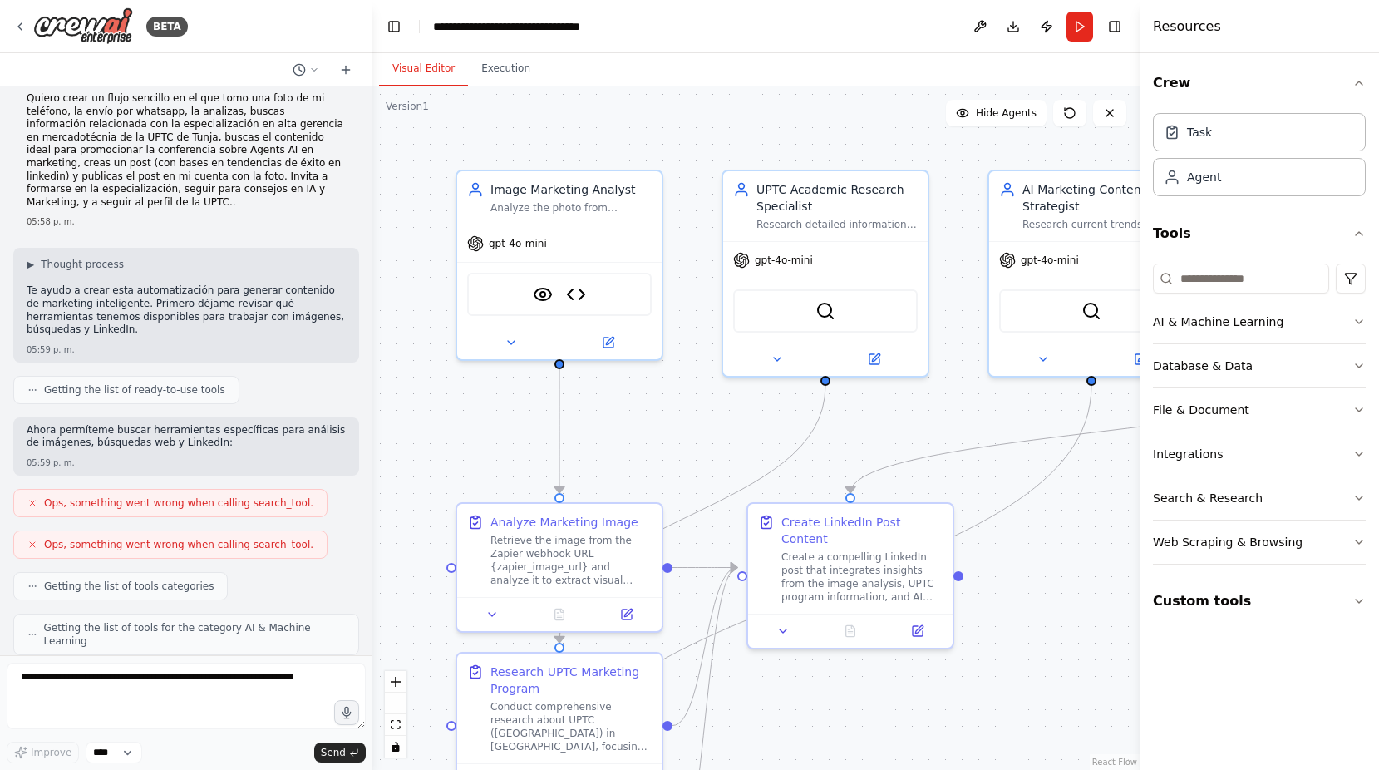
scroll to position [0, 0]
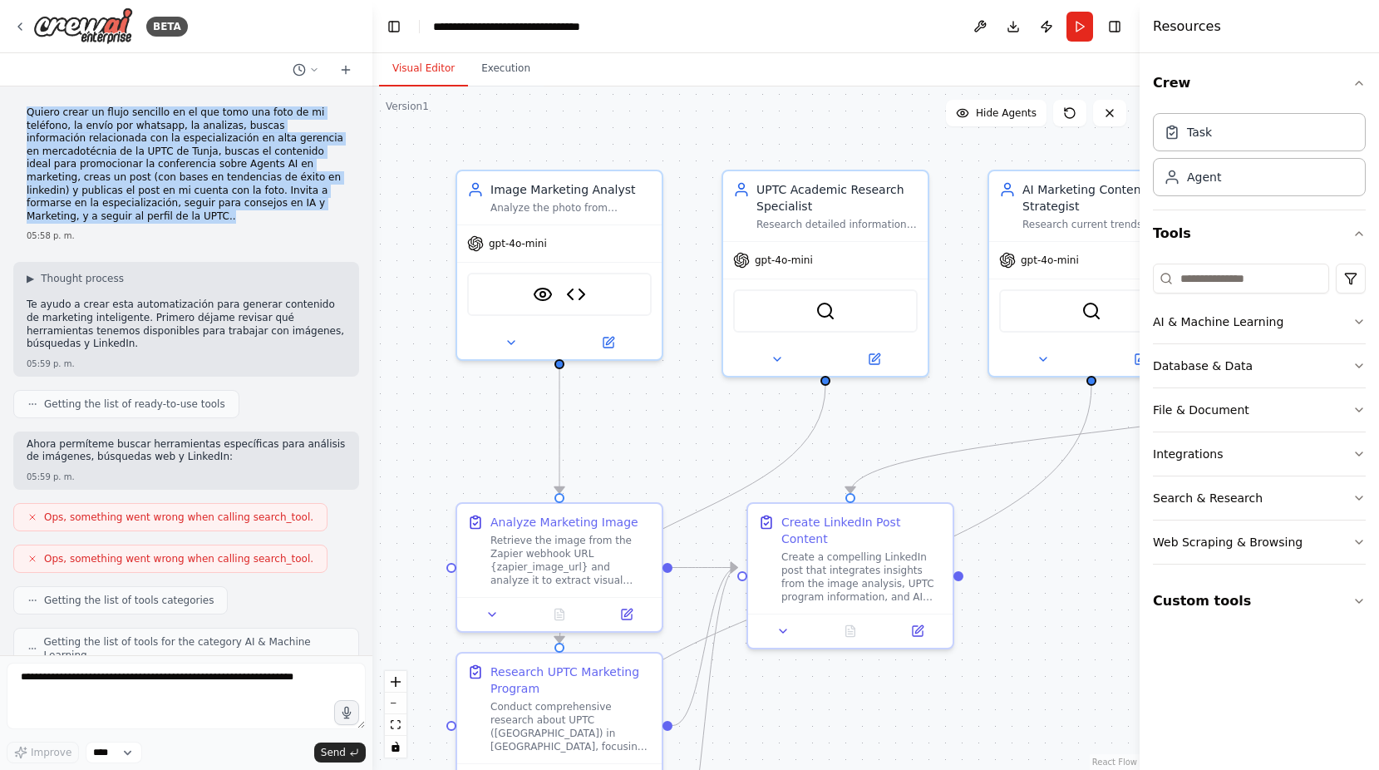
drag, startPoint x: 186, startPoint y: 196, endPoint x: 8, endPoint y: 118, distance: 194.3
click at [8, 118] on div "Quiero crear un flujo sencillo en el que tomo una foto de mi teléfono, la envío…" at bounding box center [186, 370] width 372 height 569
copy p "Quiero crear un flujo sencillo en el que tomo una foto de mi teléfono, la envío…"
click at [58, 38] on img at bounding box center [83, 25] width 100 height 37
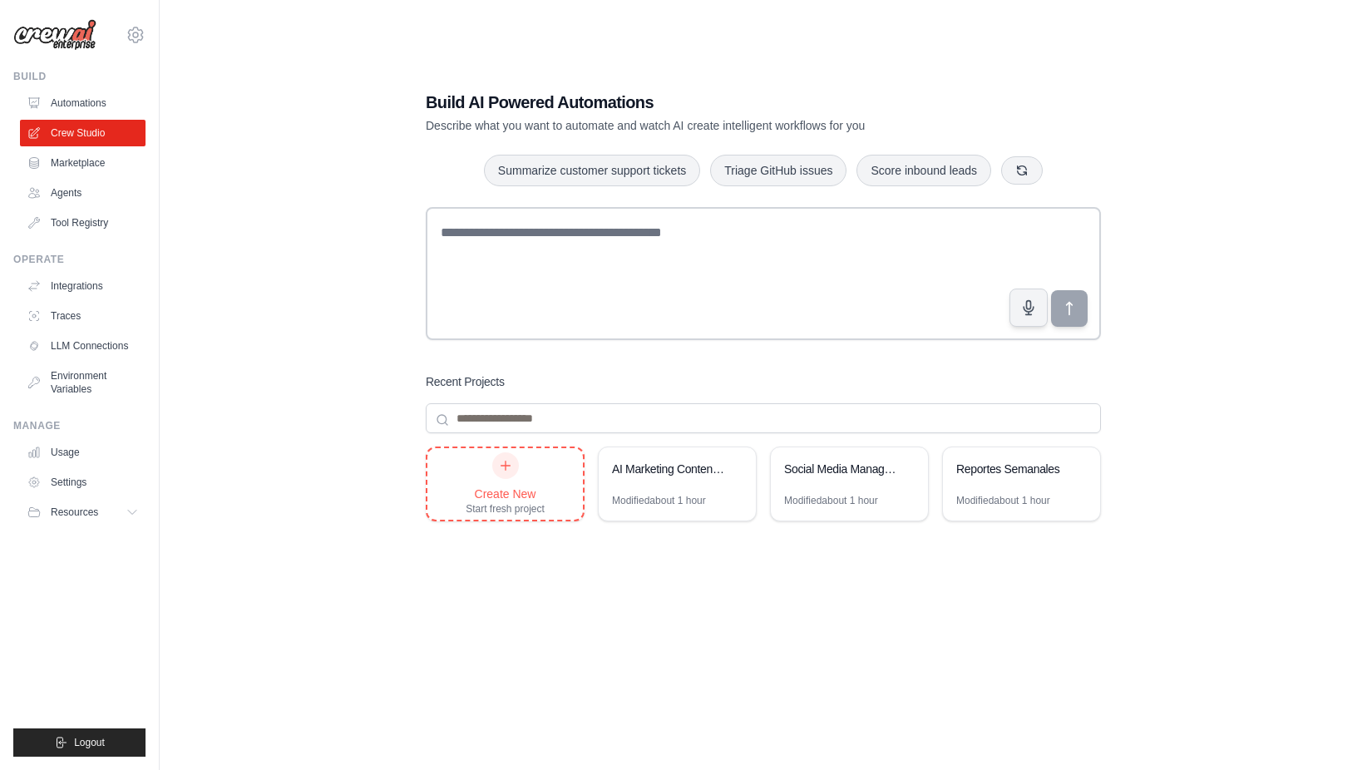
click at [495, 516] on div "Create New Start fresh project" at bounding box center [504, 483] width 155 height 71
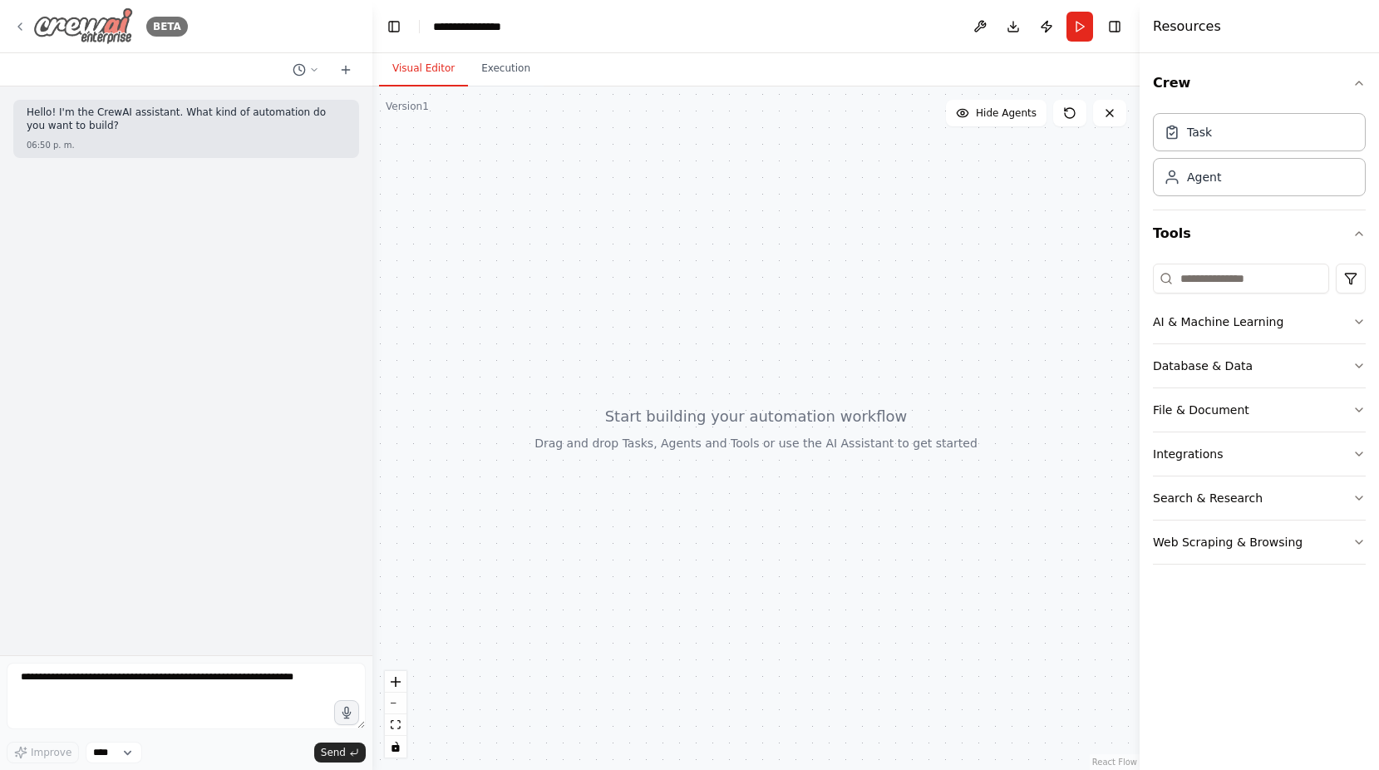
click at [42, 30] on img at bounding box center [83, 25] width 100 height 37
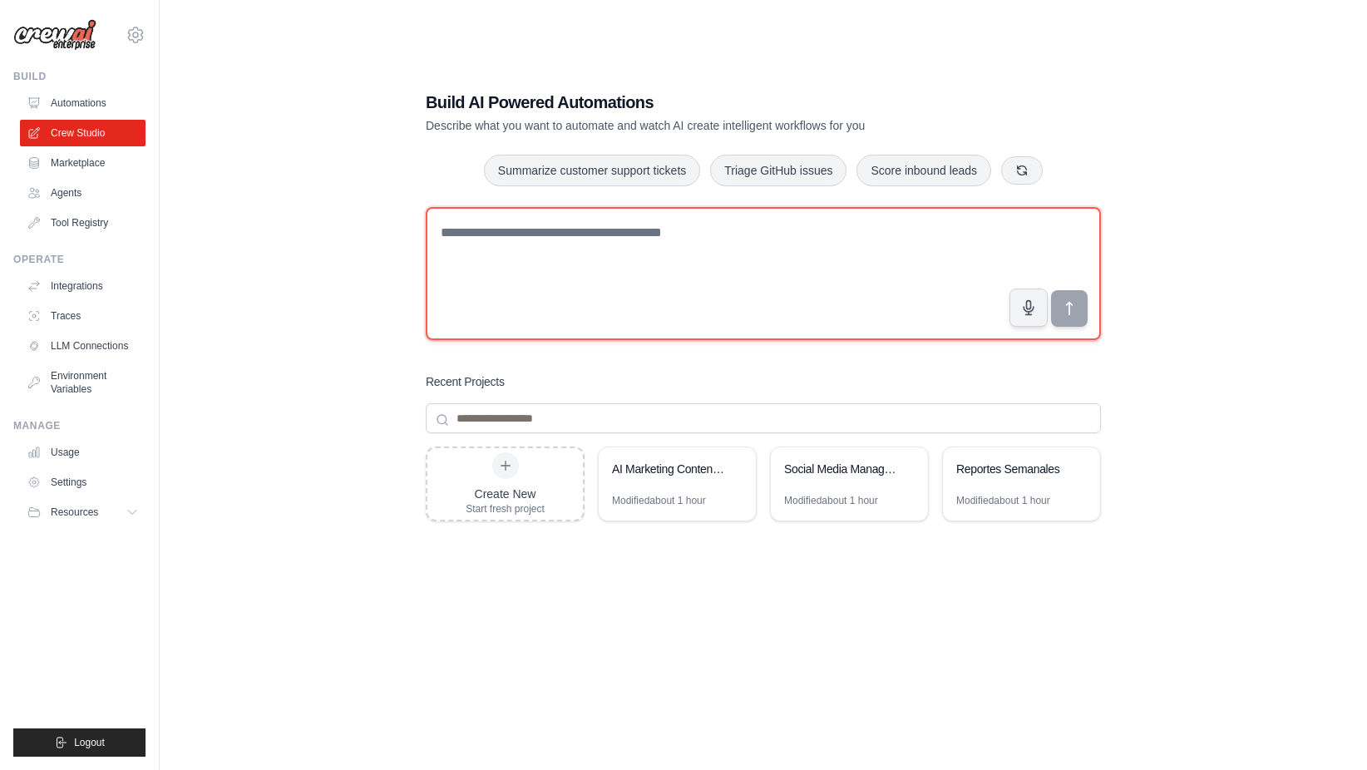
click at [505, 239] on textarea at bounding box center [763, 273] width 675 height 133
paste textarea "**********"
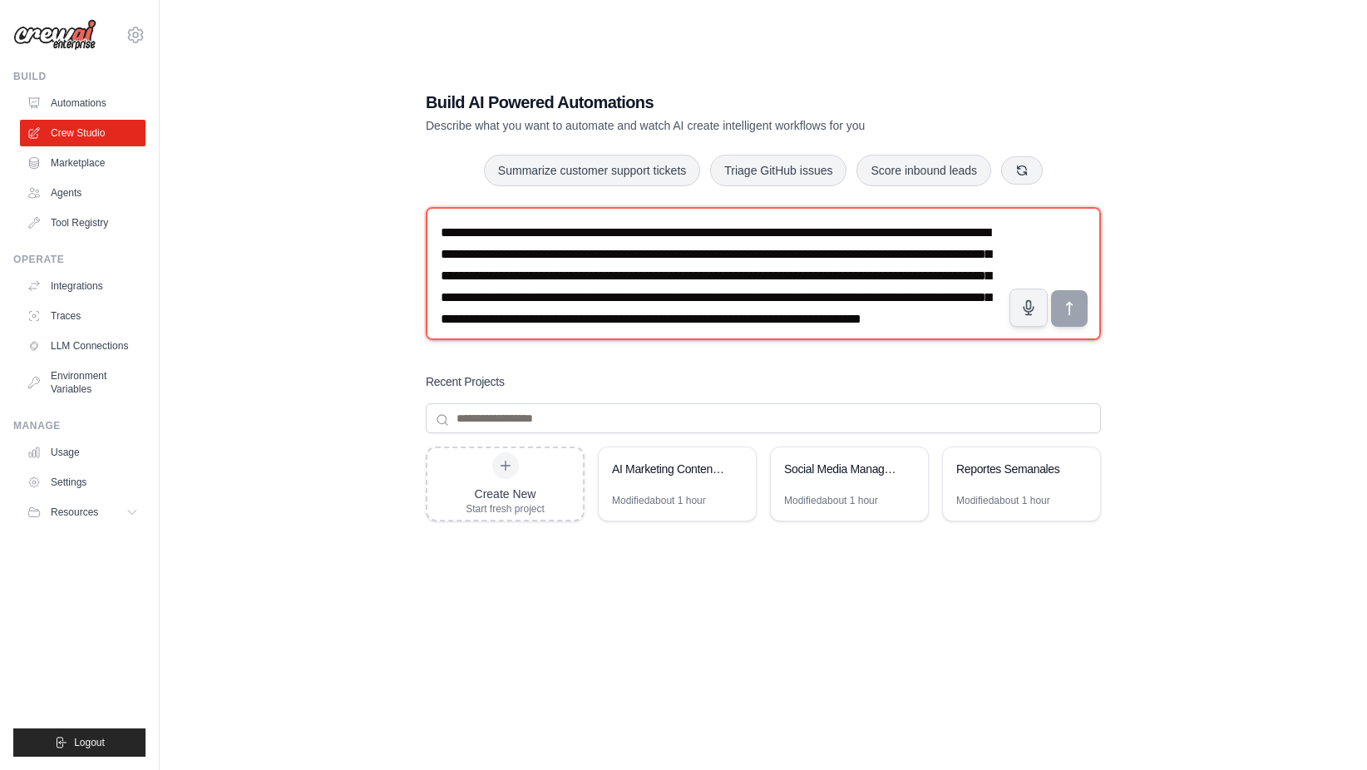
scroll to position [31, 0]
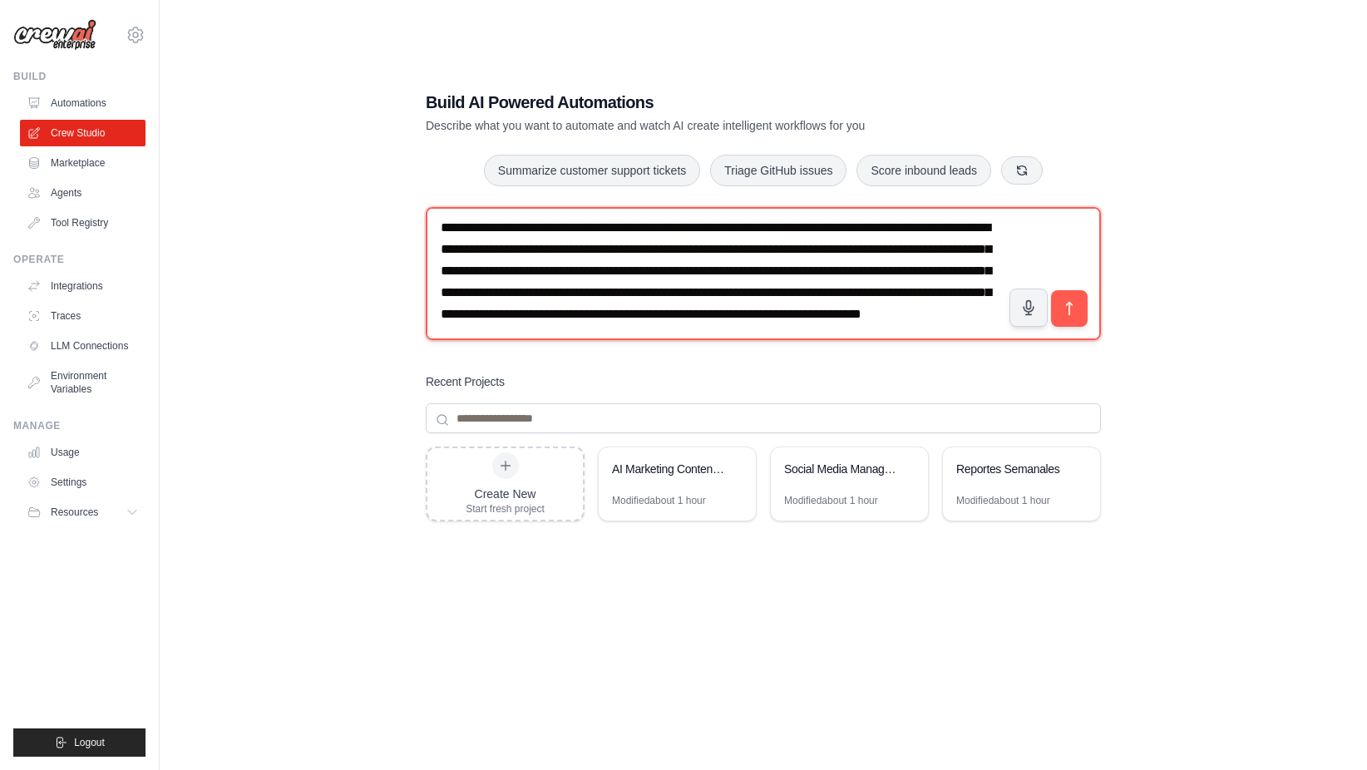
click at [505, 221] on textarea "**********" at bounding box center [763, 273] width 675 height 133
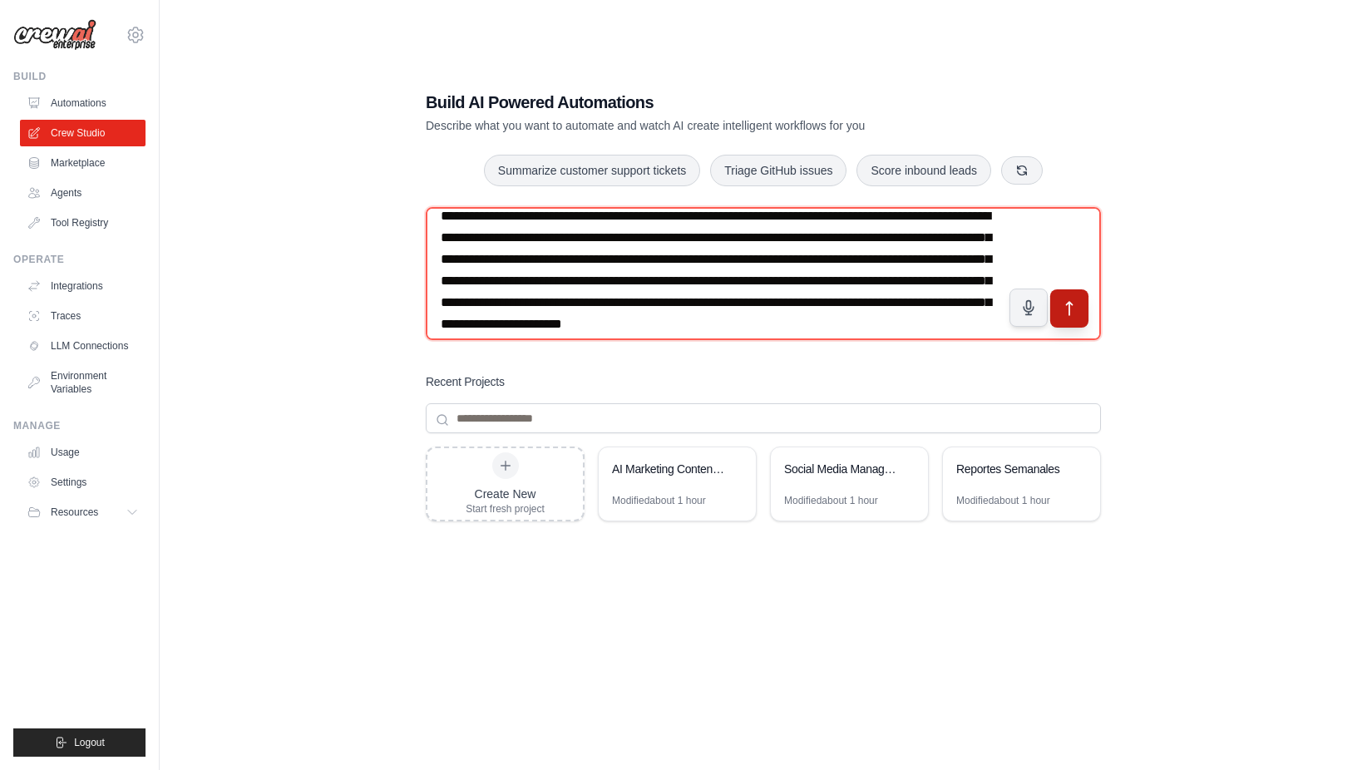
type textarea "**********"
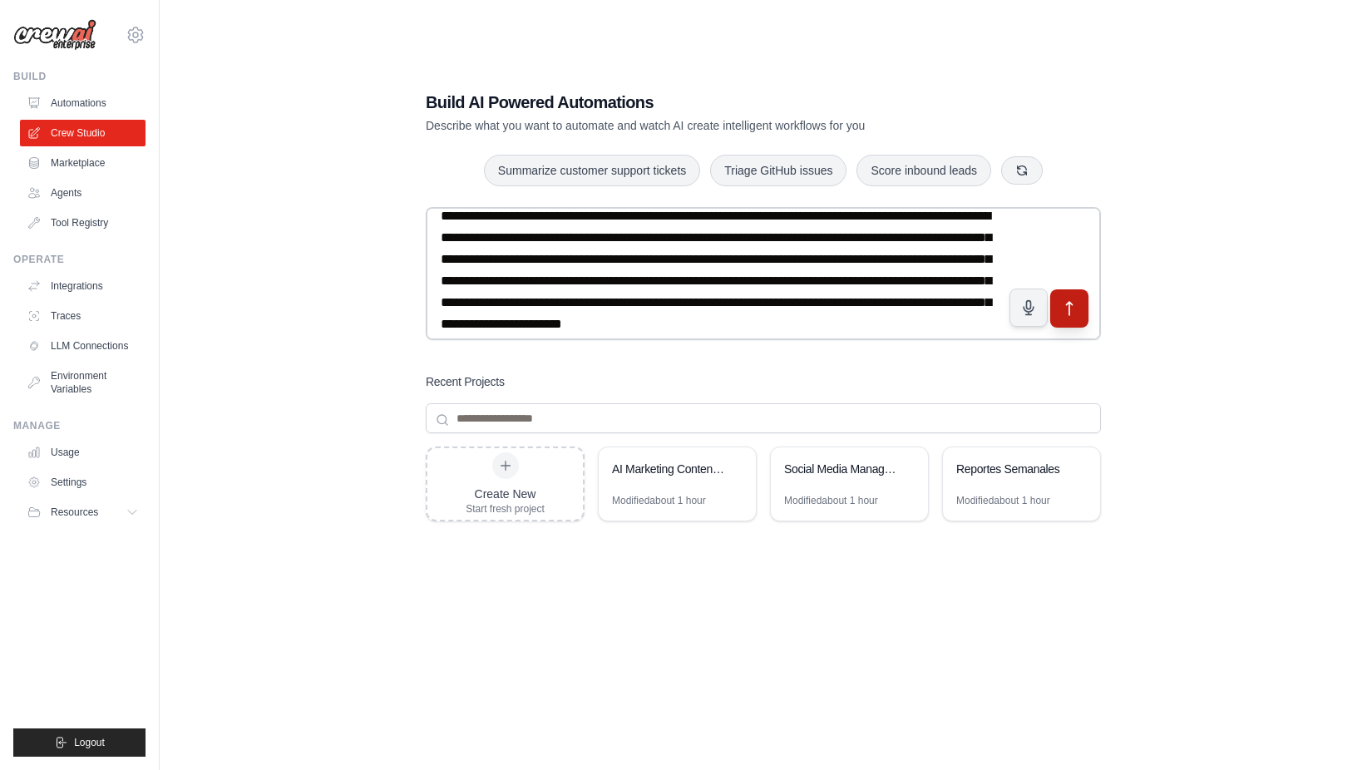
click at [1078, 323] on button "submit" at bounding box center [1069, 308] width 38 height 38
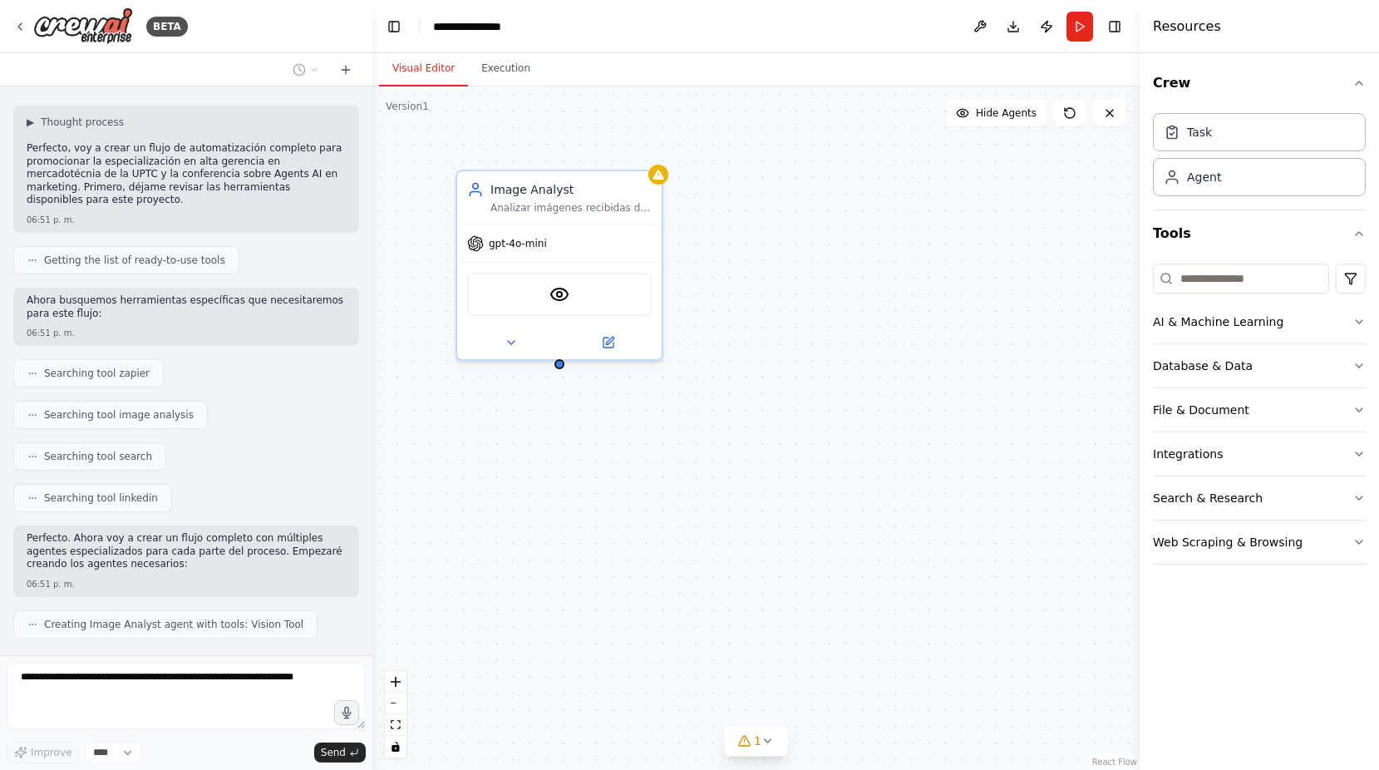
scroll to position [183, 0]
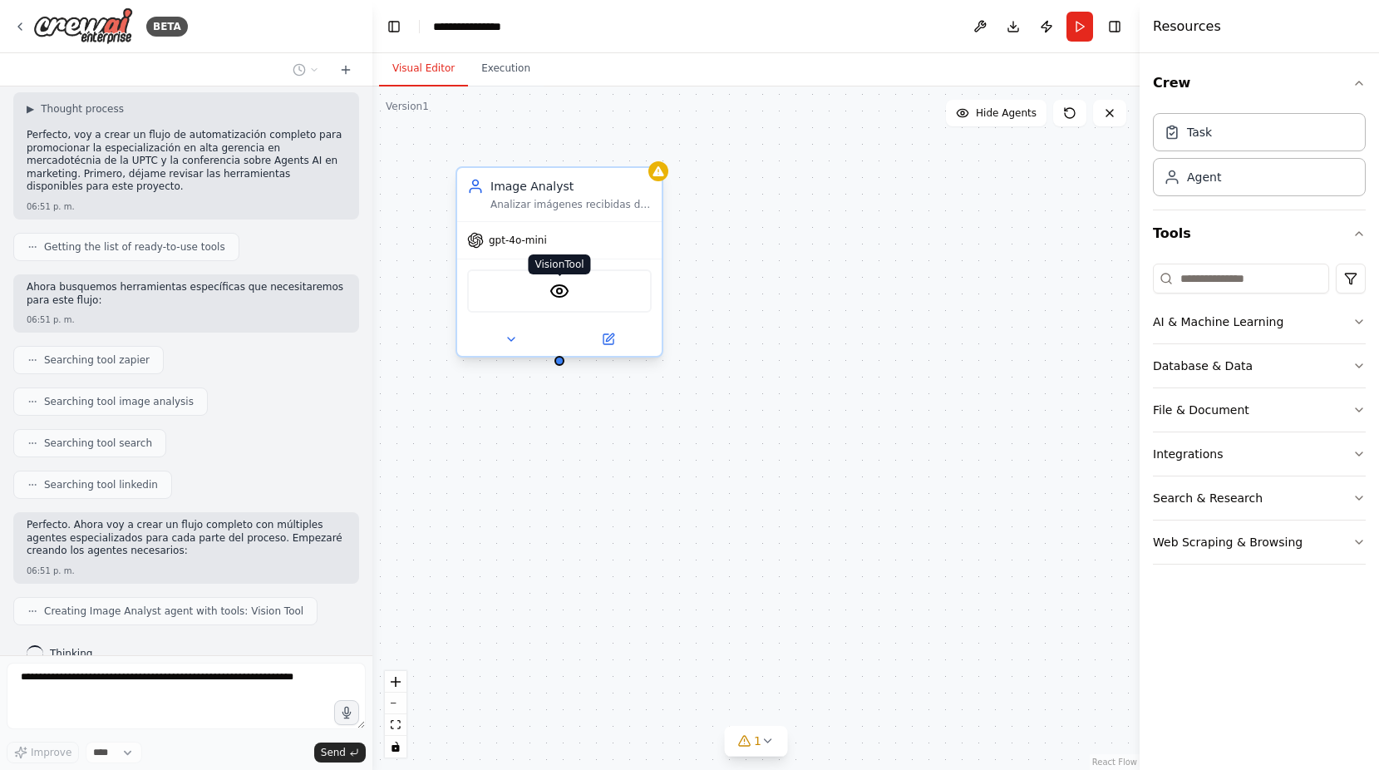
click at [559, 295] on img at bounding box center [559, 291] width 20 height 20
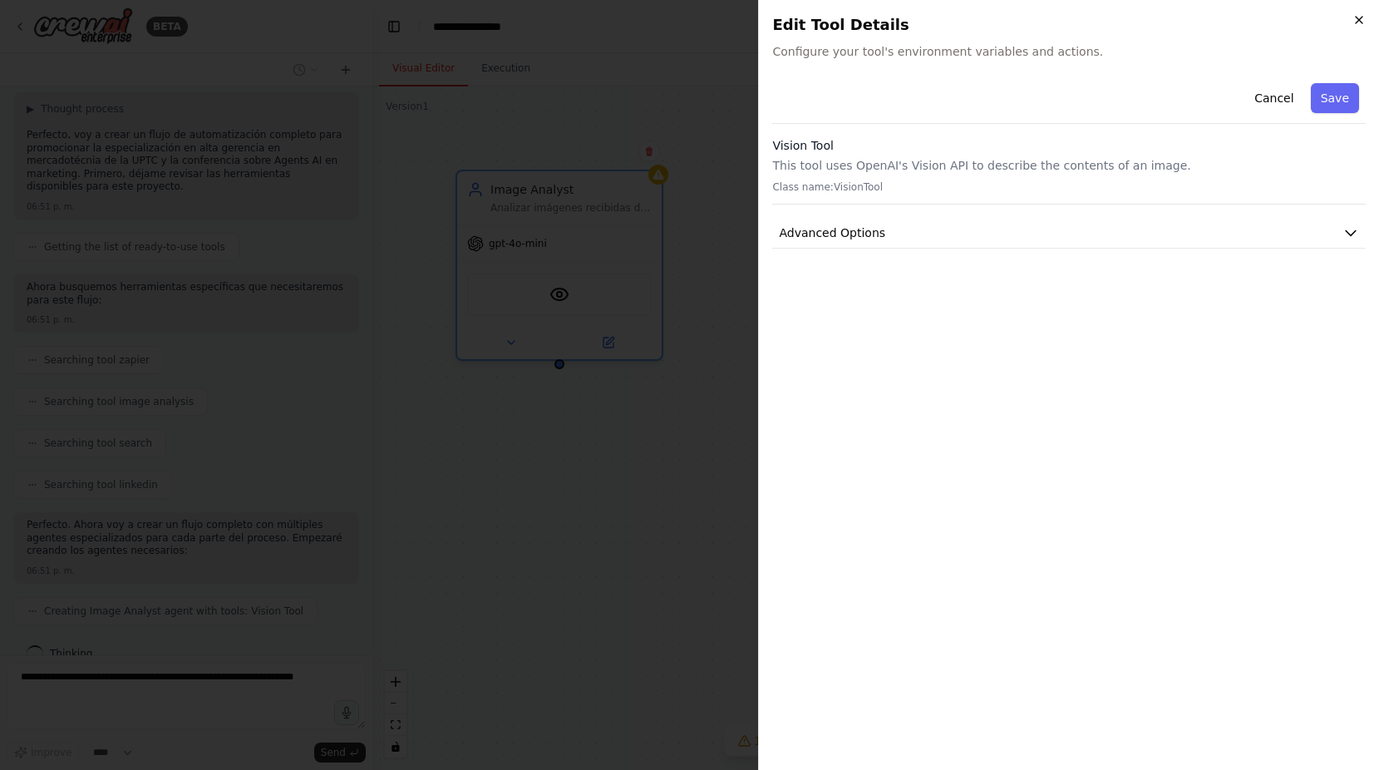
click at [1361, 19] on icon "button" at bounding box center [1358, 19] width 13 height 13
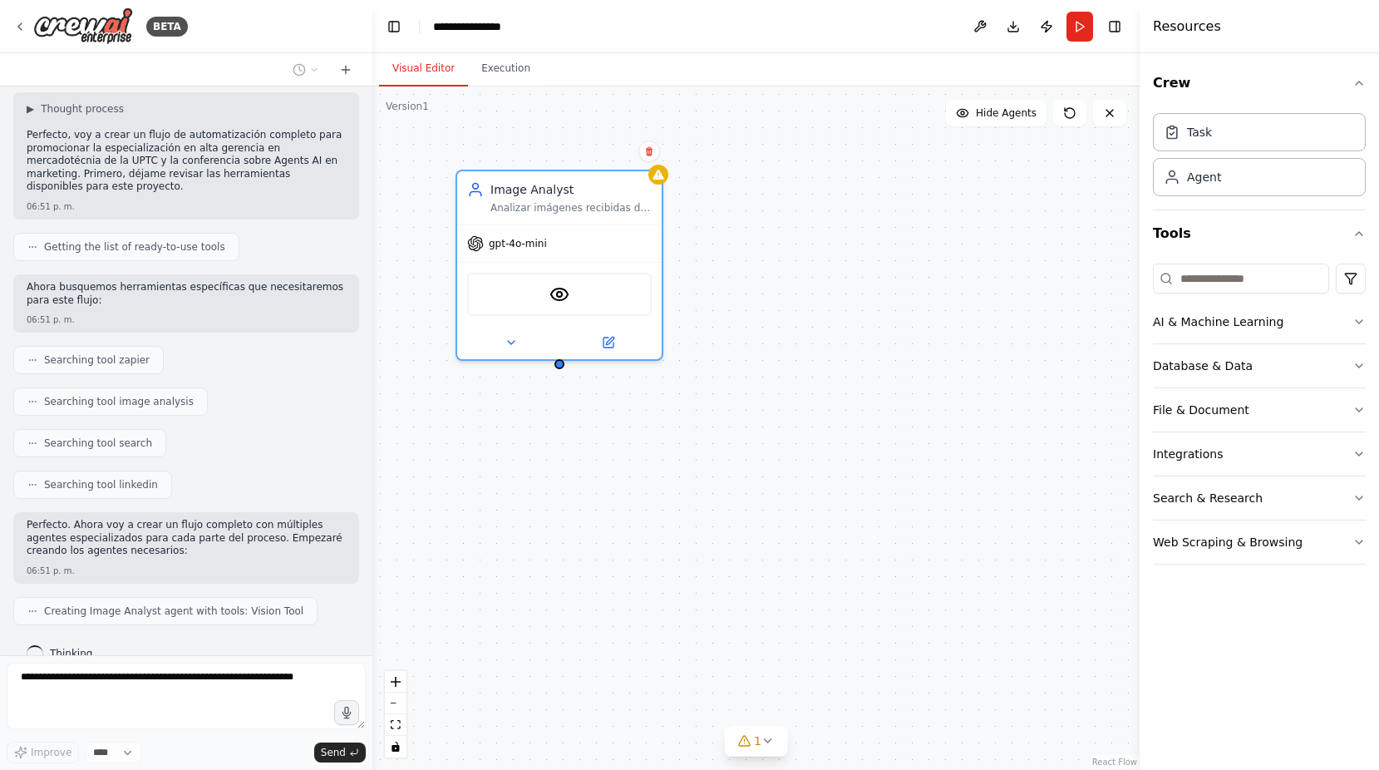
scroll to position [238, 0]
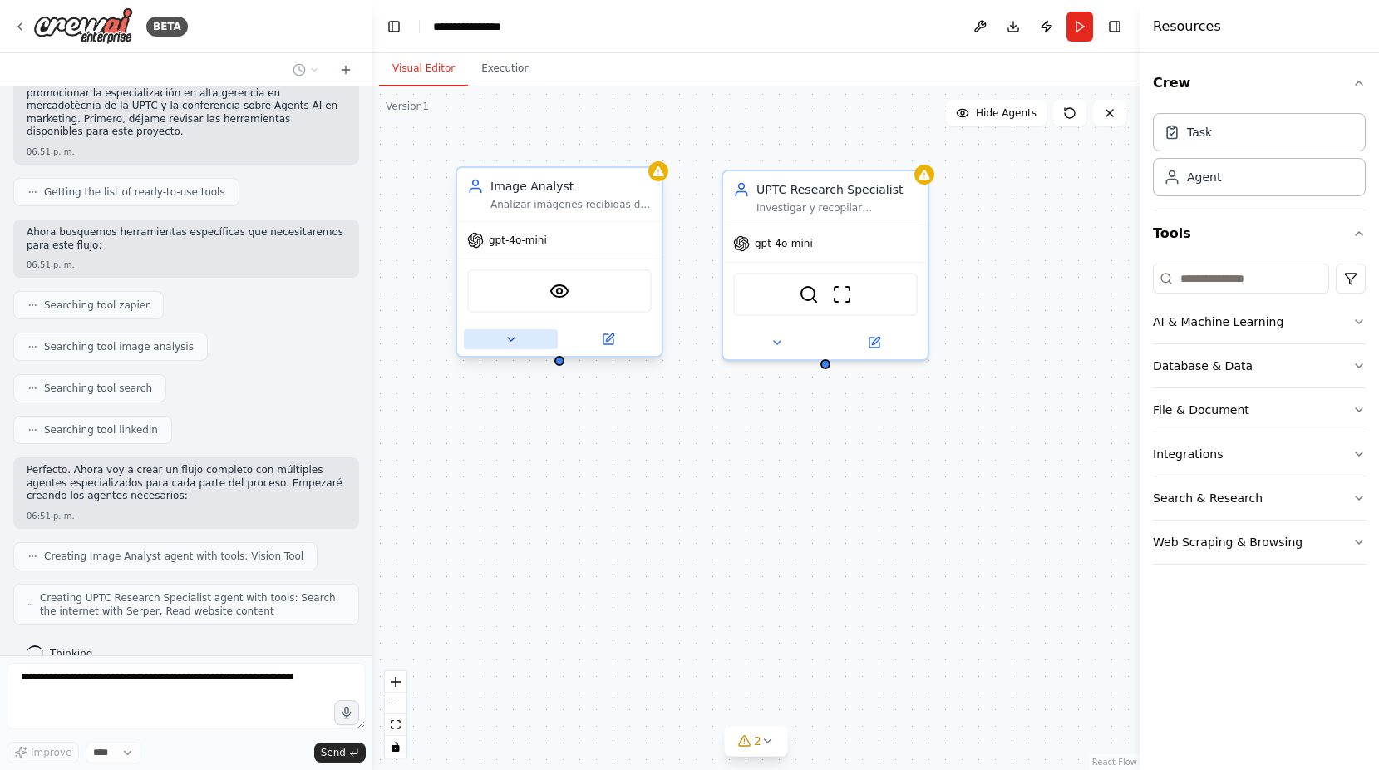
click at [511, 345] on icon at bounding box center [511, 339] width 13 height 13
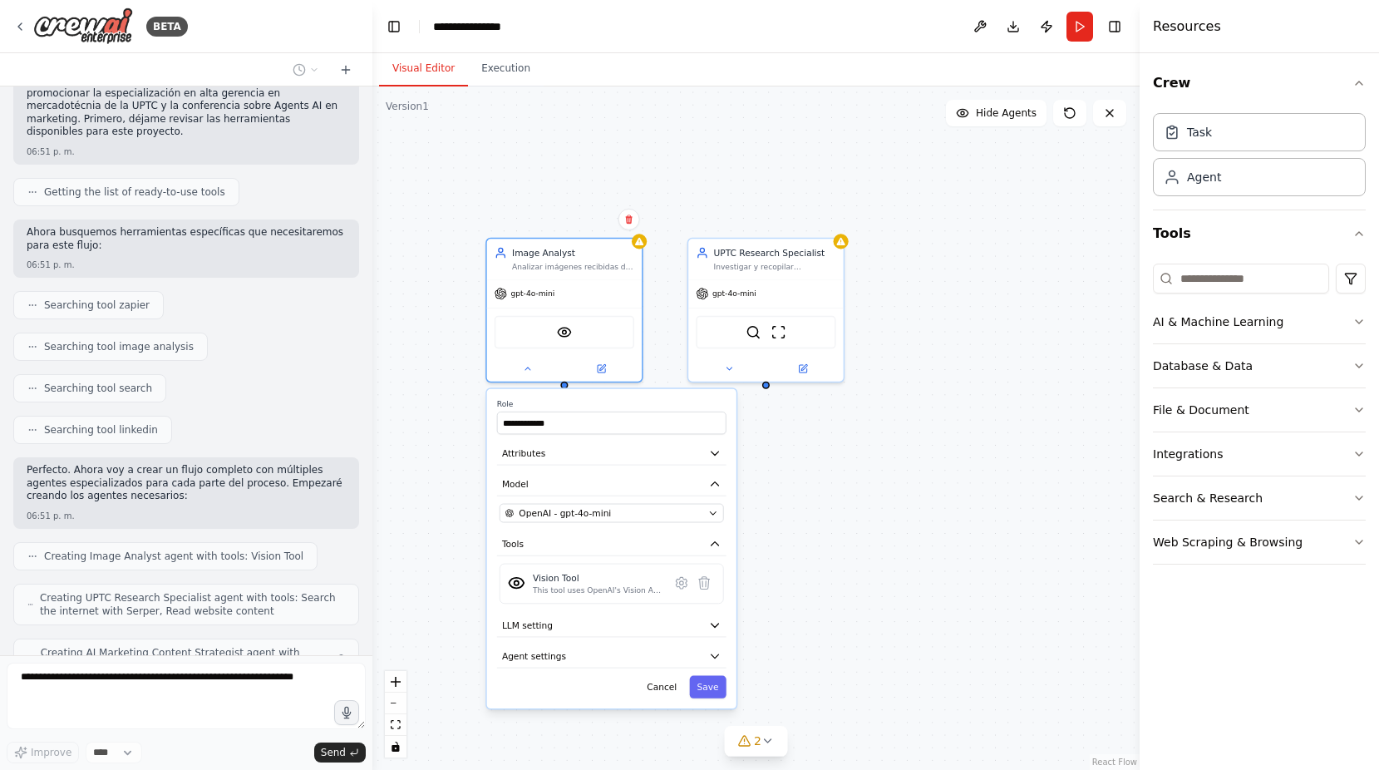
scroll to position [293, 0]
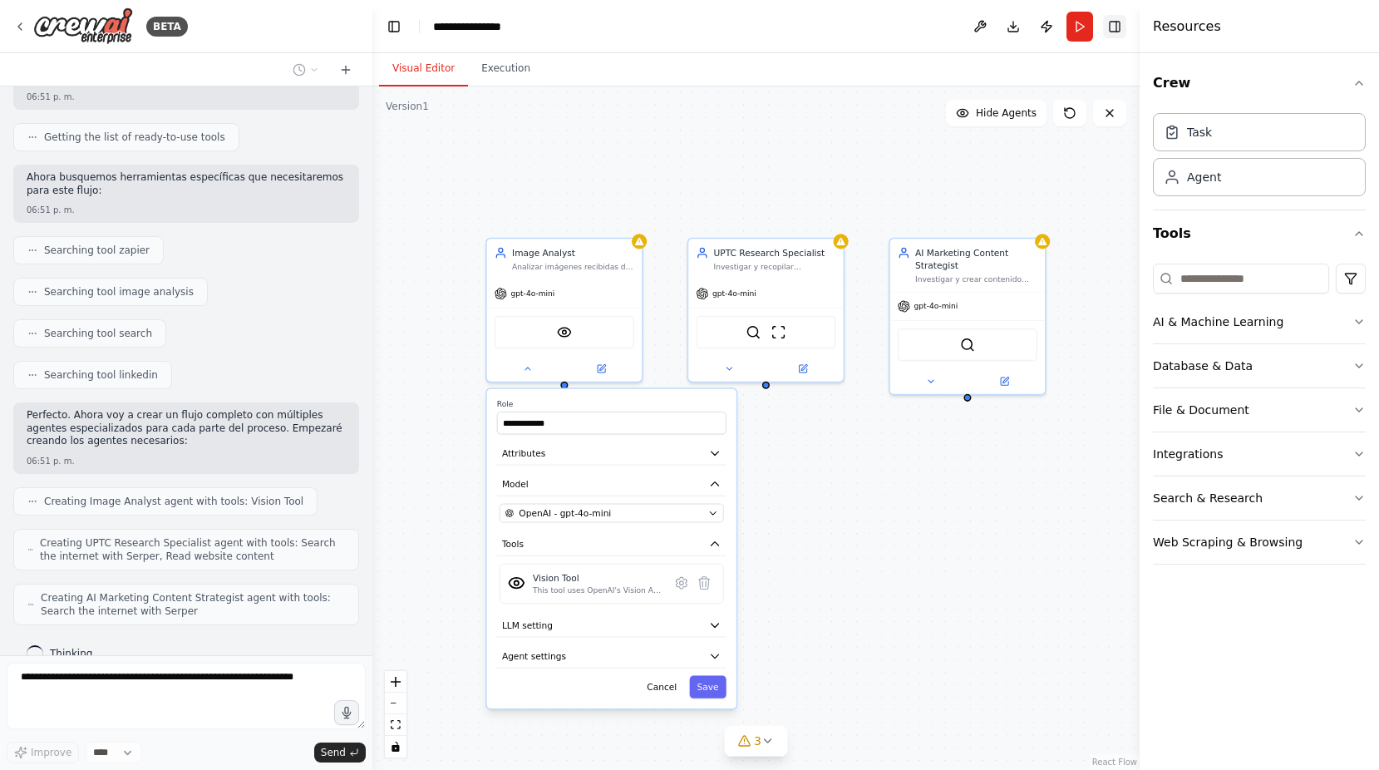
click at [1107, 29] on button "Toggle Right Sidebar" at bounding box center [1114, 26] width 23 height 23
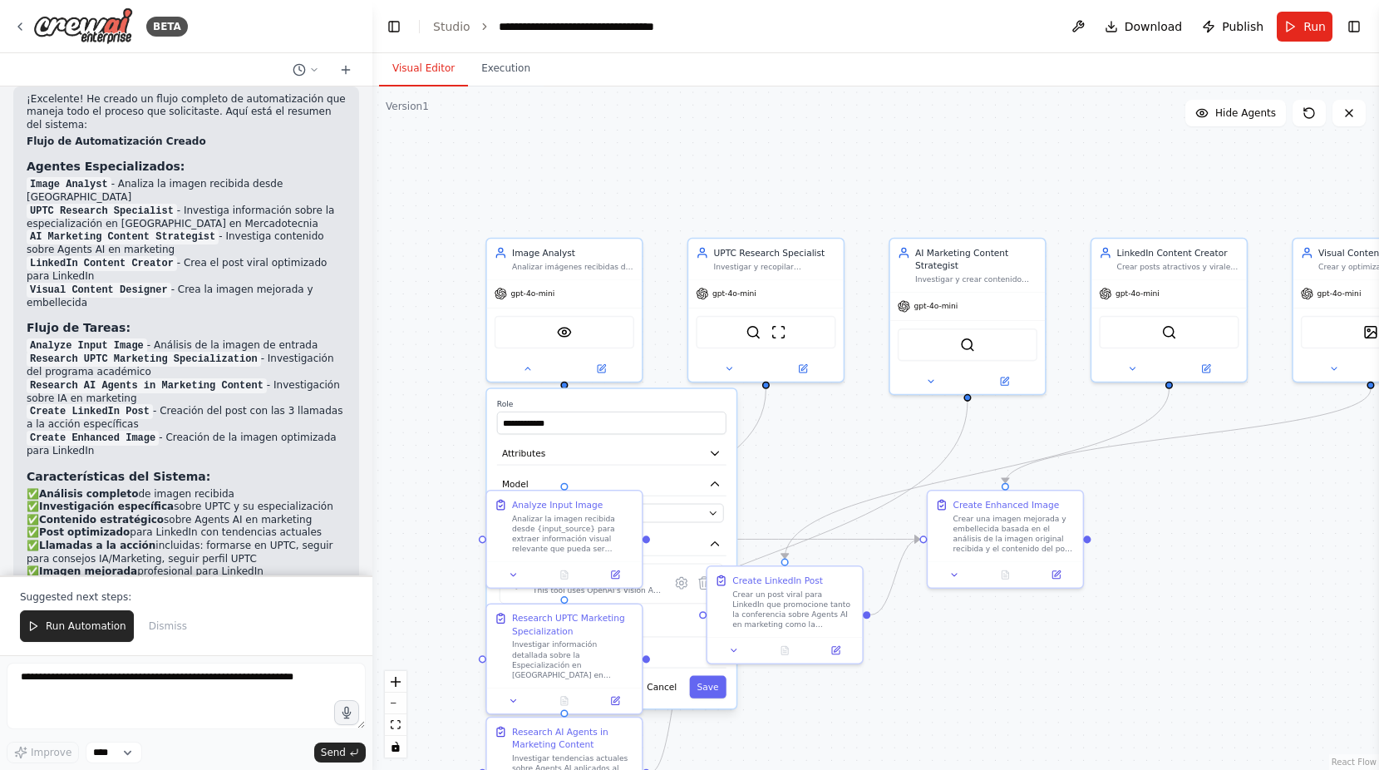
scroll to position [1596, 0]
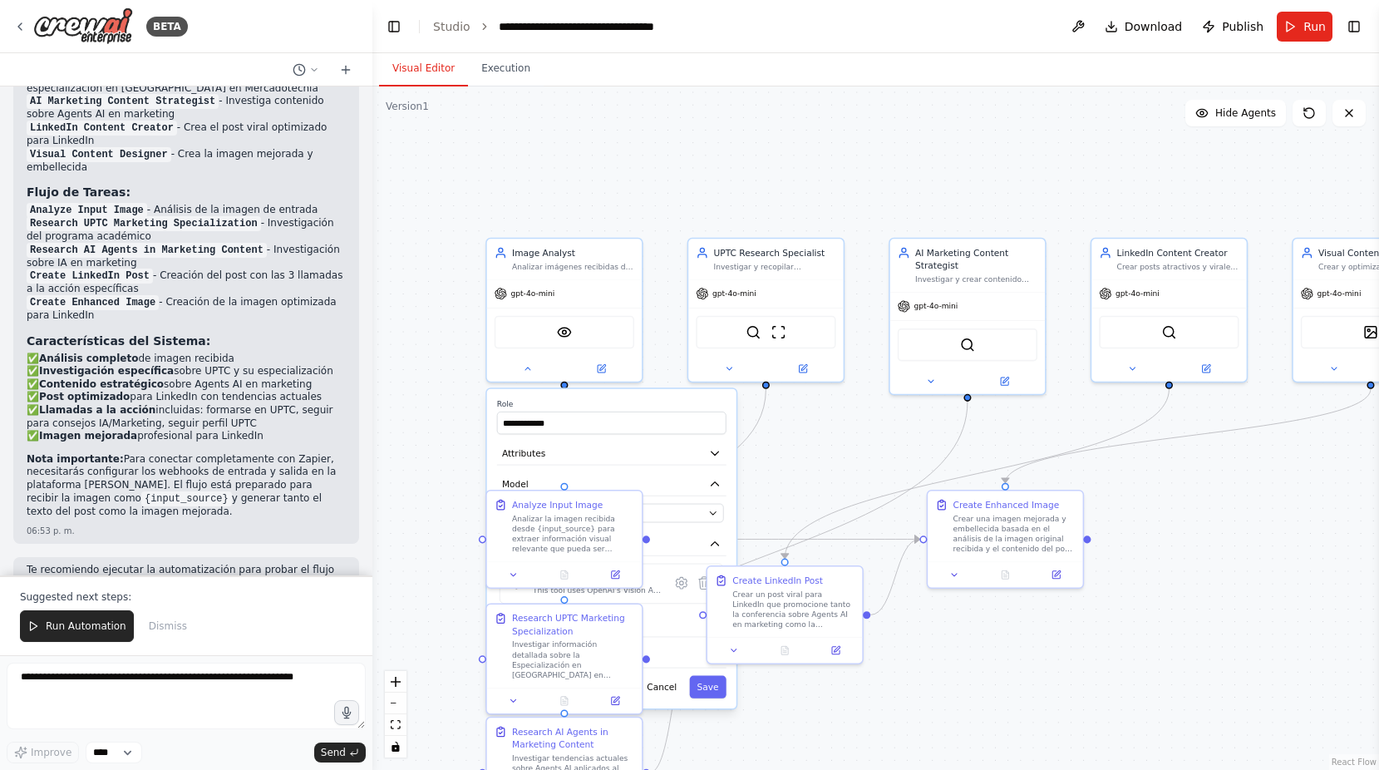
click at [853, 444] on div "**********" at bounding box center [875, 427] width 1007 height 683
drag, startPoint x: 122, startPoint y: 421, endPoint x: 138, endPoint y: 449, distance: 31.7
click at [138, 453] on p "Nota importante: Para conectar completamente con Zapier, necesitarás configurar…" at bounding box center [186, 485] width 319 height 65
drag, startPoint x: 138, startPoint y: 449, endPoint x: 106, endPoint y: 460, distance: 33.4
click at [106, 525] on div "06:53 p. m." at bounding box center [186, 531] width 319 height 12
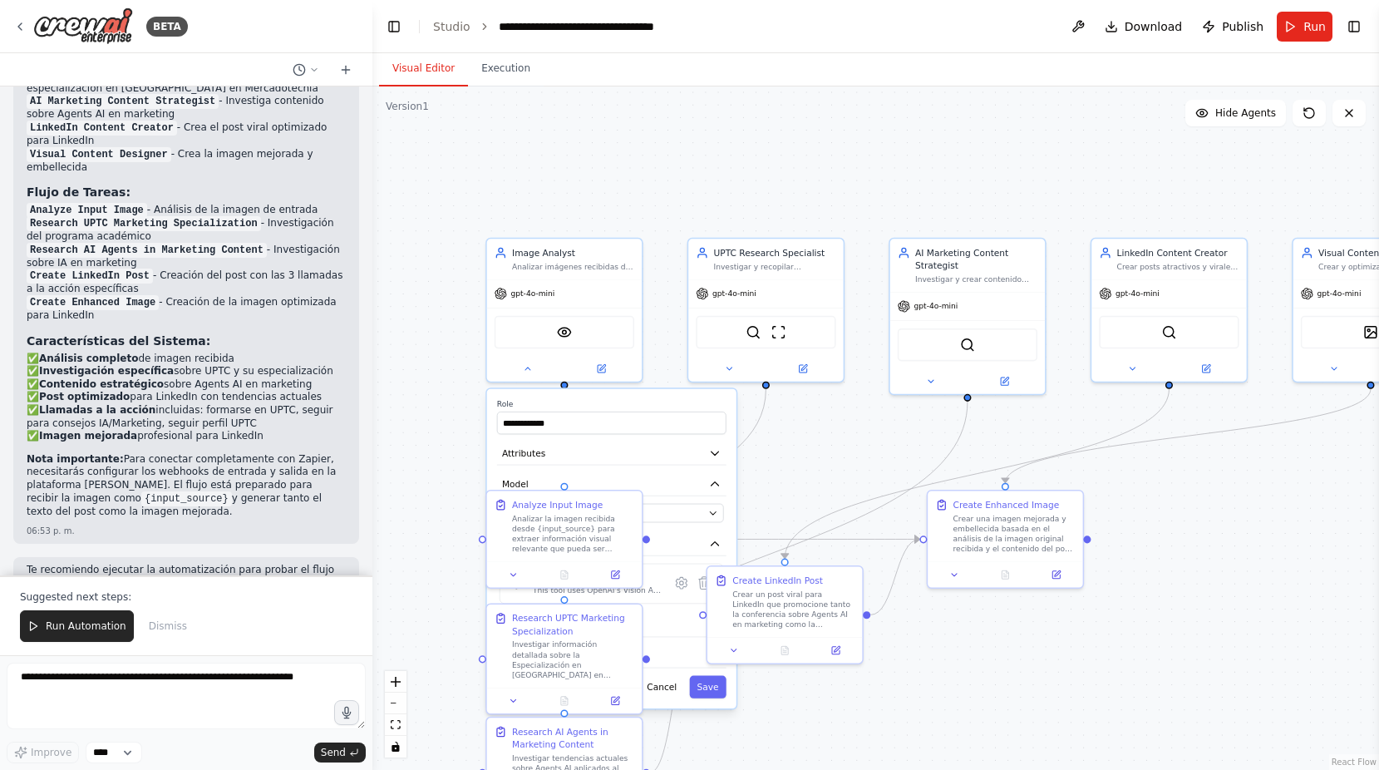
click at [154, 609] on div "06:53 p. m." at bounding box center [186, 615] width 319 height 12
drag, startPoint x: 154, startPoint y: 687, endPoint x: 164, endPoint y: 680, distance: 12.0
click at [158, 684] on textarea at bounding box center [186, 696] width 359 height 67
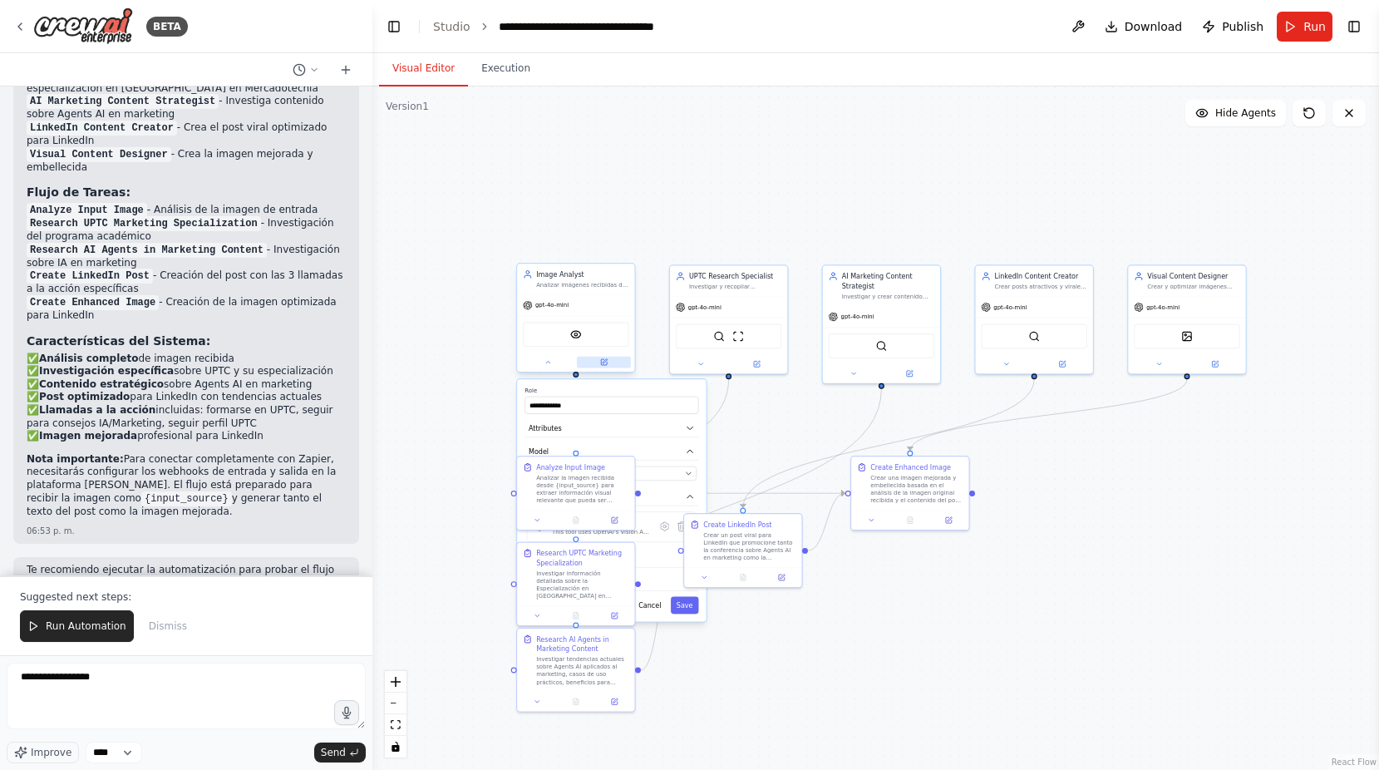
click at [604, 364] on icon at bounding box center [604, 362] width 6 height 6
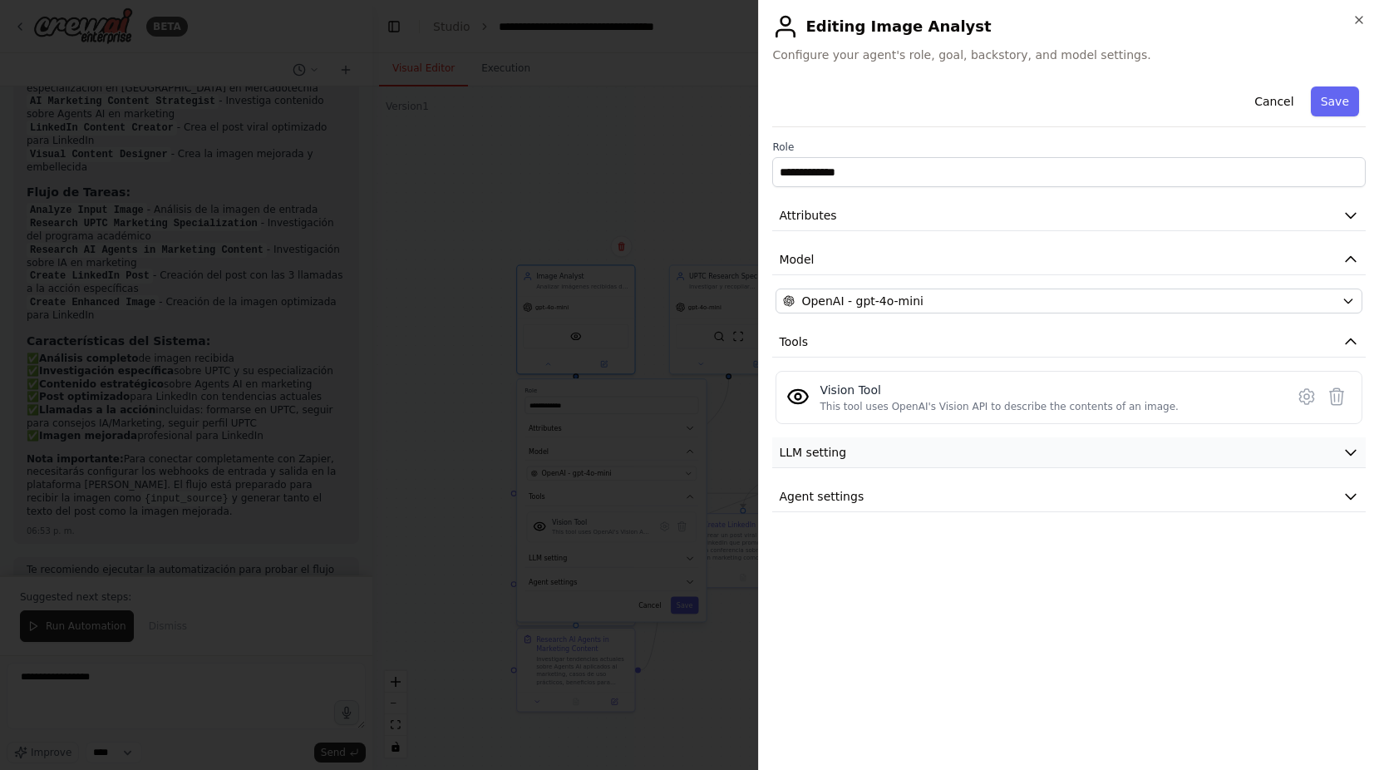
click at [848, 450] on button "LLM setting" at bounding box center [1069, 452] width 594 height 31
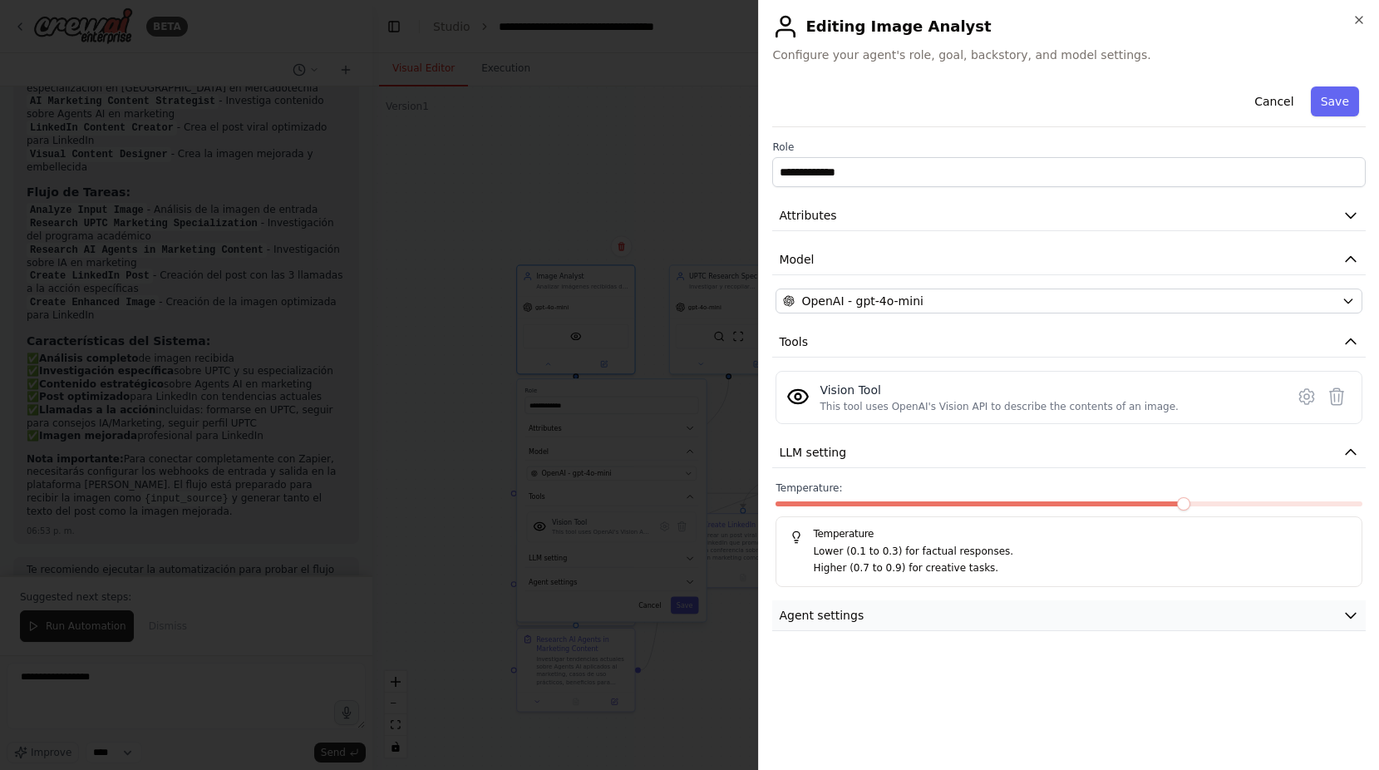
click at [804, 617] on span "Agent settings" at bounding box center [821, 615] width 85 height 17
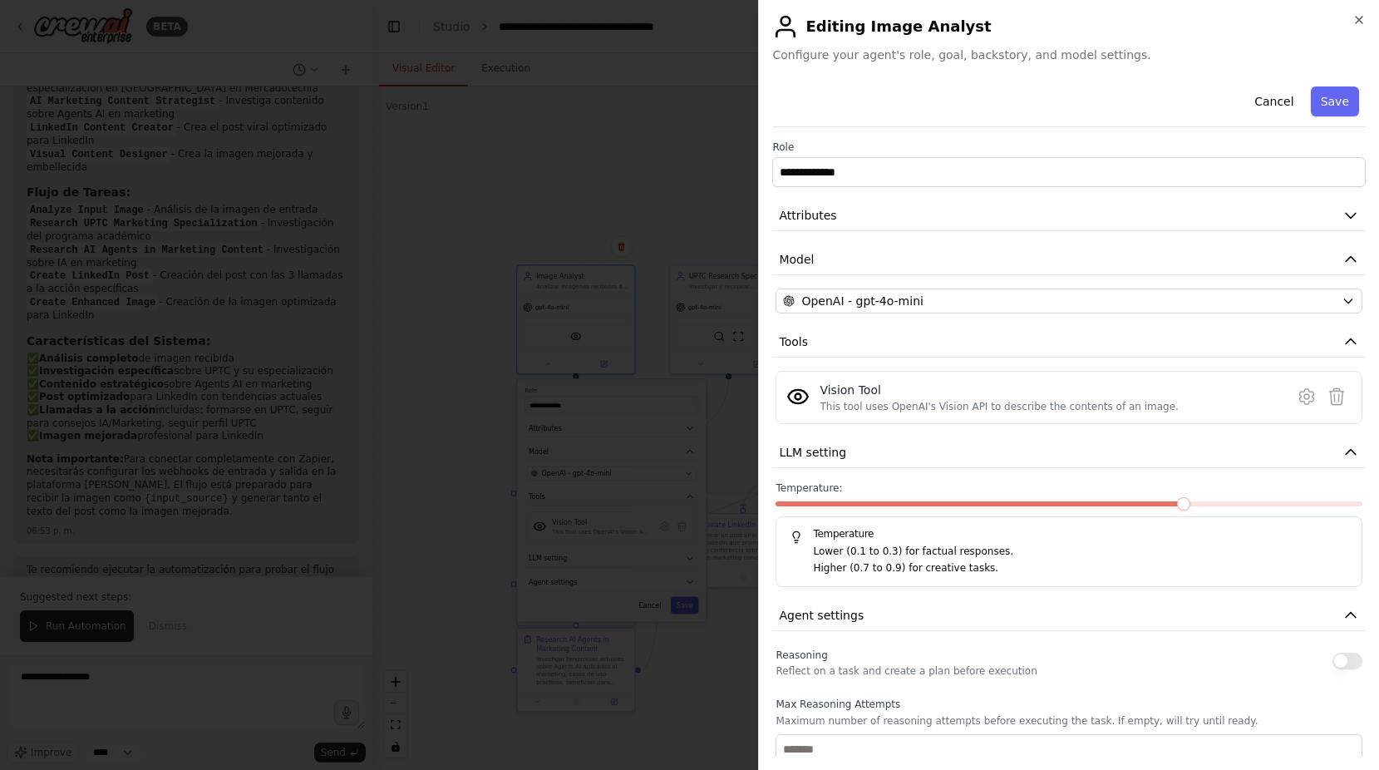
scroll to position [320, 0]
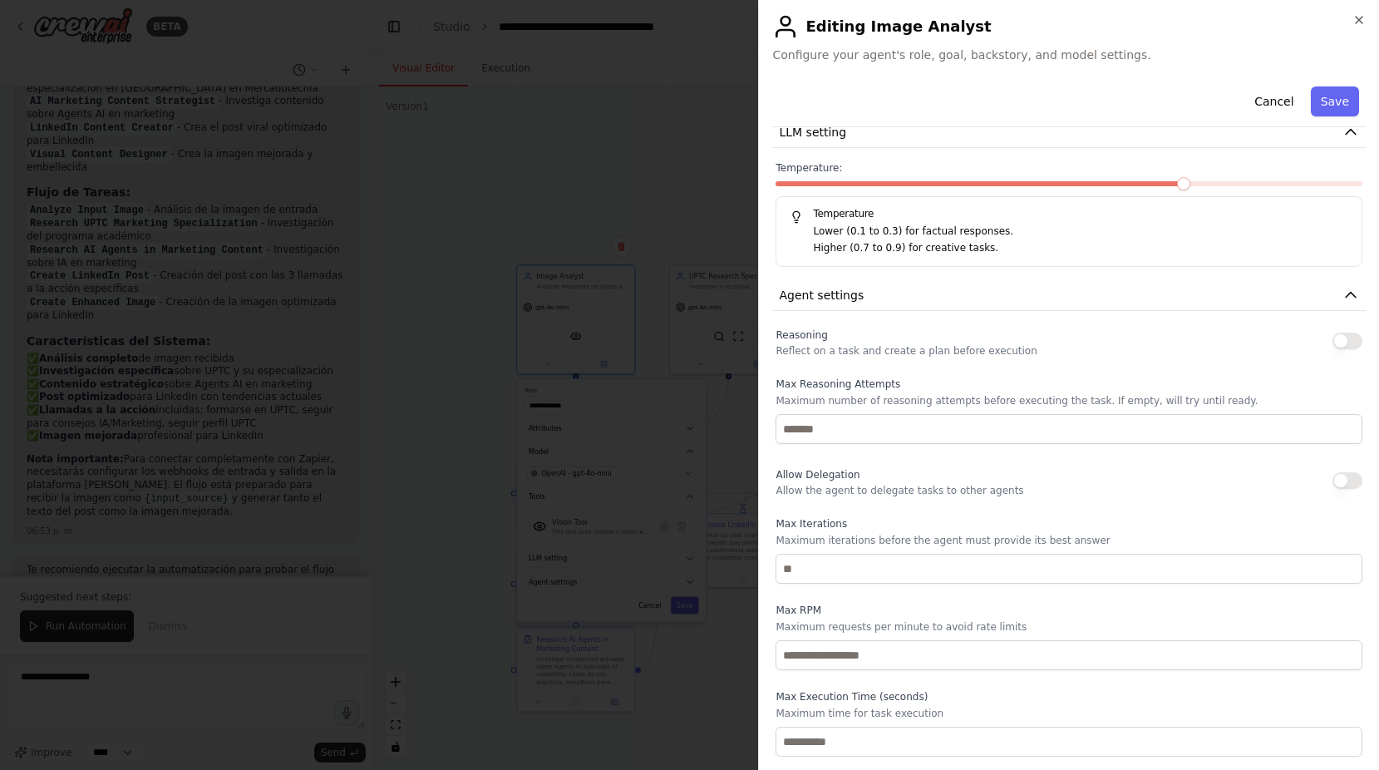
click at [668, 495] on div at bounding box center [689, 385] width 1379 height 770
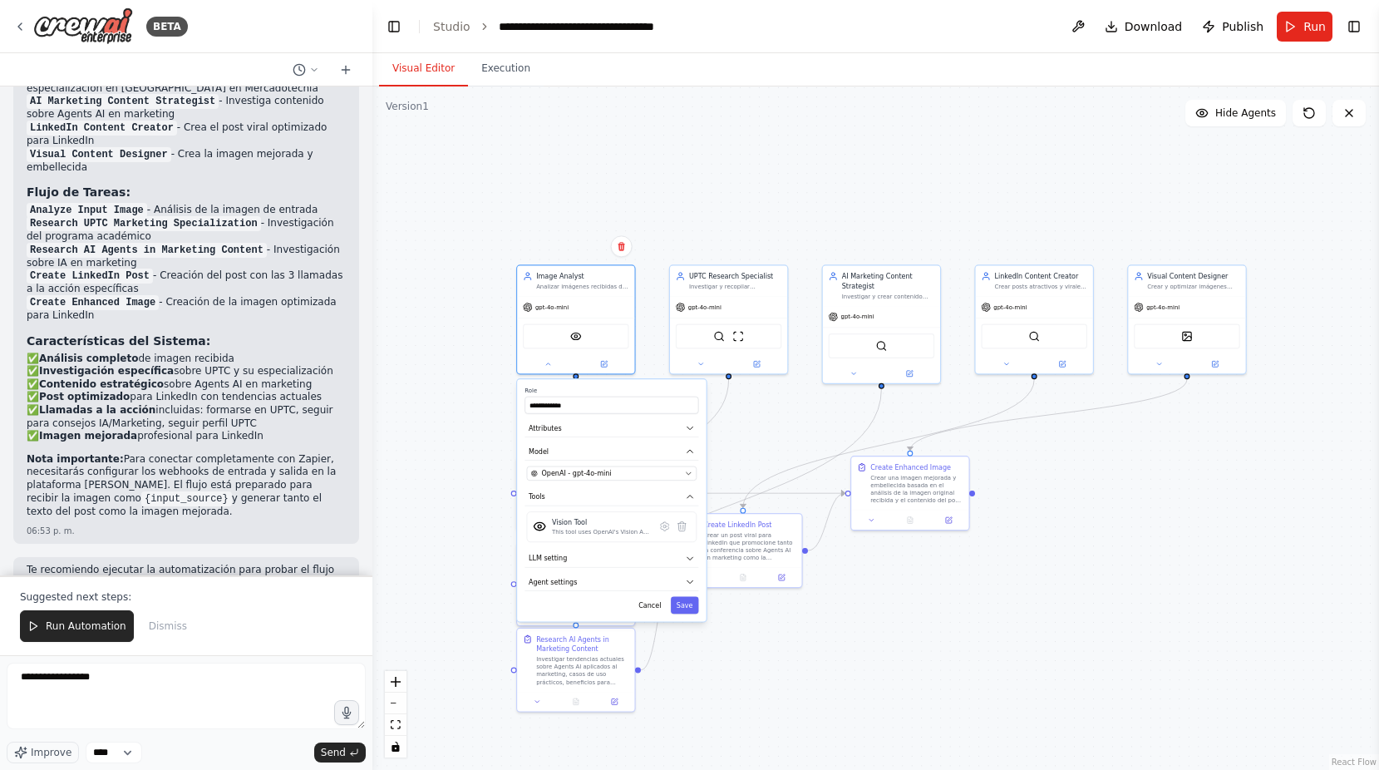
click at [922, 429] on div "**********" at bounding box center [875, 427] width 1007 height 683
click at [1091, 517] on div "**********" at bounding box center [875, 427] width 1007 height 683
click at [479, 432] on div "**********" at bounding box center [875, 427] width 1007 height 683
click at [535, 522] on button at bounding box center [537, 518] width 32 height 12
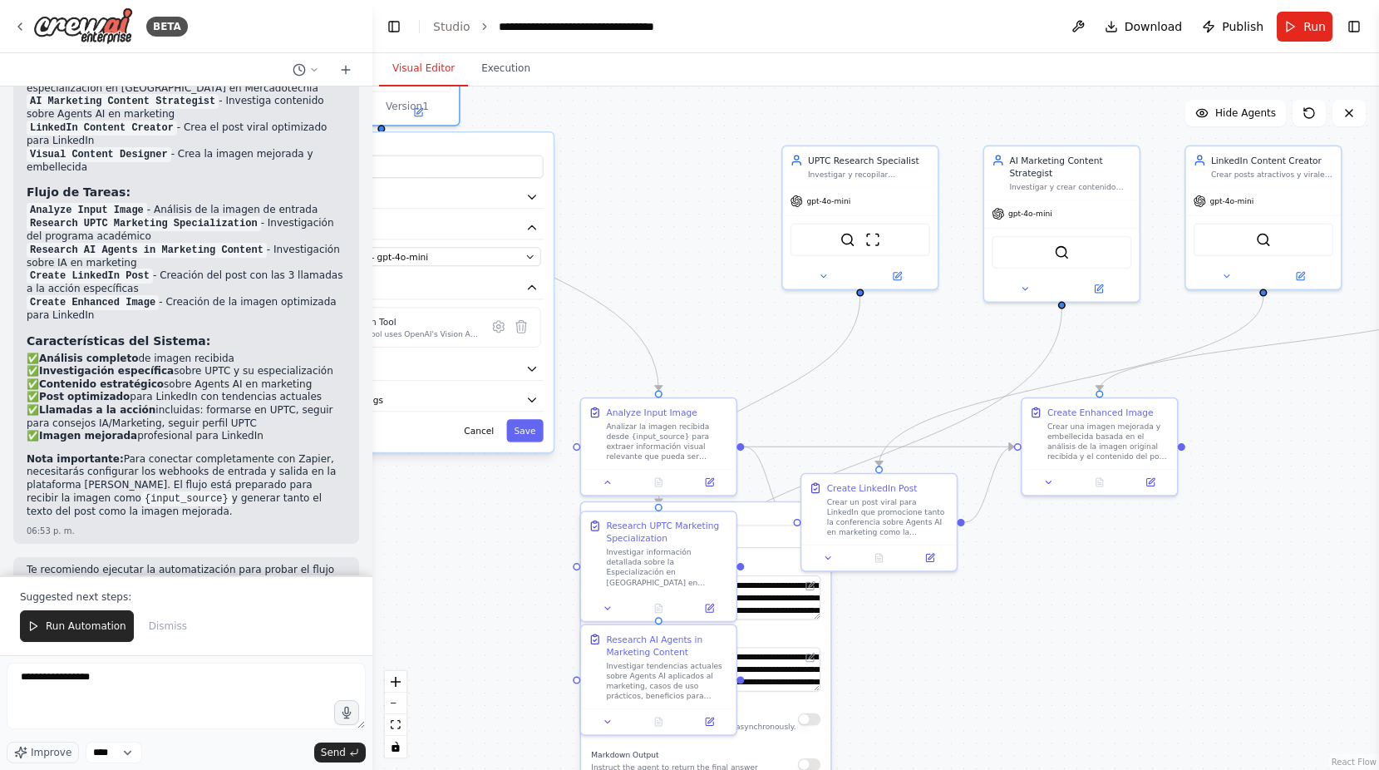
drag, startPoint x: 569, startPoint y: 310, endPoint x: 461, endPoint y: 153, distance: 190.7
click at [402, 145] on label "Role" at bounding box center [428, 148] width 229 height 10
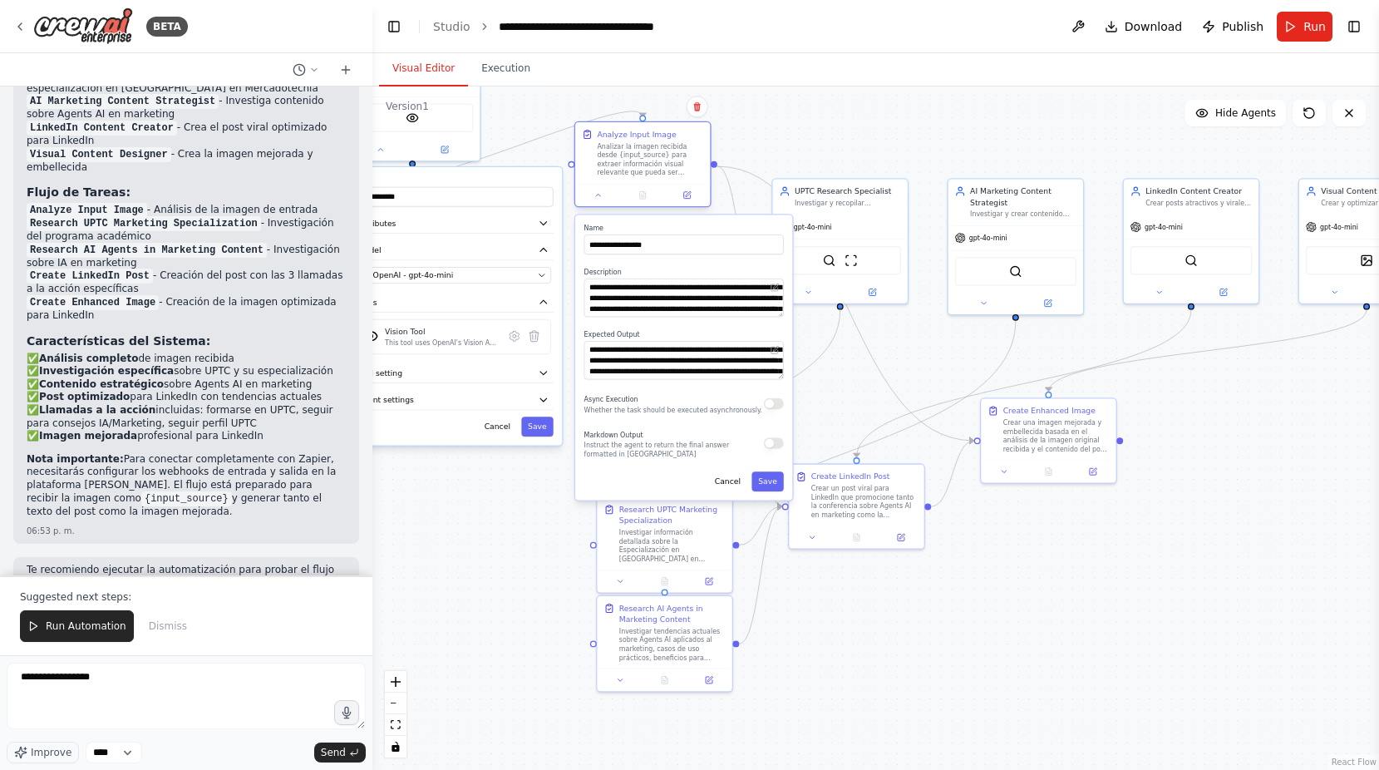
drag, startPoint x: 663, startPoint y: 426, endPoint x: 638, endPoint y: 149, distance: 278.8
click at [638, 149] on div "Analizar la imagen recibida desde {input_source} para extraer información visua…" at bounding box center [650, 159] width 106 height 35
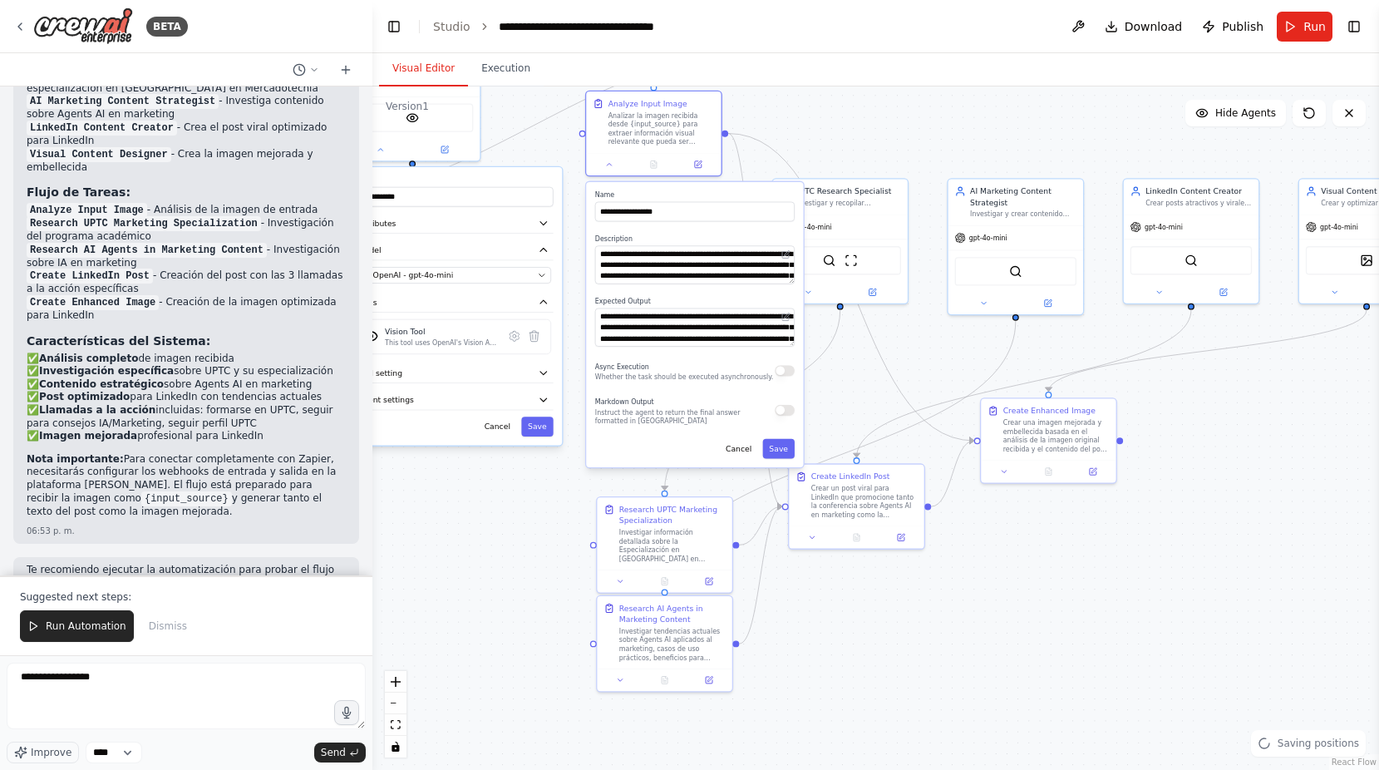
drag, startPoint x: 647, startPoint y: 224, endPoint x: 653, endPoint y: 189, distance: 35.4
click at [653, 189] on div "**********" at bounding box center [694, 324] width 217 height 285
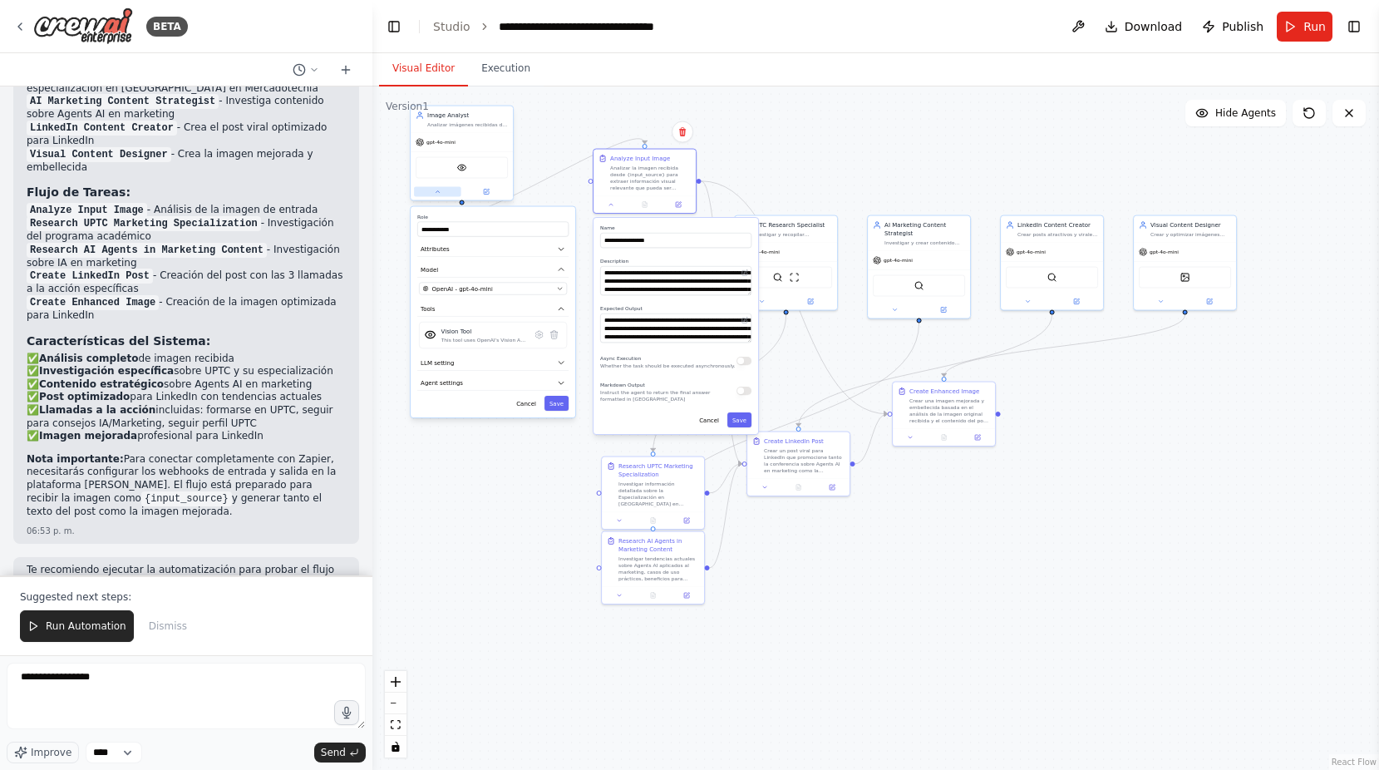
click at [433, 194] on button at bounding box center [437, 192] width 47 height 10
click at [450, 168] on div "VisionTool" at bounding box center [462, 168] width 92 height 22
click at [461, 170] on img at bounding box center [462, 168] width 10 height 10
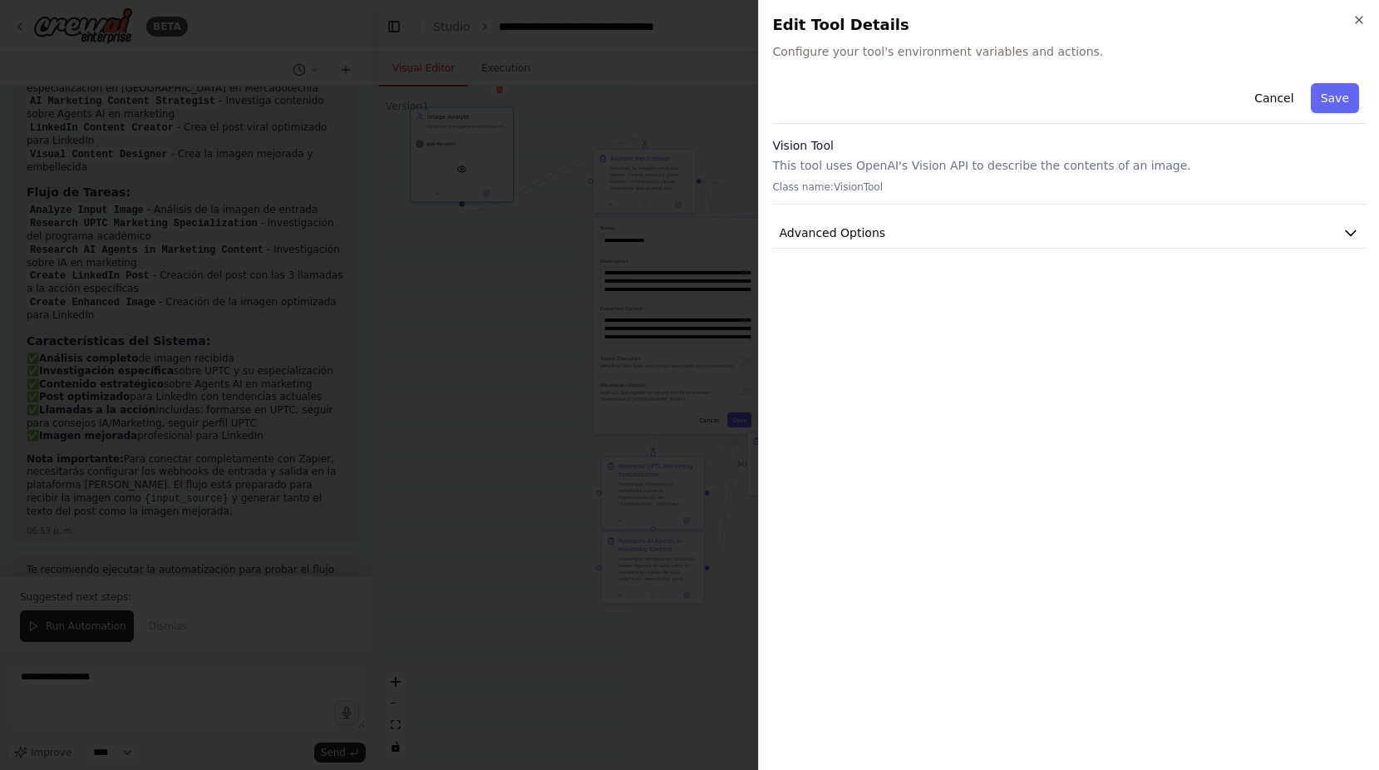
click at [549, 257] on div at bounding box center [689, 385] width 1379 height 770
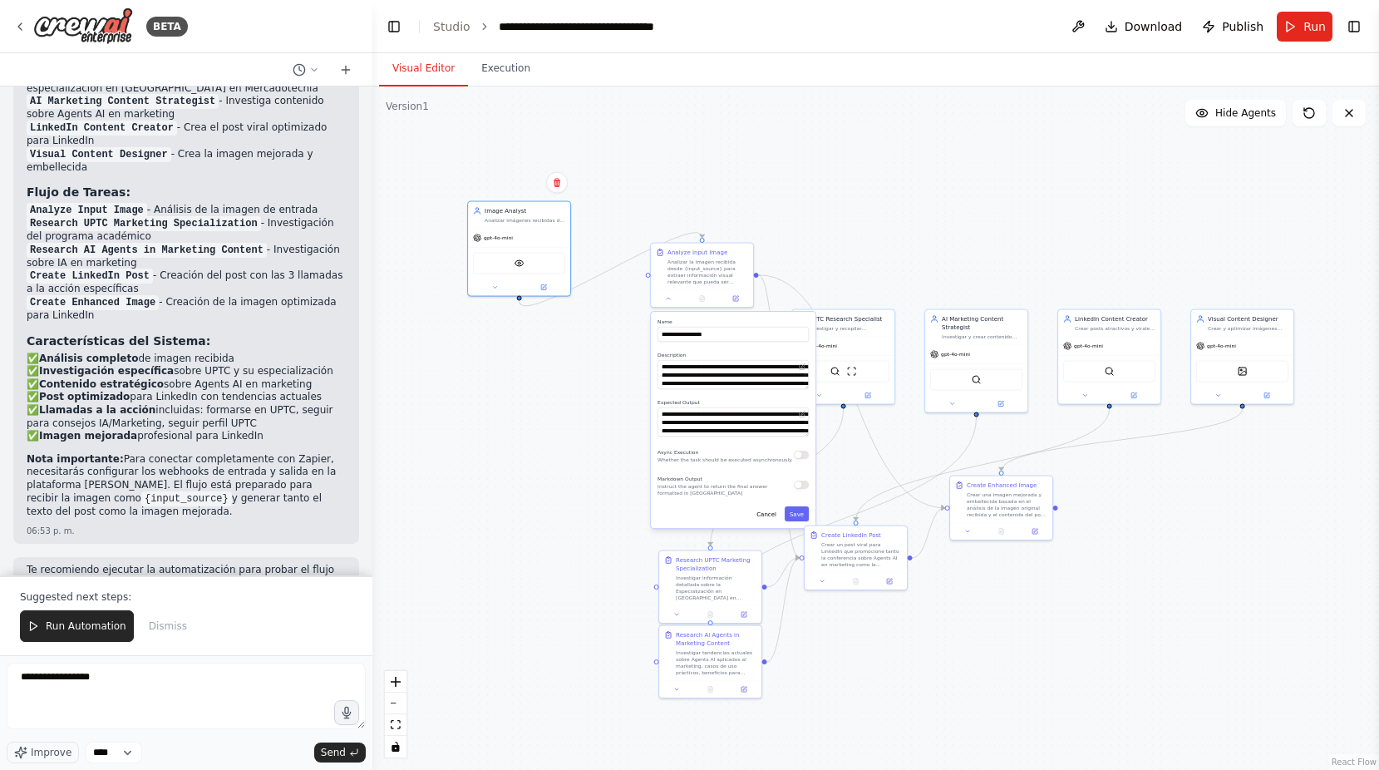
drag, startPoint x: 505, startPoint y: 263, endPoint x: 560, endPoint y: 357, distance: 109.9
click at [560, 357] on div ".deletable-edge-delete-btn { width: 20px; height: 20px; border: 0px solid #ffff…" at bounding box center [875, 427] width 1007 height 683
click at [670, 303] on button at bounding box center [667, 298] width 28 height 10
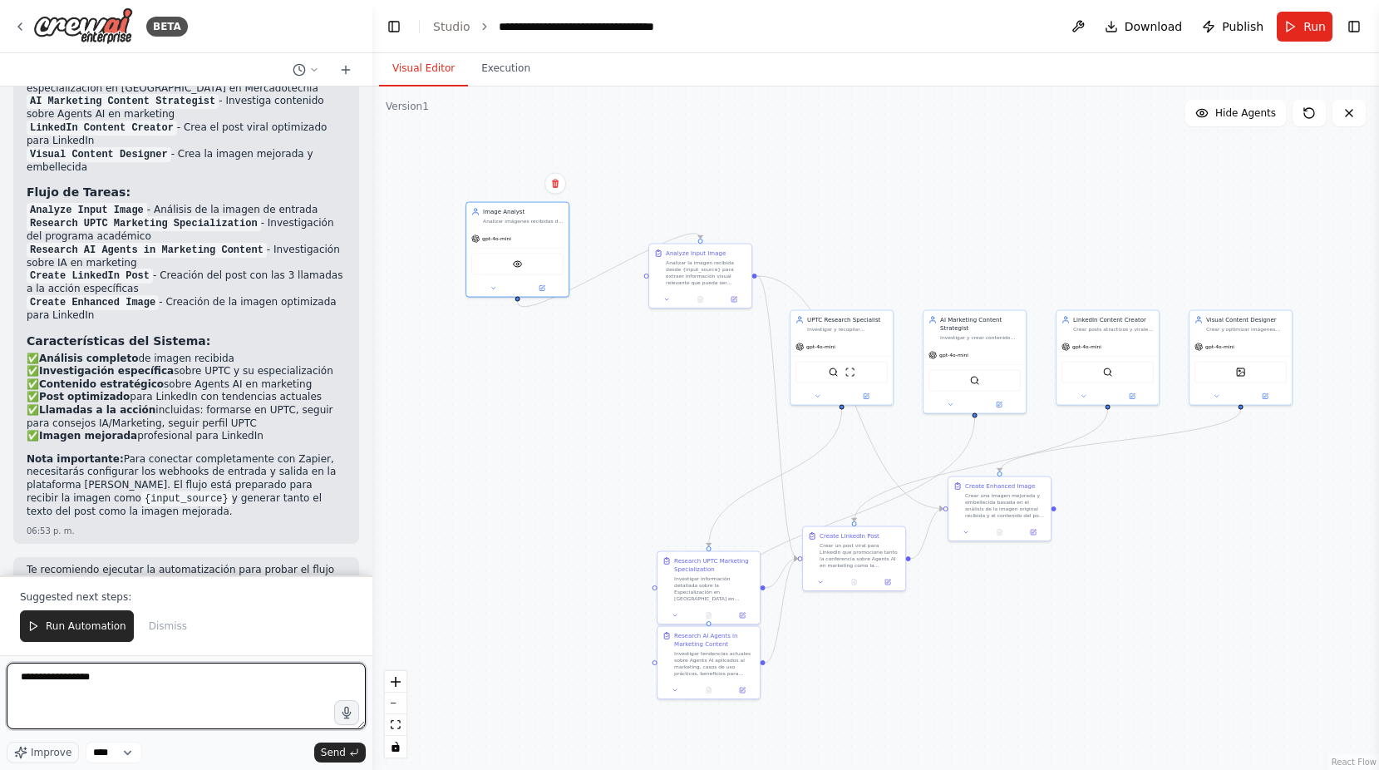
click at [130, 683] on textarea "**********" at bounding box center [186, 696] width 359 height 67
type textarea "**********"
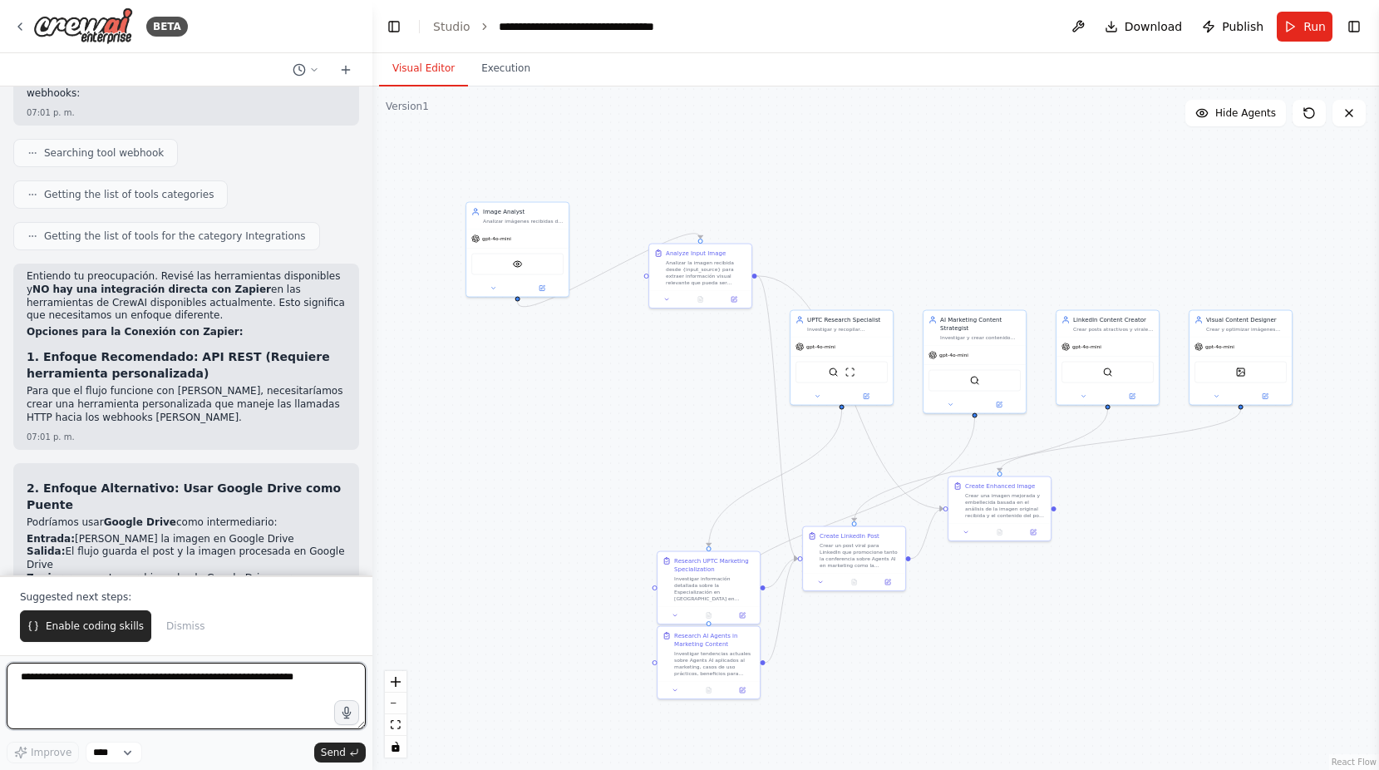
scroll to position [2423, 0]
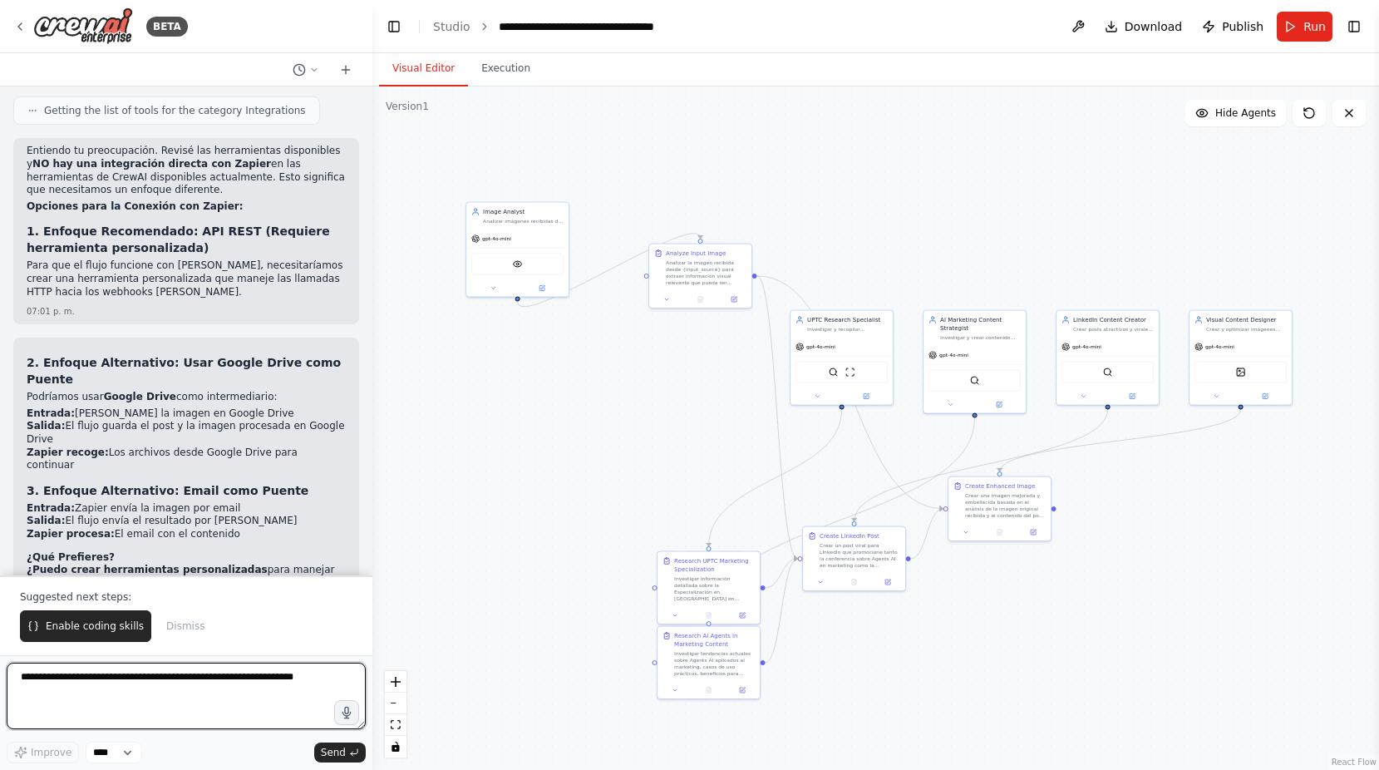
click at [106, 677] on textarea at bounding box center [186, 696] width 359 height 67
paste textarea "**********"
type textarea "**********"
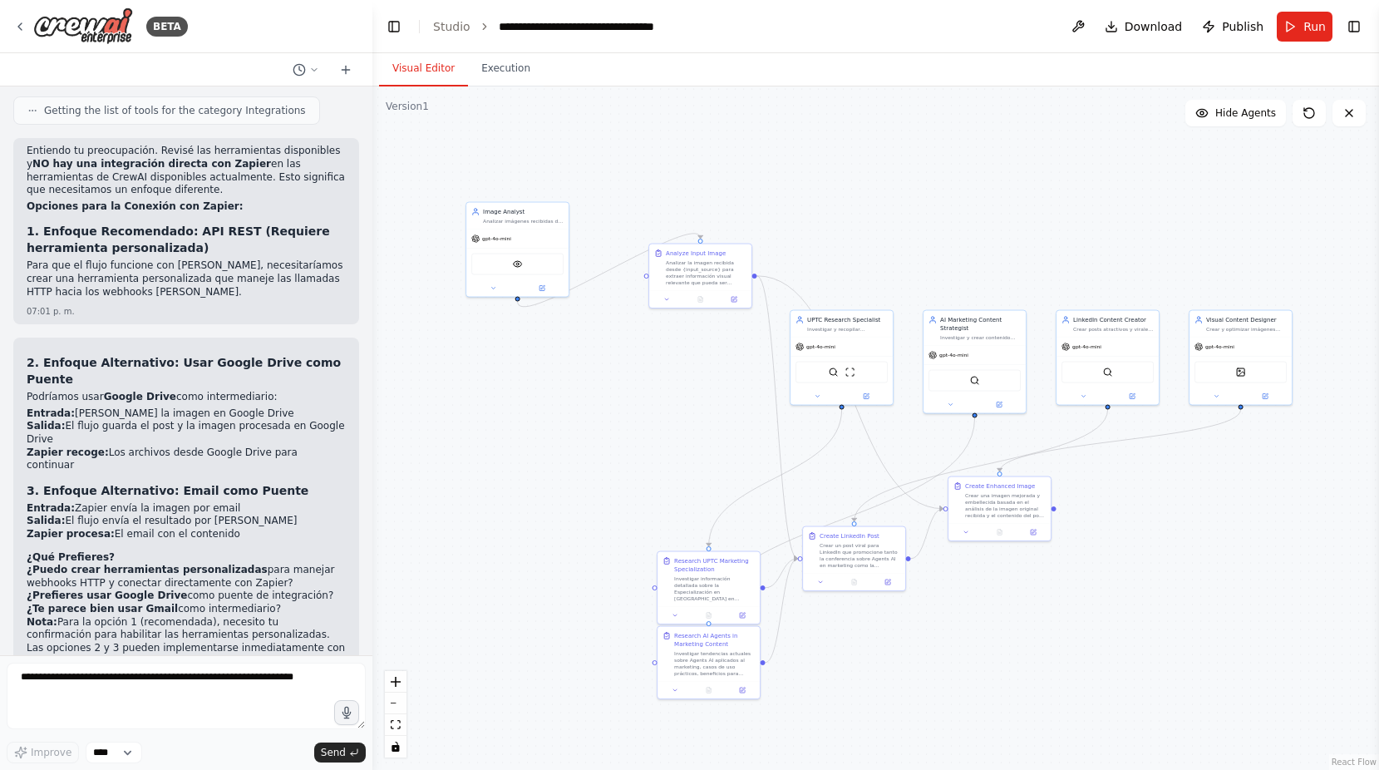
scroll to position [2471, 0]
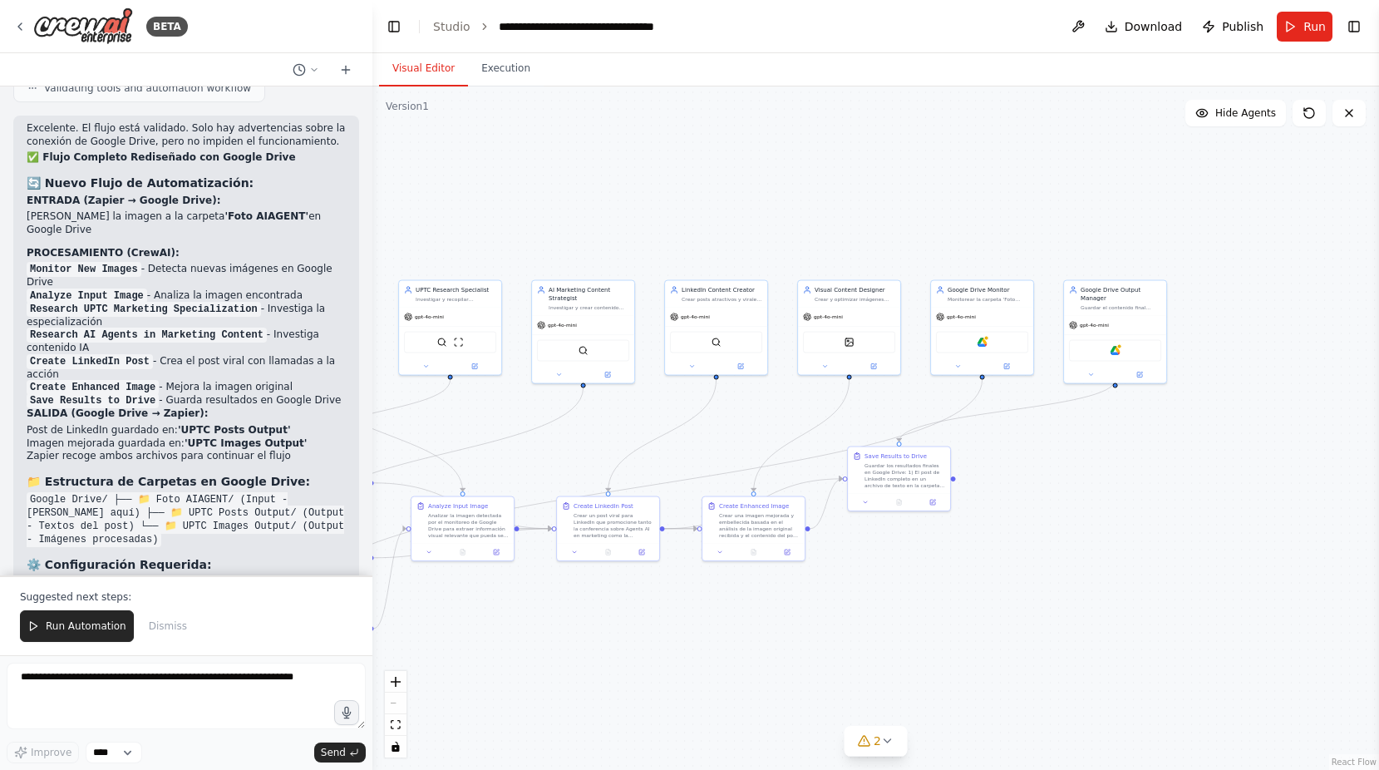
drag, startPoint x: 1197, startPoint y: 631, endPoint x: 827, endPoint y: 601, distance: 371.1
click at [827, 601] on div ".deletable-edge-delete-btn { width: 20px; height: 20px; border: 0px solid #ffff…" at bounding box center [875, 427] width 1007 height 683
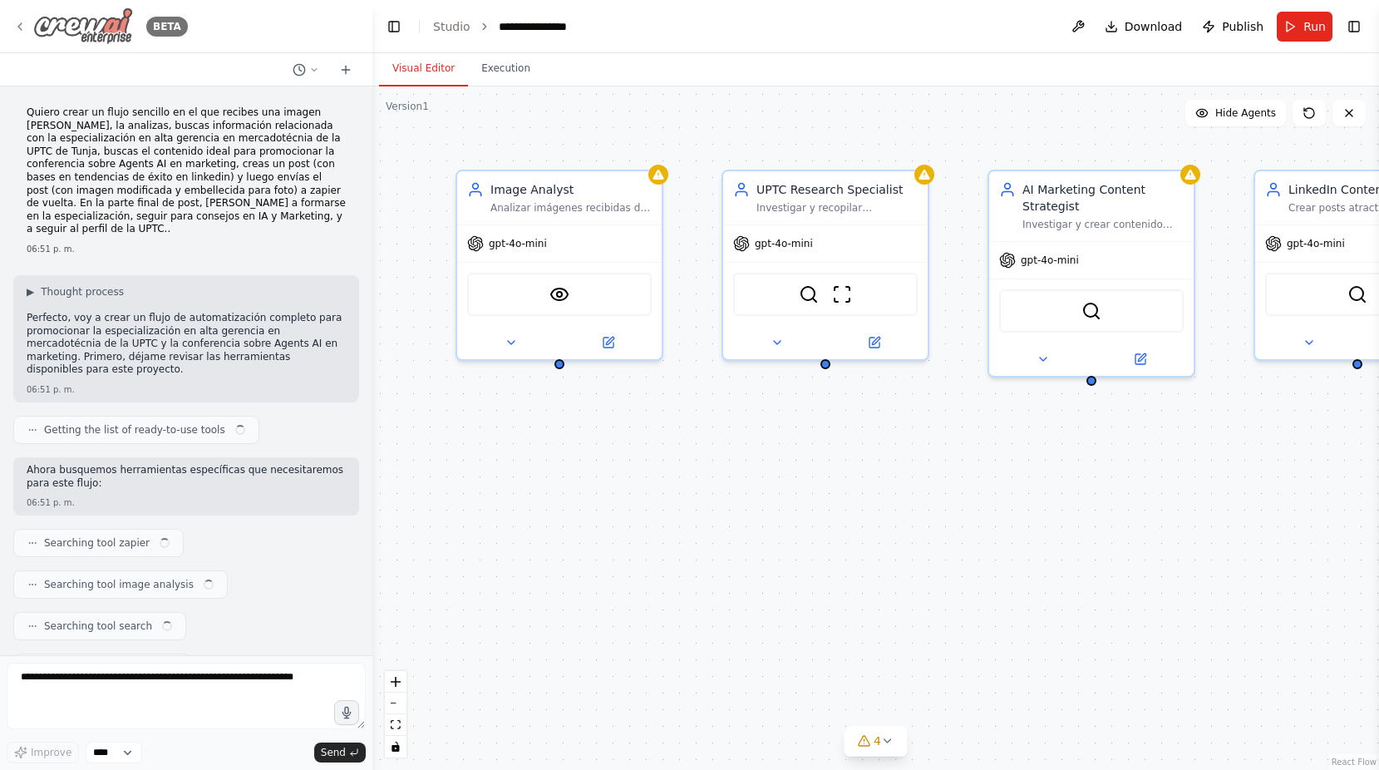
scroll to position [304, 0]
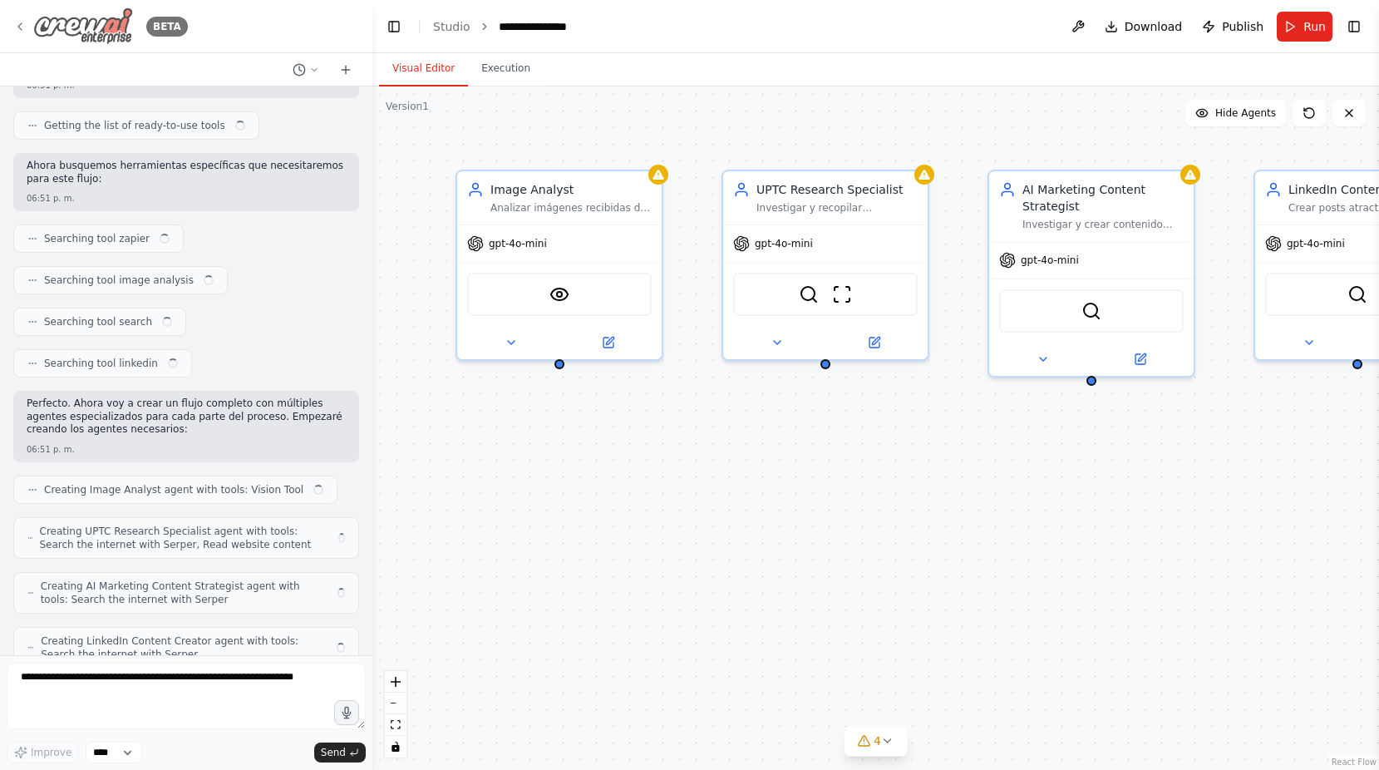
click at [42, 37] on img at bounding box center [83, 25] width 100 height 37
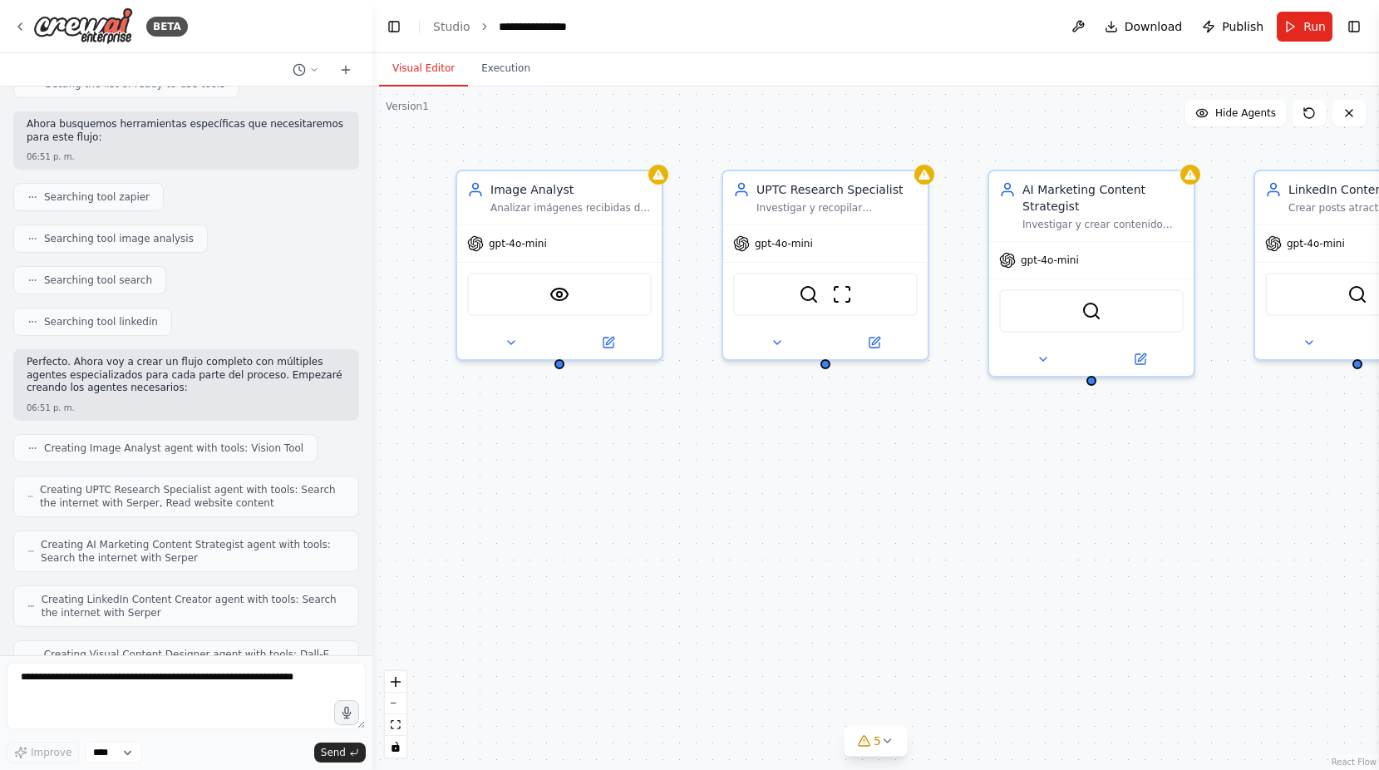
scroll to position [489, 0]
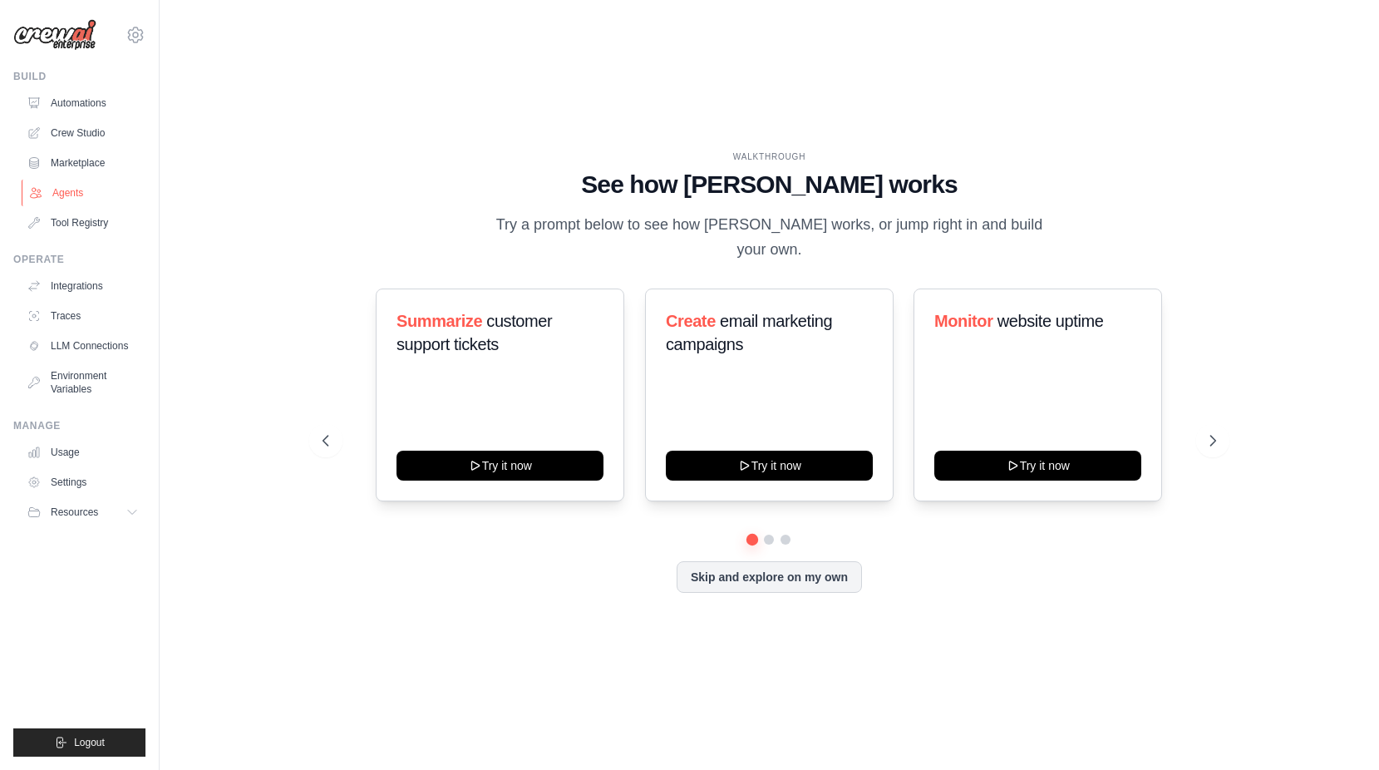
click at [67, 186] on link "Agents" at bounding box center [85, 193] width 126 height 27
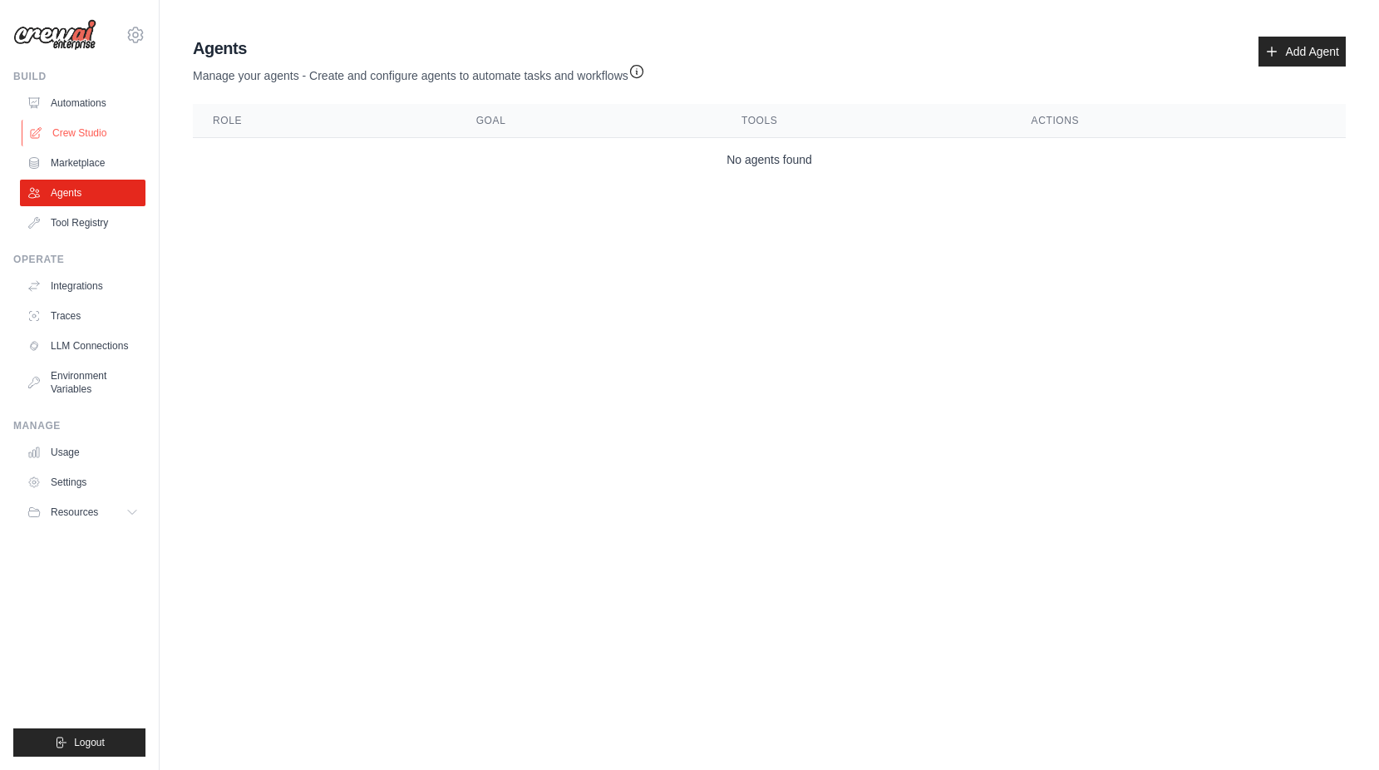
click at [62, 123] on link "Crew Studio" at bounding box center [85, 133] width 126 height 27
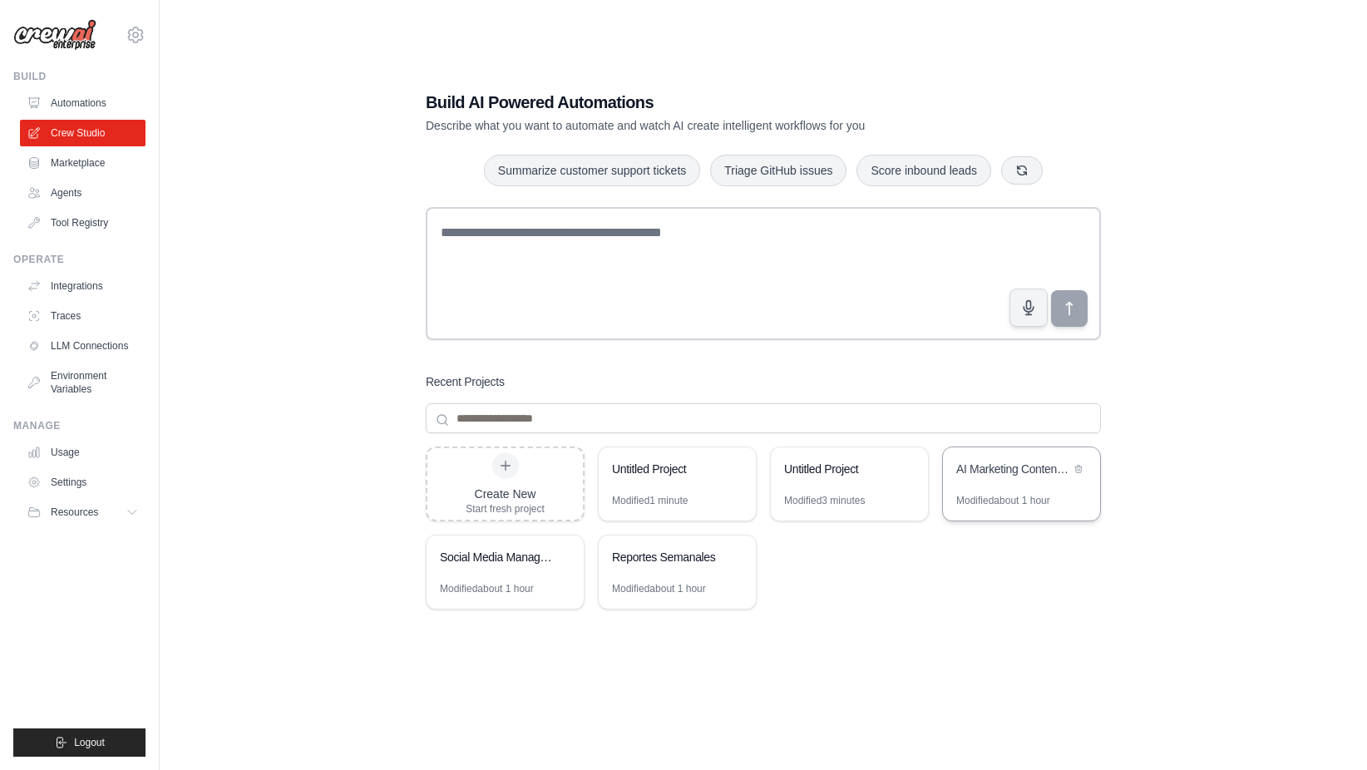
click at [1011, 480] on div "AI Marketing Content Generator UPTC" at bounding box center [1021, 470] width 157 height 47
click at [880, 493] on div "Untitled Project" at bounding box center [849, 470] width 157 height 47
click at [909, 470] on icon at bounding box center [906, 468] width 10 height 10
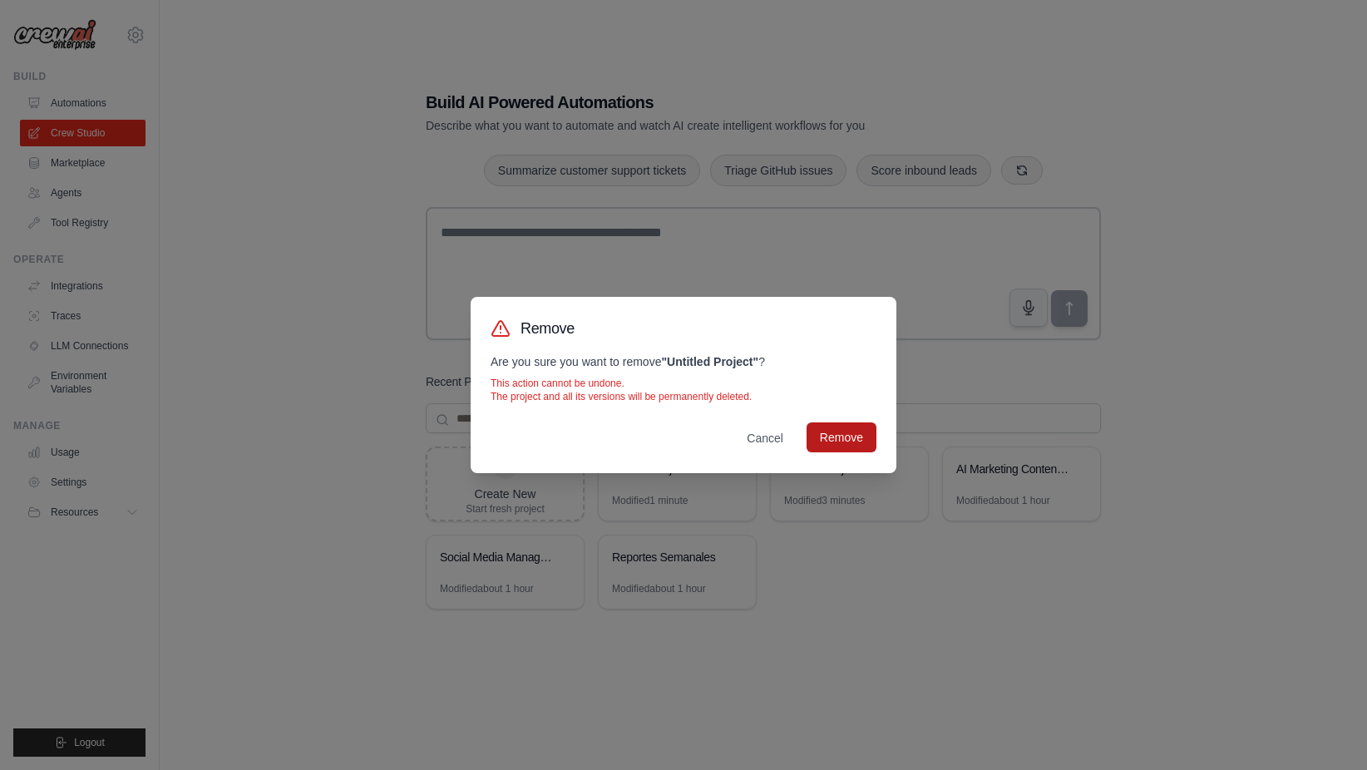
click at [835, 437] on button "Remove" at bounding box center [841, 437] width 70 height 30
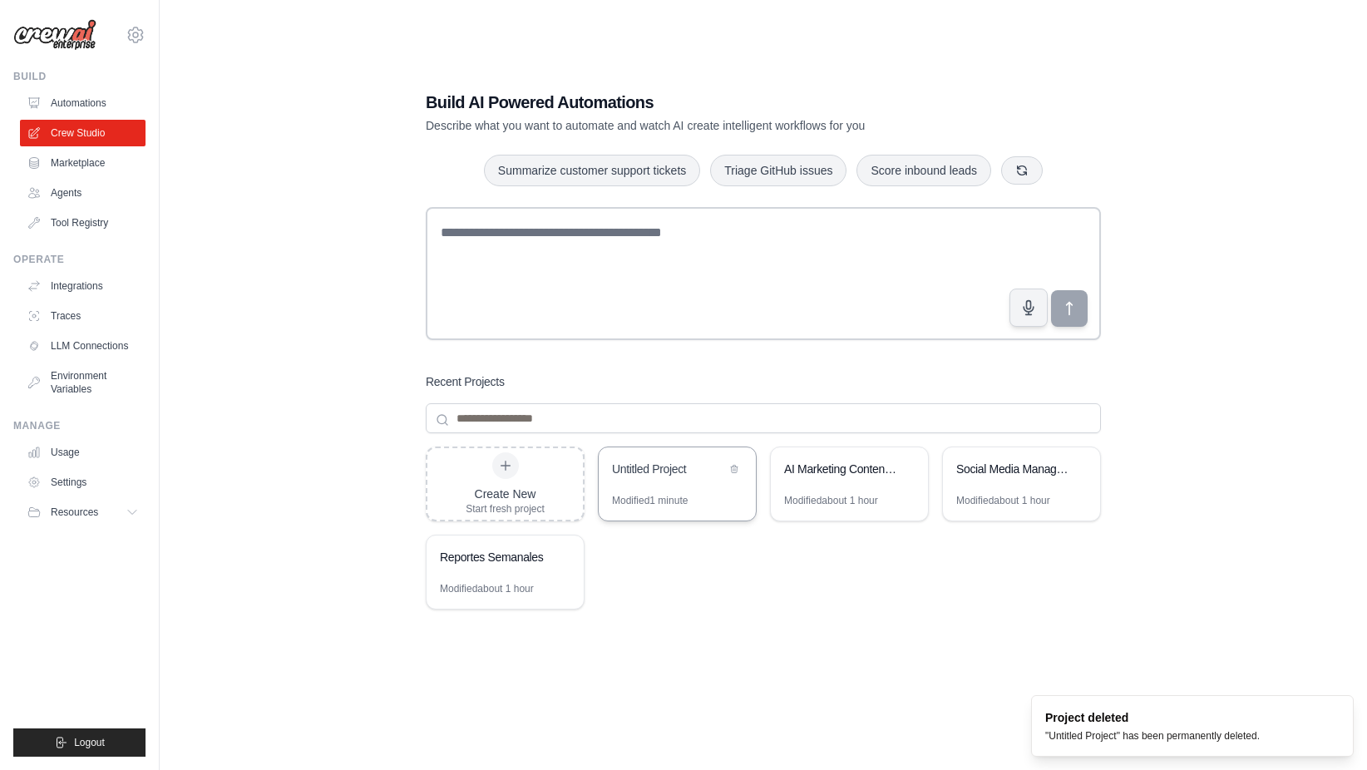
click at [697, 480] on div "Untitled Project" at bounding box center [669, 471] width 114 height 20
click at [787, 646] on div "Create New Start fresh project Untitled Project Modified 1 minute AI Marketing …" at bounding box center [763, 579] width 675 height 266
click at [466, 572] on div "Reportes Semanales" at bounding box center [504, 558] width 157 height 47
click at [818, 491] on div "AI Marketing Content Generator UPTC" at bounding box center [849, 470] width 157 height 47
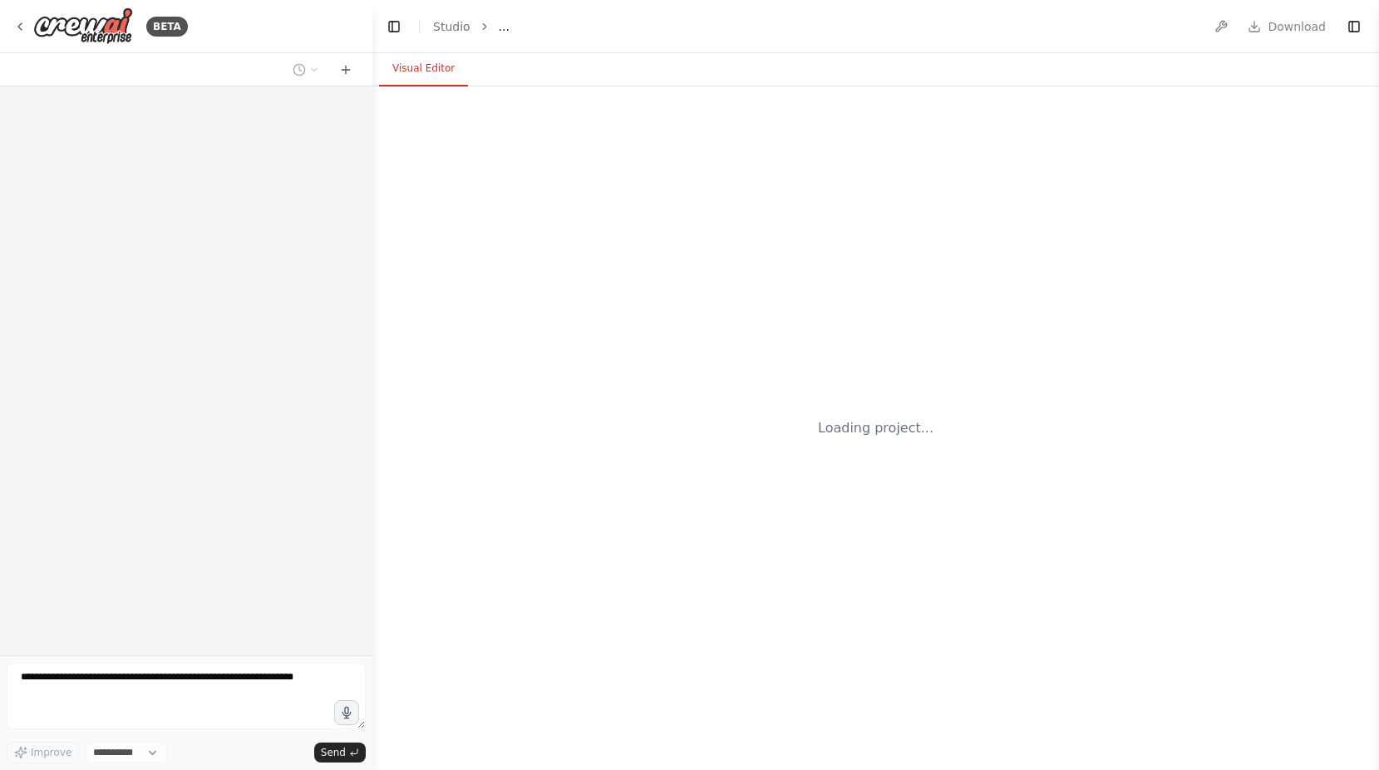
select select "****"
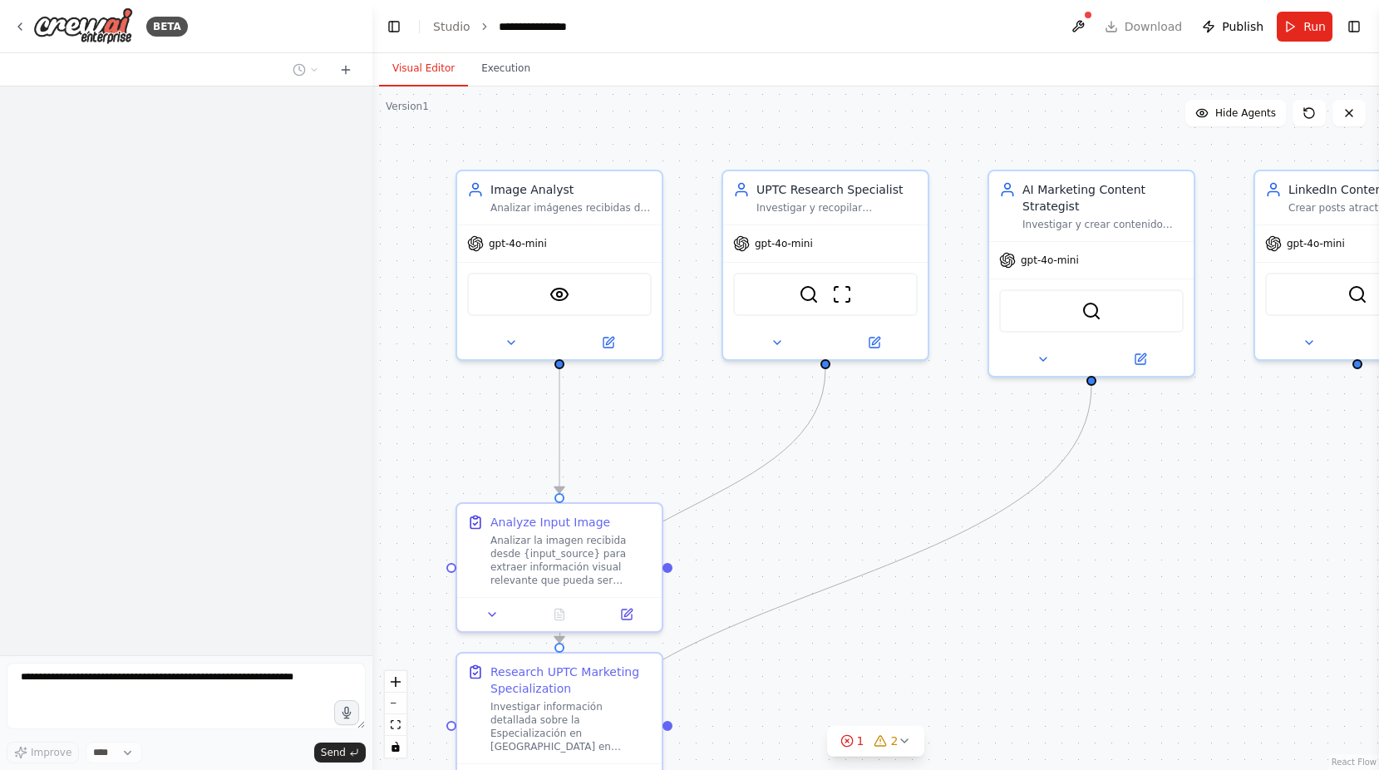
scroll to position [584, 0]
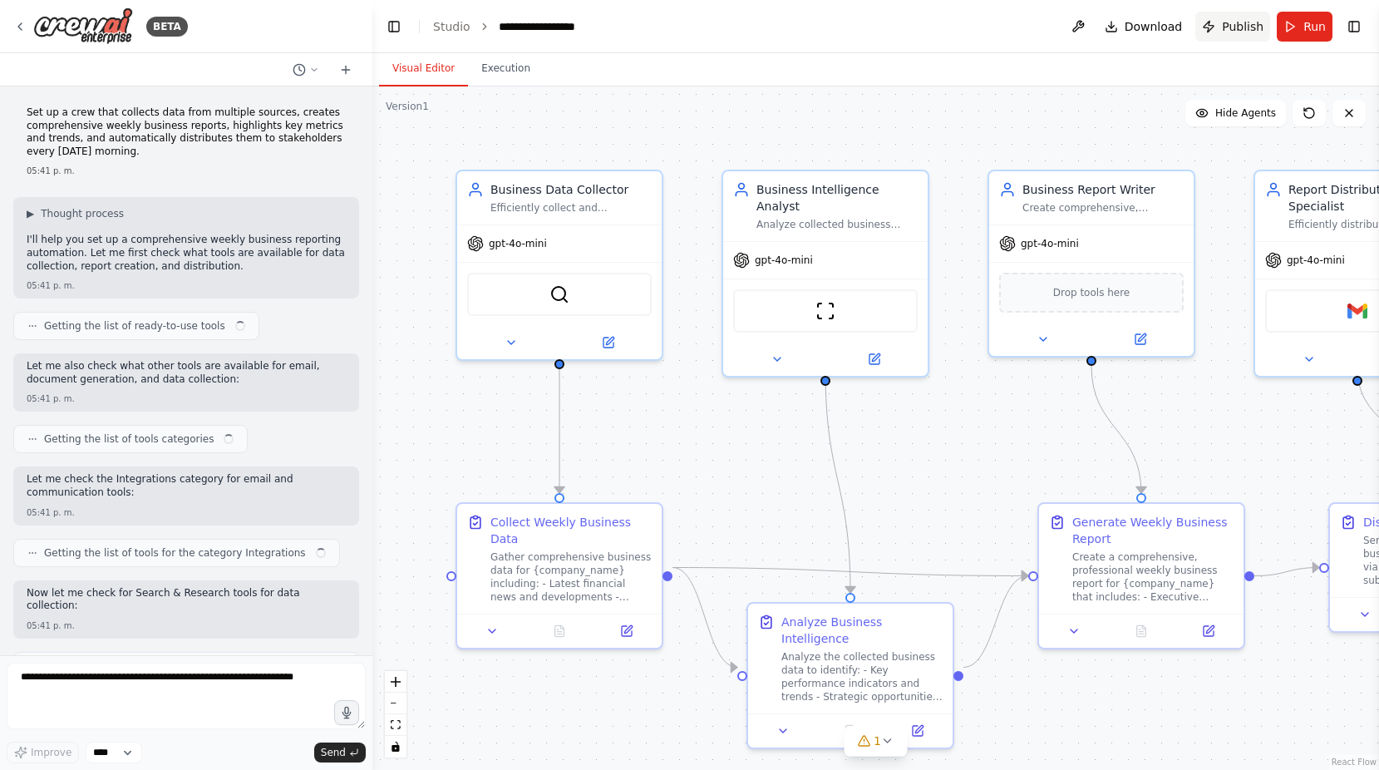
scroll to position [1055, 0]
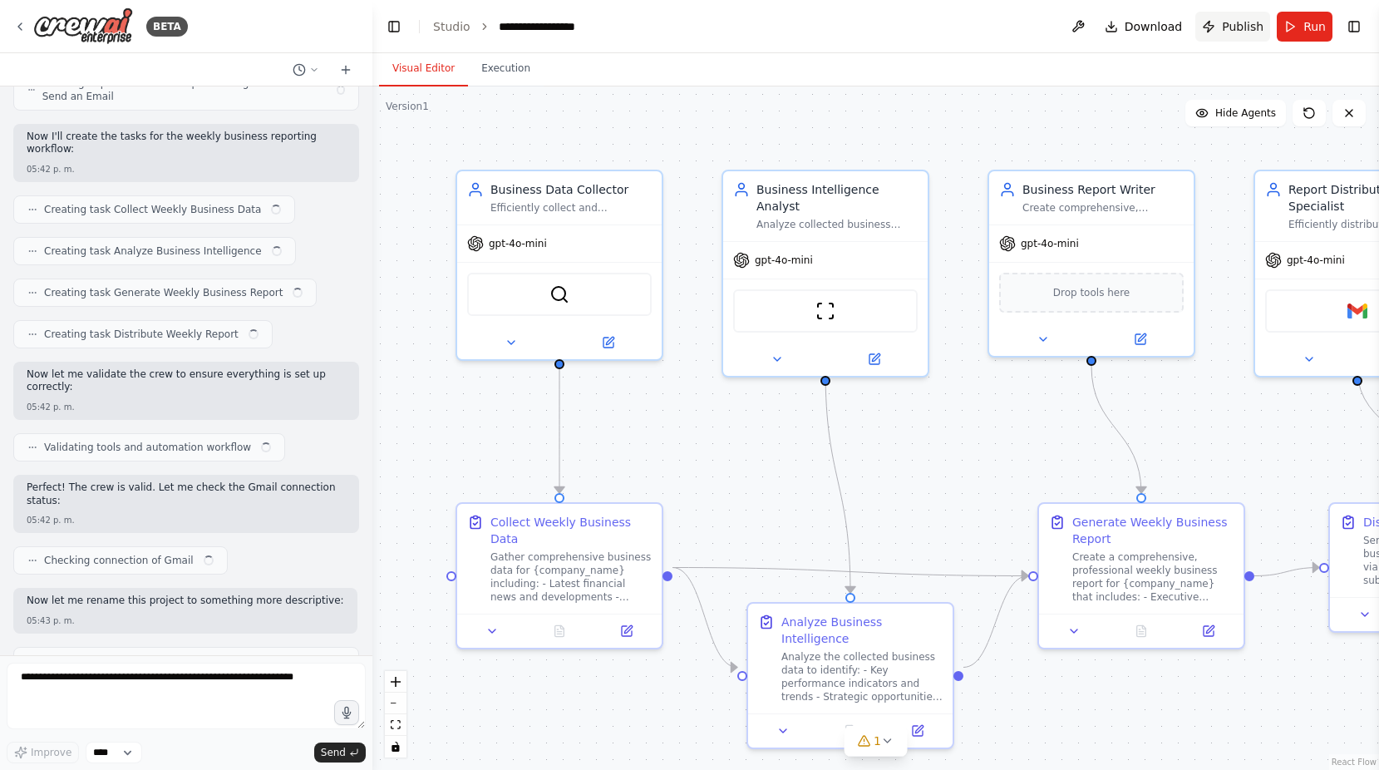
click at [1229, 30] on span "Publish" at bounding box center [1243, 26] width 42 height 17
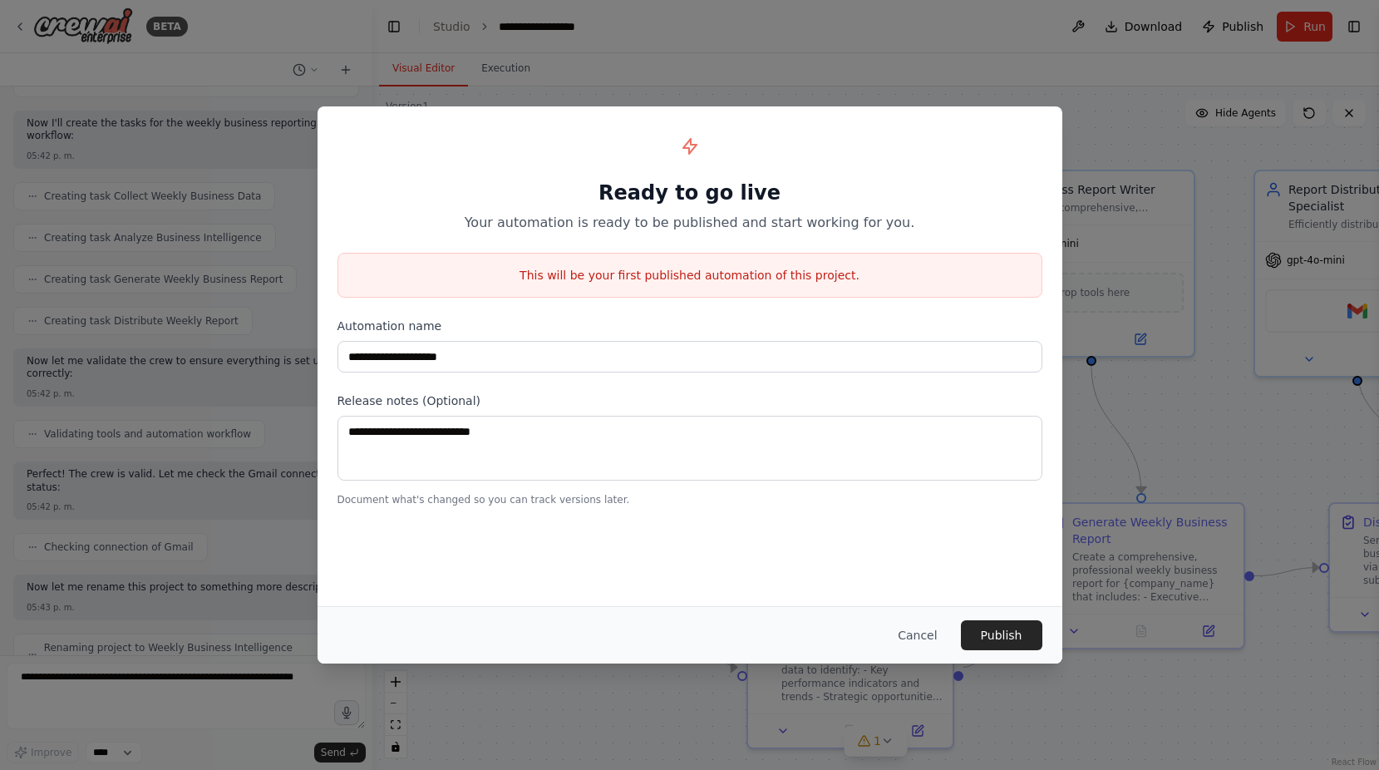
click at [702, 280] on p "This will be your first published automation of this project." at bounding box center [689, 275] width 703 height 17
click at [929, 638] on button "Cancel" at bounding box center [917, 635] width 66 height 30
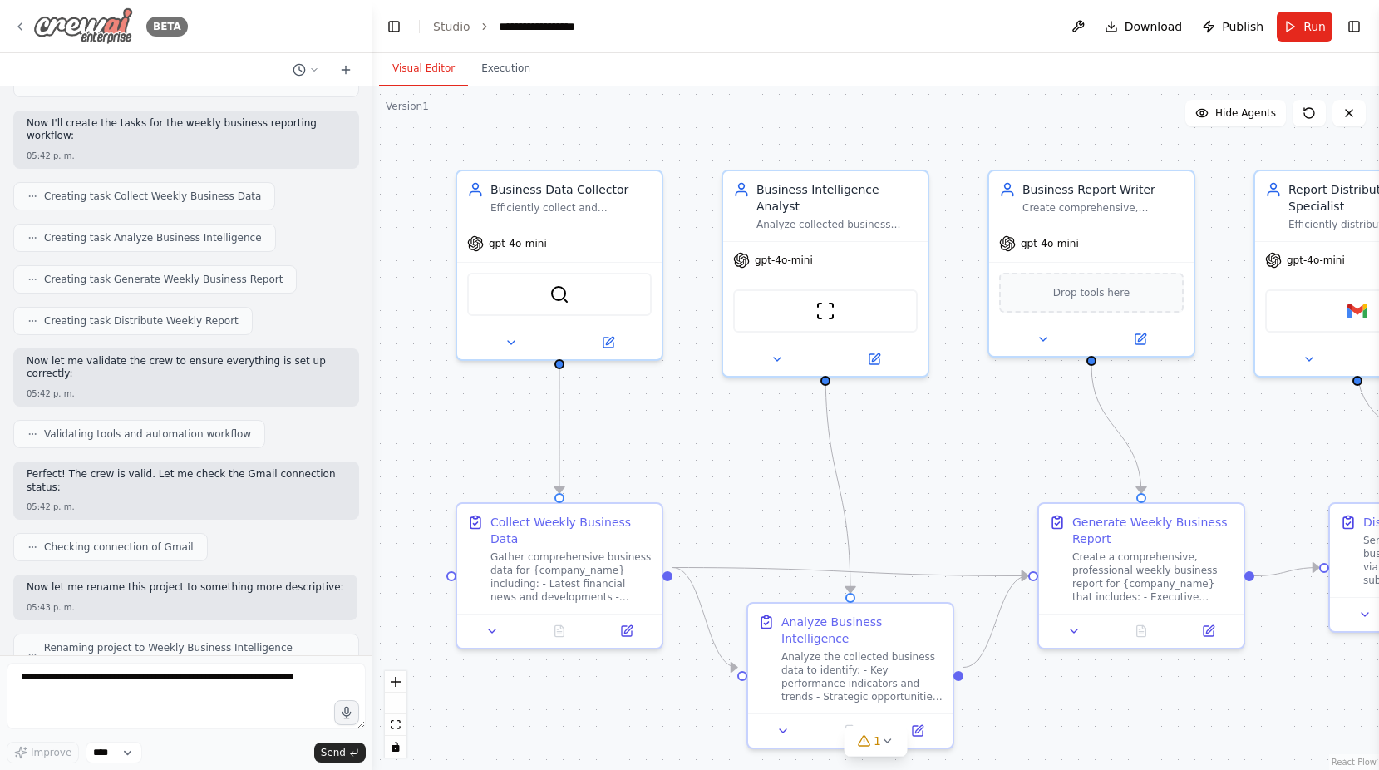
click at [29, 23] on div "BETA" at bounding box center [100, 25] width 175 height 37
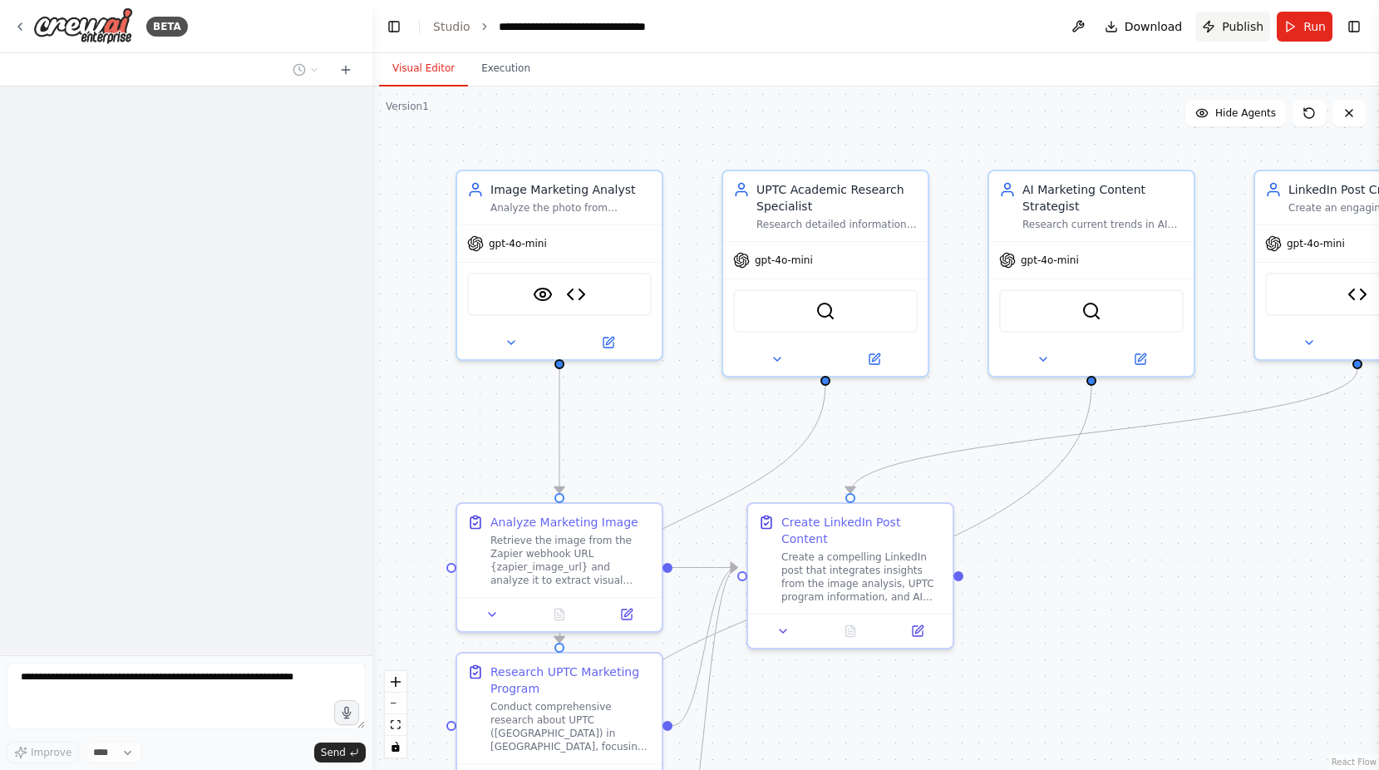
click at [1235, 22] on span "Publish" at bounding box center [1243, 26] width 42 height 17
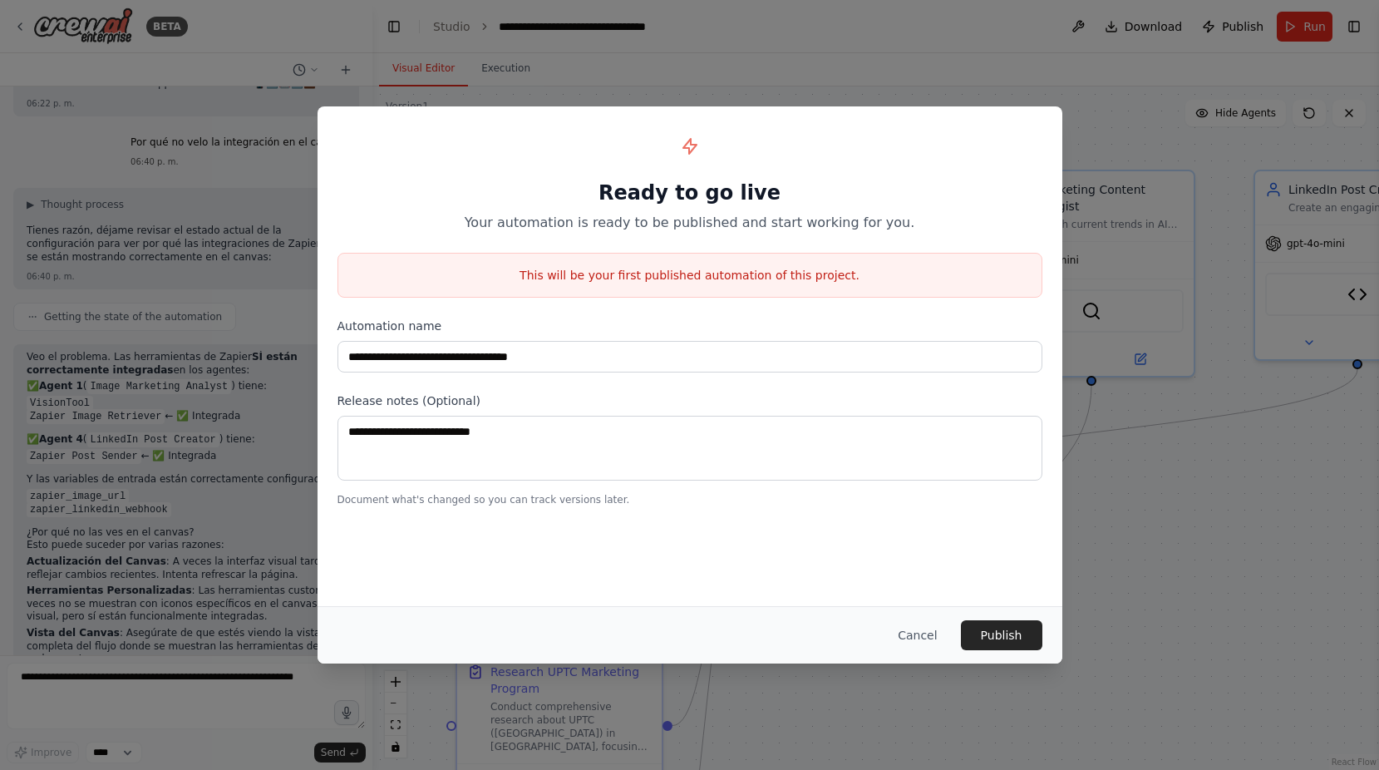
scroll to position [5443, 0]
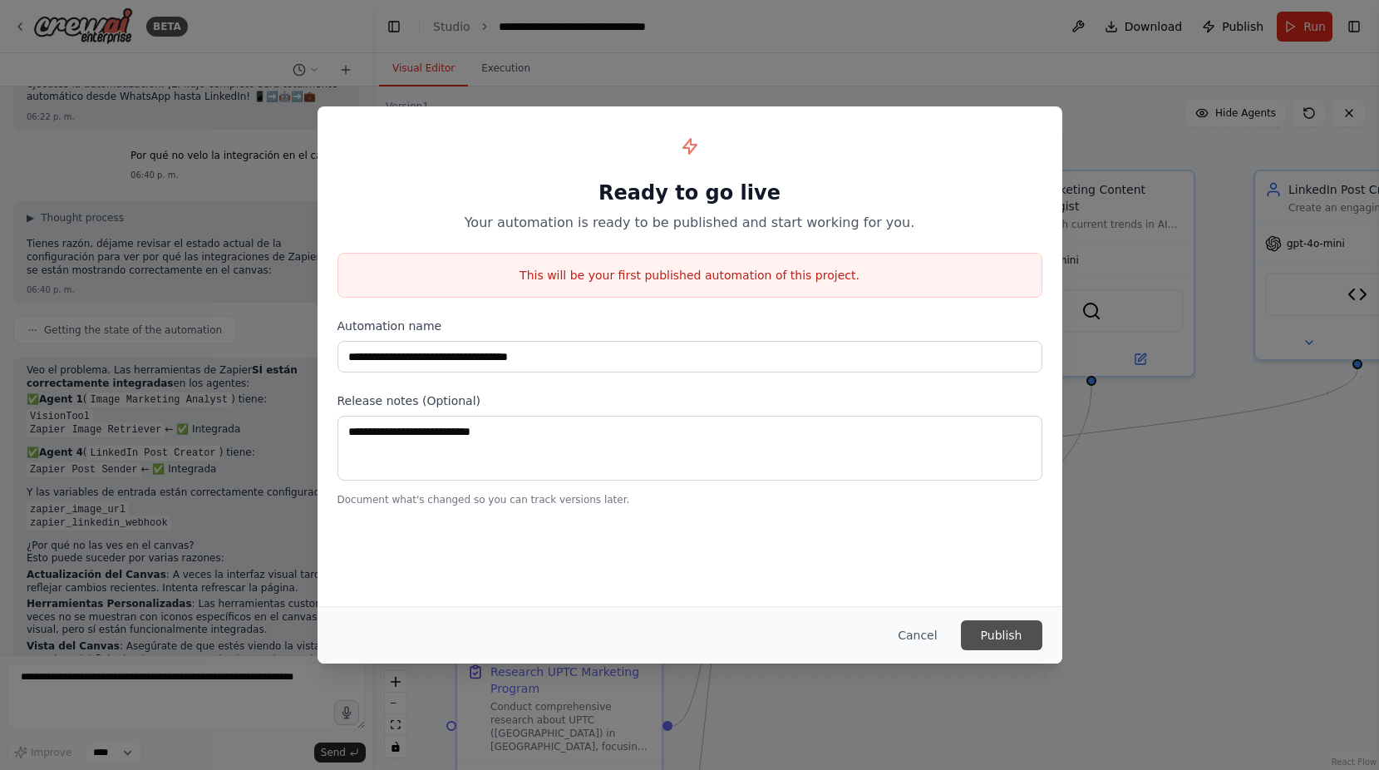
click at [1020, 633] on button "Publish" at bounding box center [1001, 635] width 81 height 30
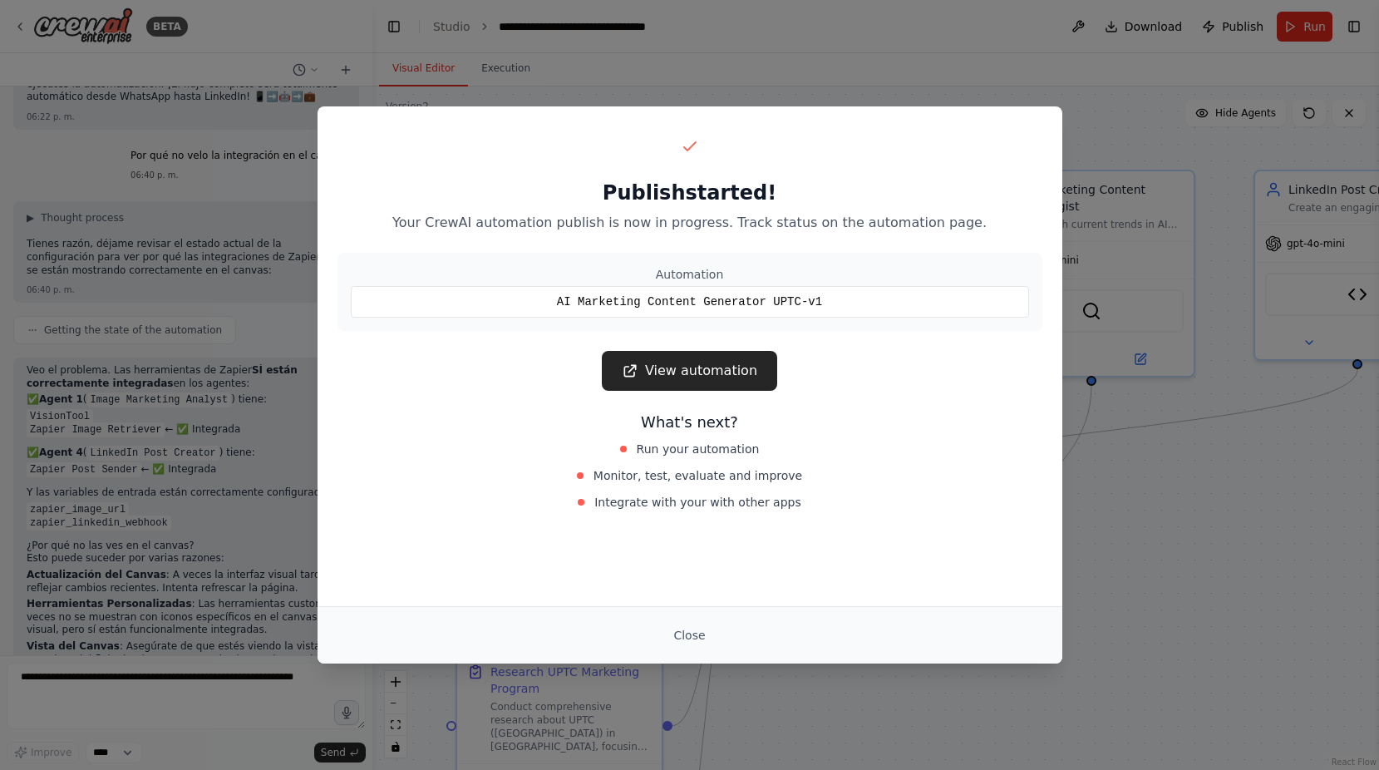
click at [444, 479] on div "What's next? Run your automation Monitor, test, evaluate and improve Integrate …" at bounding box center [689, 462] width 705 height 103
click at [699, 635] on button "Close" at bounding box center [689, 635] width 58 height 30
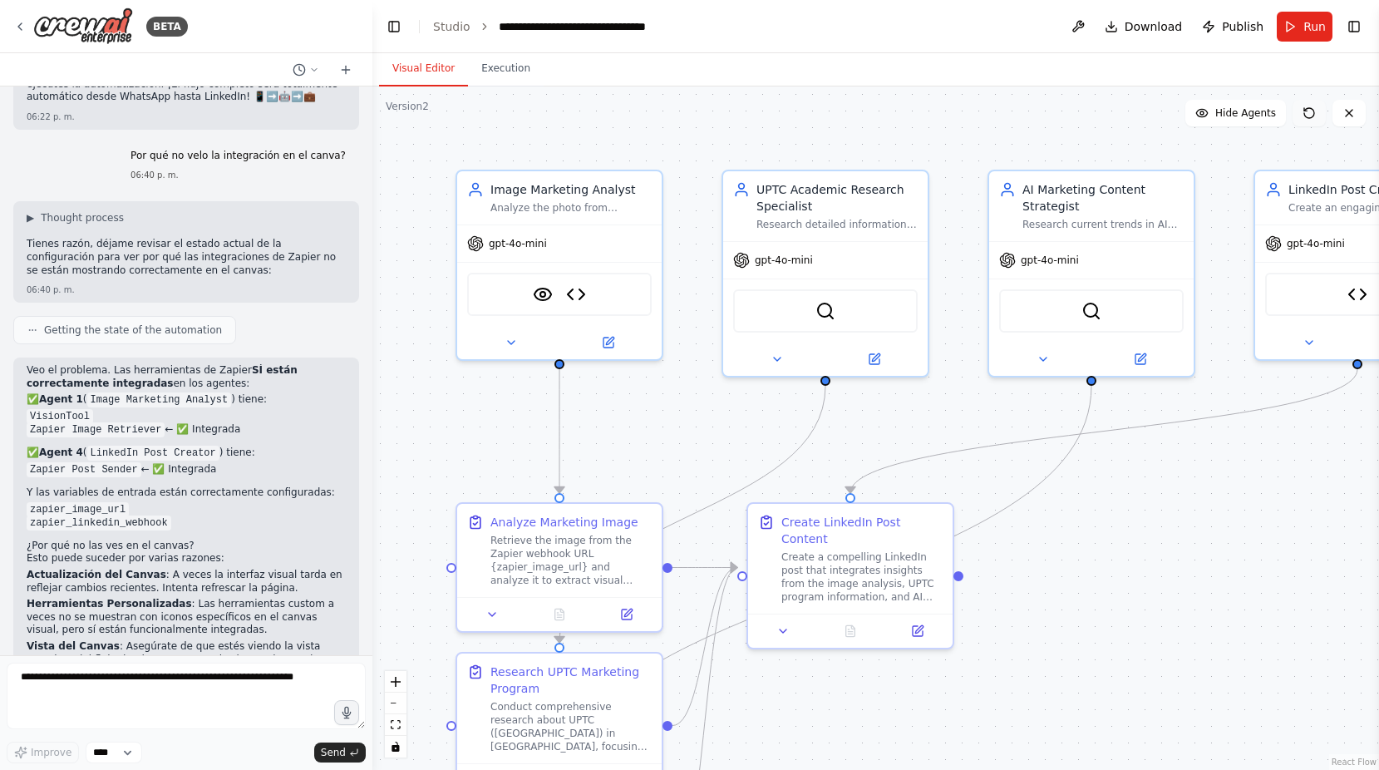
click at [1304, 112] on icon at bounding box center [1309, 112] width 13 height 13
click at [464, 441] on div ".deletable-edge-delete-btn { width: 20px; height: 20px; border: 0px solid #ffff…" at bounding box center [875, 427] width 1007 height 683
click at [583, 282] on img at bounding box center [576, 291] width 20 height 20
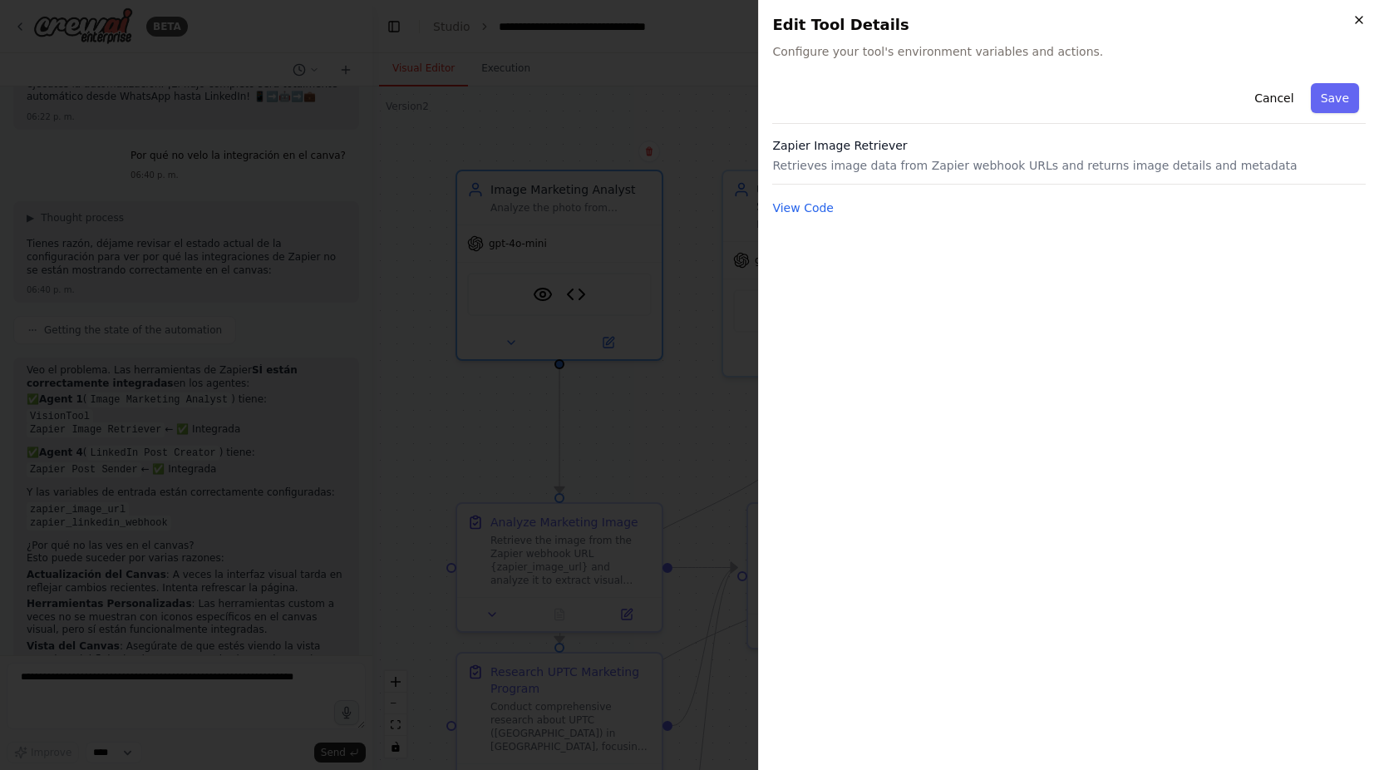
click at [1359, 19] on icon "button" at bounding box center [1358, 19] width 13 height 13
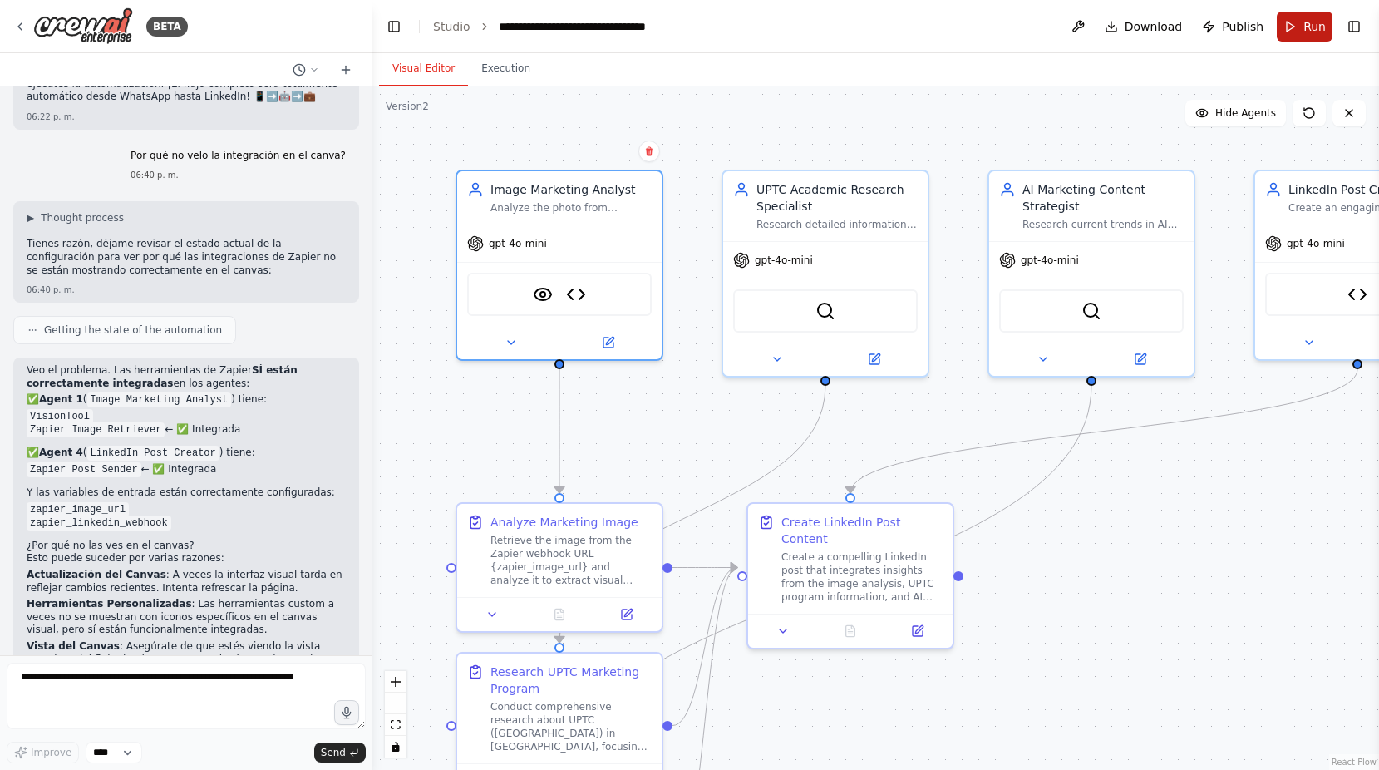
click at [1305, 29] on span "Run" at bounding box center [1314, 26] width 22 height 17
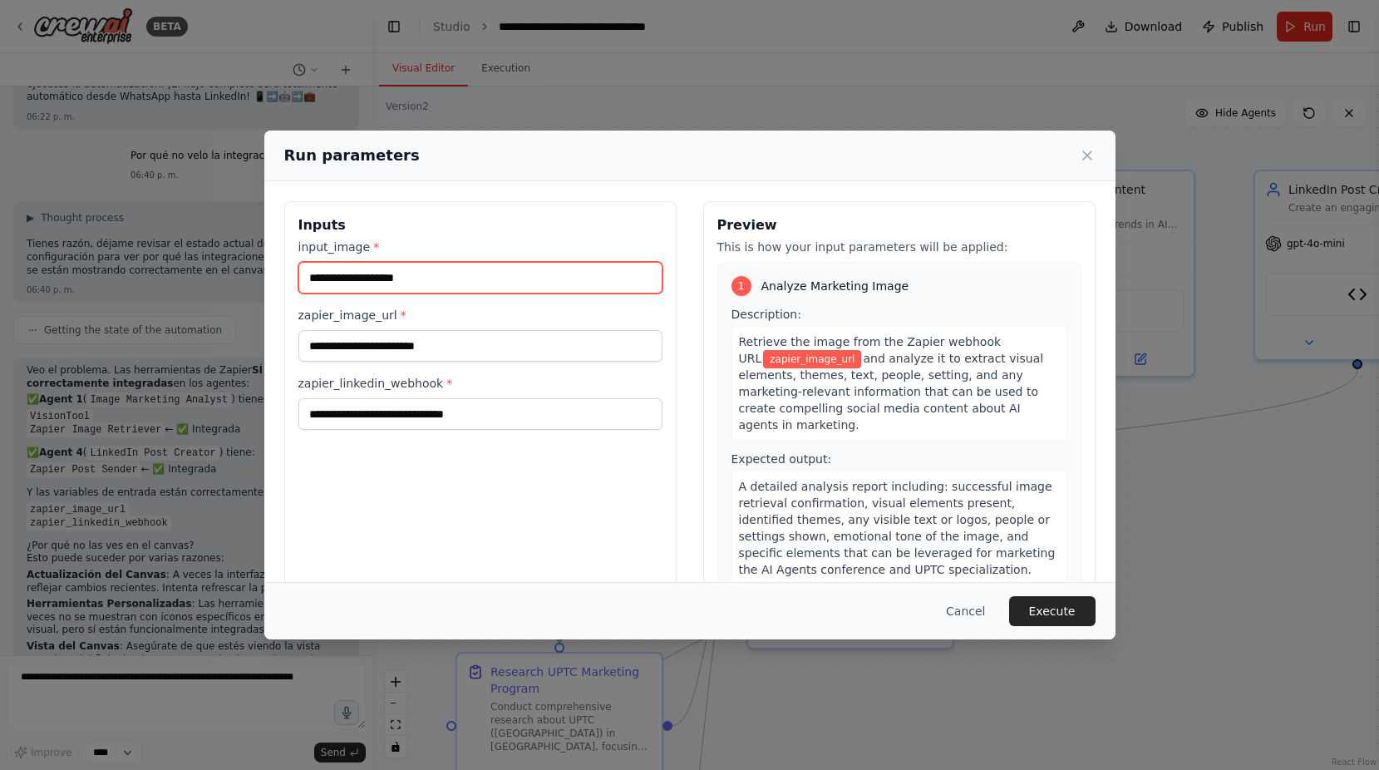
click at [516, 277] on input "input_image *" at bounding box center [480, 278] width 364 height 32
click at [815, 293] on span "Analyze Marketing Image" at bounding box center [835, 286] width 148 height 17
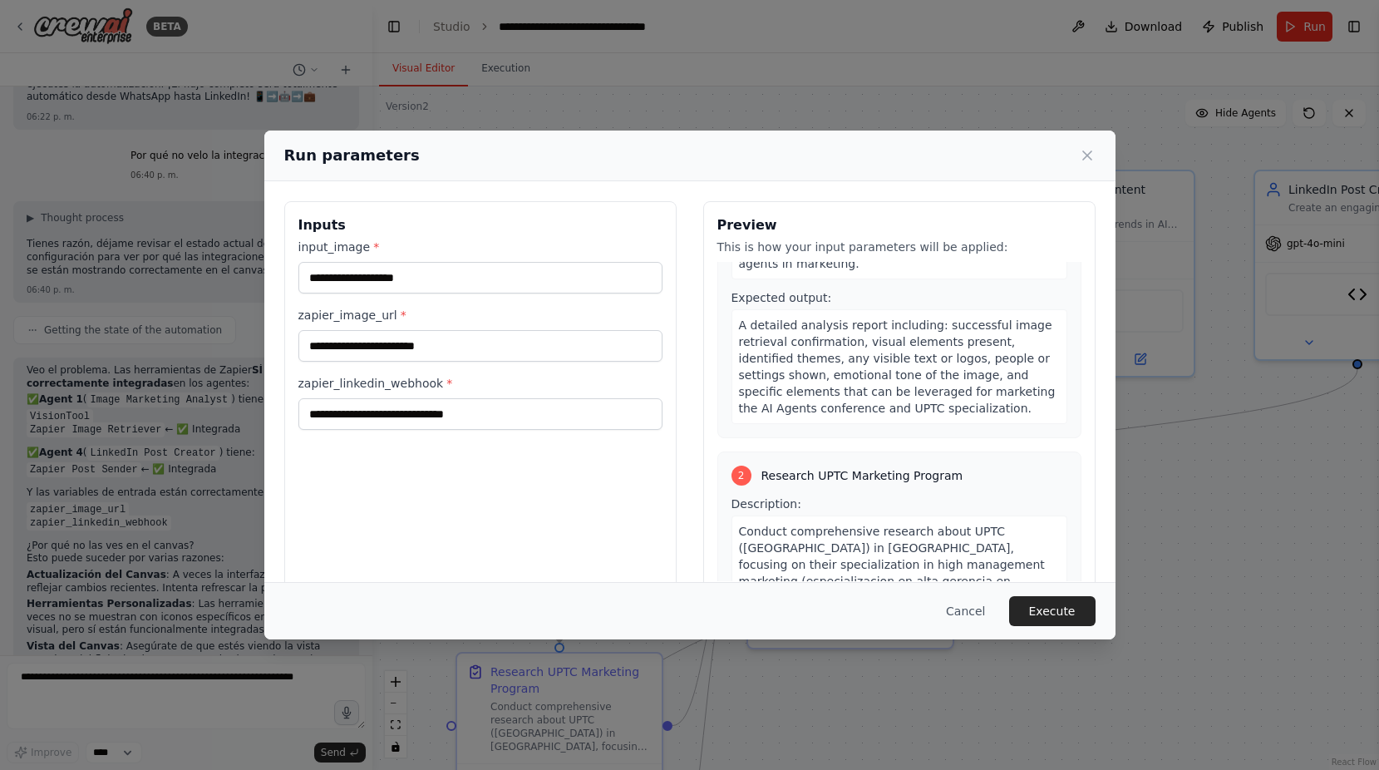
scroll to position [166, 0]
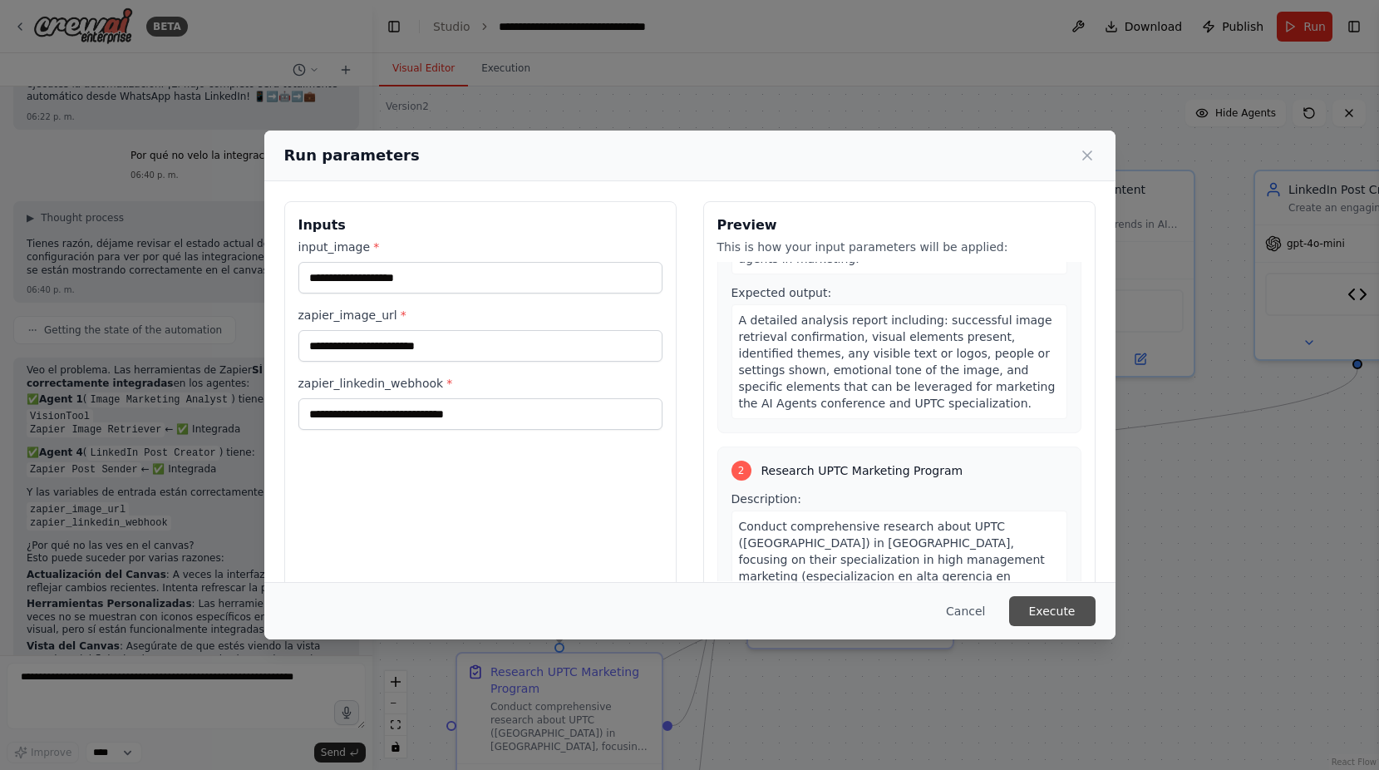
click at [1059, 596] on button "Execute" at bounding box center [1052, 611] width 86 height 30
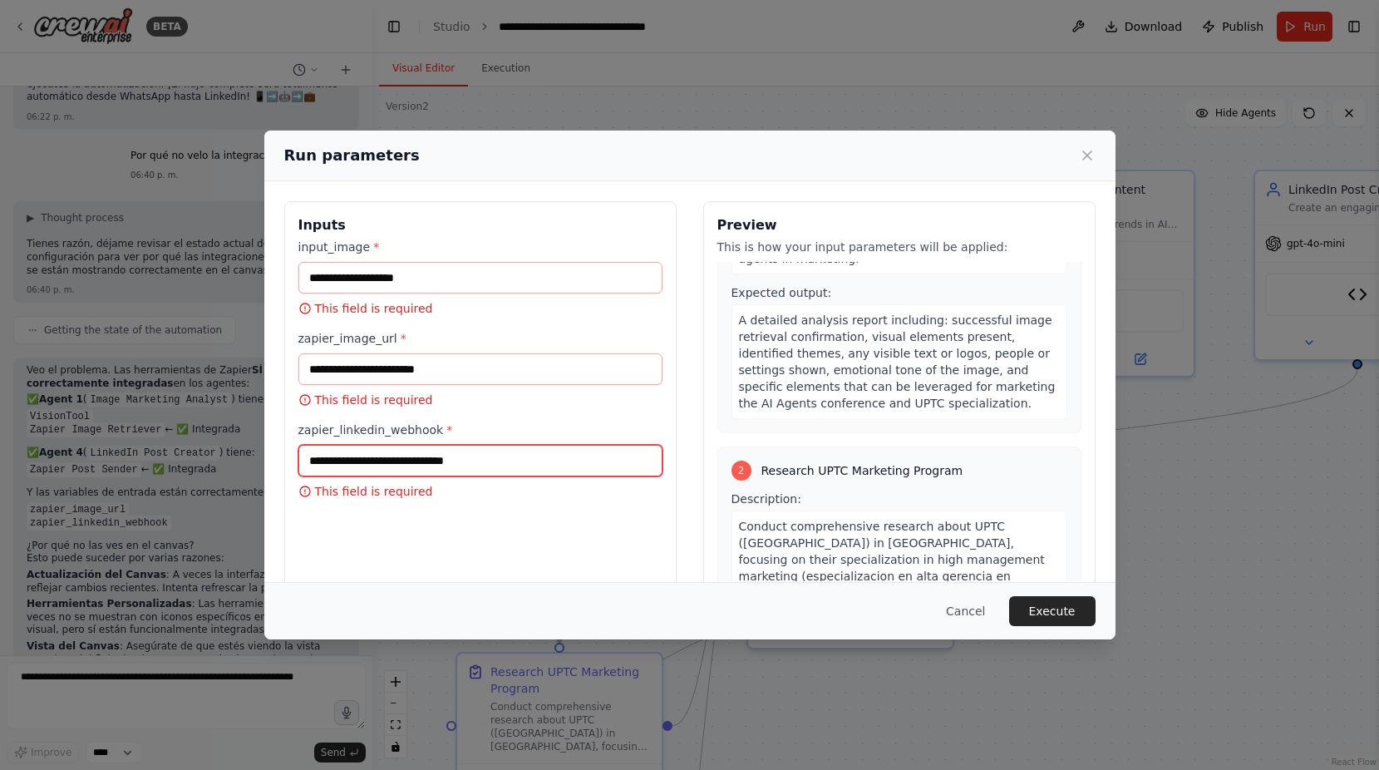
click at [456, 451] on input "zapier_linkedin_webhook *" at bounding box center [480, 461] width 364 height 32
click at [453, 416] on div "input_image * This field is required zapier_image_url * This field is required …" at bounding box center [480, 369] width 364 height 261
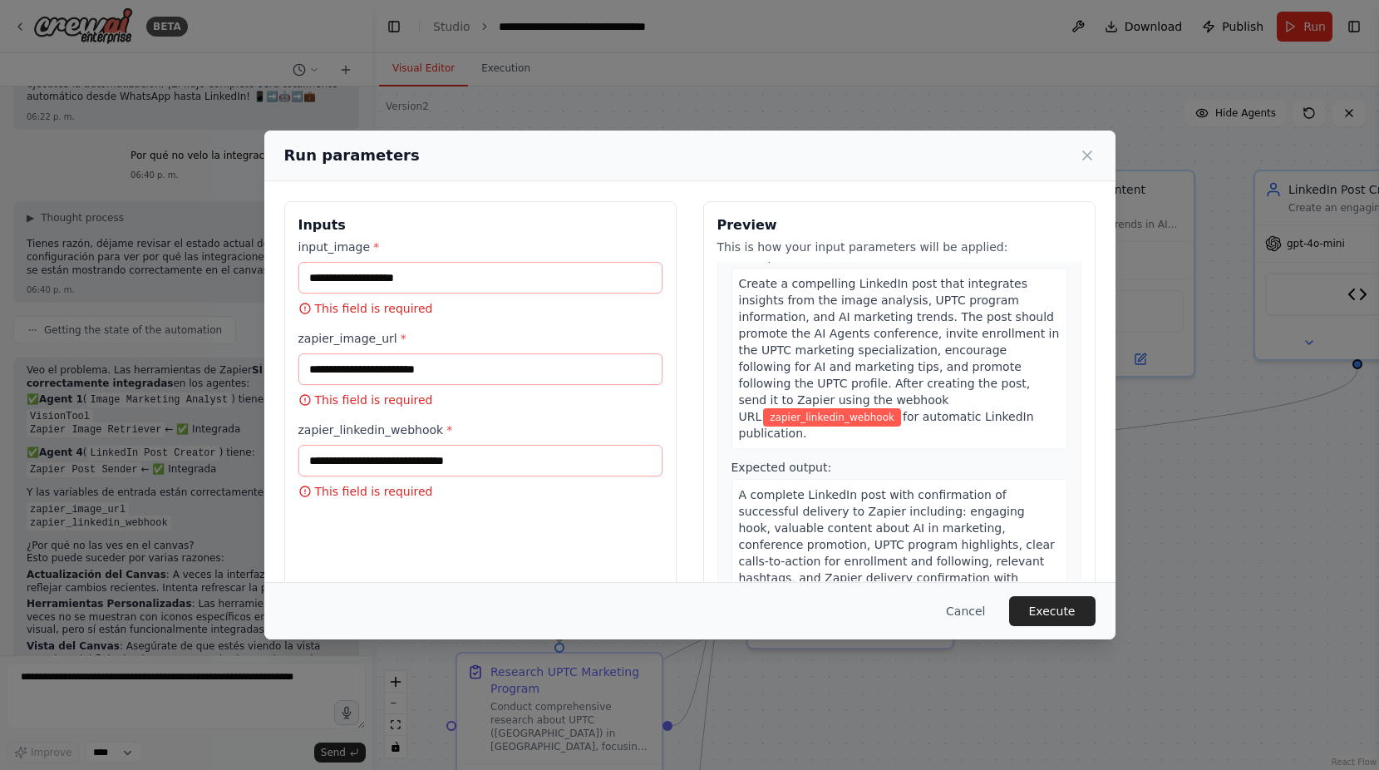
scroll to position [1117, 0]
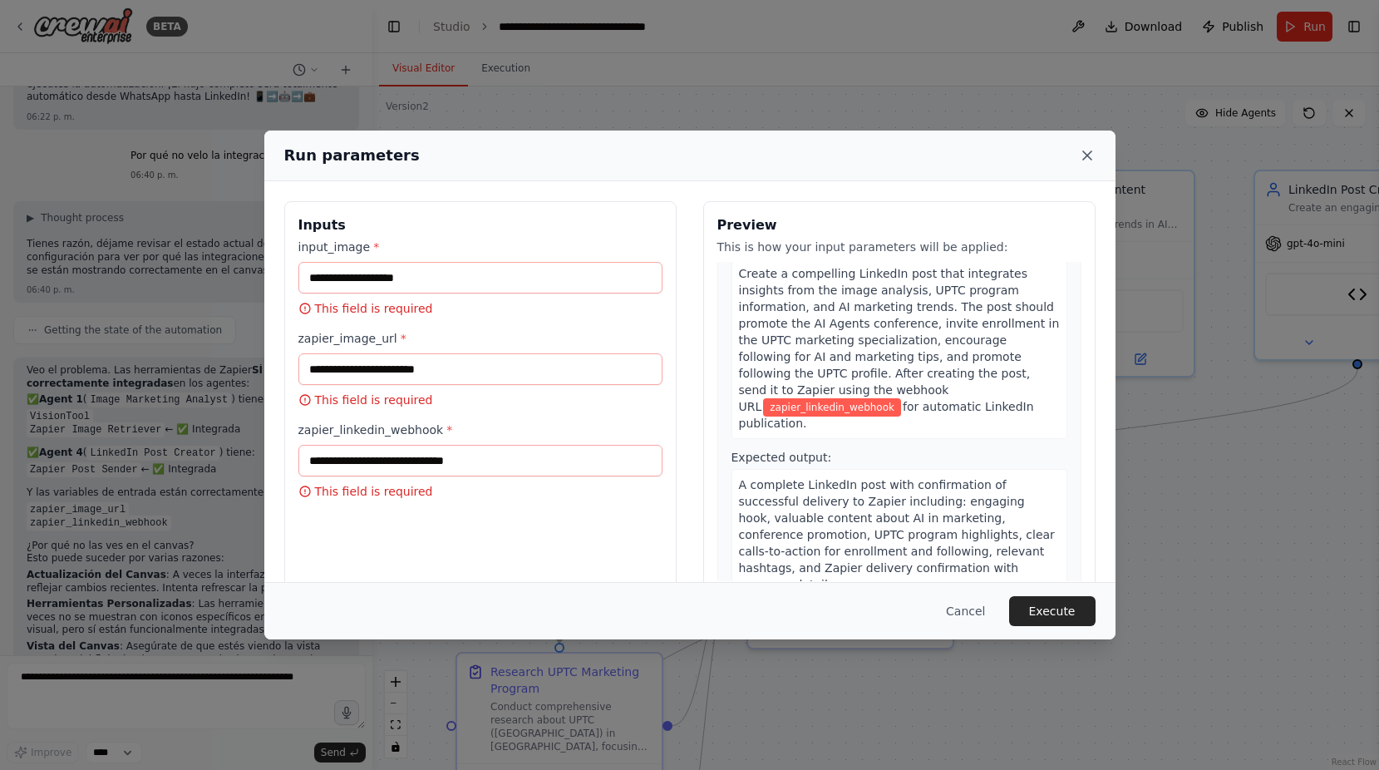
click at [1084, 153] on icon at bounding box center [1087, 155] width 8 height 8
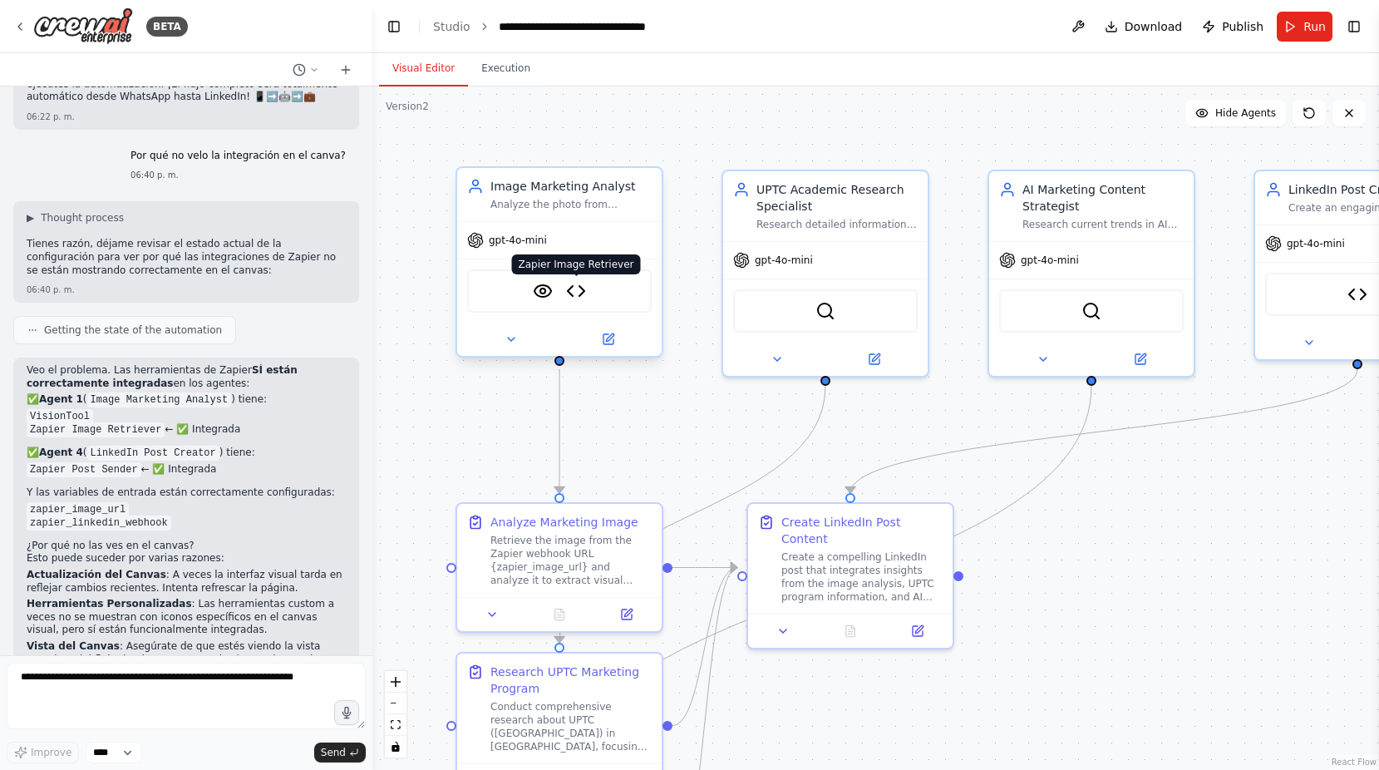
click at [579, 291] on img at bounding box center [576, 291] width 20 height 20
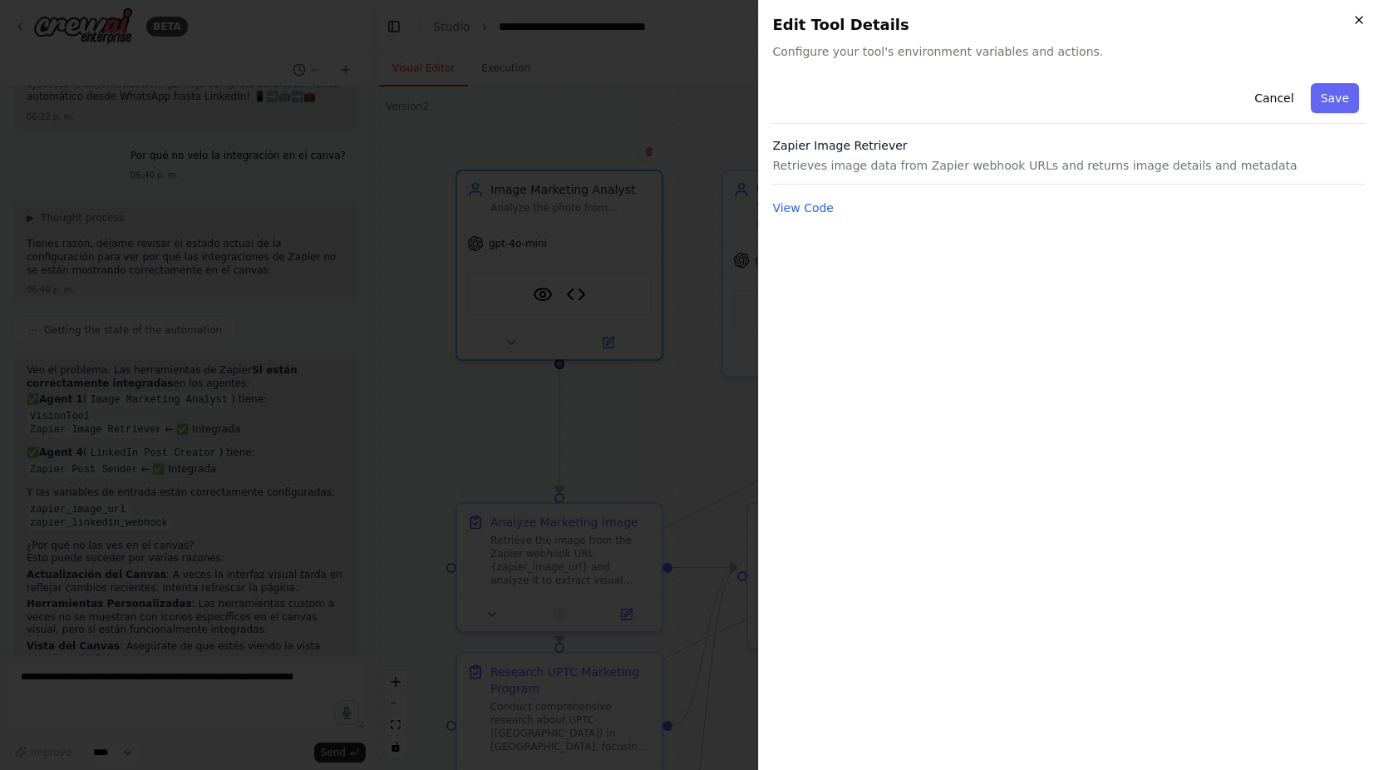
click at [1364, 25] on icon "button" at bounding box center [1358, 19] width 13 height 13
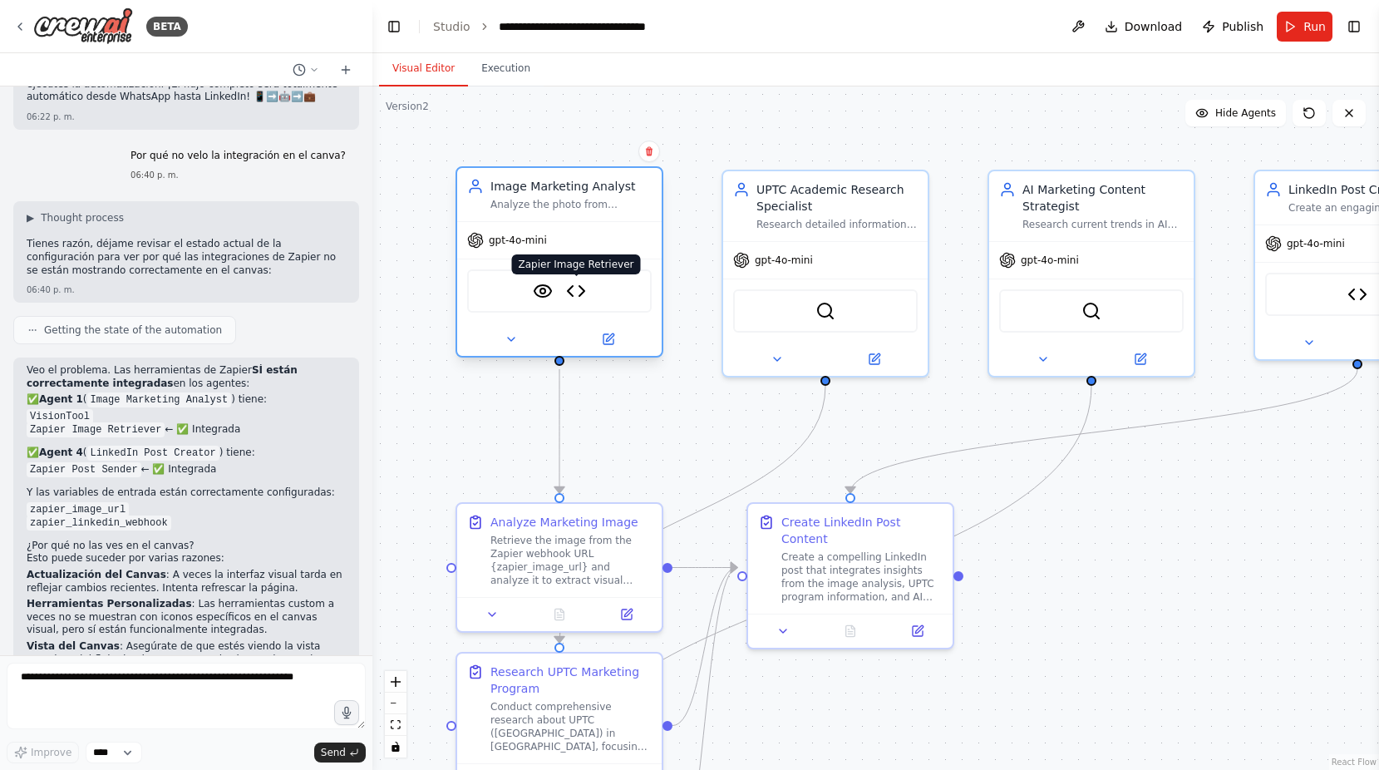
click at [573, 291] on img at bounding box center [576, 291] width 20 height 20
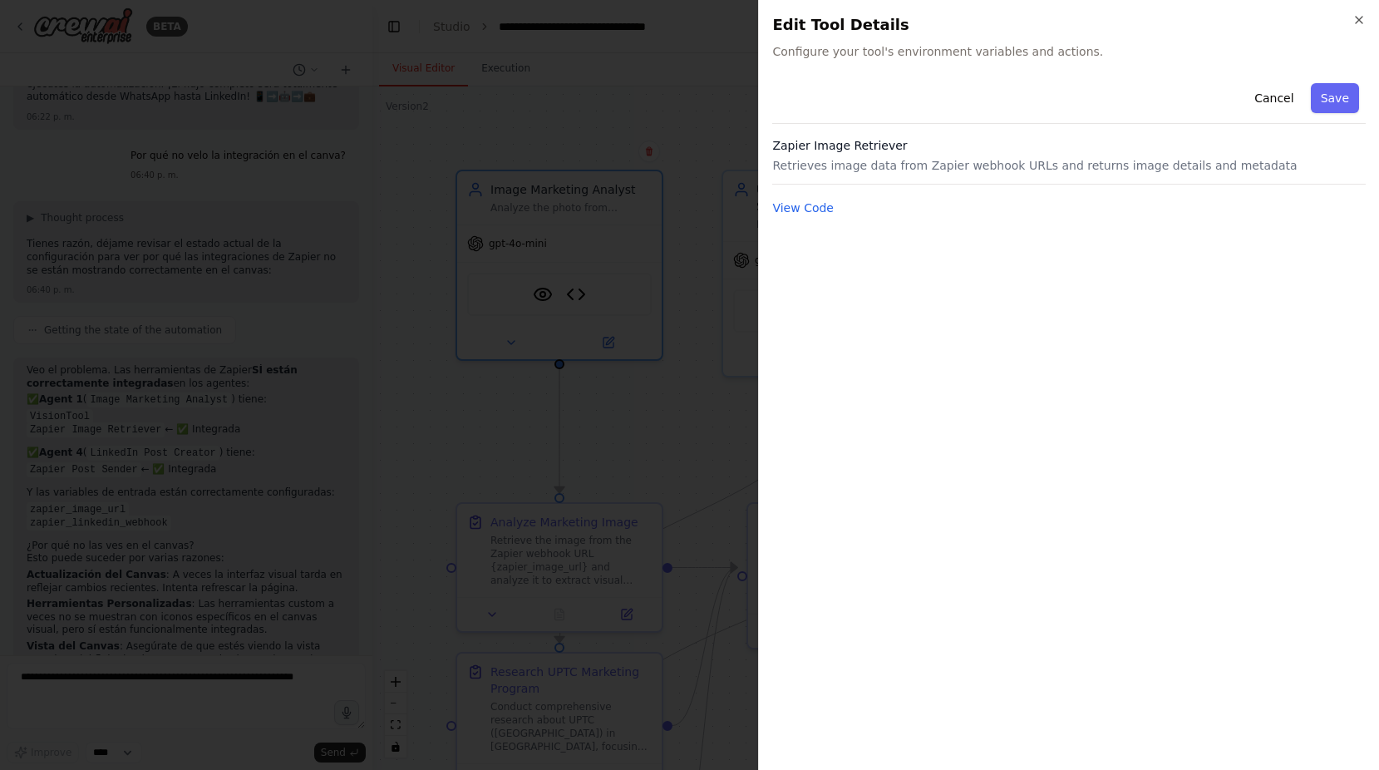
click at [1367, 19] on div "Close Edit Tool Details Configure your tool's environment variables and actions…" at bounding box center [1068, 385] width 621 height 770
click at [1362, 22] on icon "button" at bounding box center [1358, 19] width 13 height 13
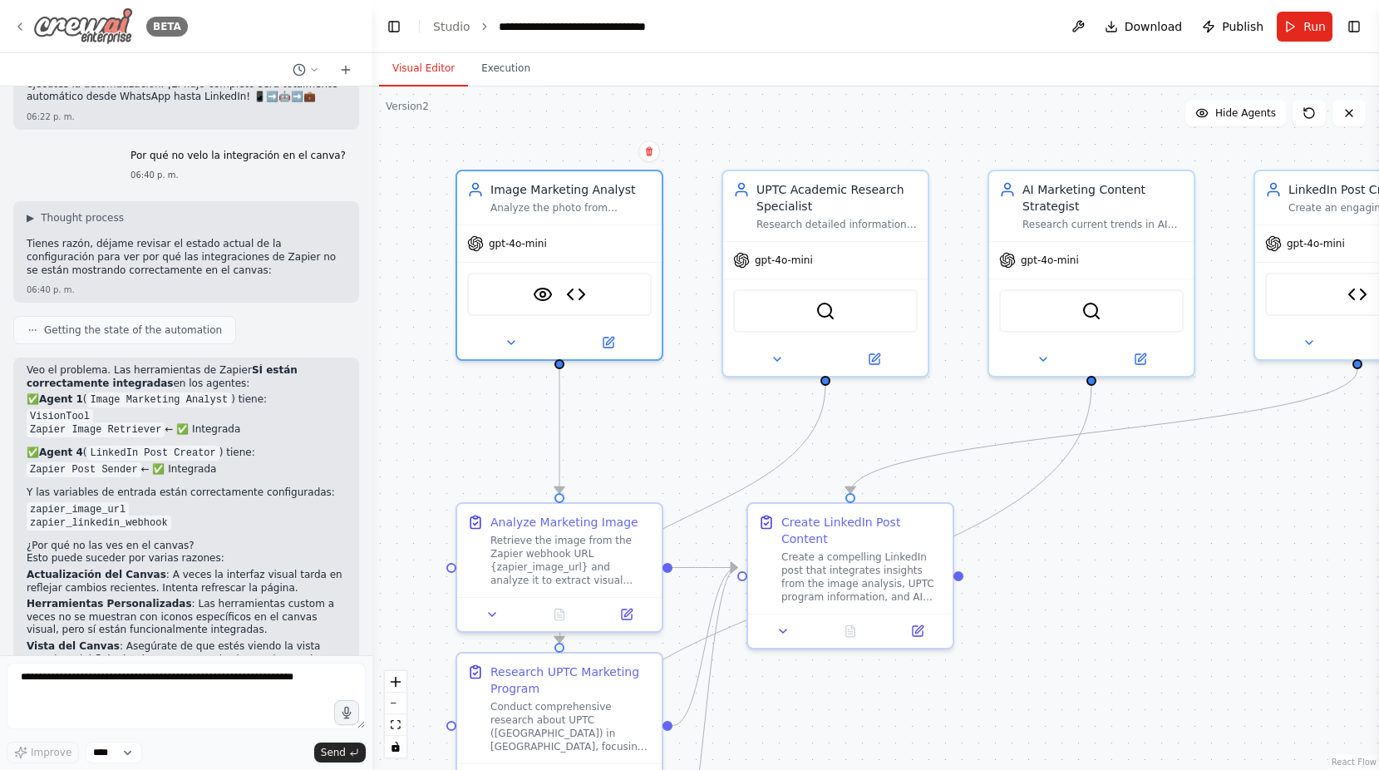
click at [88, 28] on img at bounding box center [83, 25] width 100 height 37
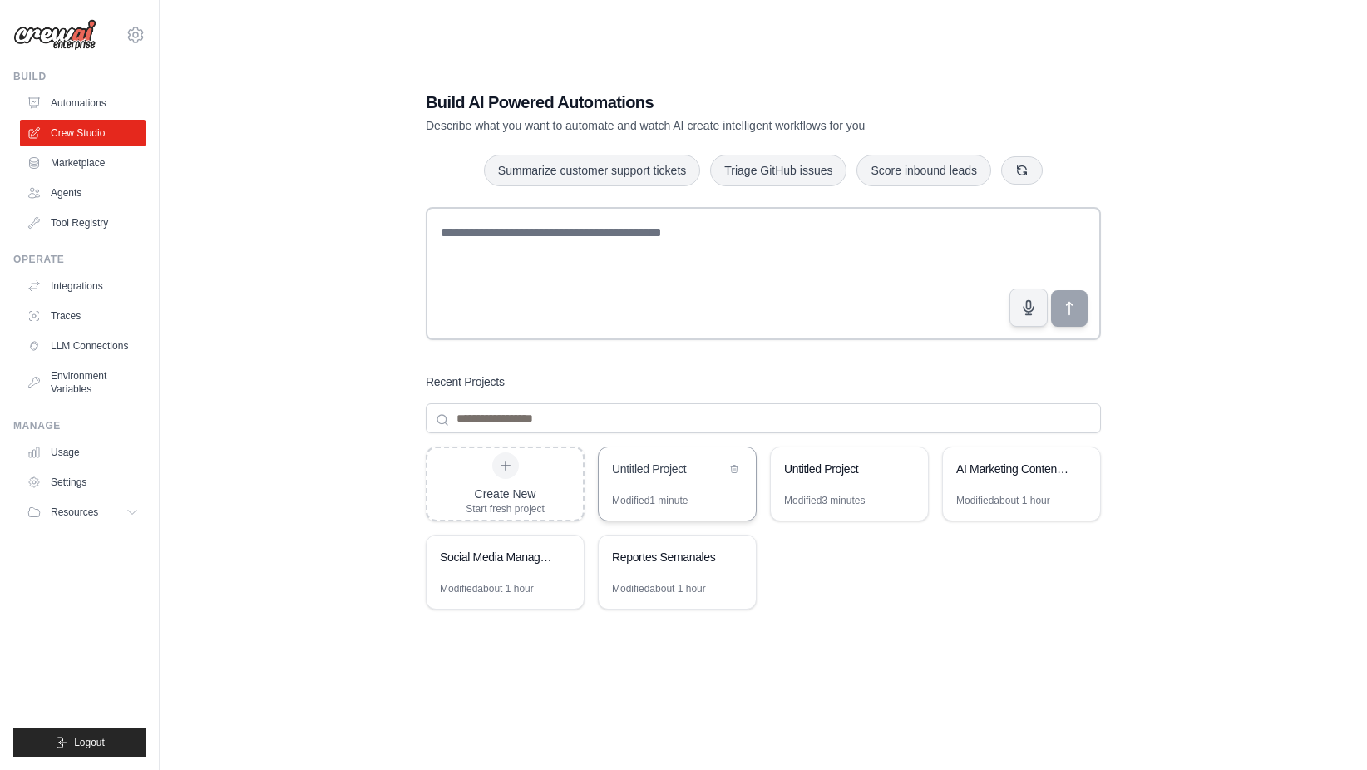
click at [639, 461] on div "Untitled Project" at bounding box center [669, 469] width 114 height 17
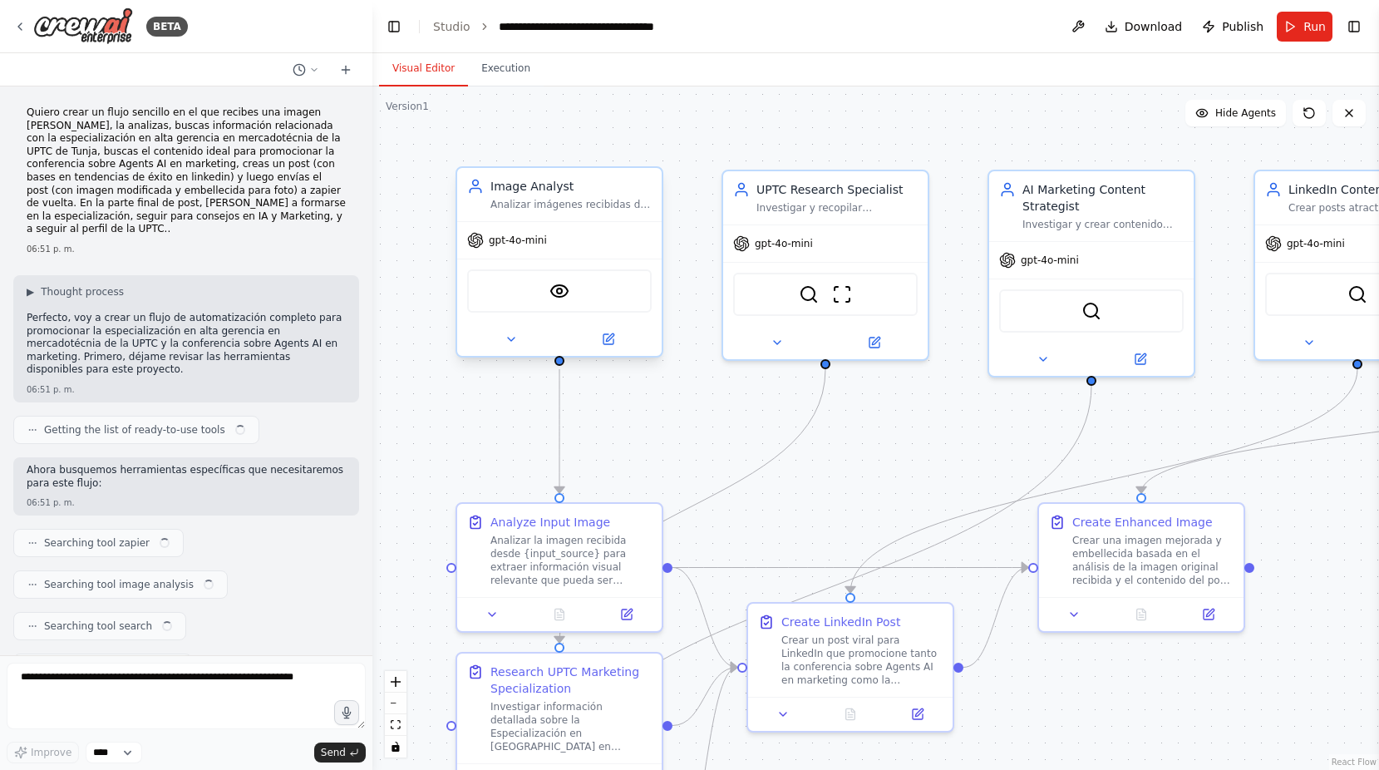
scroll to position [875, 0]
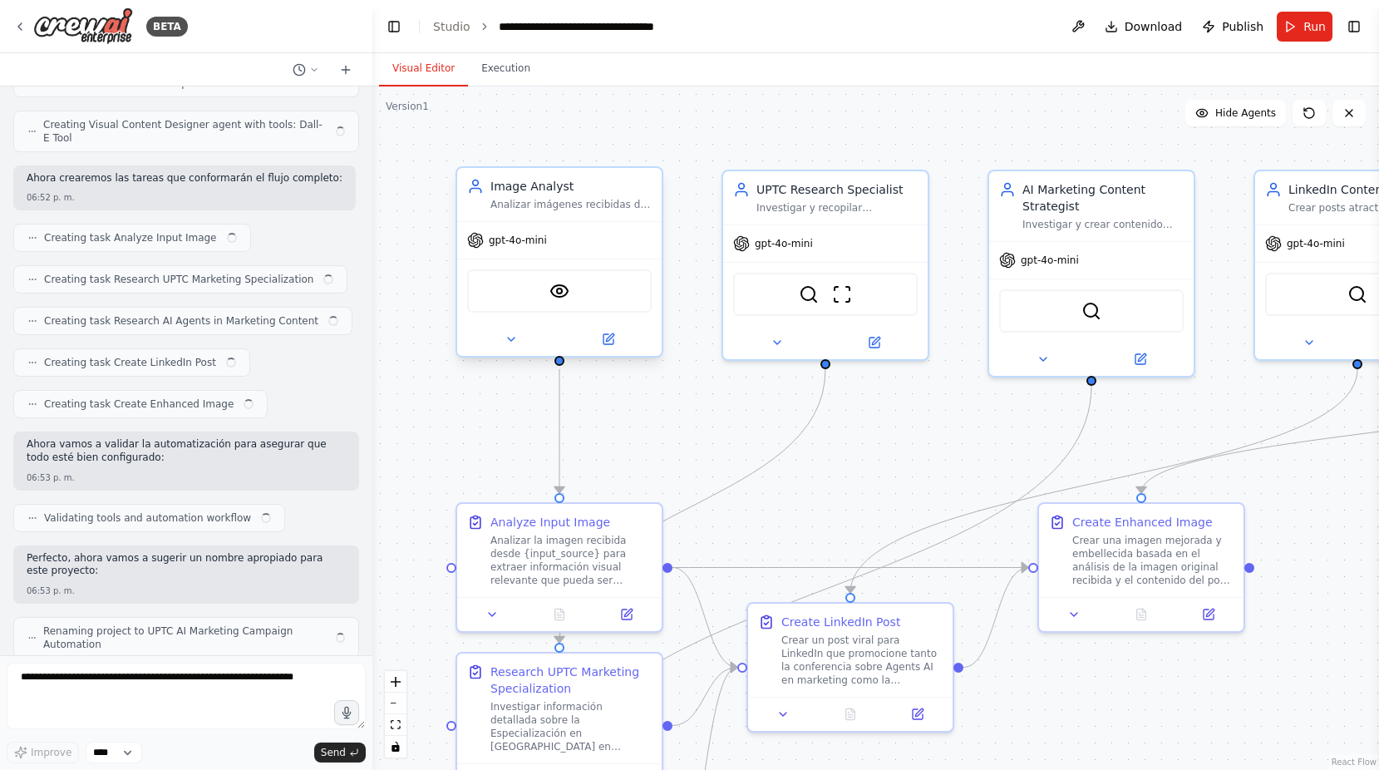
click at [569, 302] on div "VisionTool" at bounding box center [559, 290] width 185 height 43
click at [518, 335] on button at bounding box center [511, 339] width 94 height 20
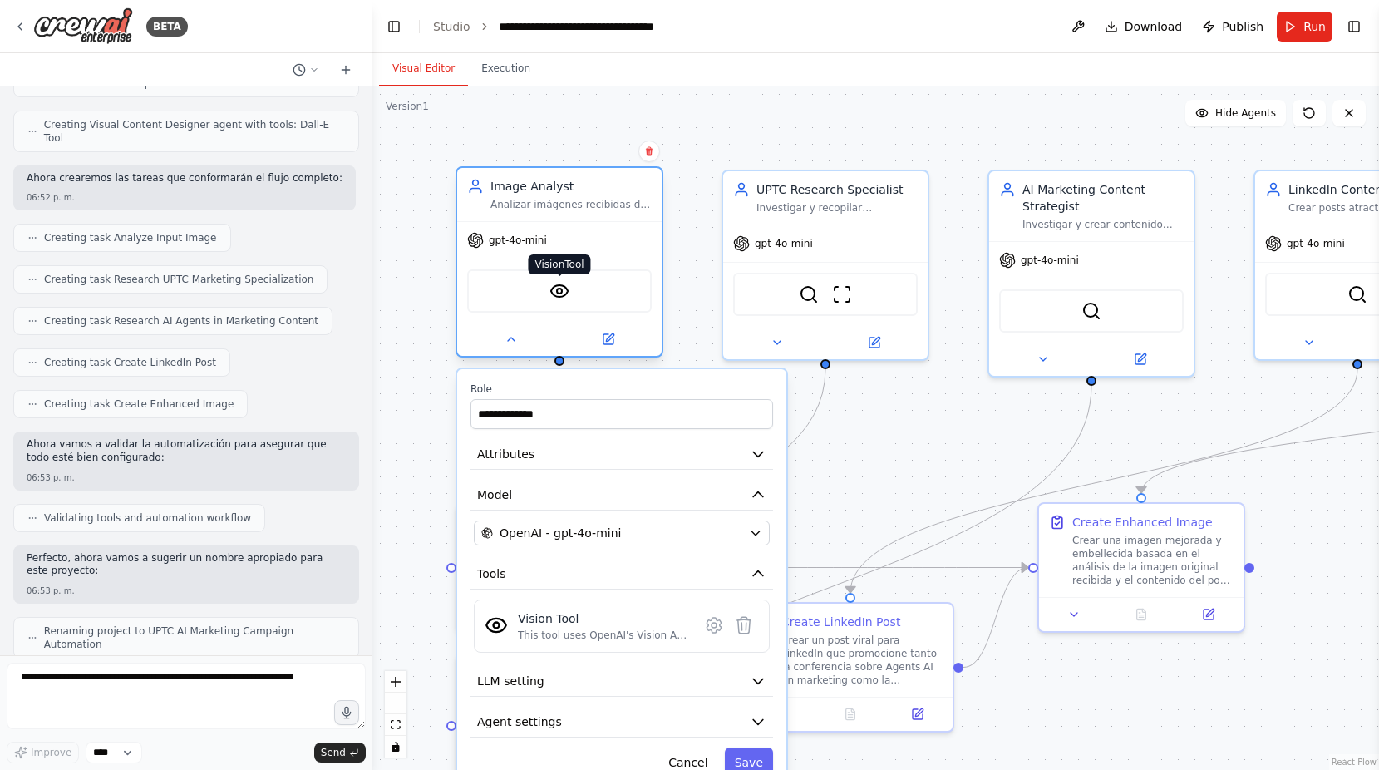
click at [556, 281] on img at bounding box center [559, 291] width 20 height 20
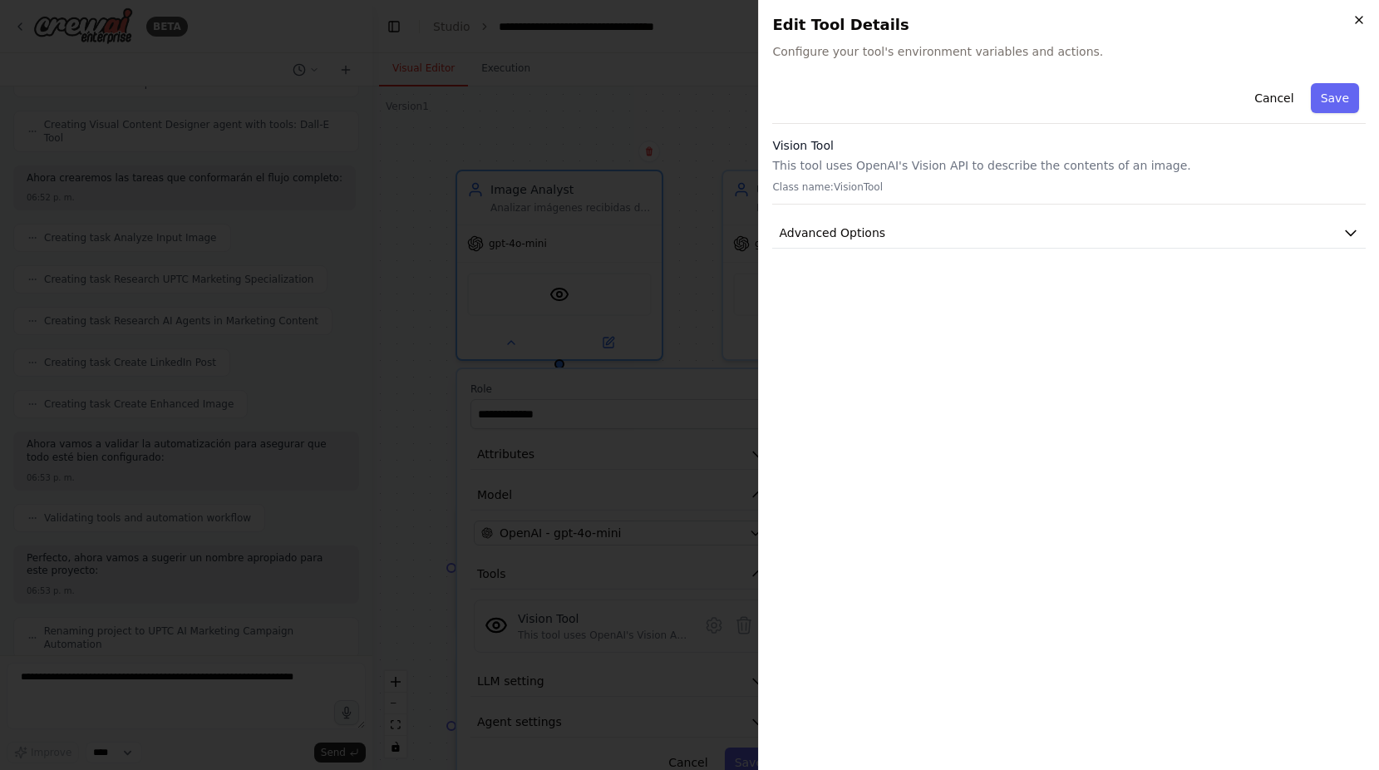
click at [1353, 25] on icon "button" at bounding box center [1358, 19] width 13 height 13
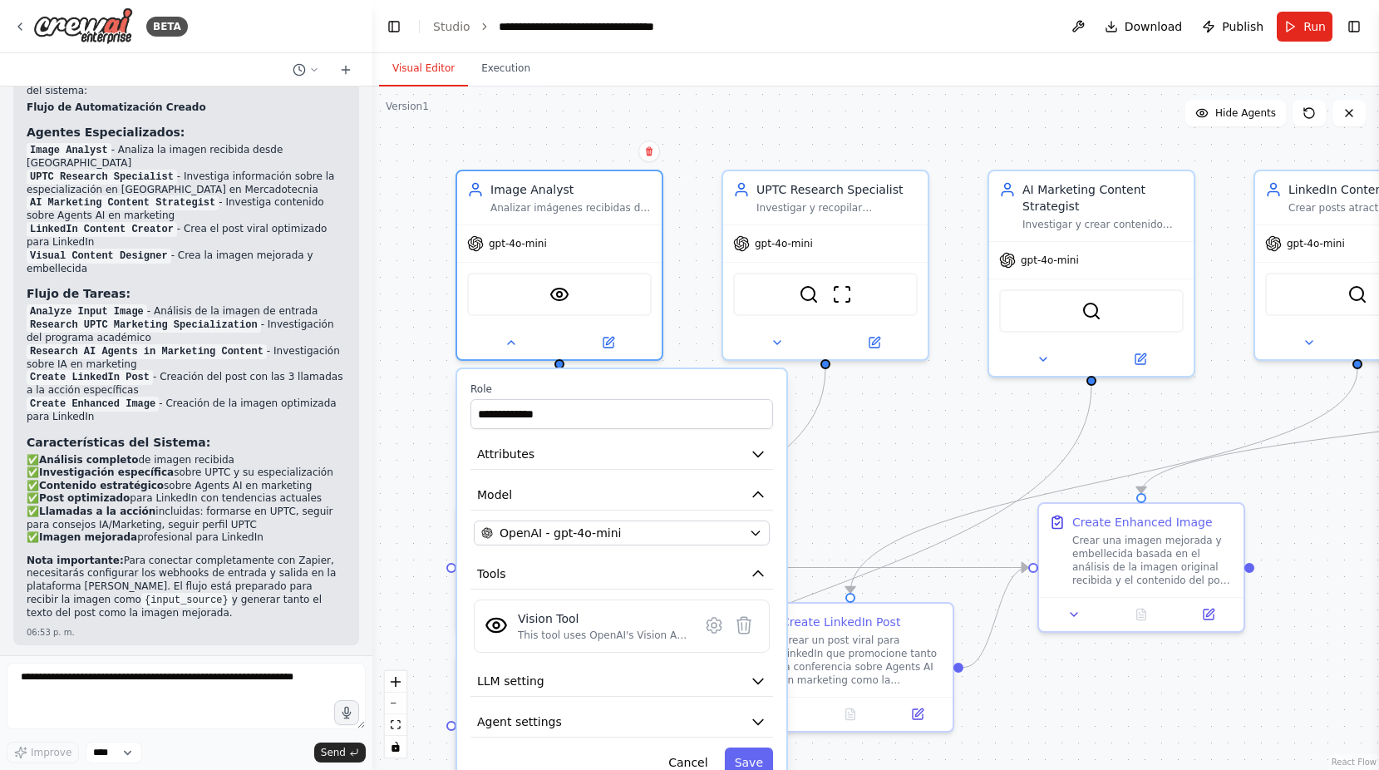
scroll to position [1516, 0]
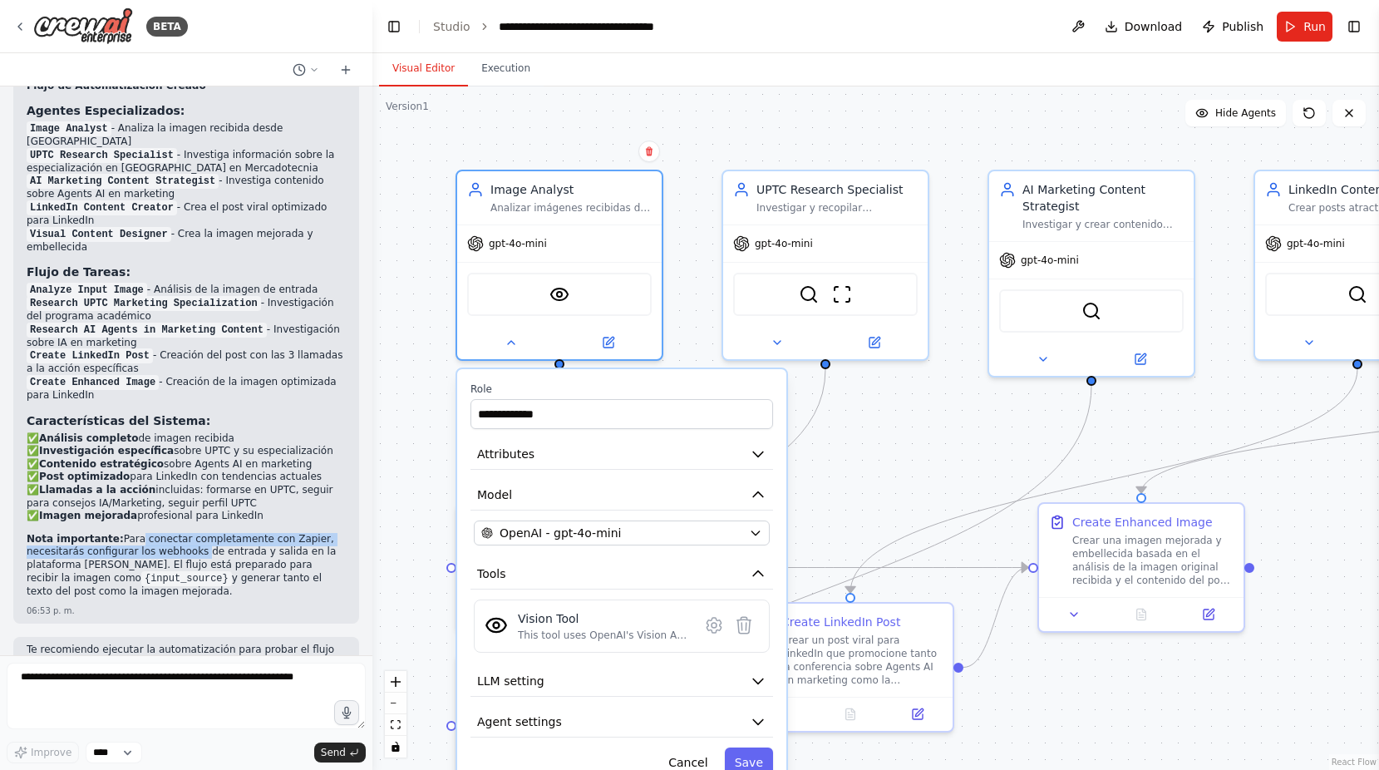
drag, startPoint x: 124, startPoint y: 475, endPoint x: 187, endPoint y: 492, distance: 65.5
click at [187, 533] on p "Nota importante: Para conectar completamente con Zapier, necesitarás configurar…" at bounding box center [186, 565] width 319 height 65
drag, startPoint x: 187, startPoint y: 492, endPoint x: 160, endPoint y: 502, distance: 29.2
click at [160, 533] on p "Nota importante: Para conectar completamente con Zapier, necesitarás configurar…" at bounding box center [186, 565] width 319 height 65
drag, startPoint x: 115, startPoint y: 474, endPoint x: 135, endPoint y: 531, distance: 61.0
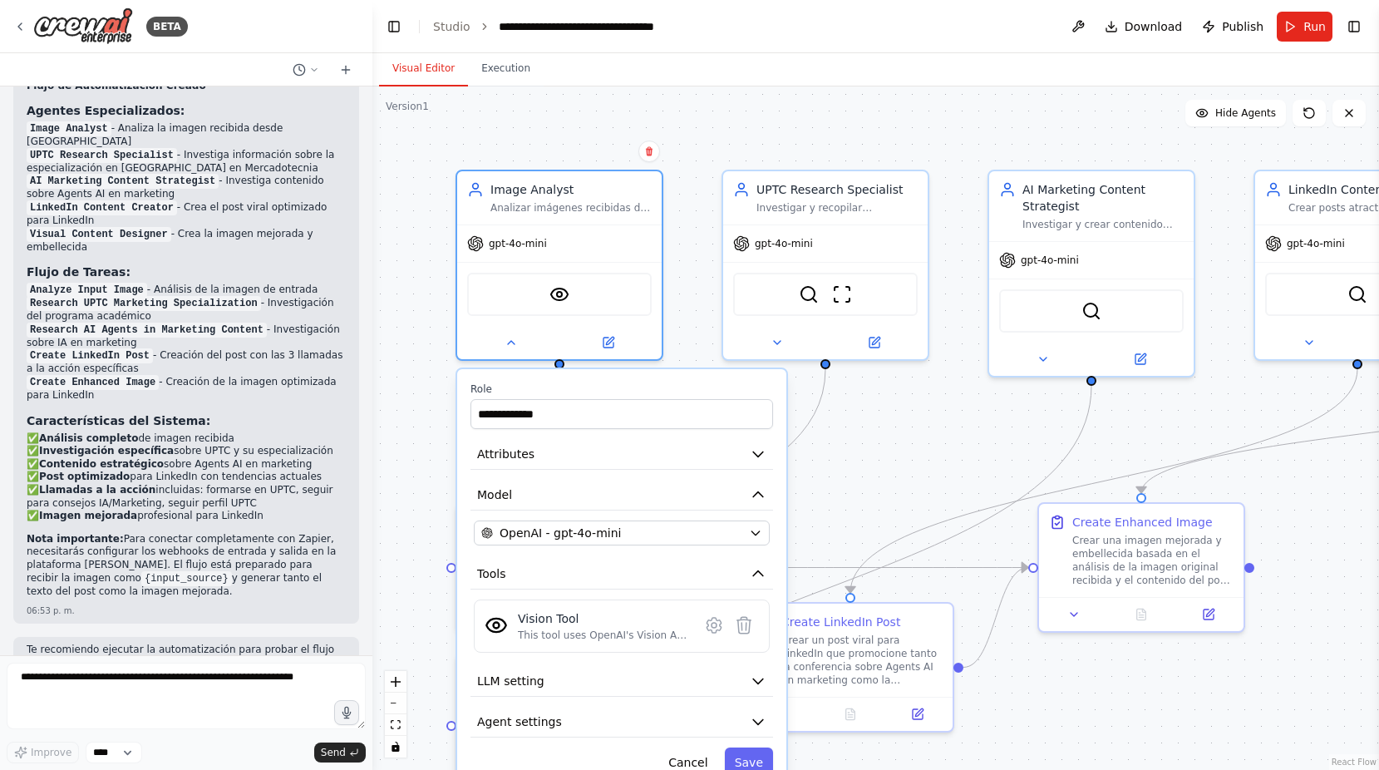
click at [135, 533] on p "Nota importante: Para conectar completamente con Zapier, necesitarás configurar…" at bounding box center [186, 565] width 319 height 65
copy p "ara conectar completamente con Zapier, necesitarás configurar los webhooks de e…"
click at [415, 351] on div "**********" at bounding box center [875, 427] width 1007 height 683
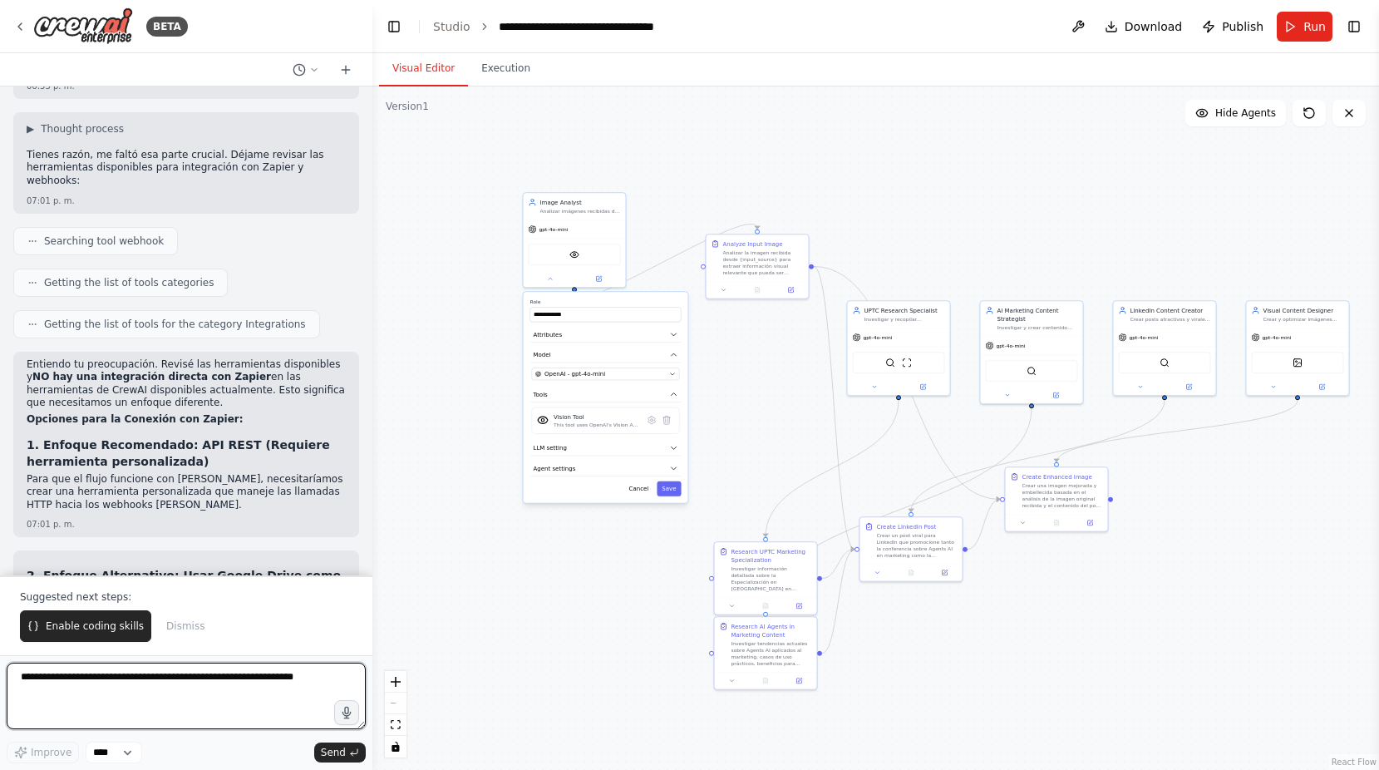
scroll to position [2185, 0]
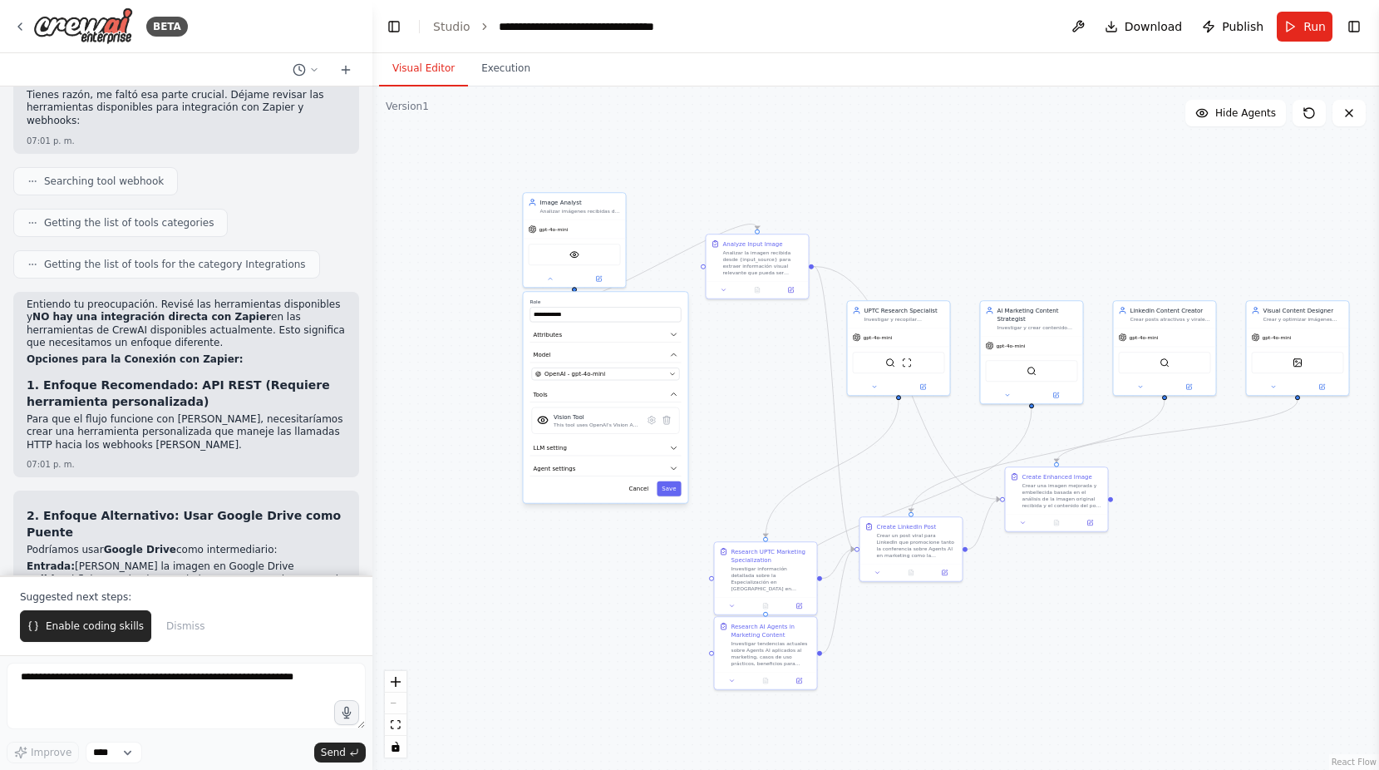
click at [206, 413] on p "Para que el flujo funcione con [PERSON_NAME], necesitaríamos crear una herramie…" at bounding box center [186, 432] width 319 height 39
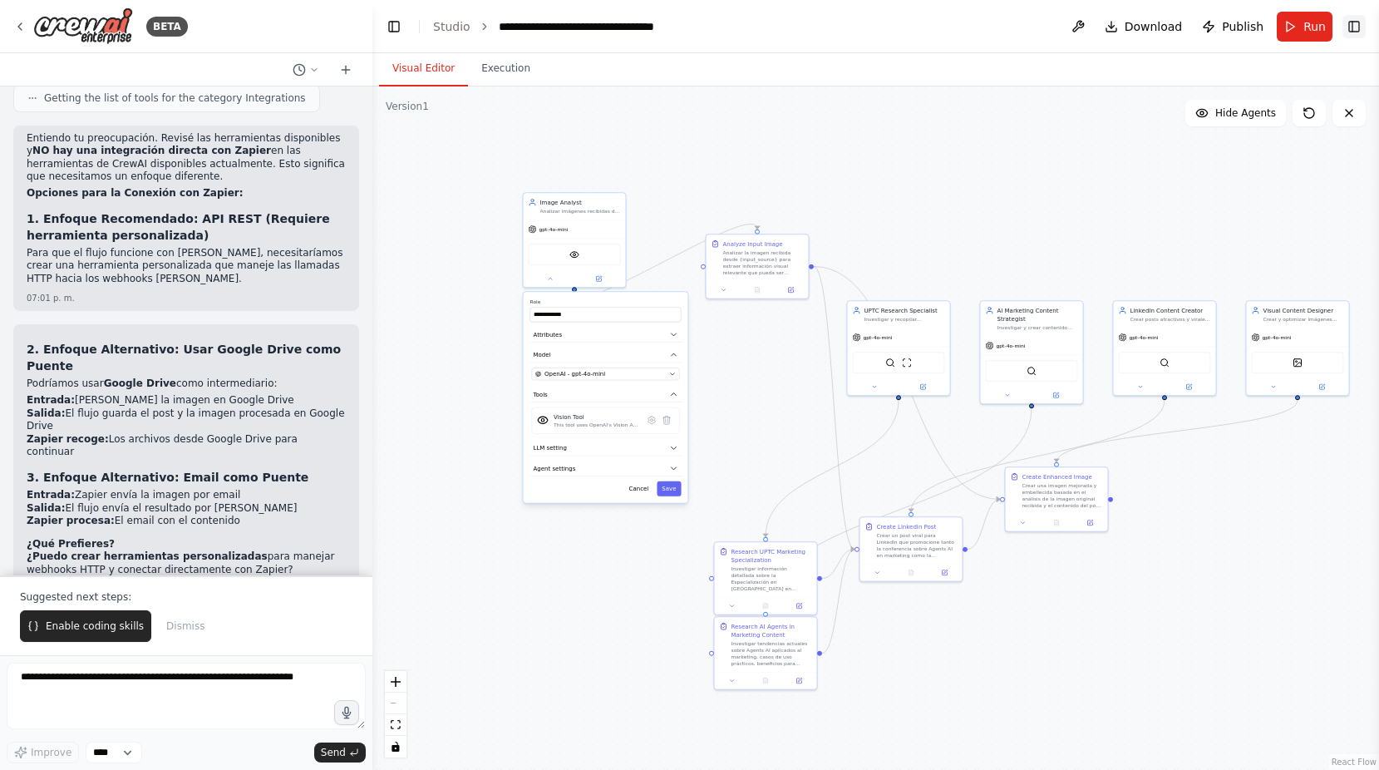
click at [1350, 29] on button "Toggle Right Sidebar" at bounding box center [1353, 26] width 23 height 23
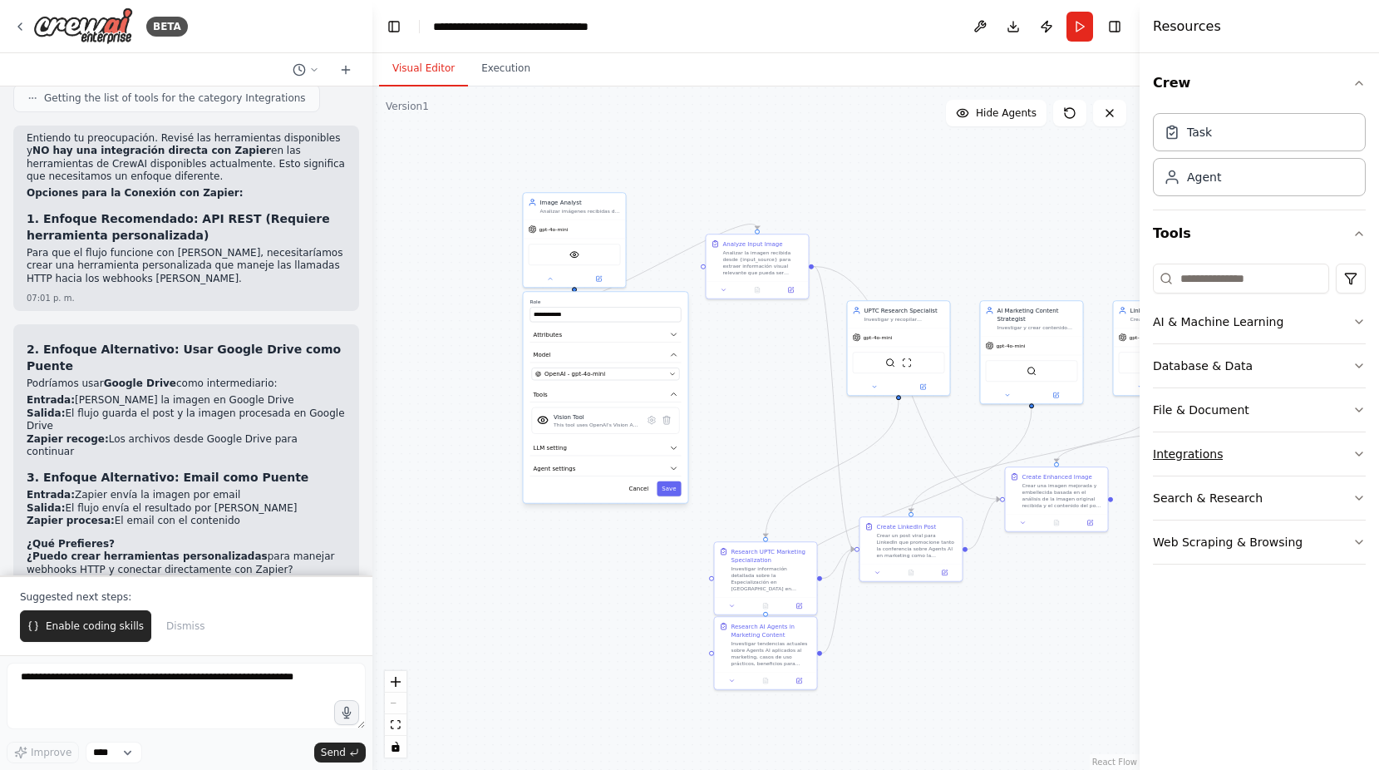
click at [1342, 457] on button "Integrations" at bounding box center [1259, 453] width 213 height 43
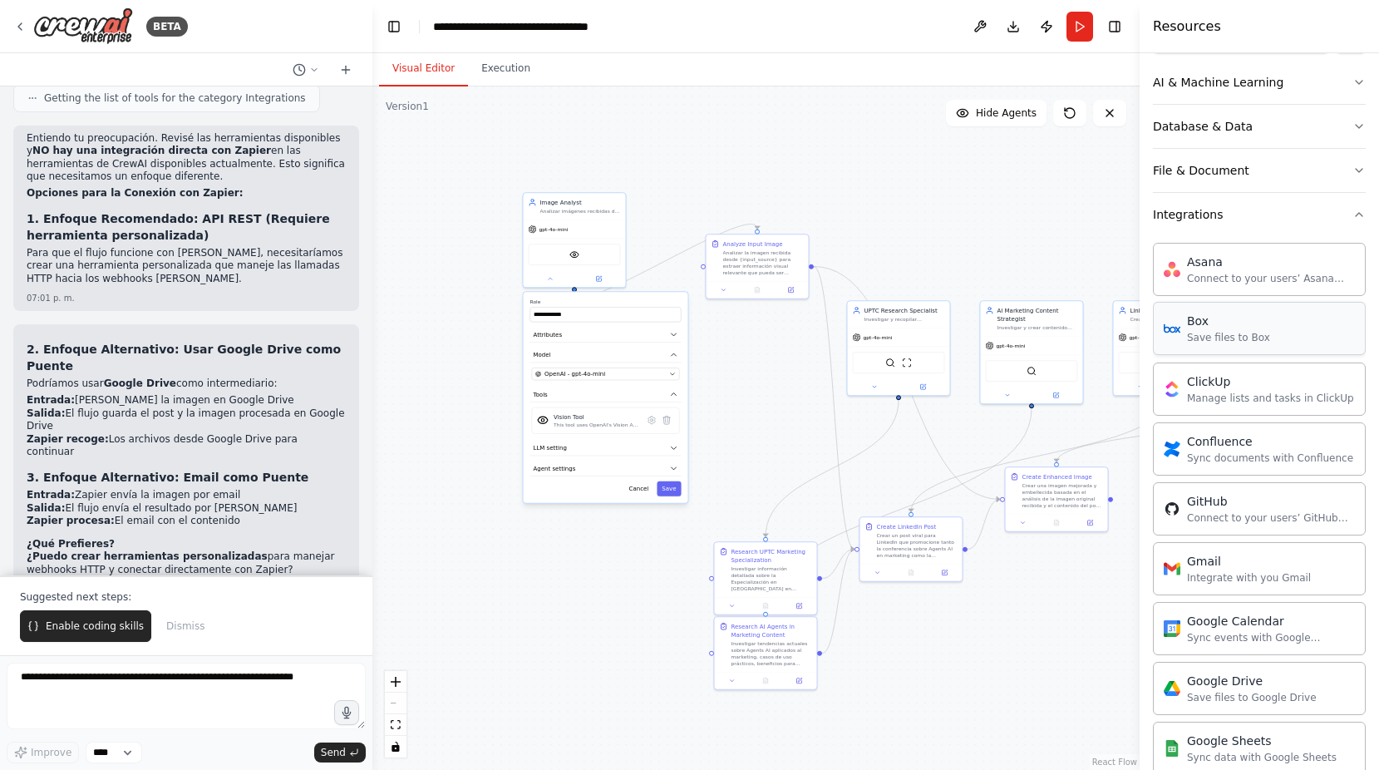
scroll to position [249, 0]
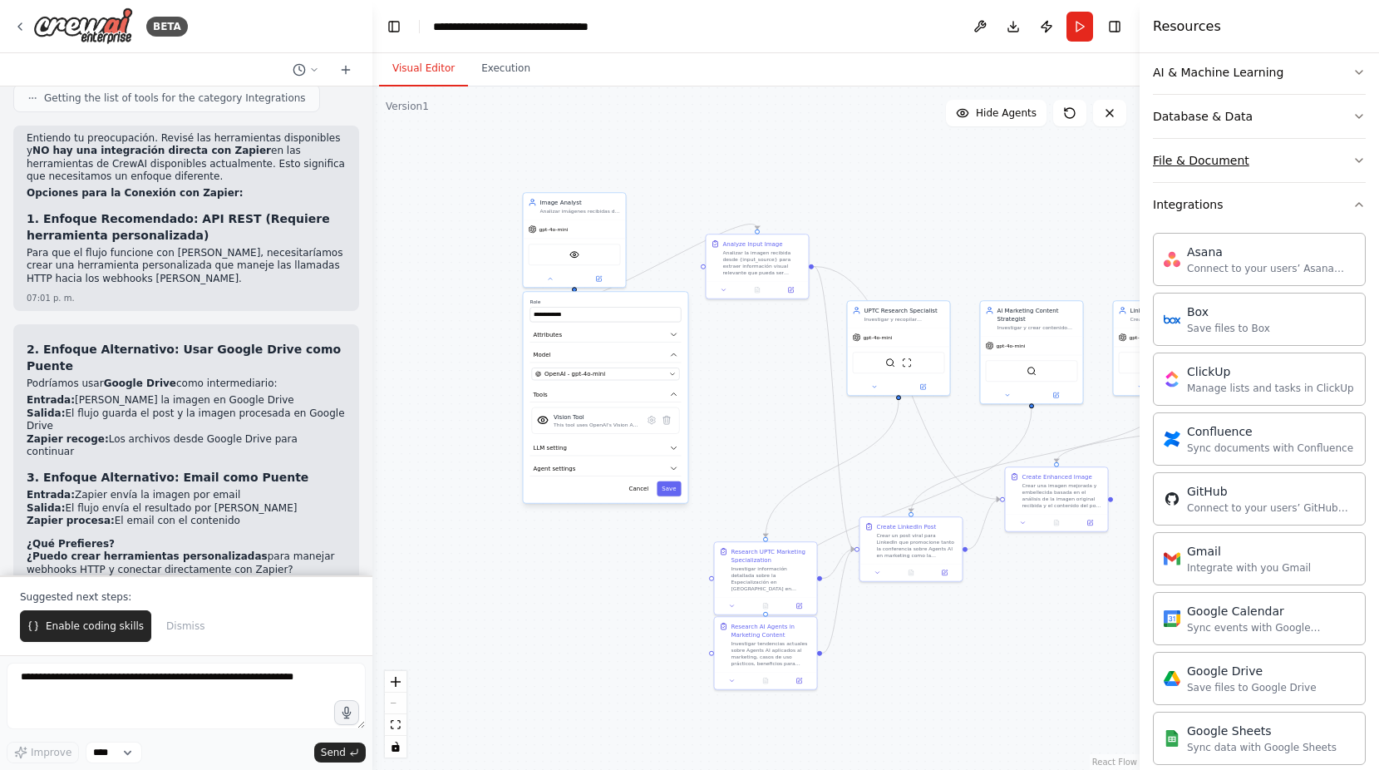
click at [1352, 159] on icon "button" at bounding box center [1358, 160] width 13 height 13
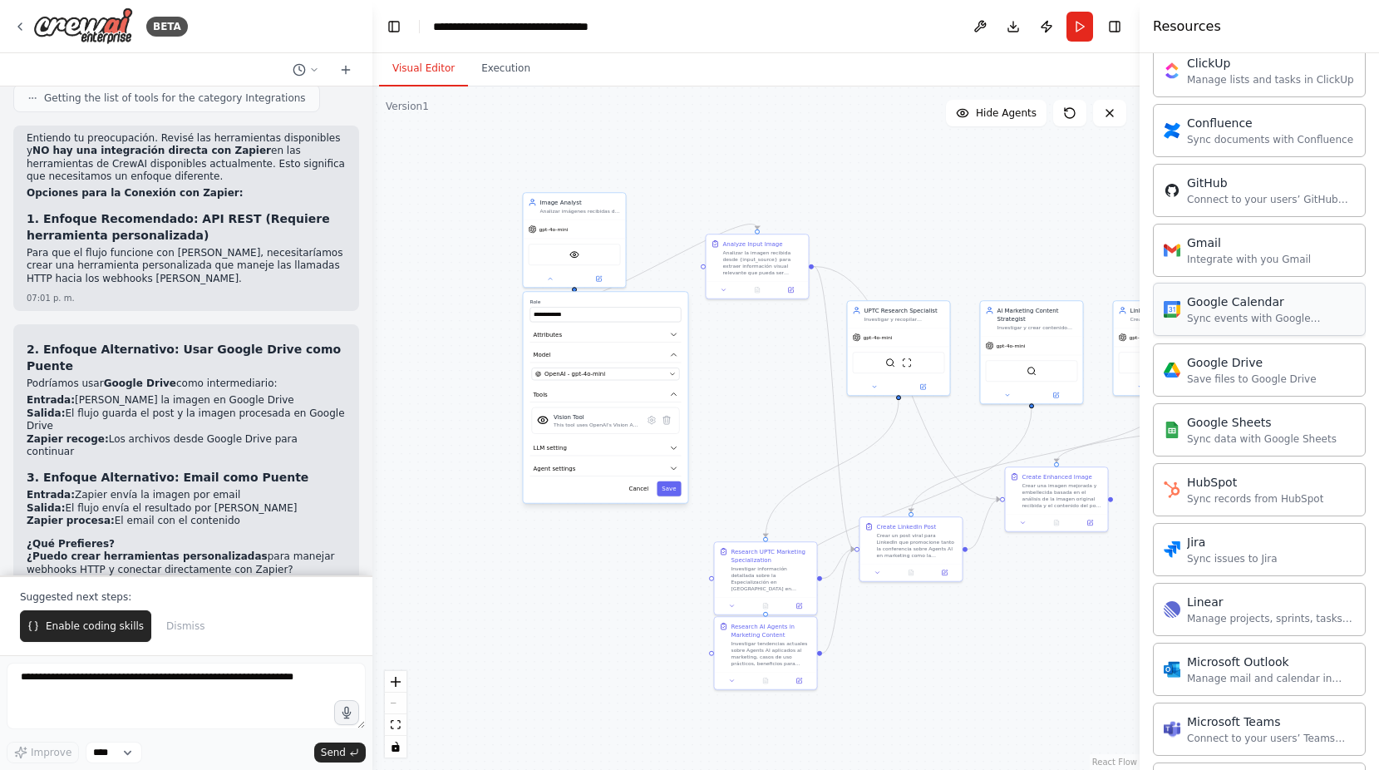
scroll to position [1081, 0]
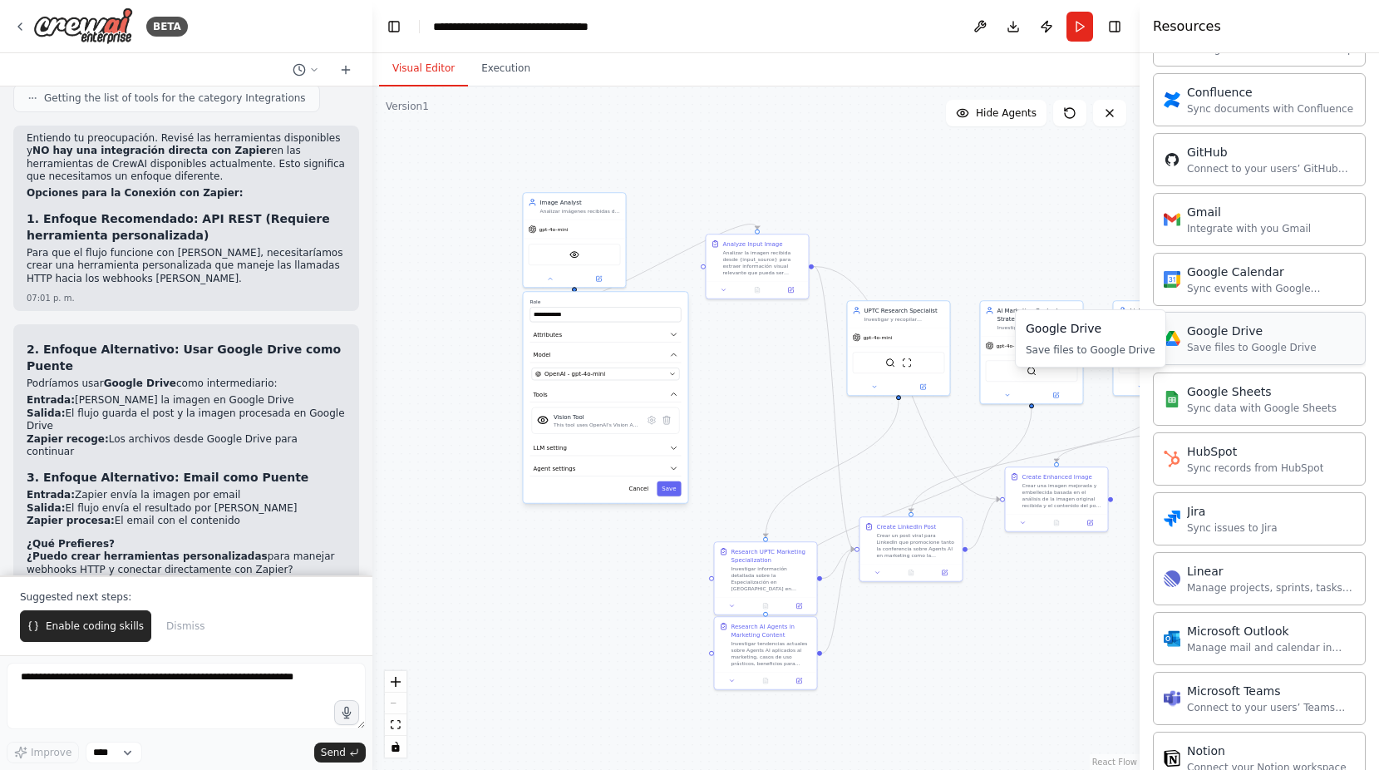
click at [1247, 342] on div "Save files to Google Drive" at bounding box center [1252, 347] width 130 height 13
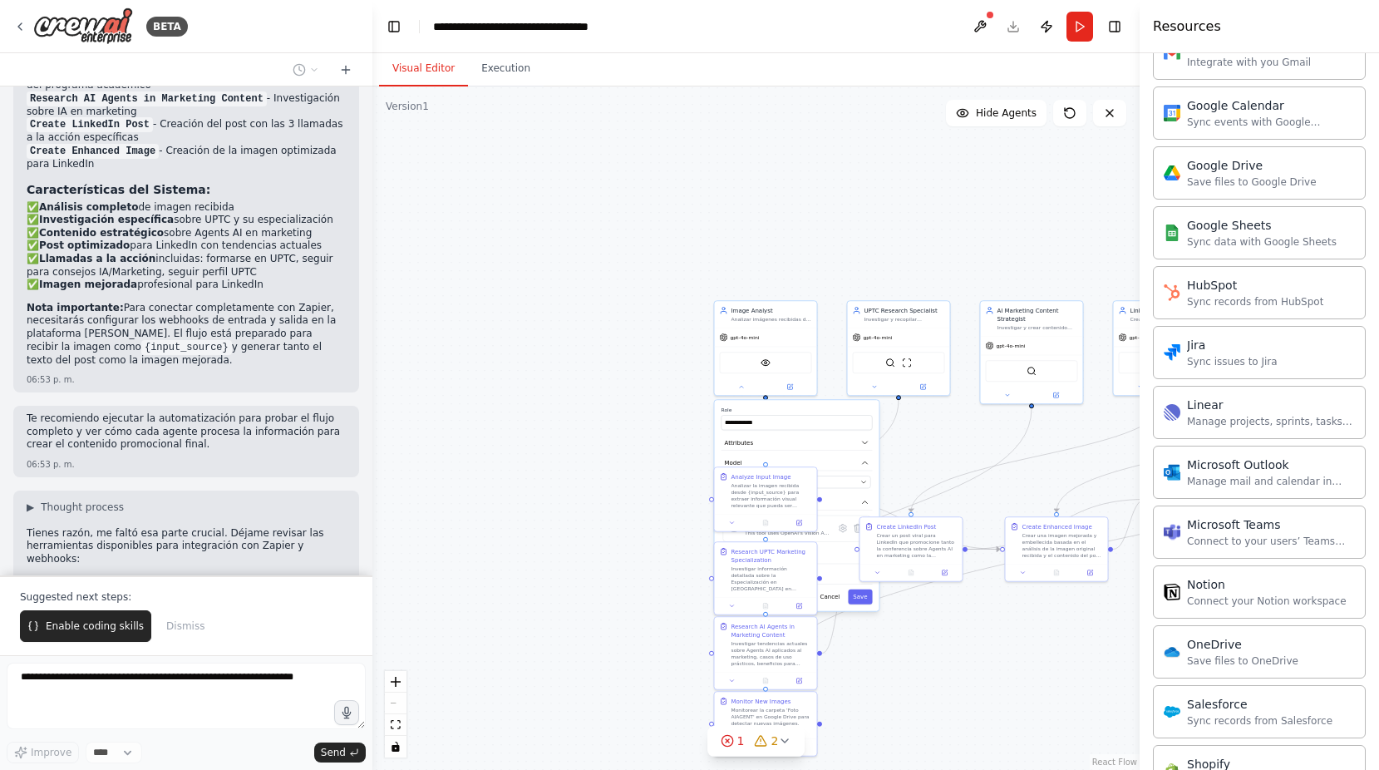
scroll to position [1712, 0]
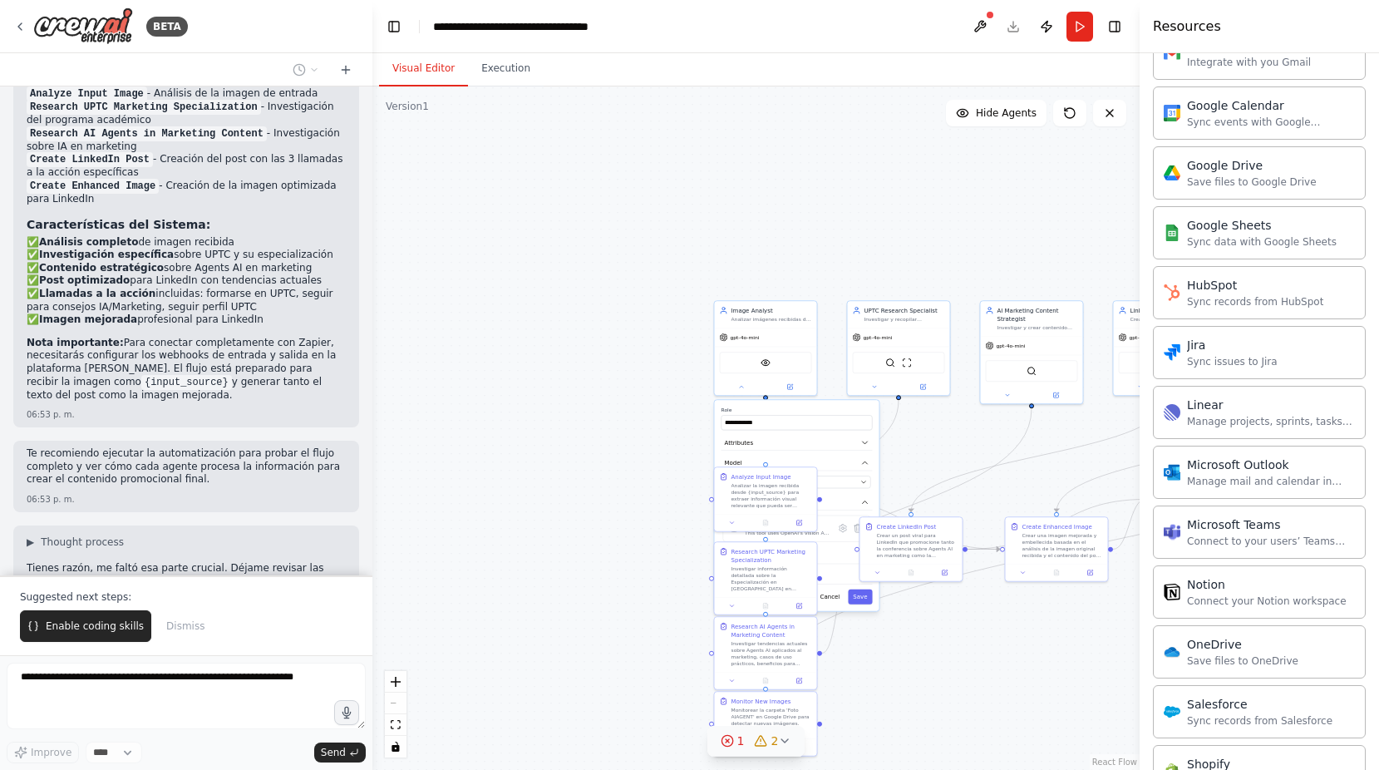
click at [776, 740] on span "2" at bounding box center [774, 740] width 7 height 17
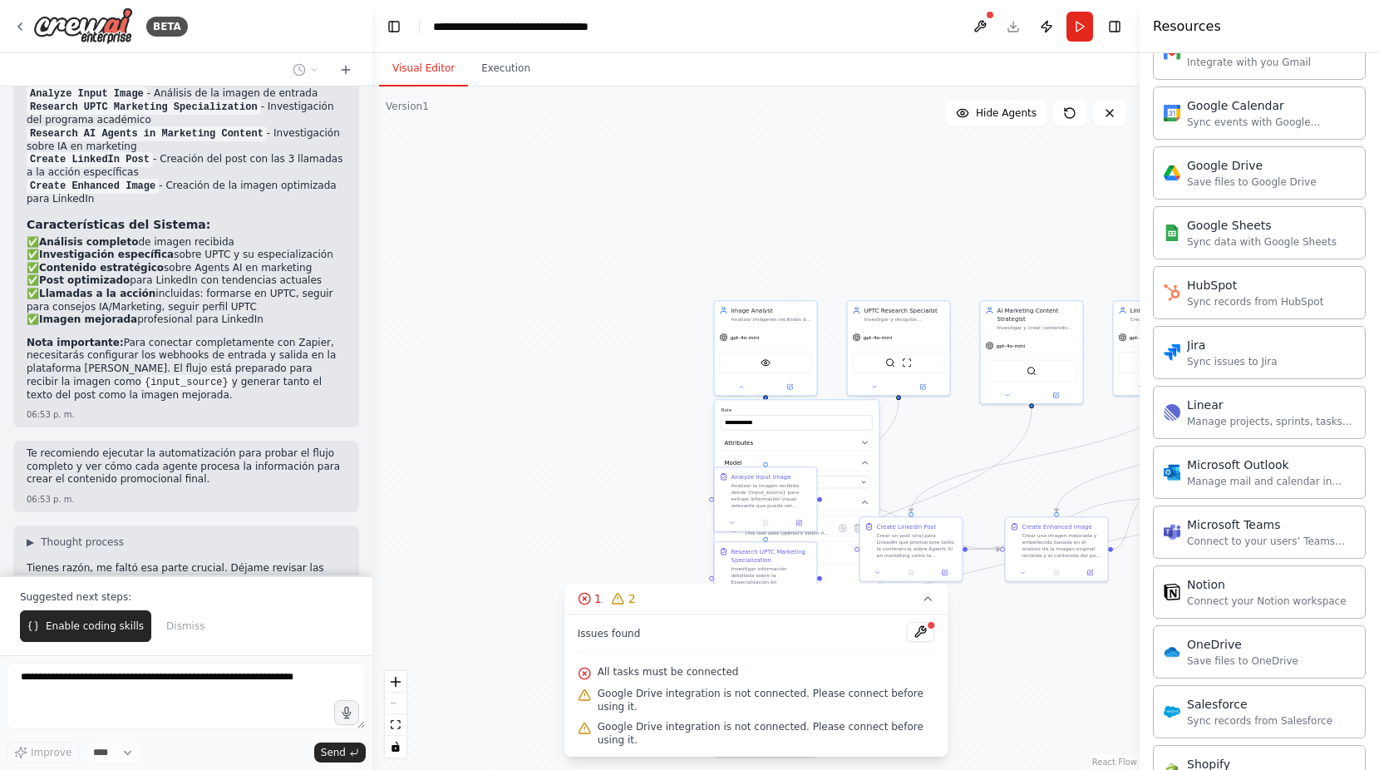
click at [973, 677] on div "**********" at bounding box center [755, 427] width 767 height 683
click at [916, 642] on button at bounding box center [920, 632] width 28 height 20
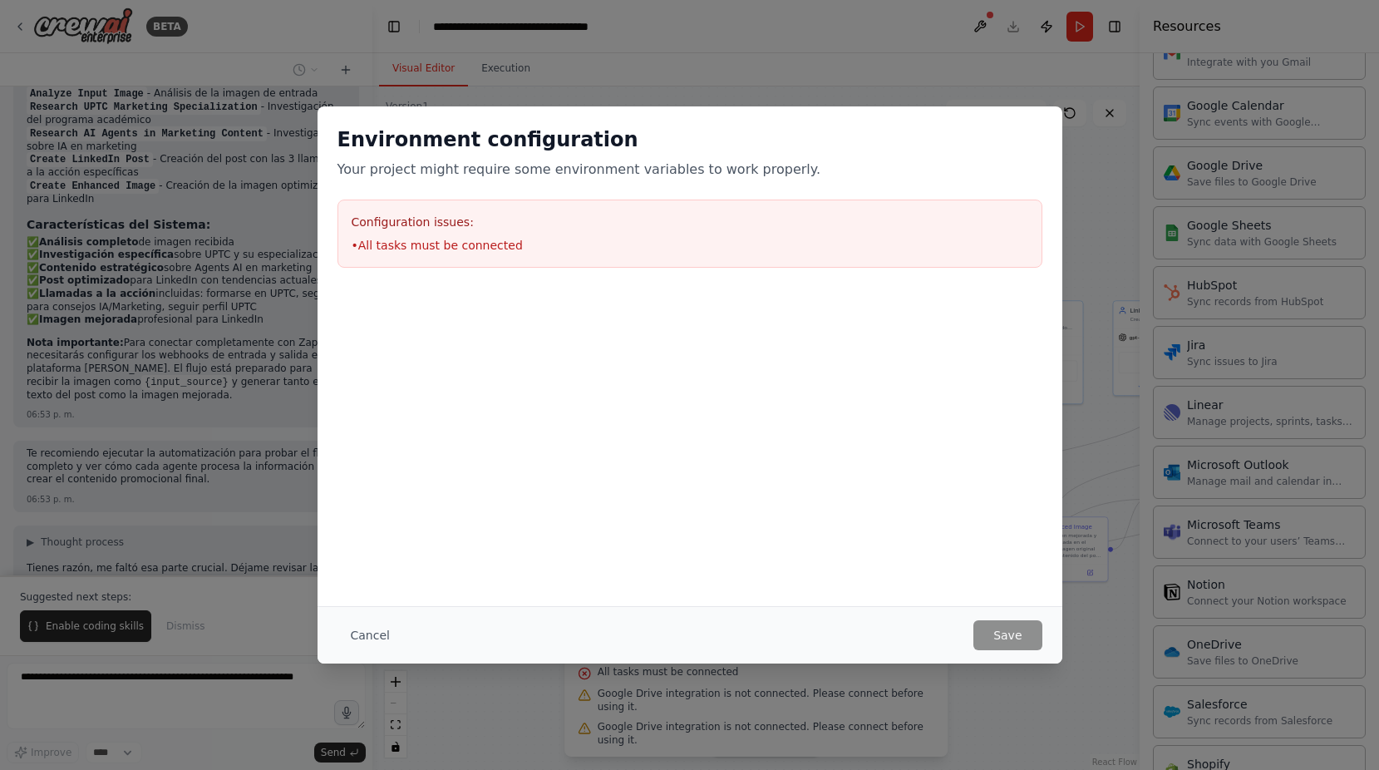
click at [421, 257] on div "Configuration issues: • All tasks must be connected" at bounding box center [689, 234] width 705 height 68
click at [350, 642] on button "Cancel" at bounding box center [370, 635] width 66 height 30
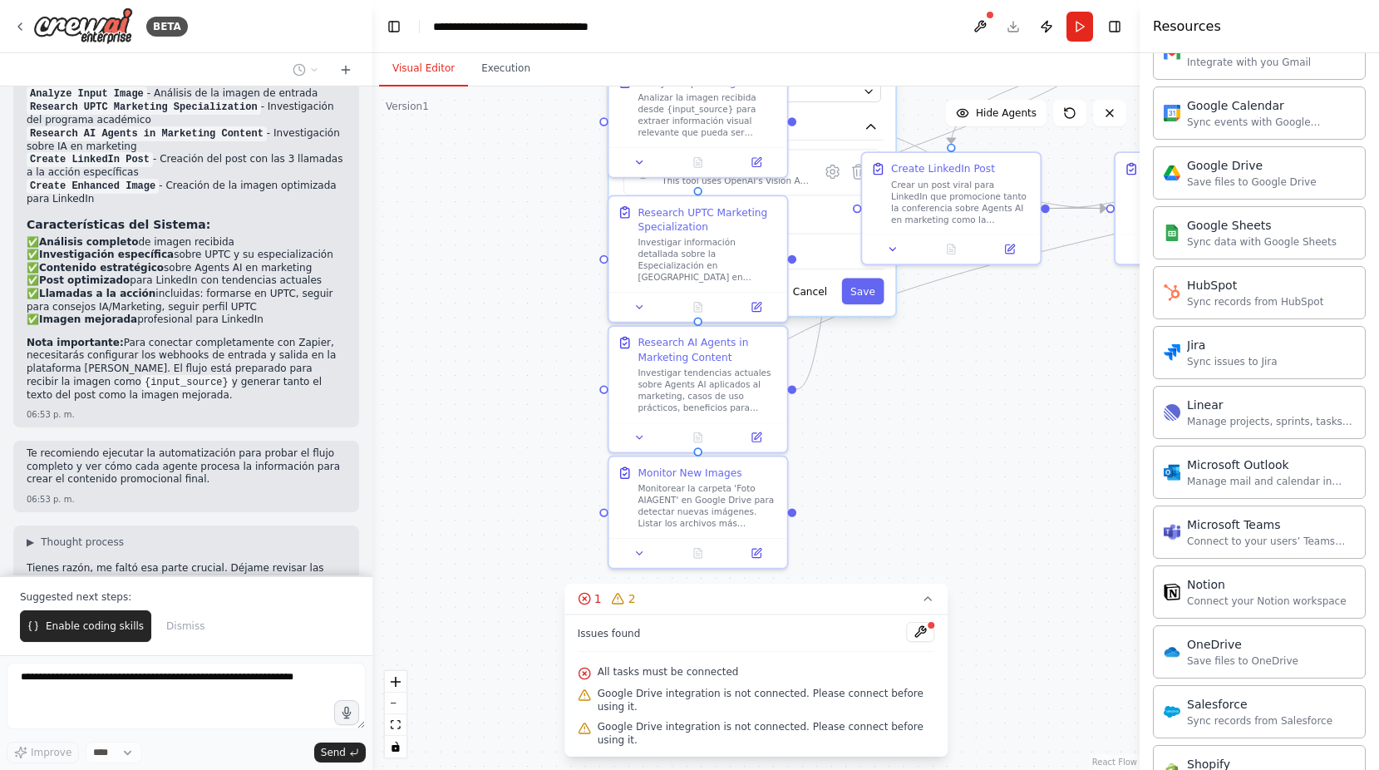
drag, startPoint x: 582, startPoint y: 433, endPoint x: 443, endPoint y: 126, distance: 336.7
click at [438, 117] on div "**********" at bounding box center [755, 427] width 767 height 683
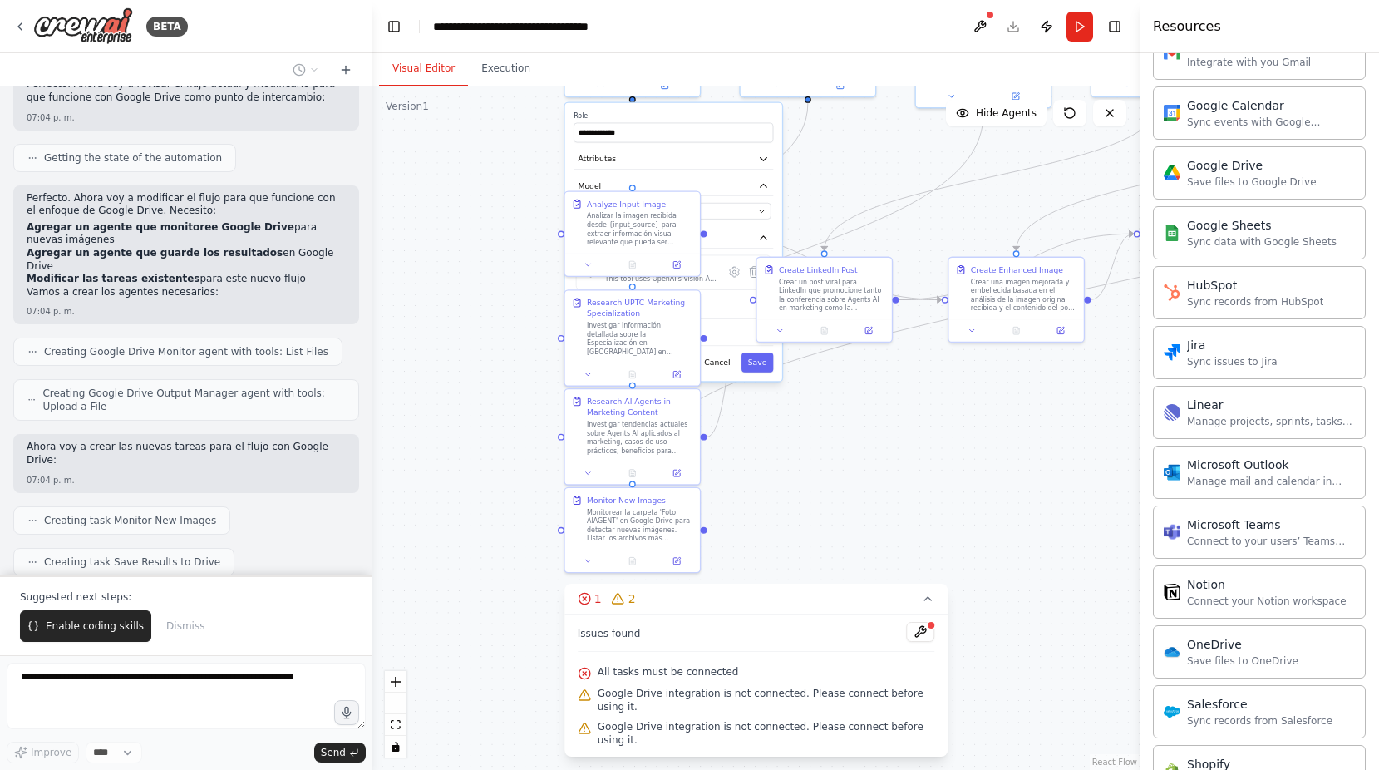
scroll to position [3155, 0]
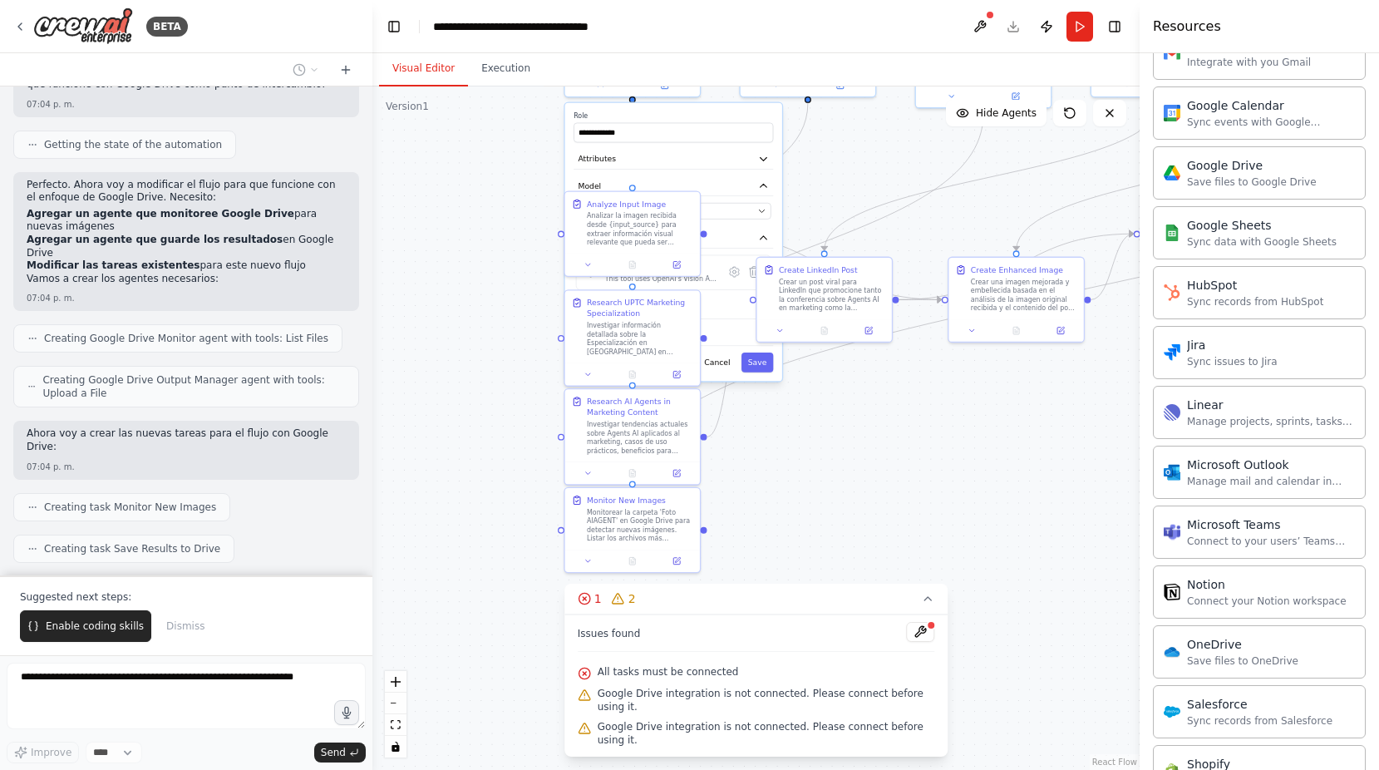
drag, startPoint x: 927, startPoint y: 450, endPoint x: 701, endPoint y: 490, distance: 229.6
click at [703, 495] on div "**********" at bounding box center [755, 427] width 767 height 683
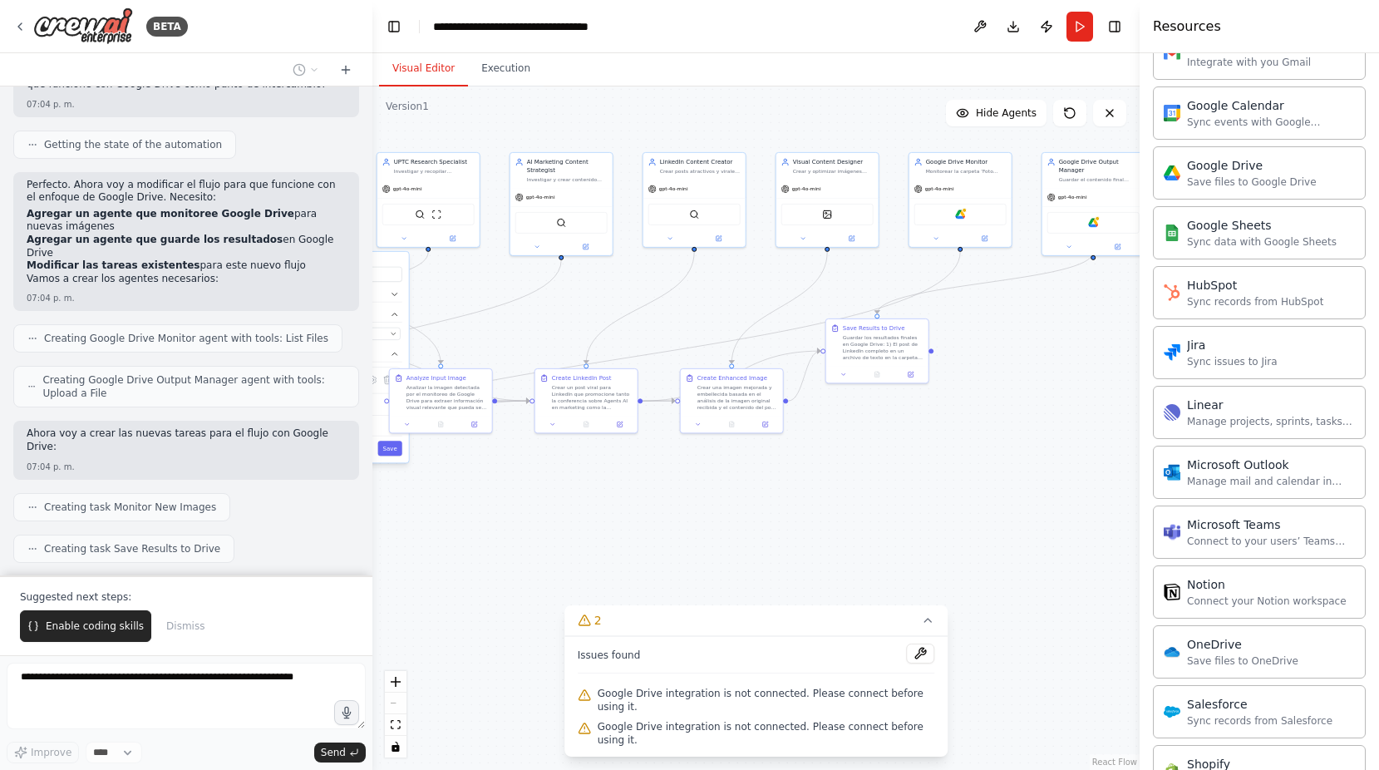
drag, startPoint x: 885, startPoint y: 447, endPoint x: 658, endPoint y: 463, distance: 228.3
click at [658, 463] on div "**********" at bounding box center [755, 427] width 767 height 683
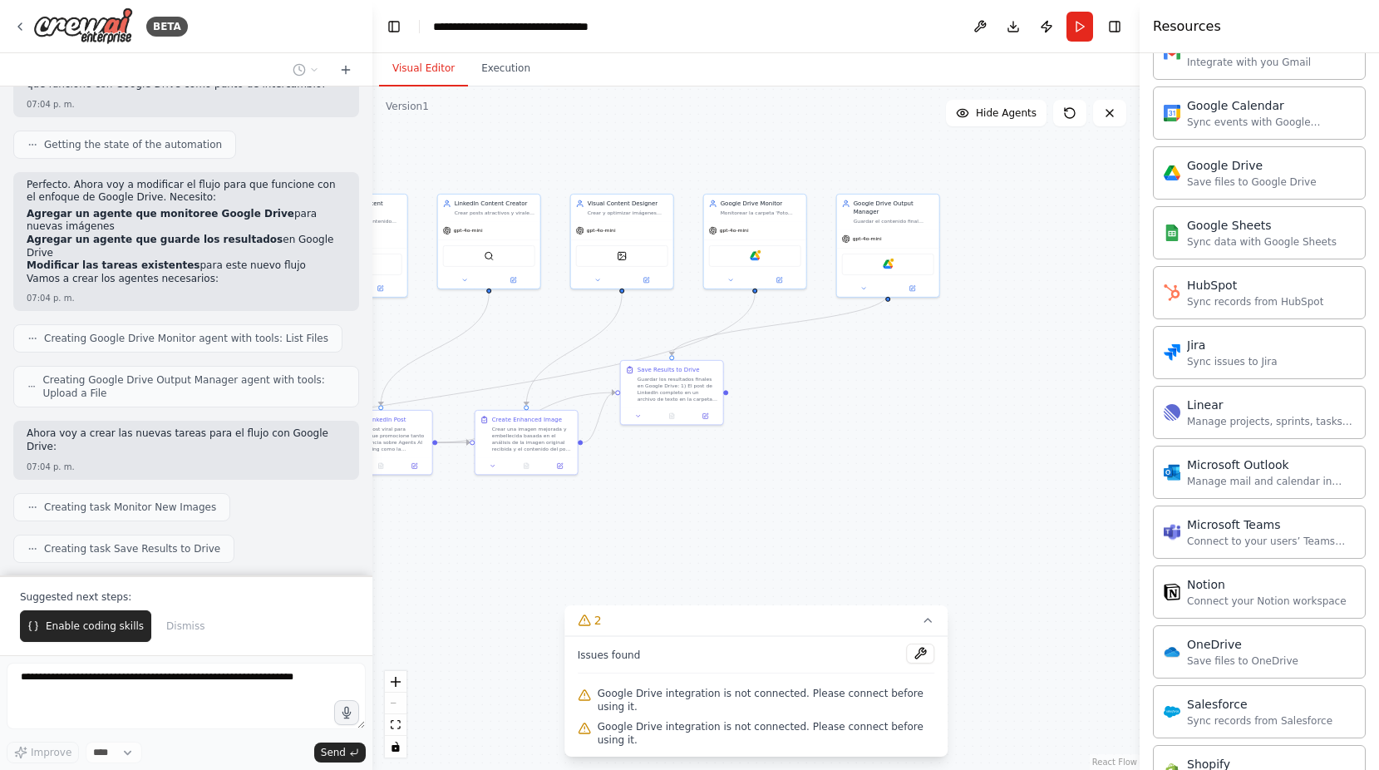
drag, startPoint x: 795, startPoint y: 440, endPoint x: 649, endPoint y: 451, distance: 145.9
click at [649, 451] on div "**********" at bounding box center [755, 427] width 767 height 683
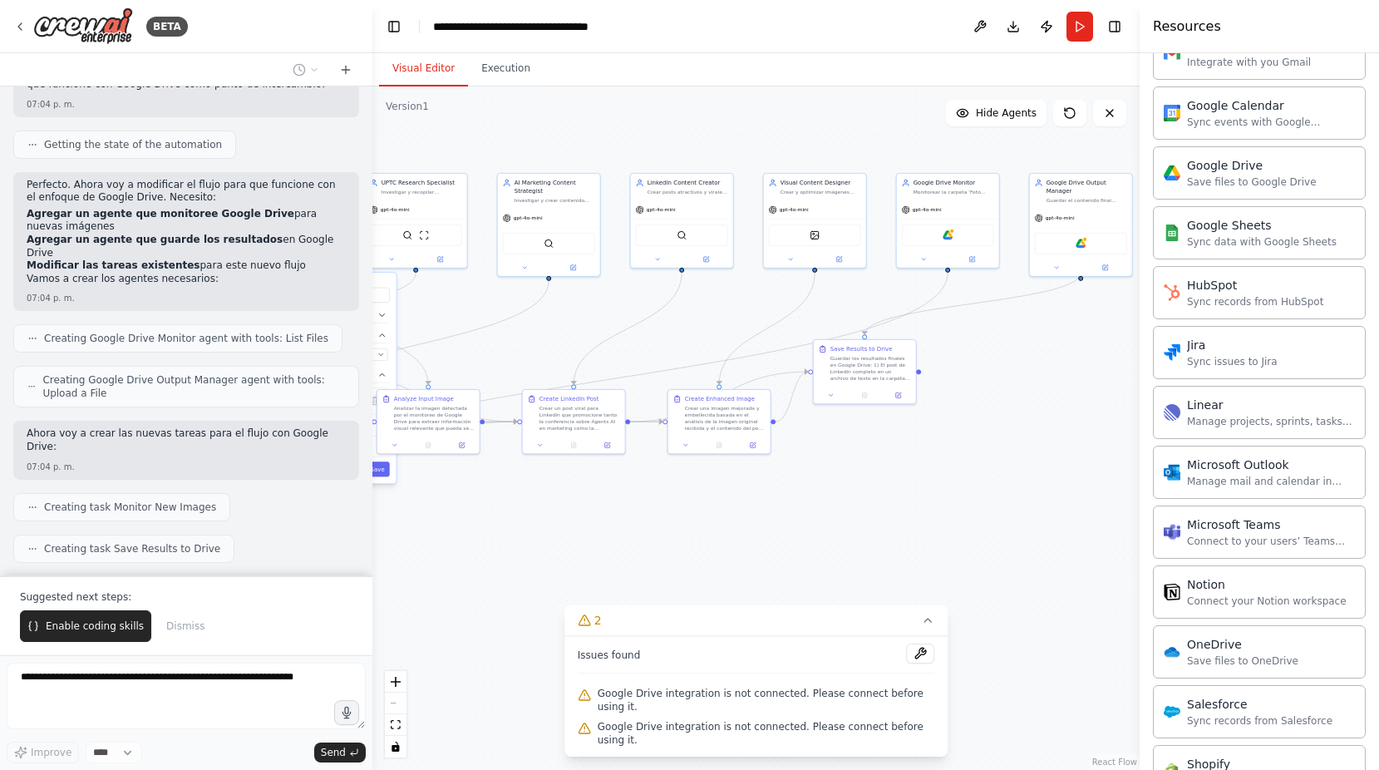
drag, startPoint x: 755, startPoint y: 436, endPoint x: 1033, endPoint y: 400, distance: 280.8
click at [1033, 400] on div "**********" at bounding box center [755, 427] width 767 height 683
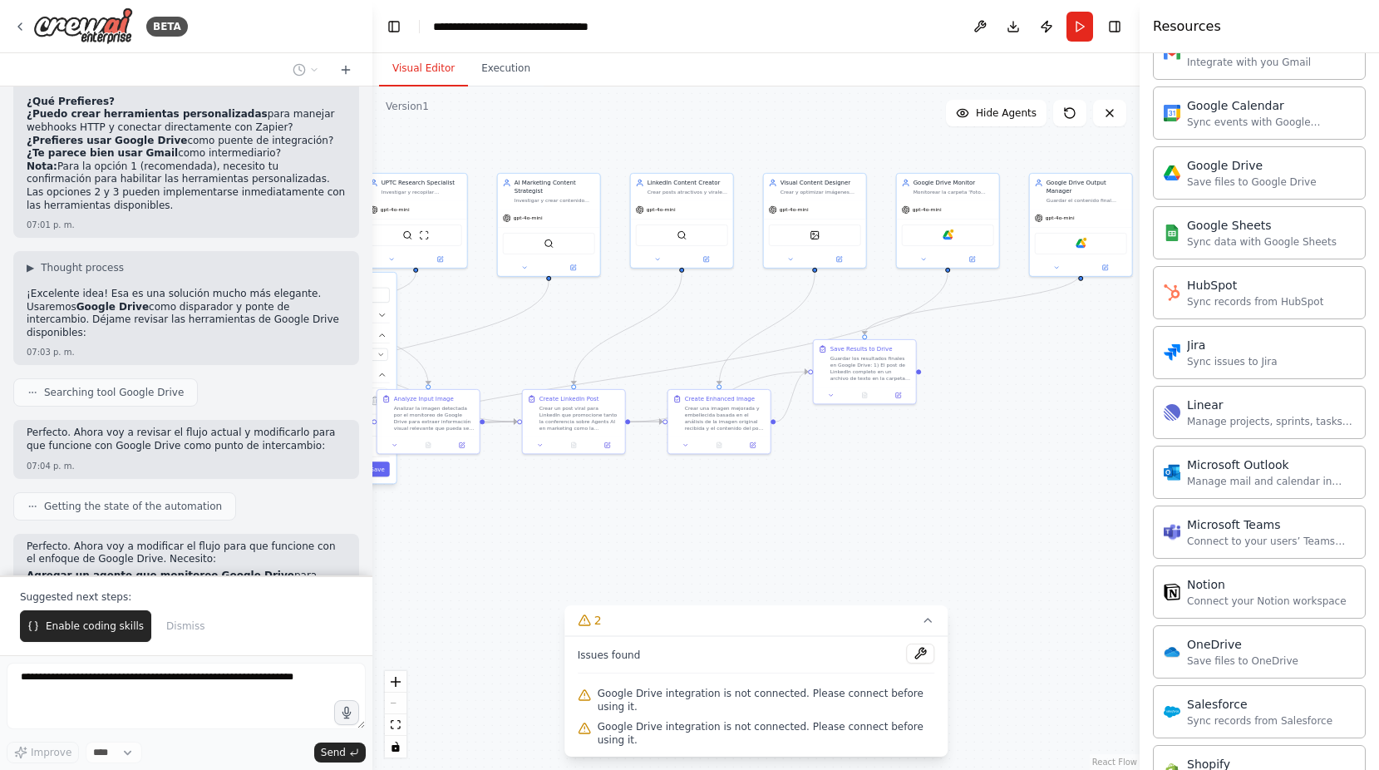
scroll to position [2823, 0]
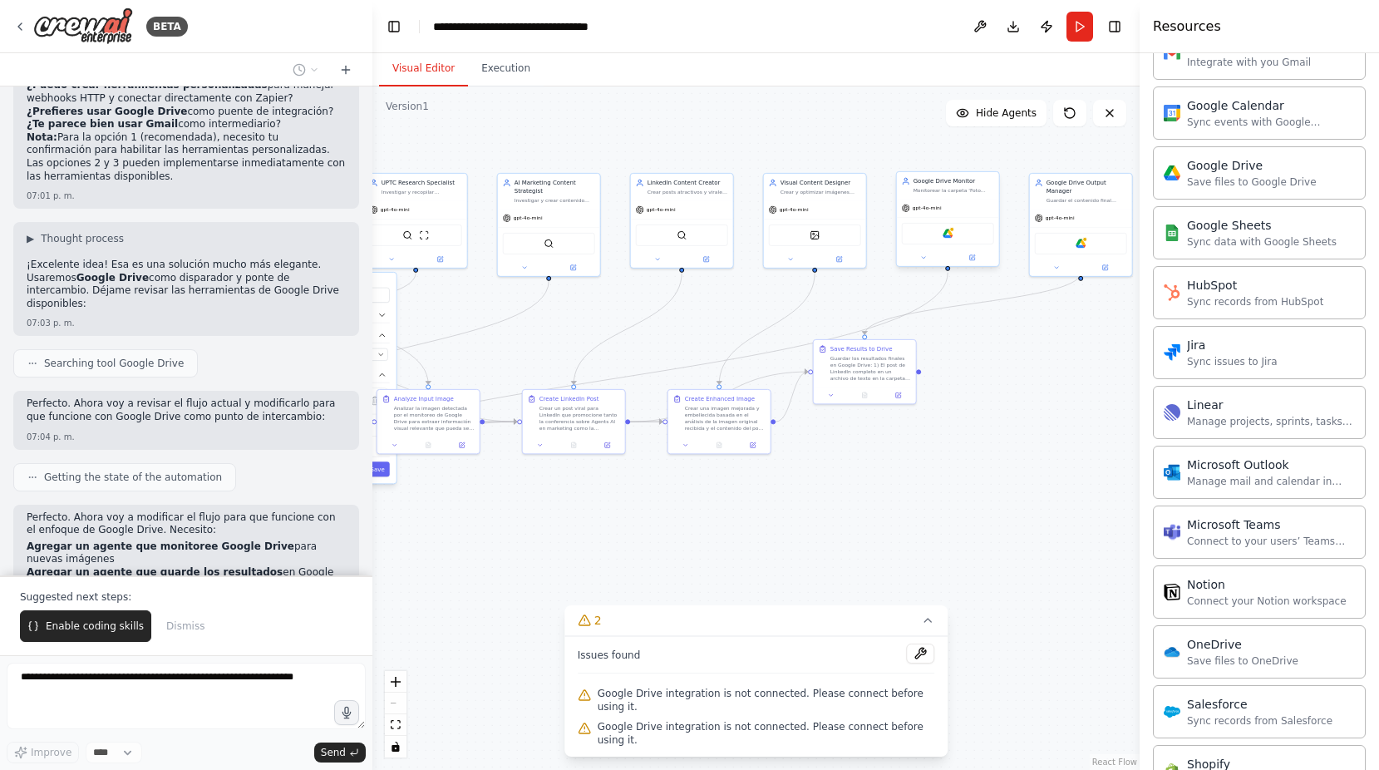
click at [924, 263] on div at bounding box center [948, 257] width 102 height 17
click at [924, 262] on button at bounding box center [923, 258] width 47 height 10
click at [969, 408] on div "Save files to Google Drive" at bounding box center [959, 405] width 65 height 7
click at [1026, 403] on icon at bounding box center [1025, 400] width 7 height 7
click at [1032, 319] on span "Connect" at bounding box center [1034, 316] width 21 height 7
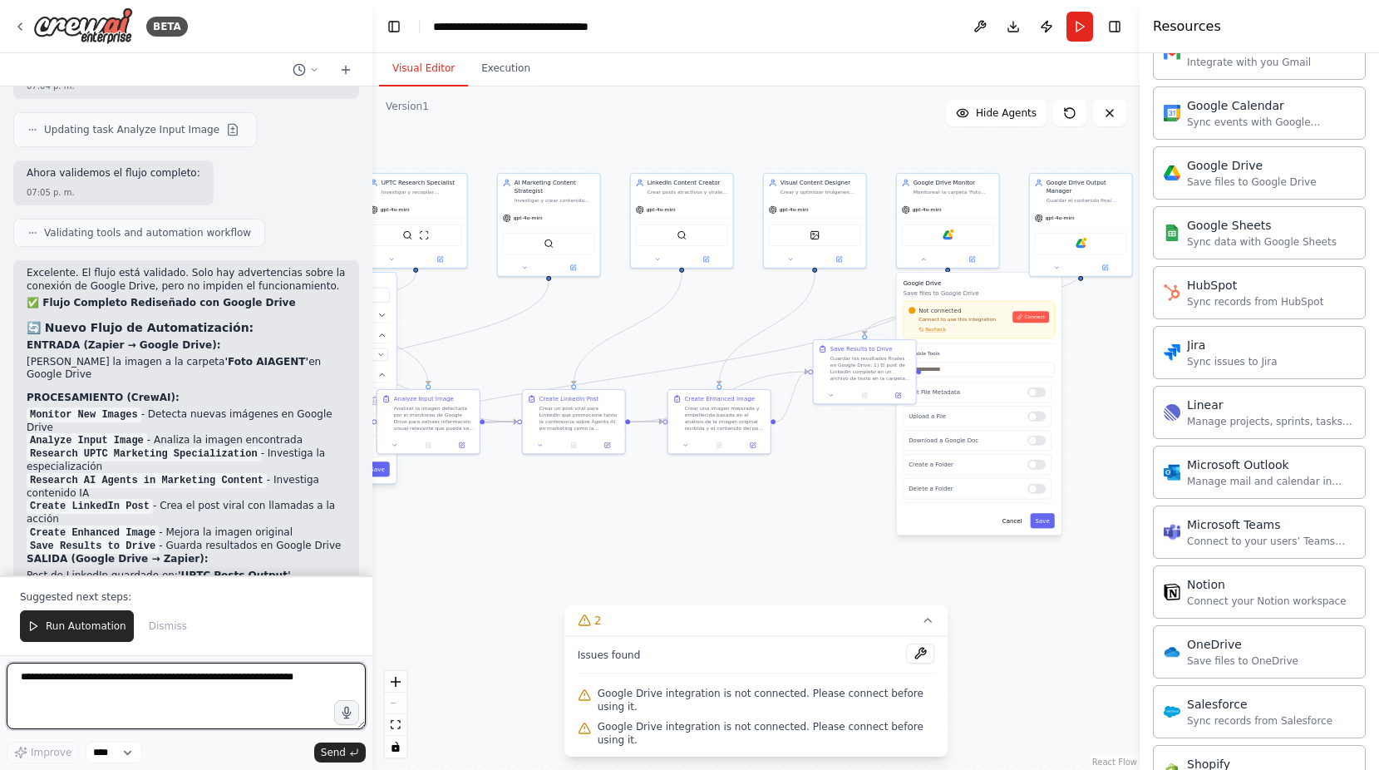
scroll to position [3862, 0]
